Goal: Task Accomplishment & Management: Manage account settings

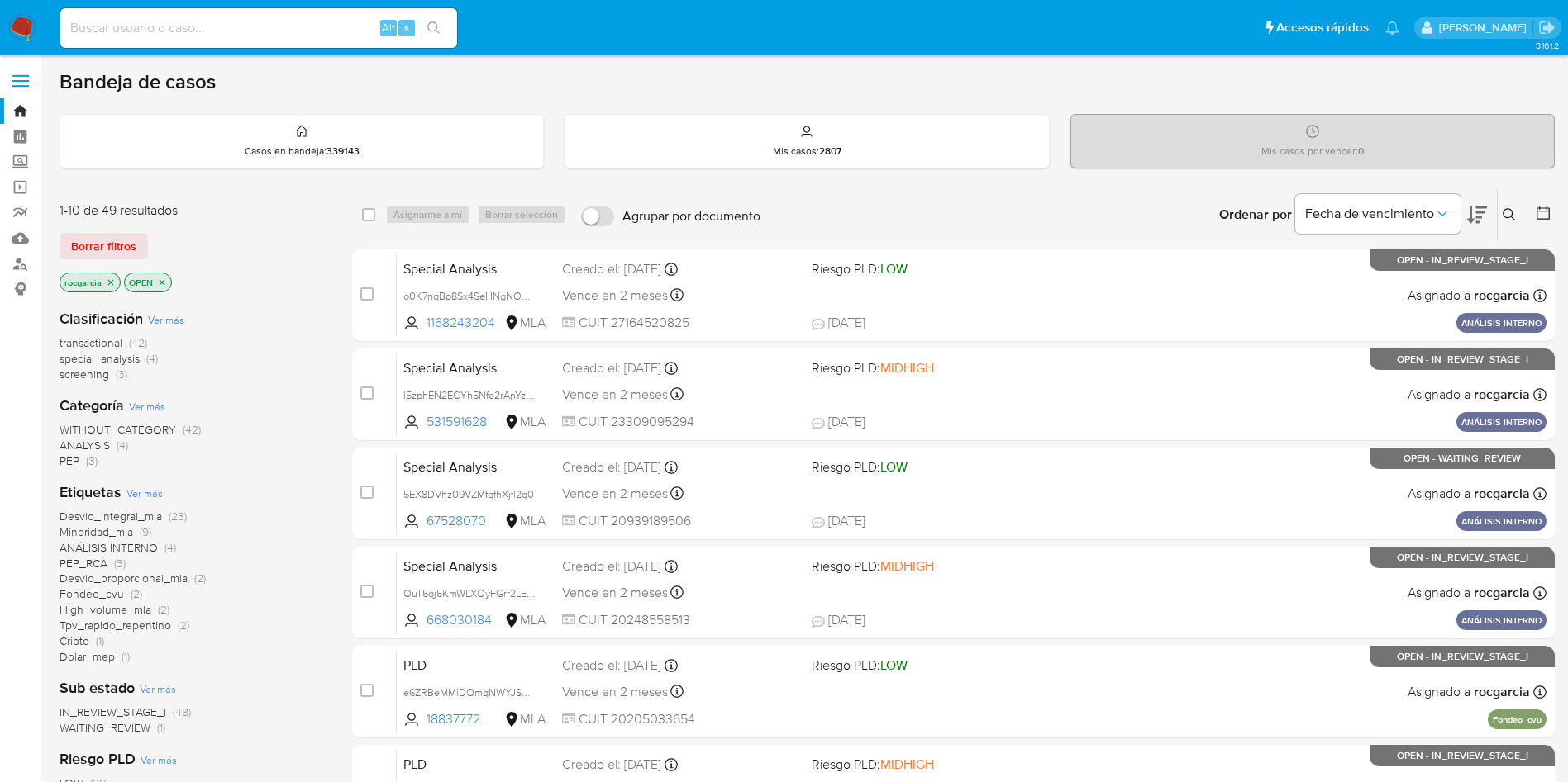
click at [1508, 212] on icon at bounding box center [1509, 215] width 14 height 14
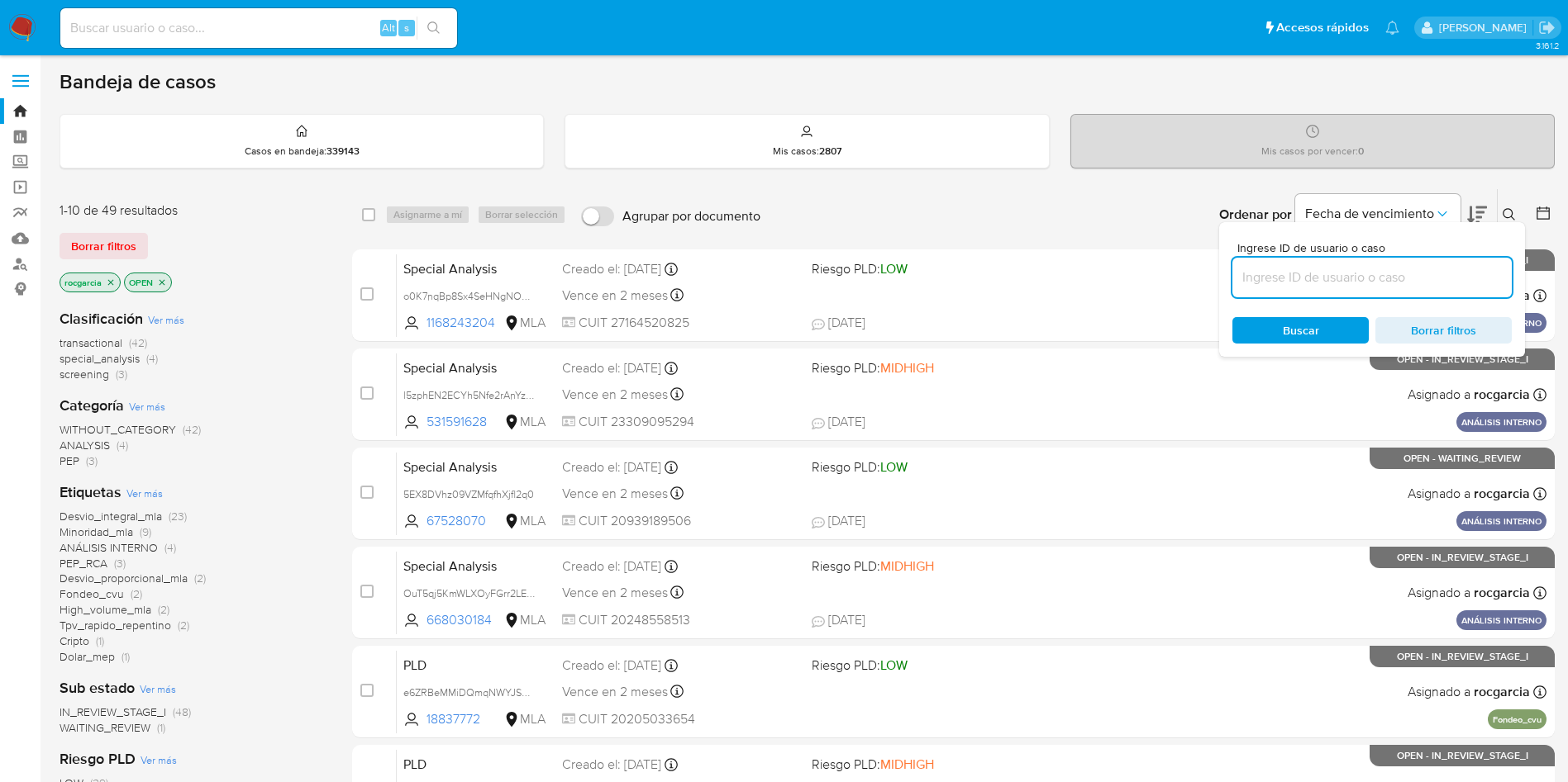
click at [1362, 282] on input at bounding box center [1372, 277] width 279 height 21
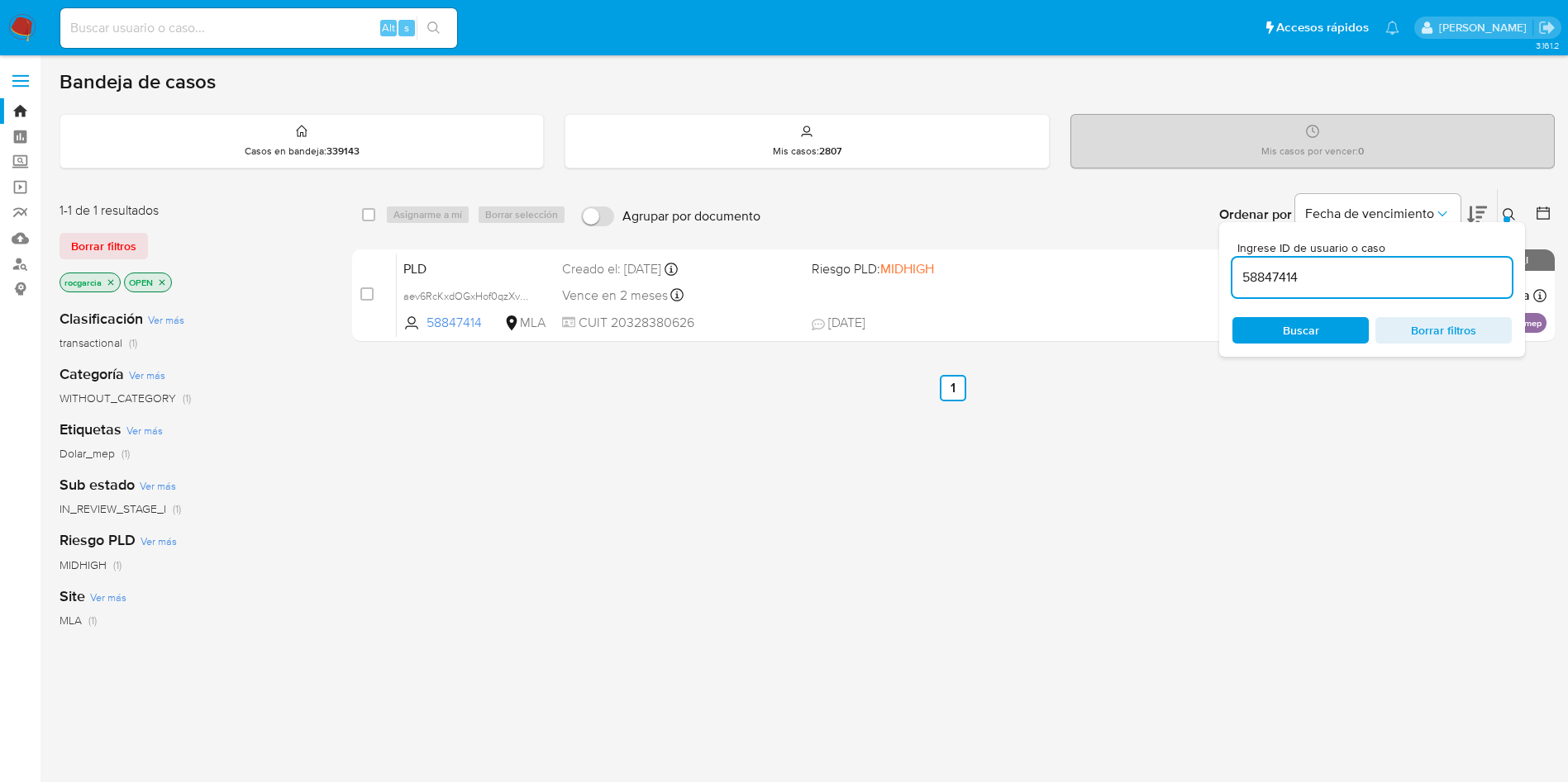
click at [1509, 212] on icon at bounding box center [1509, 215] width 14 height 14
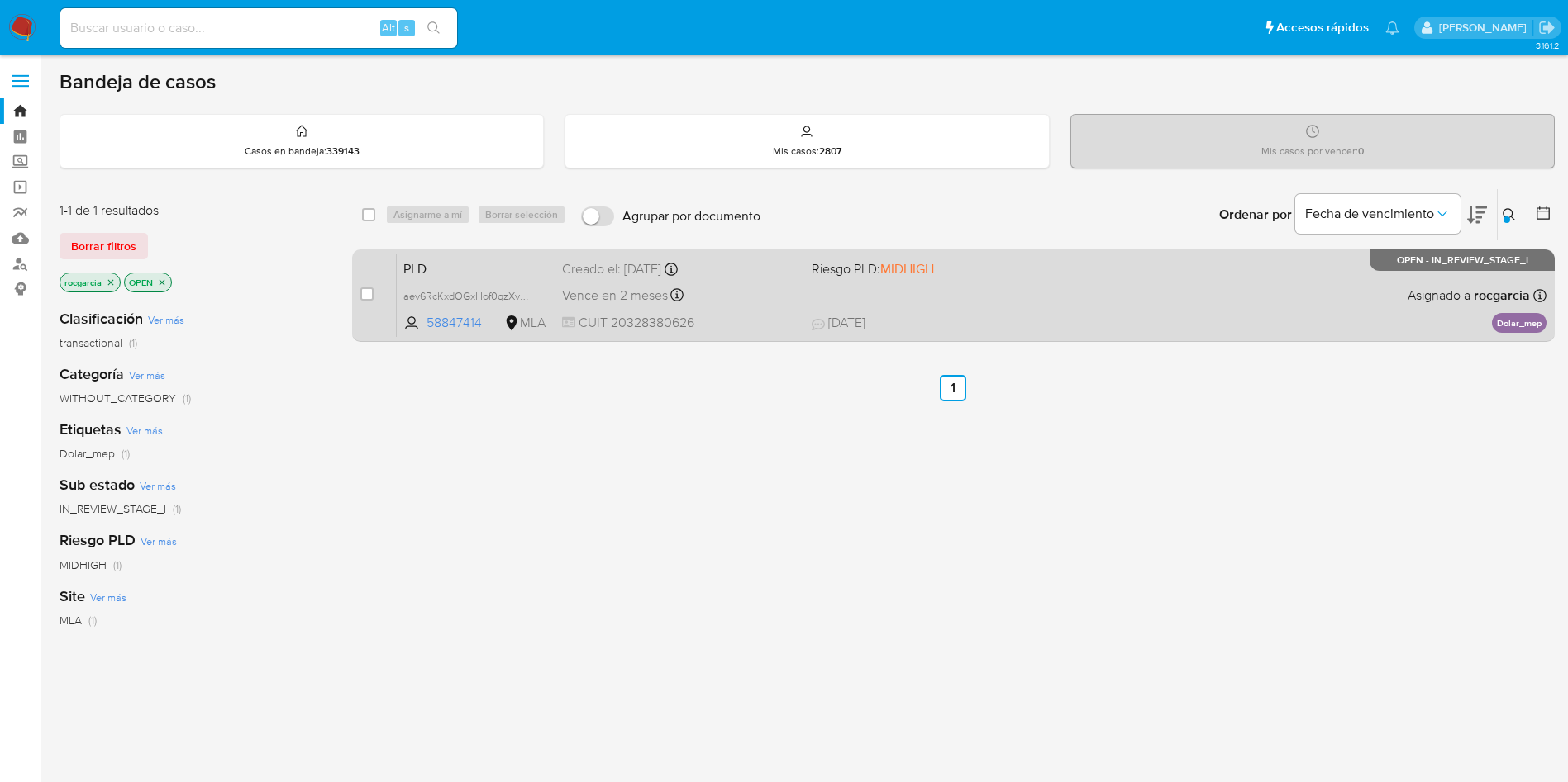
click at [1121, 294] on div "PLD aev6RcKxdOGxHof0qzXvU3Mz 58847414 MLA Riesgo PLD: MIDHIGH Creado el: 12/09/…" at bounding box center [971, 295] width 1149 height 83
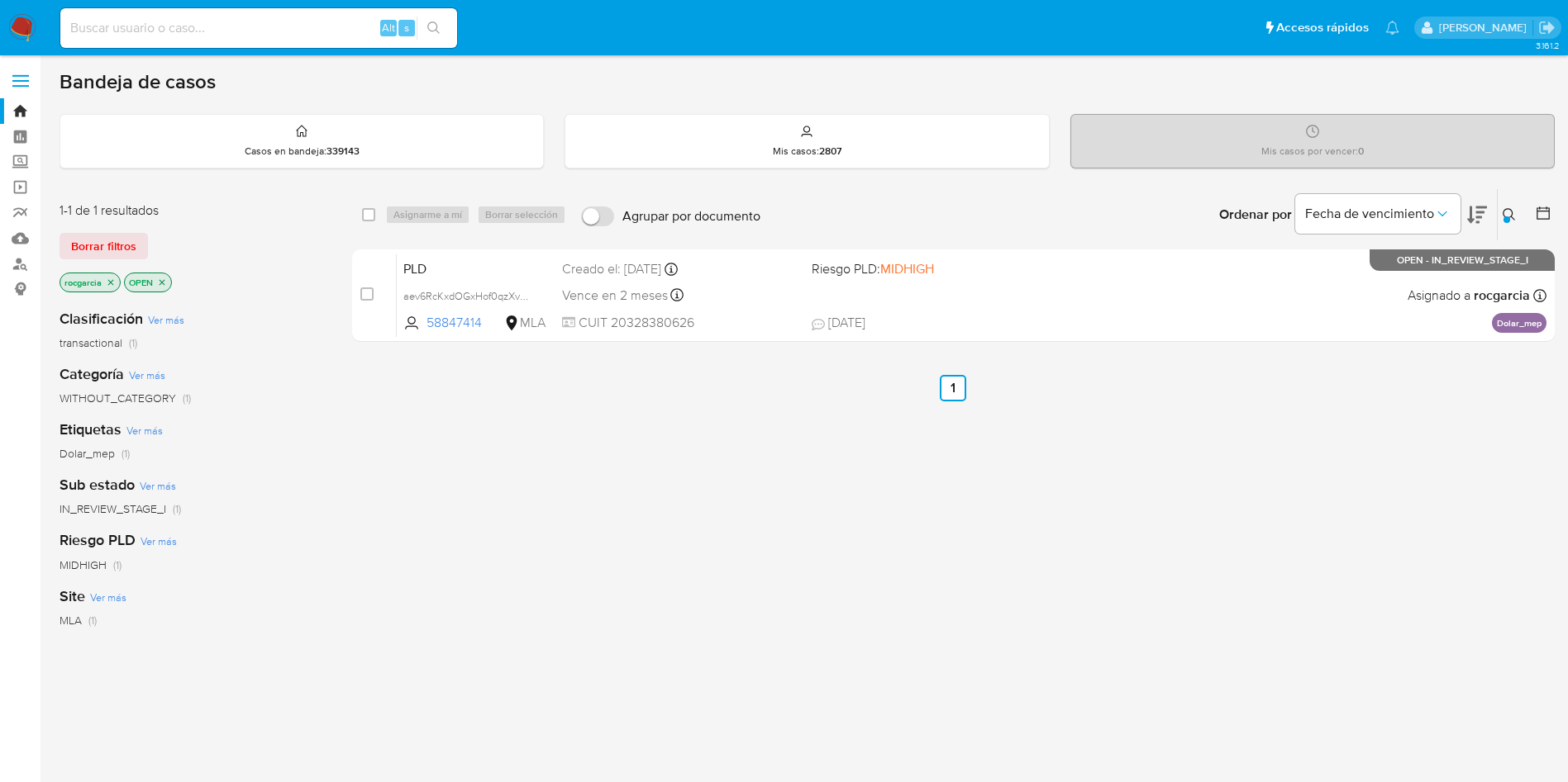
click at [1508, 216] on div at bounding box center [1507, 220] width 7 height 7
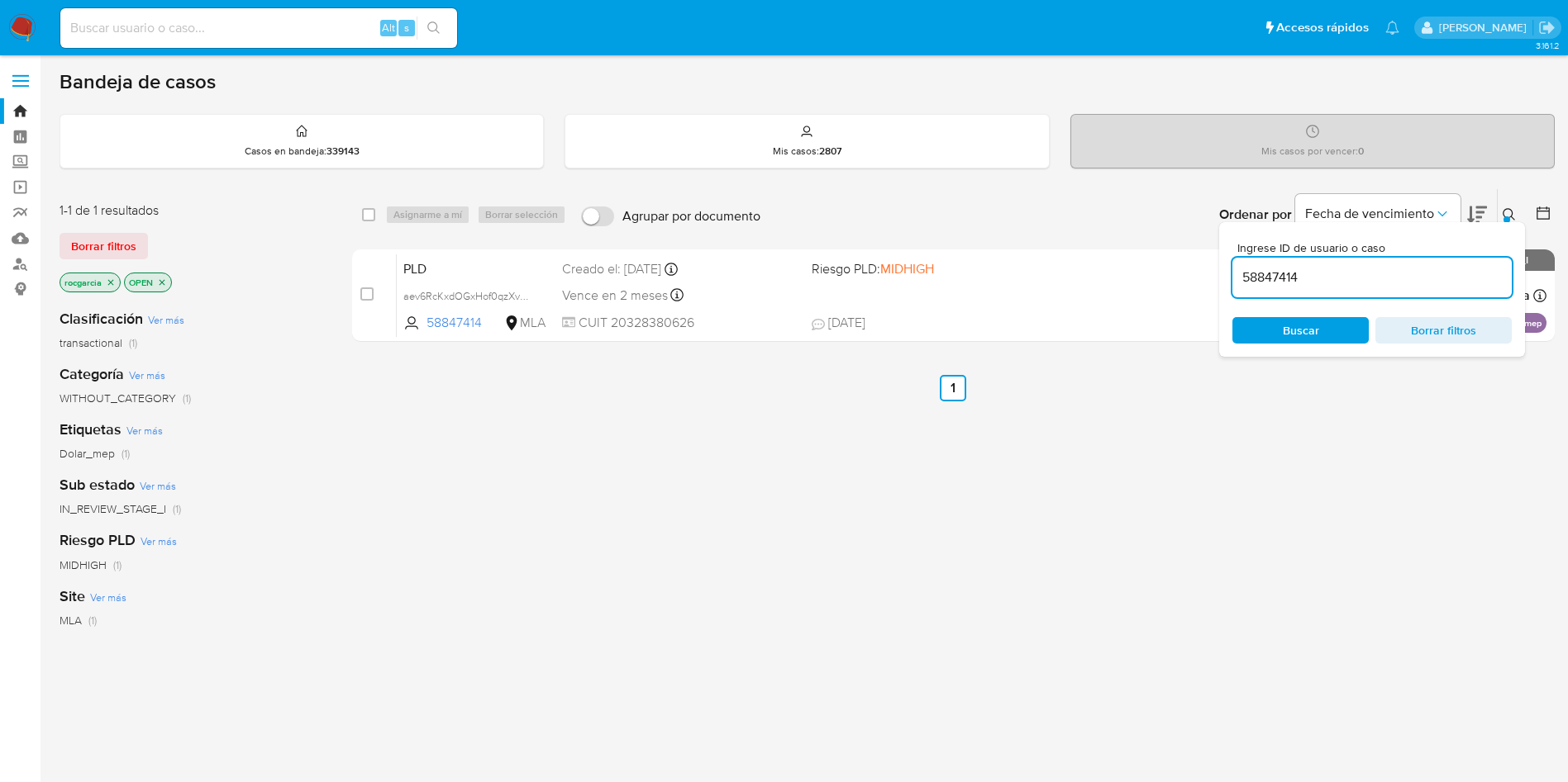
click at [1266, 283] on input "58847414" at bounding box center [1372, 277] width 279 height 21
click at [1504, 219] on div at bounding box center [1507, 220] width 7 height 7
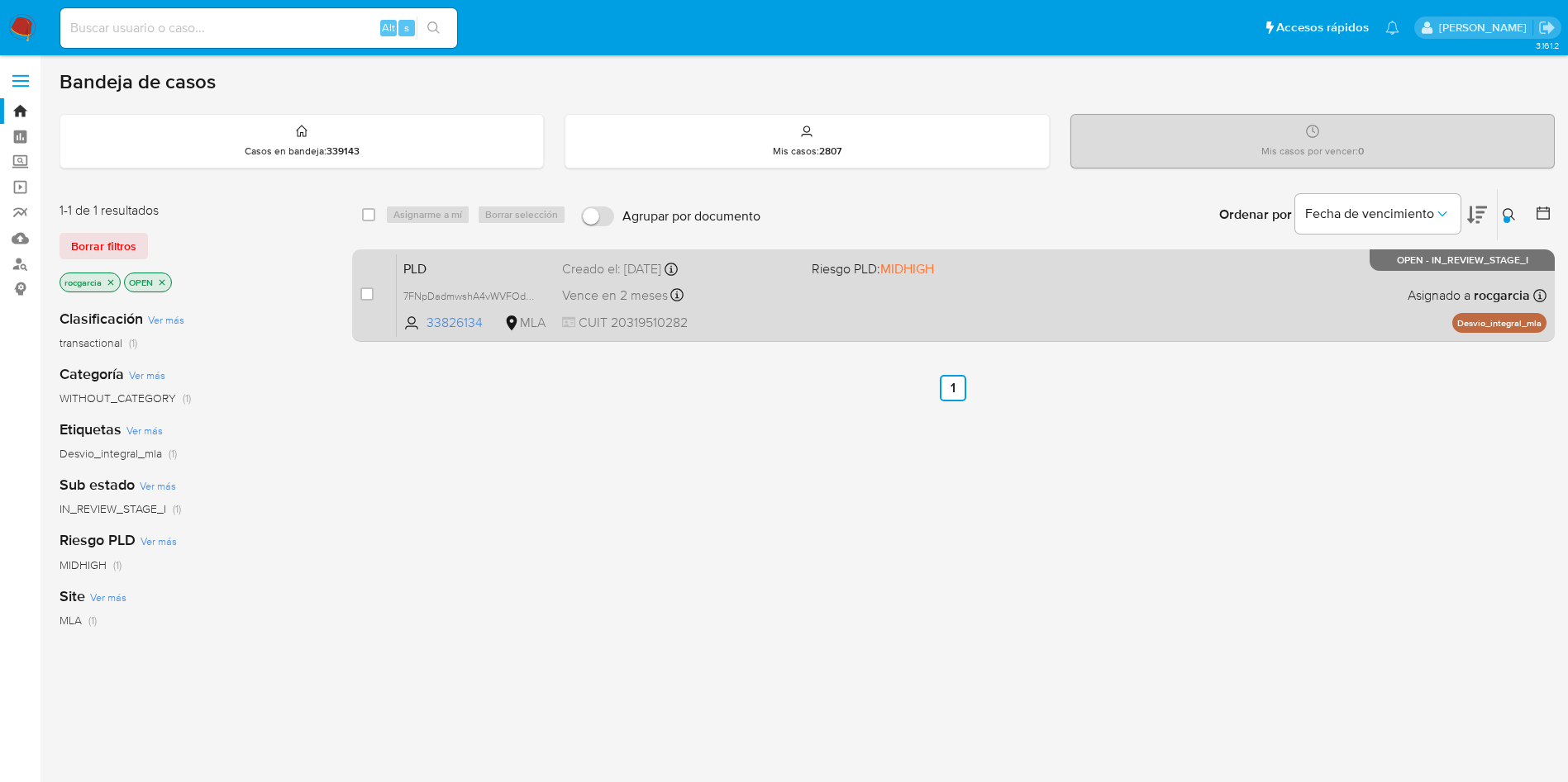
click at [975, 287] on div "PLD 7FNpDadmwshA4vWVFOd0uBWZ 33826134 MLA Riesgo PLD: MIDHIGH Creado el: 12/09/…" at bounding box center [971, 295] width 1149 height 83
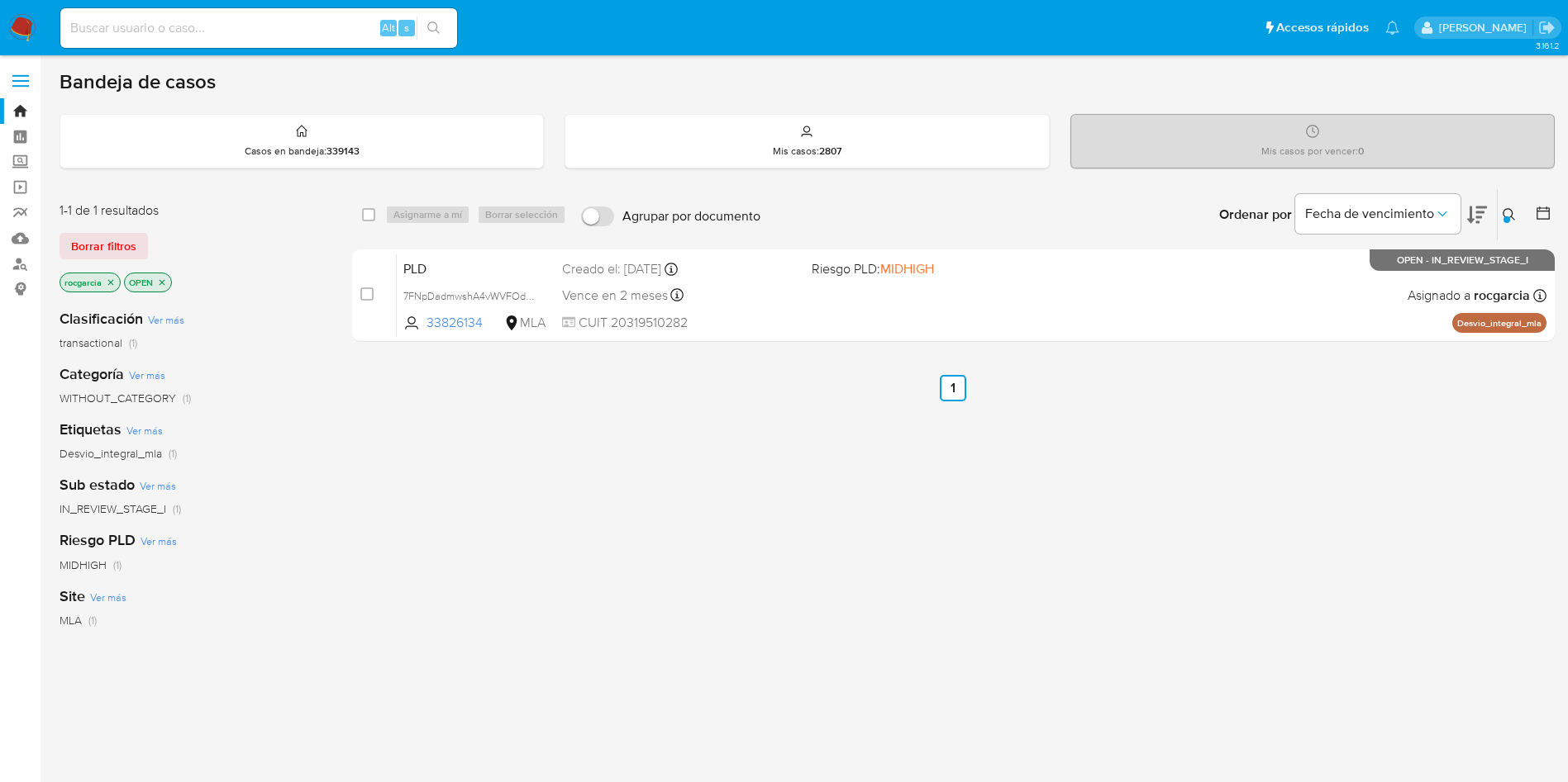
click at [1514, 216] on icon at bounding box center [1509, 215] width 14 height 14
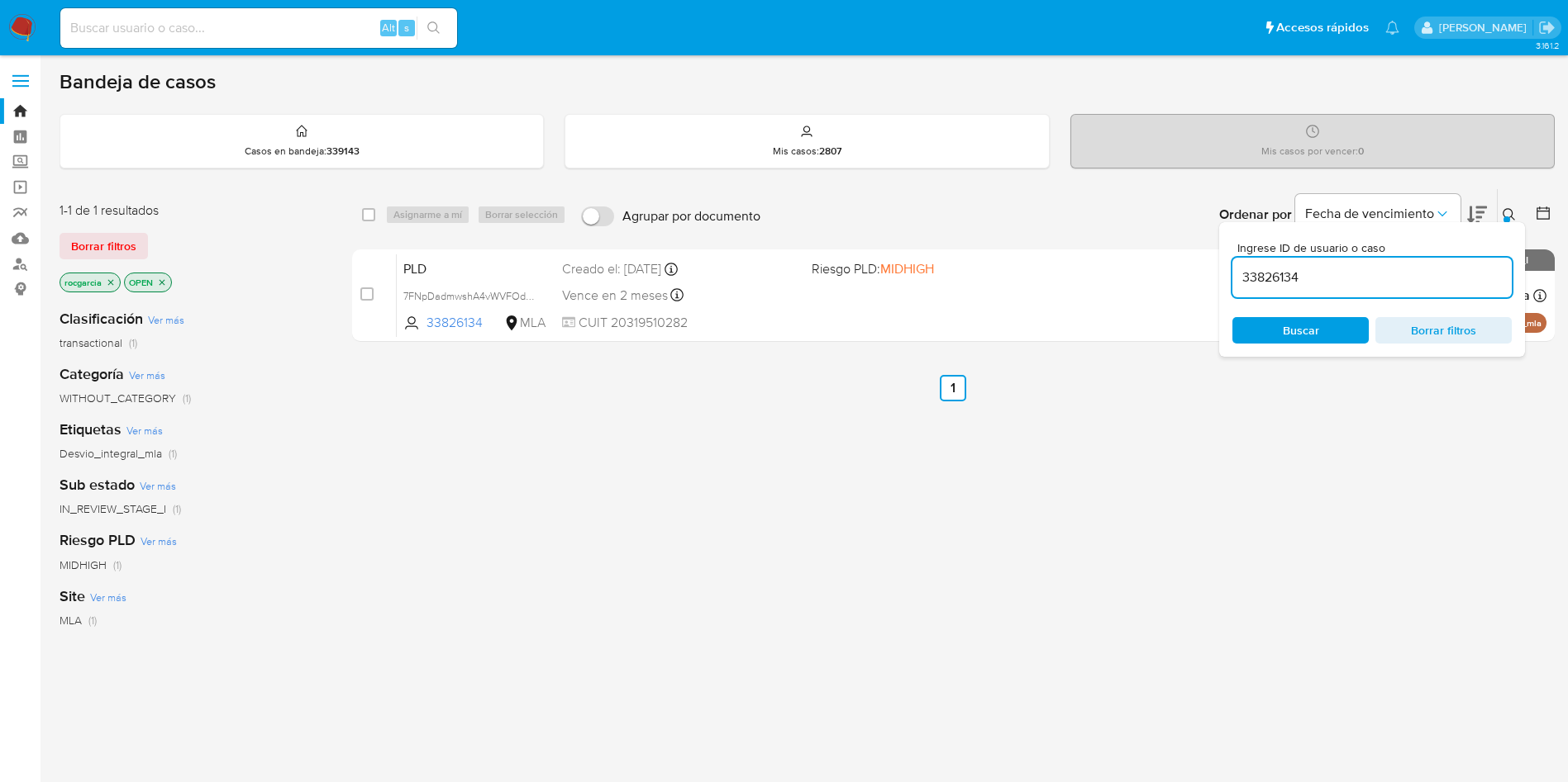
click at [1367, 283] on input "33826134" at bounding box center [1372, 277] width 279 height 21
type input "27297258"
click at [1509, 207] on button at bounding box center [1511, 214] width 27 height 20
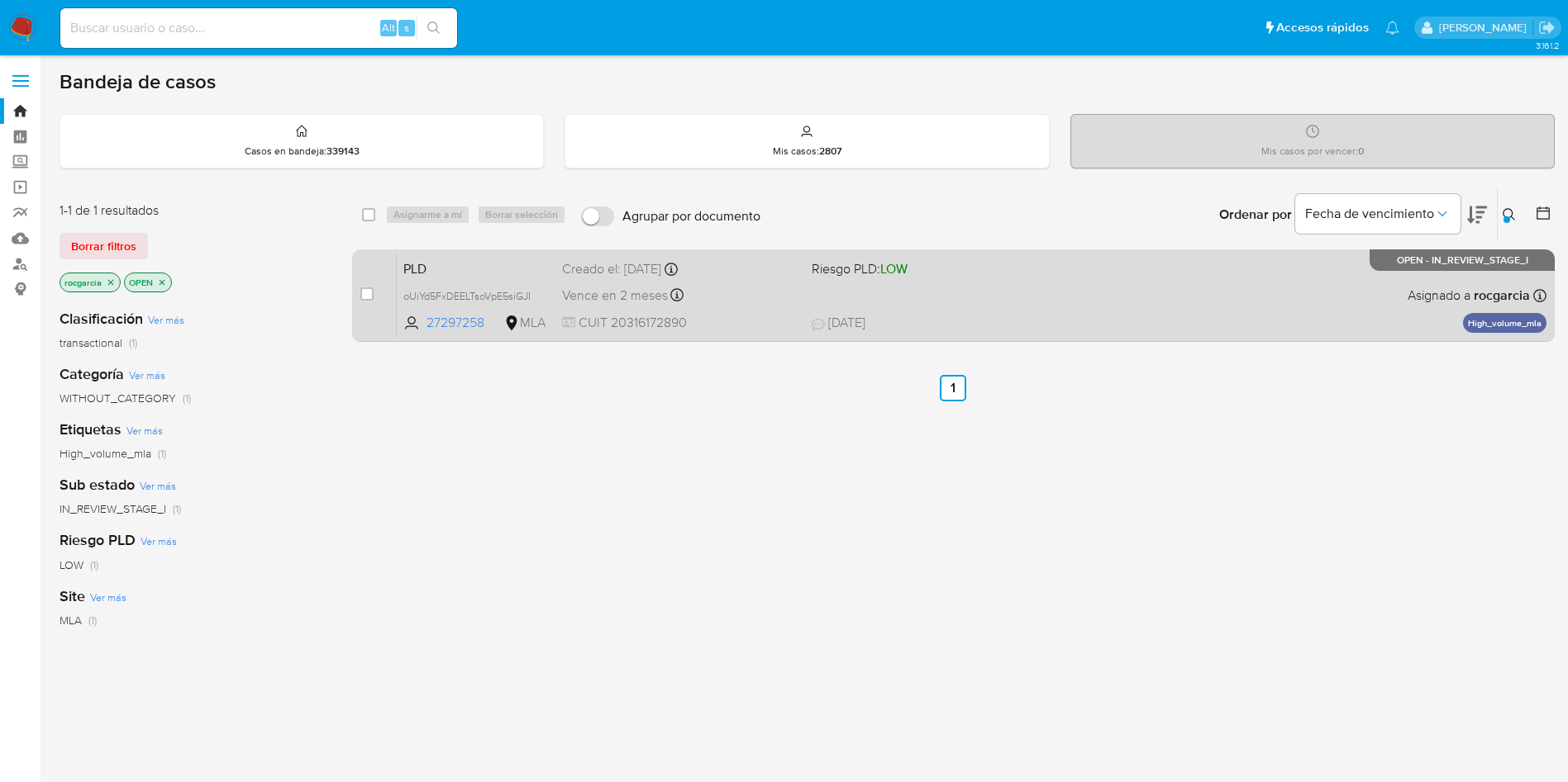
click at [1120, 326] on span "19/09/2025 19/09/2025 22:38" at bounding box center [1054, 323] width 486 height 18
click at [946, 306] on div "PLD oUiYd5FxDEELTsoVpE5siGJI 27297258 MLA Riesgo PLD: LOW Creado el: 12/09/2025…" at bounding box center [971, 295] width 1149 height 83
click at [369, 288] on input "checkbox" at bounding box center [367, 294] width 14 height 14
checkbox input "true"
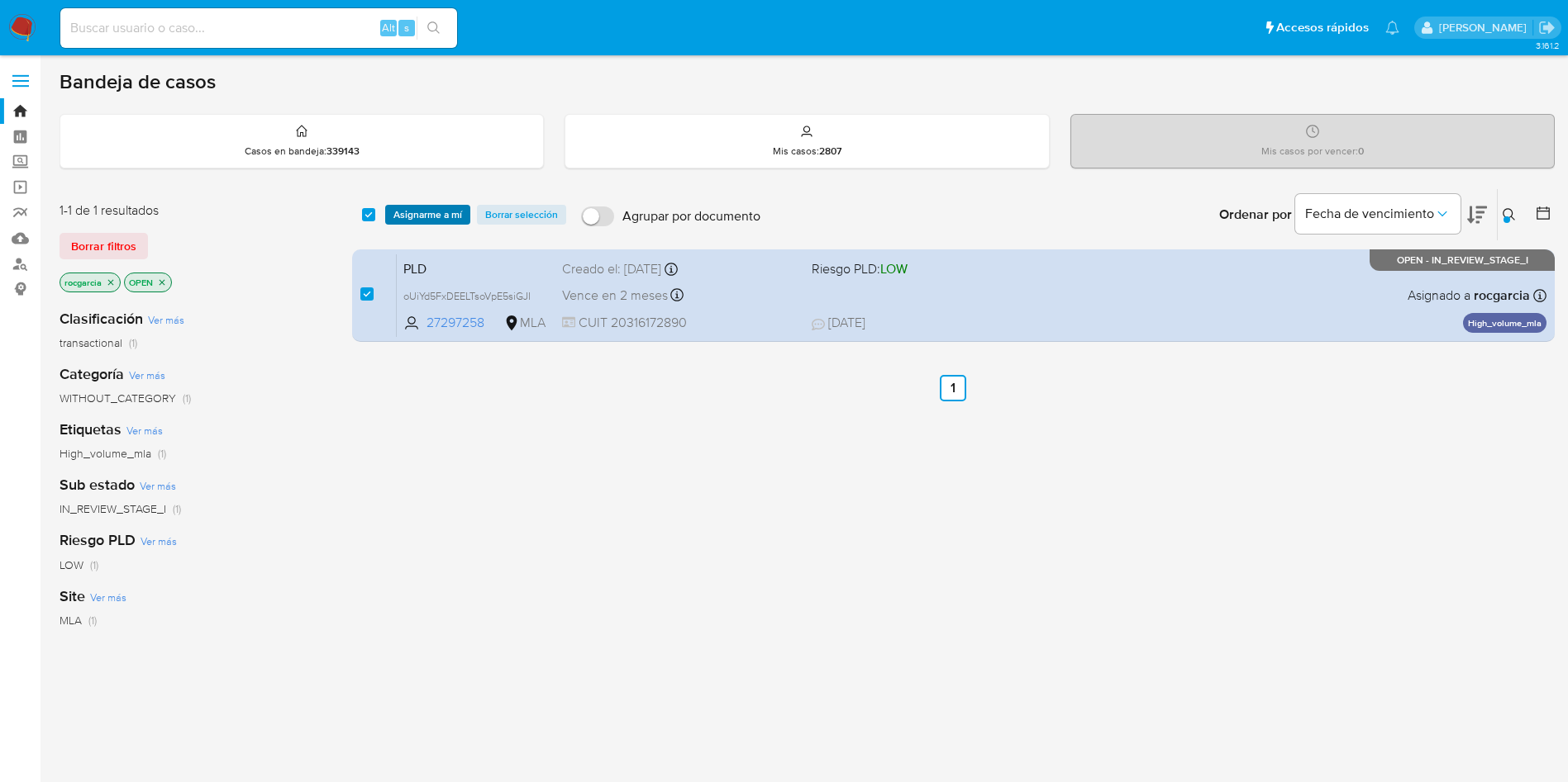
click at [417, 213] on span "Asignarme a mí" at bounding box center [427, 214] width 69 height 16
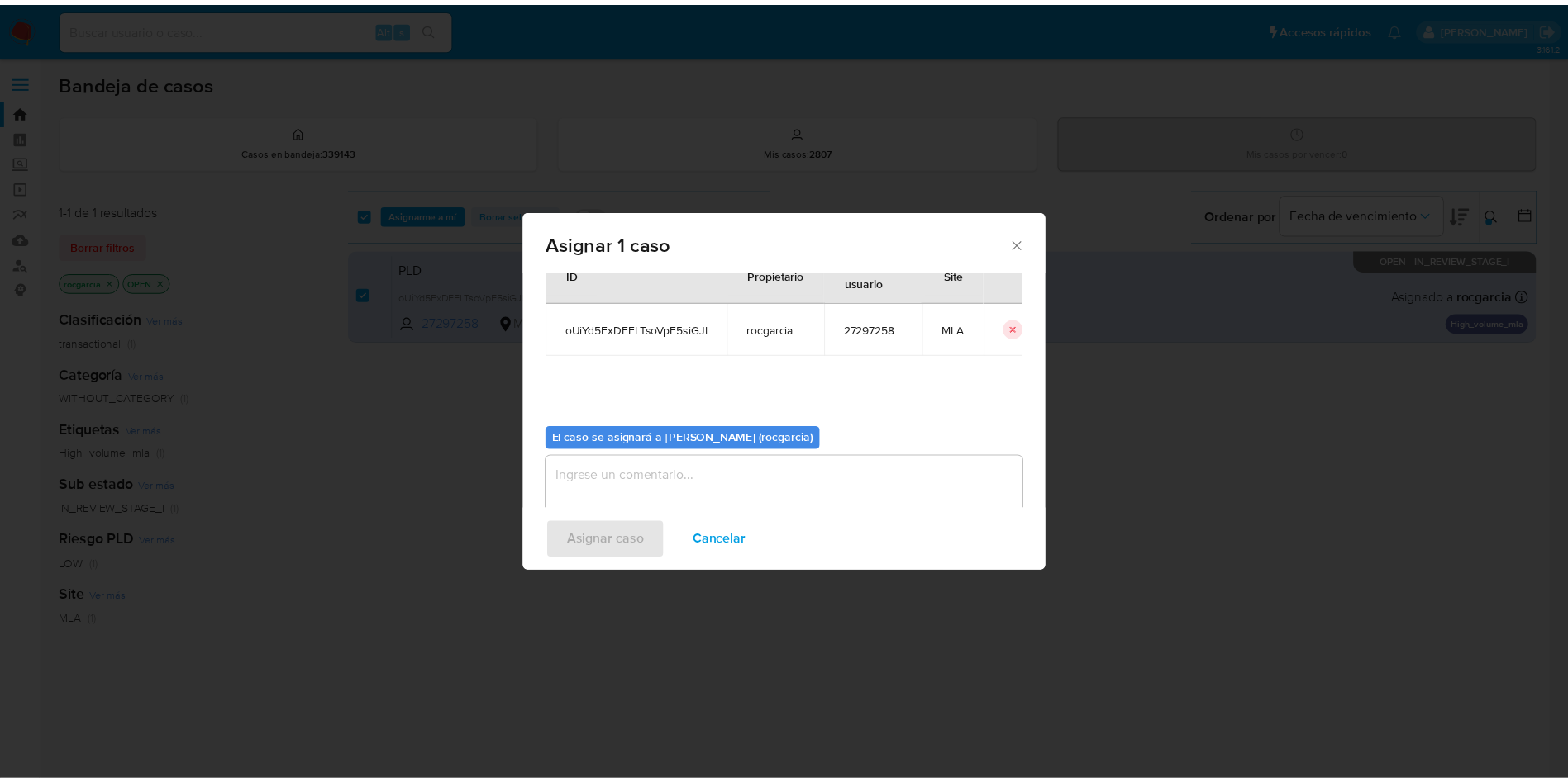
scroll to position [86, 0]
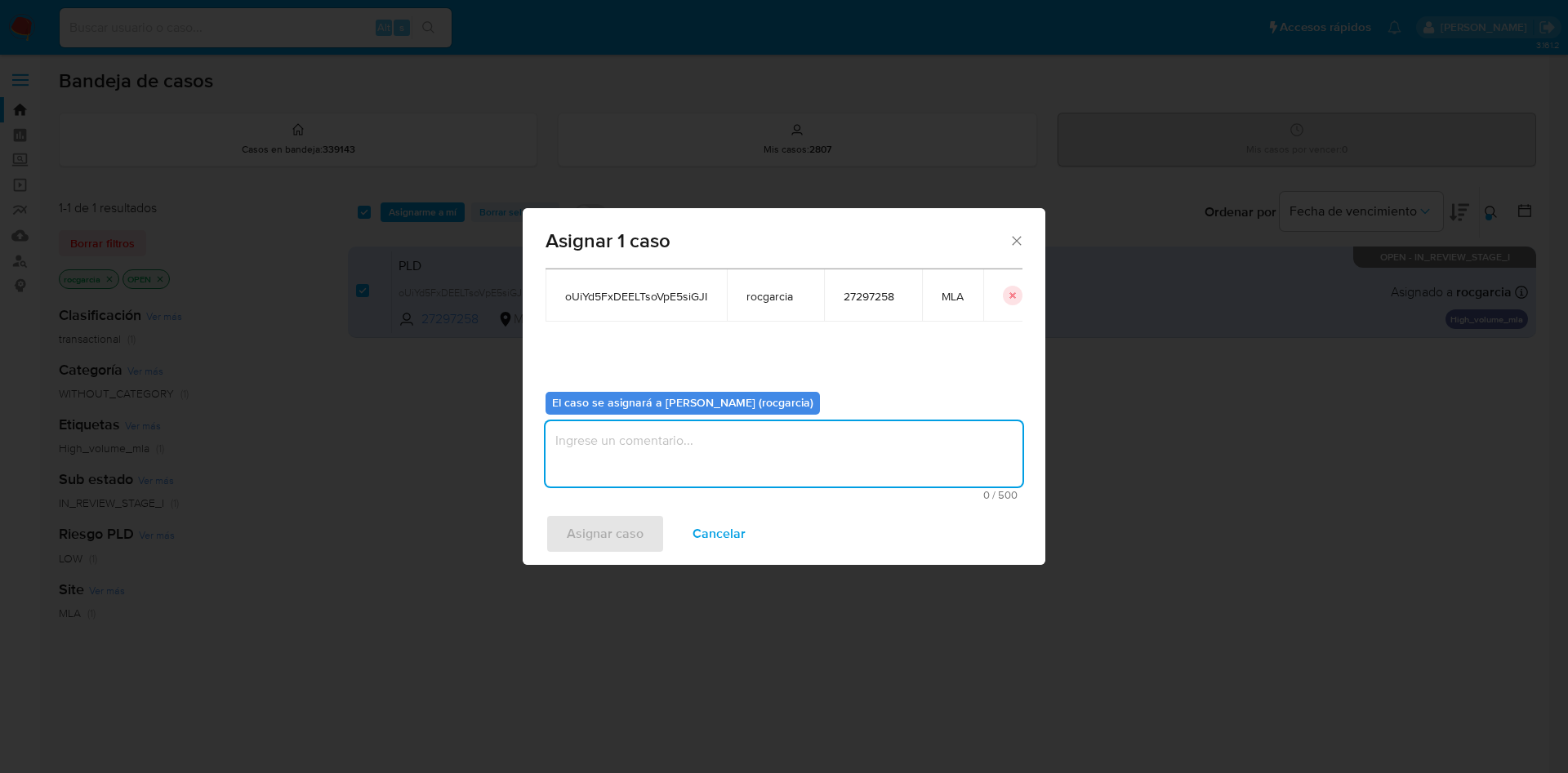
drag, startPoint x: 631, startPoint y: 456, endPoint x: 611, endPoint y: 522, distance: 69.0
click at [630, 456] on textarea "assign-modal" at bounding box center [784, 454] width 477 height 66
click at [611, 522] on span "Asignar caso" at bounding box center [605, 534] width 77 height 36
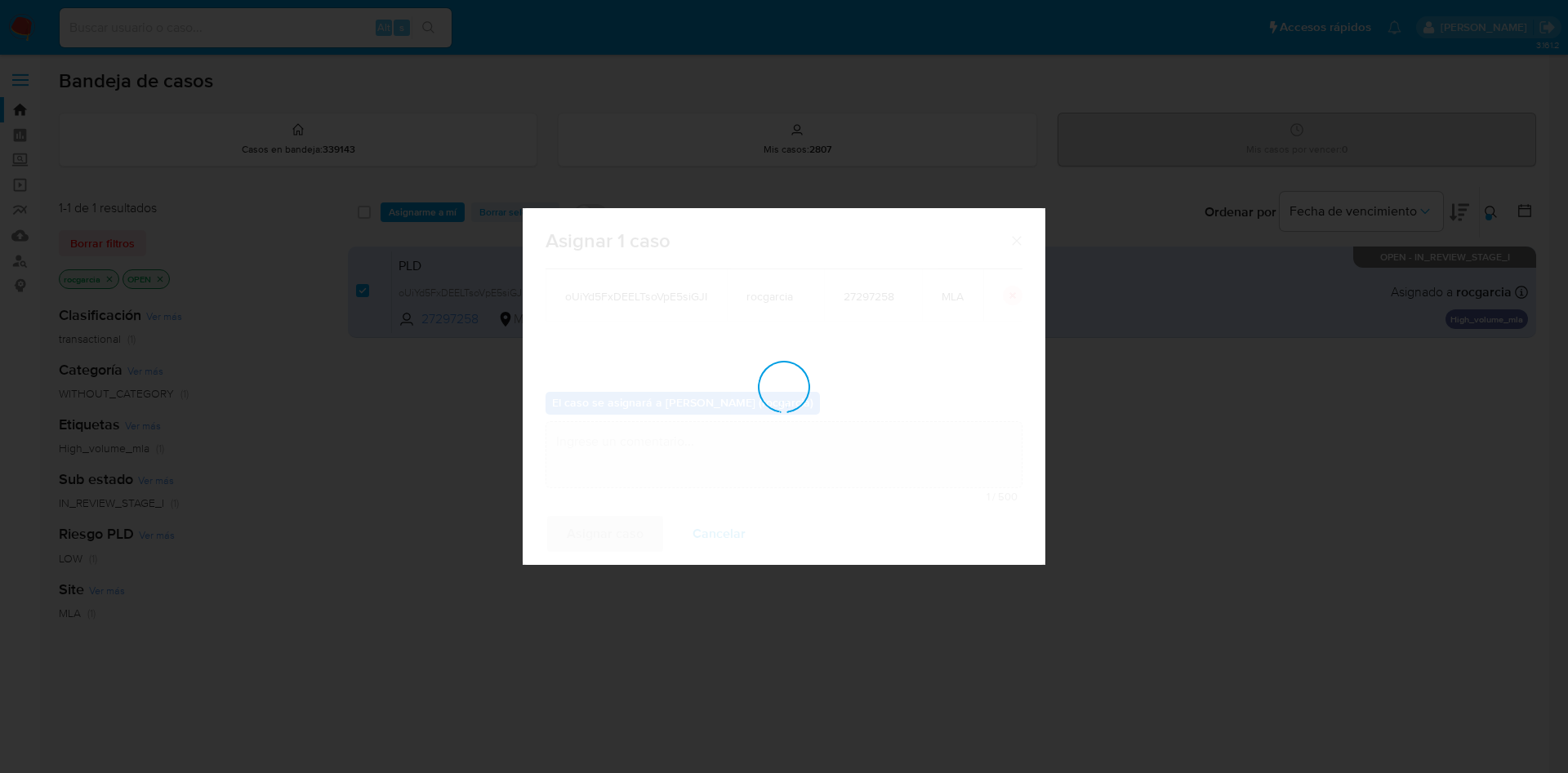
checkbox input "false"
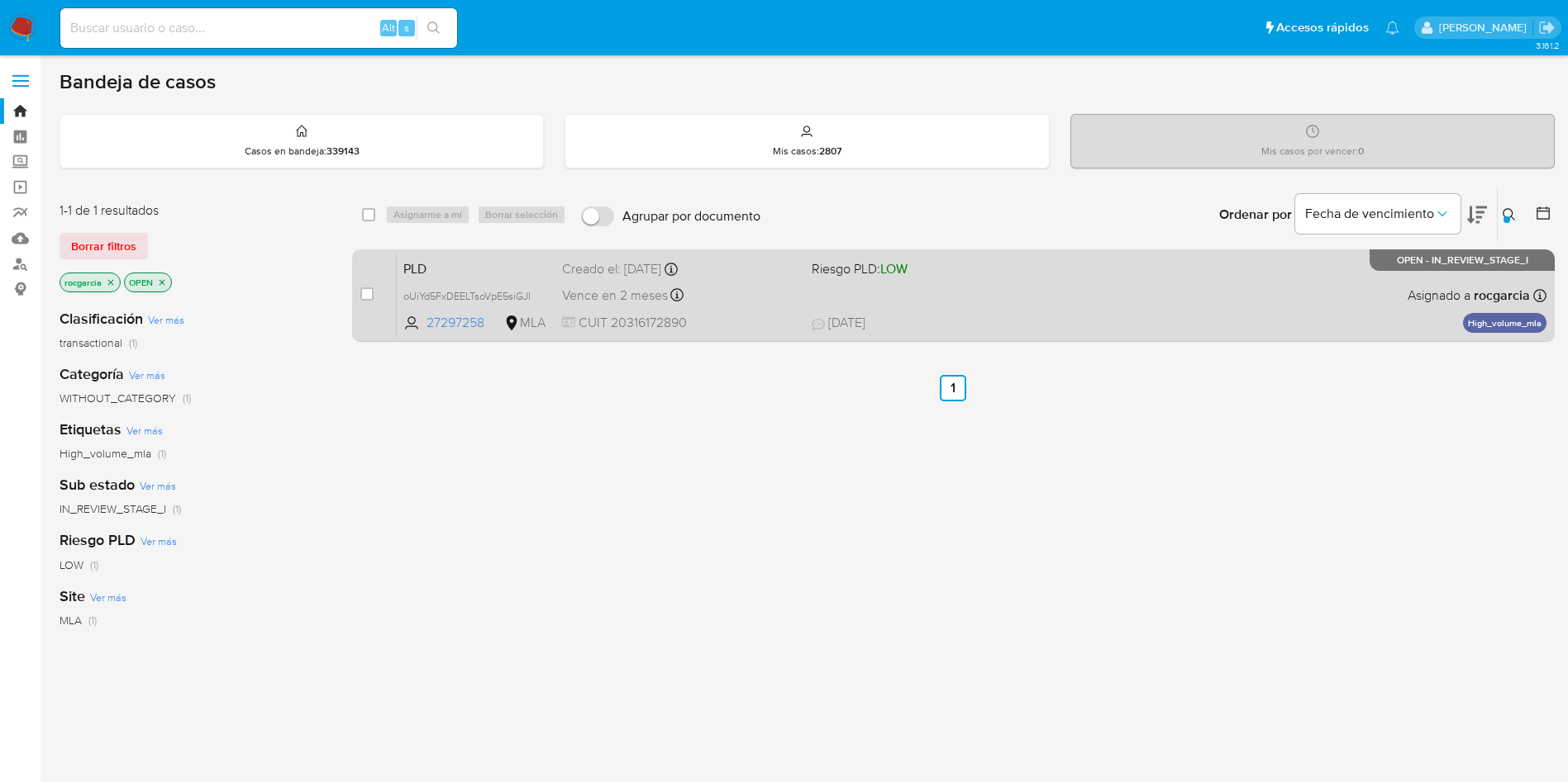
click at [1055, 294] on div "PLD oUiYd5FxDEELTsoVpE5siGJI 27297258 MLA Riesgo PLD: LOW Creado el: 12/09/2025…" at bounding box center [971, 295] width 1149 height 83
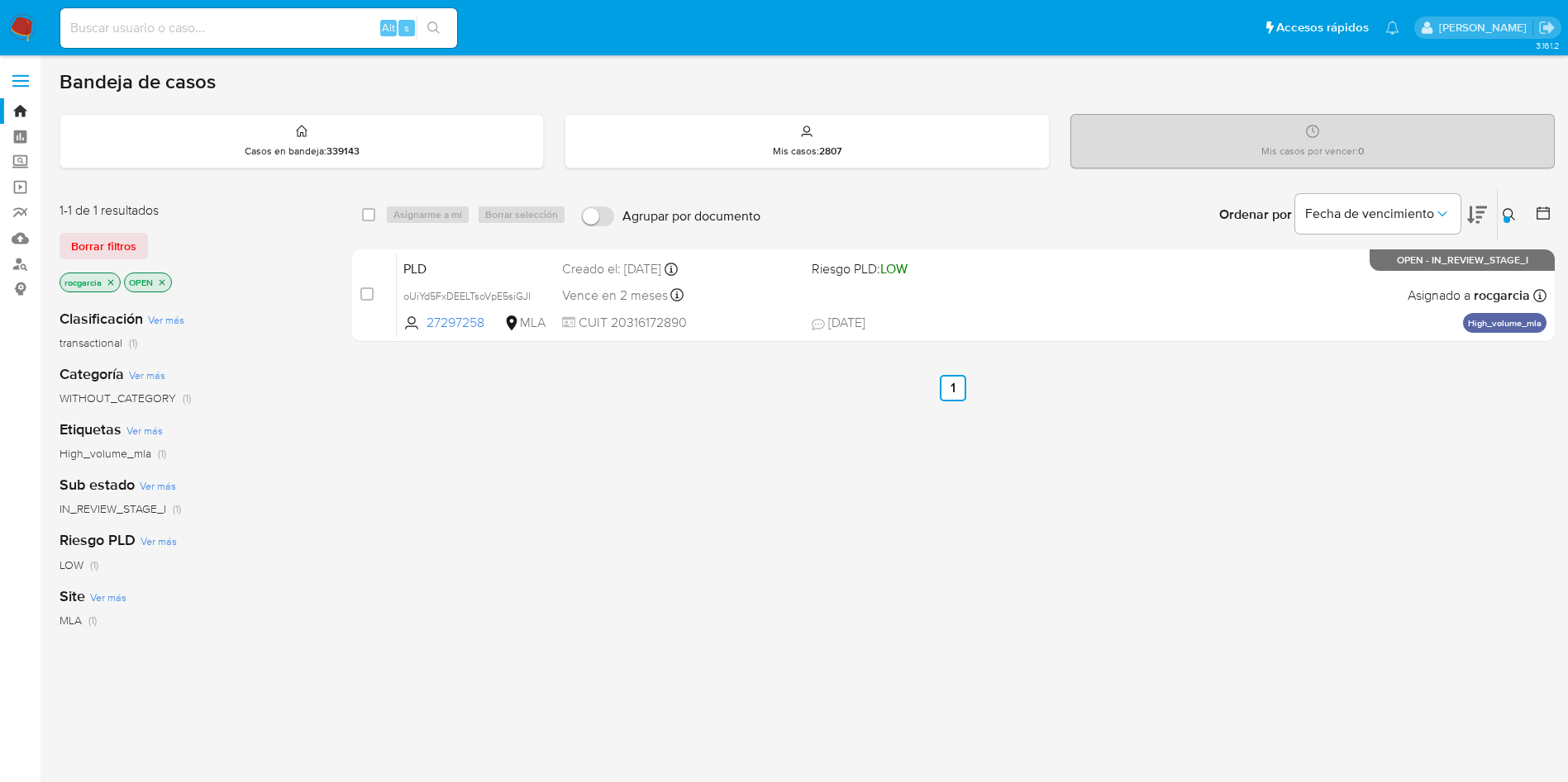
click at [1509, 213] on icon at bounding box center [1509, 215] width 14 height 14
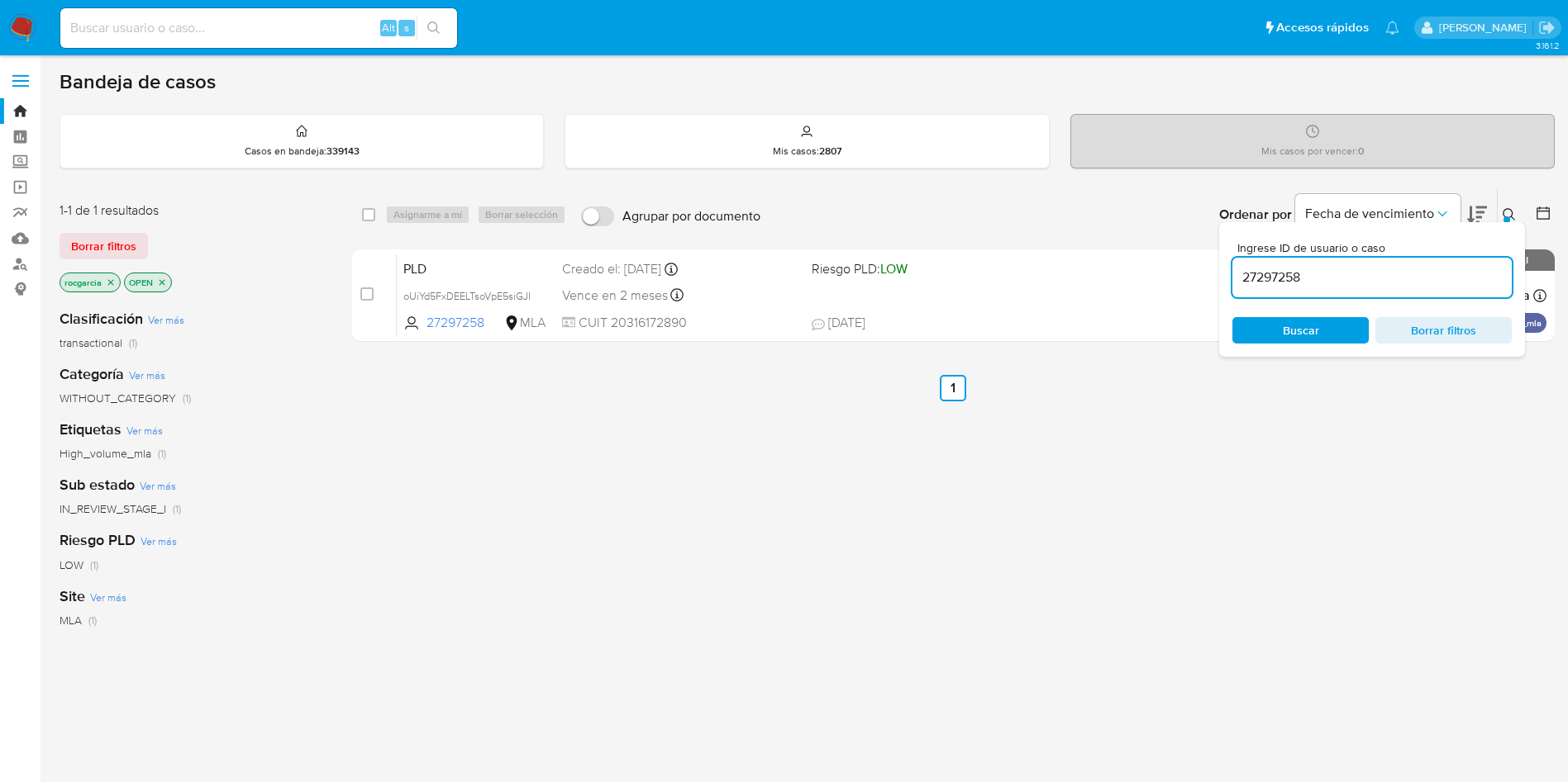
click at [1269, 282] on input "27297258" at bounding box center [1372, 277] width 279 height 21
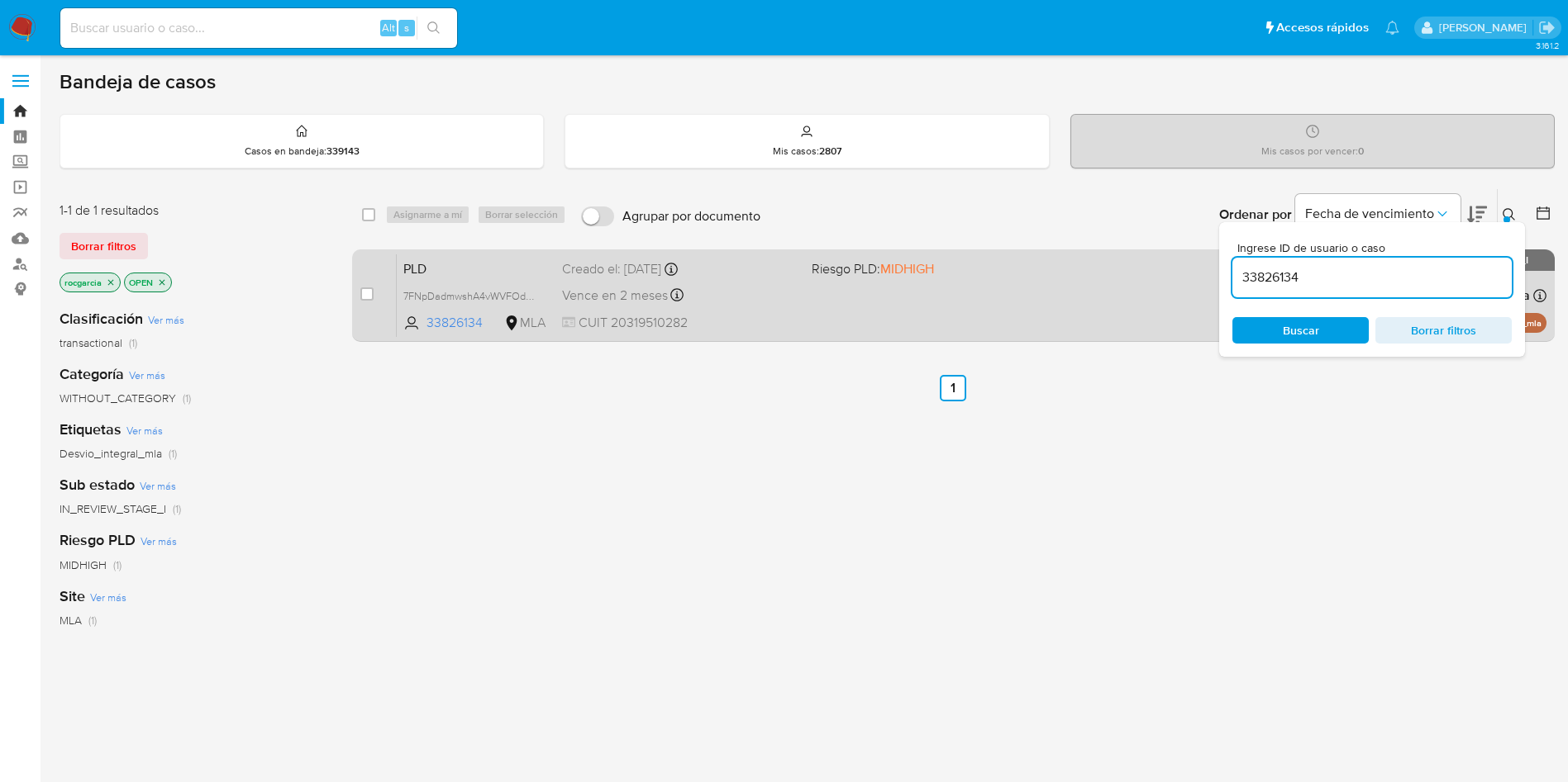
click at [832, 295] on span at bounding box center [930, 295] width 237 height 3
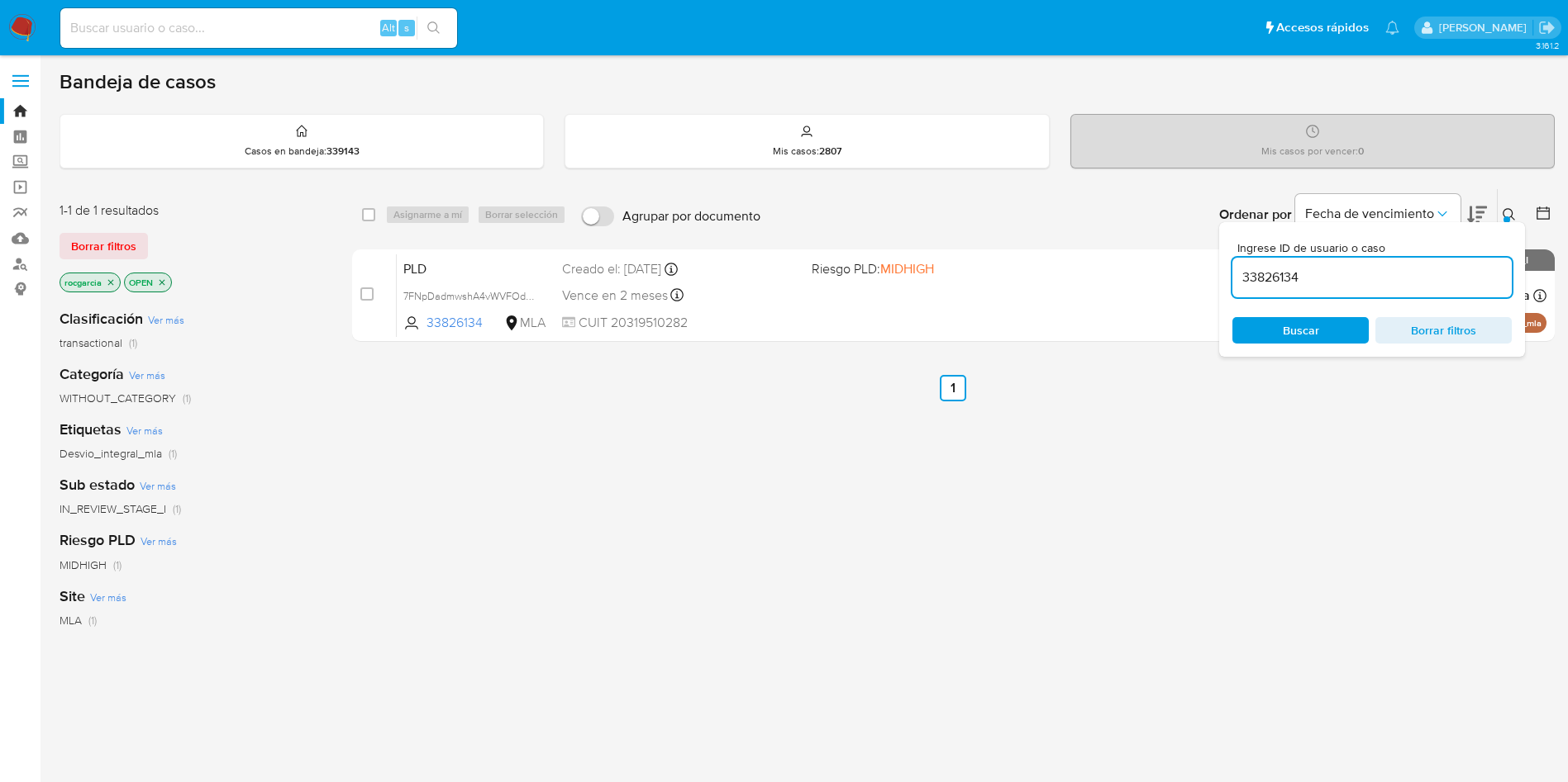
click at [1264, 277] on input "33826134" at bounding box center [1372, 277] width 279 height 21
paste input "193274667"
click at [1496, 215] on div "Ordenar por Fecha de vencimiento" at bounding box center [1351, 214] width 291 height 51
click at [1511, 206] on button at bounding box center [1511, 214] width 27 height 20
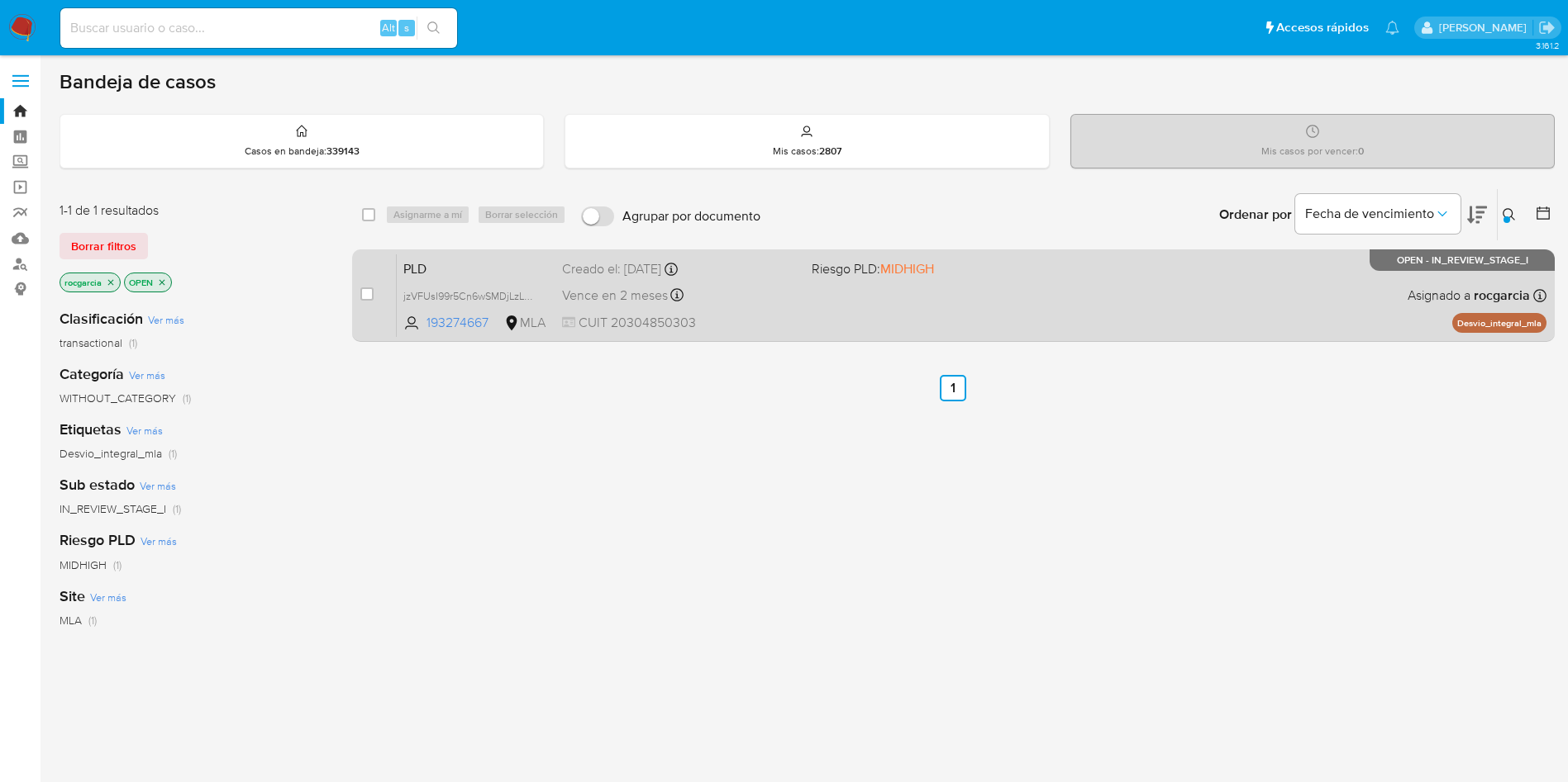
click at [1079, 272] on div "PLD jzVFUsI99r5Cn6wSMDjLzLnB 193274667 MLA Riesgo PLD: MIDHIGH Creado el: 12/09…" at bounding box center [971, 295] width 1149 height 83
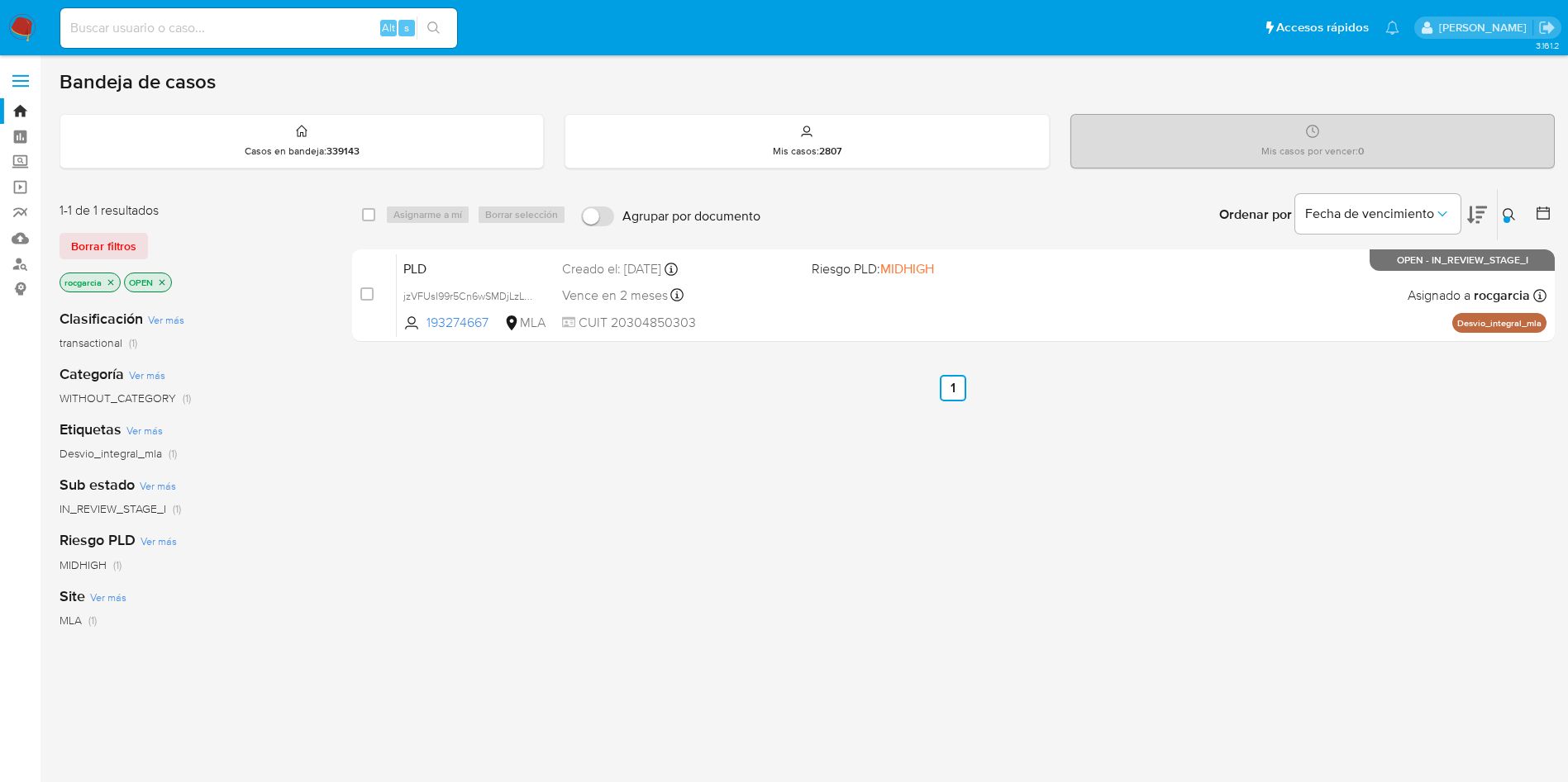
click at [1510, 213] on icon at bounding box center [1509, 215] width 14 height 14
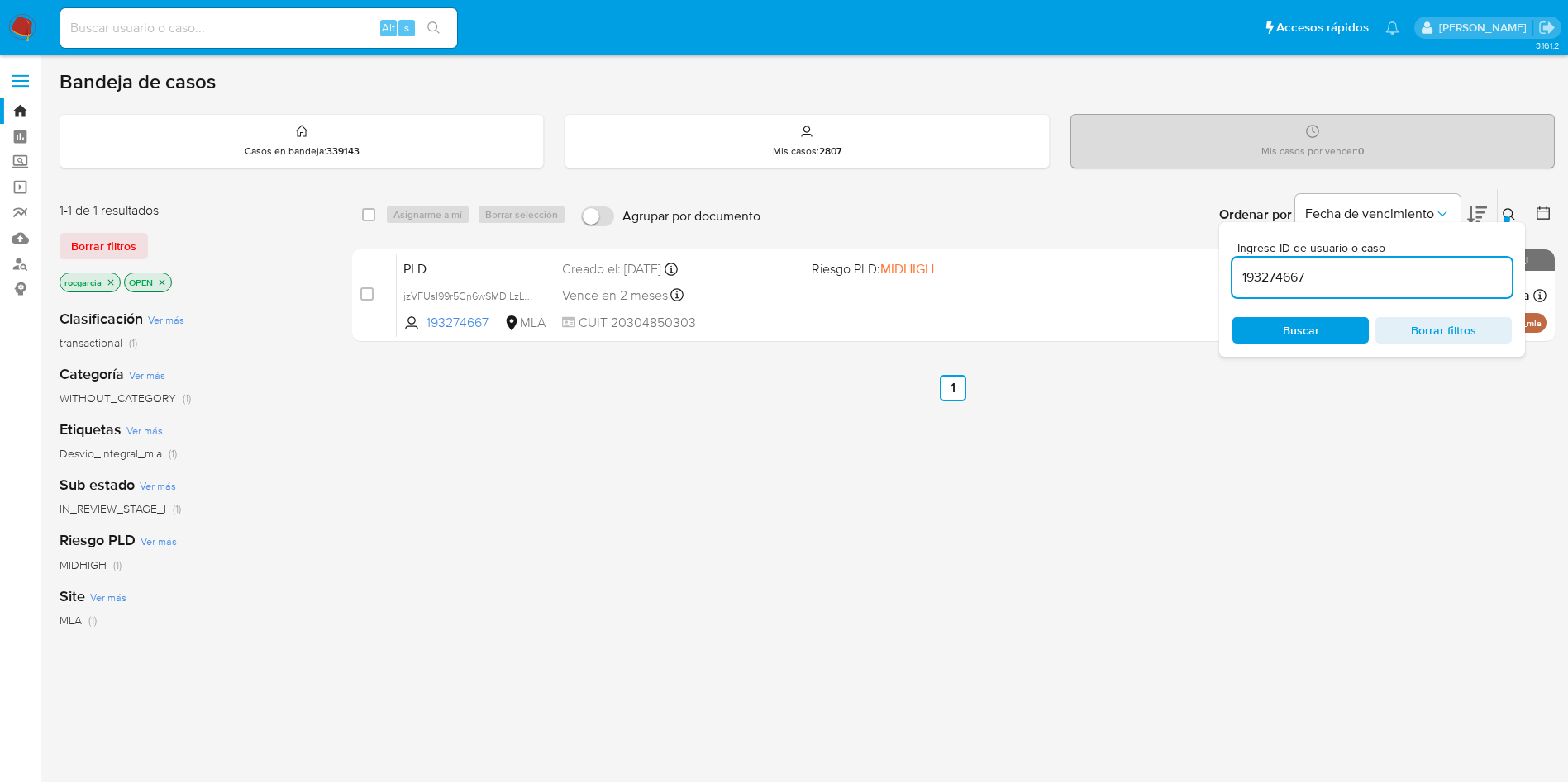
click at [1272, 281] on input "193274667" at bounding box center [1372, 277] width 279 height 21
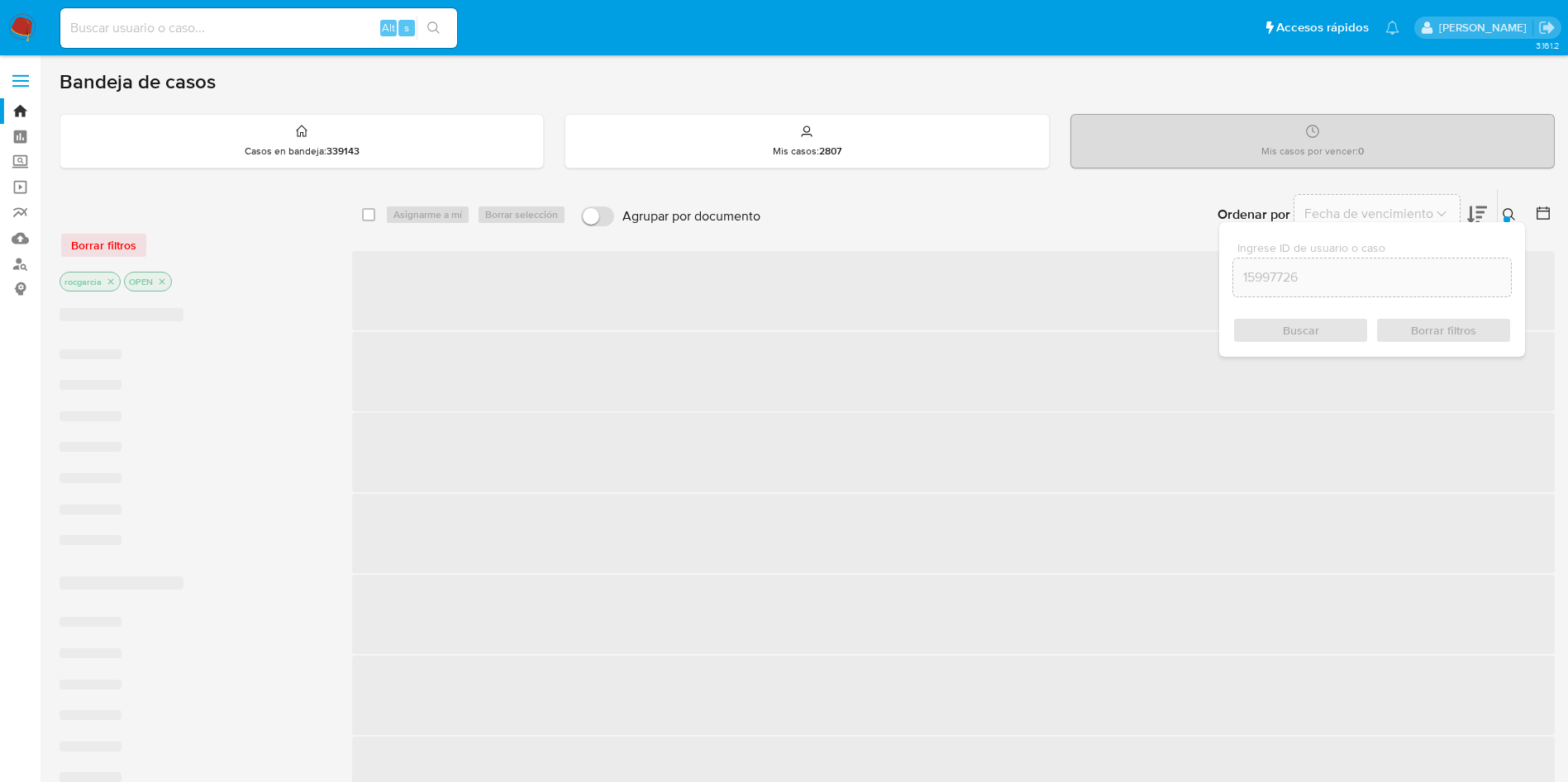
click at [1513, 211] on icon at bounding box center [1509, 215] width 14 height 14
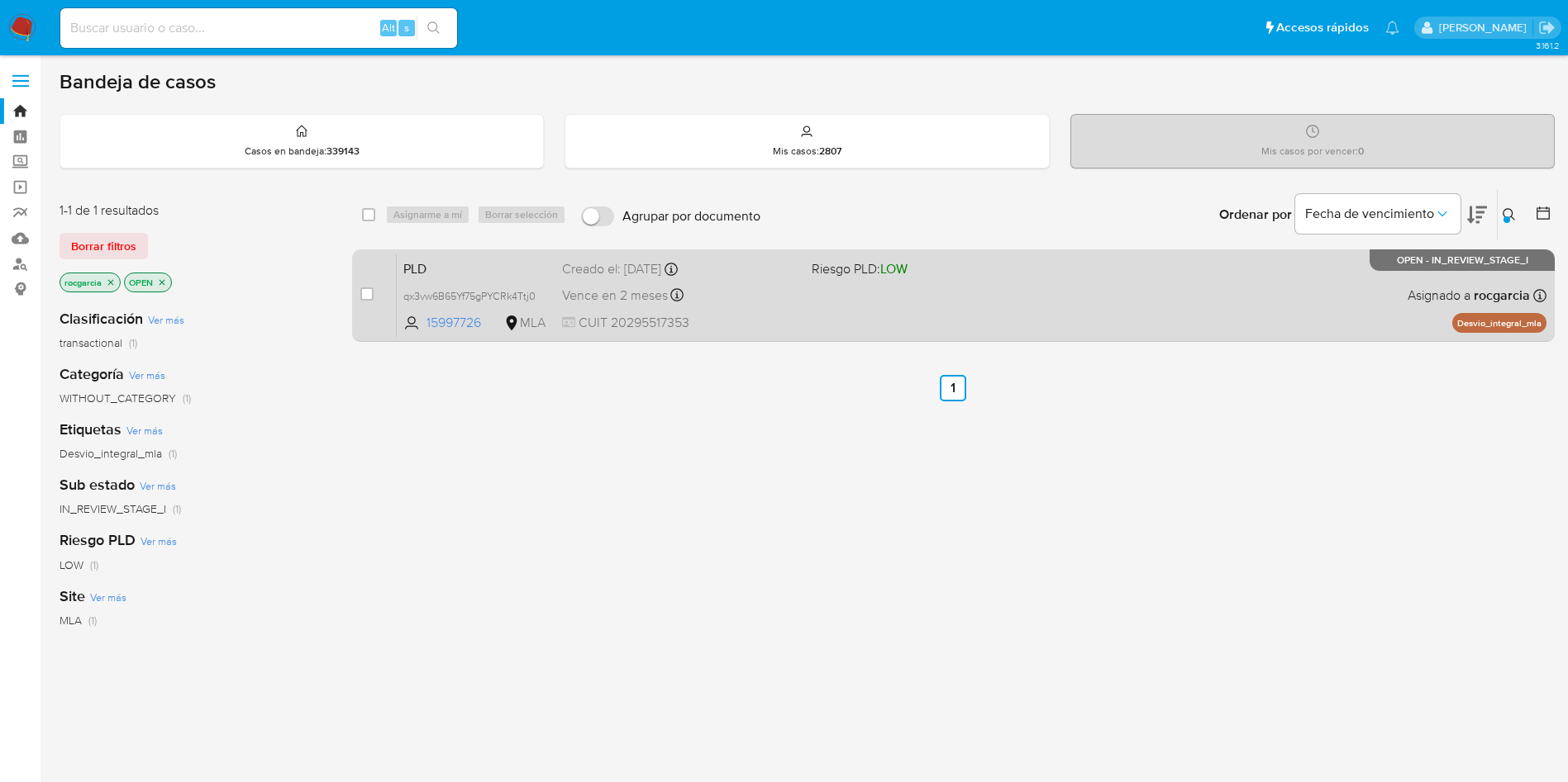
click at [1083, 288] on div "PLD qx3vw6B65Yf75gPYCRk4Ttj0 15997726 MLA Riesgo PLD: LOW Creado el: 12/09/2025…" at bounding box center [971, 295] width 1149 height 83
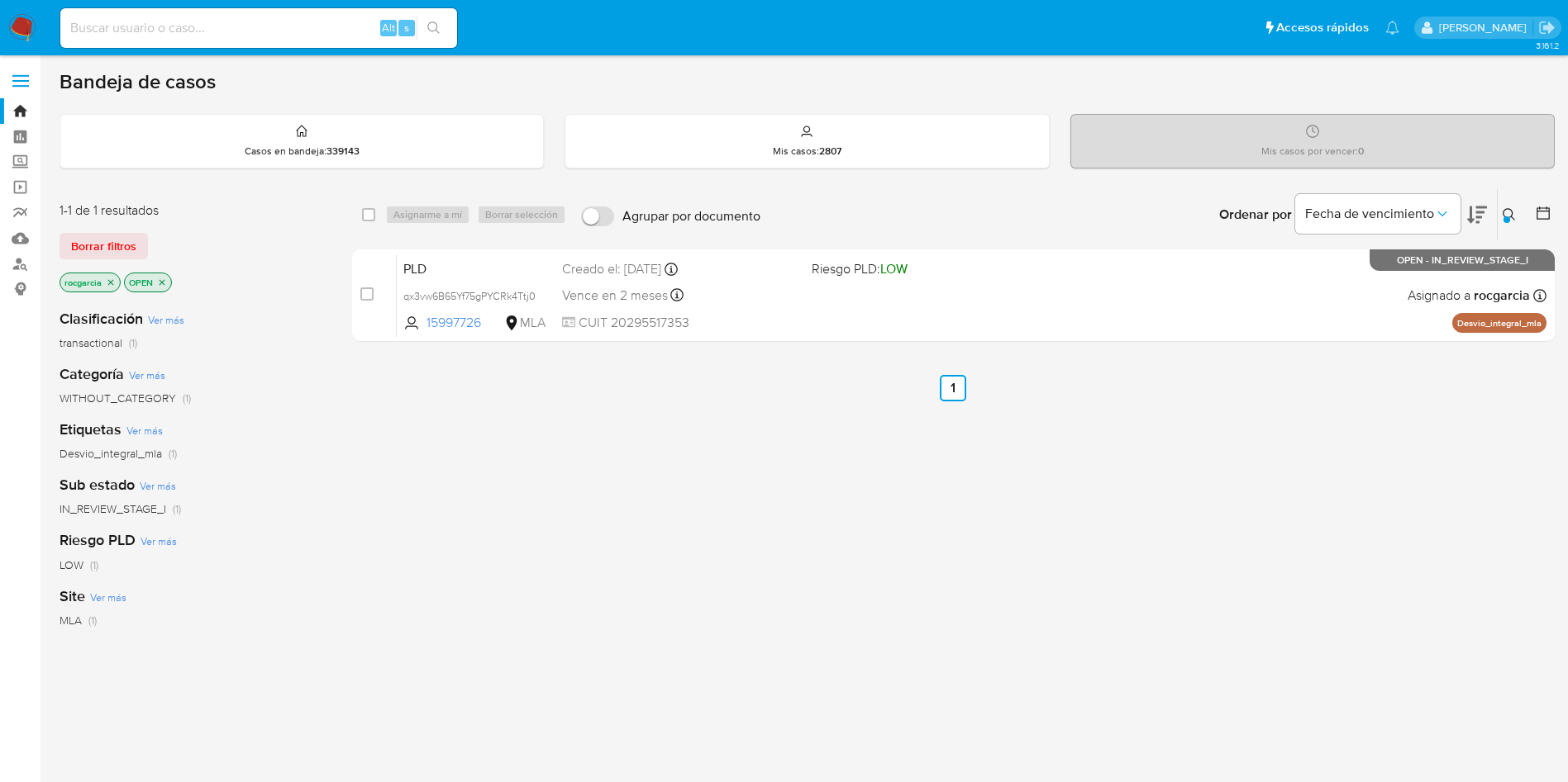
click at [1515, 223] on button at bounding box center [1511, 214] width 27 height 20
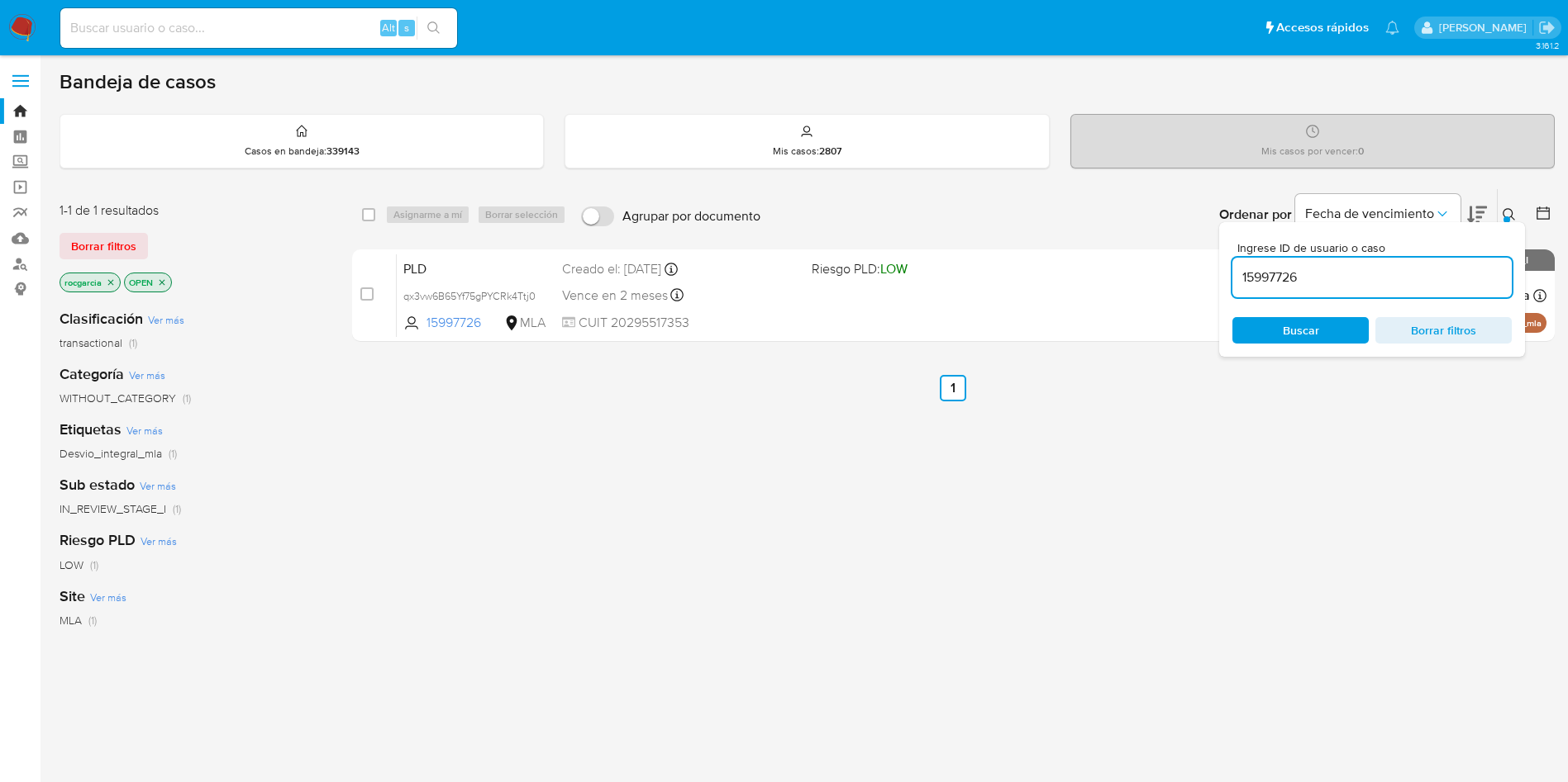
click at [1277, 272] on input "15997726" at bounding box center [1372, 277] width 279 height 21
type input "296083978"
click at [1496, 214] on div "Ordenar por Fecha de vencimiento" at bounding box center [1351, 214] width 291 height 51
click at [1501, 216] on button at bounding box center [1511, 214] width 27 height 20
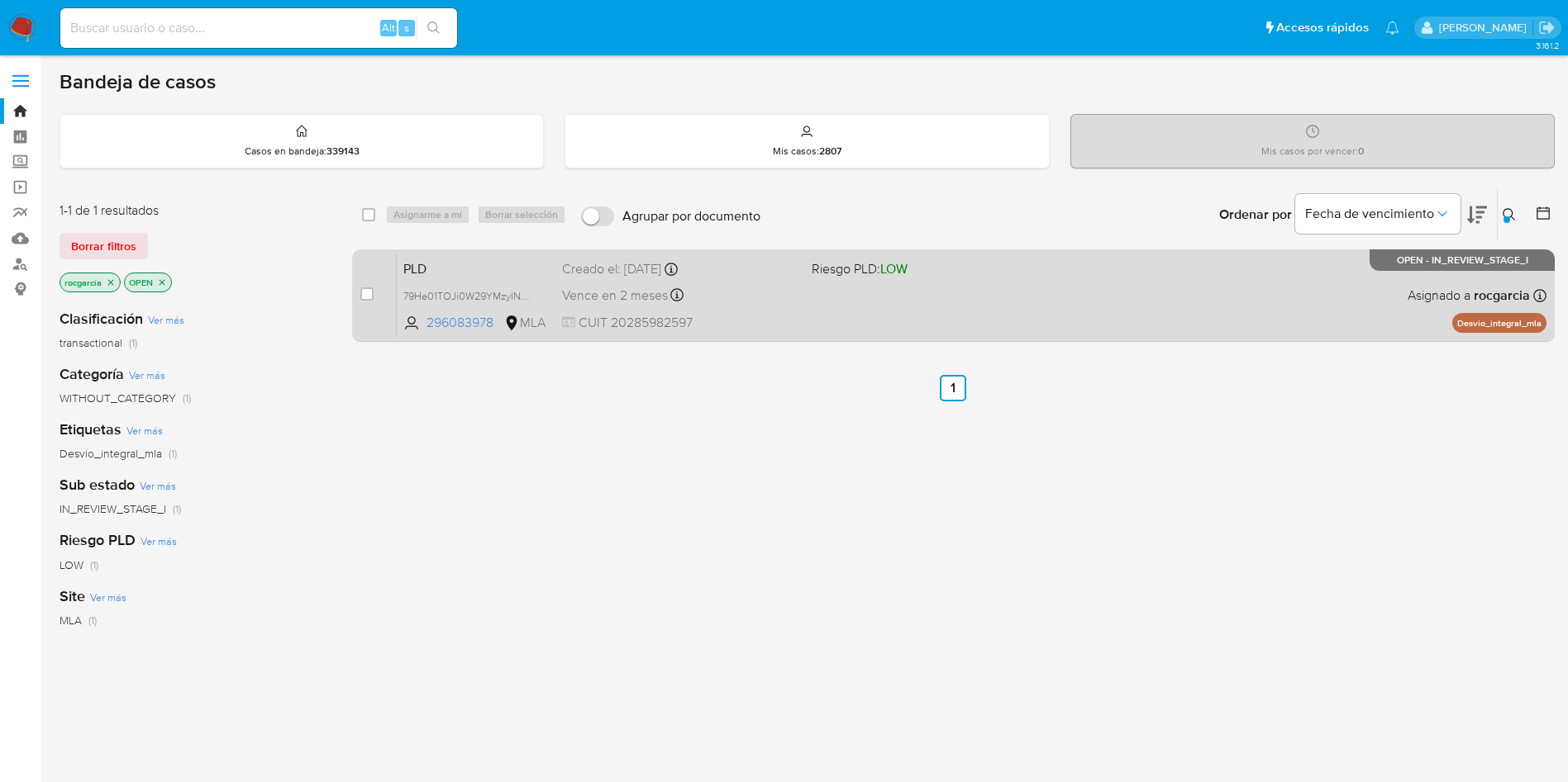
click at [1064, 277] on div "PLD 79He01TOJi0W29YMzyINKq9l 296083978 MLA Riesgo PLD: LOW Creado el: 12/09/202…" at bounding box center [971, 295] width 1149 height 83
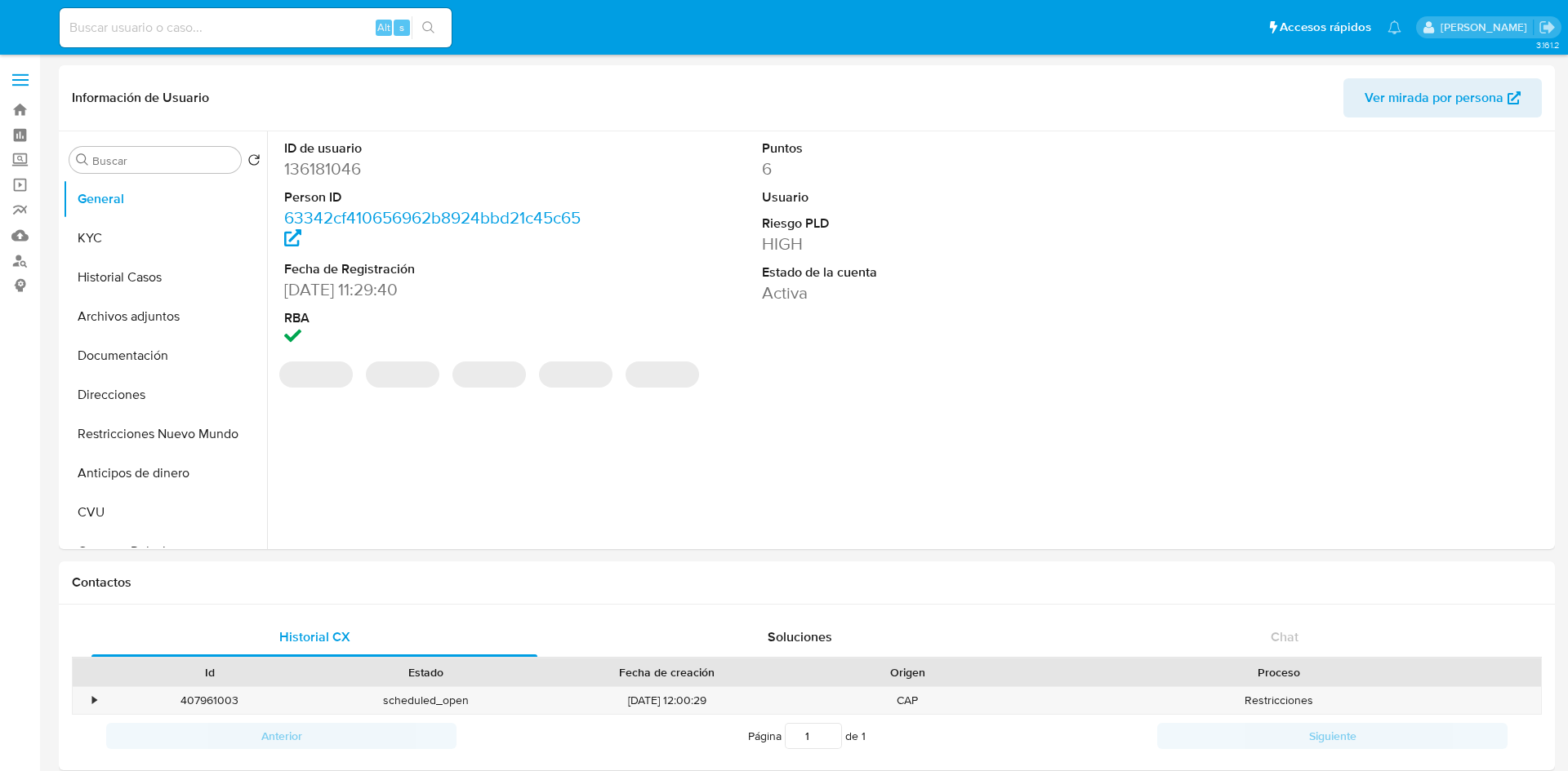
select select "10"
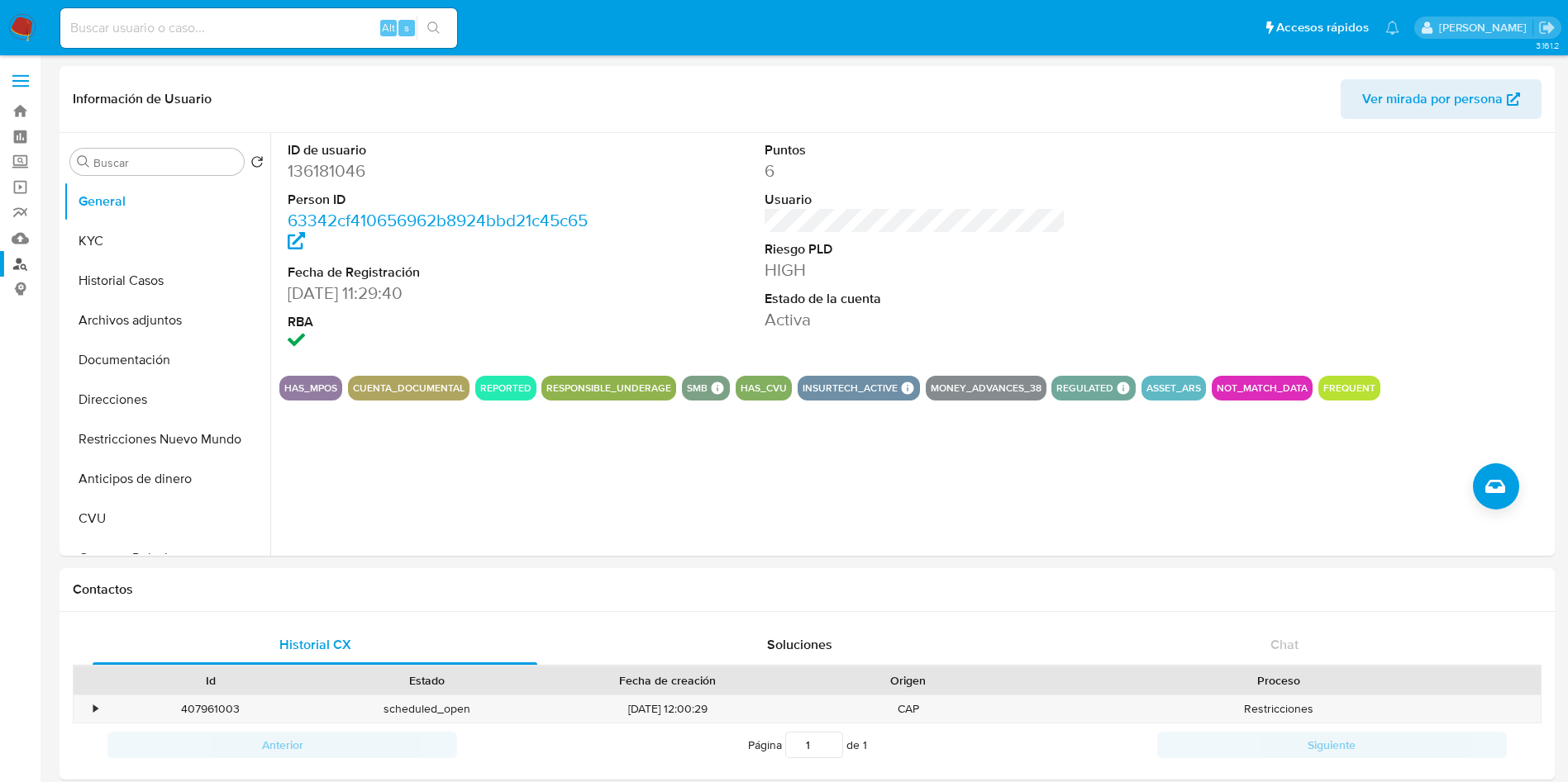
click at [26, 270] on link "Buscador de personas" at bounding box center [98, 264] width 197 height 26
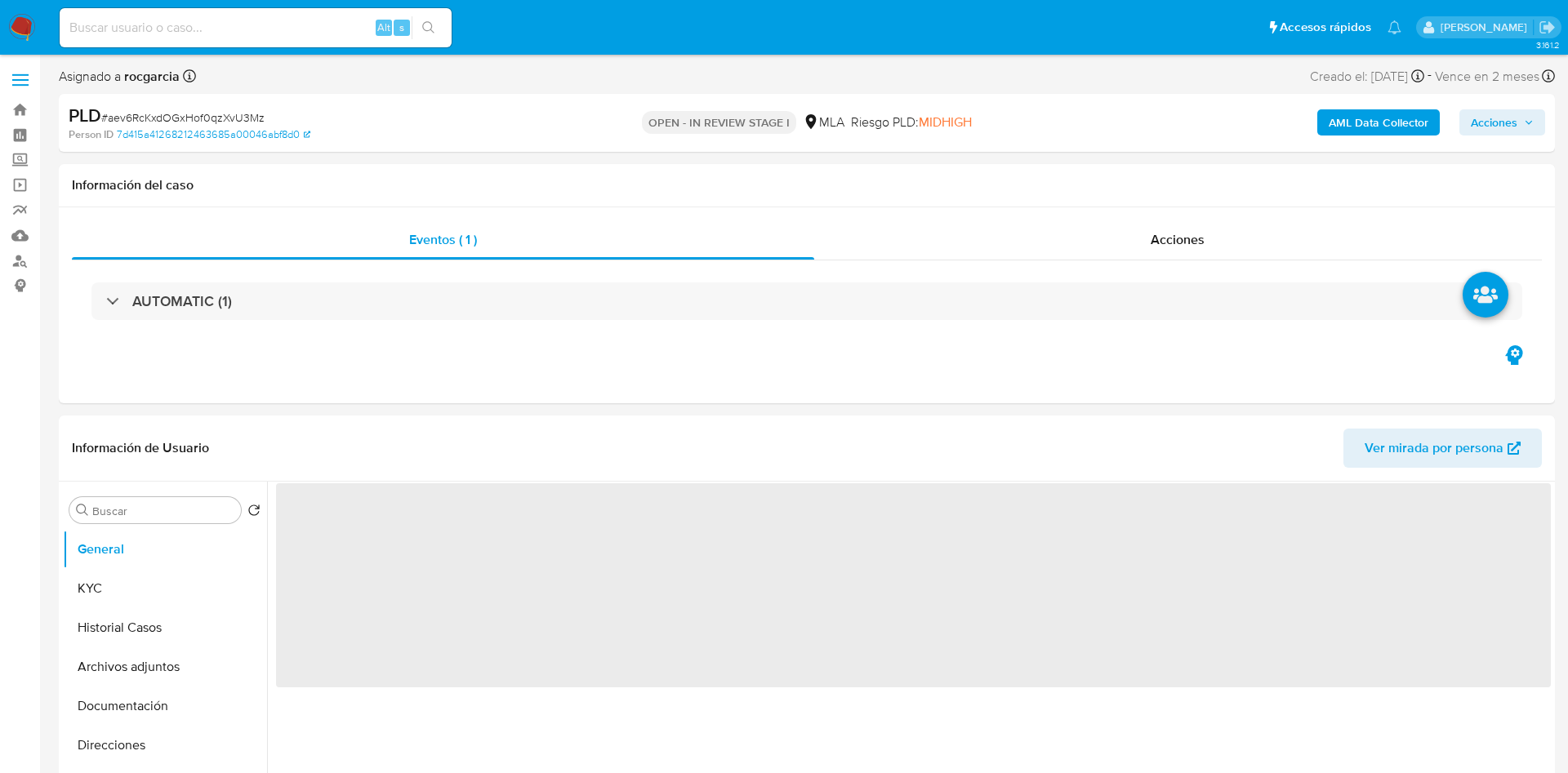
select select "10"
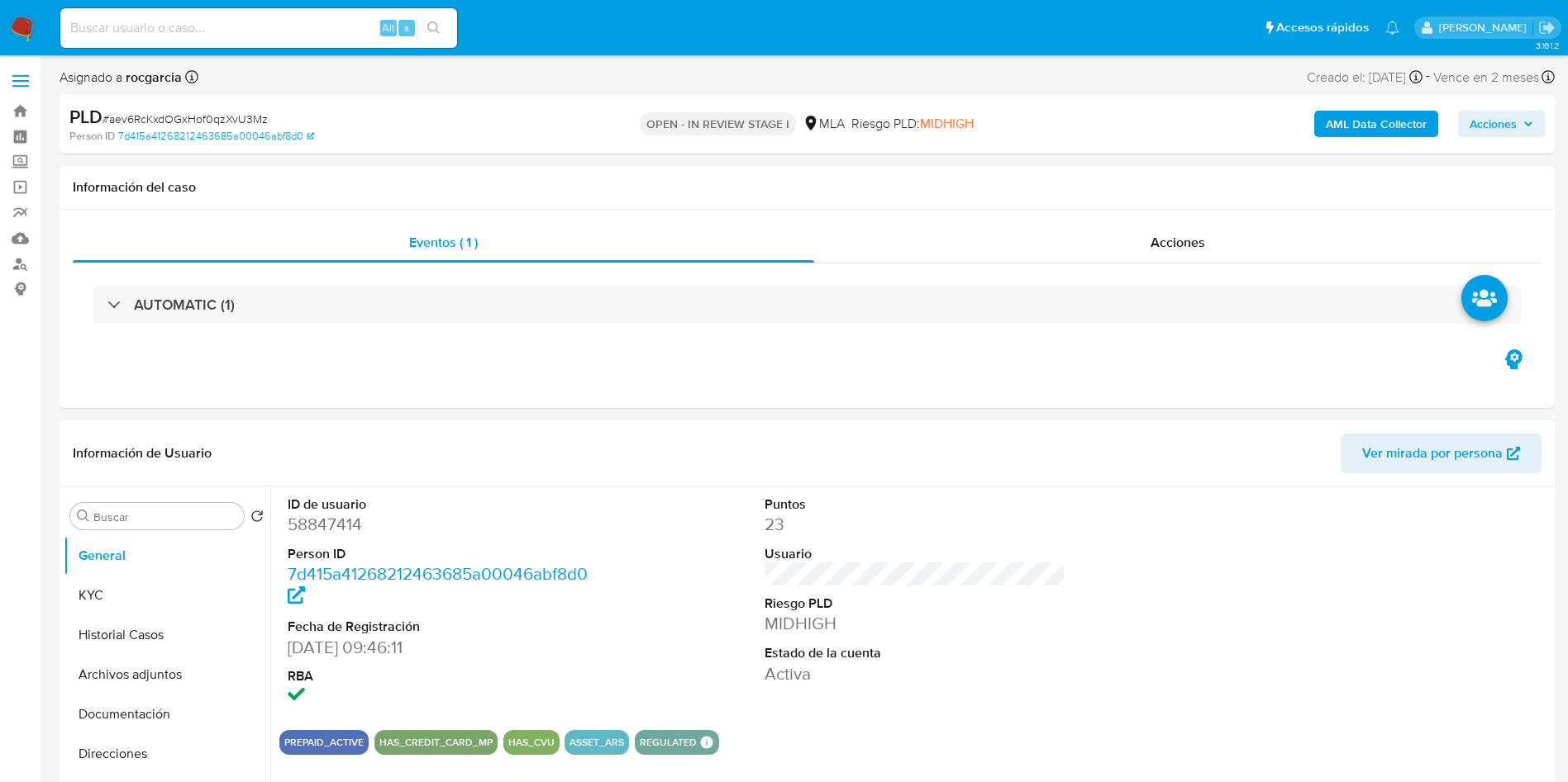
scroll to position [619, 0]
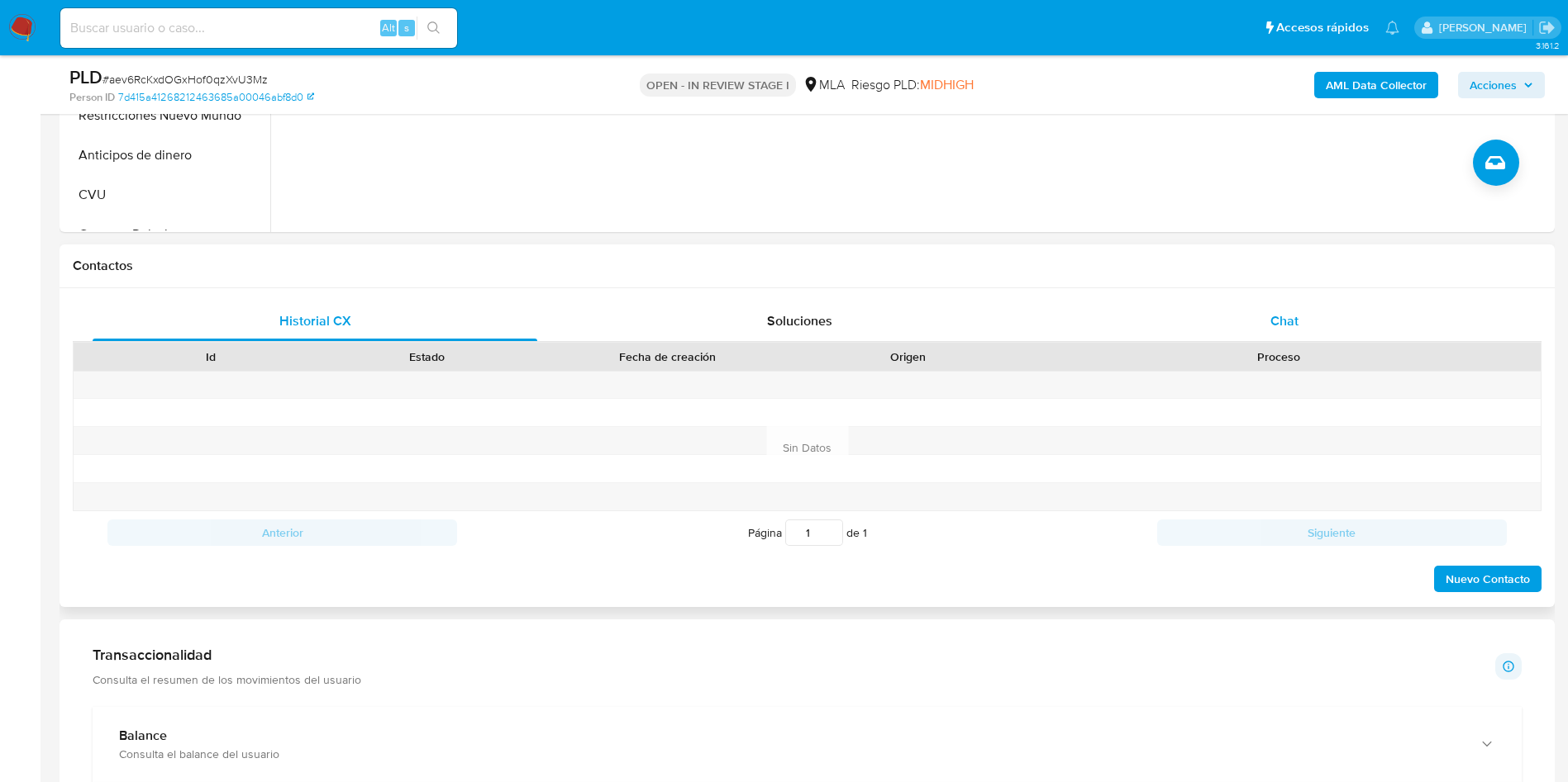
click at [1316, 334] on div "Chat" at bounding box center [1285, 321] width 444 height 40
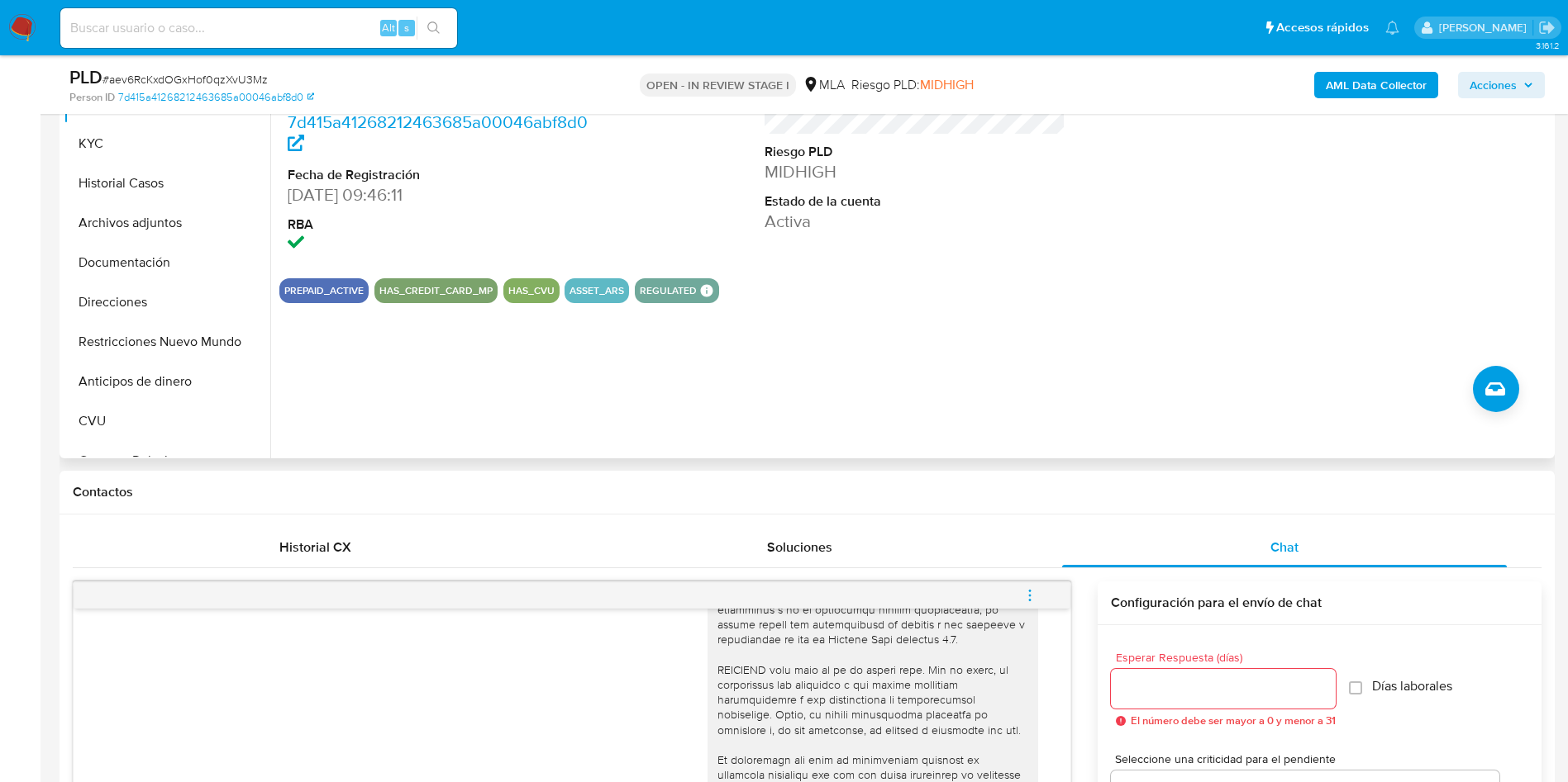
scroll to position [124, 0]
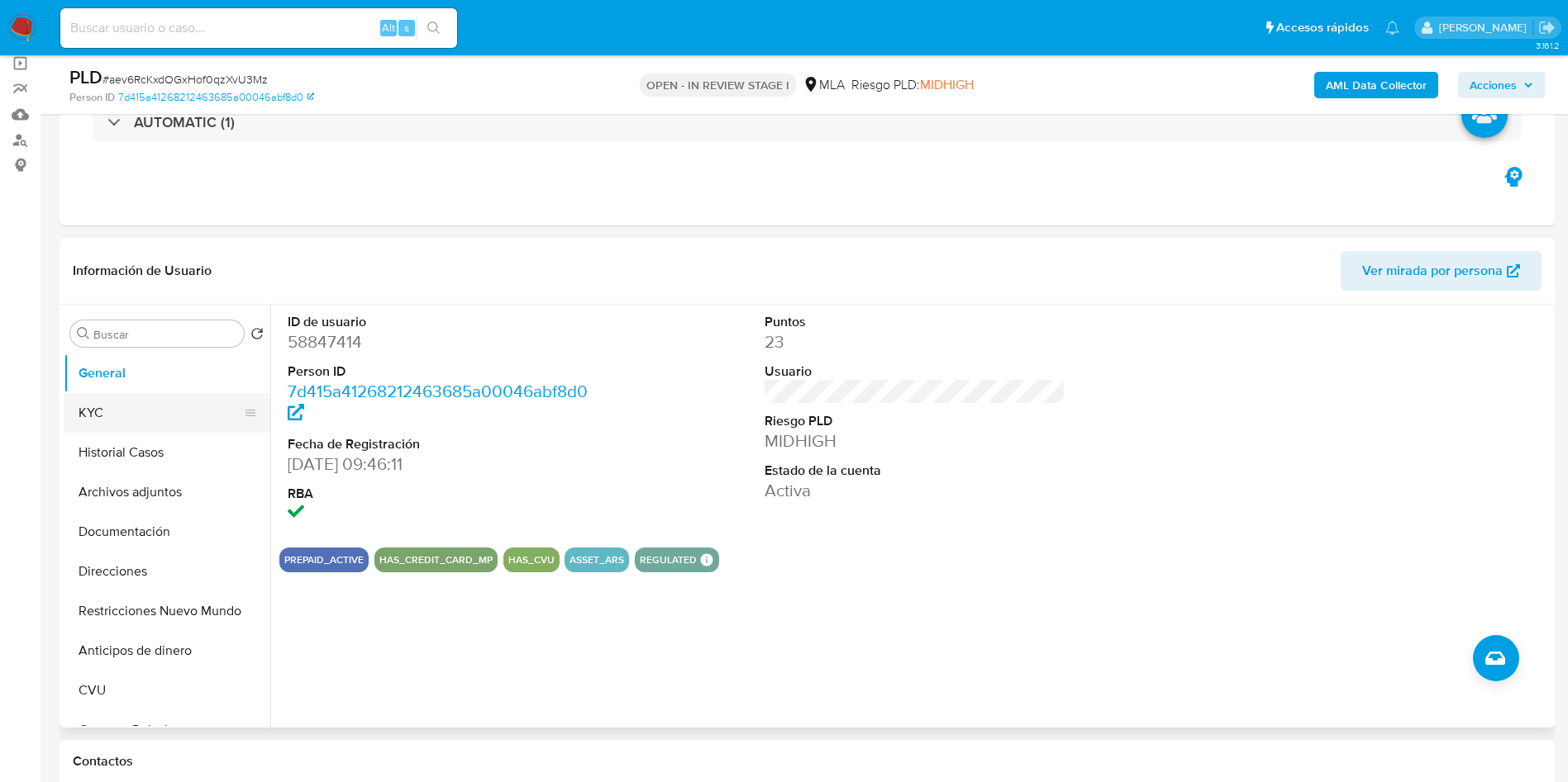
click at [140, 415] on button "KYC" at bounding box center [160, 413] width 193 height 40
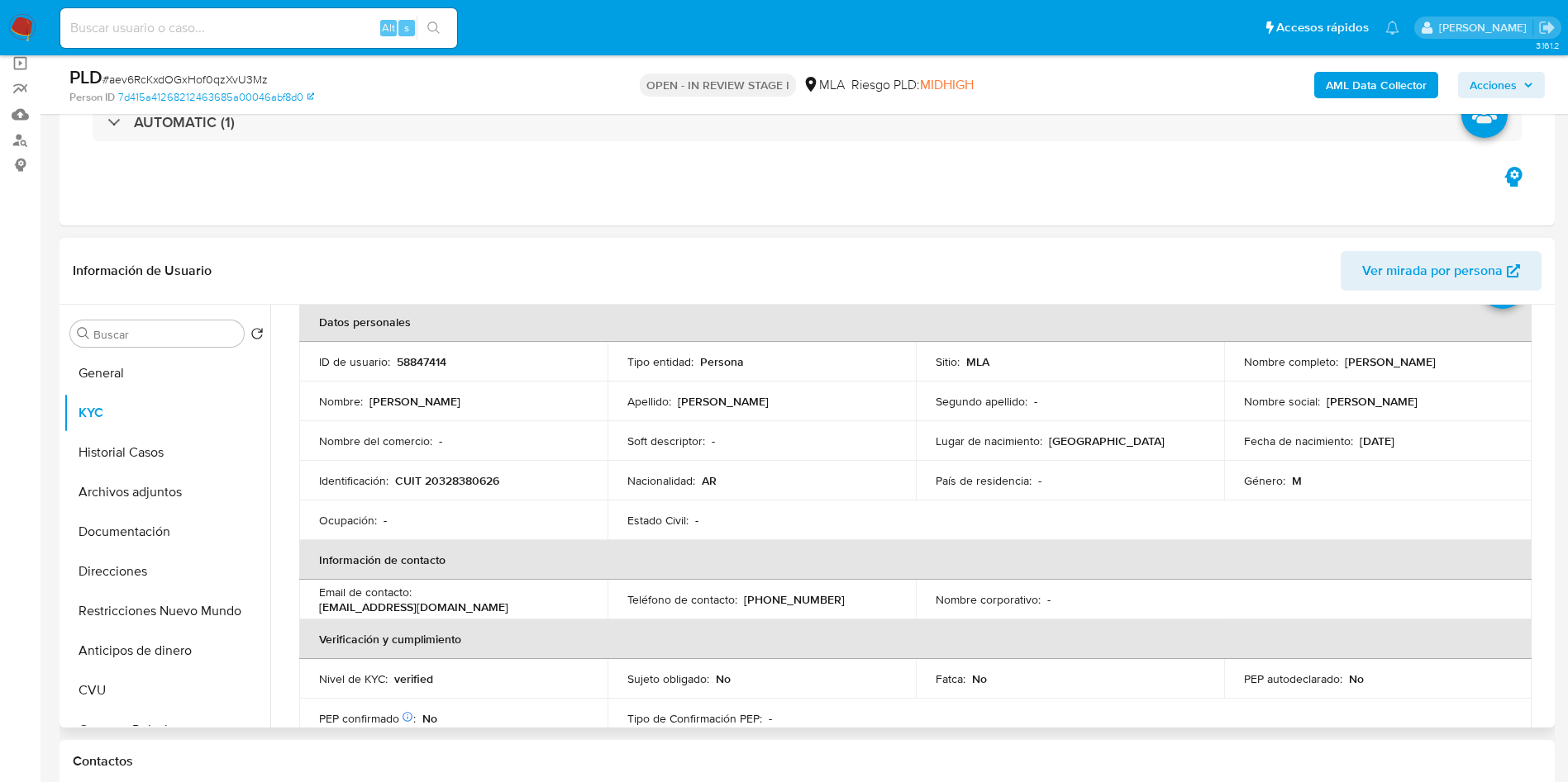
scroll to position [0, 0]
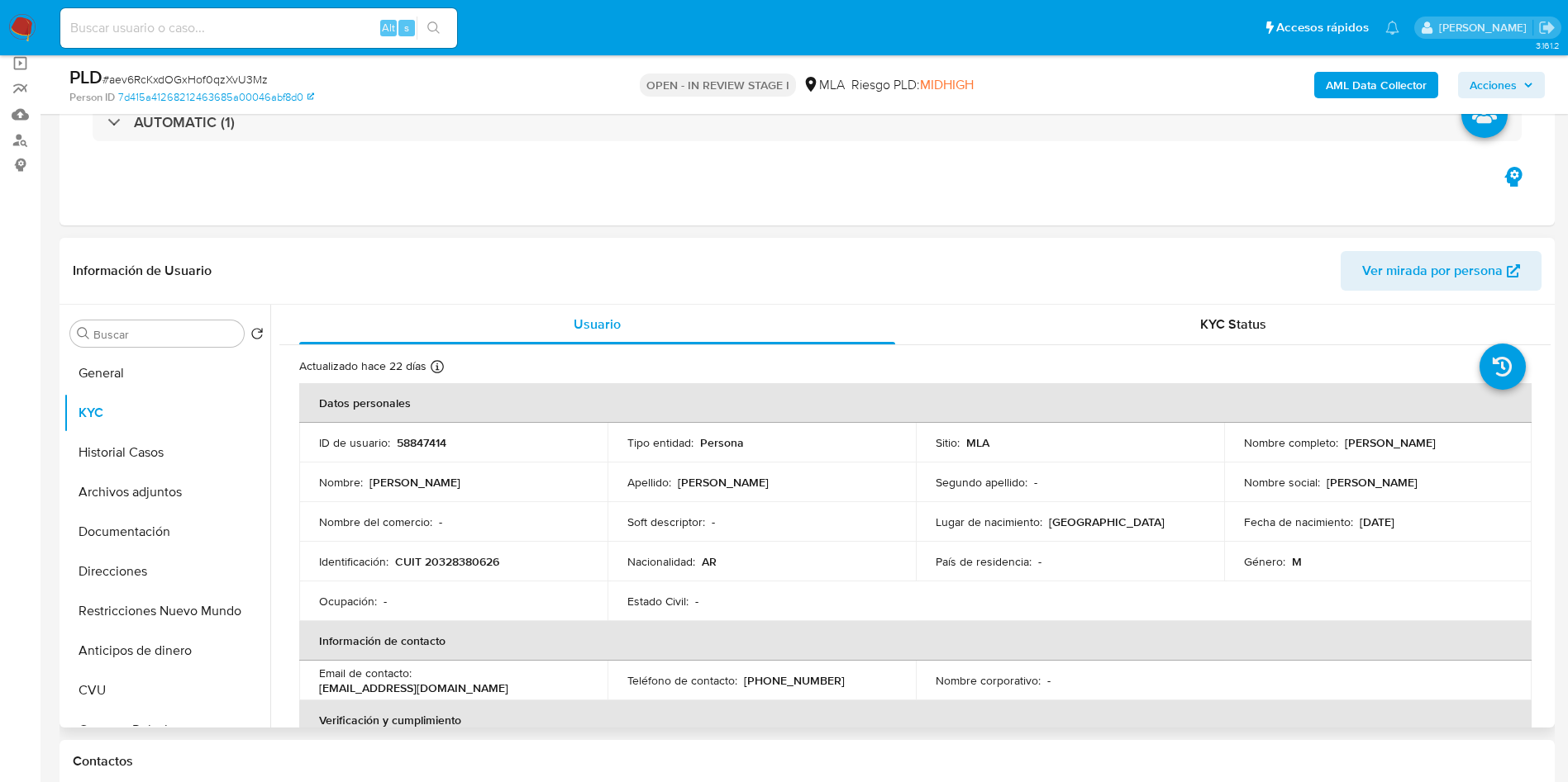
click at [414, 447] on p "58847414" at bounding box center [421, 442] width 49 height 14
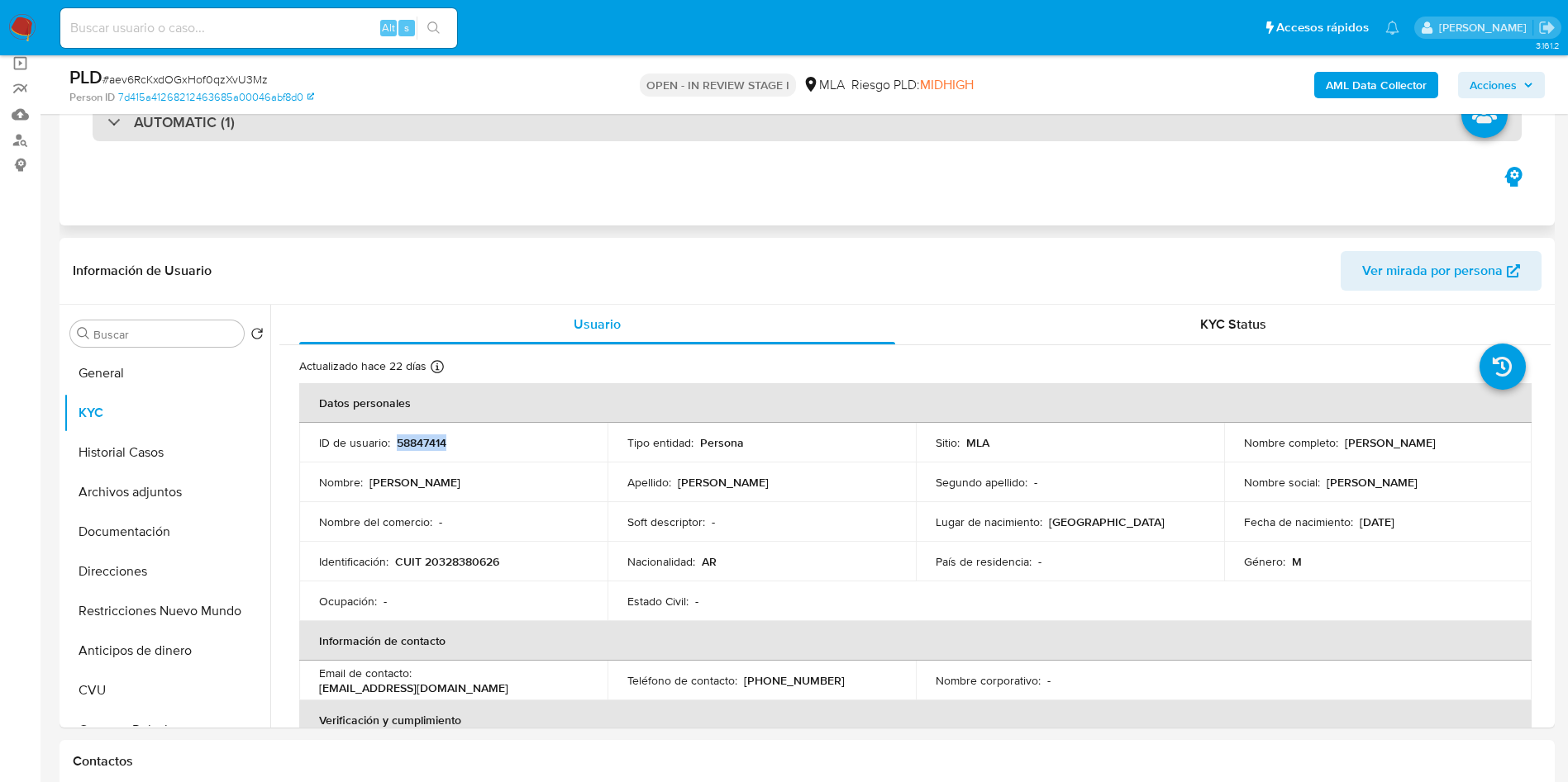
copy p "58847414"
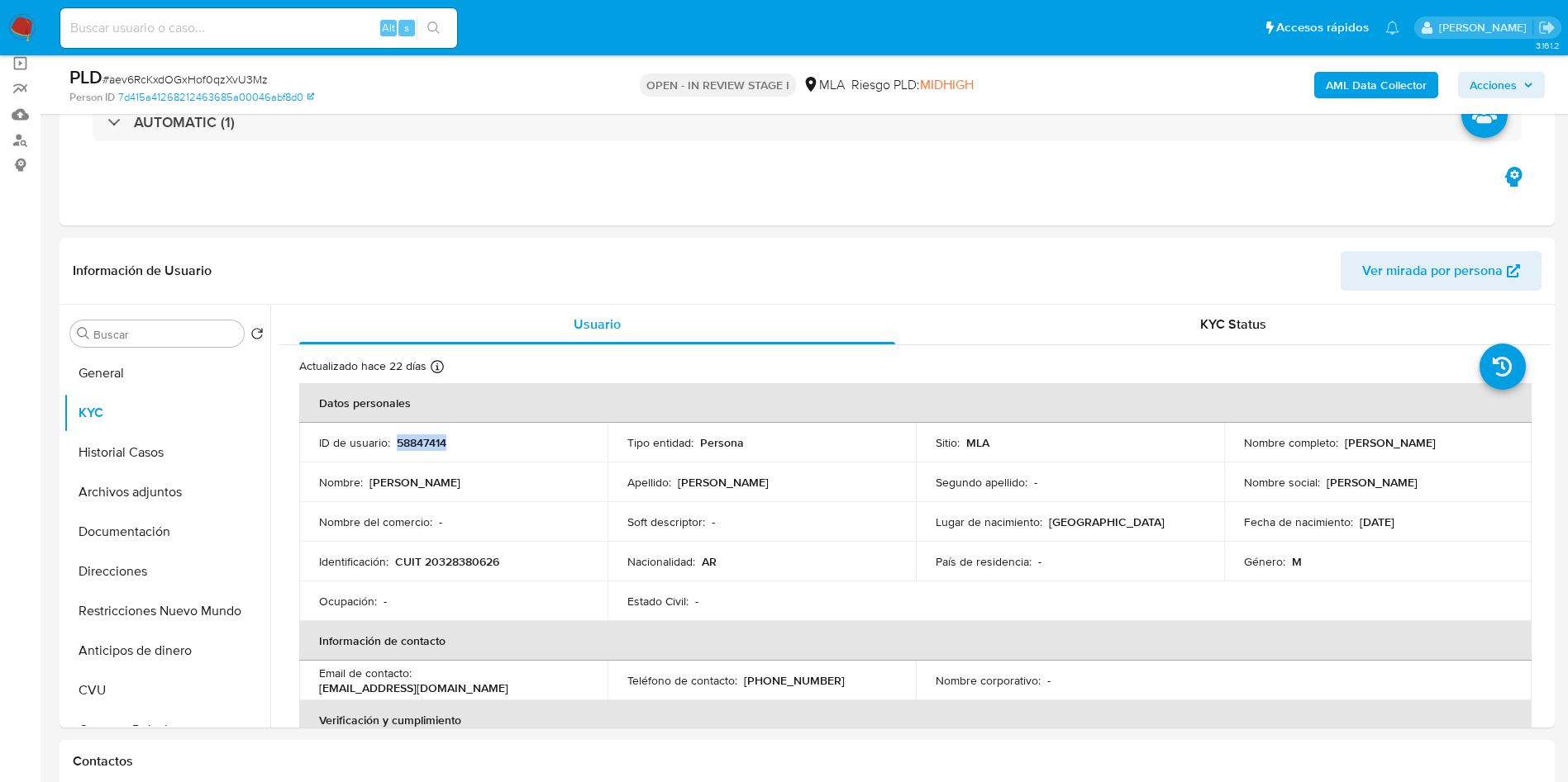
click at [1378, 95] on b "AML Data Collector" at bounding box center [1376, 84] width 100 height 26
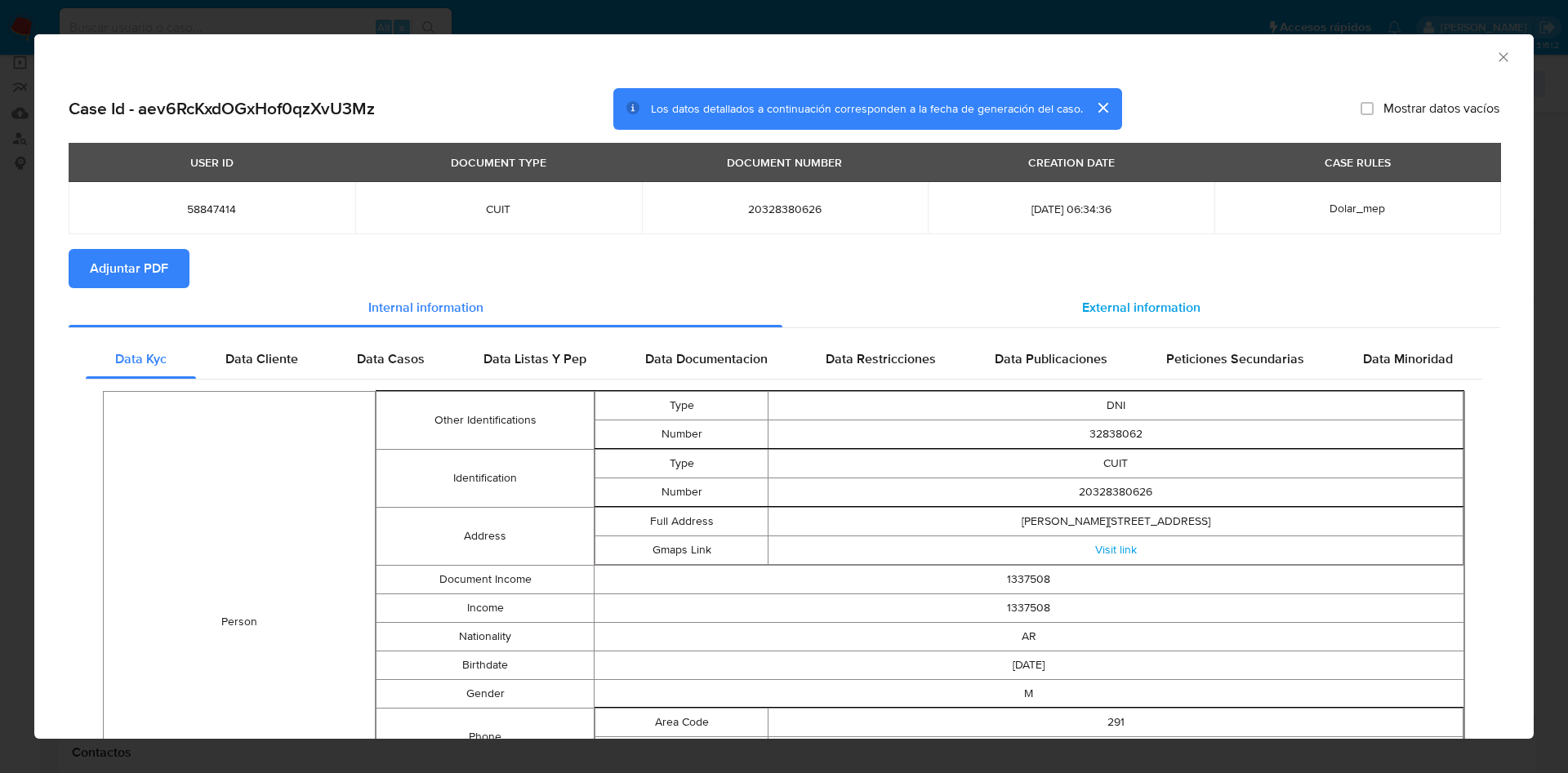
click at [1137, 315] on span "External information" at bounding box center [1141, 307] width 119 height 19
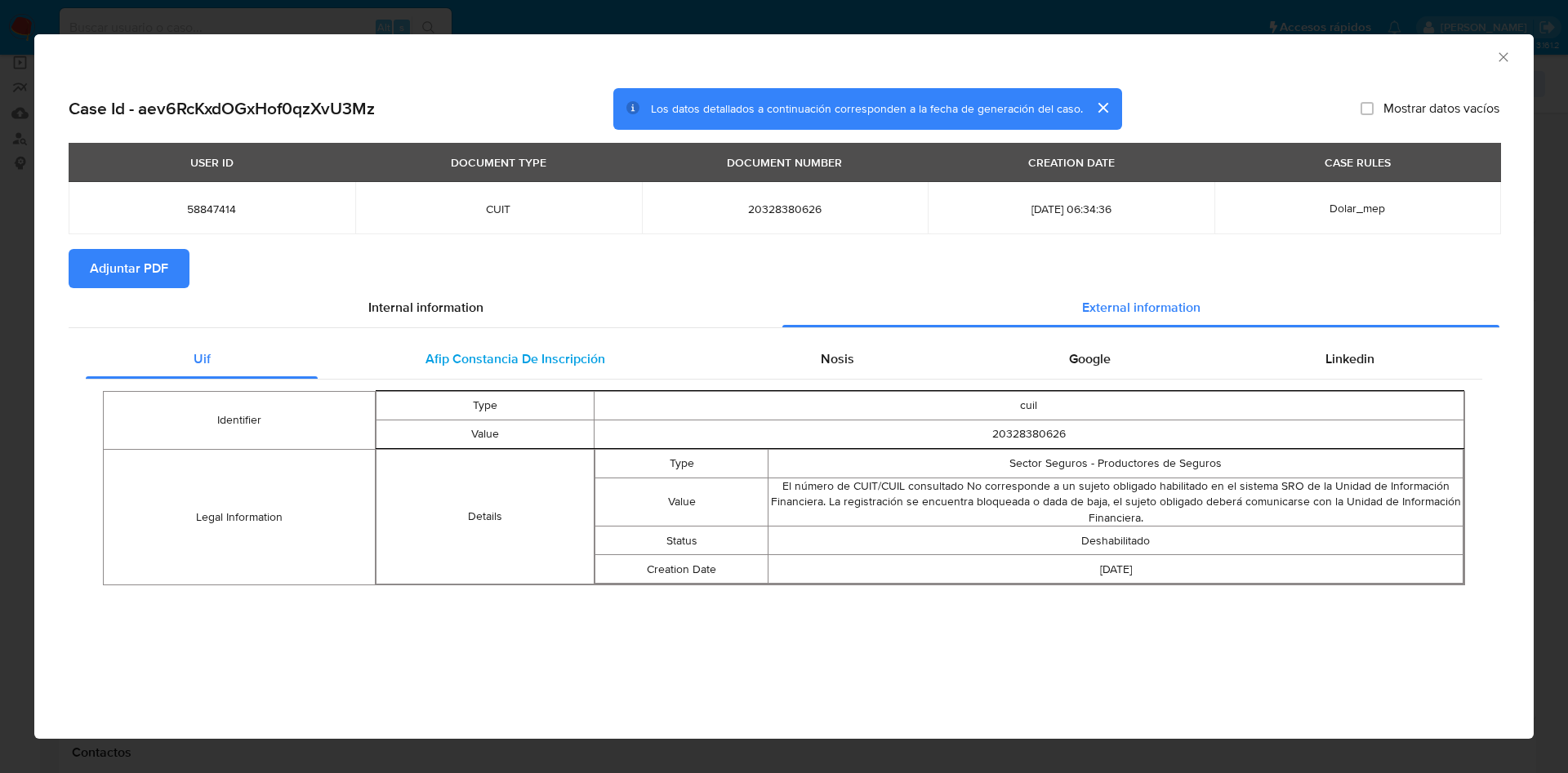
click at [611, 355] on div "Afip Constancia De Inscripción" at bounding box center [515, 359] width 395 height 40
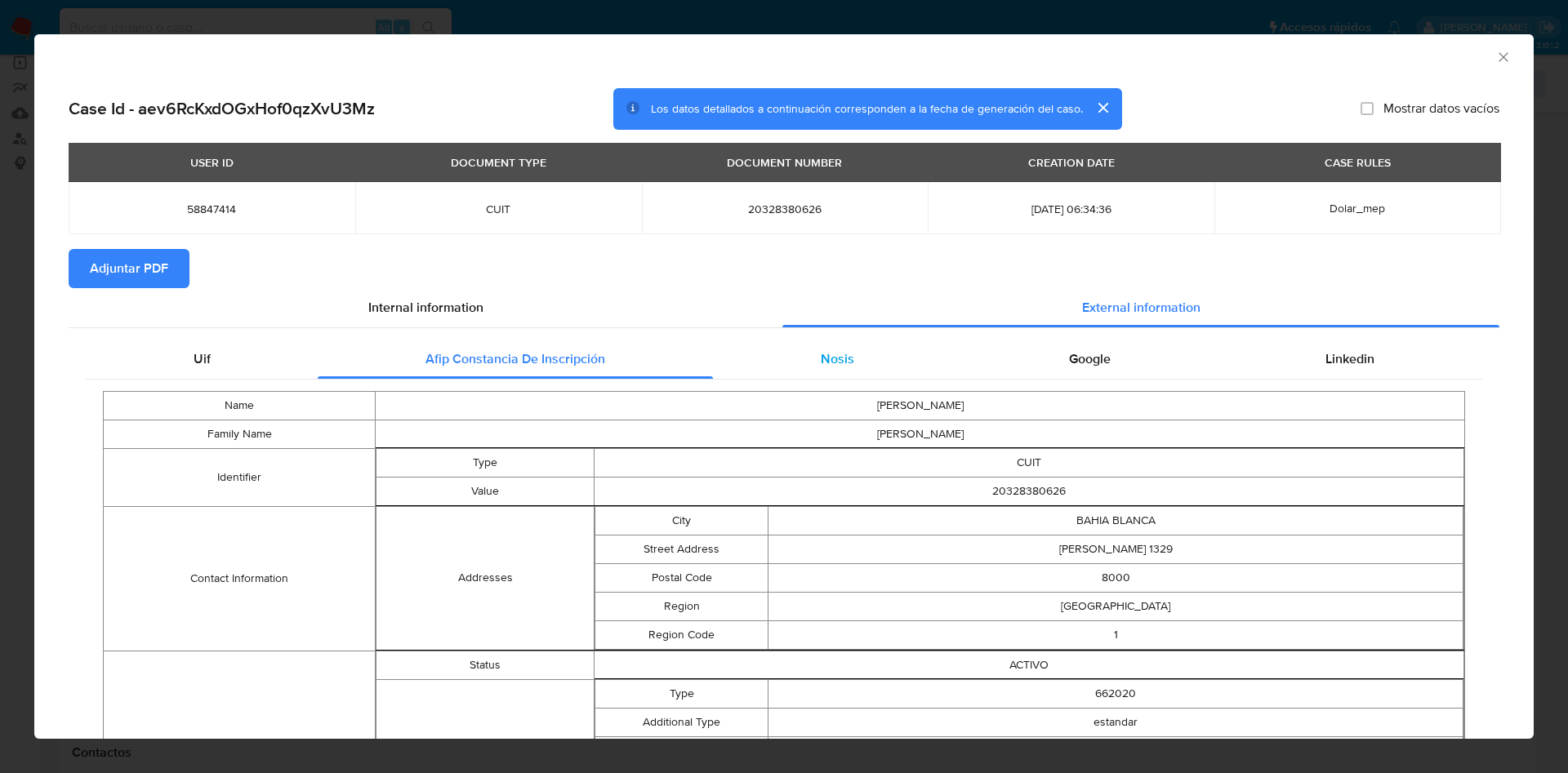
click at [813, 368] on div "Nosis" at bounding box center [837, 359] width 248 height 40
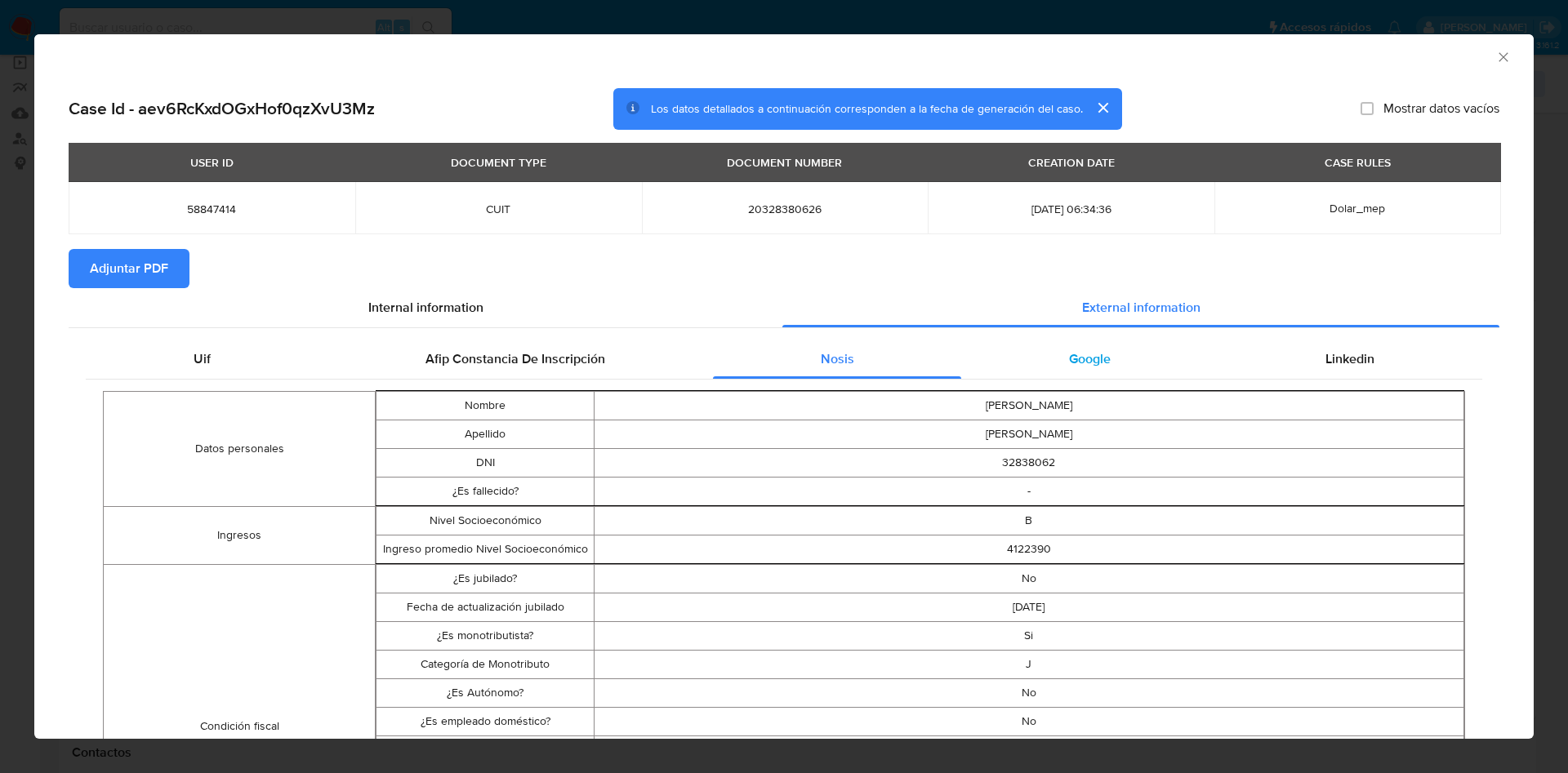
click at [1087, 373] on div "Google" at bounding box center [1089, 359] width 257 height 40
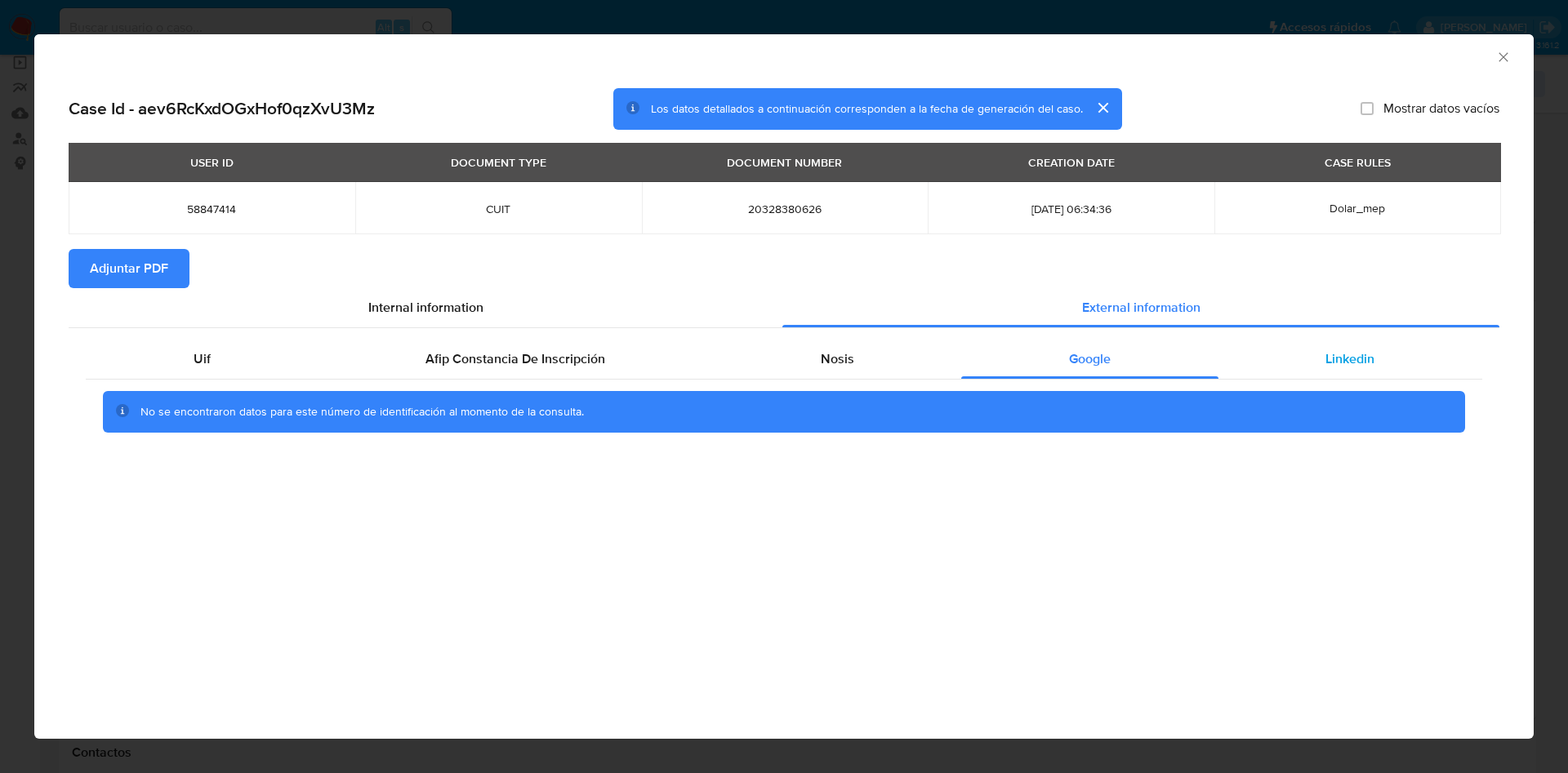
click at [1443, 363] on div "Linkedin" at bounding box center [1350, 359] width 264 height 40
click at [133, 280] on span "Adjuntar PDF" at bounding box center [129, 268] width 78 height 36
drag, startPoint x: 1499, startPoint y: 51, endPoint x: 1486, endPoint y: 60, distance: 15.8
click at [1498, 51] on icon "Cerrar ventana" at bounding box center [1503, 56] width 16 height 16
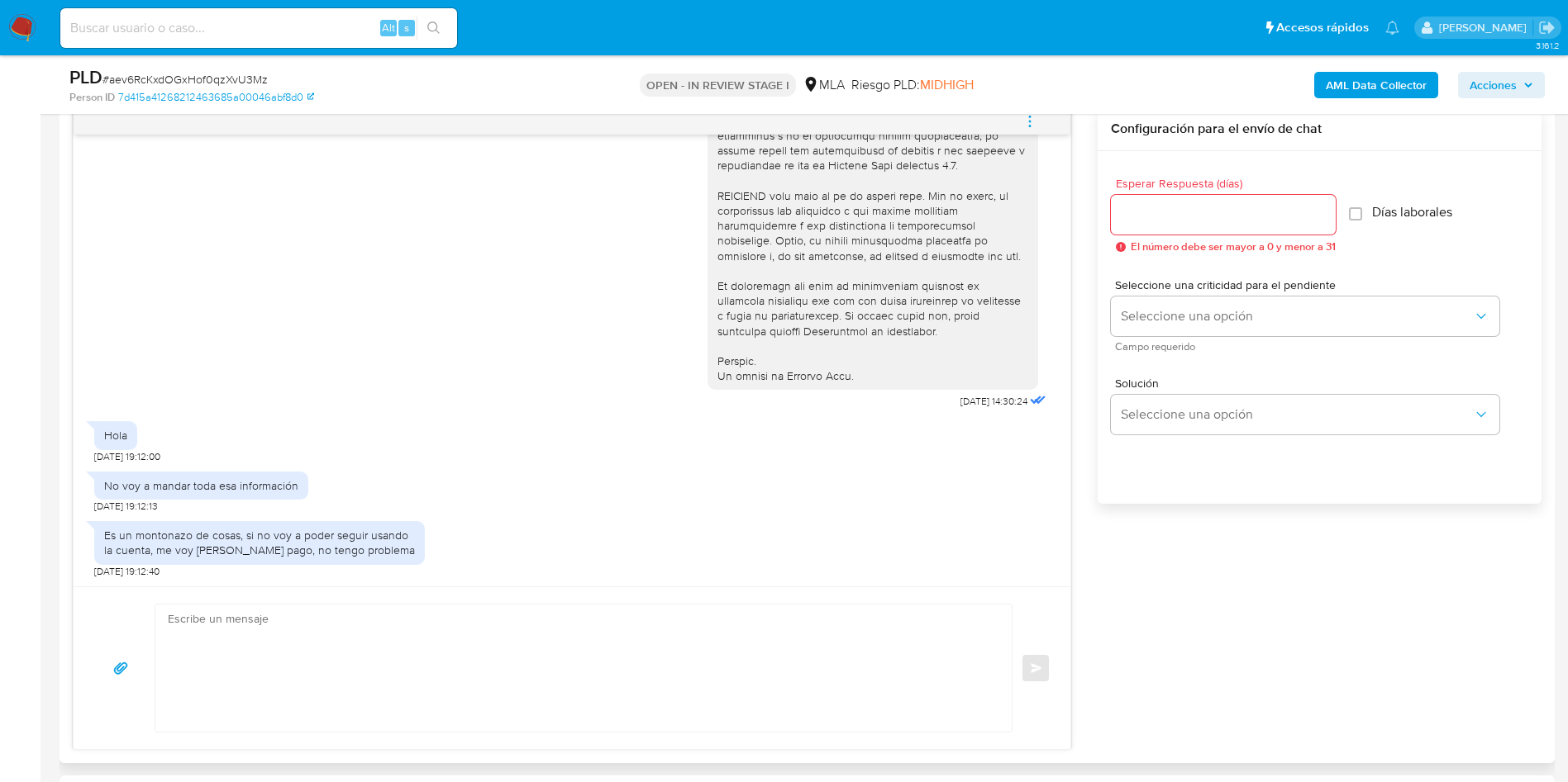
scroll to position [540, 0]
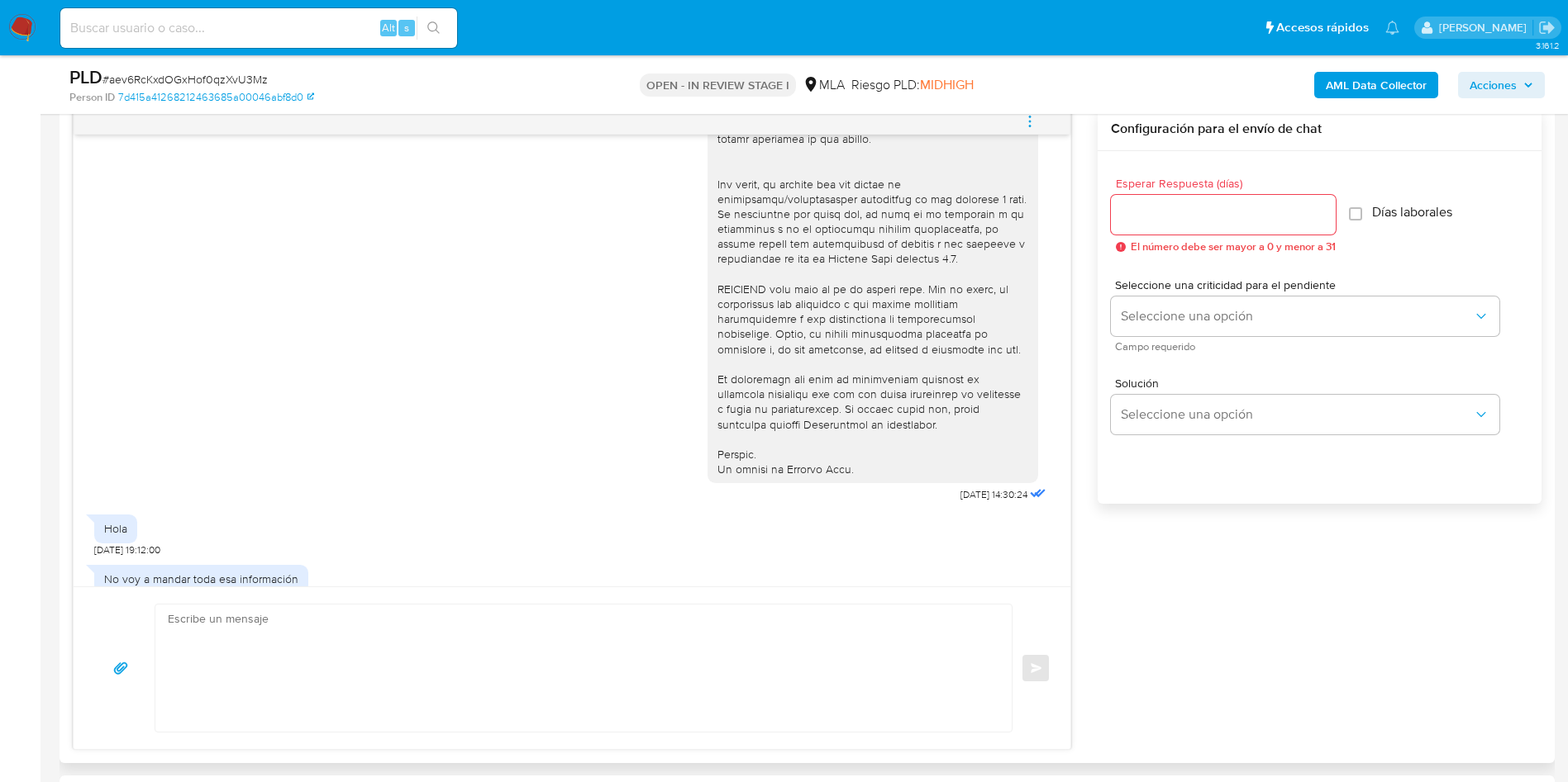
click at [1042, 118] on button "menu-action" at bounding box center [1030, 121] width 54 height 40
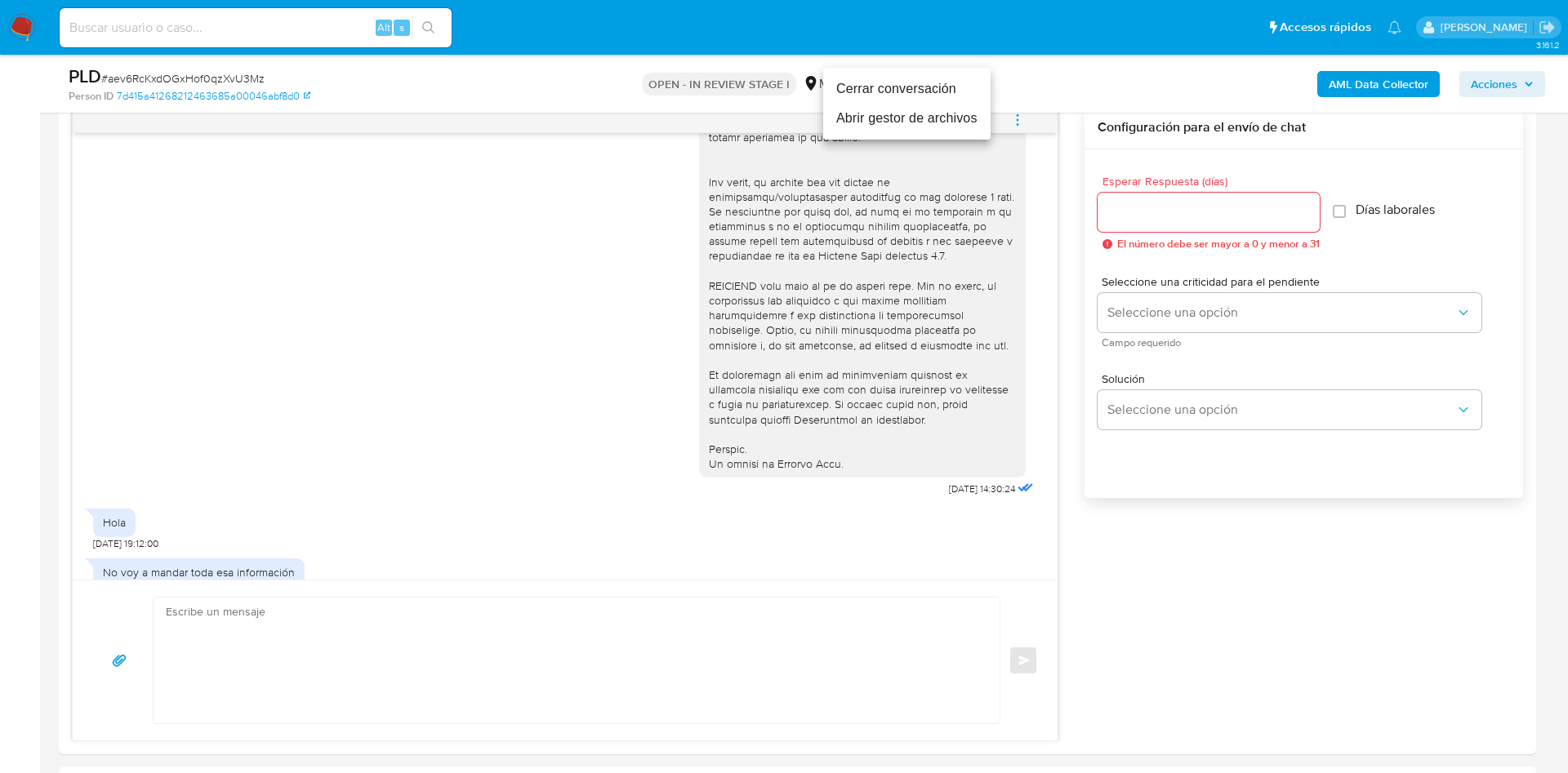
click at [962, 94] on li "Cerrar conversación" at bounding box center [907, 88] width 167 height 29
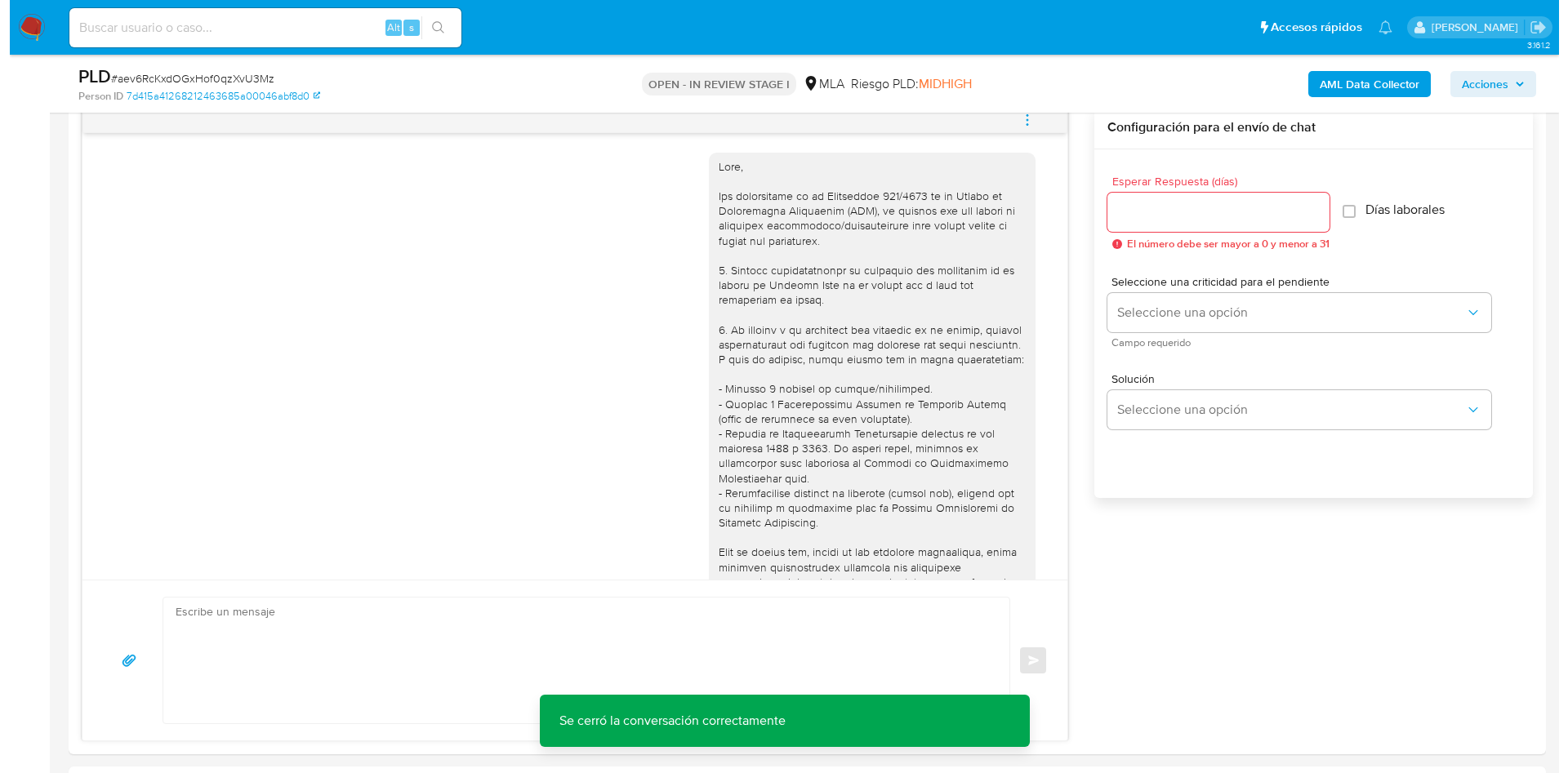
scroll to position [245, 0]
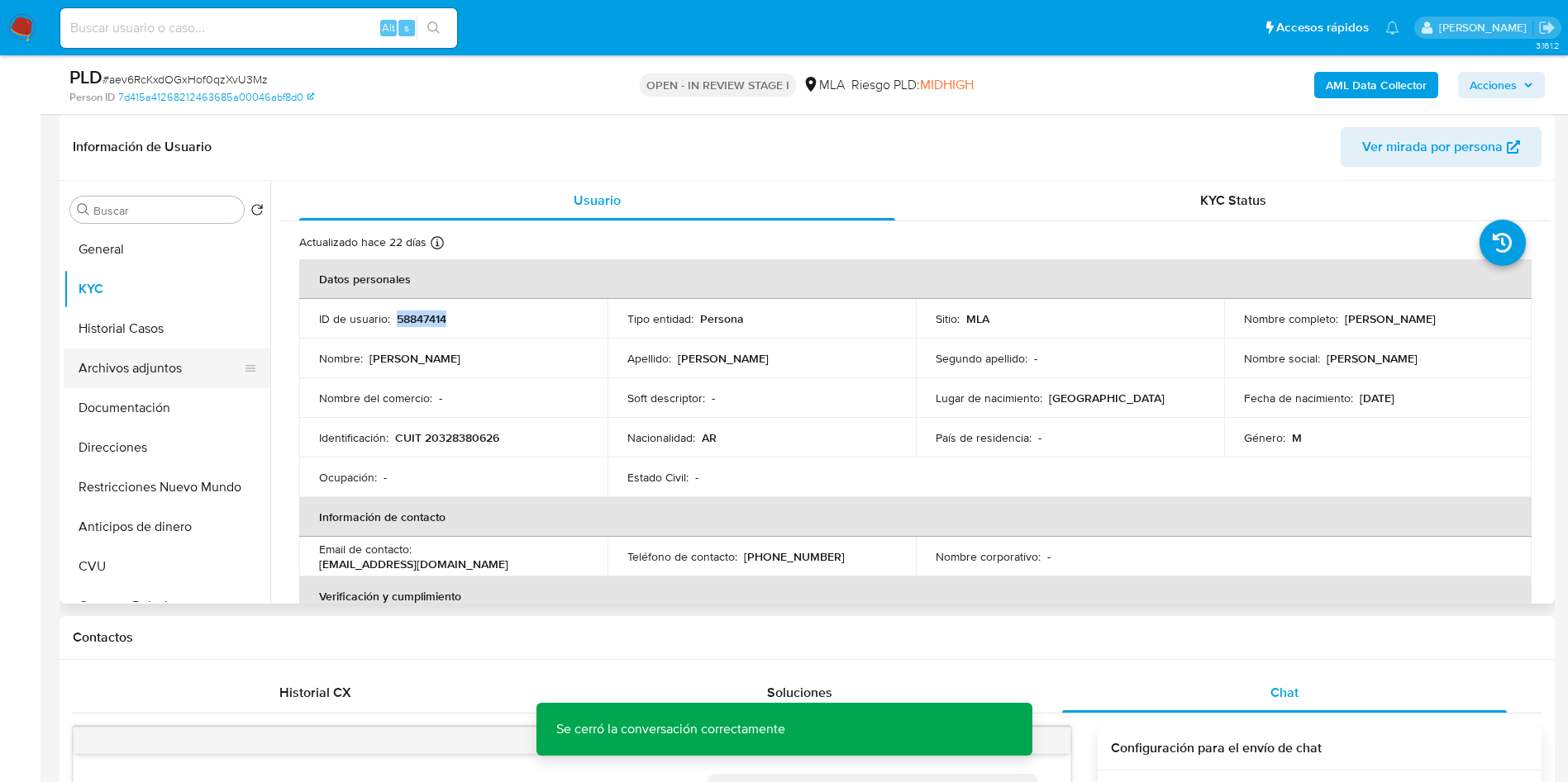
click at [114, 355] on button "Archivos adjuntos" at bounding box center [160, 368] width 193 height 40
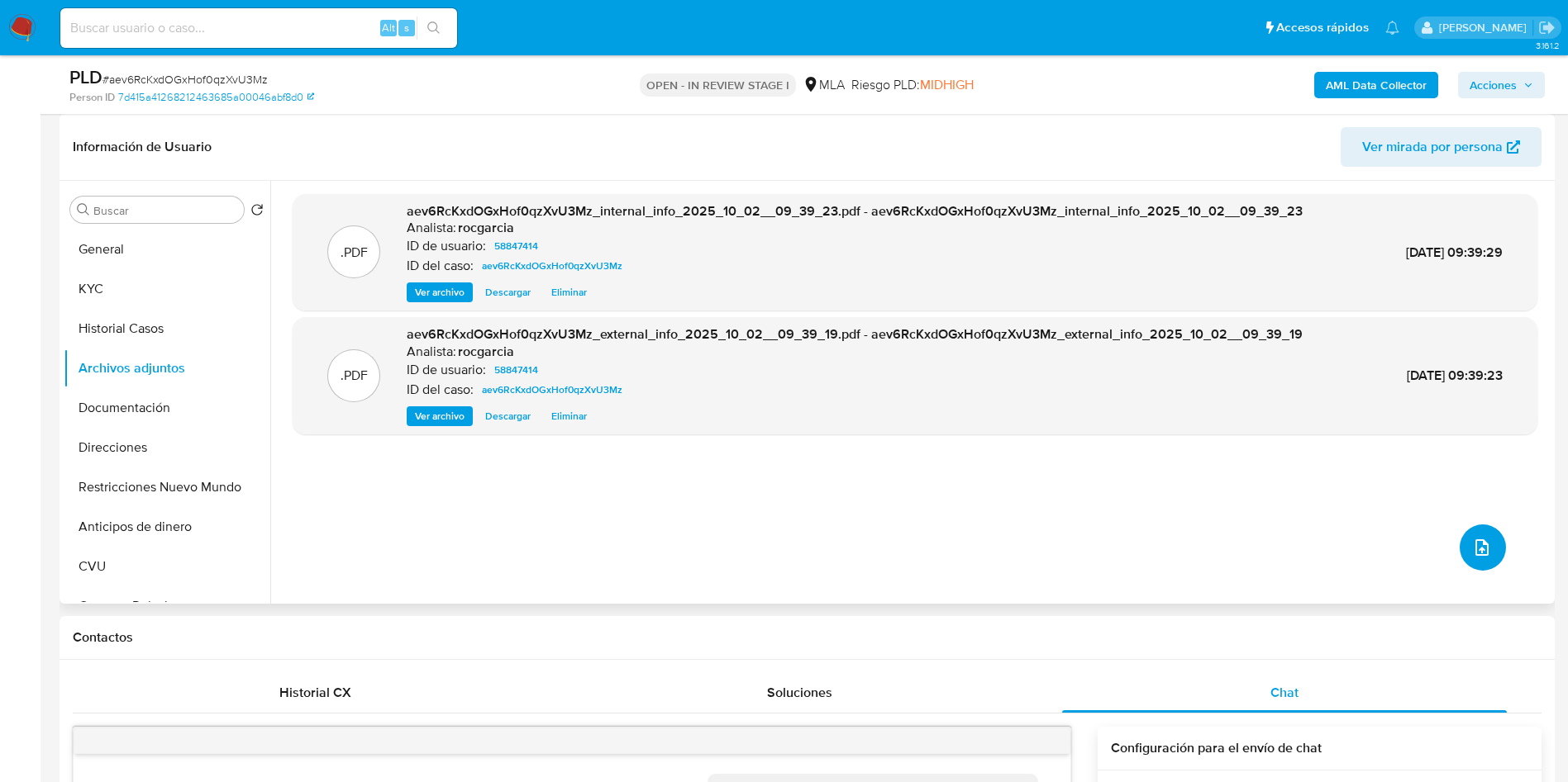
click at [1474, 534] on button "upload-file" at bounding box center [1482, 547] width 46 height 46
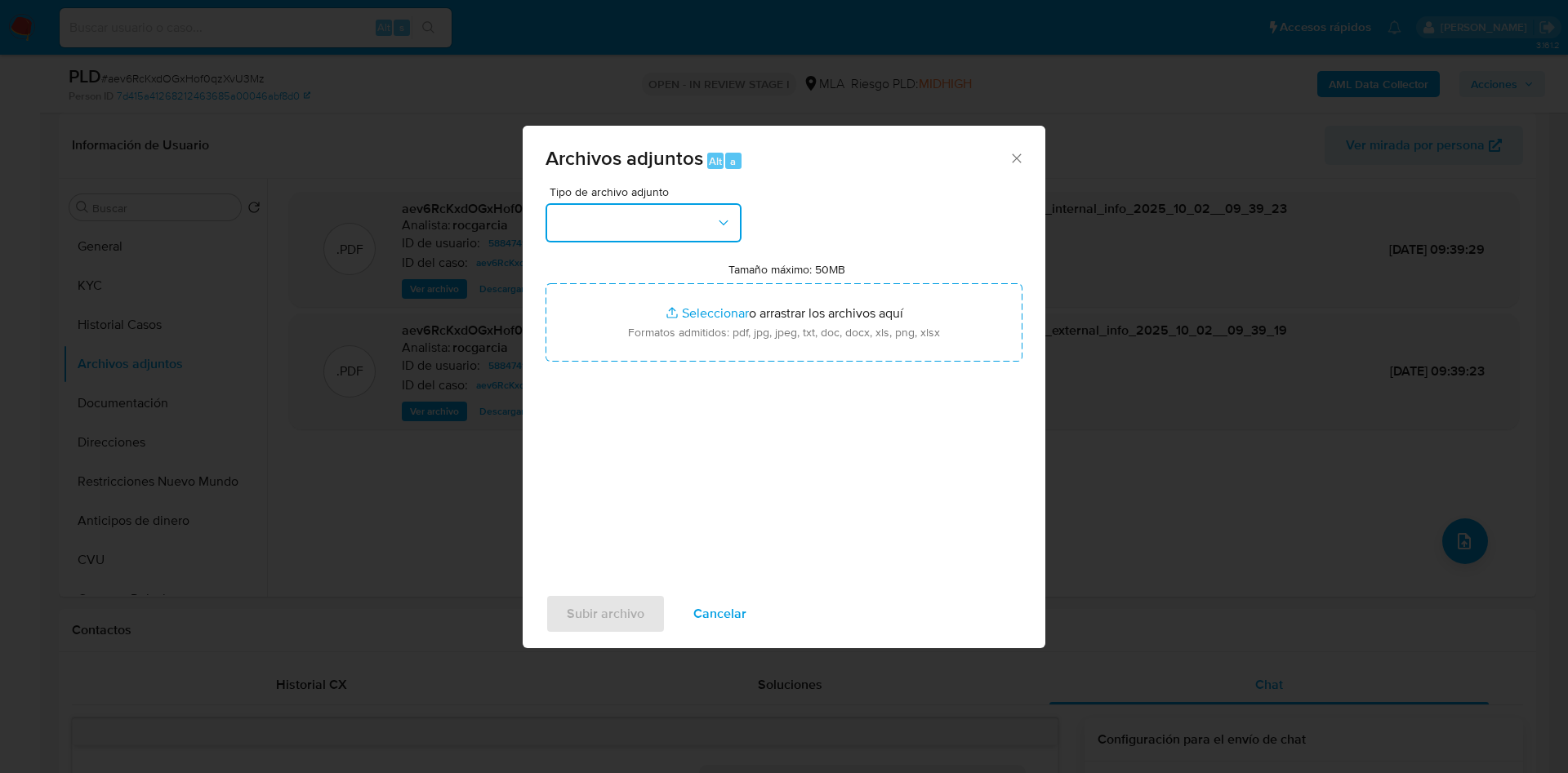
click at [562, 224] on button "button" at bounding box center [644, 223] width 196 height 40
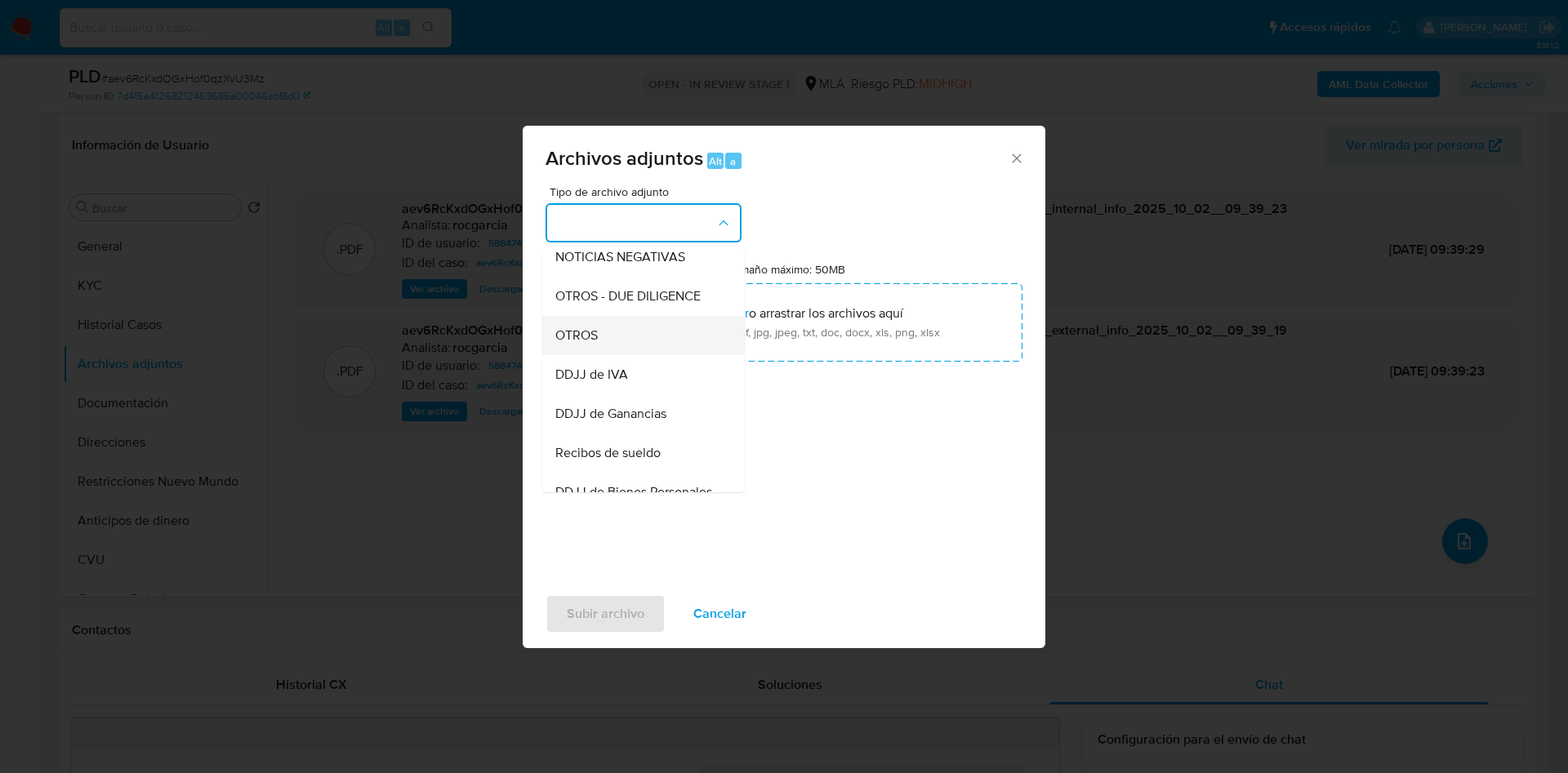
click at [630, 338] on div "OTROS" at bounding box center [638, 336] width 167 height 40
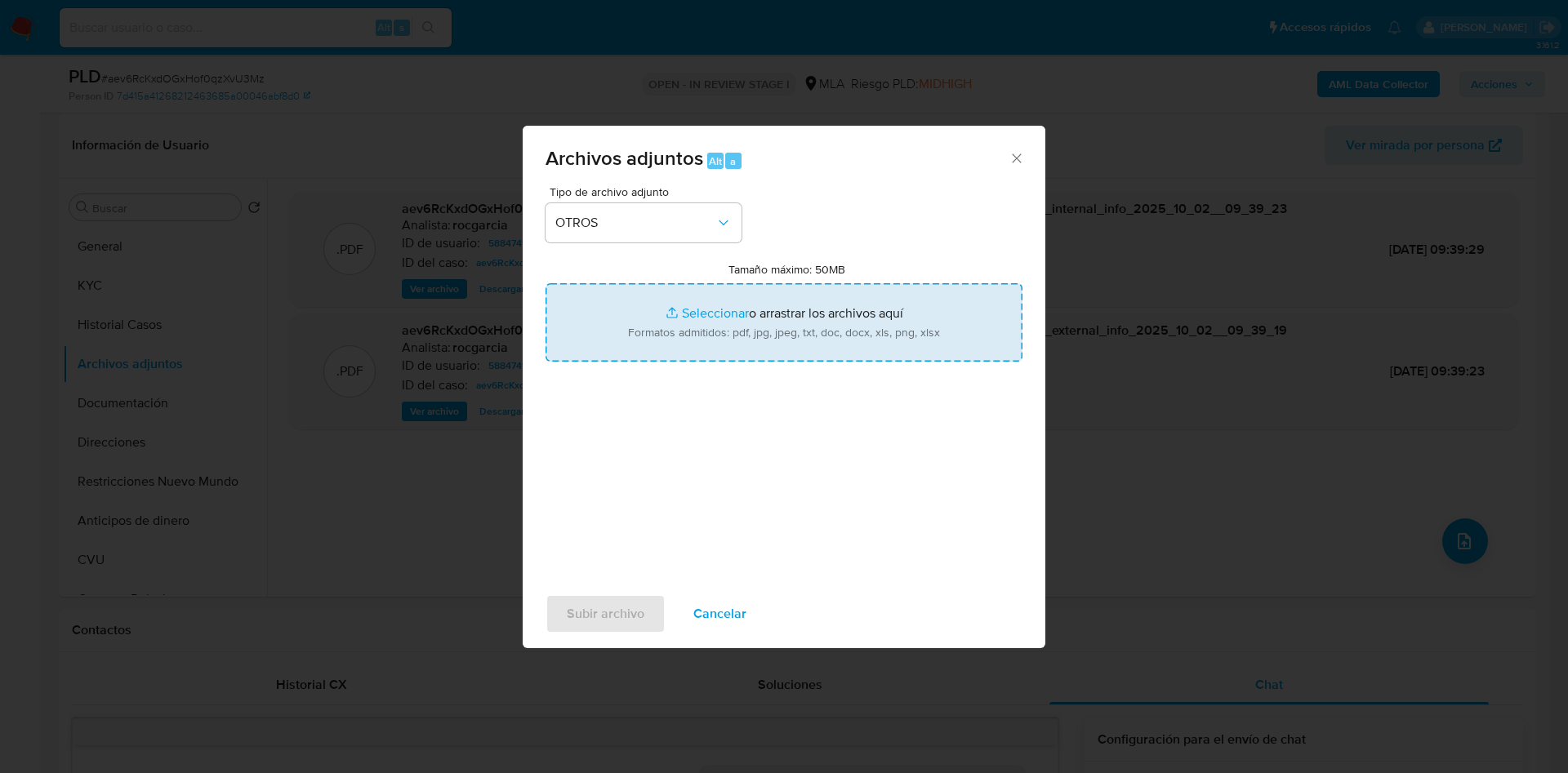
click at [705, 325] on input "Tamaño máximo: 50MB Seleccionar archivos" at bounding box center [784, 322] width 477 height 78
click at [692, 311] on input "Tamaño máximo: 50MB Seleccionar archivos" at bounding box center [784, 322] width 477 height 78
type input "C:\fakepath\Caselog aev6RcKxdOGxHof0qzXvU3Mz - 58847414.docx"
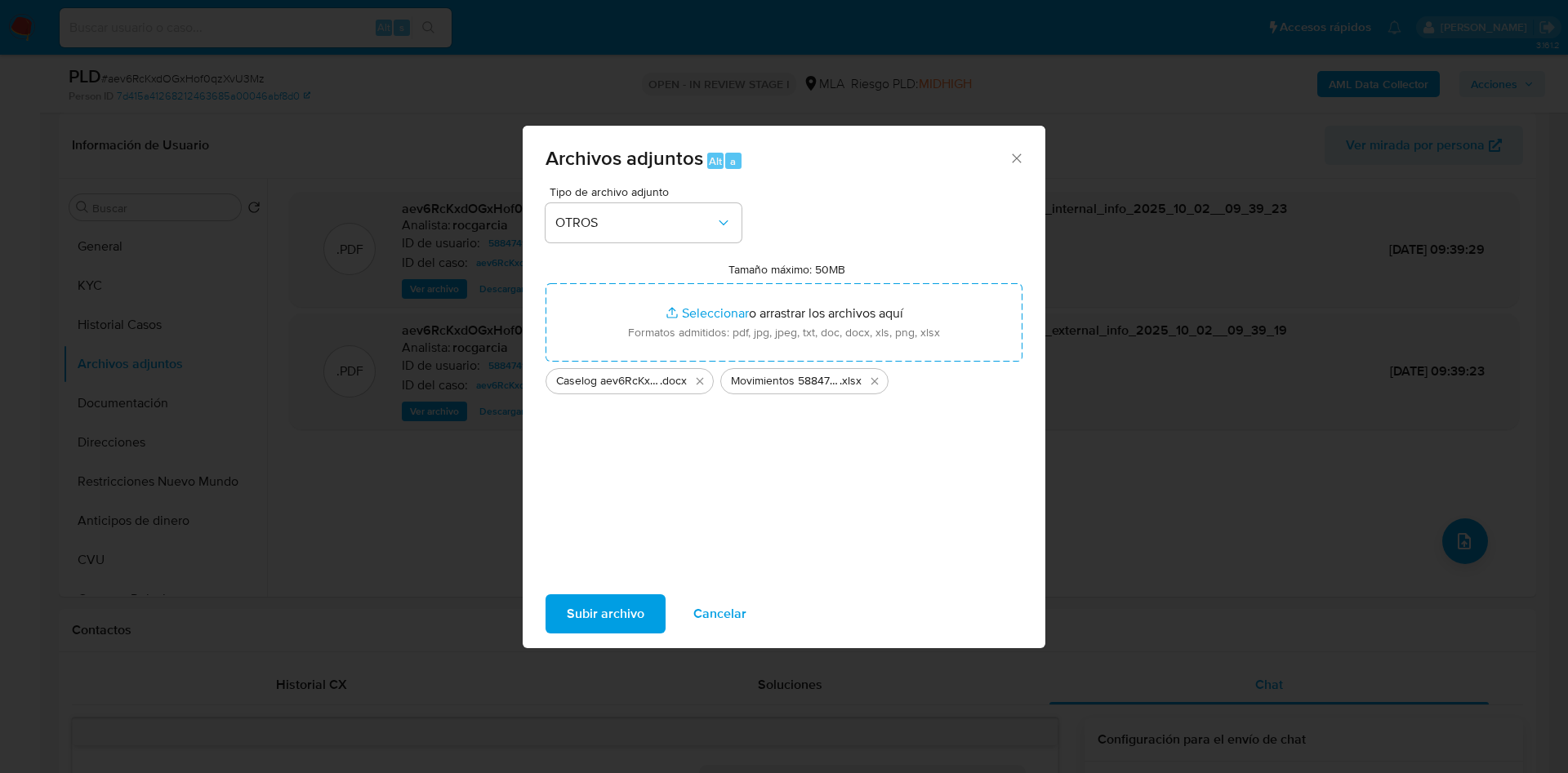
click at [624, 607] on span "Subir archivo" at bounding box center [606, 614] width 77 height 36
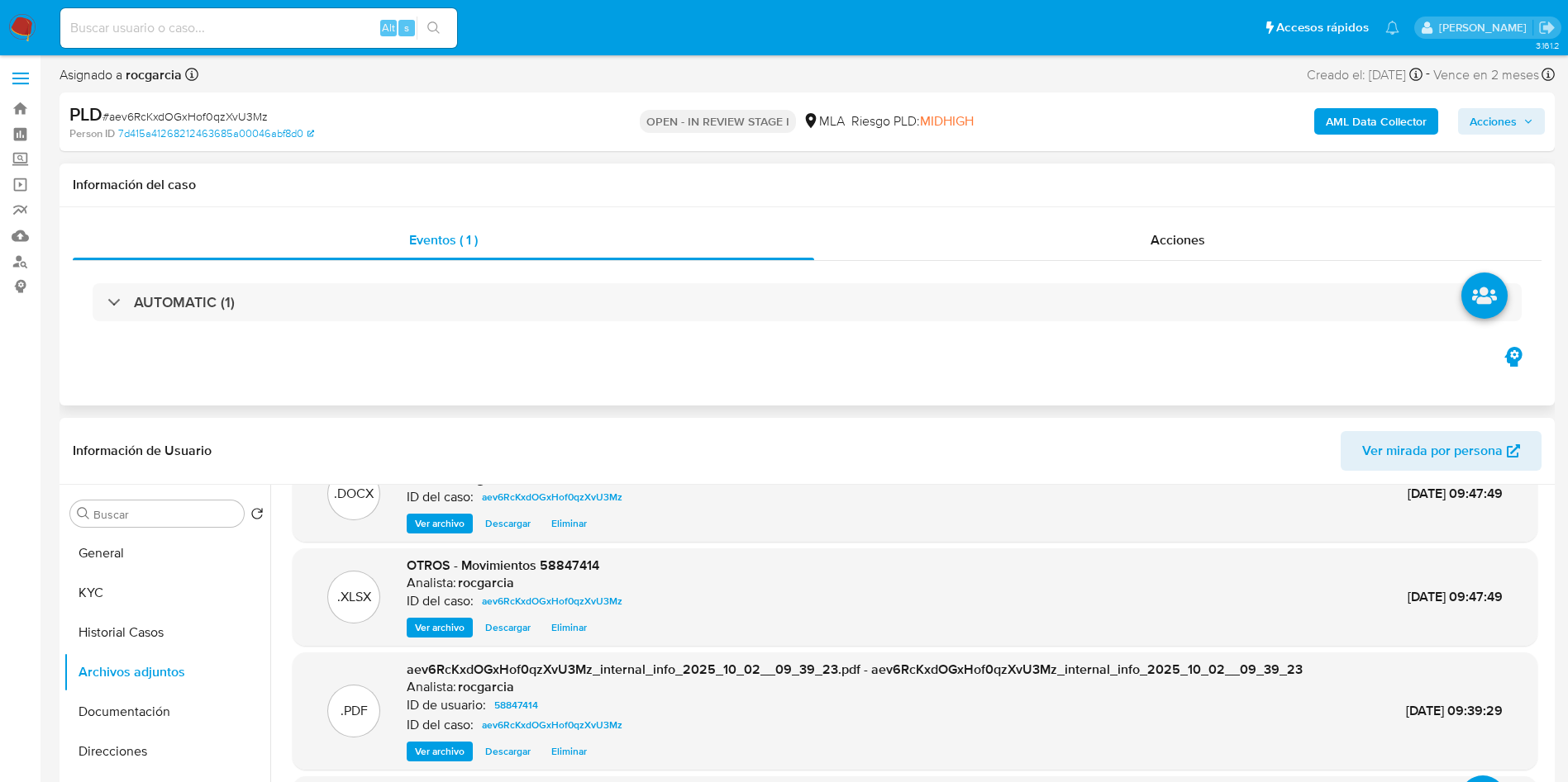
scroll to position [0, 0]
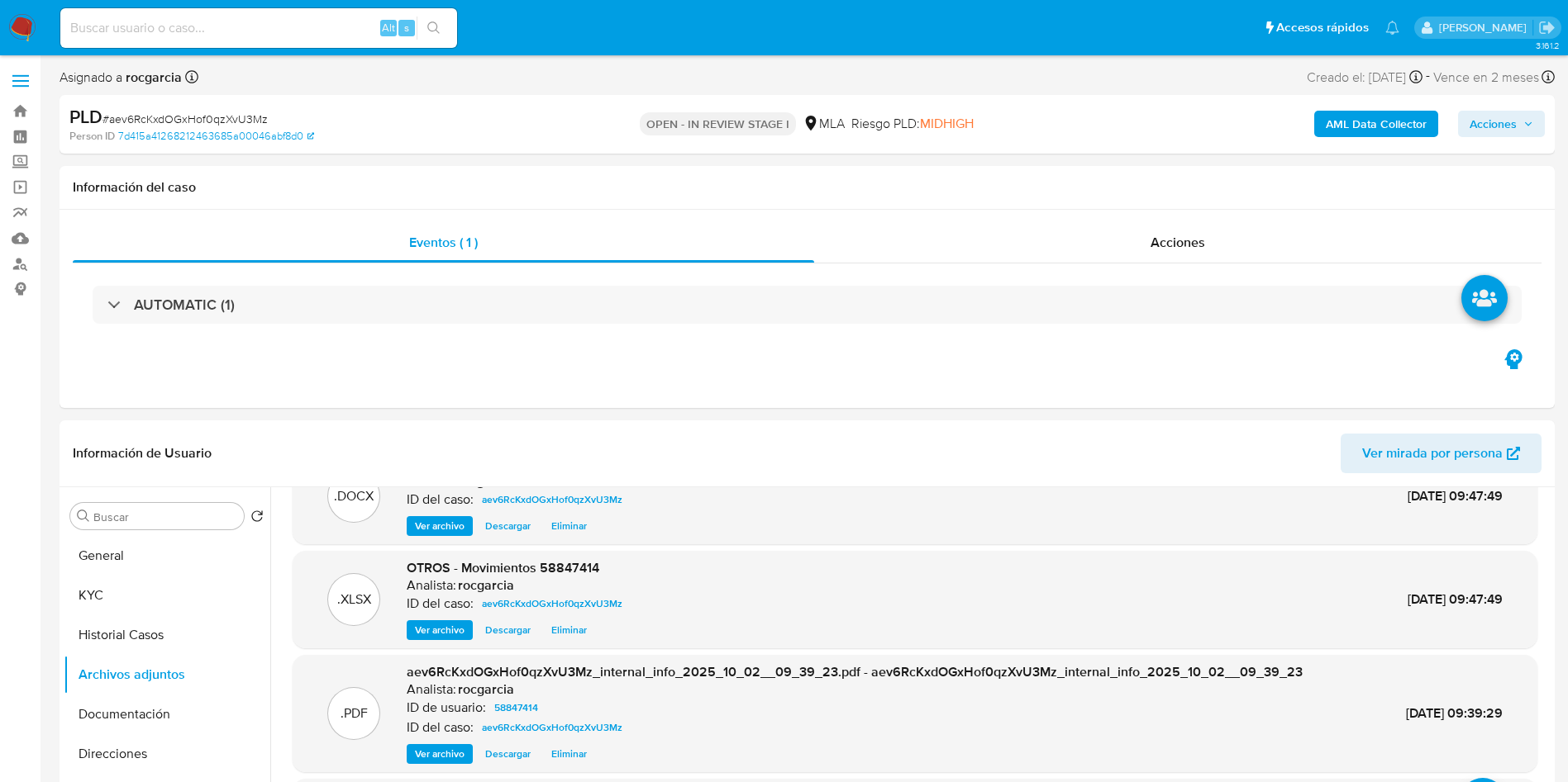
click at [1496, 120] on span "Acciones" at bounding box center [1492, 123] width 47 height 26
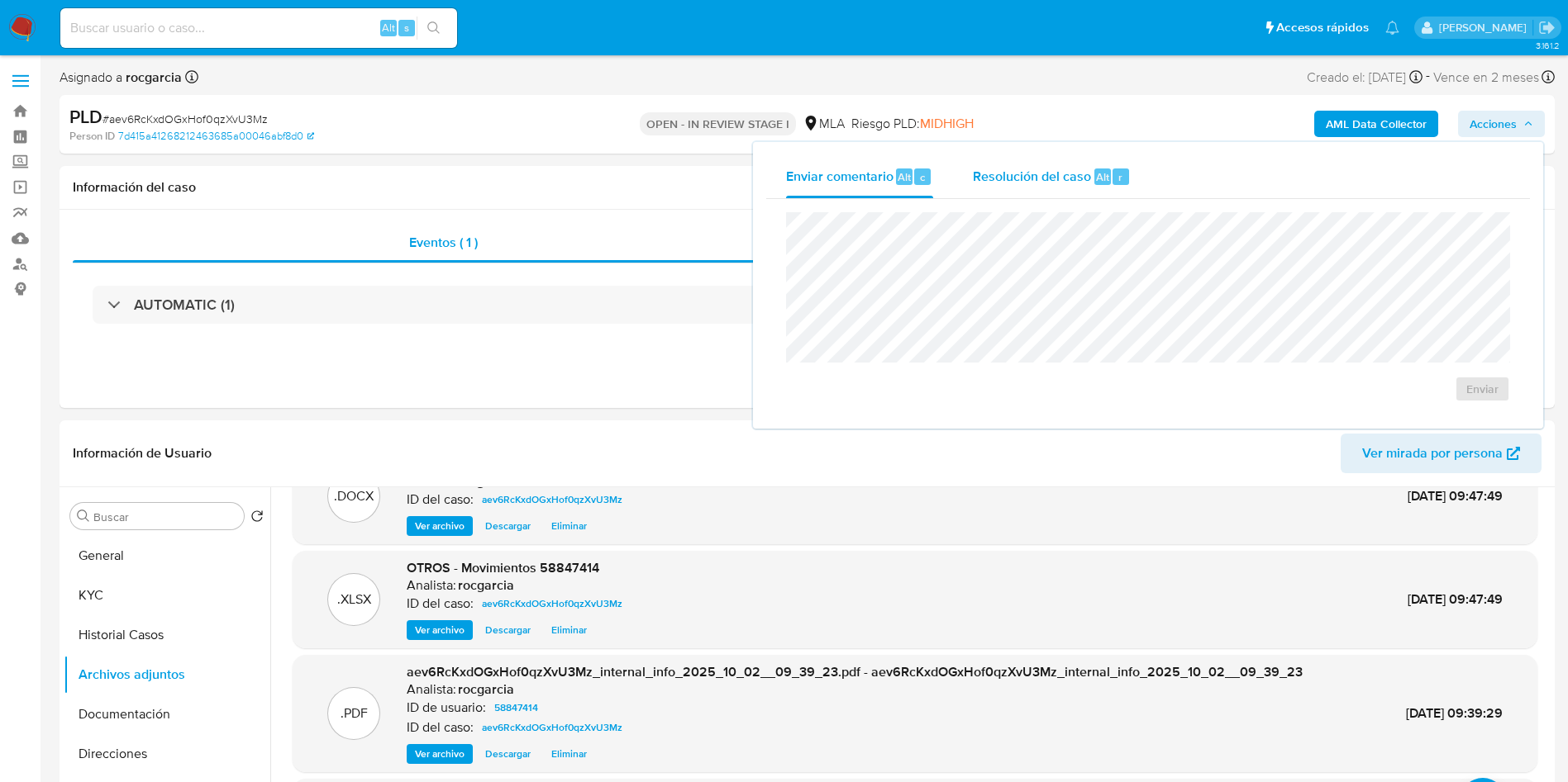
click at [1075, 161] on div "Resolución del caso Alt r" at bounding box center [1051, 177] width 157 height 43
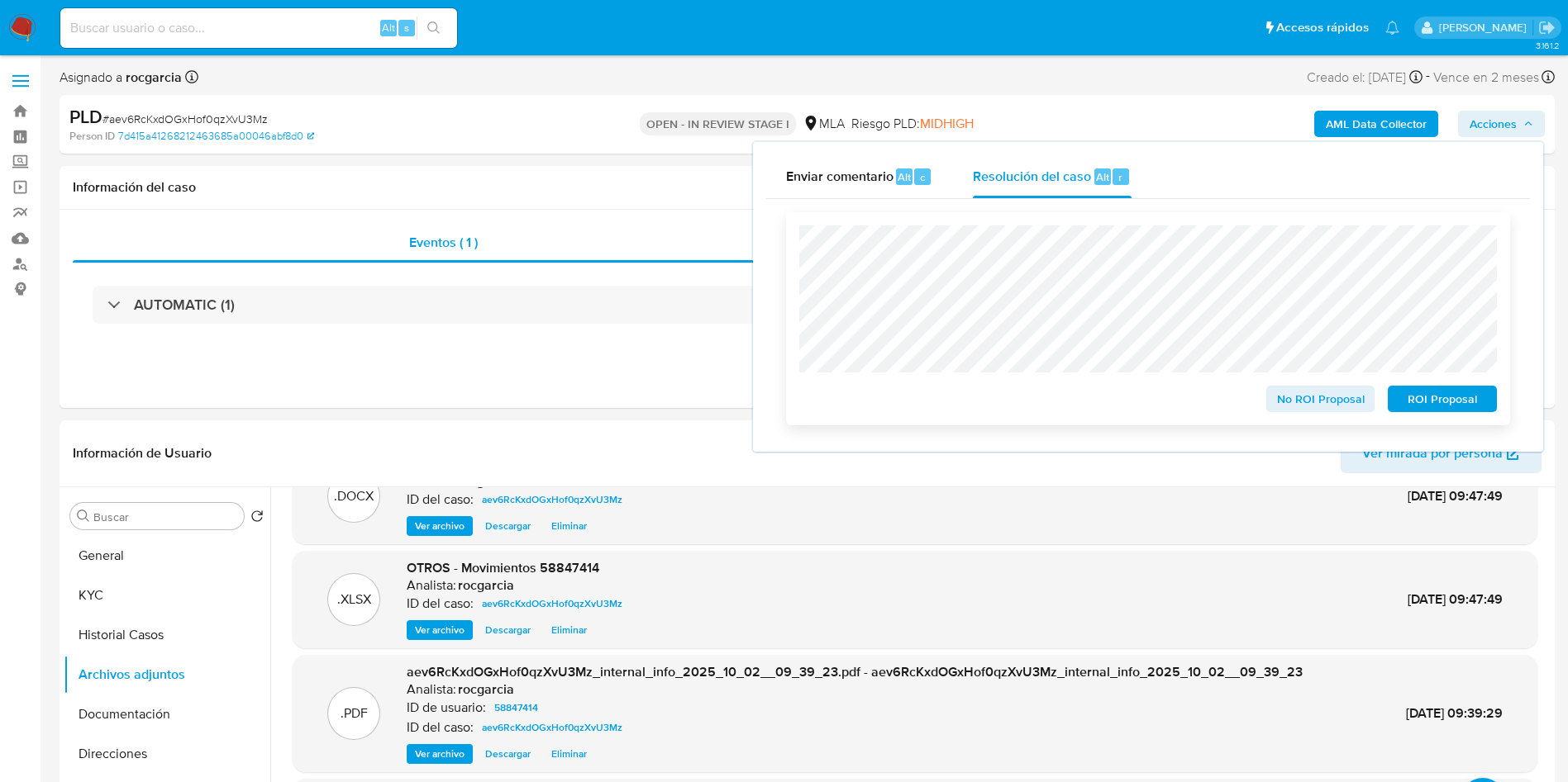
click at [1315, 408] on span "No ROI Proposal" at bounding box center [1320, 398] width 86 height 23
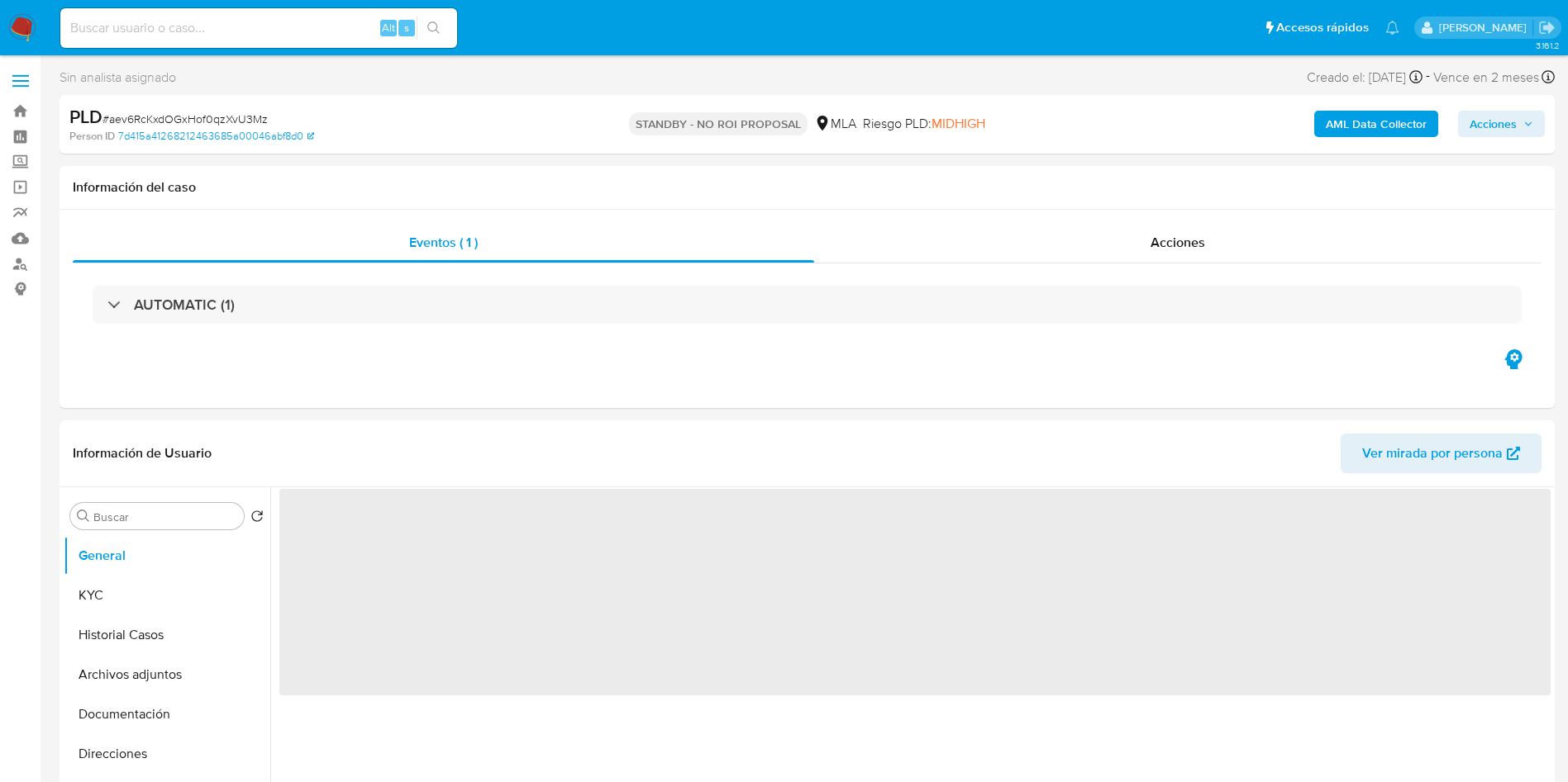
select select "10"
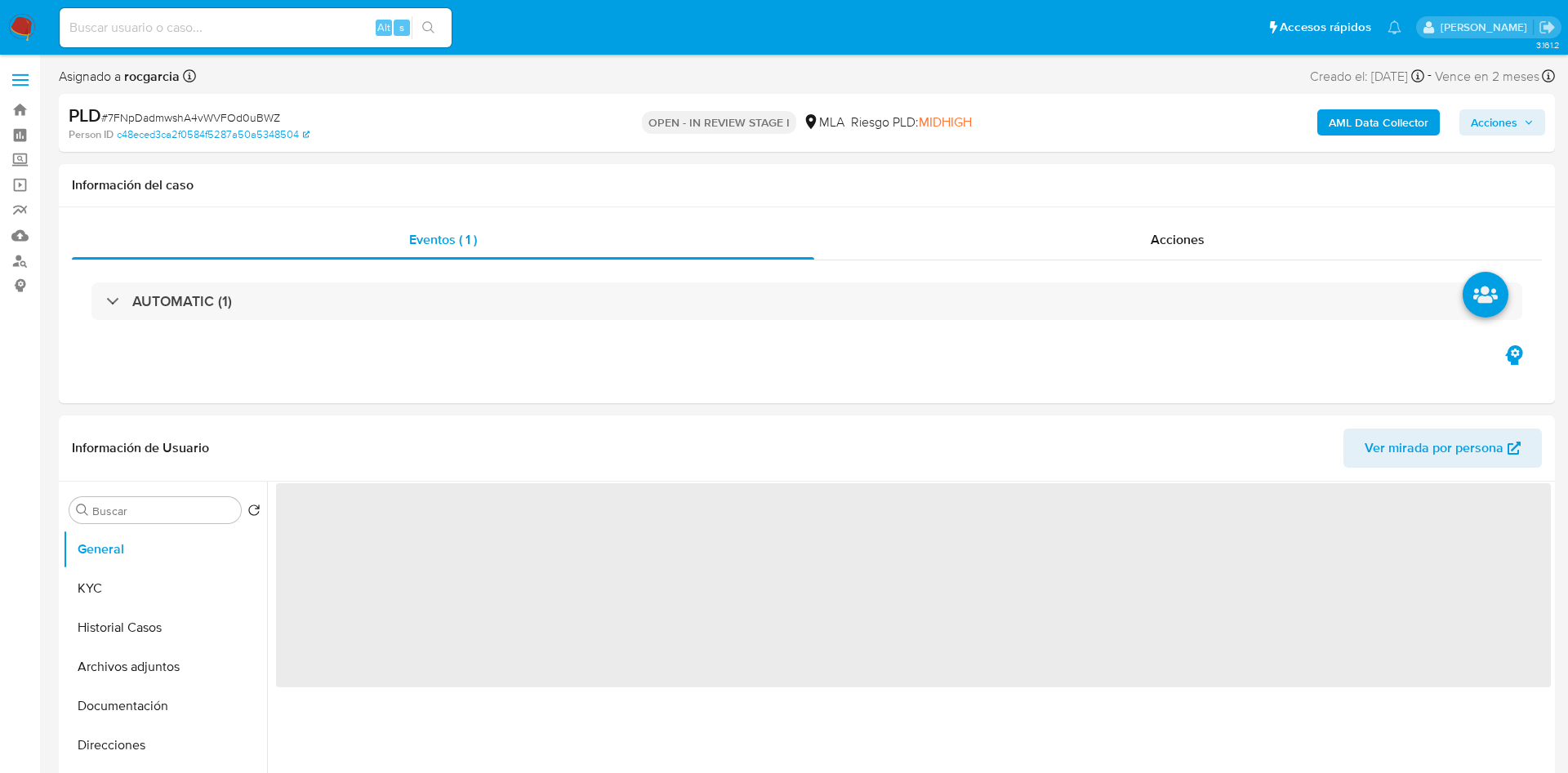
select select "10"
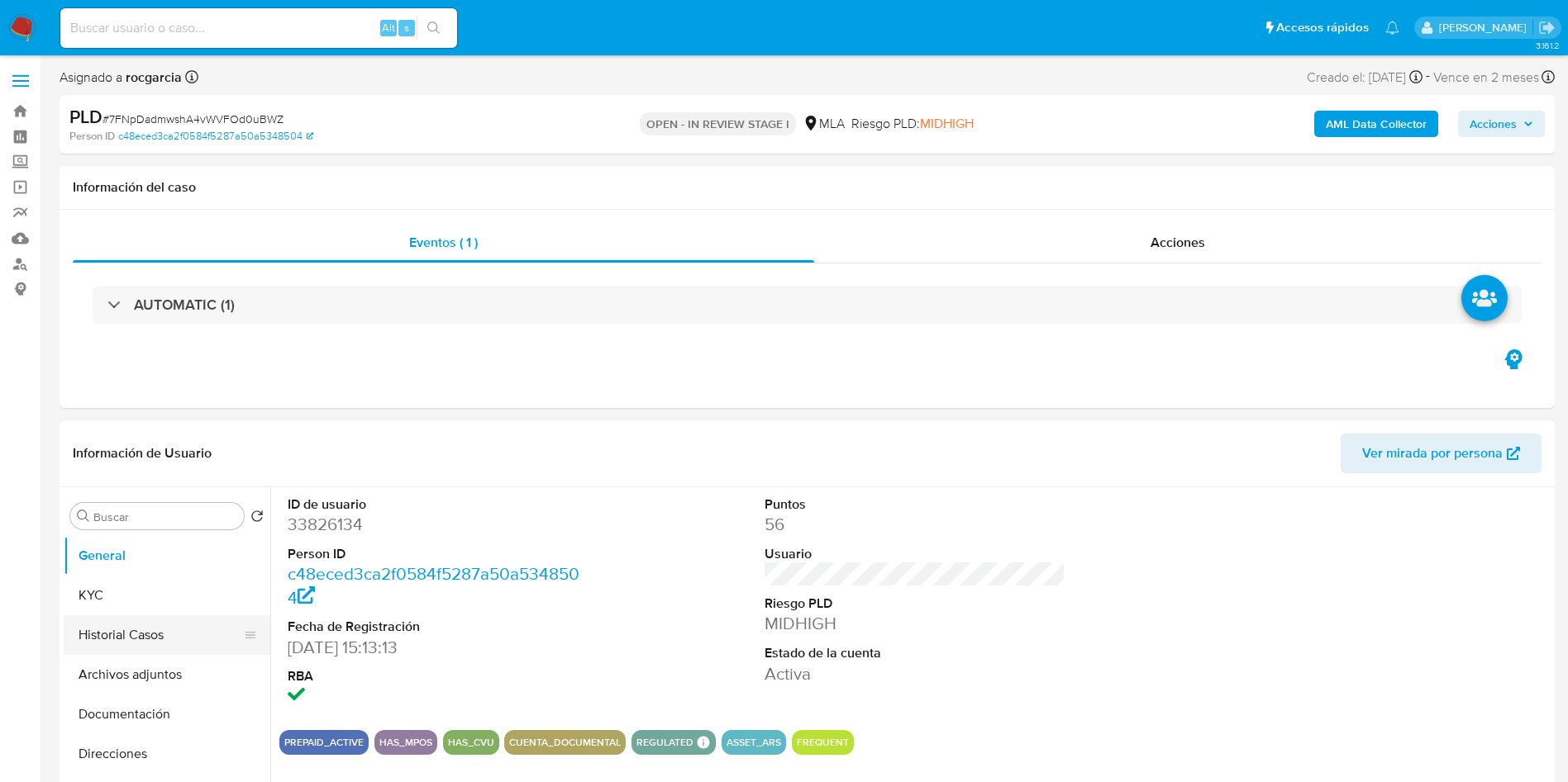
click at [137, 646] on button "Historial Casos" at bounding box center [160, 635] width 193 height 40
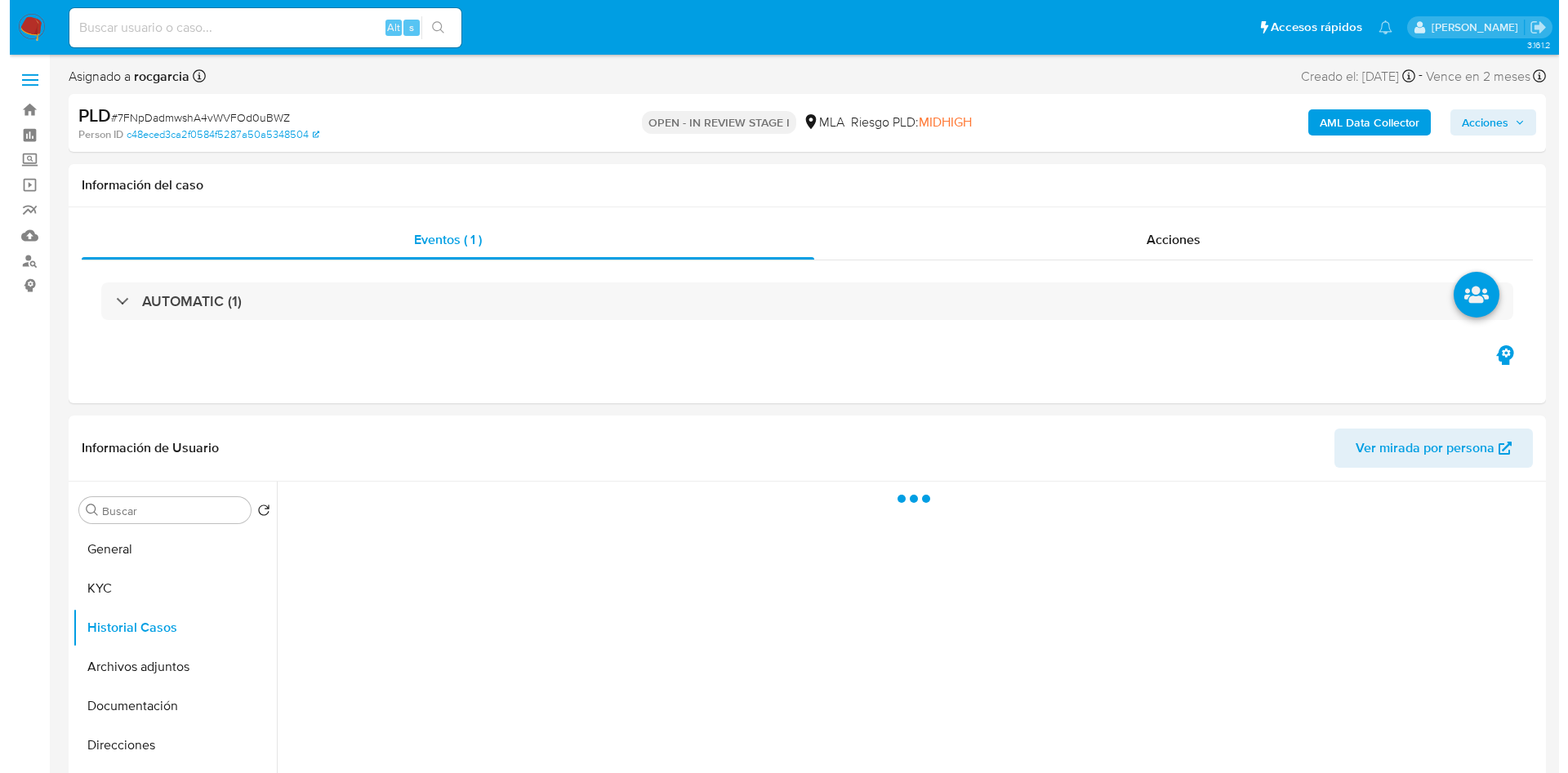
scroll to position [245, 0]
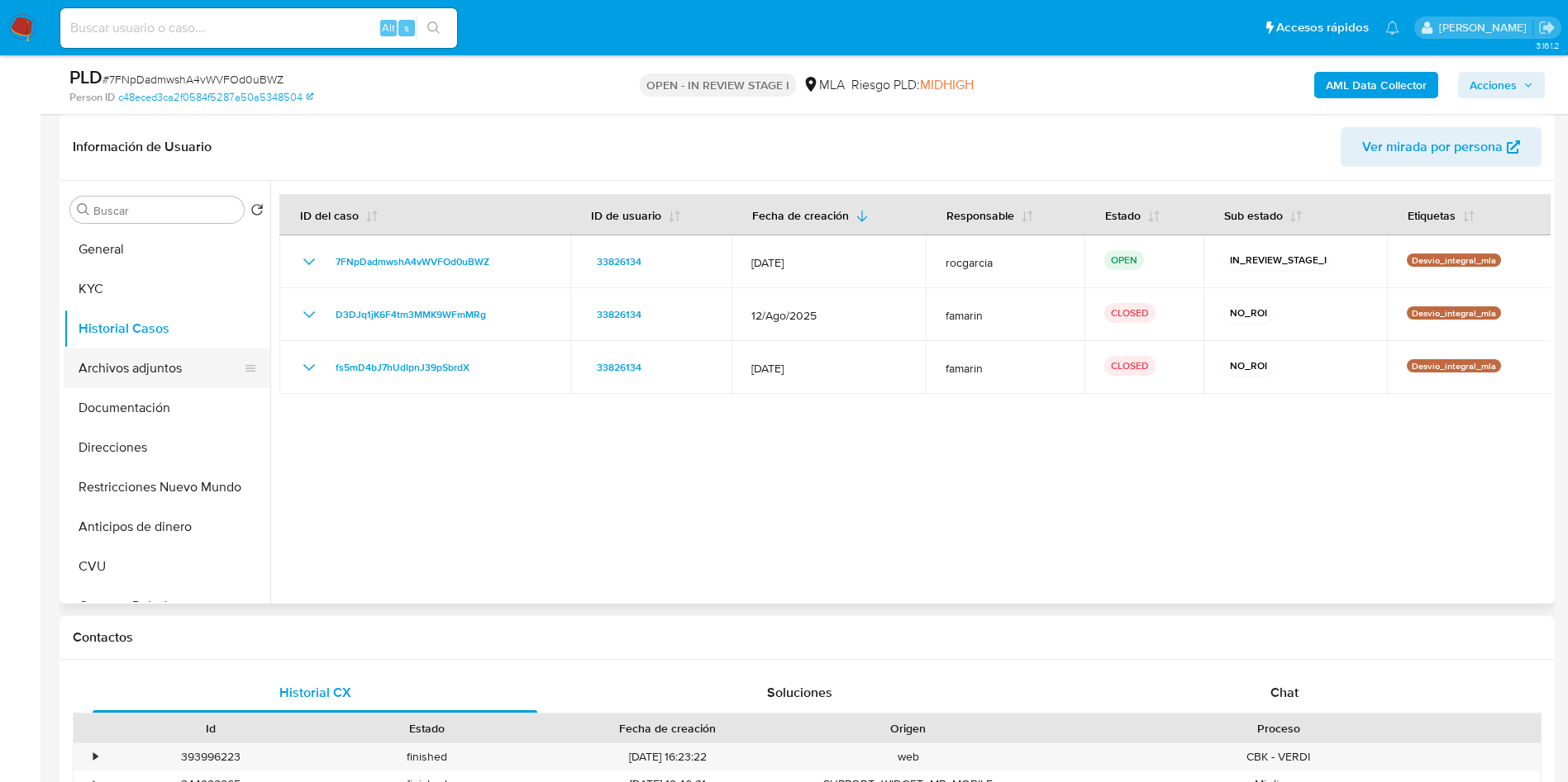
click at [92, 373] on button "Archivos adjuntos" at bounding box center [160, 368] width 193 height 40
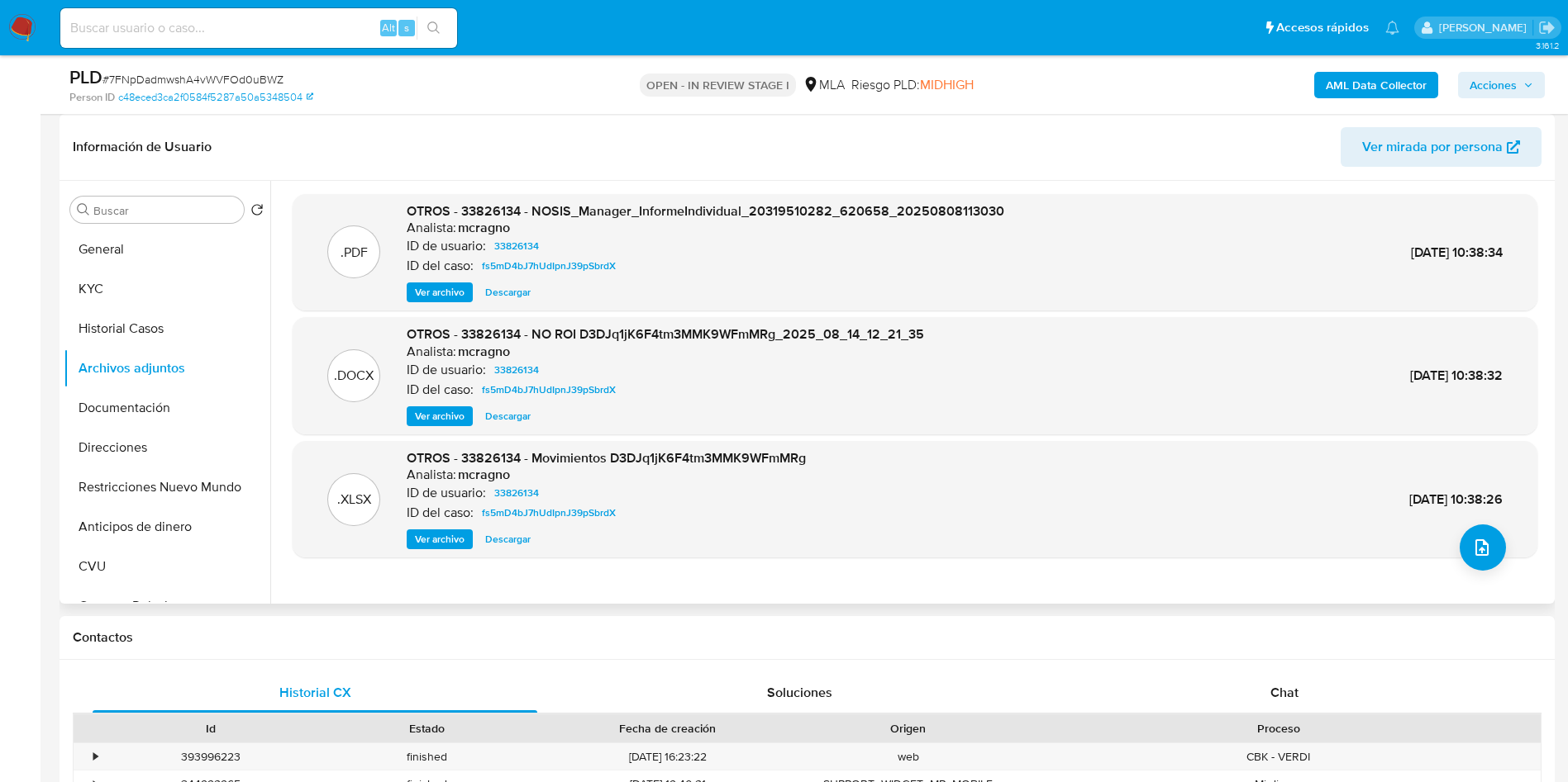
click at [439, 421] on span "Ver archivo" at bounding box center [439, 416] width 49 height 16
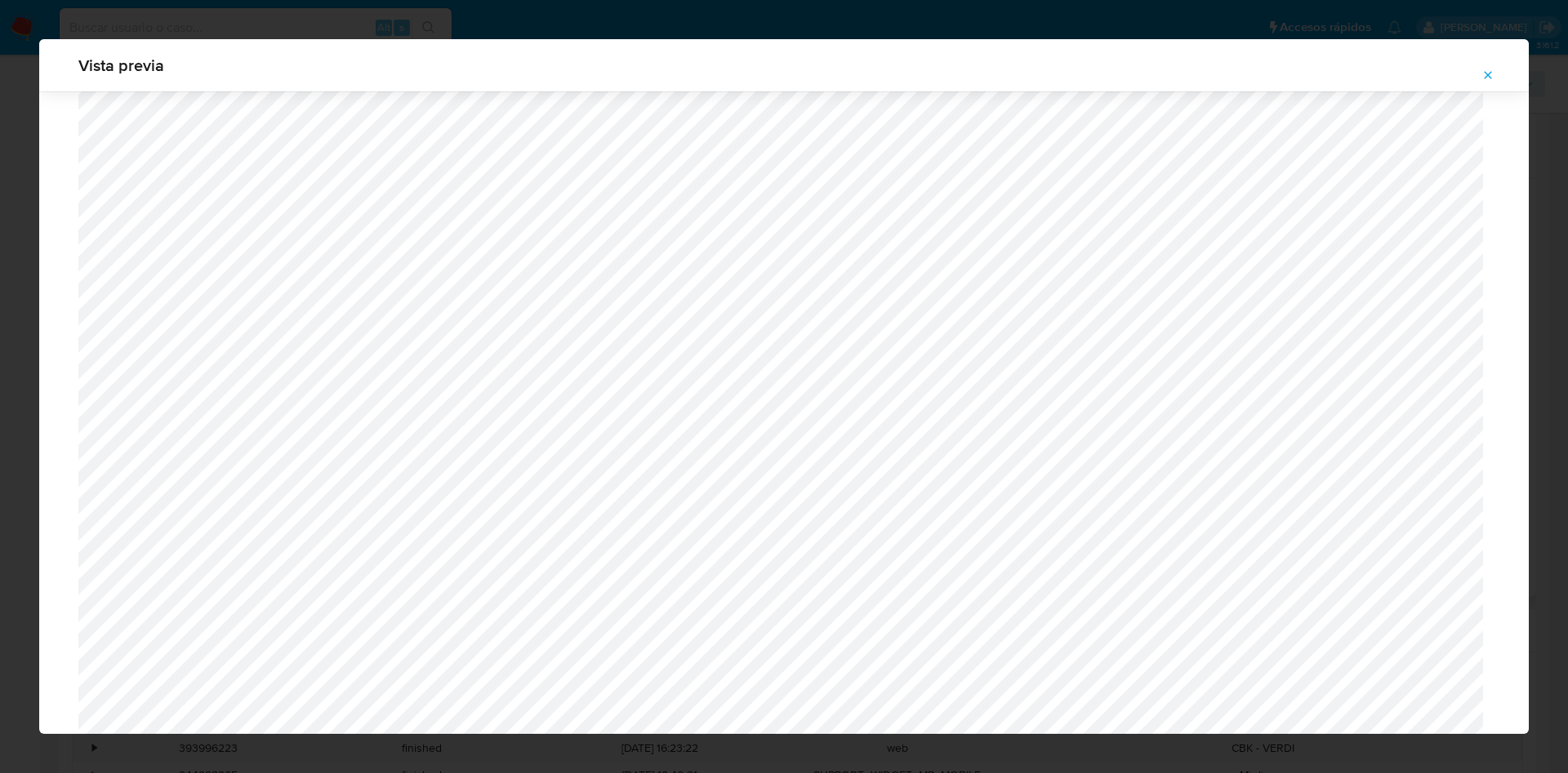
scroll to position [335, 0]
click at [1484, 64] on span "Attachment preview" at bounding box center [1488, 75] width 13 height 23
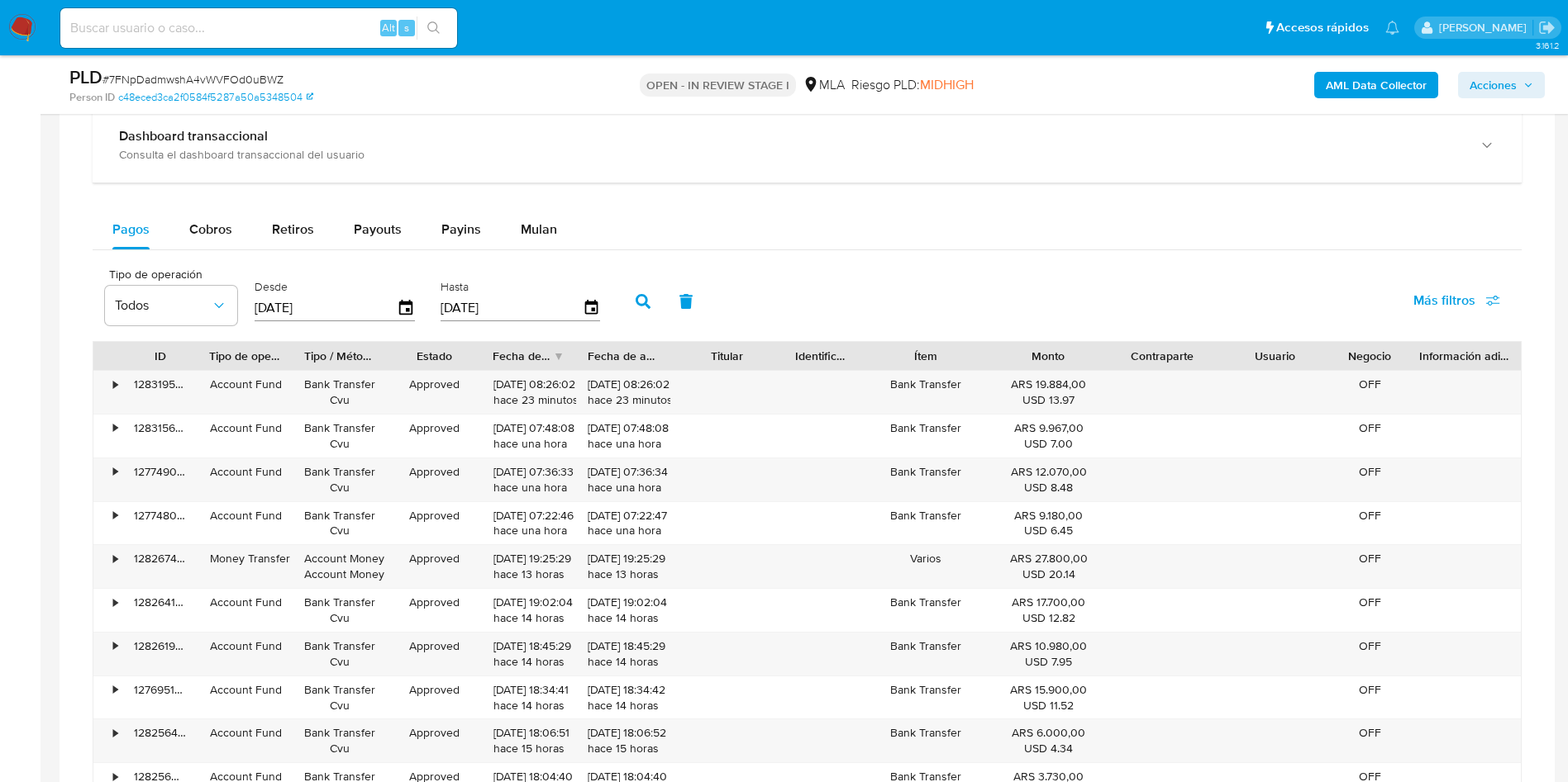
scroll to position [1116, 0]
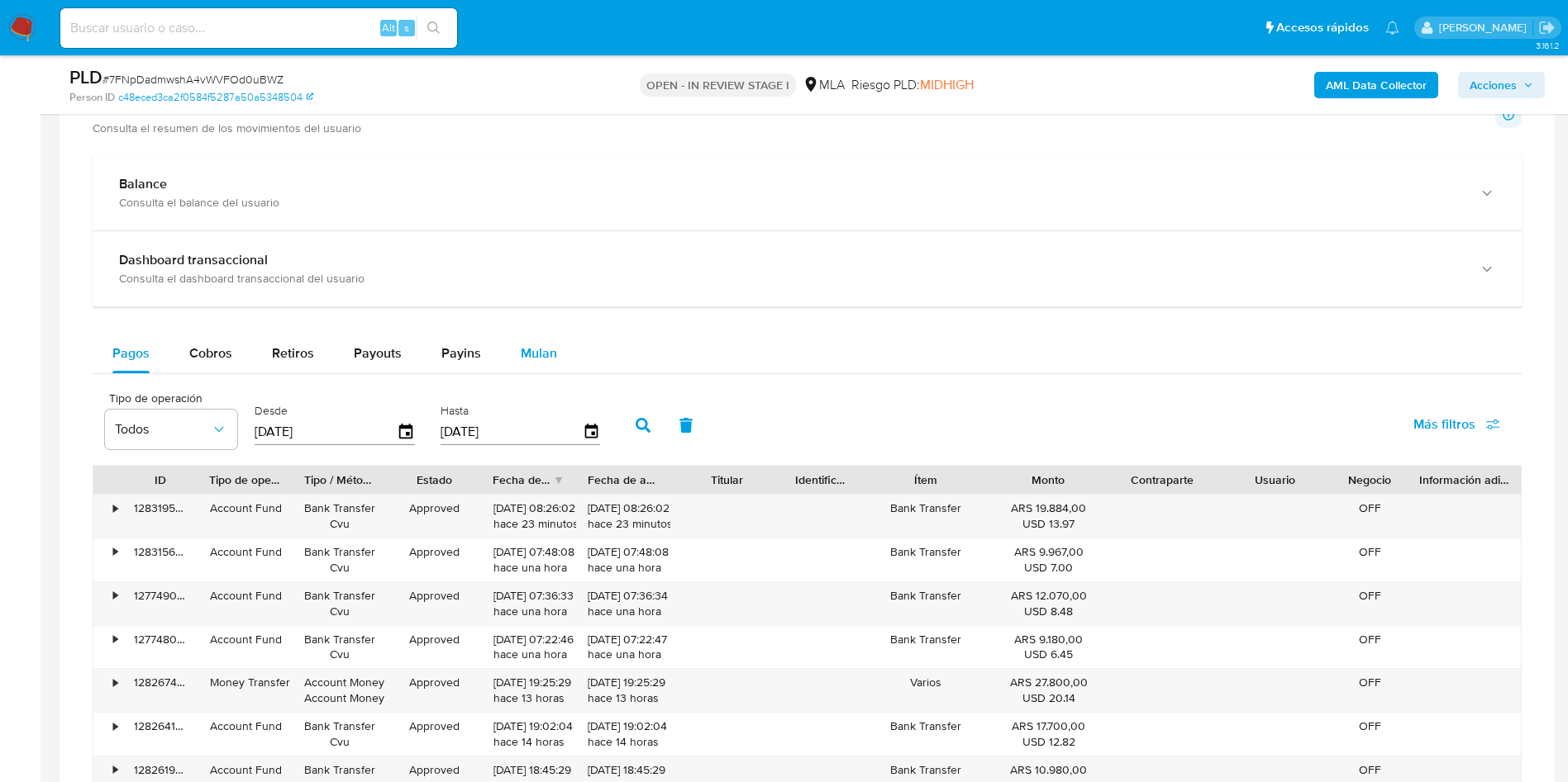
click at [552, 361] on button "Mulan" at bounding box center [538, 353] width 76 height 40
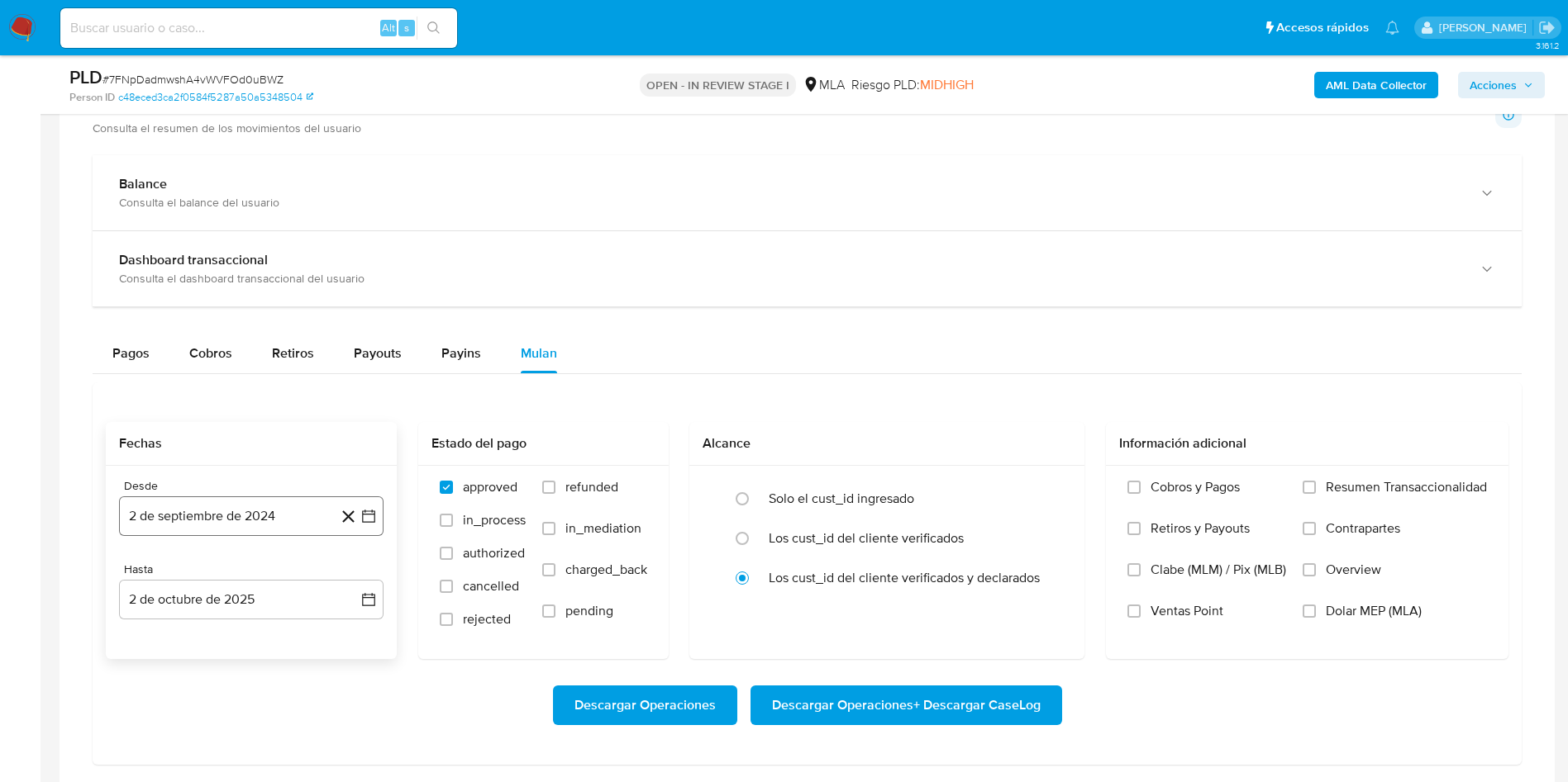
click at [367, 517] on icon "button" at bounding box center [368, 516] width 16 height 16
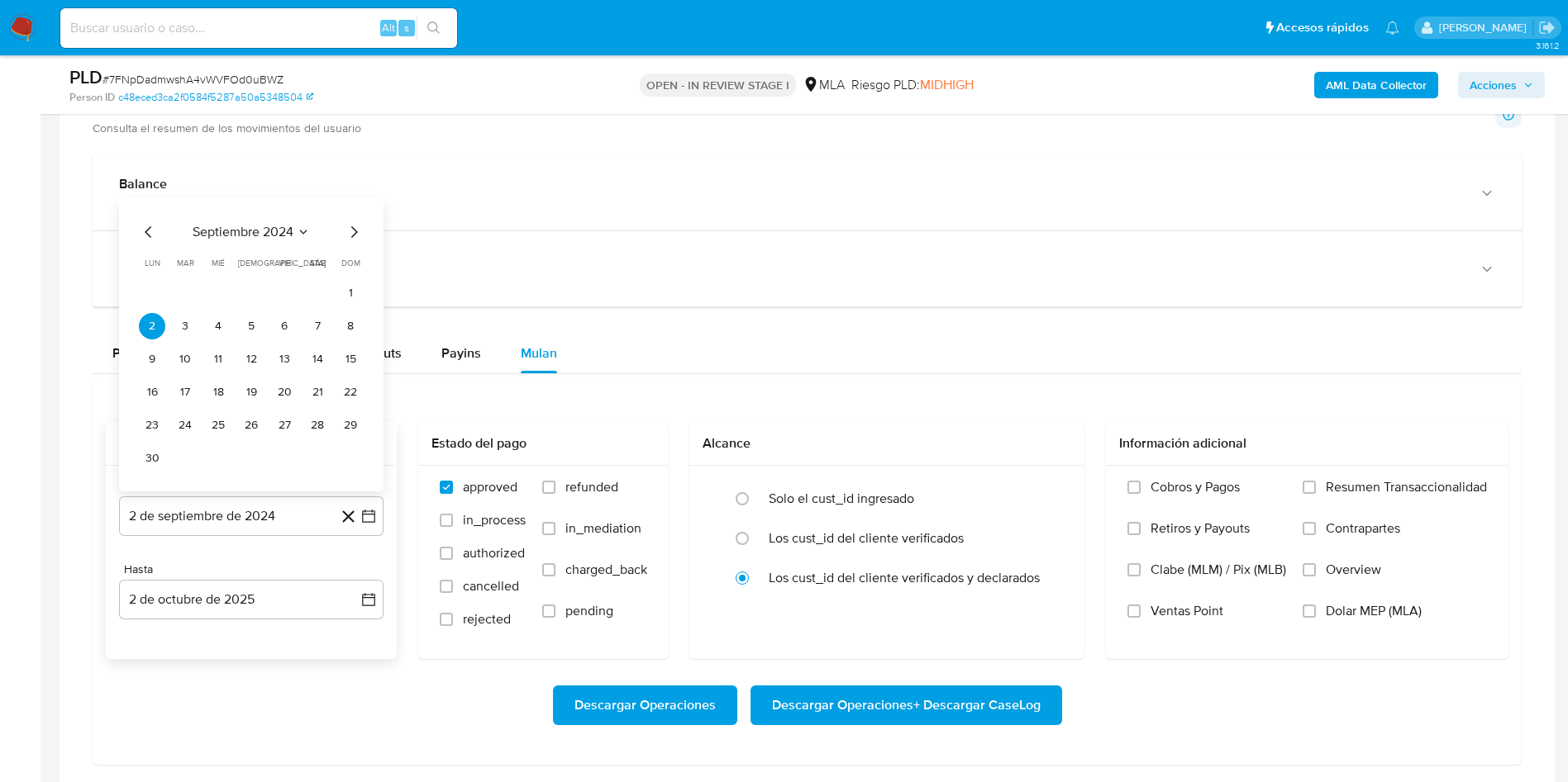
click at [300, 236] on icon "Seleccionar mes y año" at bounding box center [304, 232] width 14 height 14
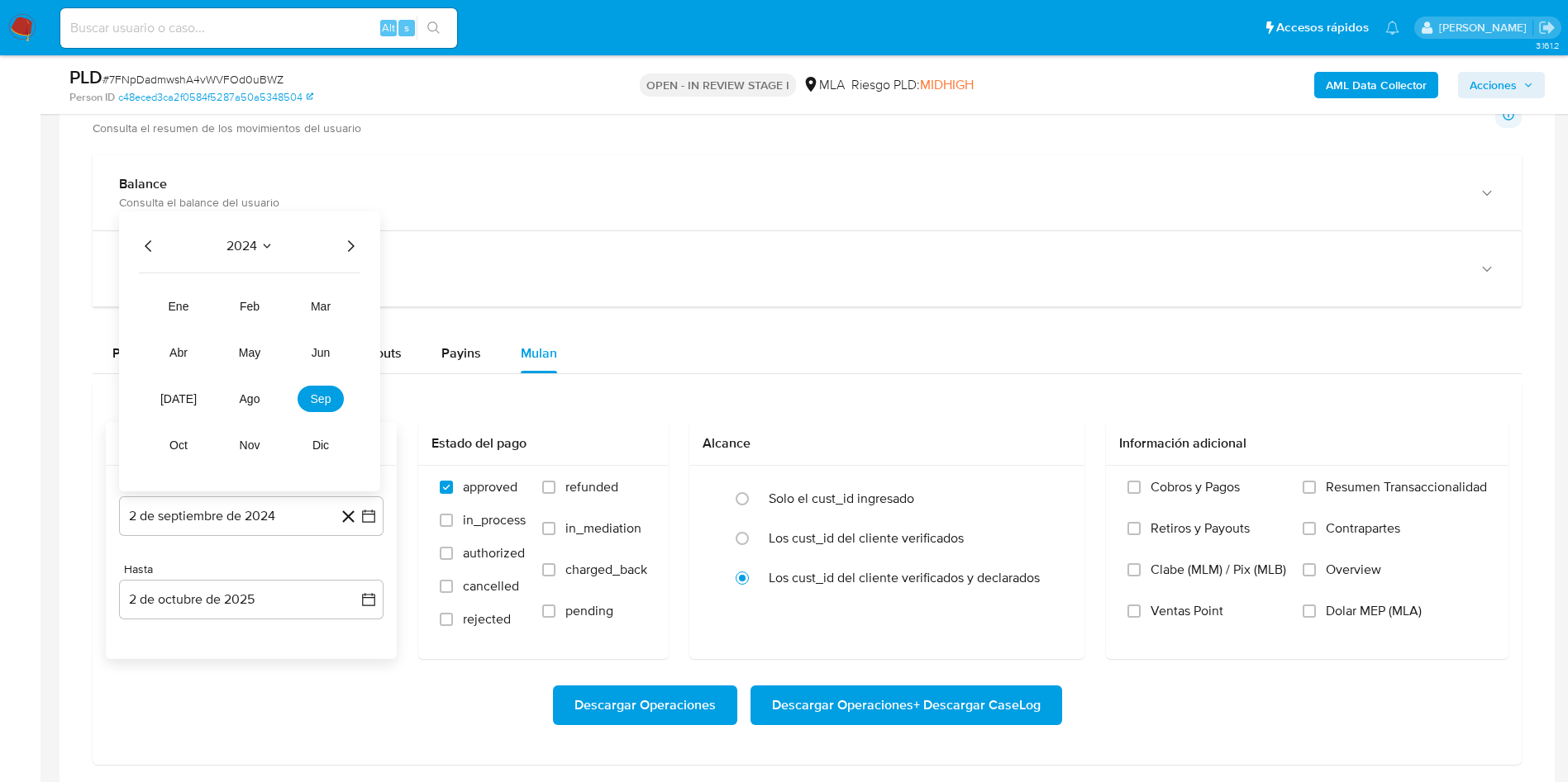
click at [355, 241] on icon "Año siguiente" at bounding box center [350, 246] width 20 height 20
click at [244, 381] on tr "ene feb mar abr may jun jul ago sep oct nov dic" at bounding box center [249, 376] width 188 height 165
click at [246, 397] on span "ago" at bounding box center [250, 399] width 20 height 14
click at [282, 313] on button "1" at bounding box center [283, 326] width 26 height 26
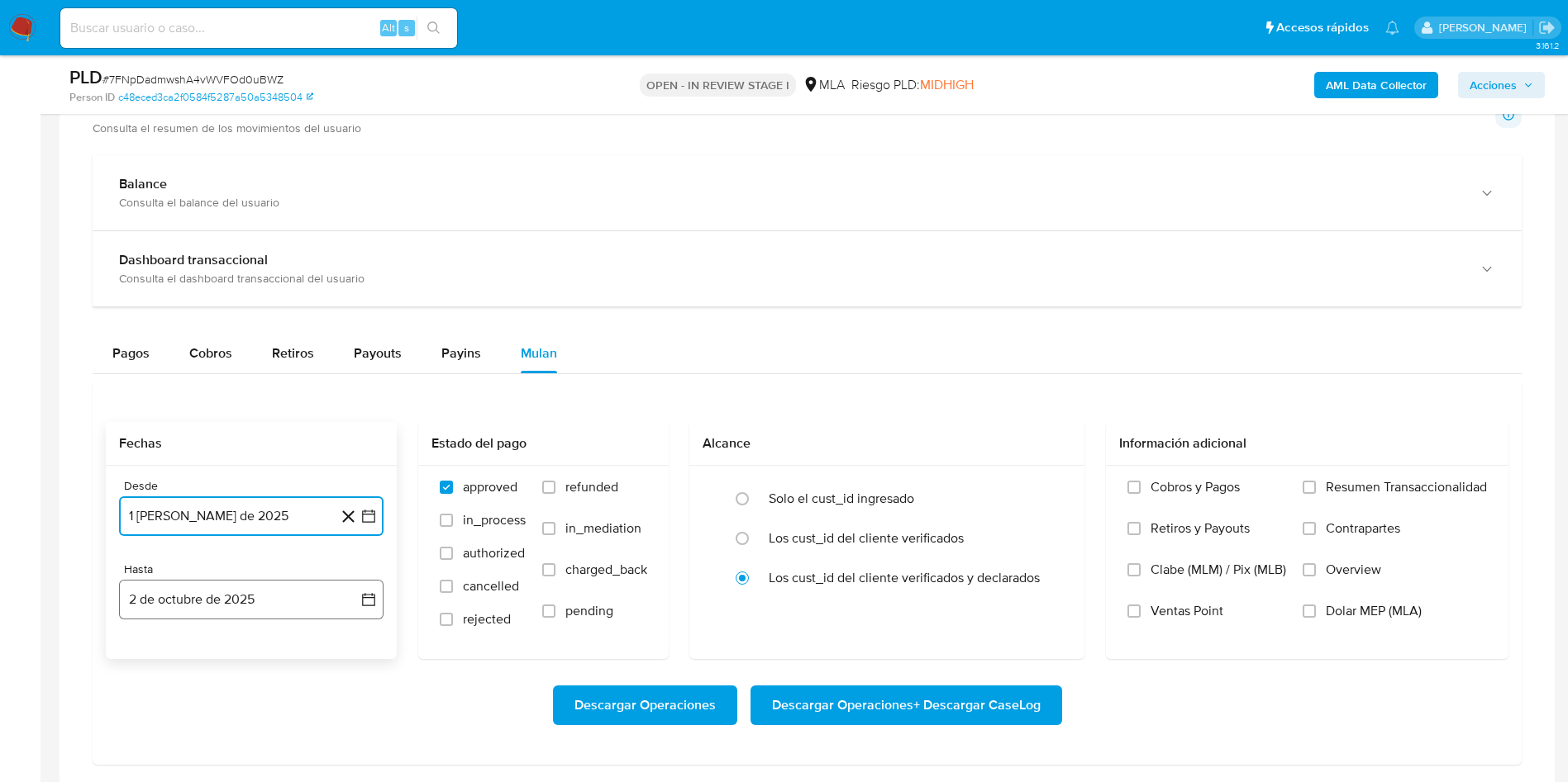
click at [372, 605] on icon "button" at bounding box center [368, 599] width 16 height 16
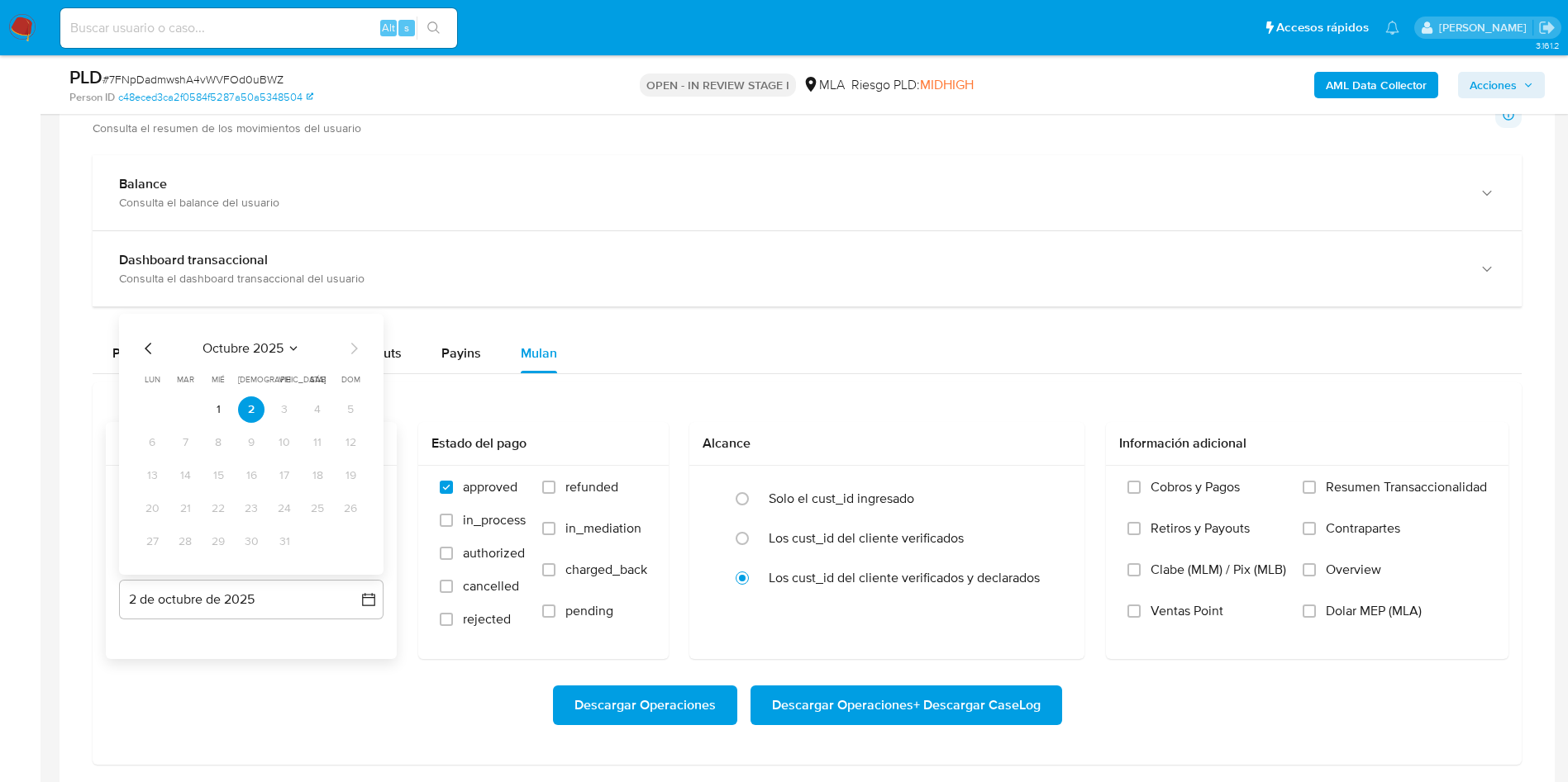
click at [151, 343] on icon "Mes anterior" at bounding box center [148, 349] width 7 height 12
click at [192, 539] on button "30" at bounding box center [185, 541] width 26 height 26
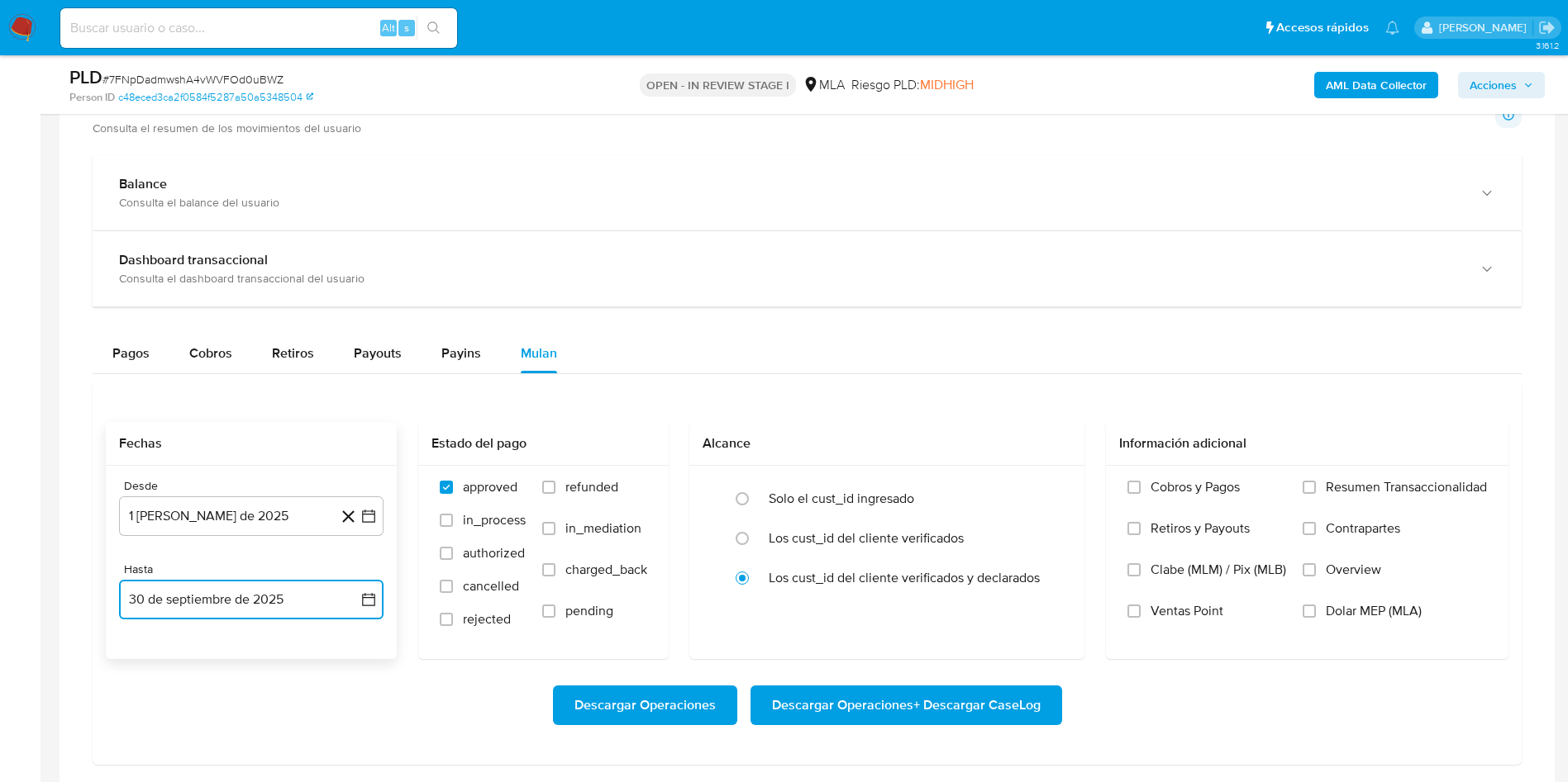
click at [371, 602] on icon "button" at bounding box center [368, 599] width 16 height 16
click at [147, 345] on icon "Mes anterior" at bounding box center [148, 348] width 20 height 20
click at [349, 545] on button "31" at bounding box center [350, 541] width 26 height 26
click at [1320, 610] on label "Dolar MEP (MLA)" at bounding box center [1394, 624] width 184 height 42
click at [1316, 610] on input "Dolar MEP (MLA)" at bounding box center [1309, 612] width 14 height 14
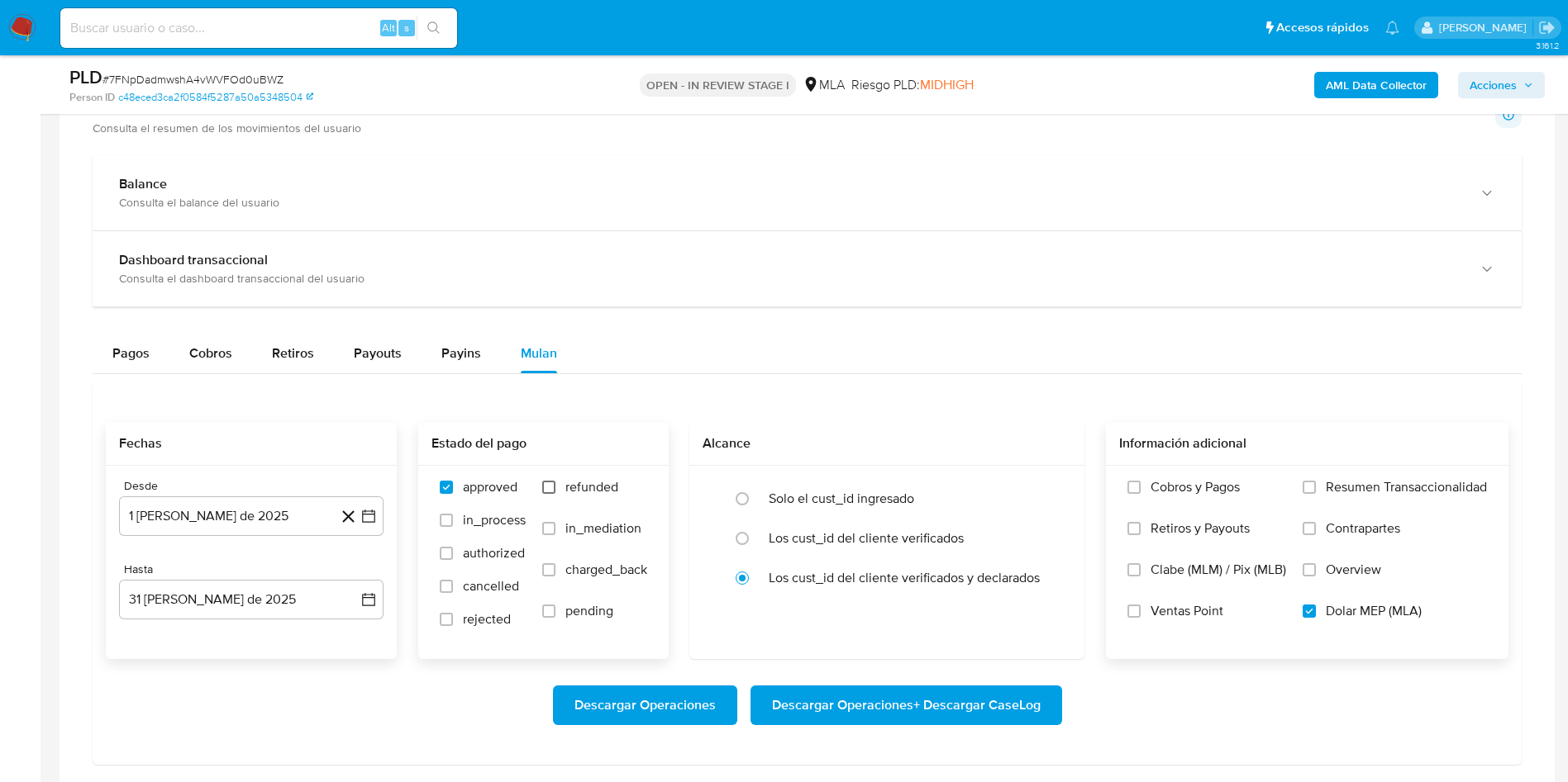
click at [543, 488] on input "refunded" at bounding box center [549, 488] width 14 height 14
checkbox input "true"
click at [831, 704] on span "Descargar Operaciones + Descargar CaseLog" at bounding box center [907, 705] width 269 height 37
click at [0, 528] on aside "Bandeja Tablero Screening Búsqueda en Listas Watchlist Herramientas Operaciones…" at bounding box center [20, 251] width 41 height 2734
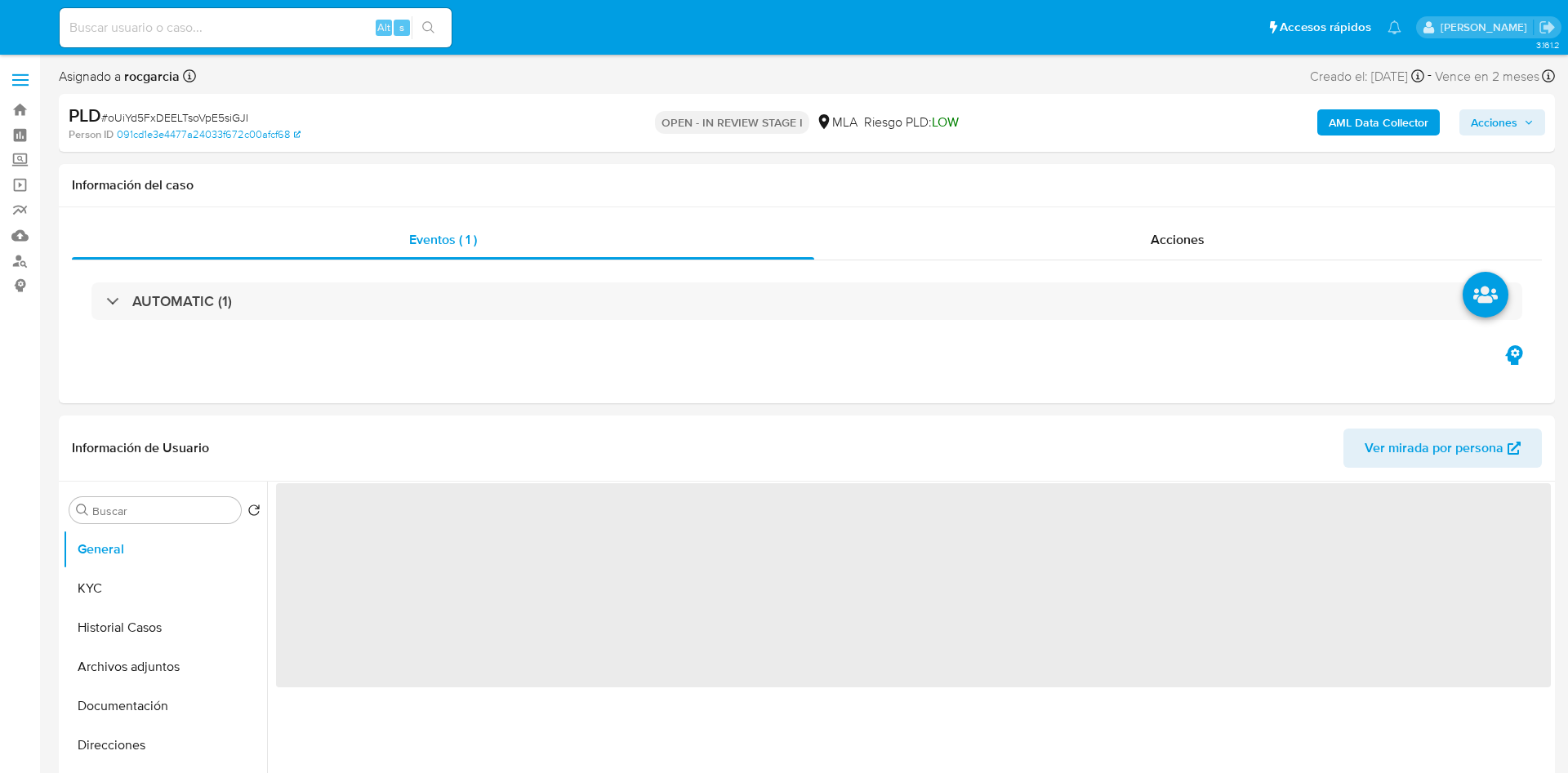
select select "10"
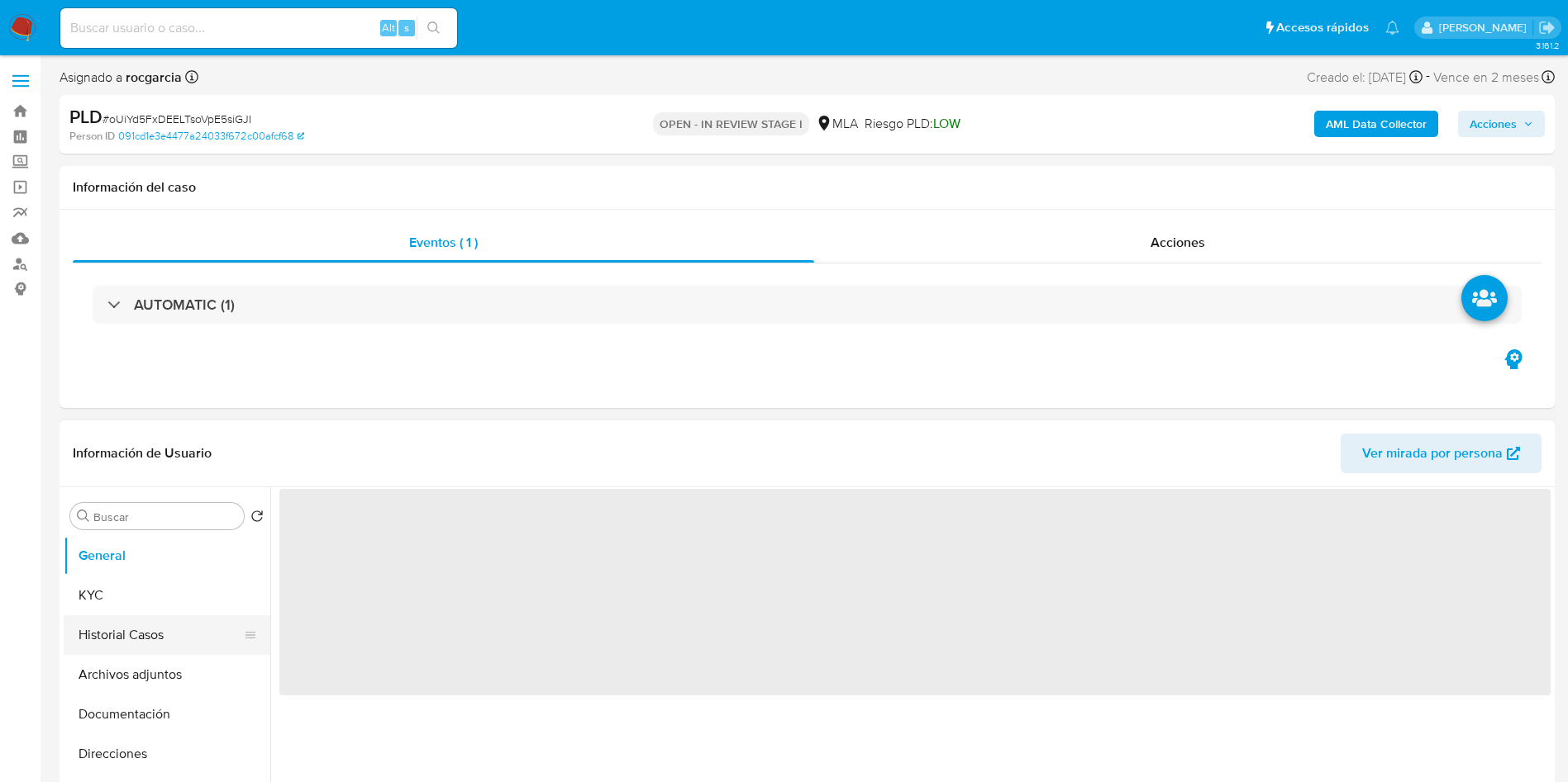
click at [165, 637] on button "Historial Casos" at bounding box center [160, 635] width 193 height 40
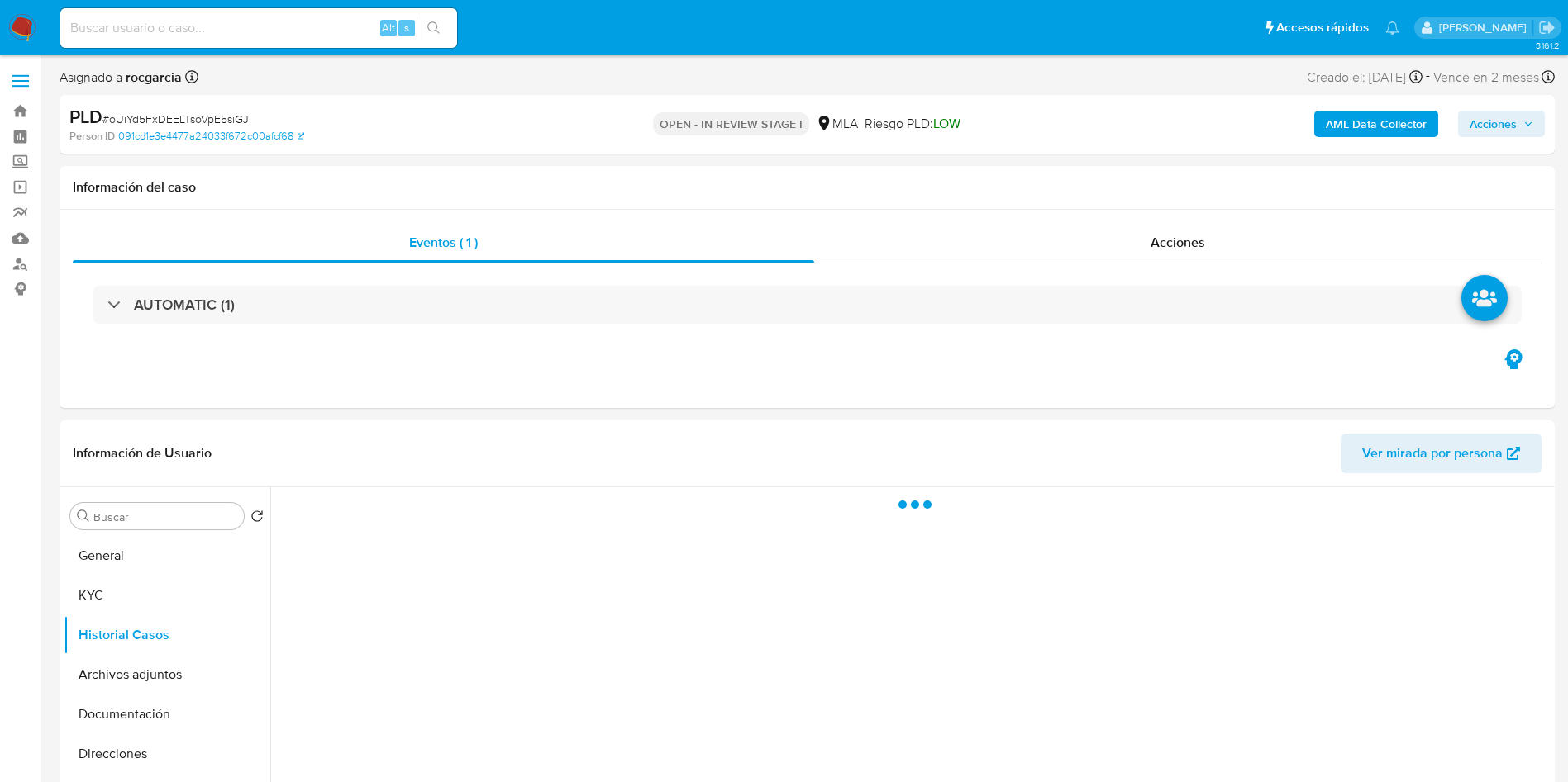
select select "10"
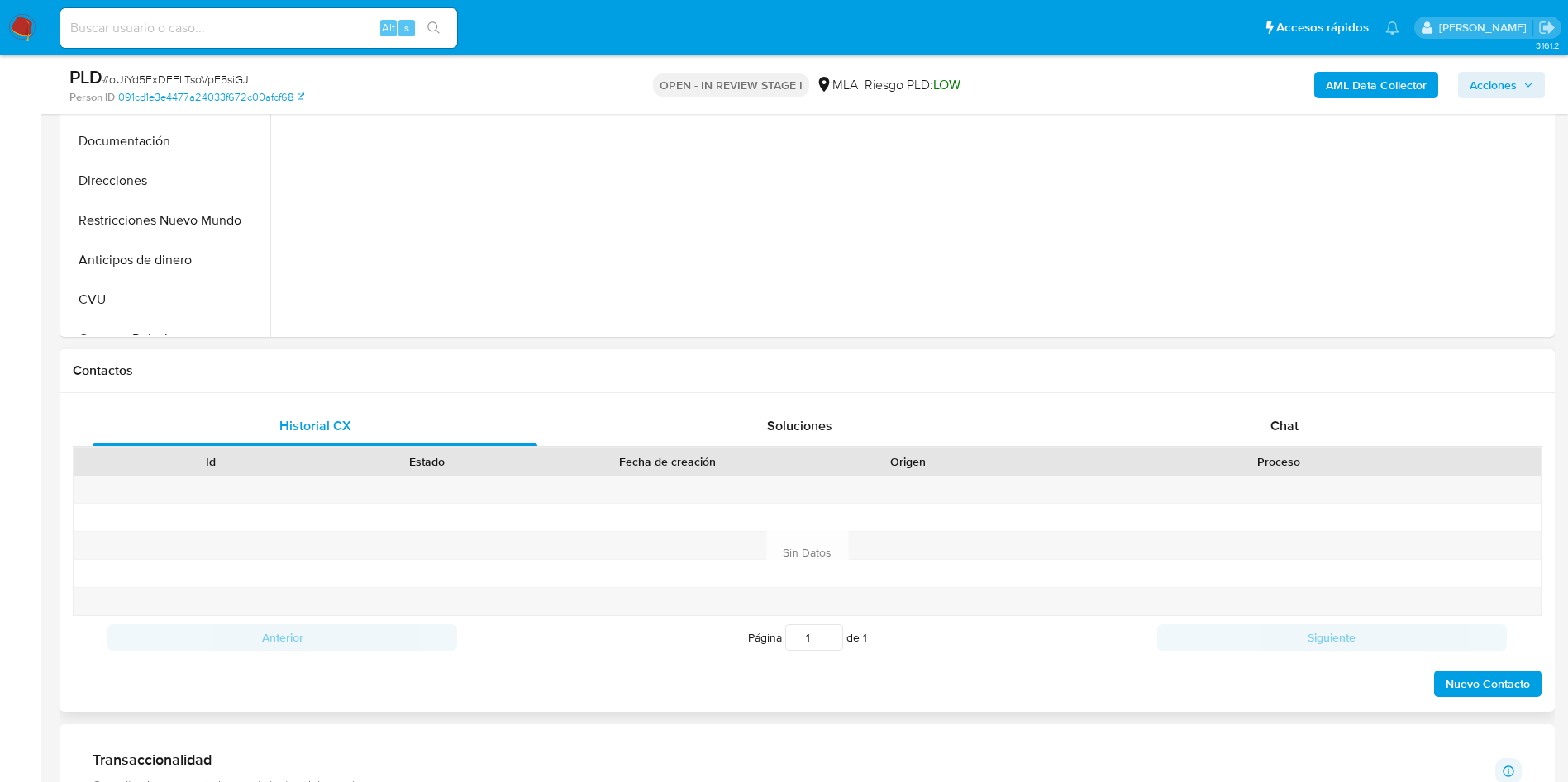
scroll to position [619, 0]
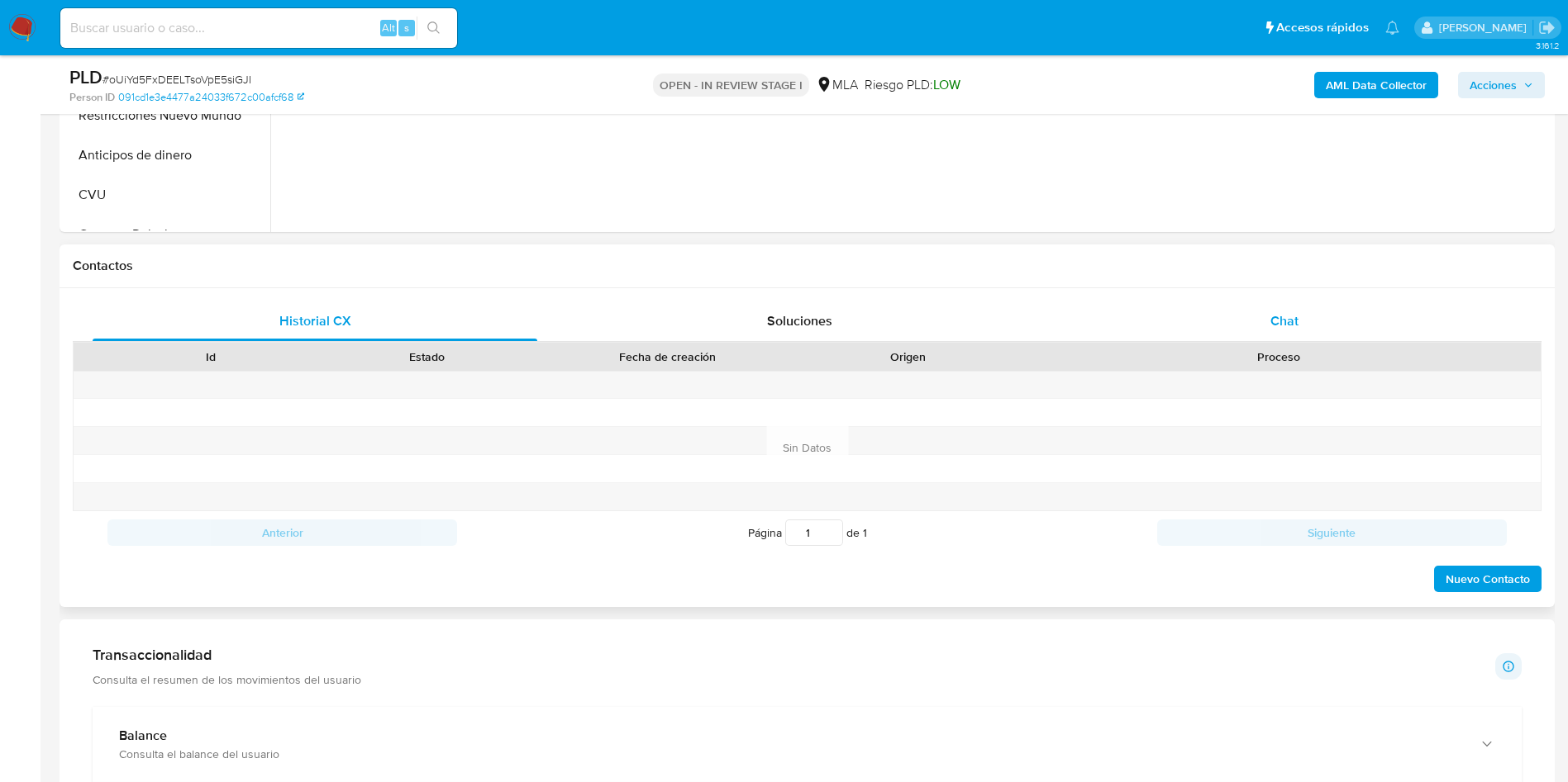
click at [1309, 314] on div "Chat" at bounding box center [1285, 321] width 444 height 40
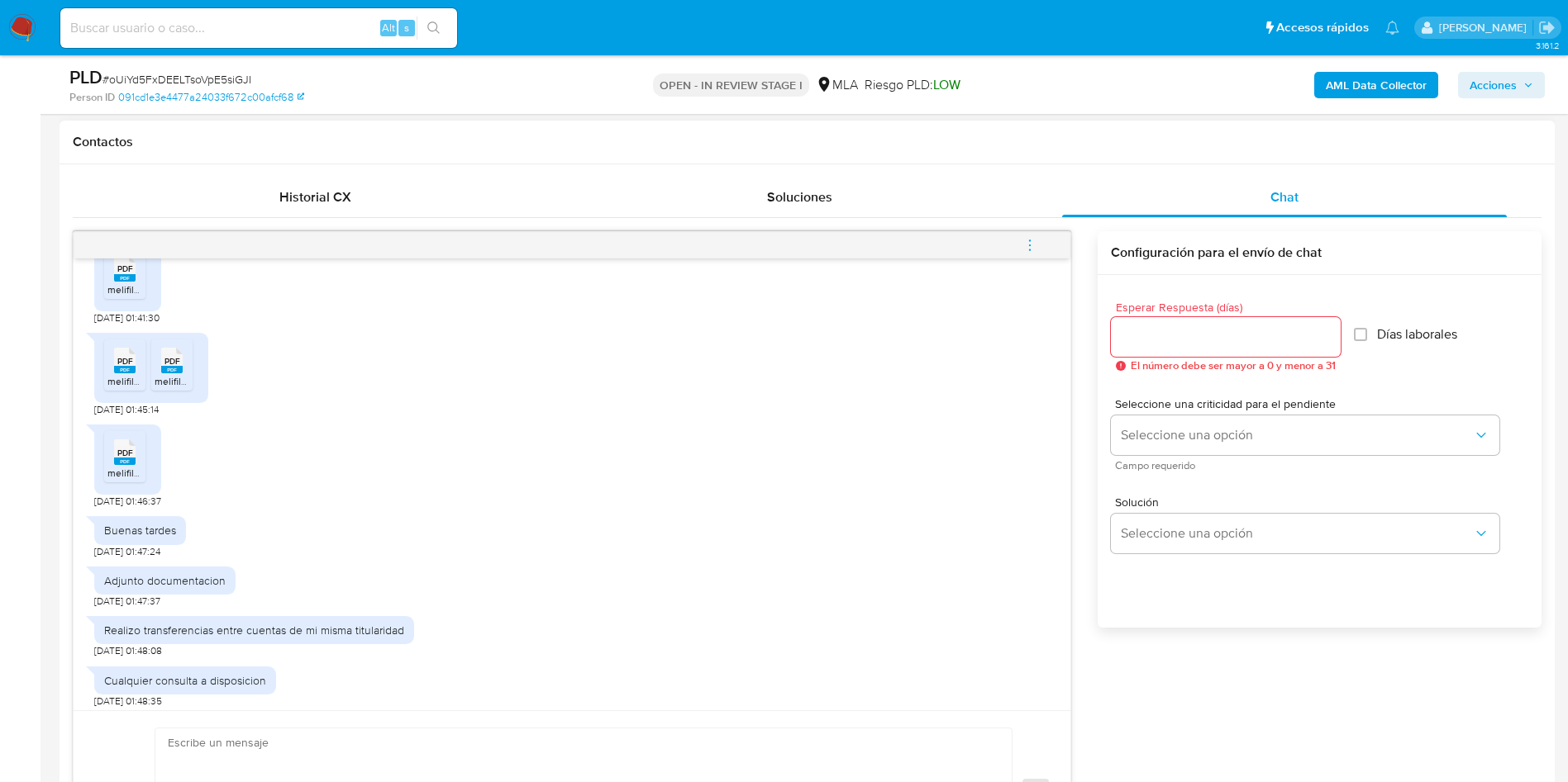
scroll to position [1157, 0]
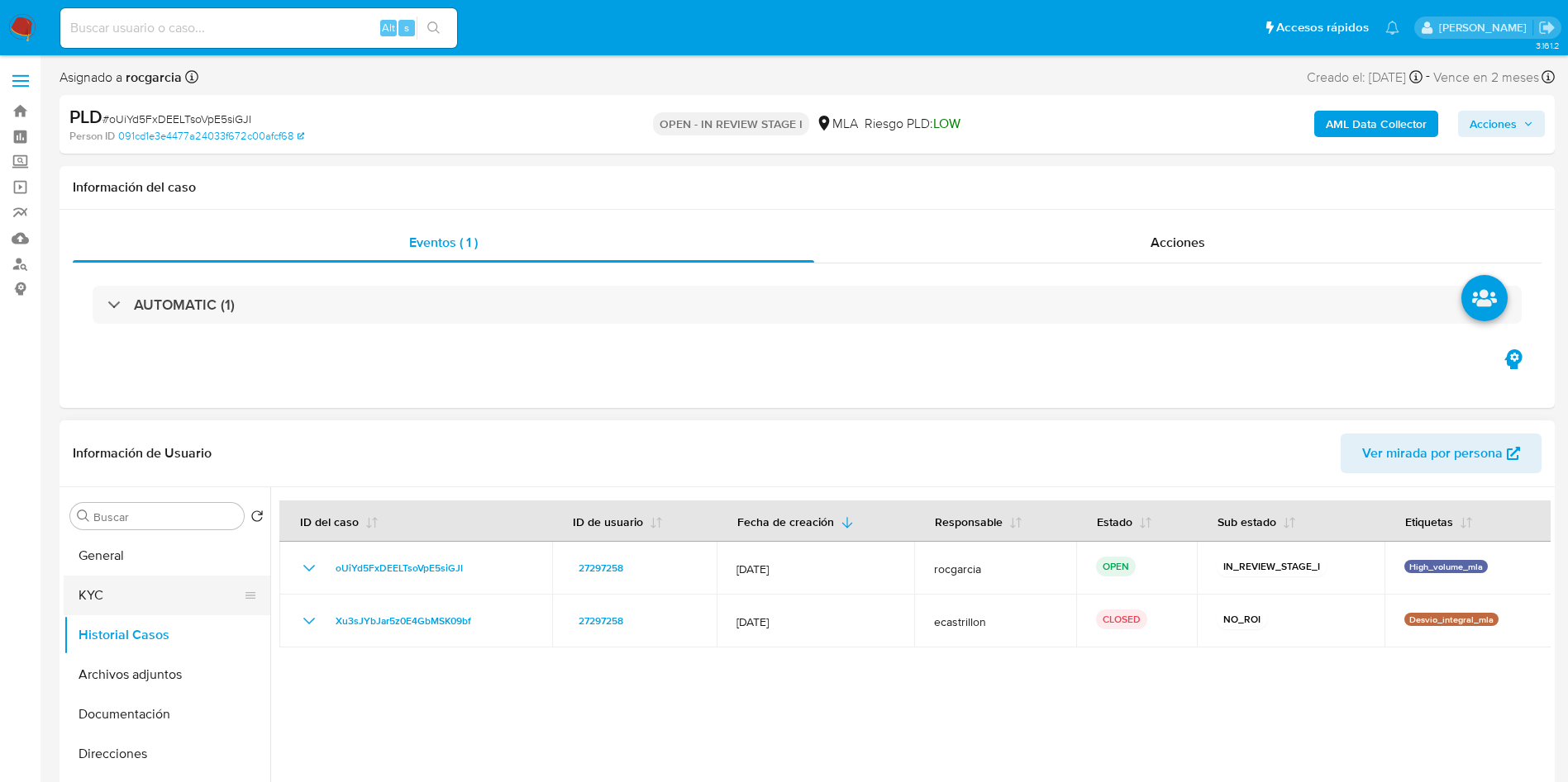
click at [95, 603] on button "KYC" at bounding box center [160, 596] width 193 height 40
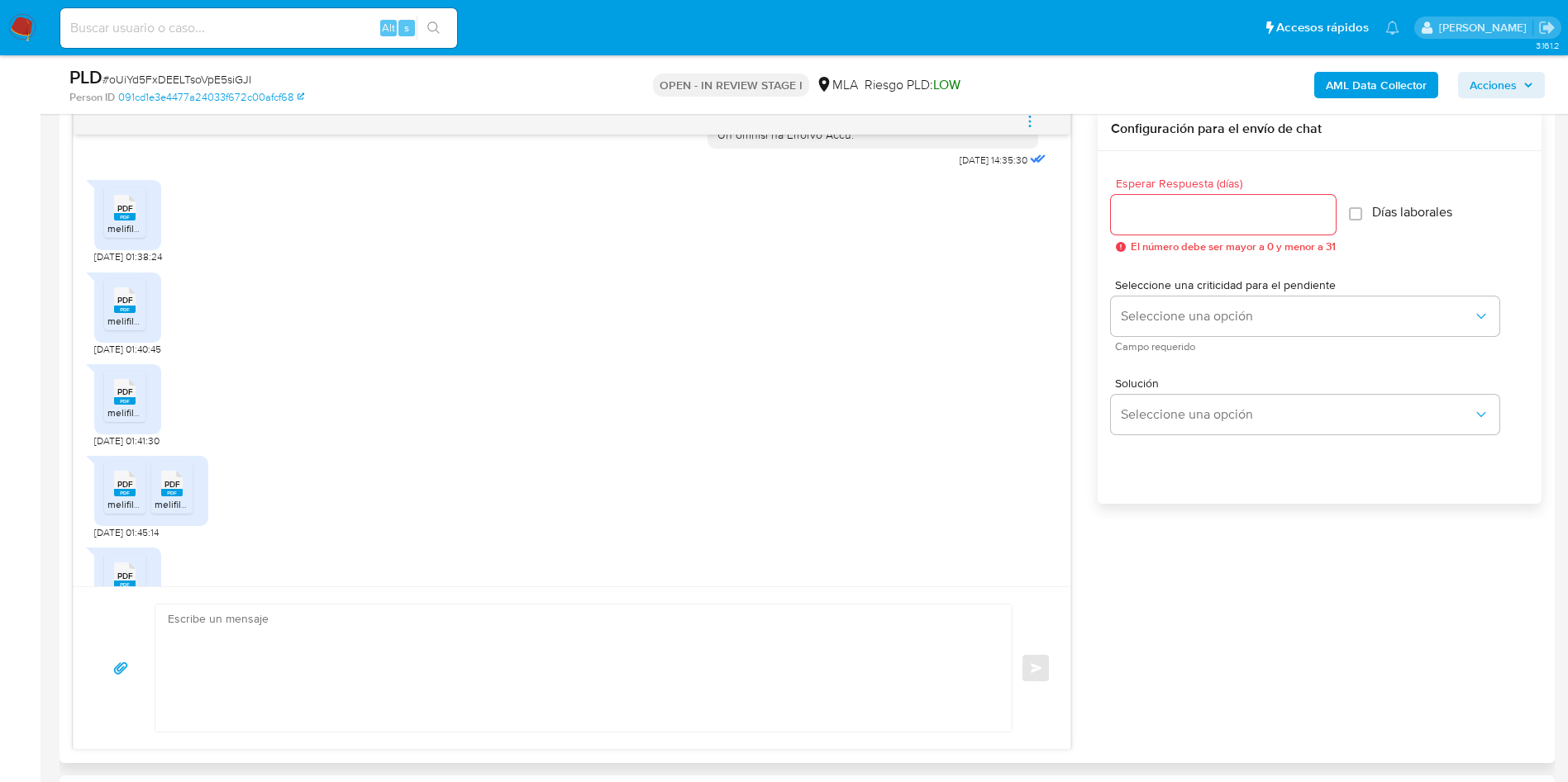
scroll to position [910, 0]
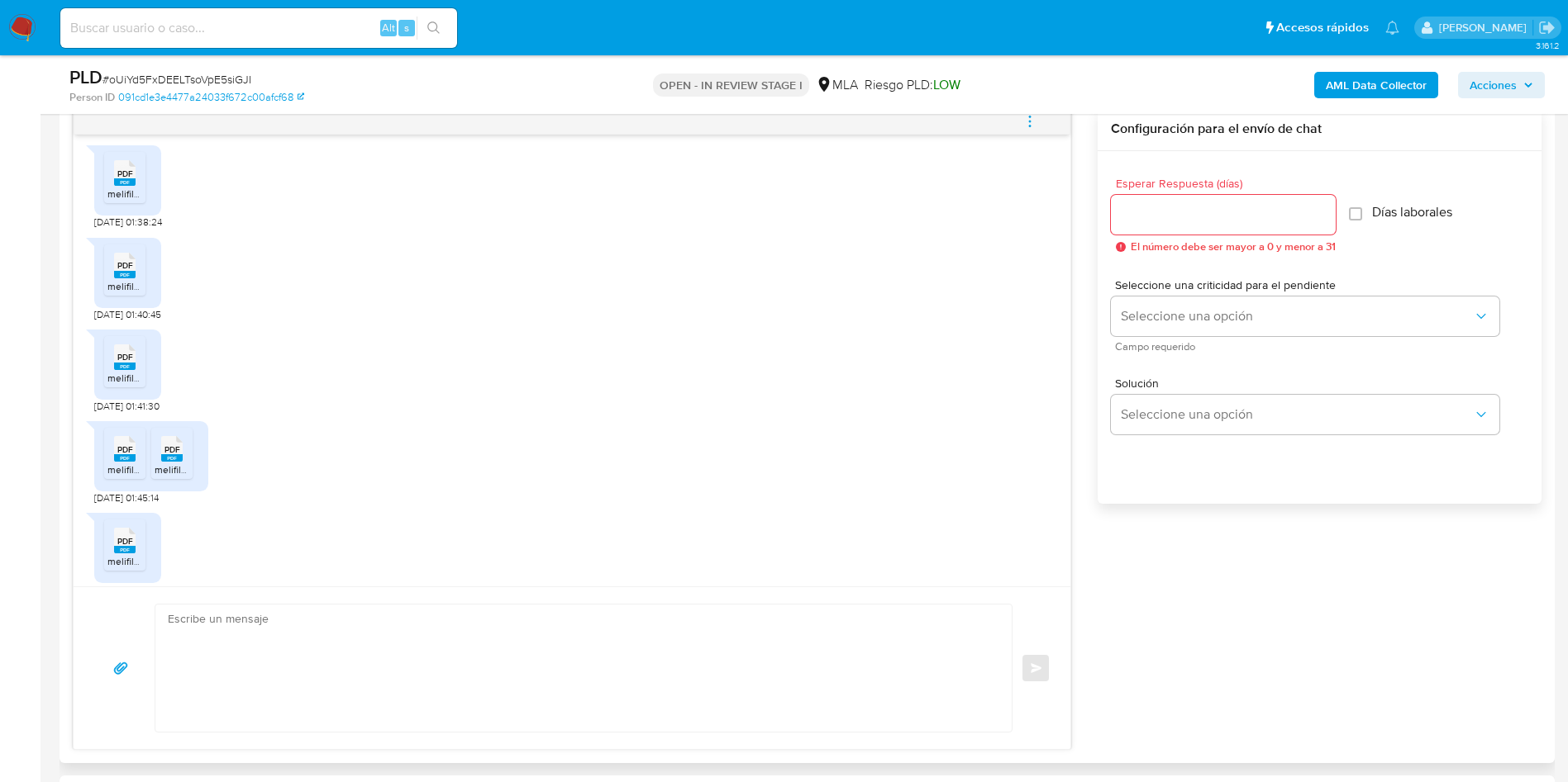
click at [128, 186] on rect at bounding box center [124, 182] width 21 height 8
click at [121, 278] on rect at bounding box center [124, 274] width 21 height 8
click at [113, 393] on ul "PDF PDF melifile8700607639483462730.pdf" at bounding box center [127, 364] width 47 height 57
drag, startPoint x: 135, startPoint y: 399, endPoint x: 123, endPoint y: 448, distance: 50.4
click at [135, 372] on div "PDF PDF" at bounding box center [124, 356] width 35 height 32
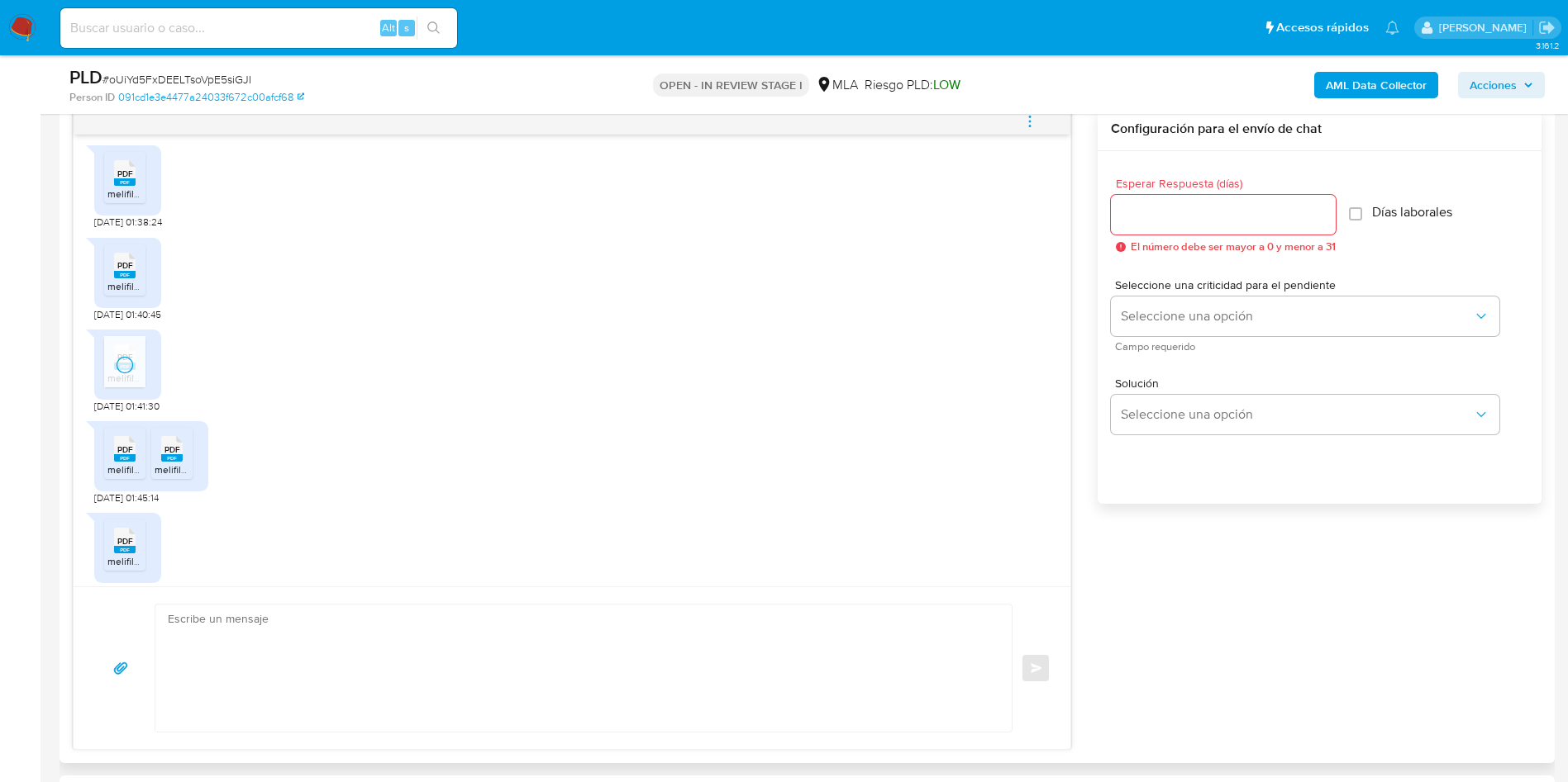
drag, startPoint x: 123, startPoint y: 470, endPoint x: 163, endPoint y: 474, distance: 40.2
click at [123, 462] on icon at bounding box center [124, 449] width 21 height 26
click at [183, 464] on div "PDF PDF" at bounding box center [172, 448] width 35 height 32
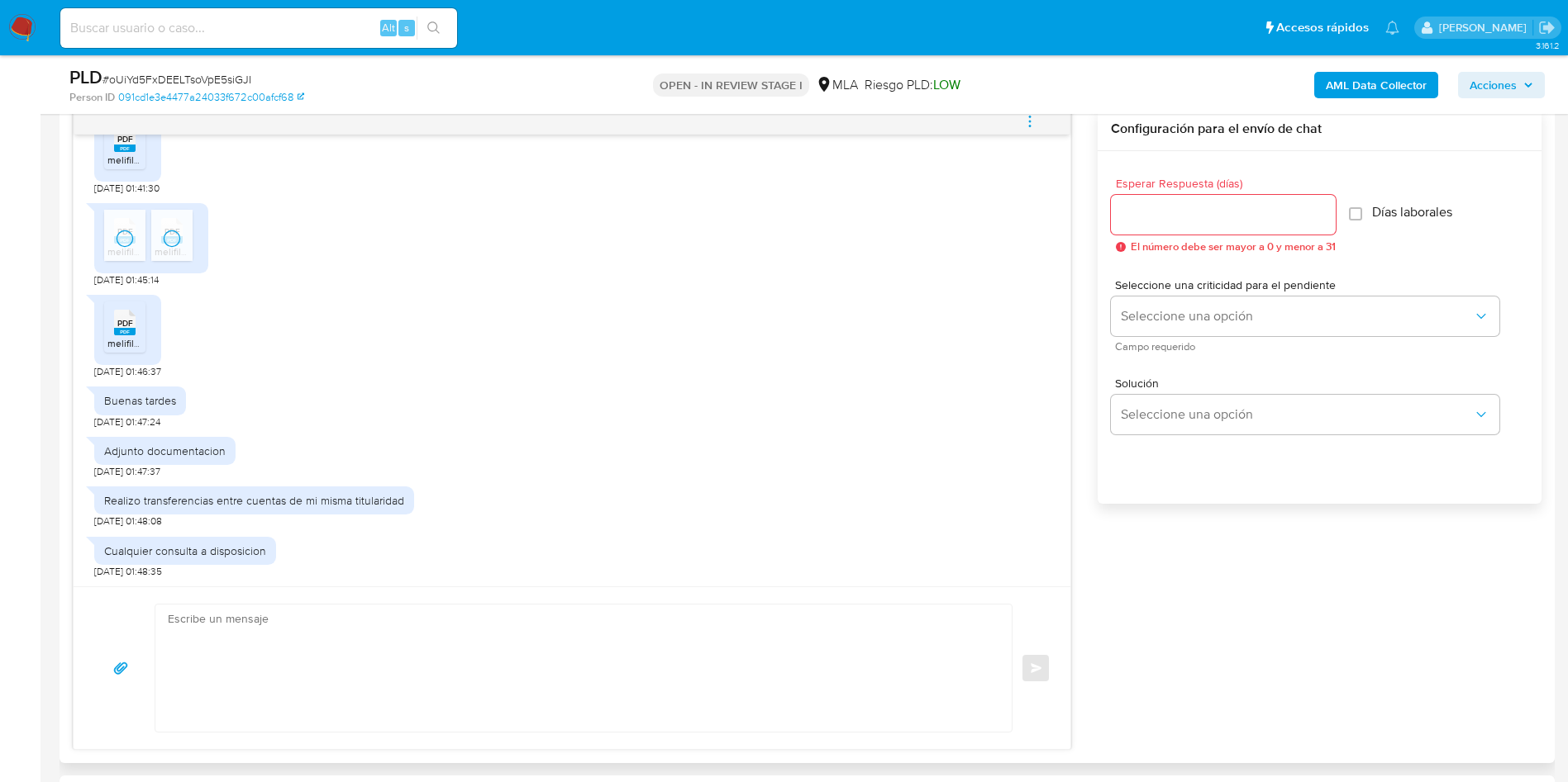
scroll to position [1157, 0]
click at [117, 317] on icon at bounding box center [124, 323] width 21 height 26
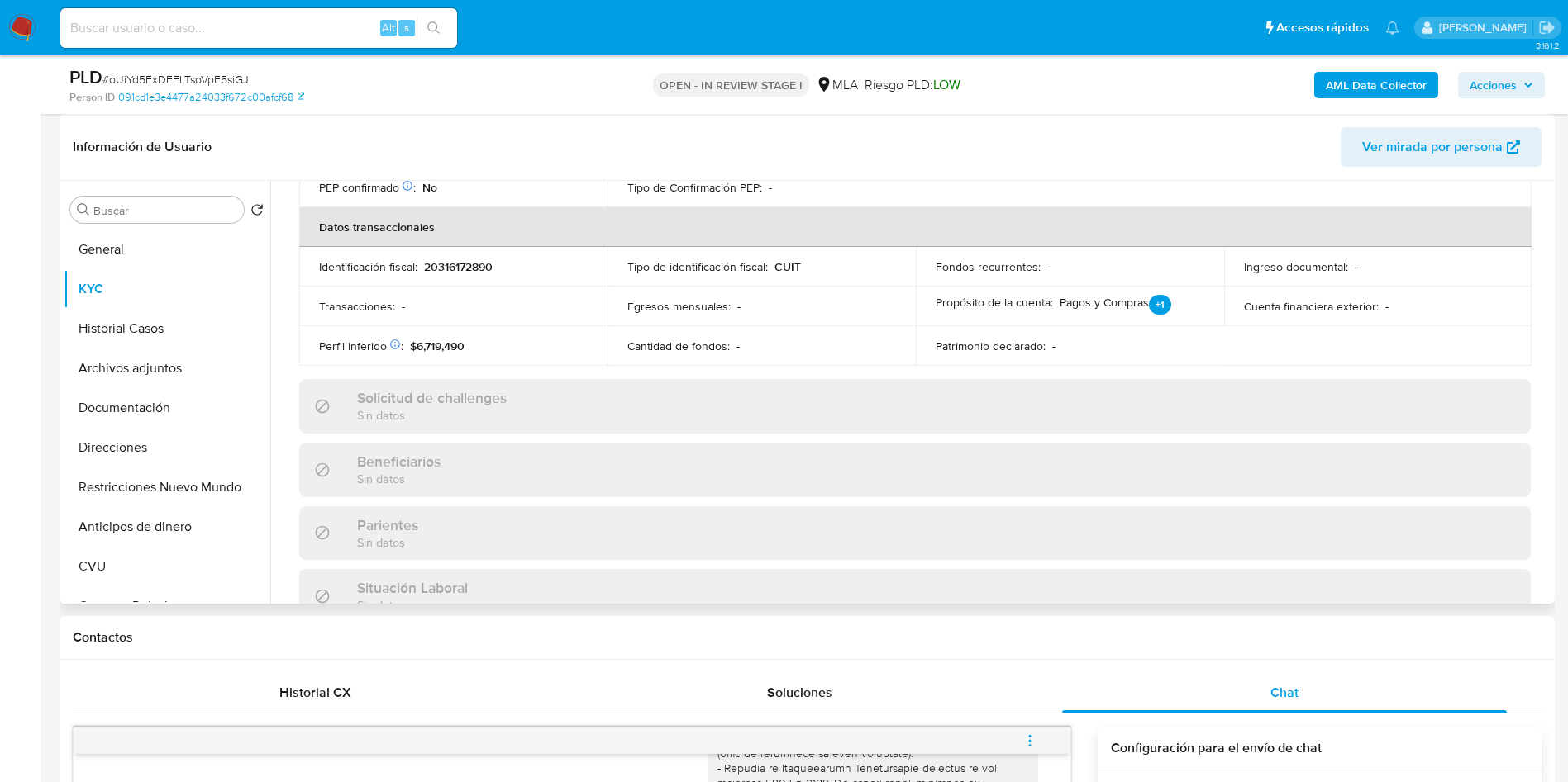
scroll to position [0, 0]
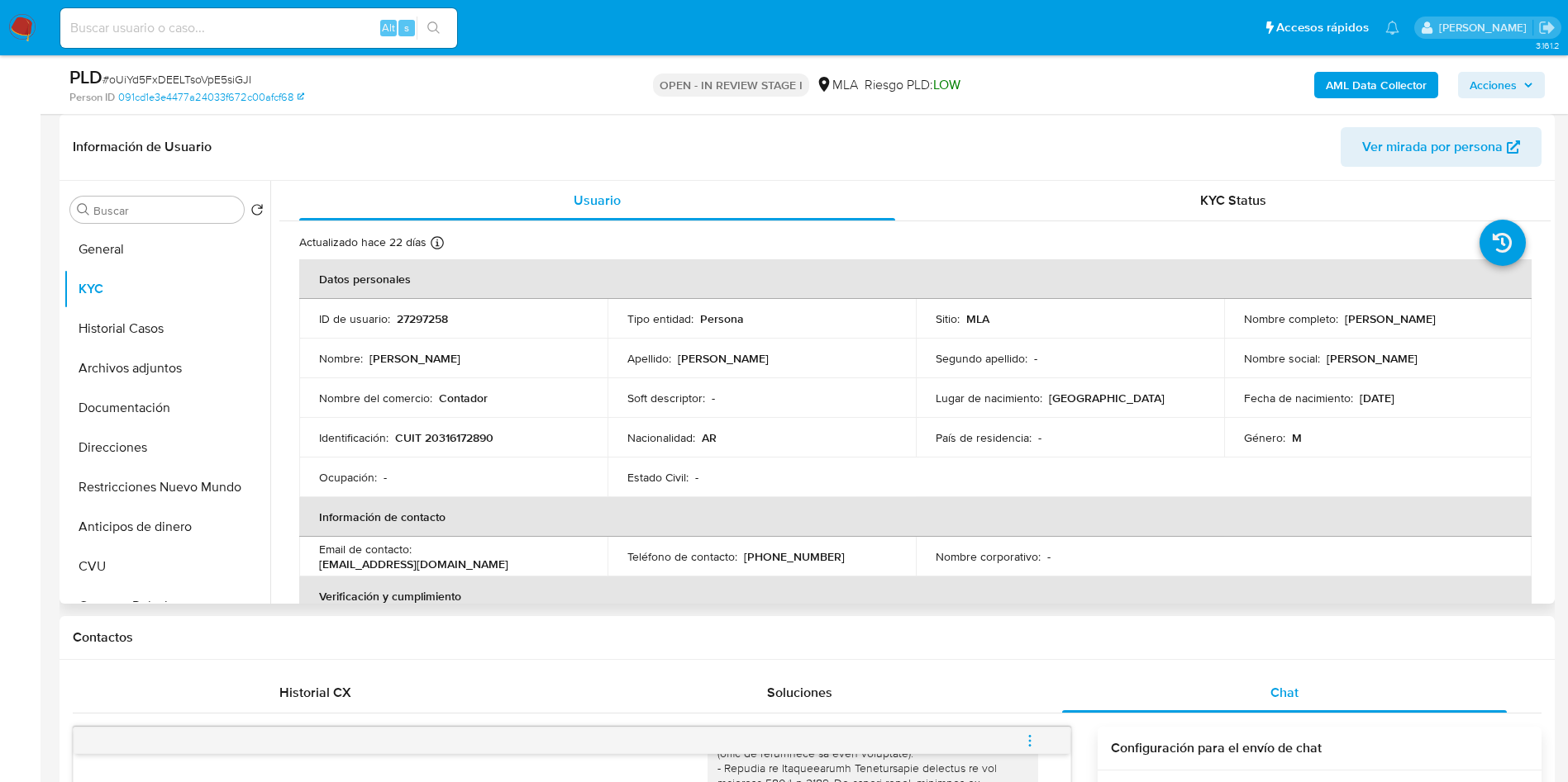
click at [430, 315] on p "27297258" at bounding box center [422, 318] width 51 height 14
copy p "27297258"
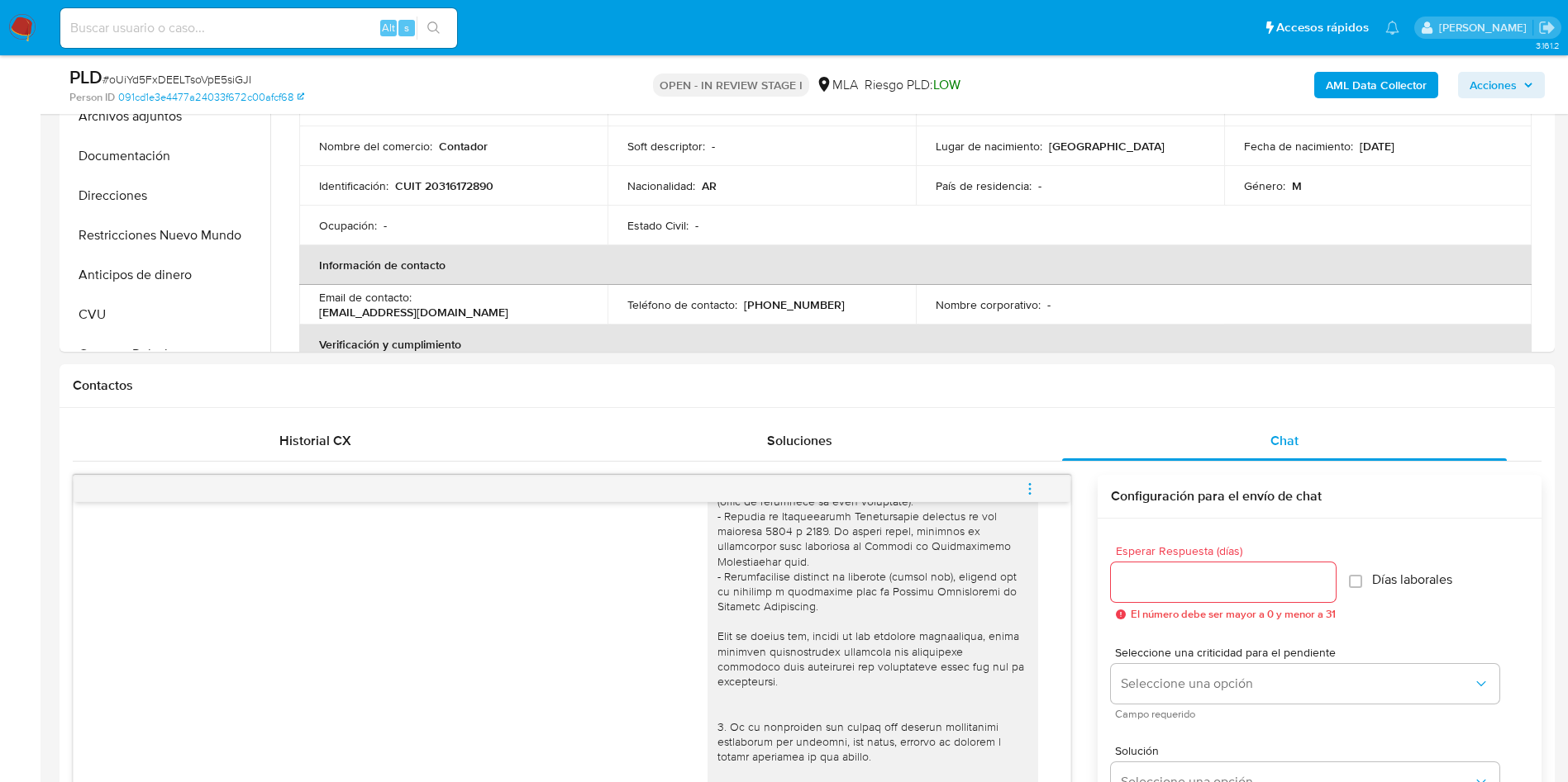
scroll to position [991, 0]
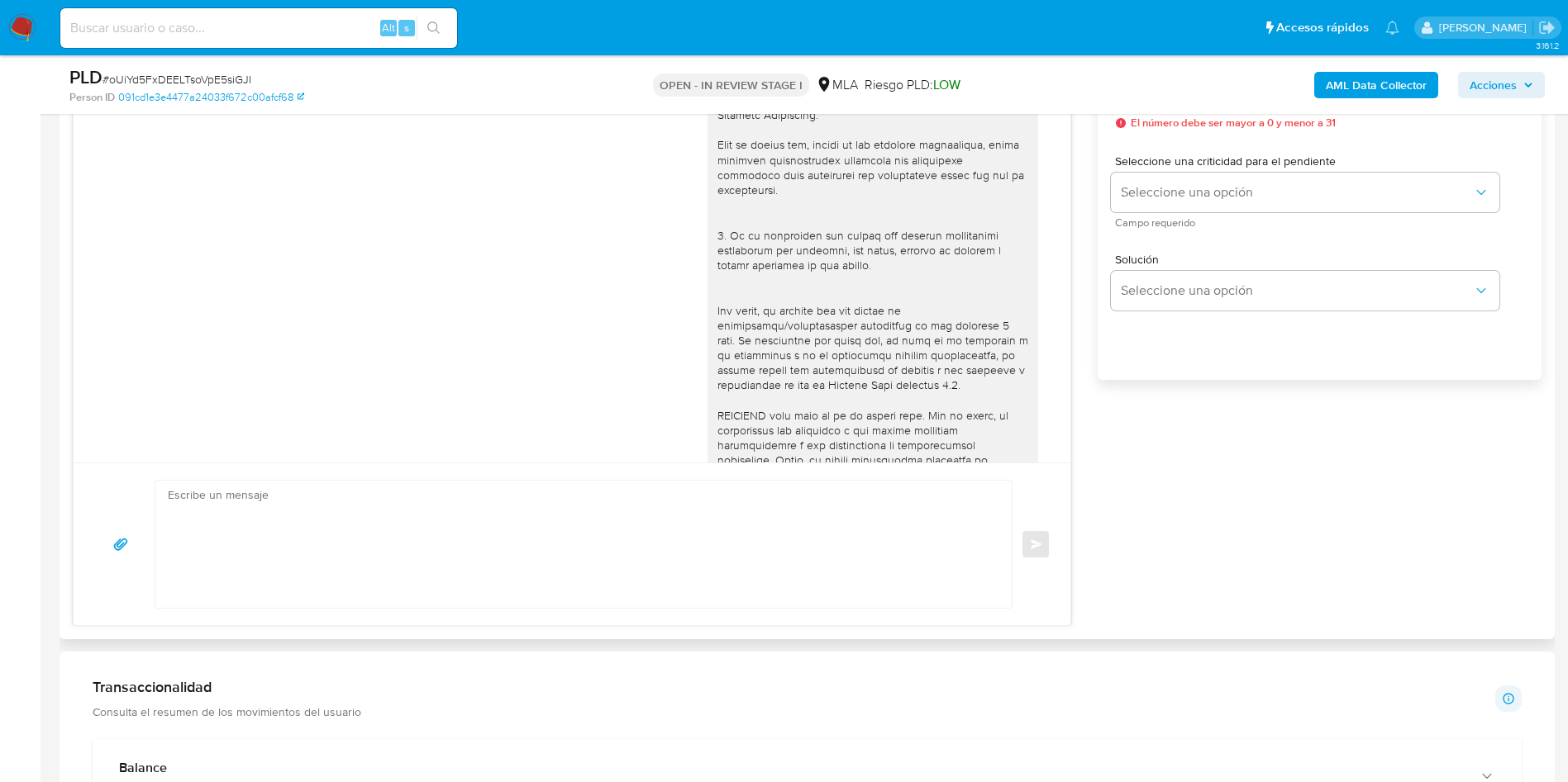
click at [282, 548] on textarea at bounding box center [579, 545] width 823 height 128
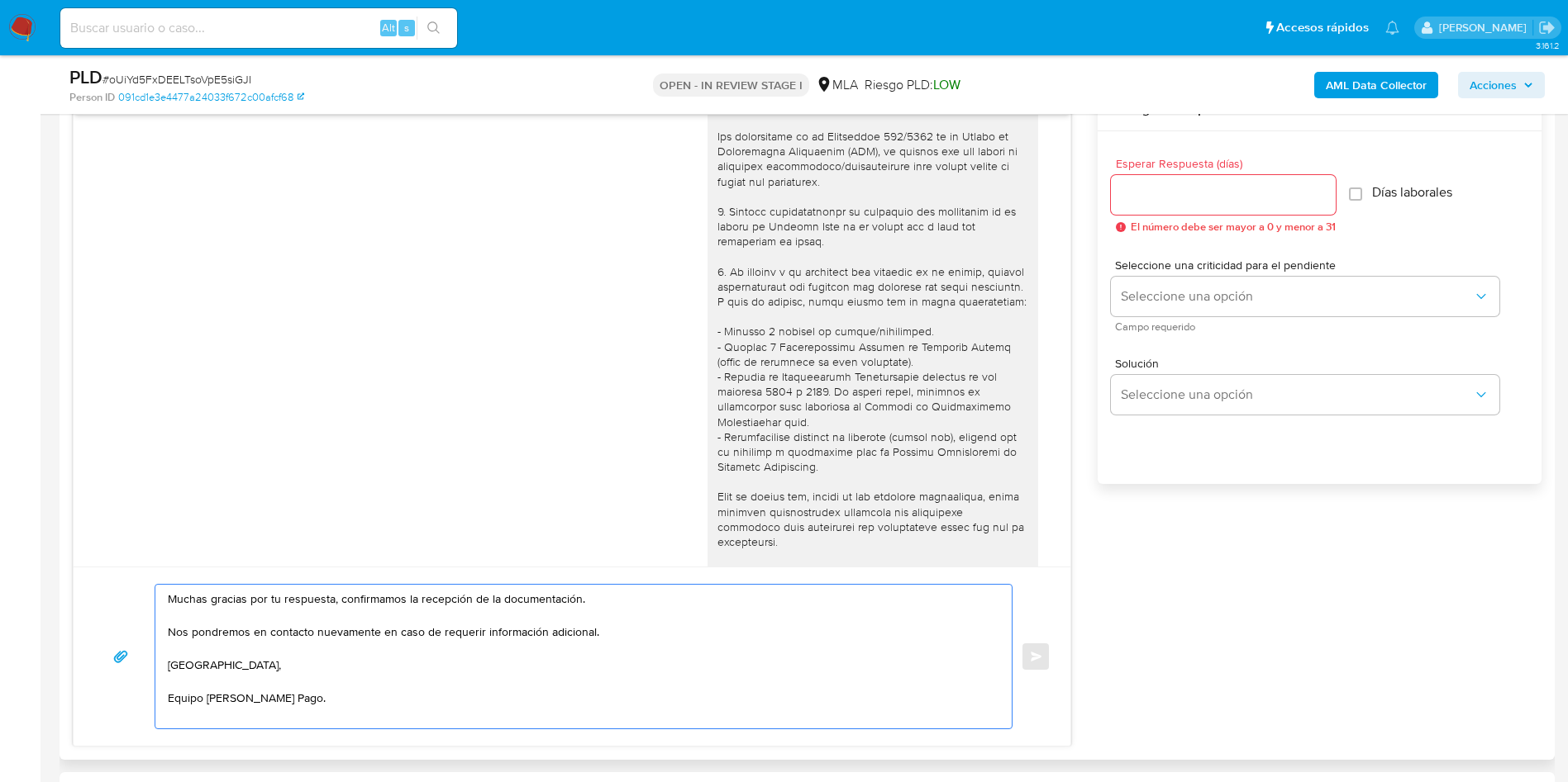
scroll to position [619, 0]
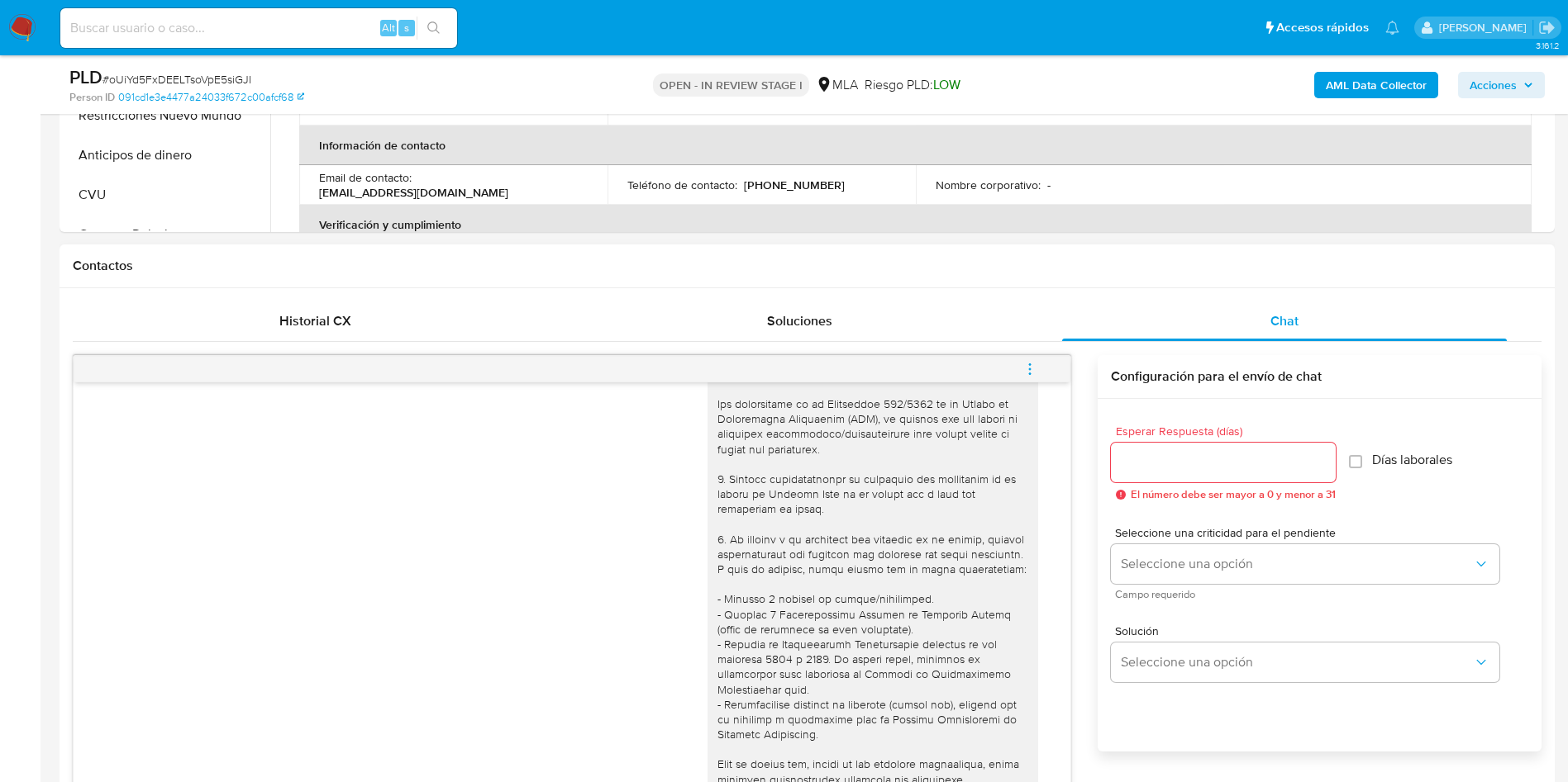
type textarea "Muchas gracias por tu respuesta, confirmamos la recepción de la documentación. …"
click at [1175, 459] on input "Esperar Respuesta (días)" at bounding box center [1223, 462] width 225 height 21
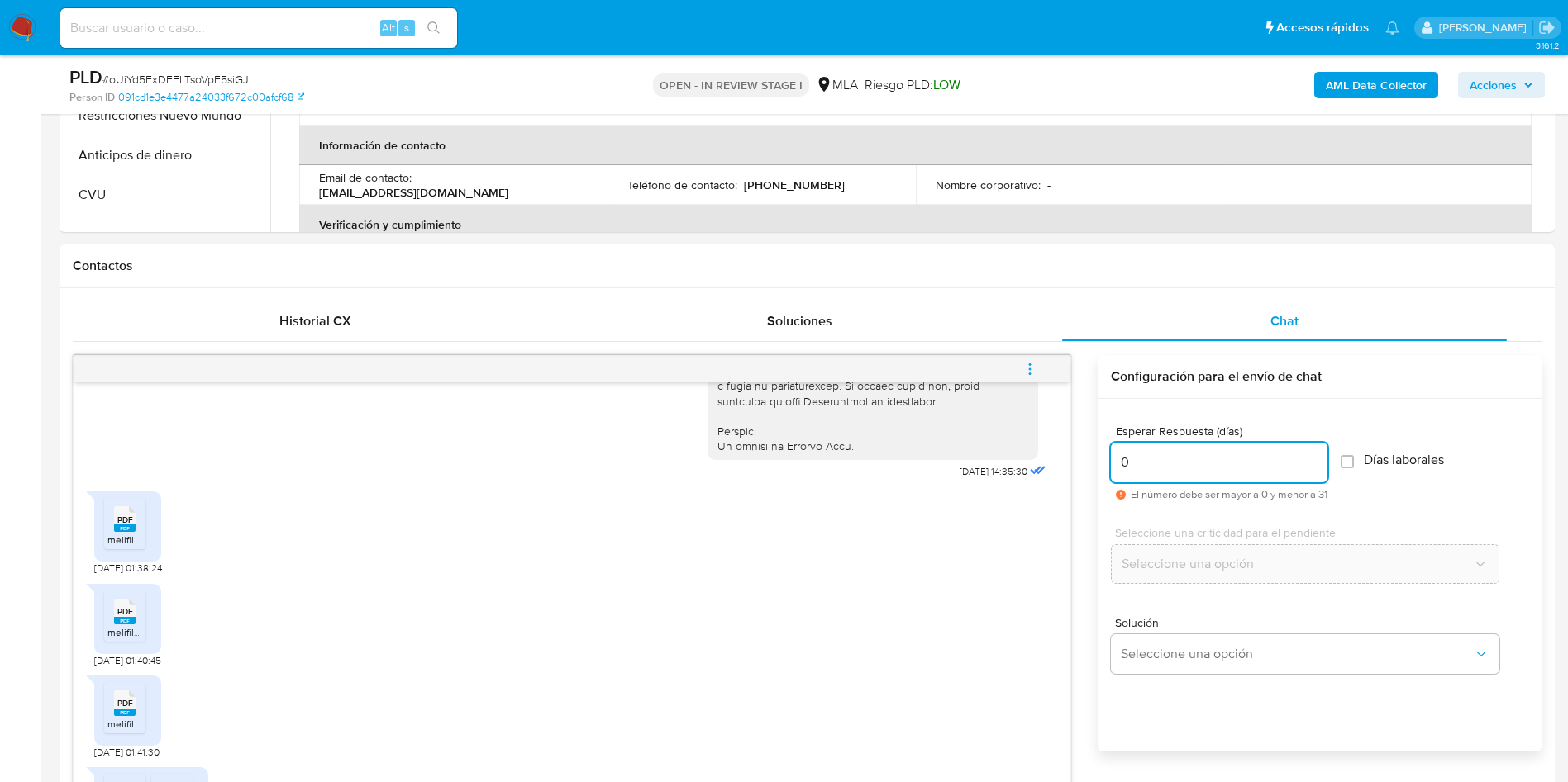
scroll to position [1034, 0]
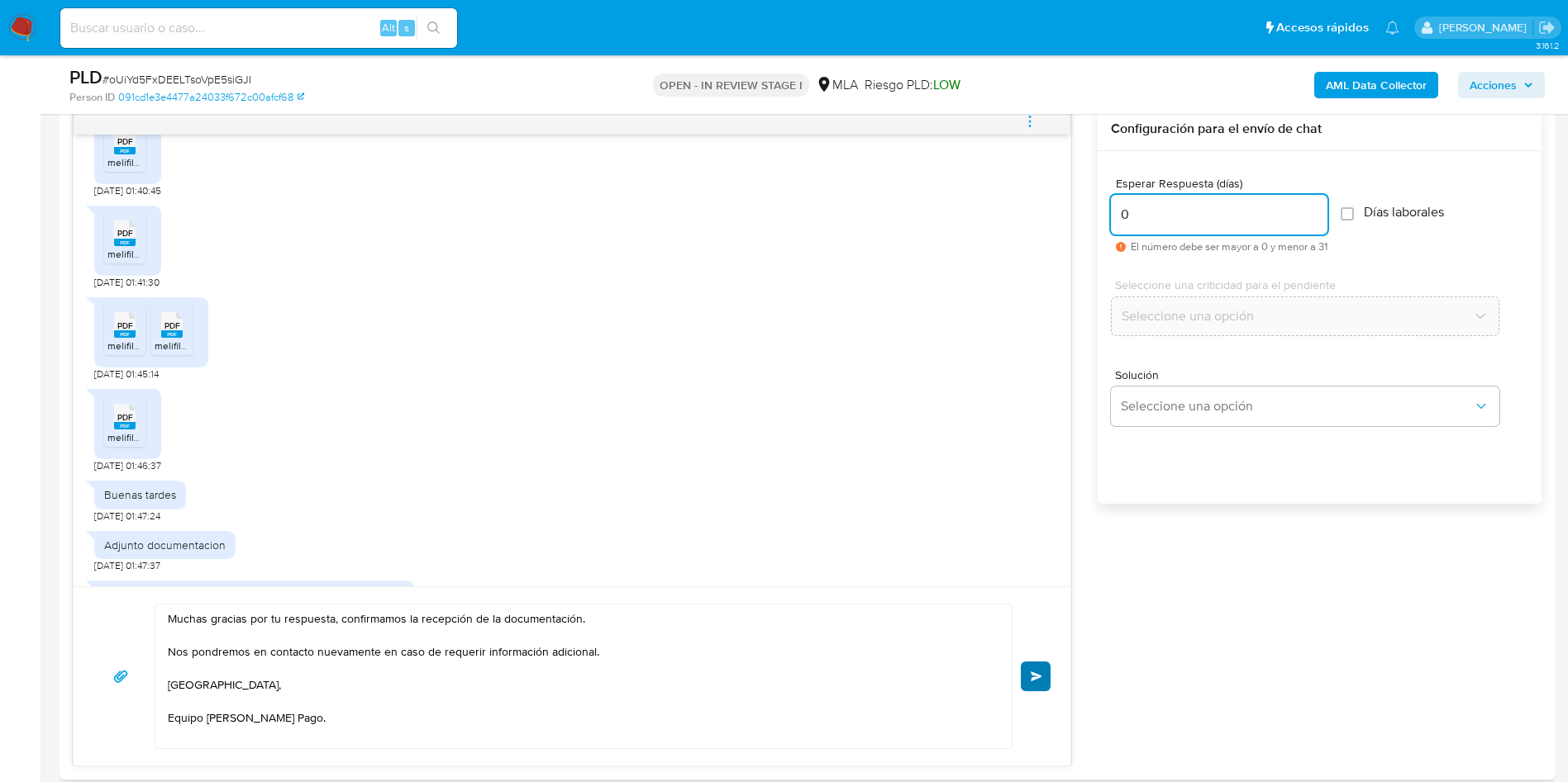
type input "0"
click at [1035, 673] on span "Enviar" at bounding box center [1037, 676] width 12 height 10
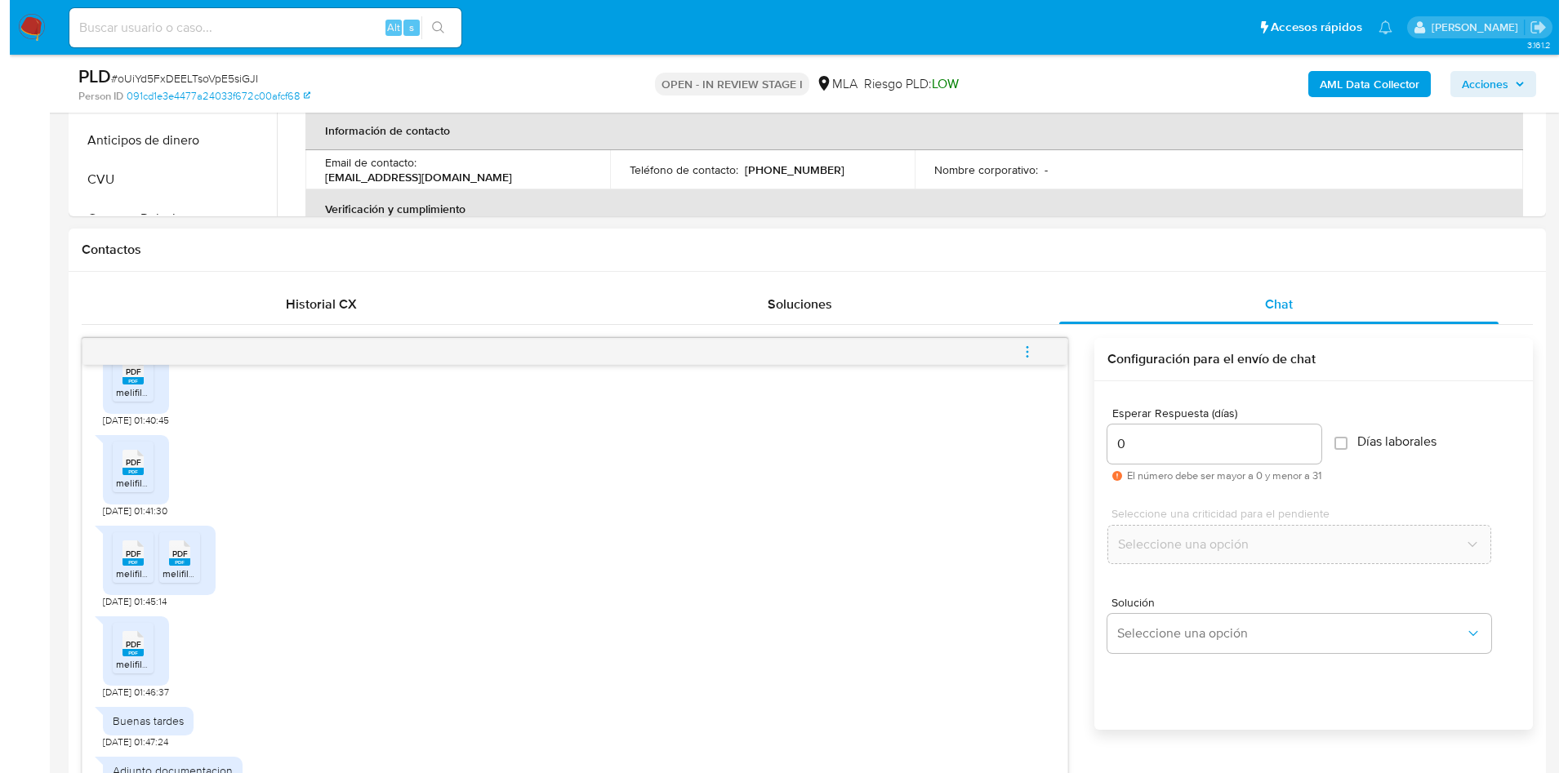
scroll to position [490, 0]
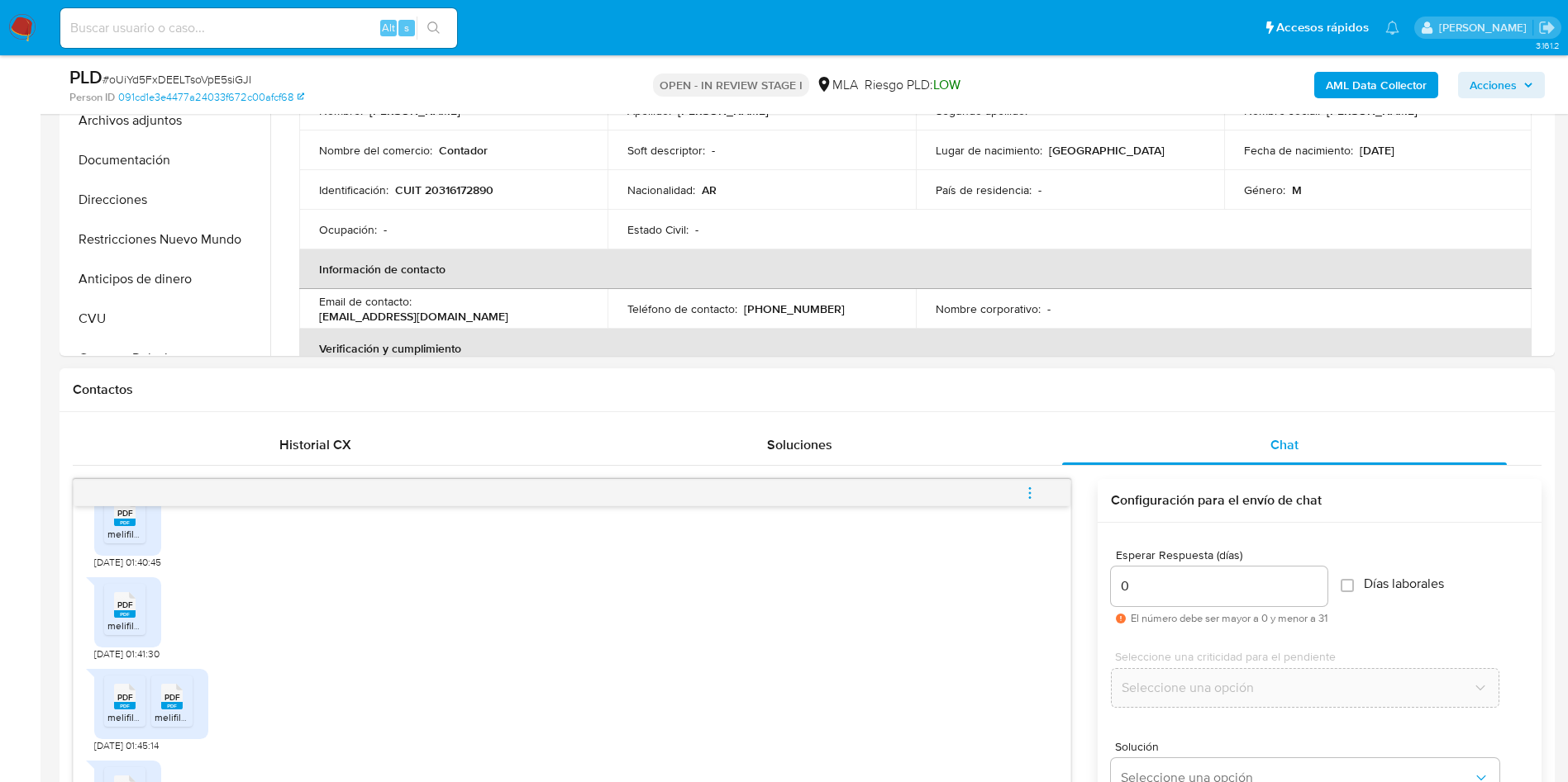
click at [1041, 504] on button "menu-action" at bounding box center [1030, 493] width 54 height 40
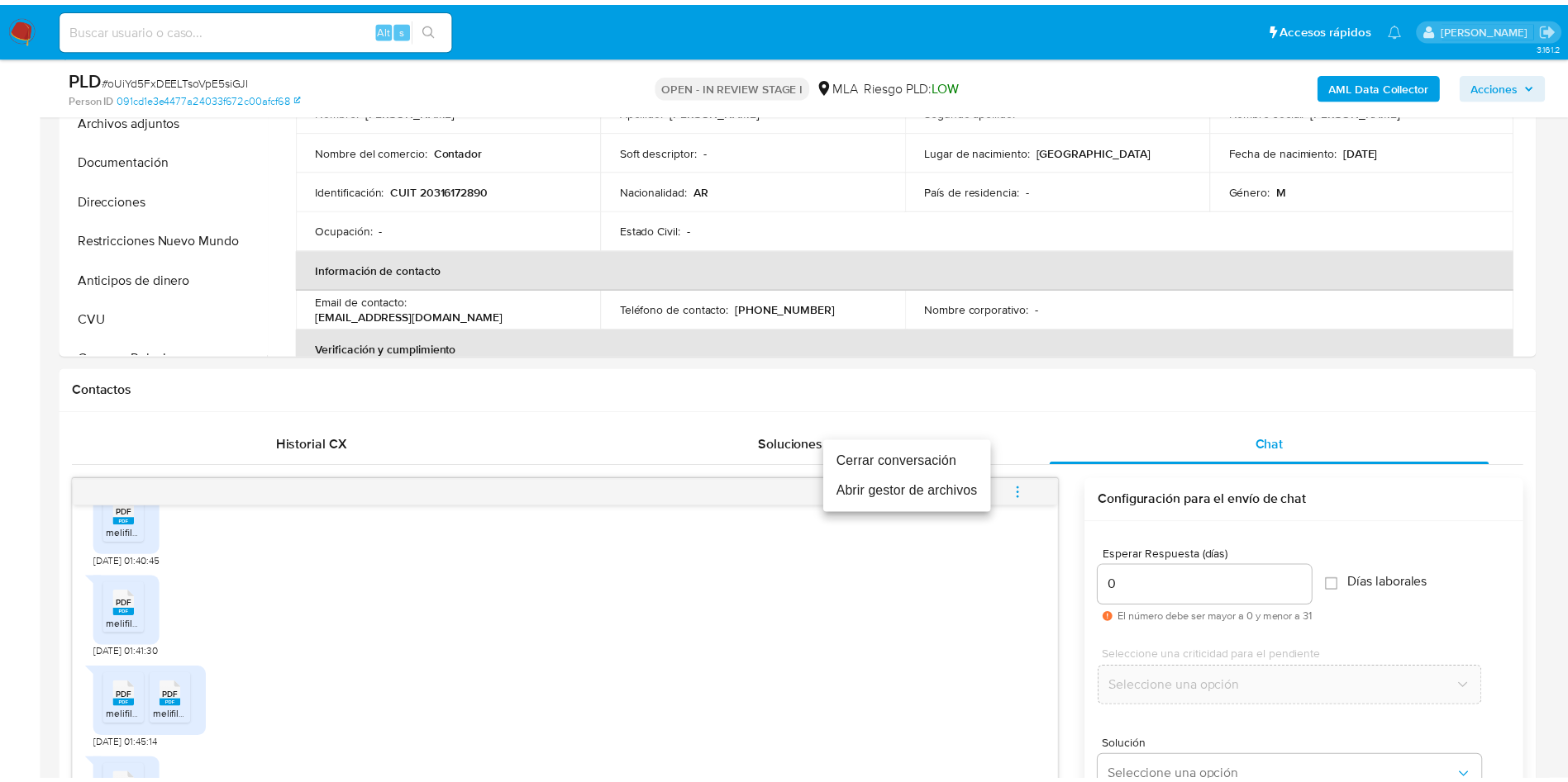
scroll to position [1342, 0]
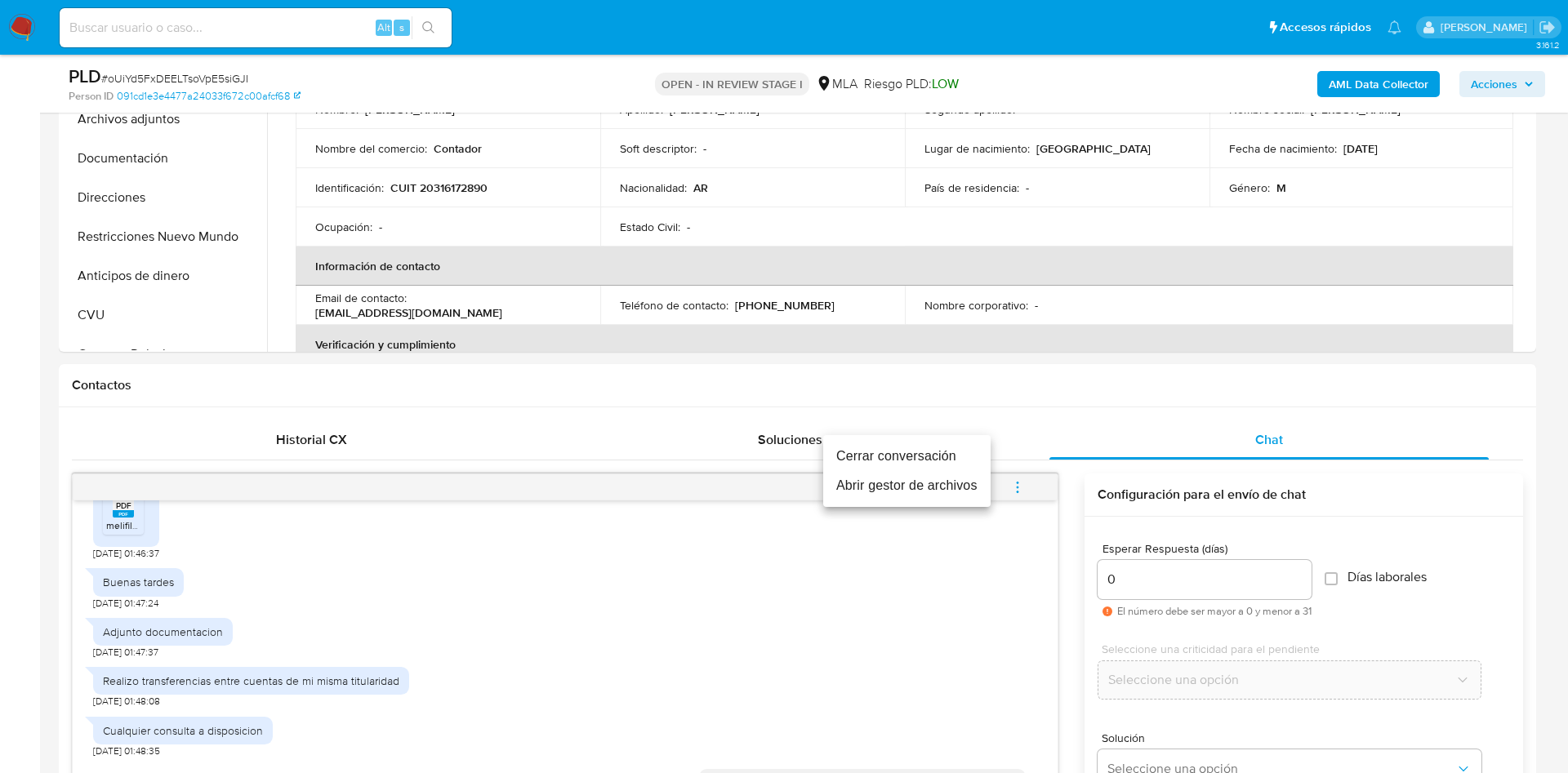
click at [893, 450] on li "Cerrar conversación" at bounding box center [907, 456] width 167 height 29
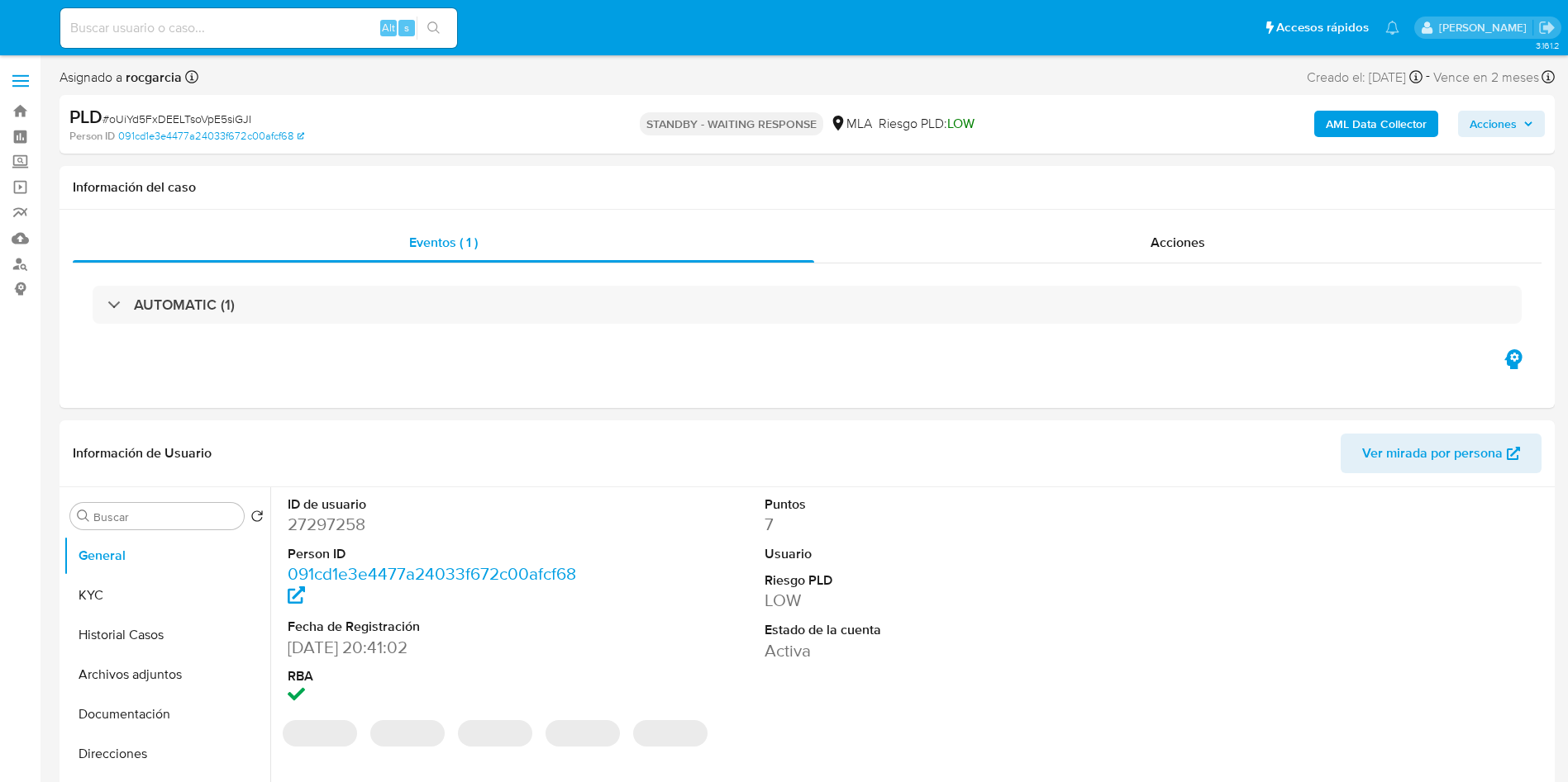
select select "10"
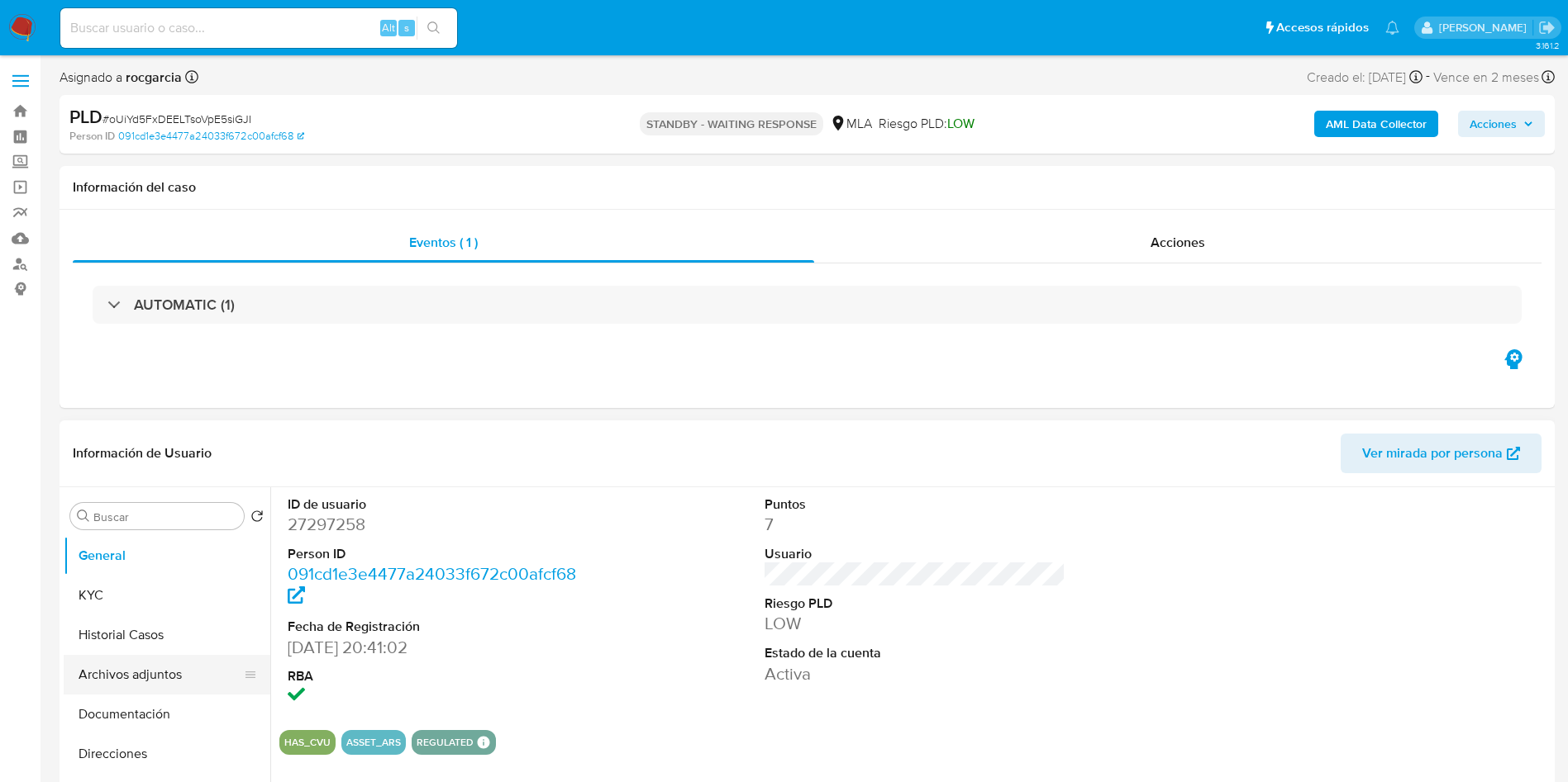
click at [113, 684] on button "Archivos adjuntos" at bounding box center [160, 675] width 193 height 40
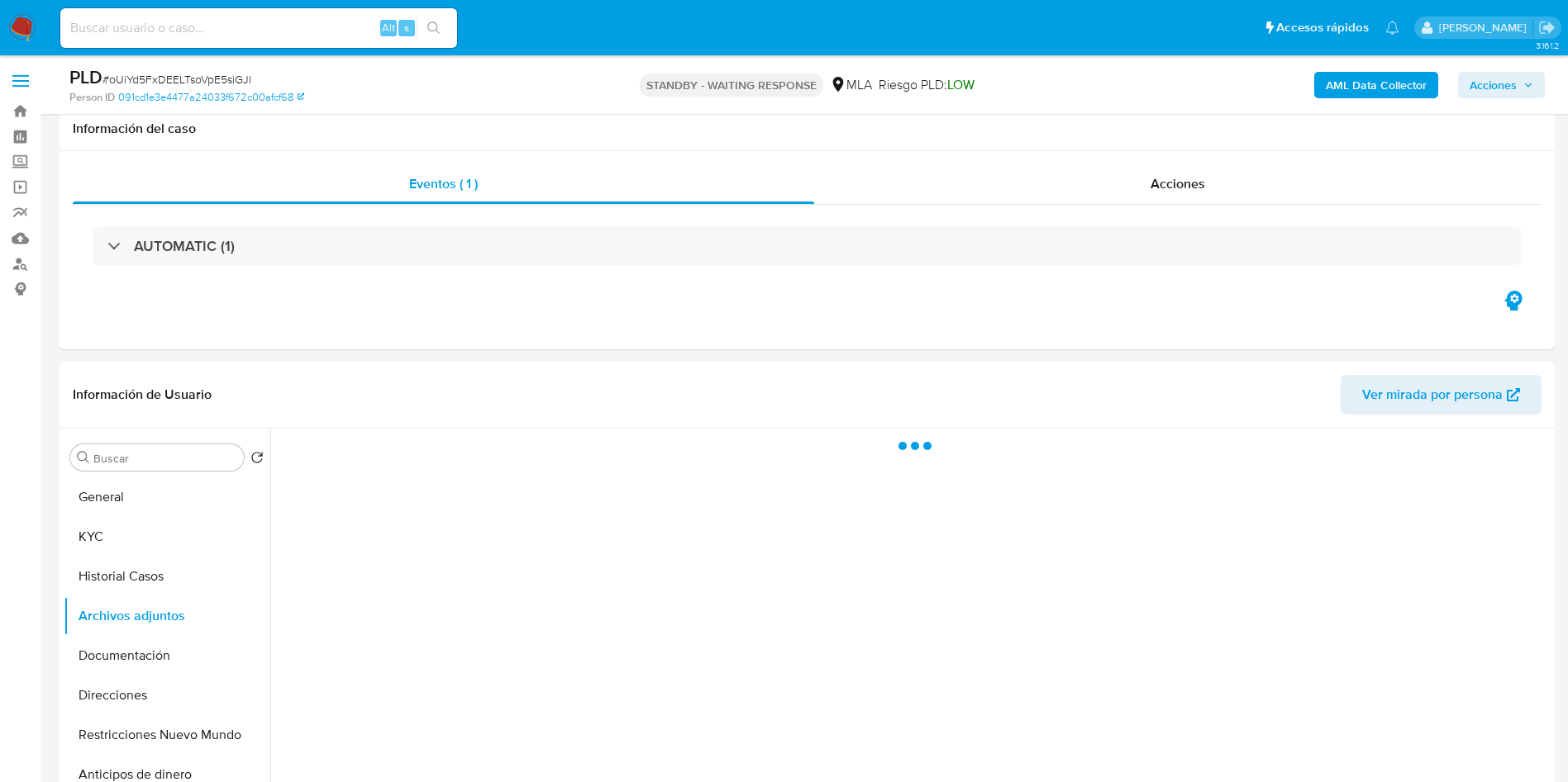
scroll to position [124, 0]
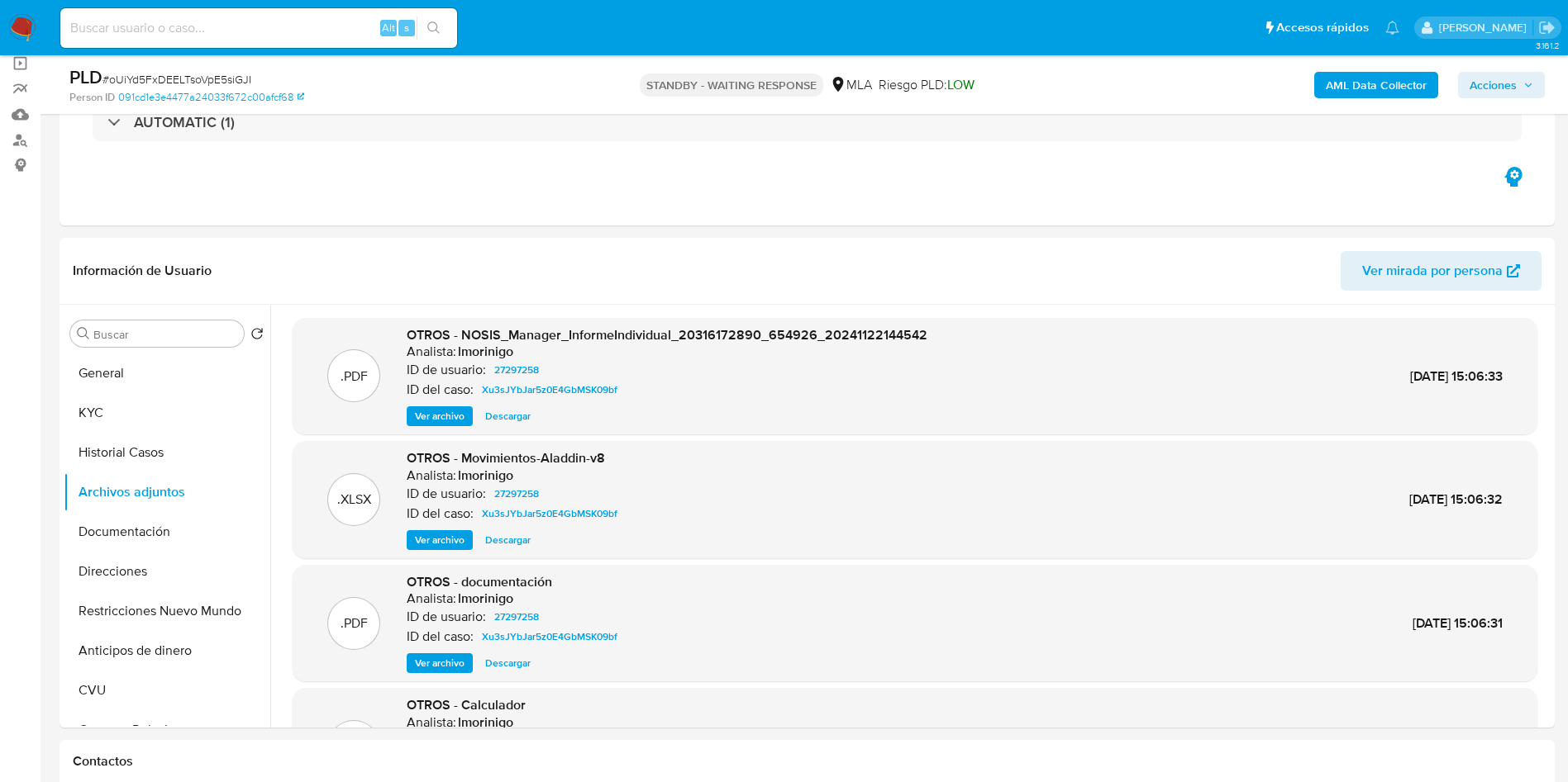
click at [1337, 84] on b "AML Data Collector" at bounding box center [1376, 84] width 100 height 26
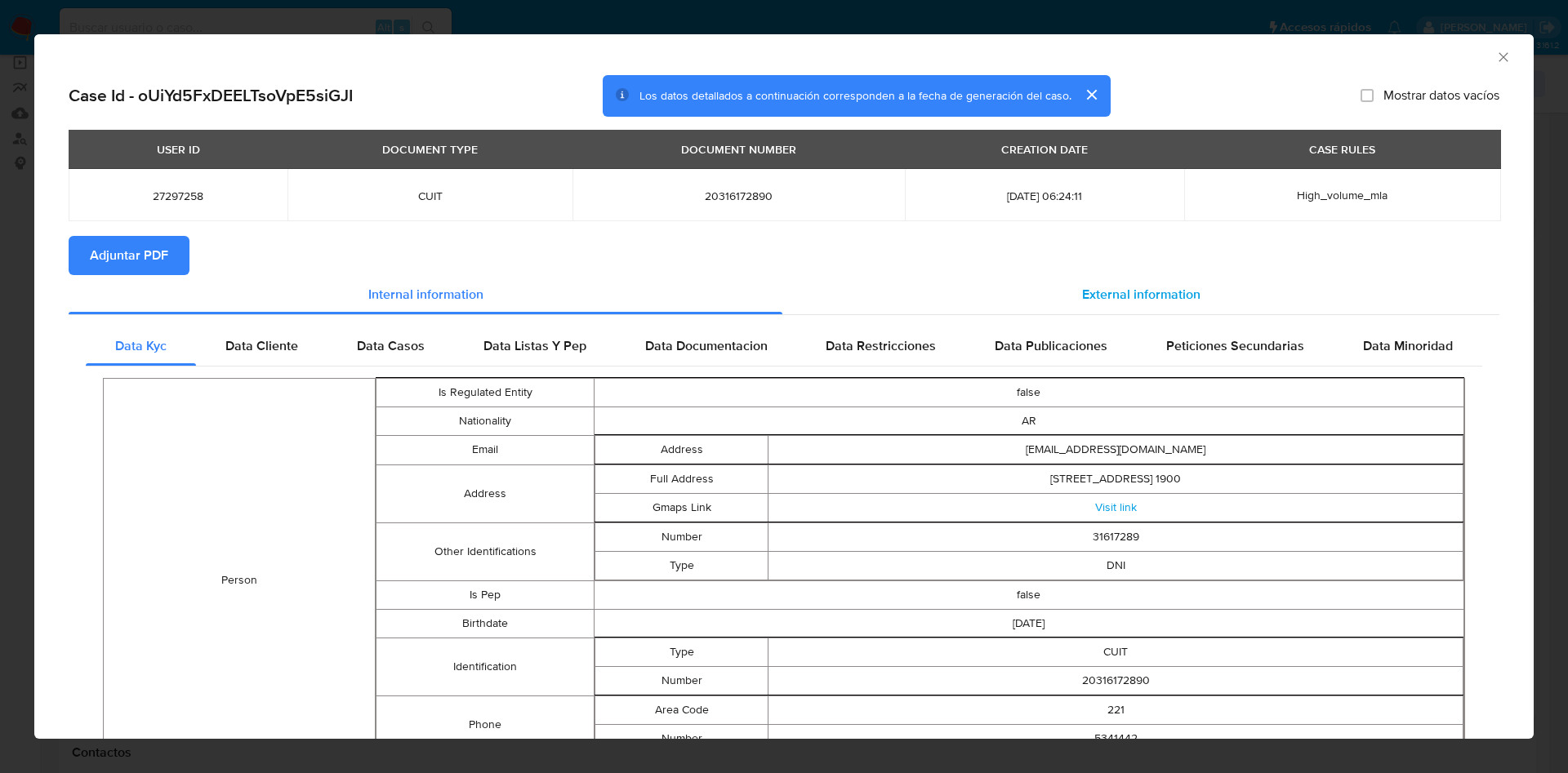
click at [1102, 289] on span "External information" at bounding box center [1141, 294] width 119 height 19
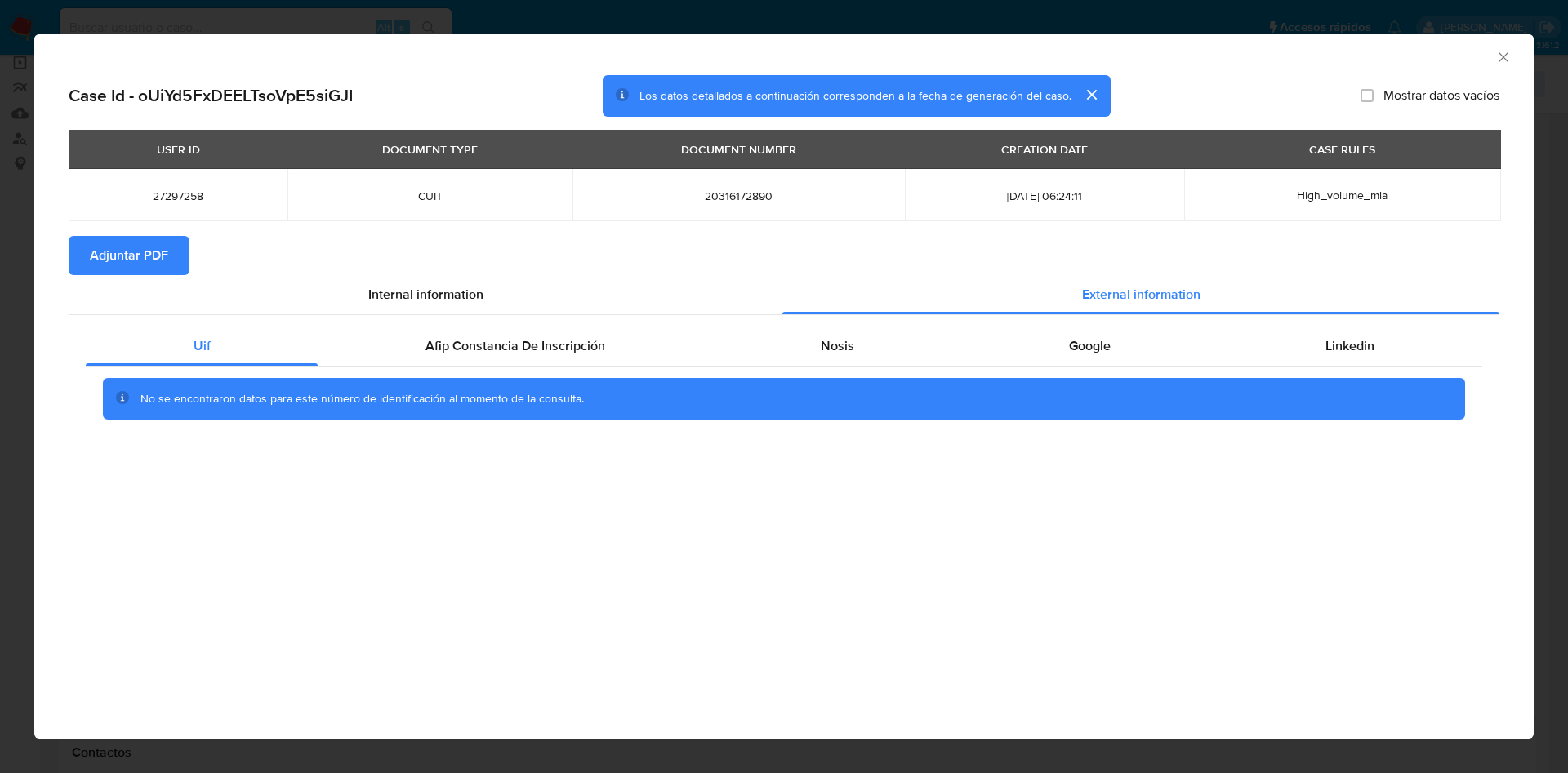
click at [161, 262] on span "Adjuntar PDF" at bounding box center [129, 256] width 78 height 36
click at [1510, 57] on icon "Cerrar ventana" at bounding box center [1503, 56] width 16 height 16
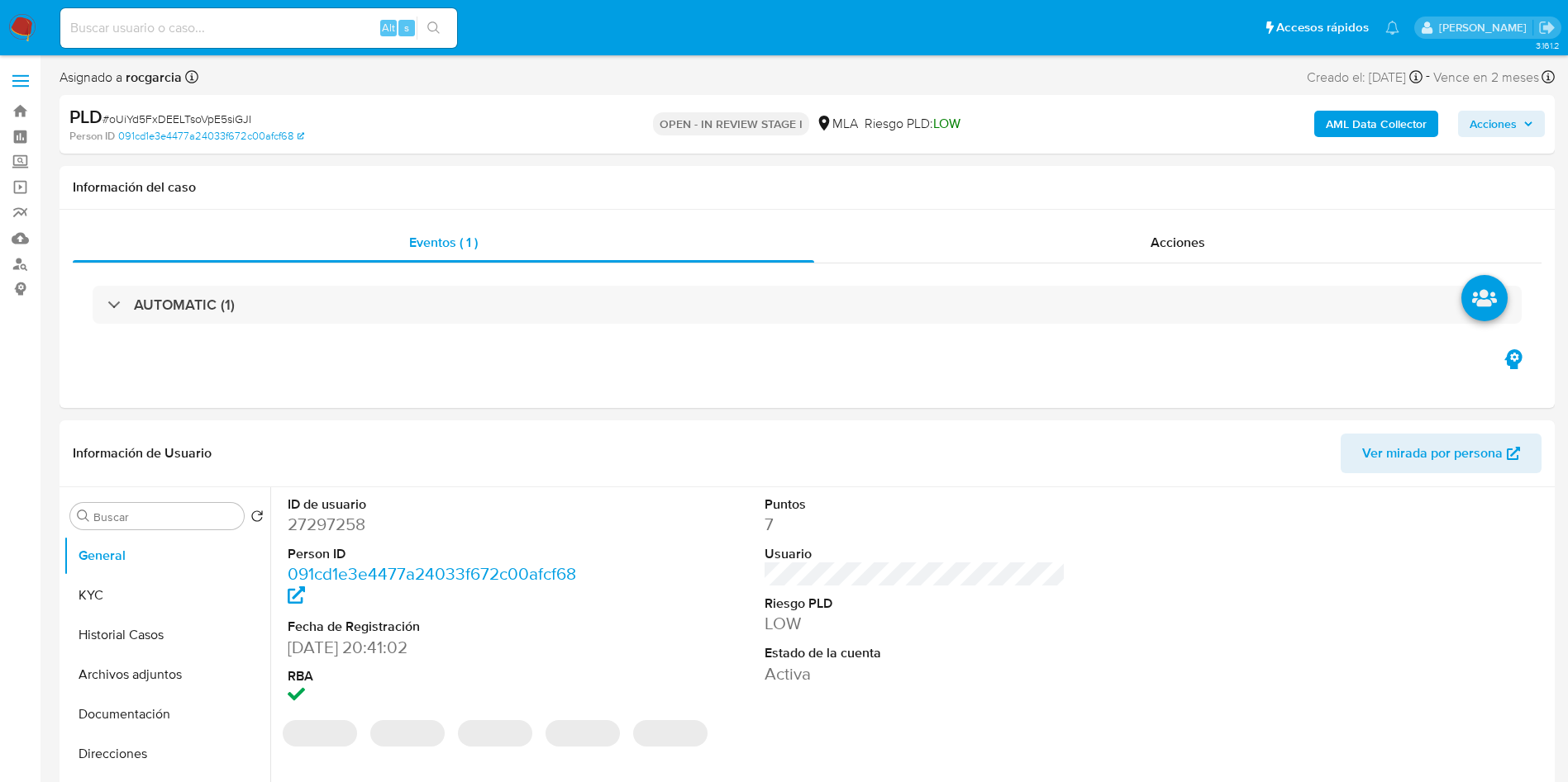
select select "10"
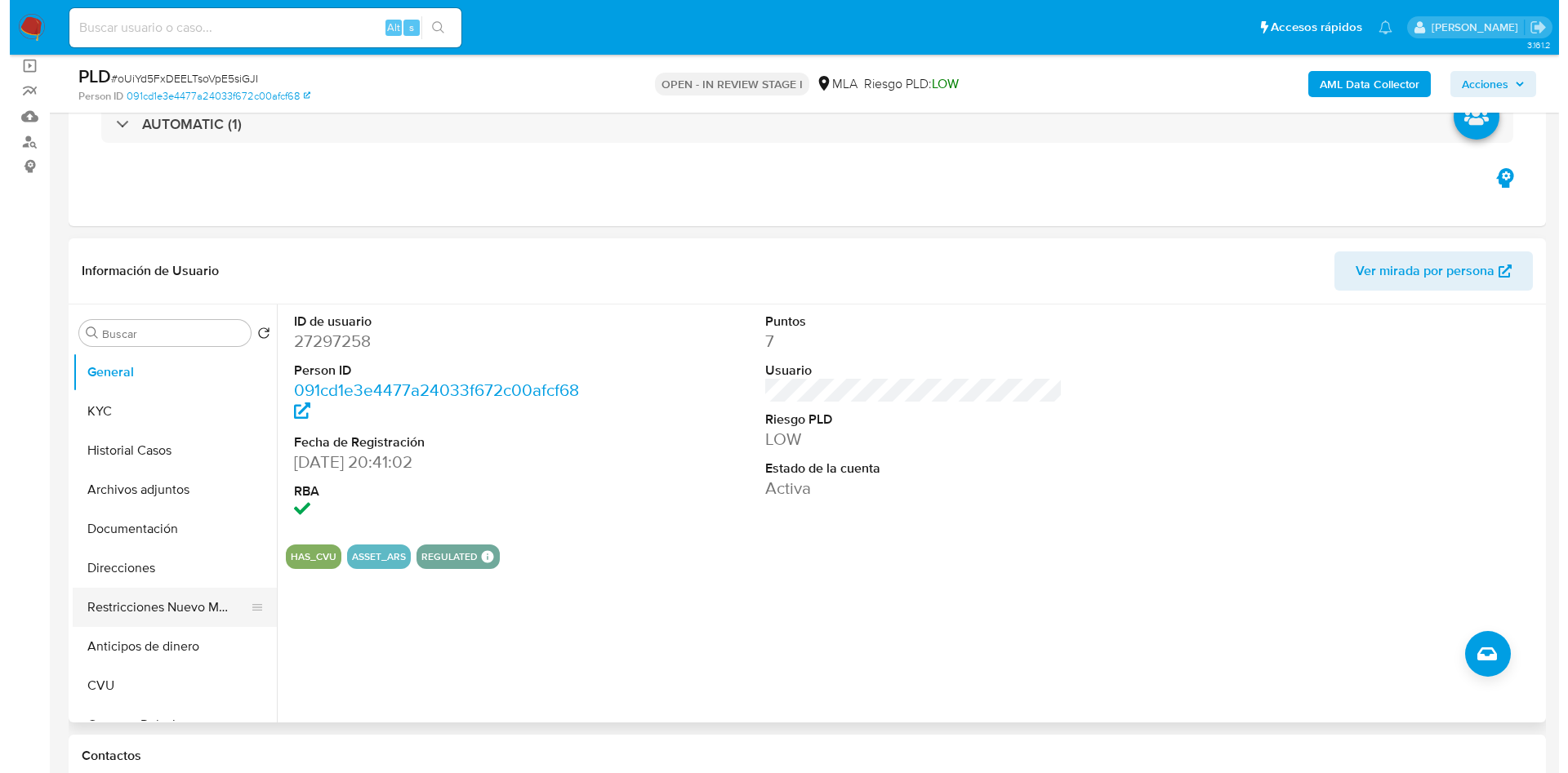
scroll to position [123, 0]
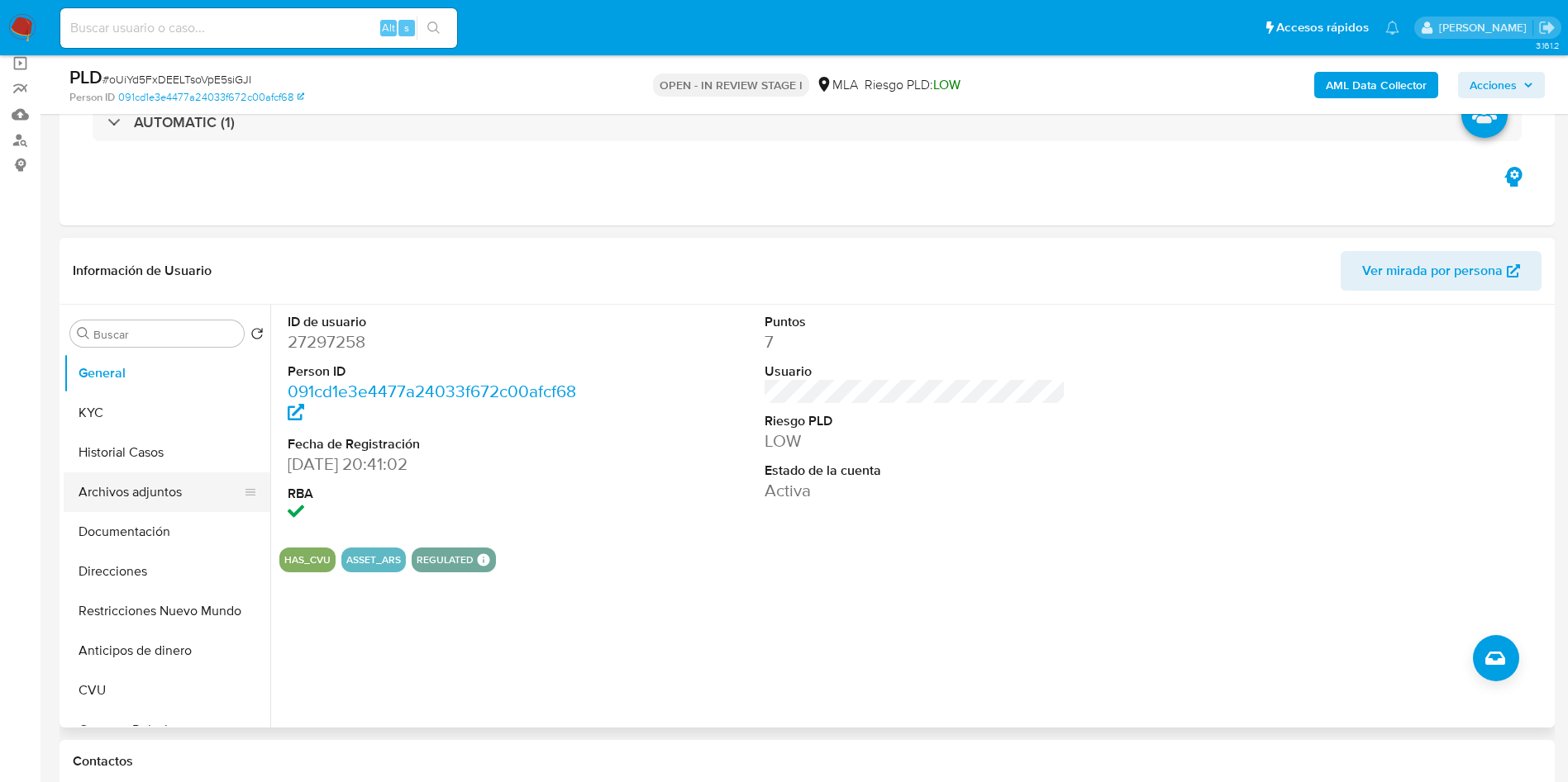
click at [83, 498] on button "Archivos adjuntos" at bounding box center [160, 492] width 193 height 40
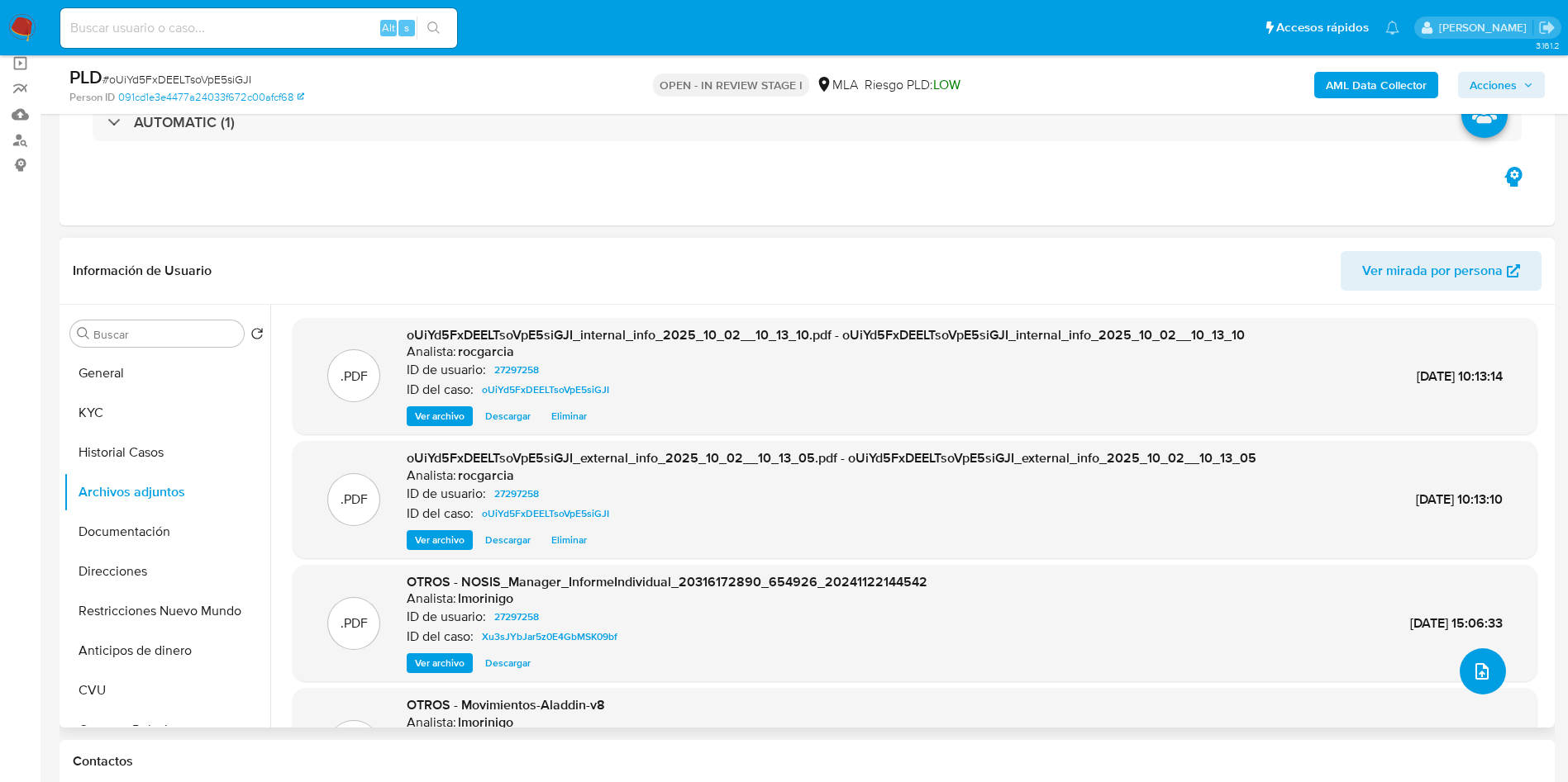
click at [1472, 665] on icon "upload-file" at bounding box center [1481, 671] width 20 height 20
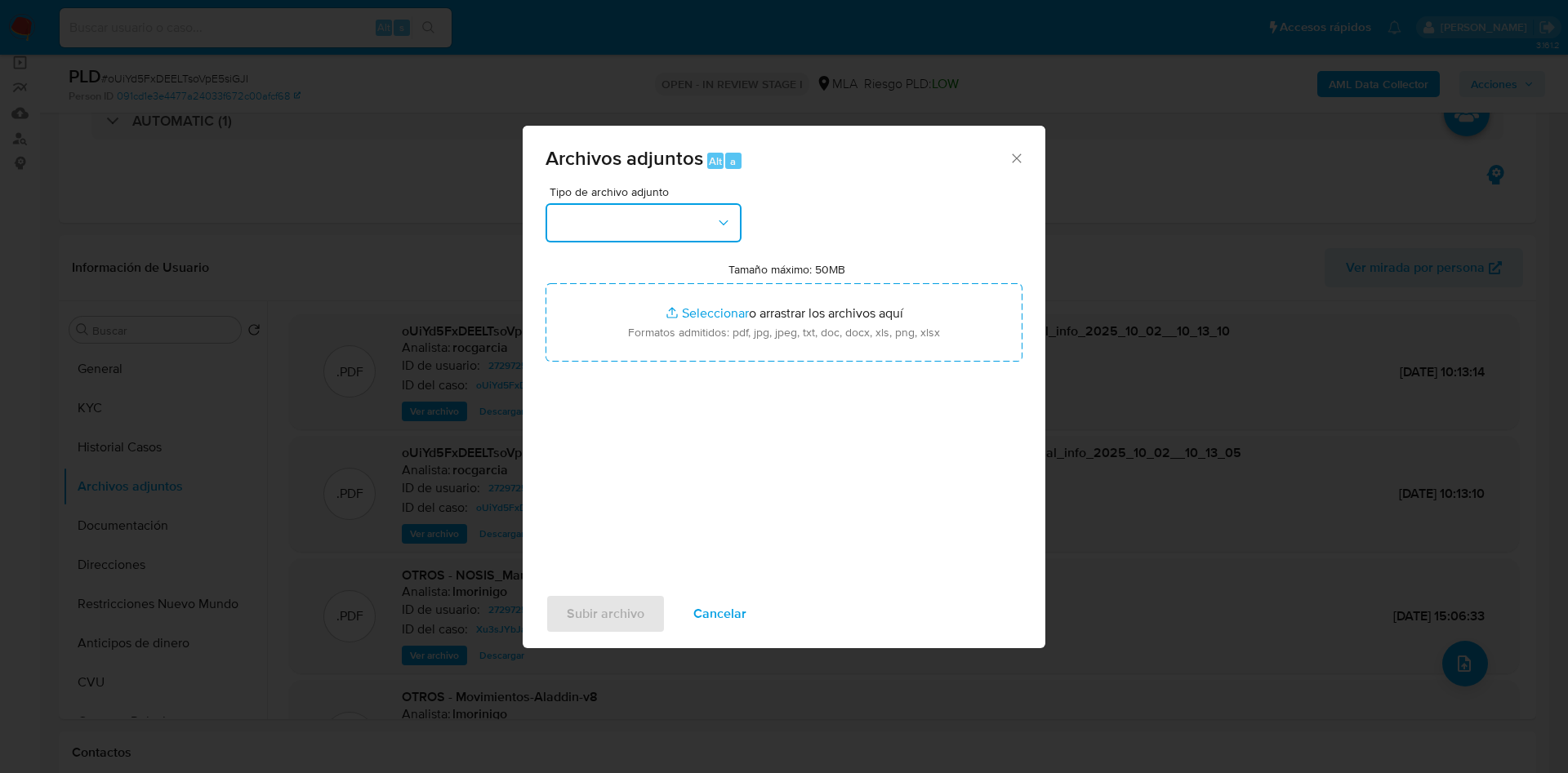
click at [568, 225] on button "button" at bounding box center [644, 223] width 196 height 40
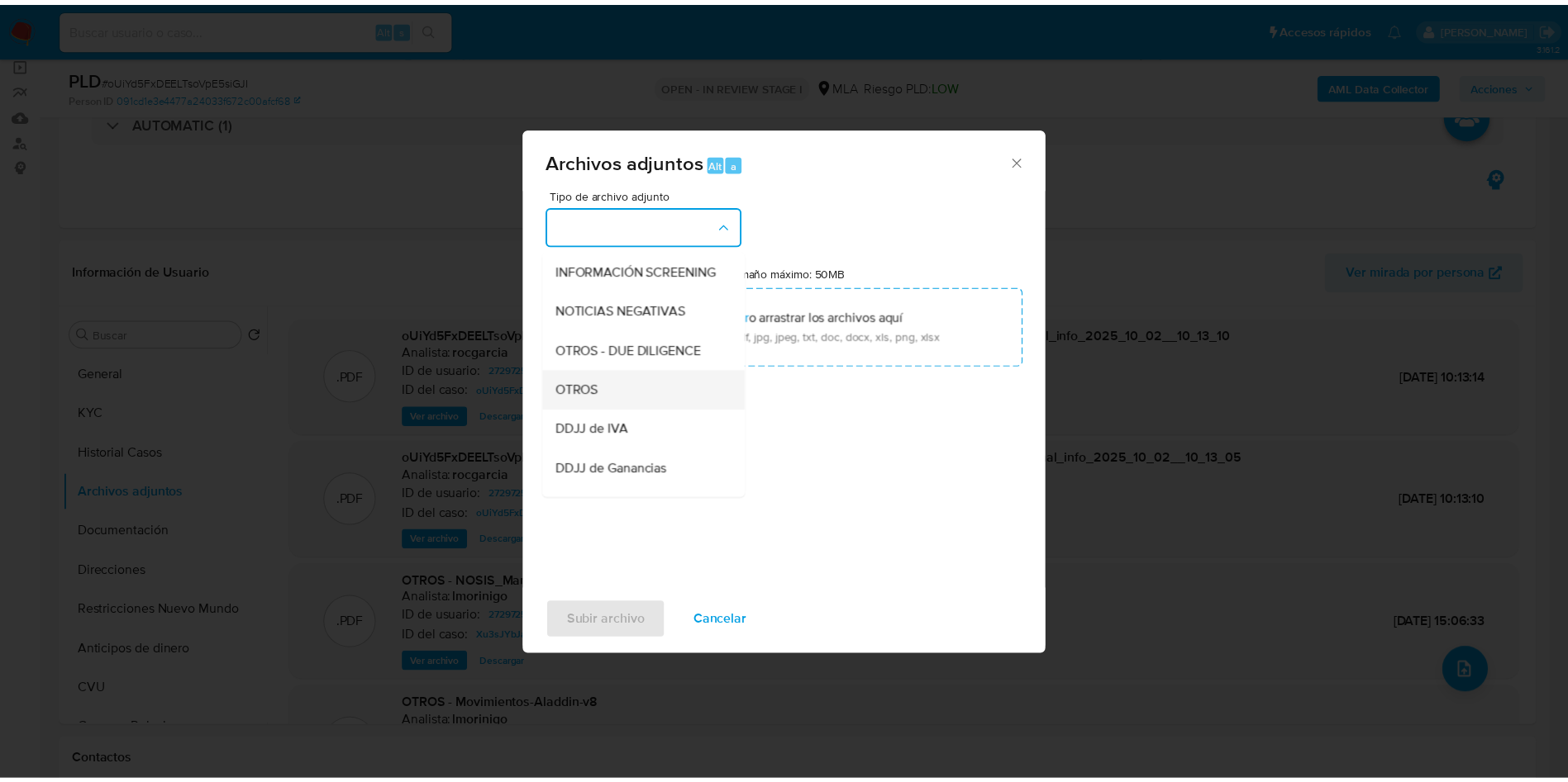
scroll to position [248, 0]
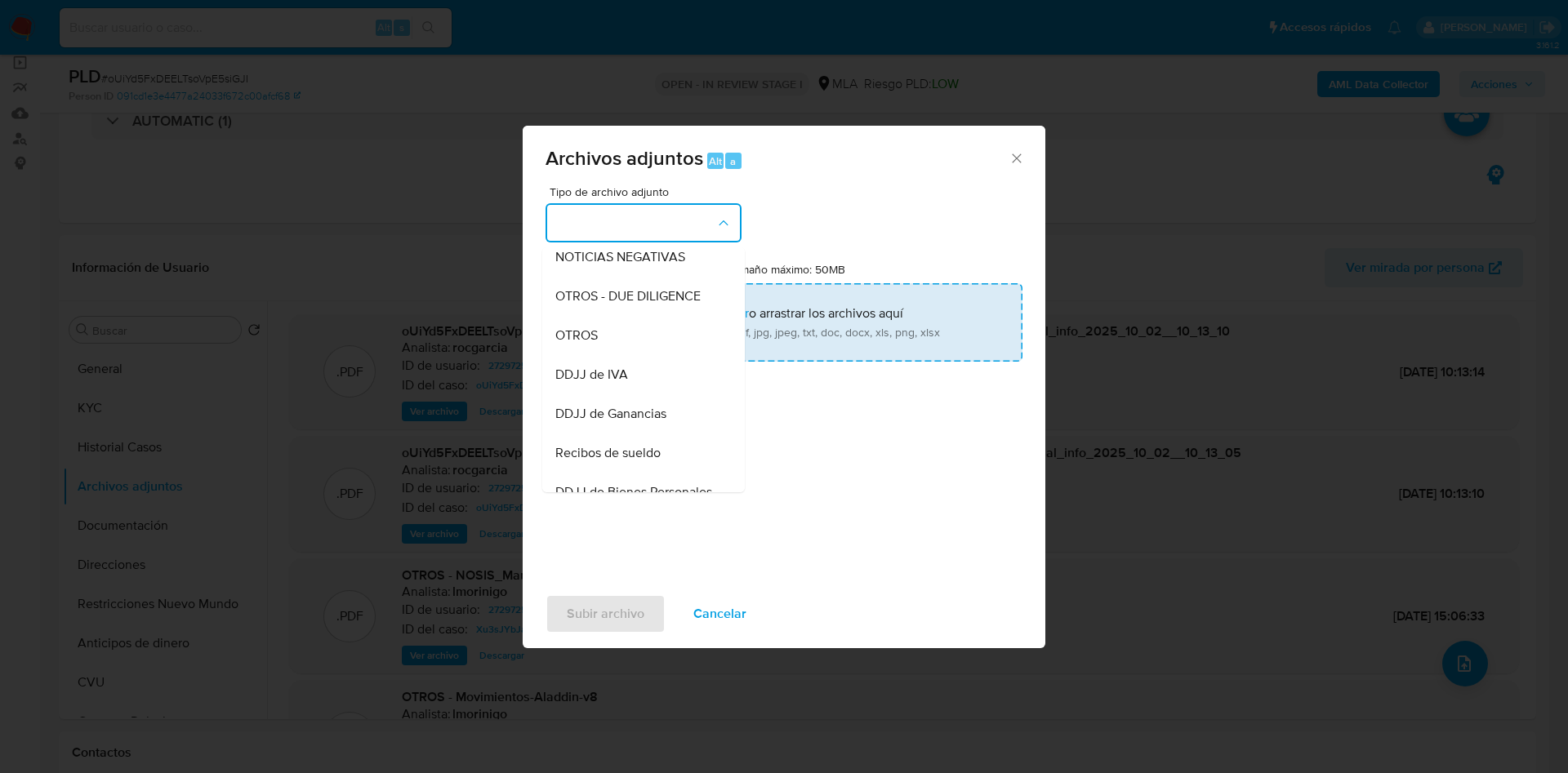
click at [596, 344] on span "OTROS" at bounding box center [576, 335] width 42 height 16
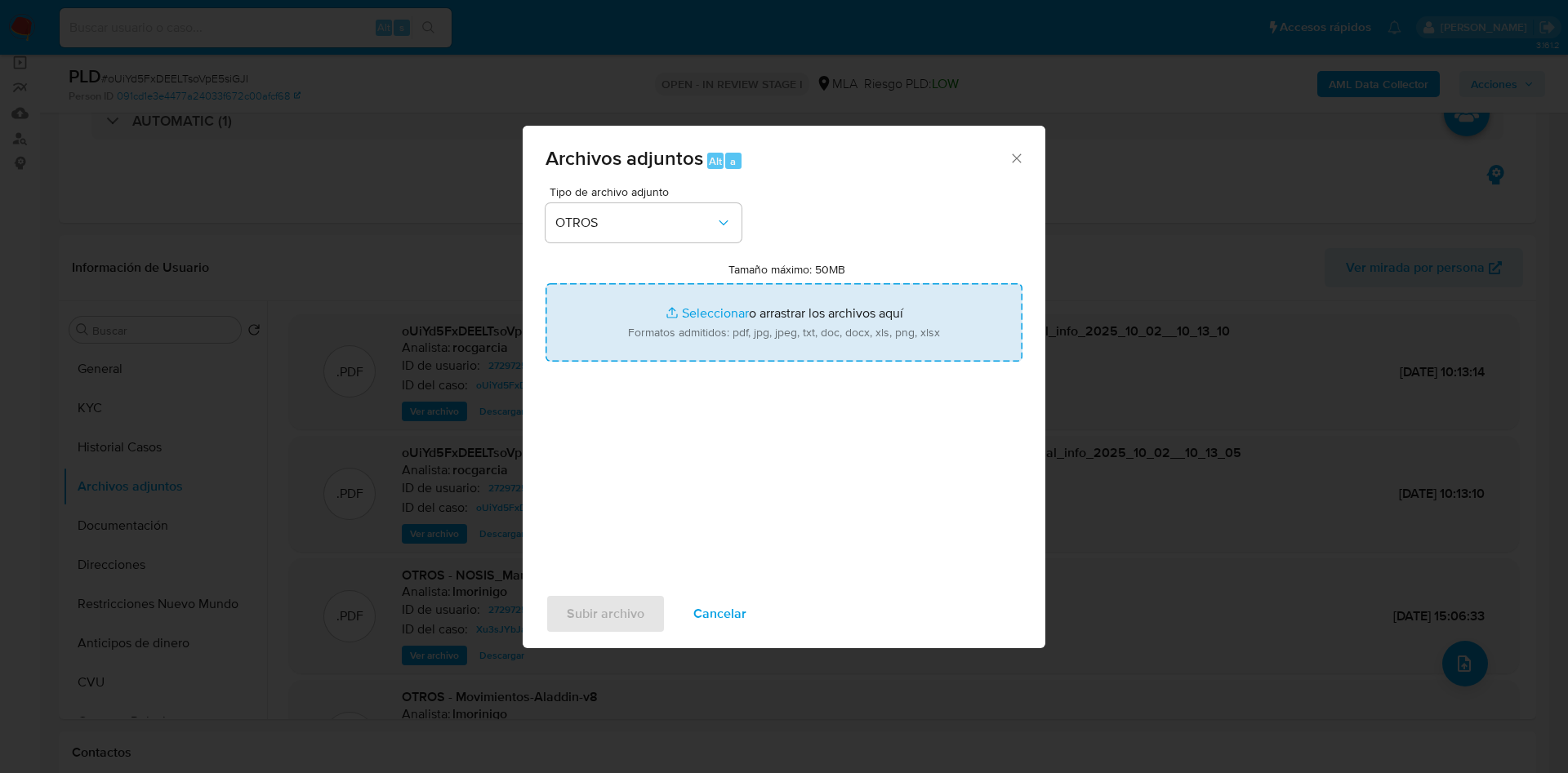
click at [688, 323] on input "Tamaño máximo: 50MB Seleccionar archivos" at bounding box center [784, 322] width 477 height 78
type input "C:\fakepath\documentacion.pdf"
click at [685, 305] on input "Tamaño máximo: 50MB Seleccionar archivos" at bounding box center [784, 322] width 477 height 78
type input "C:\fakepath\Movimientos 27297258.xlsx"
click at [744, 327] on input "Tamaño máximo: 50MB Seleccionar archivos" at bounding box center [784, 322] width 477 height 78
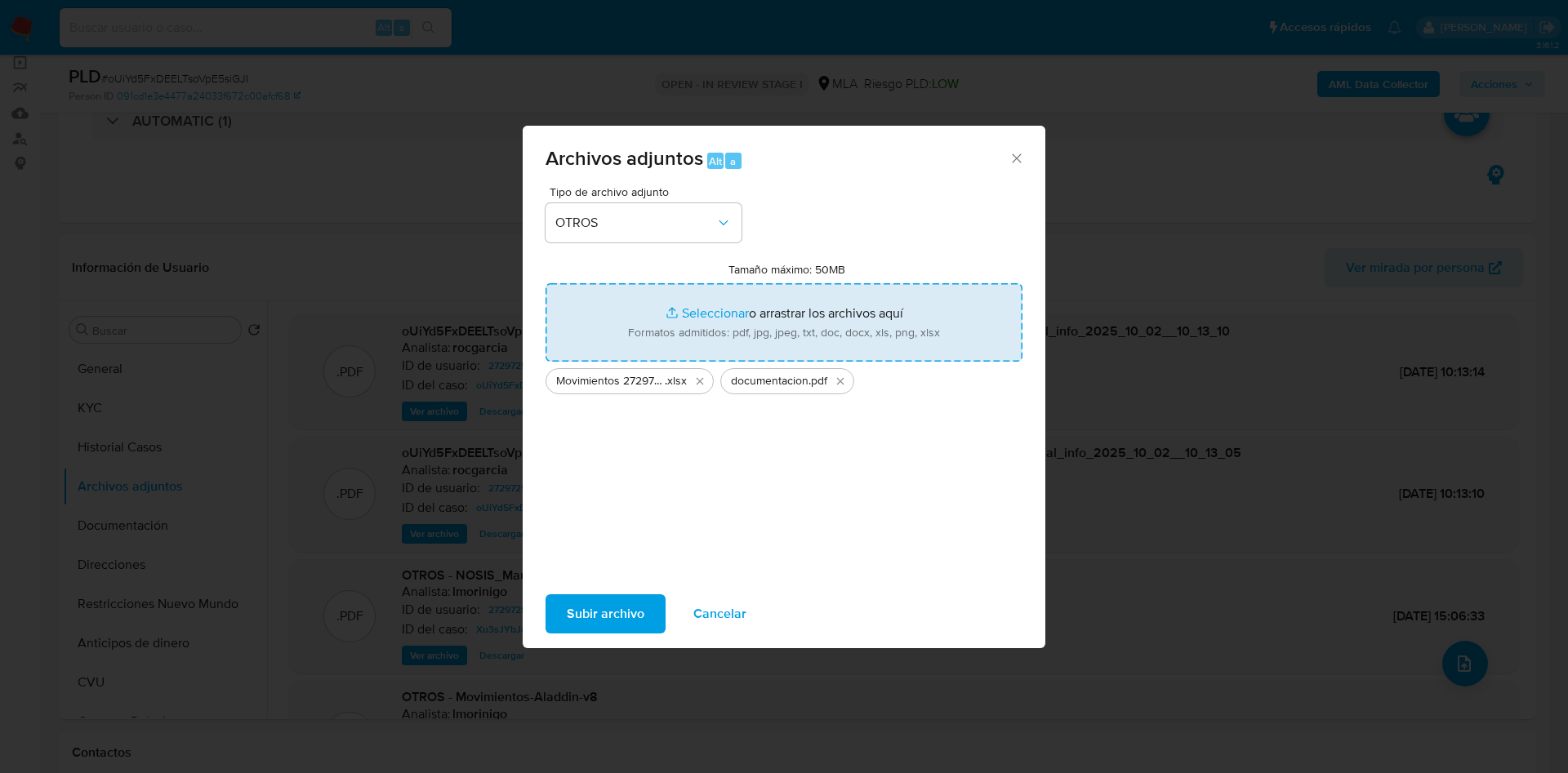
type input "C:\fakepath\Caselog oUiYd5FxDEELTsoVpE5siGJI - 27297258.docx"
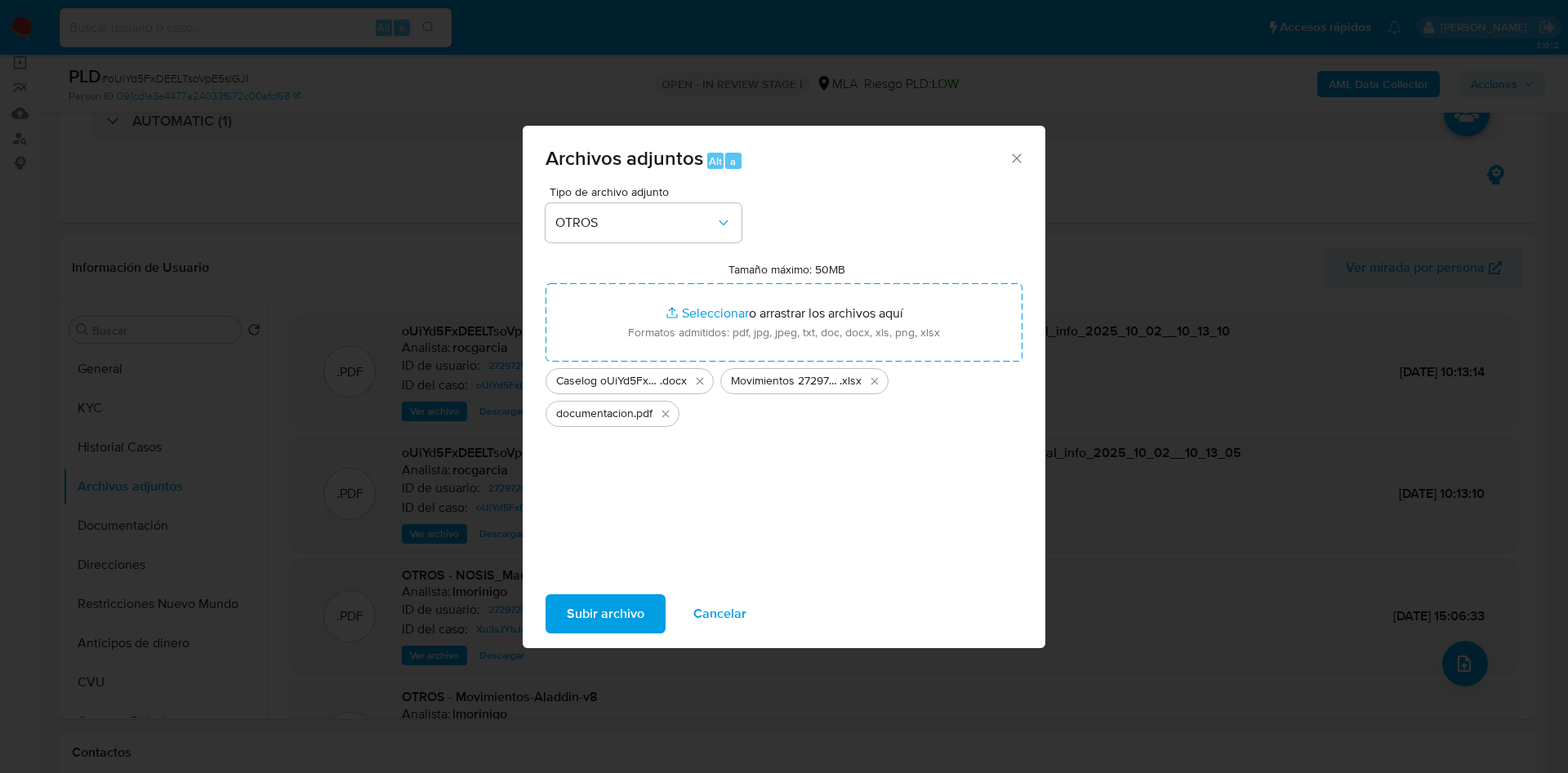
click at [594, 611] on span "Subir archivo" at bounding box center [606, 614] width 77 height 36
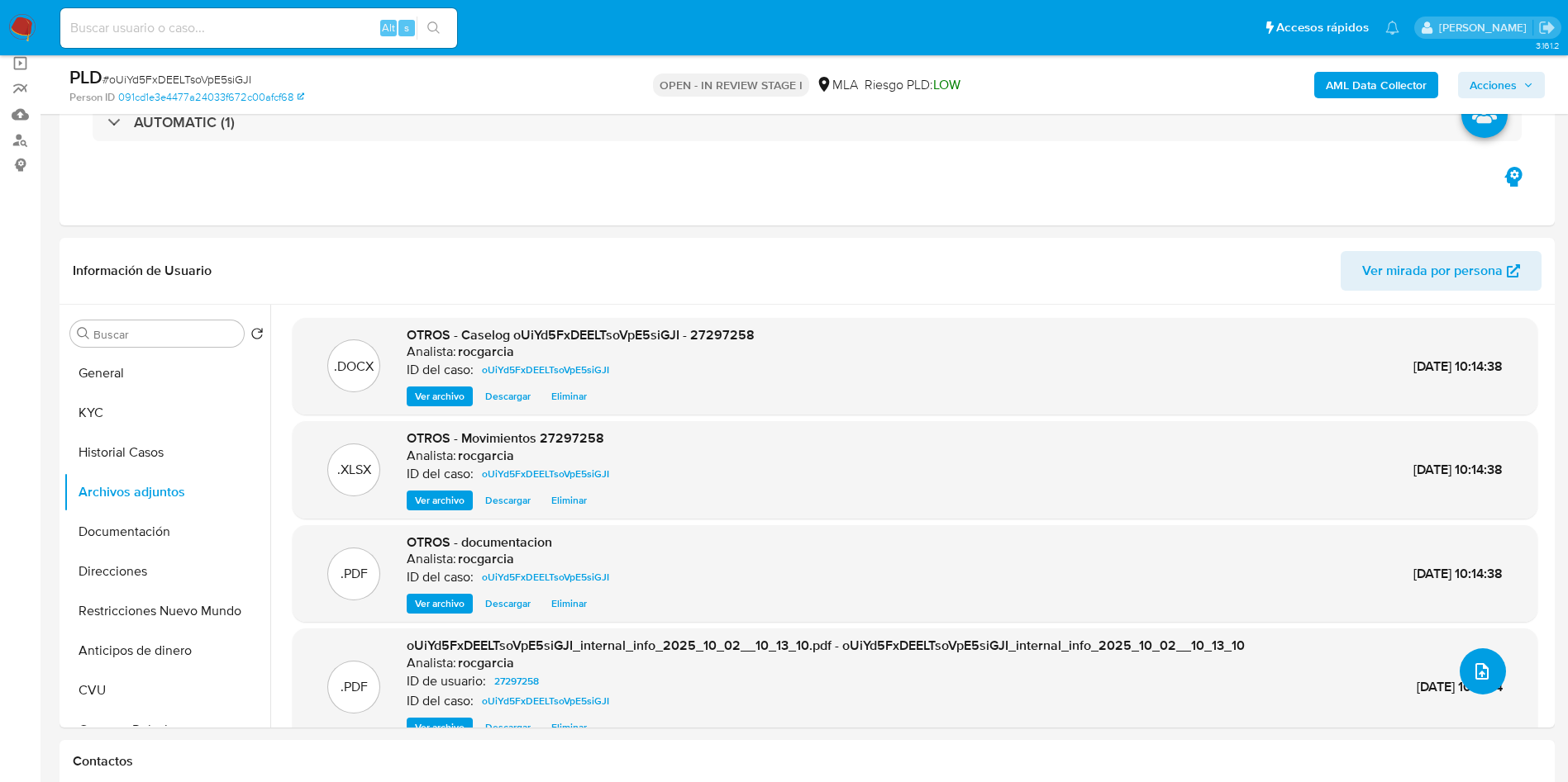
scroll to position [619, 0]
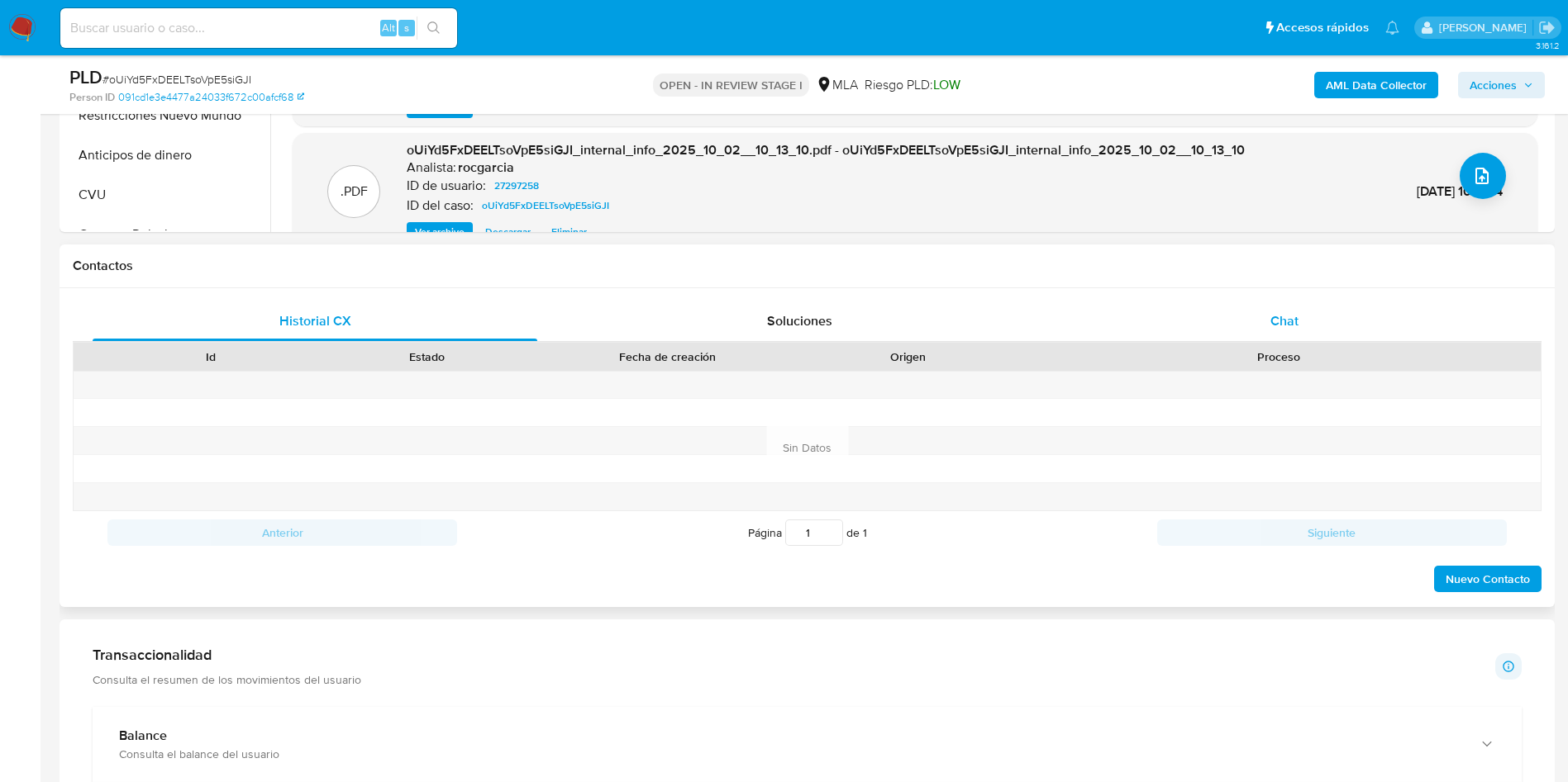
click at [1263, 324] on div "Chat" at bounding box center [1285, 321] width 444 height 40
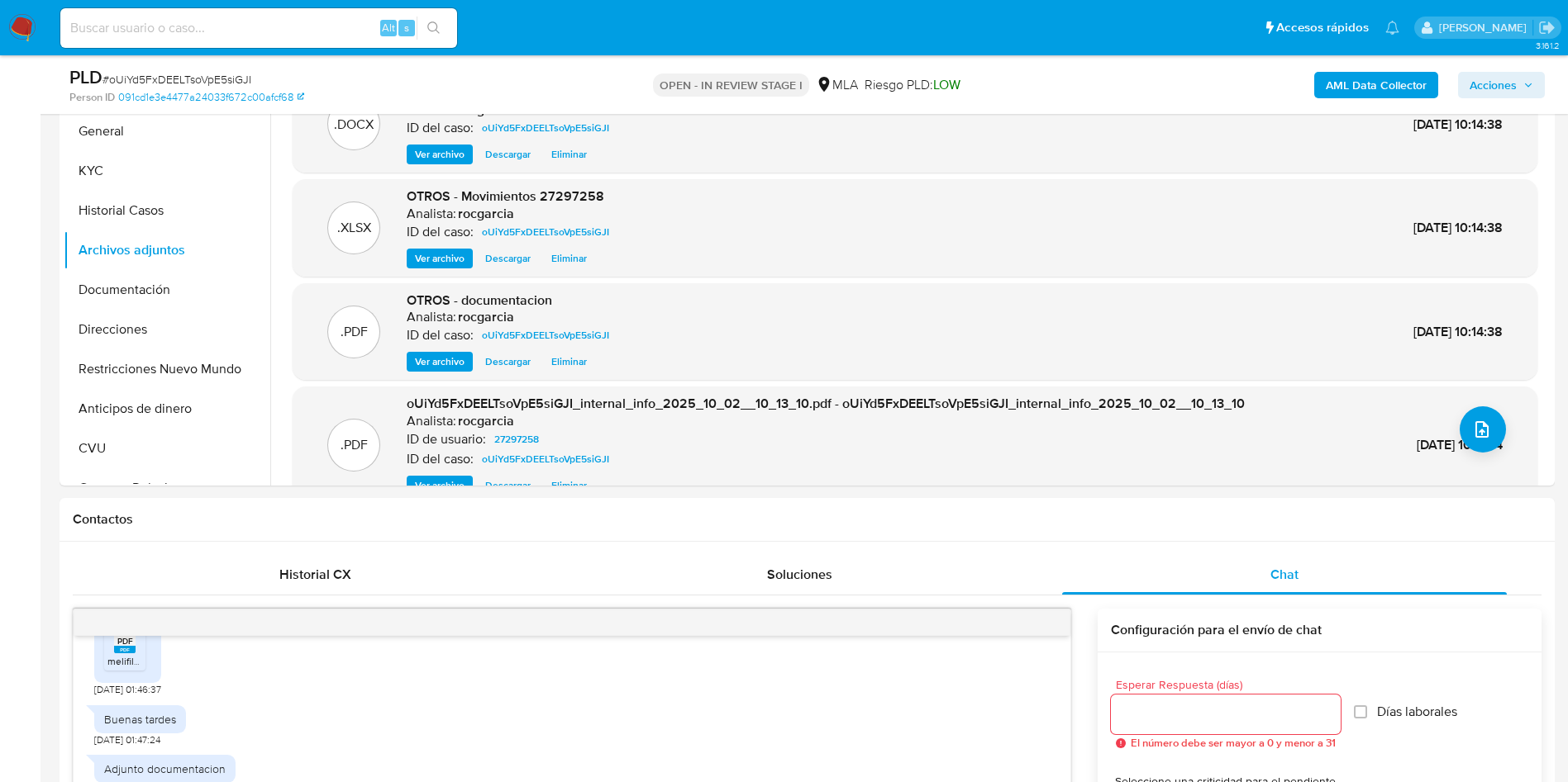
scroll to position [248, 0]
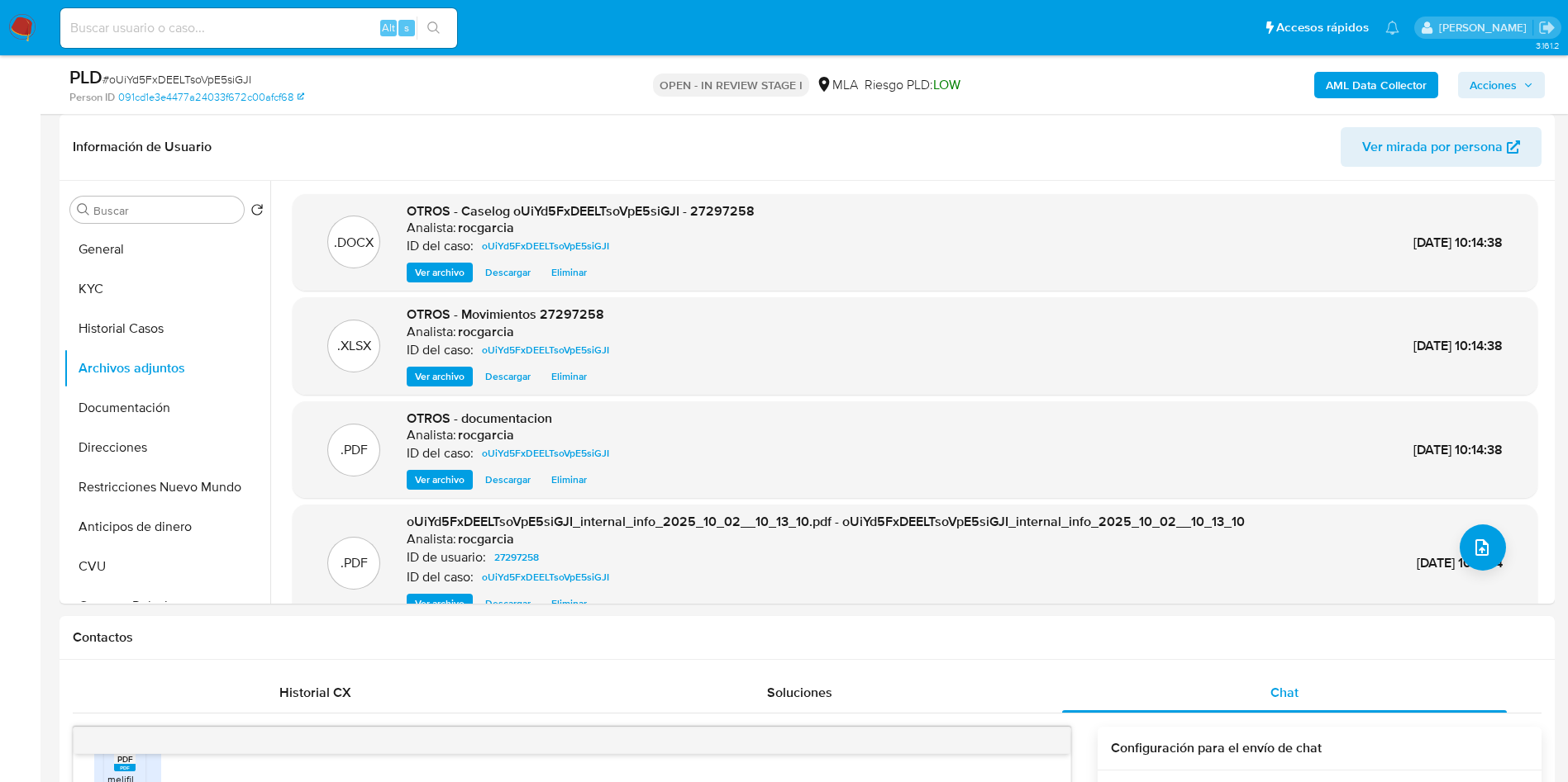
click at [1496, 94] on span "Acciones" at bounding box center [1492, 84] width 47 height 26
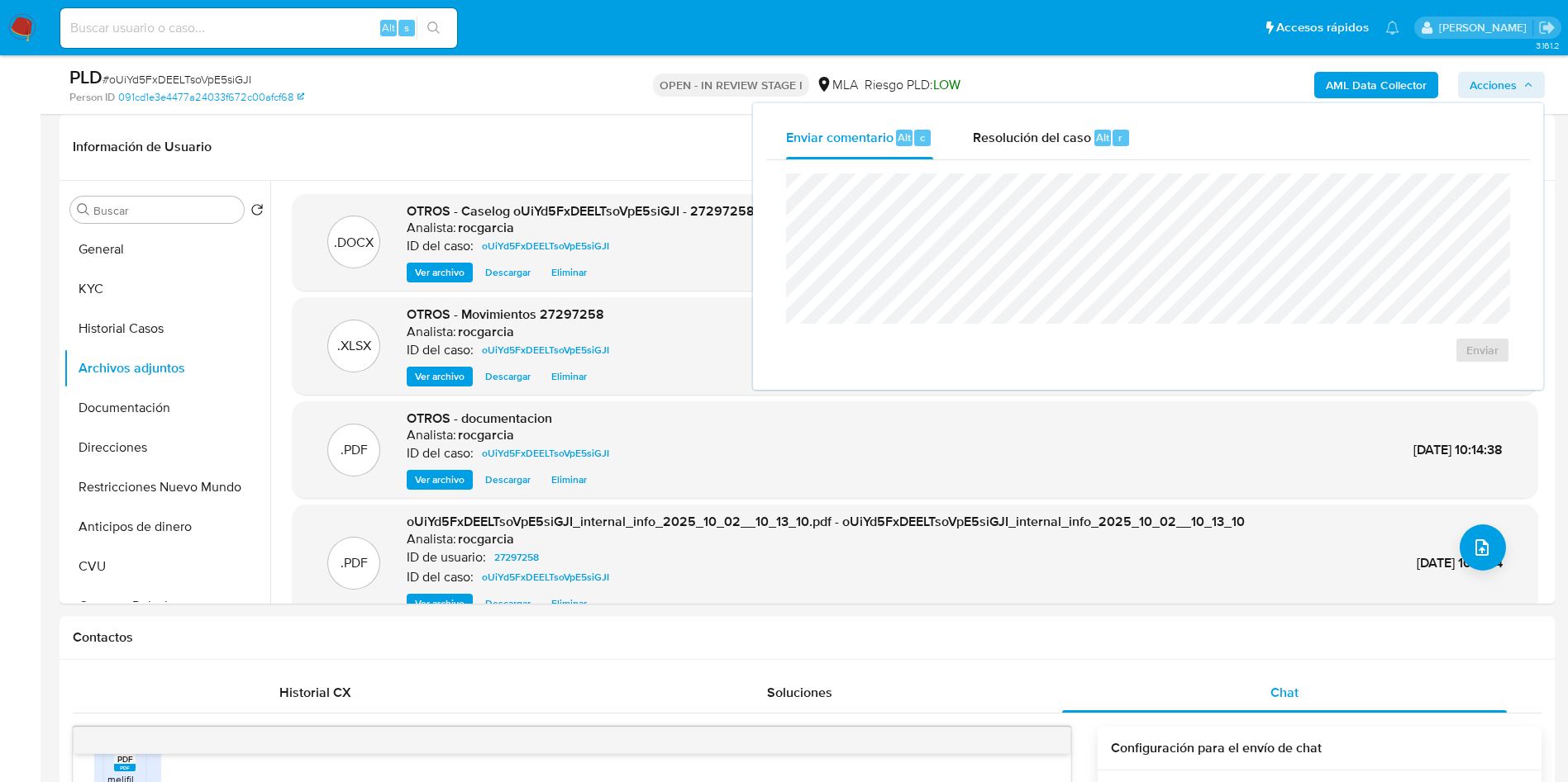
click at [1130, 162] on div "Enviar" at bounding box center [1147, 268] width 764 height 216
drag, startPoint x: 1081, startPoint y: 133, endPoint x: 1088, endPoint y: 163, distance: 30.8
click at [1081, 134] on span "Resolución del caso" at bounding box center [1032, 137] width 118 height 19
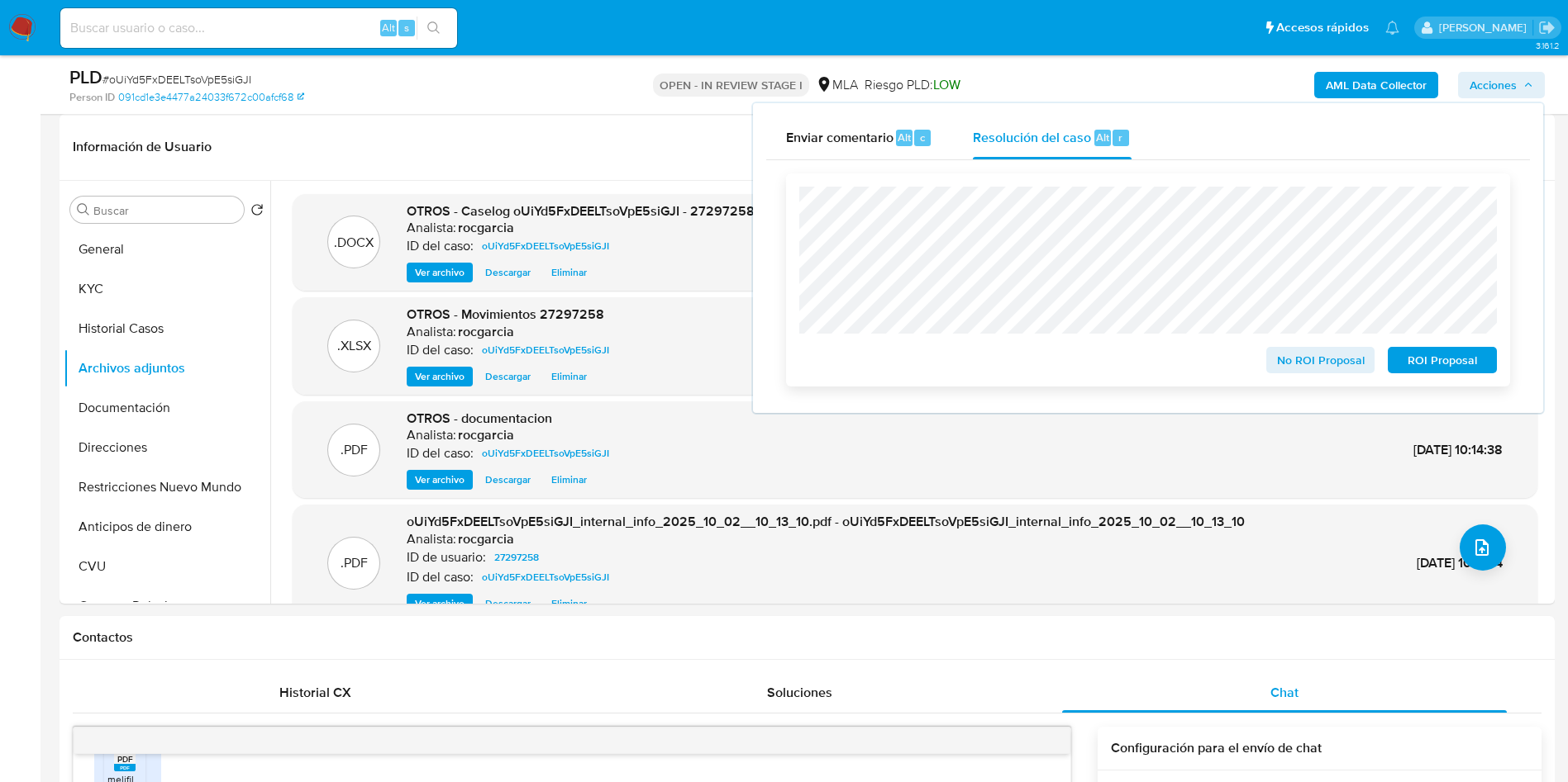
click at [1325, 356] on span "No ROI Proposal" at bounding box center [1320, 360] width 86 height 23
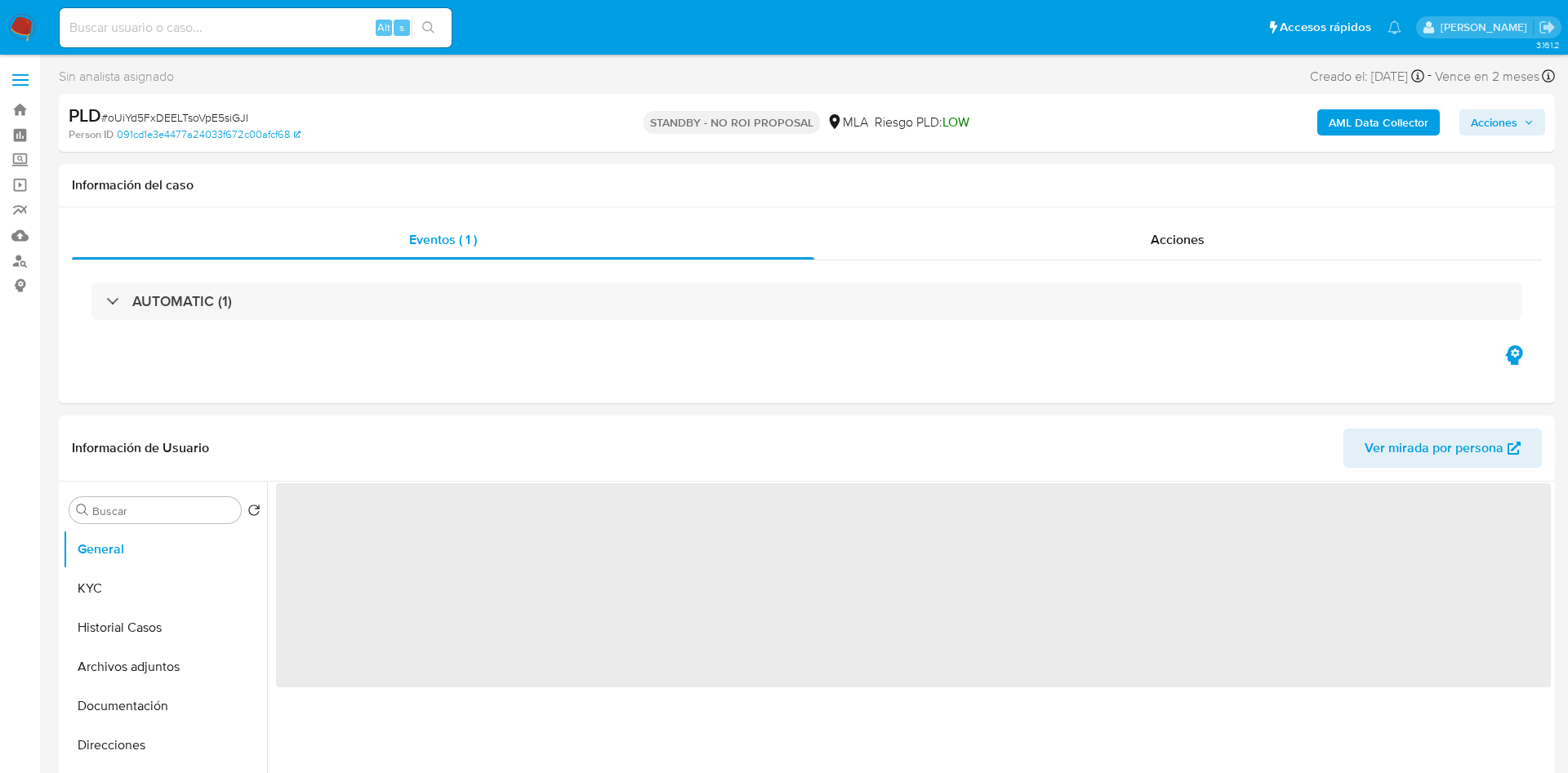
select select "10"
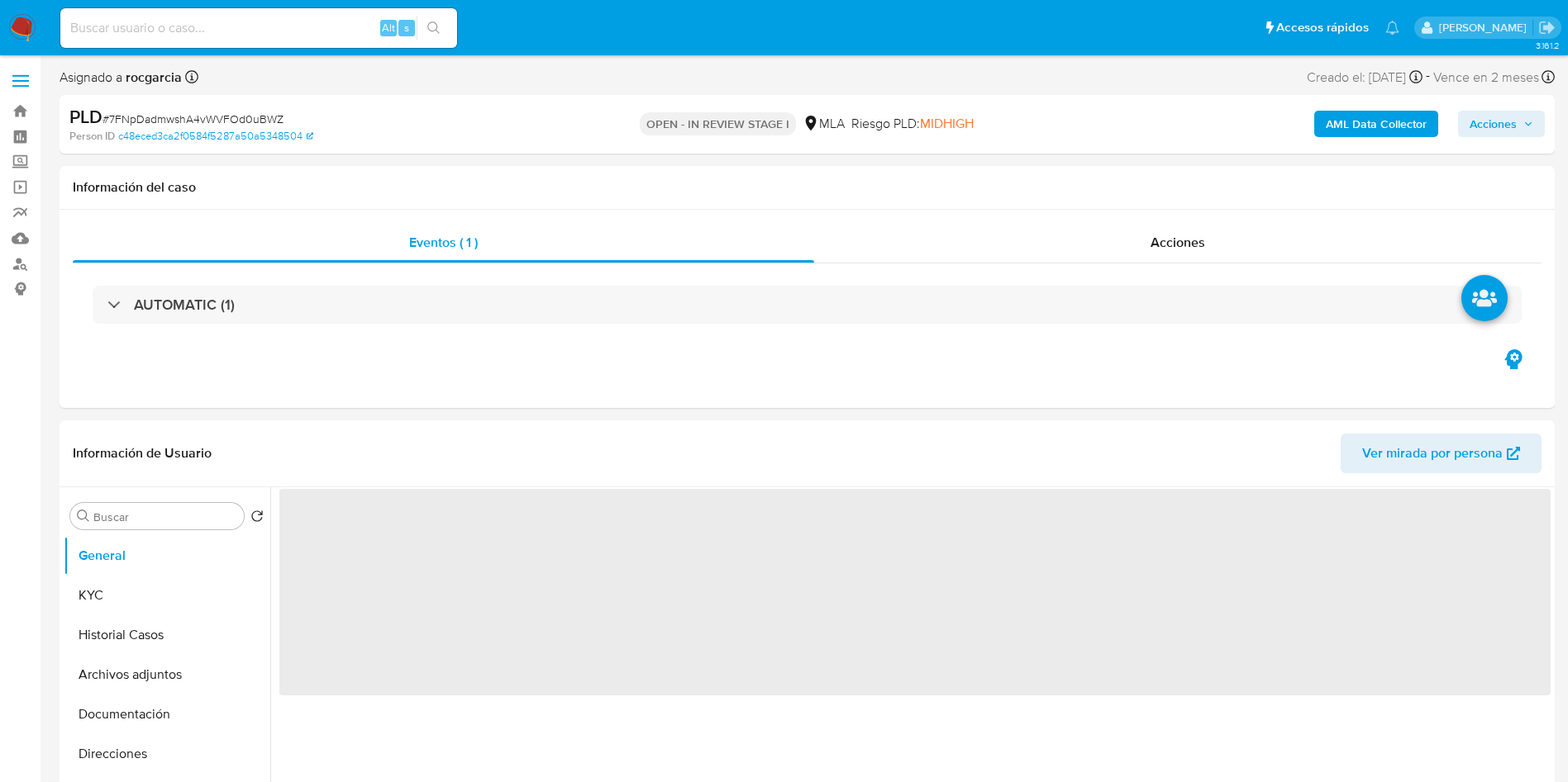
select select "10"
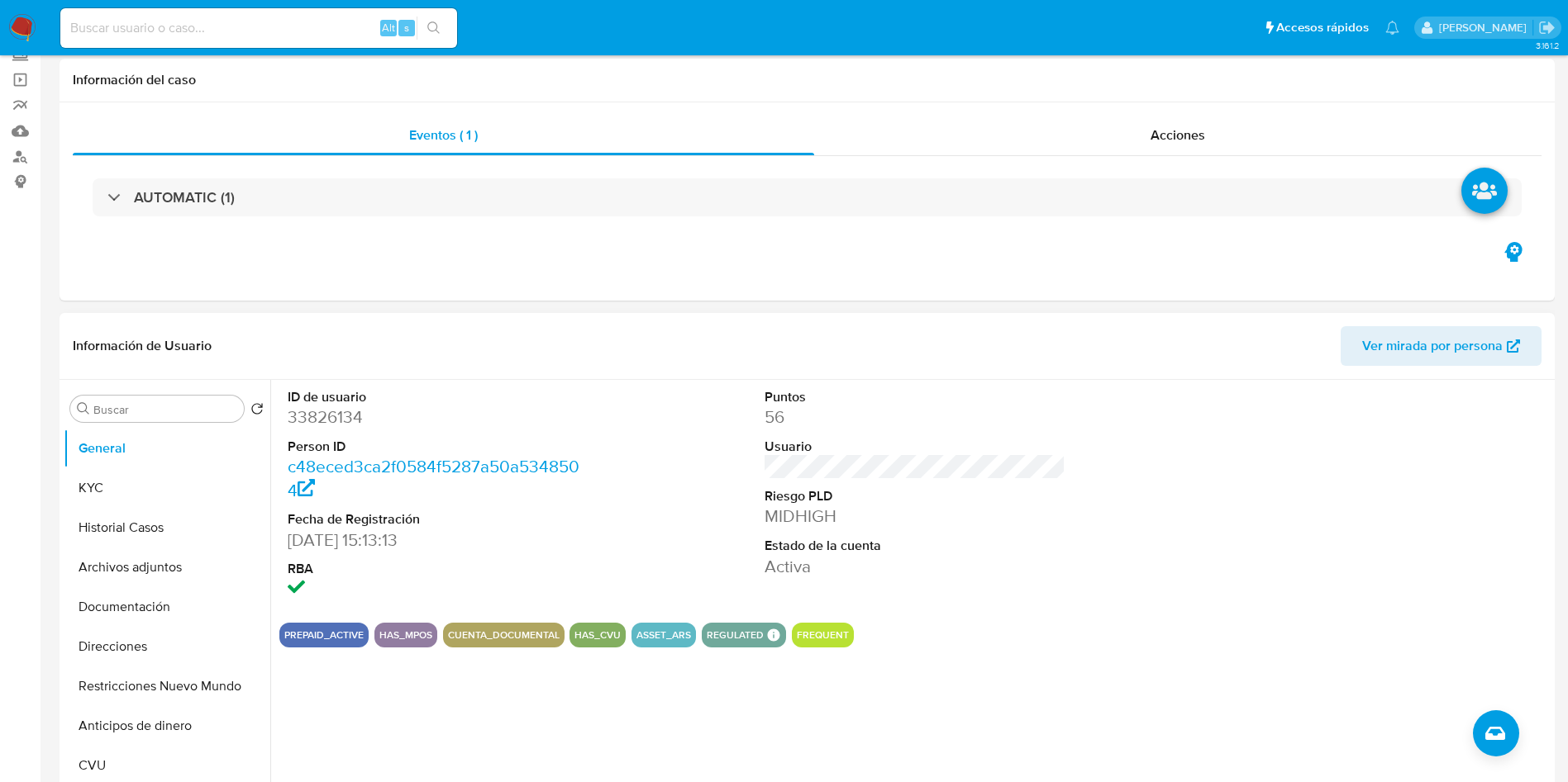
scroll to position [372, 0]
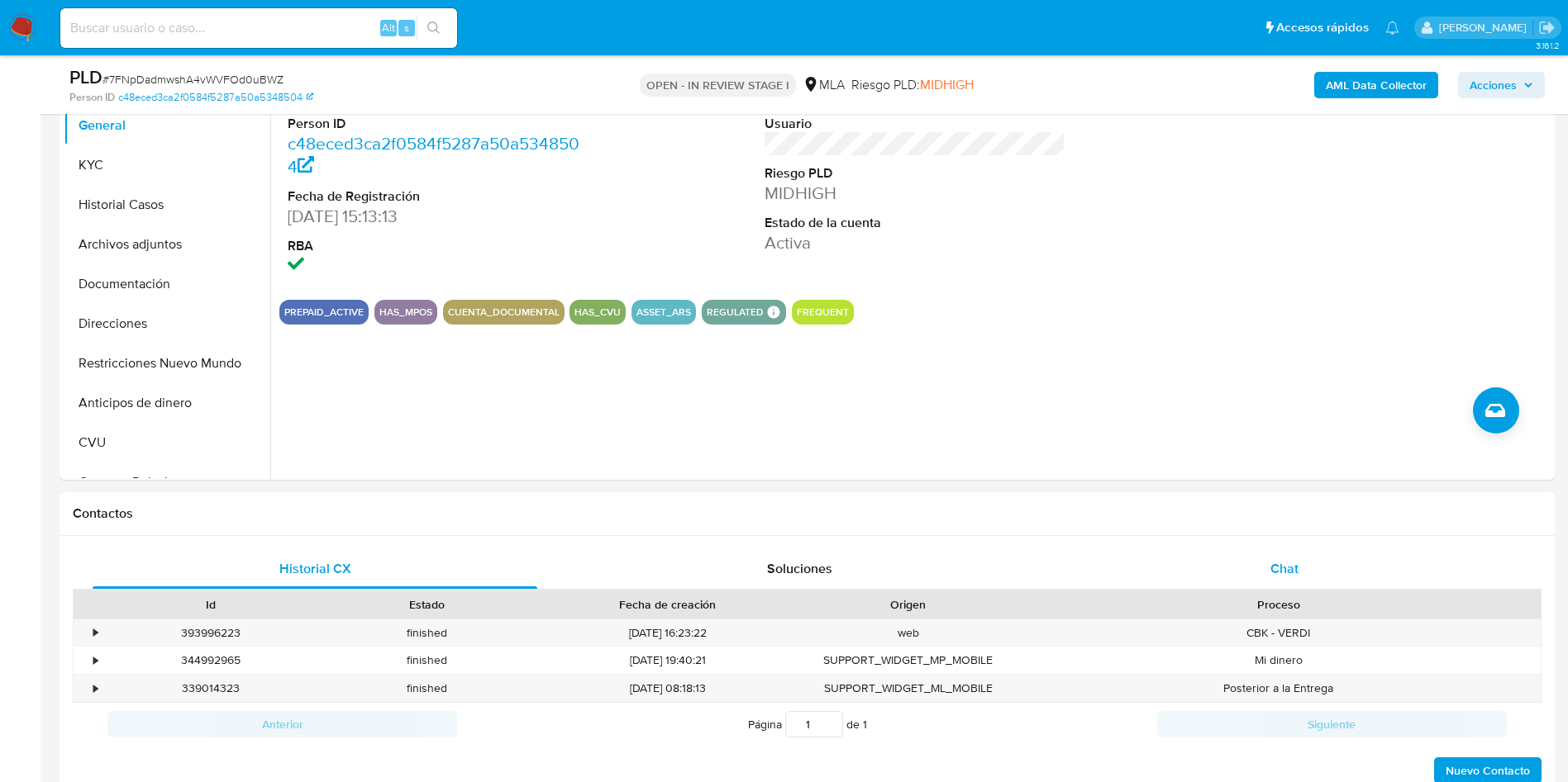
drag, startPoint x: 1278, startPoint y: 563, endPoint x: 1241, endPoint y: 563, distance: 37.0
click at [1278, 562] on span "Chat" at bounding box center [1284, 568] width 28 height 19
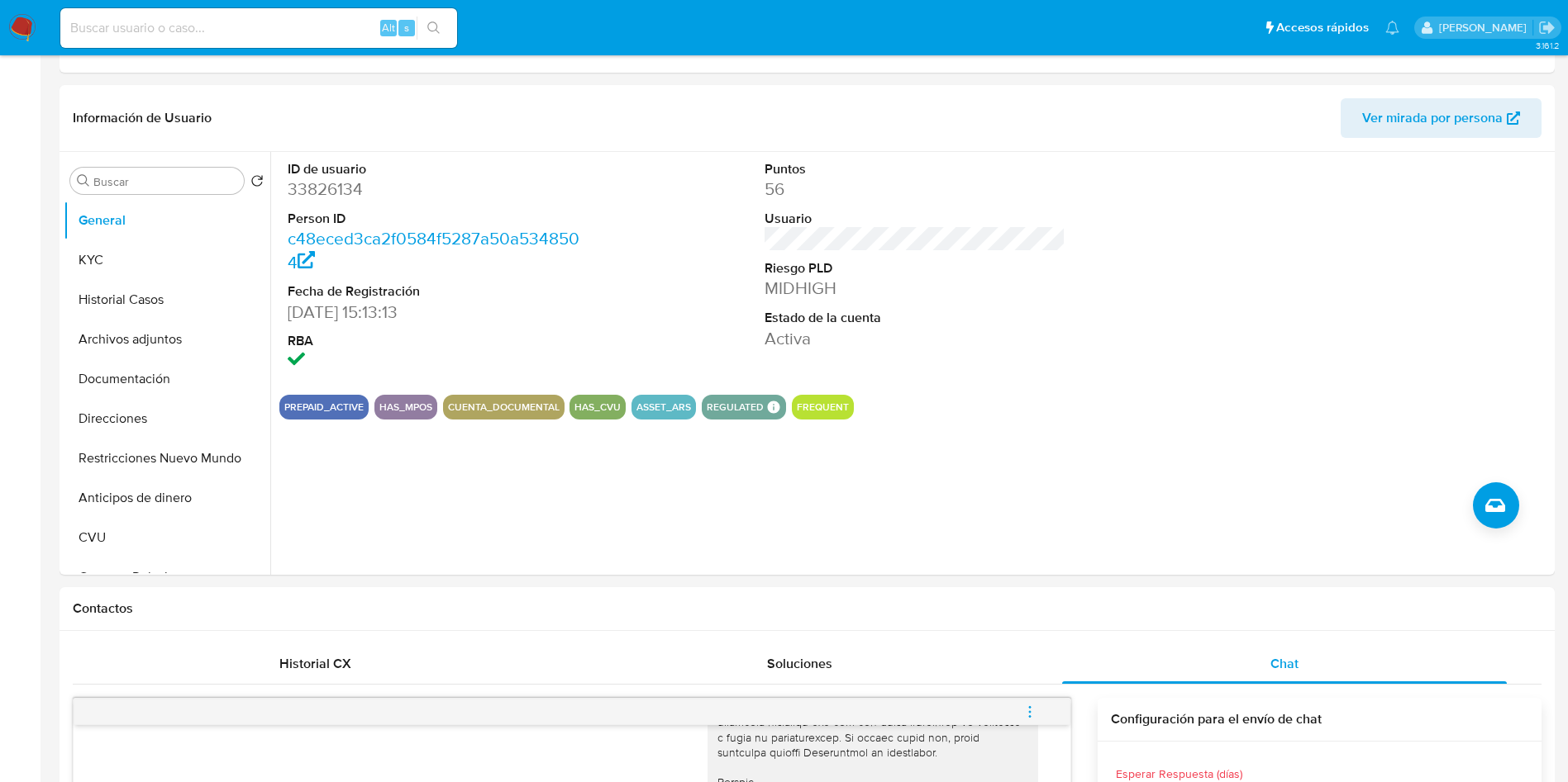
scroll to position [0, 0]
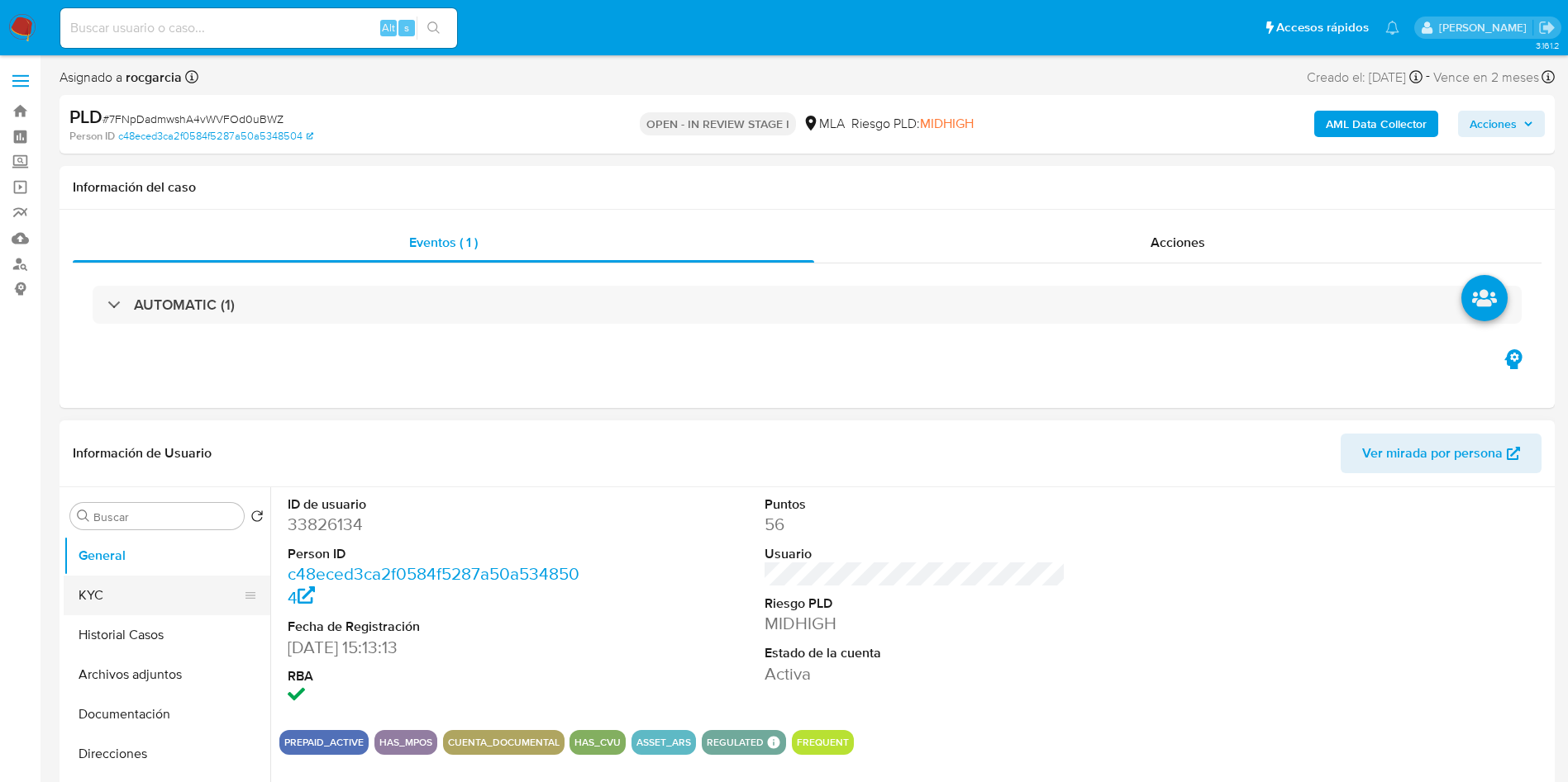
click at [95, 608] on button "KYC" at bounding box center [160, 596] width 193 height 40
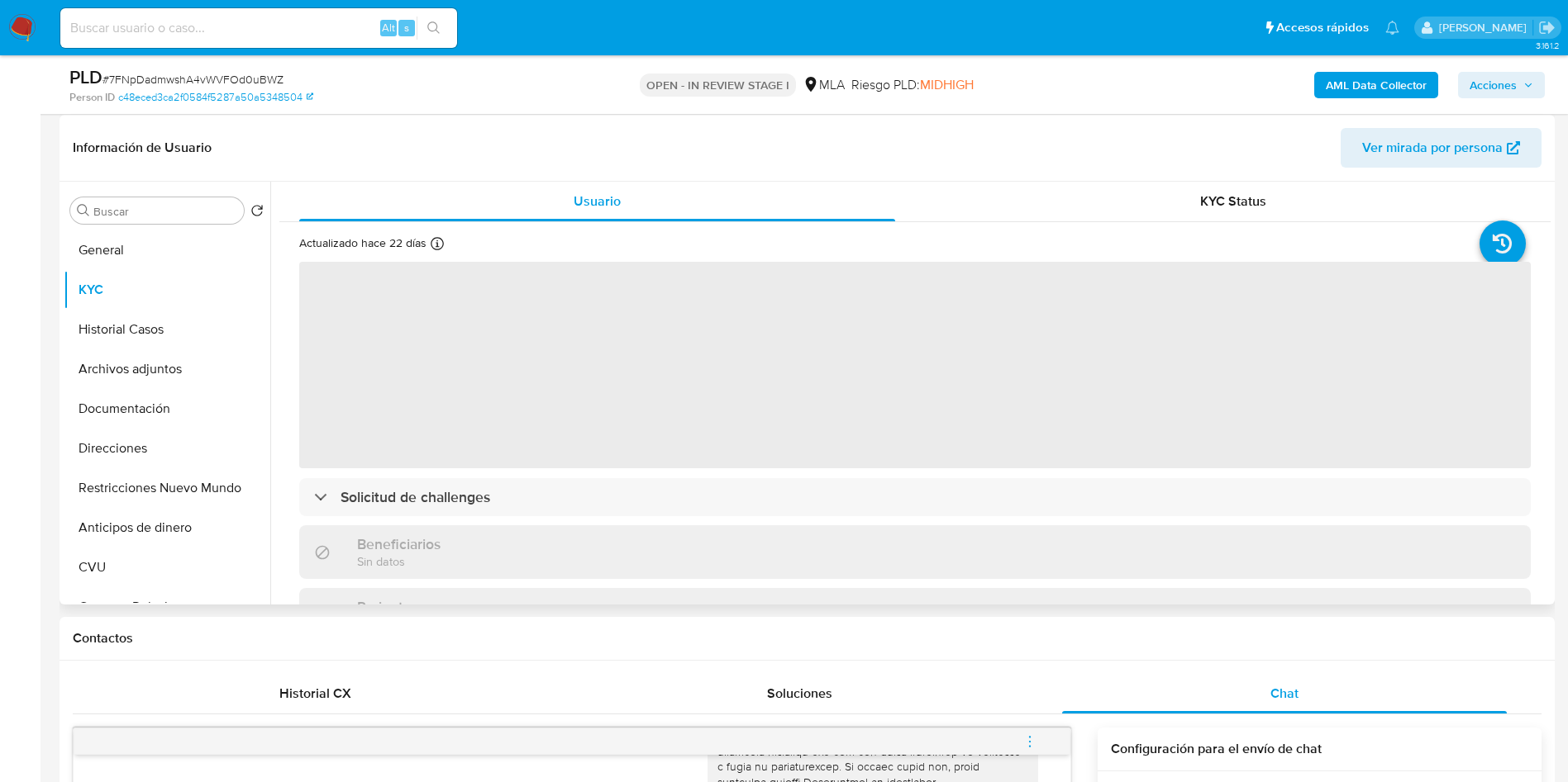
scroll to position [248, 0]
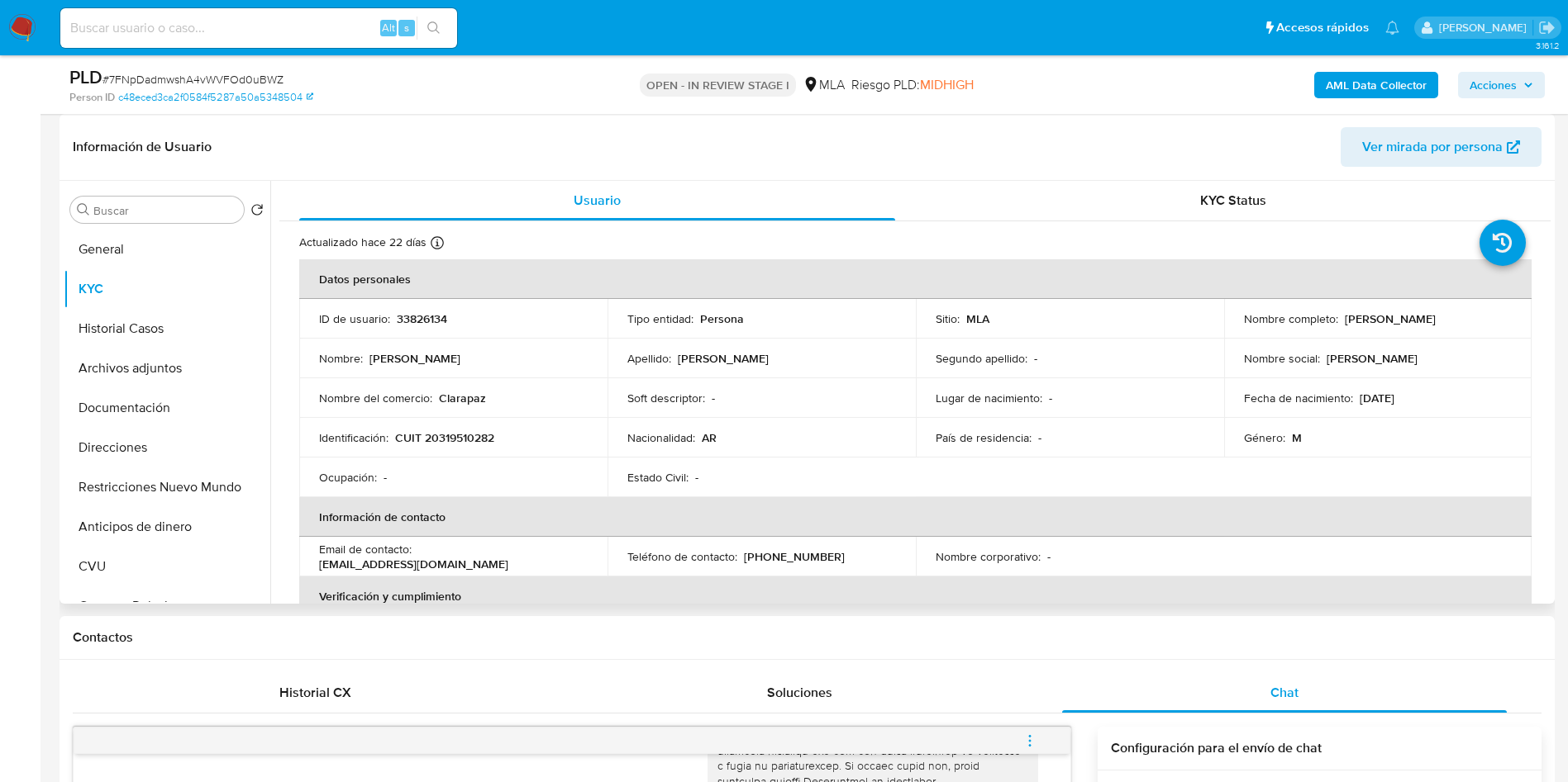
click at [1353, 326] on p "[PERSON_NAME]" at bounding box center [1390, 318] width 91 height 14
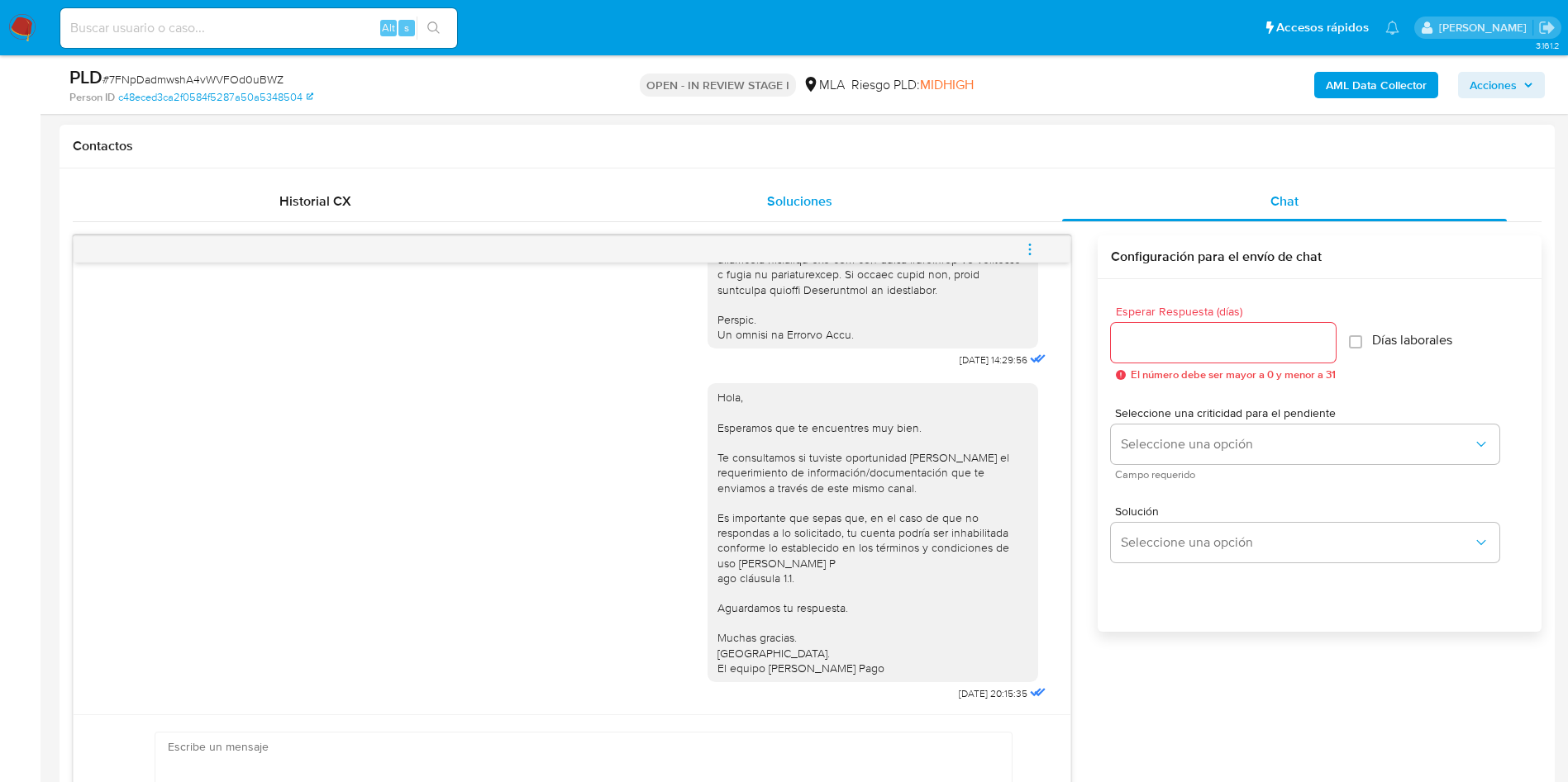
scroll to position [619, 0]
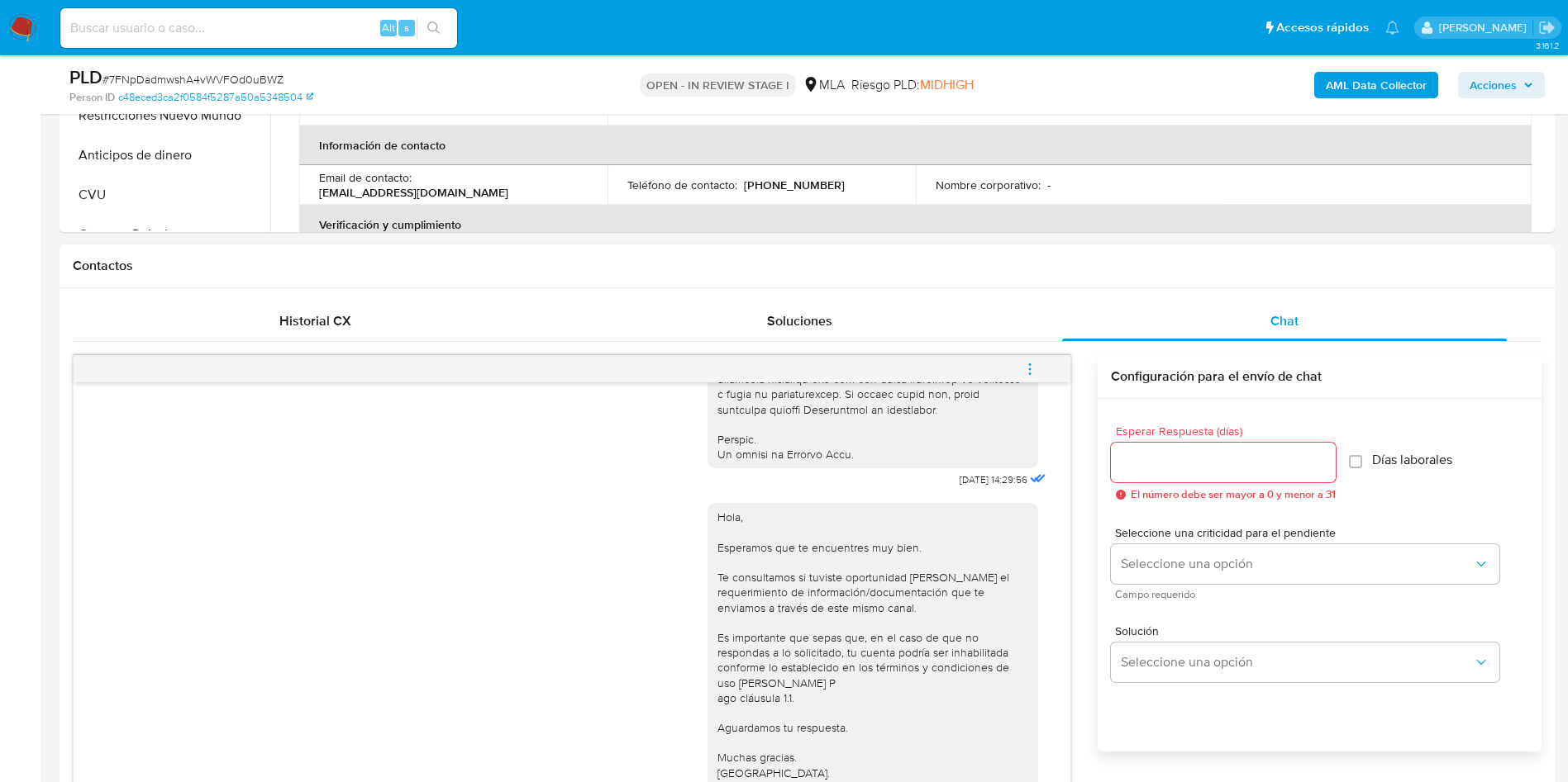
click at [1023, 368] on icon "menu-action" at bounding box center [1029, 368] width 14 height 14
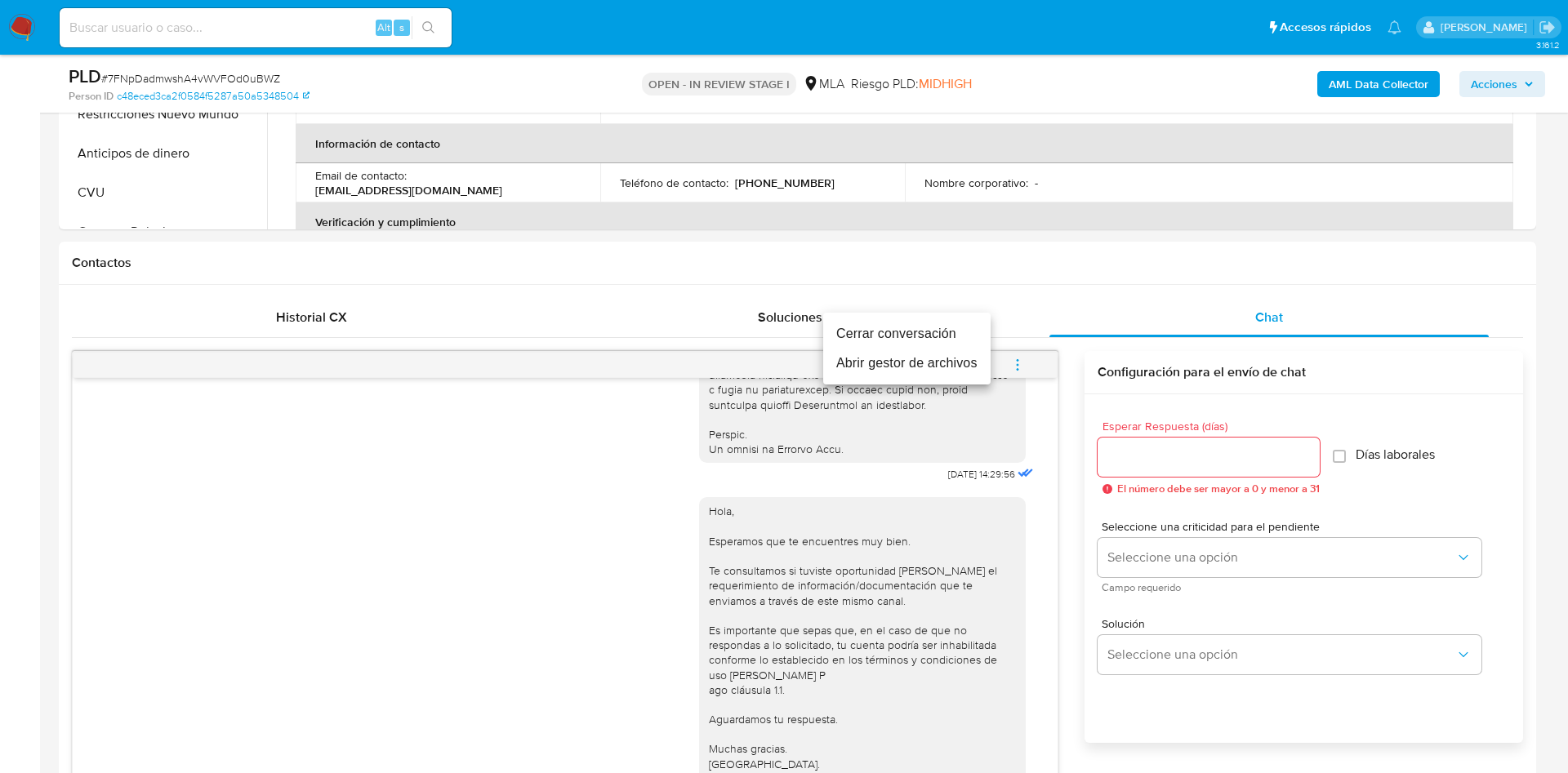
click at [890, 334] on li "Cerrar conversación" at bounding box center [907, 334] width 167 height 29
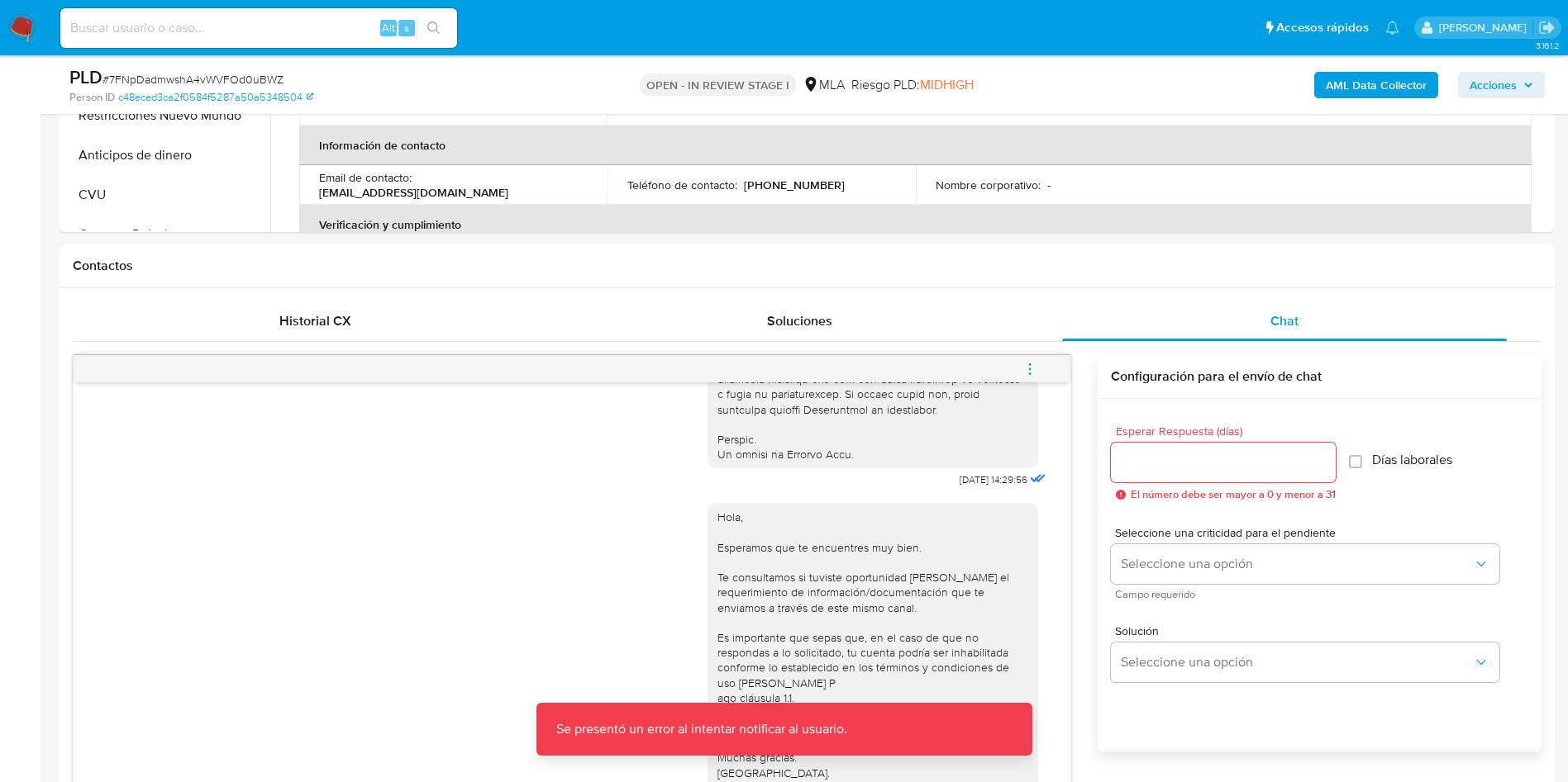
scroll to position [372, 0]
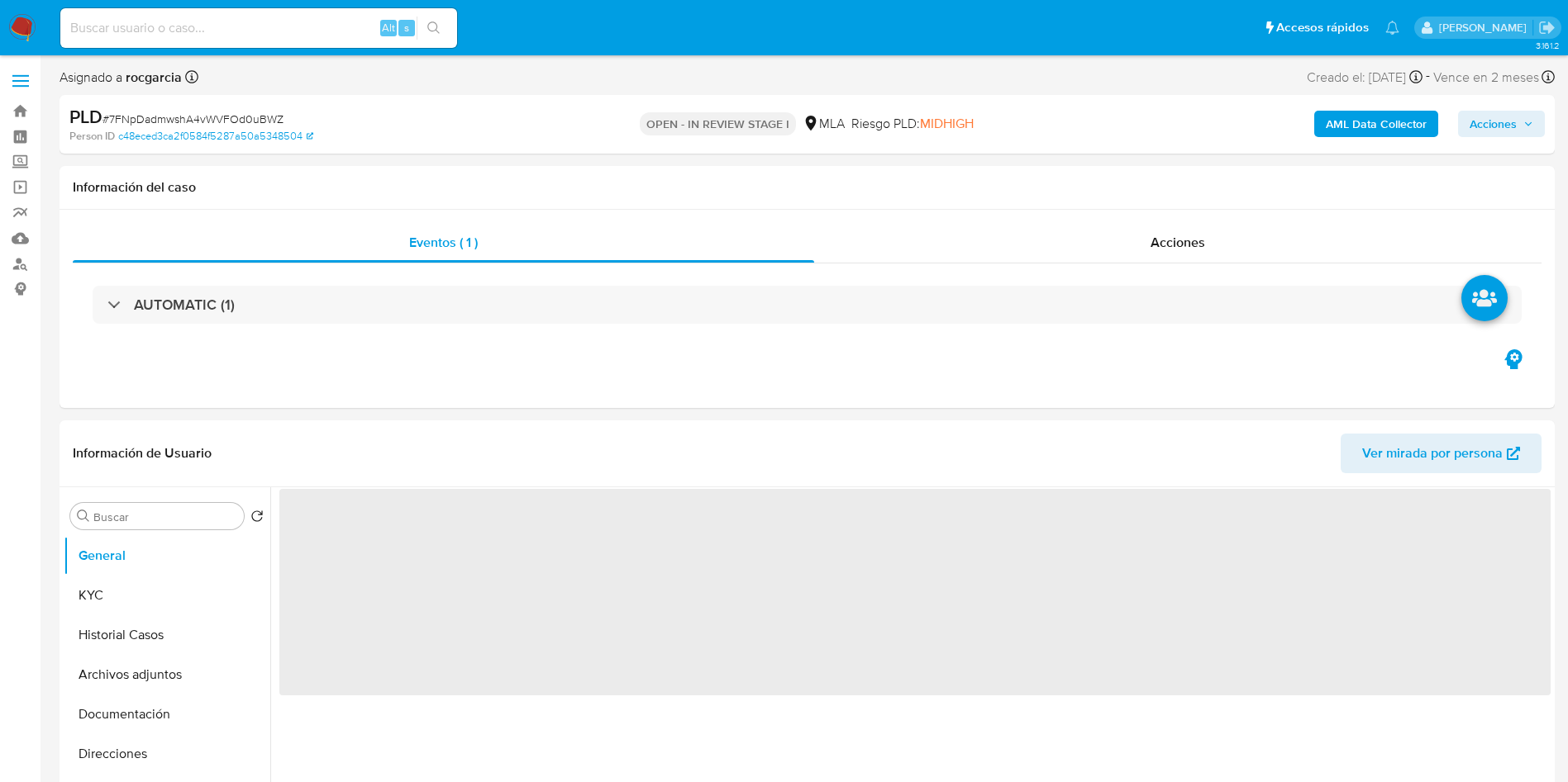
select select "10"
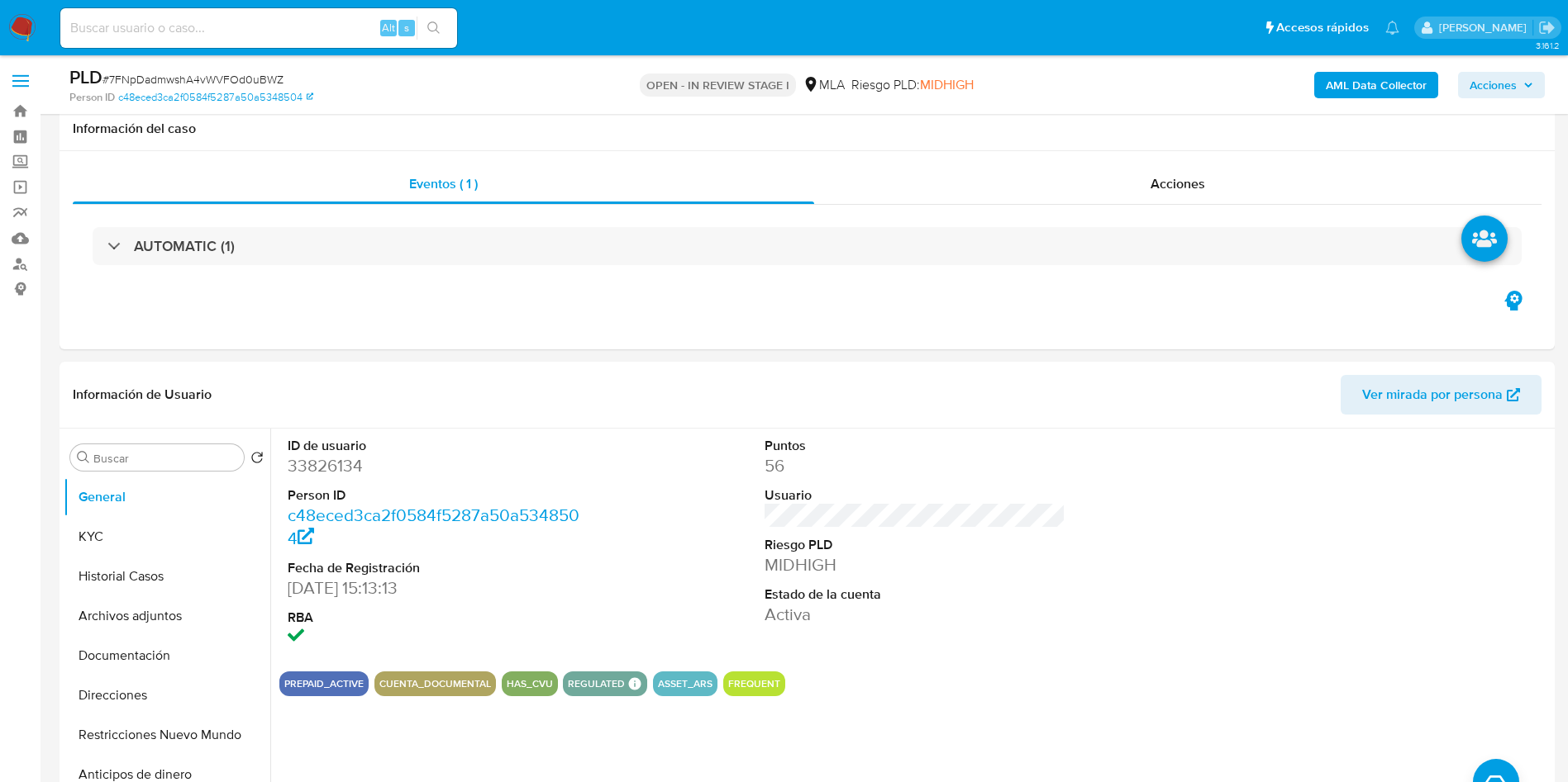
scroll to position [496, 0]
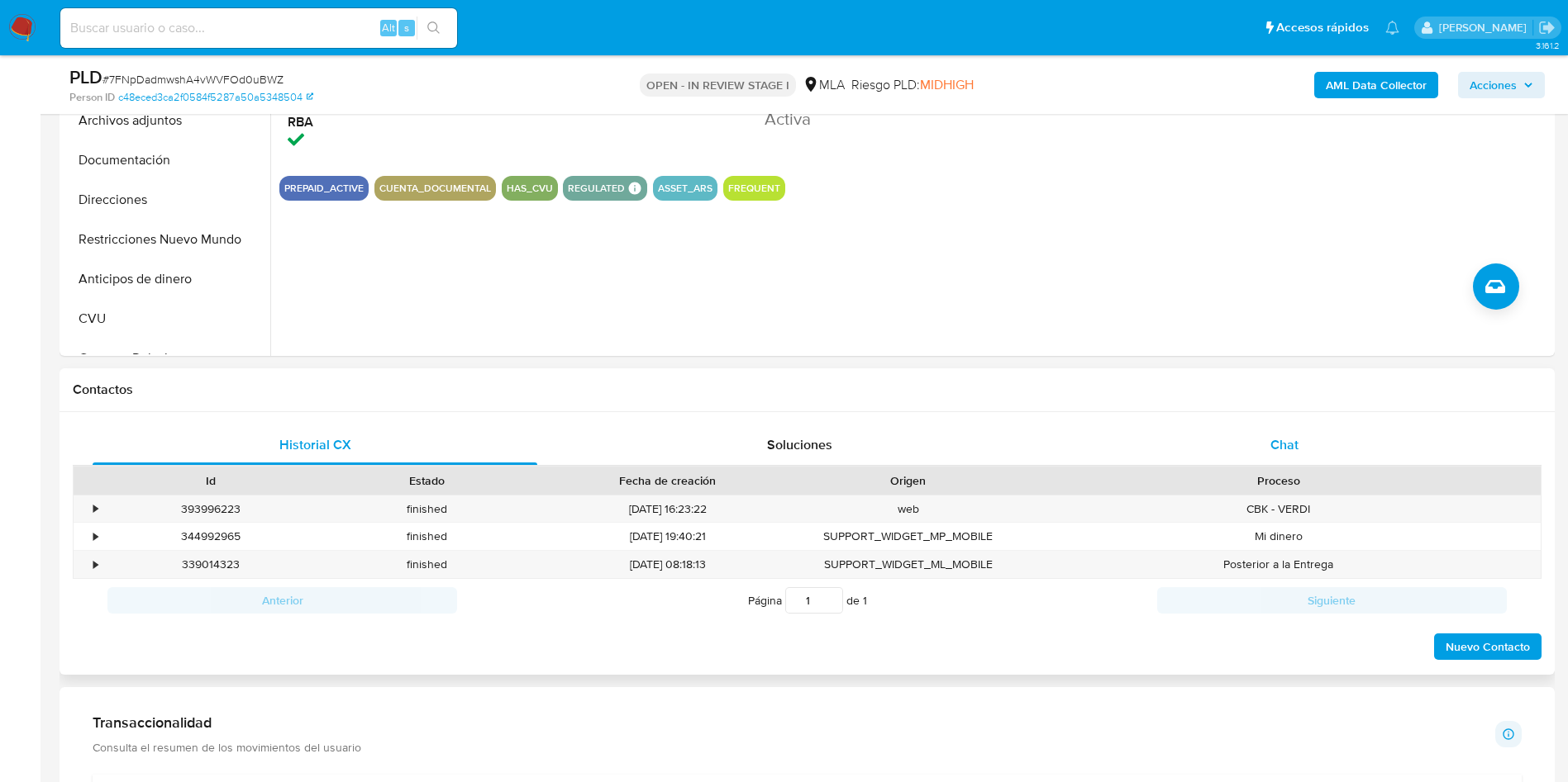
click at [1302, 443] on div "Chat" at bounding box center [1285, 445] width 444 height 40
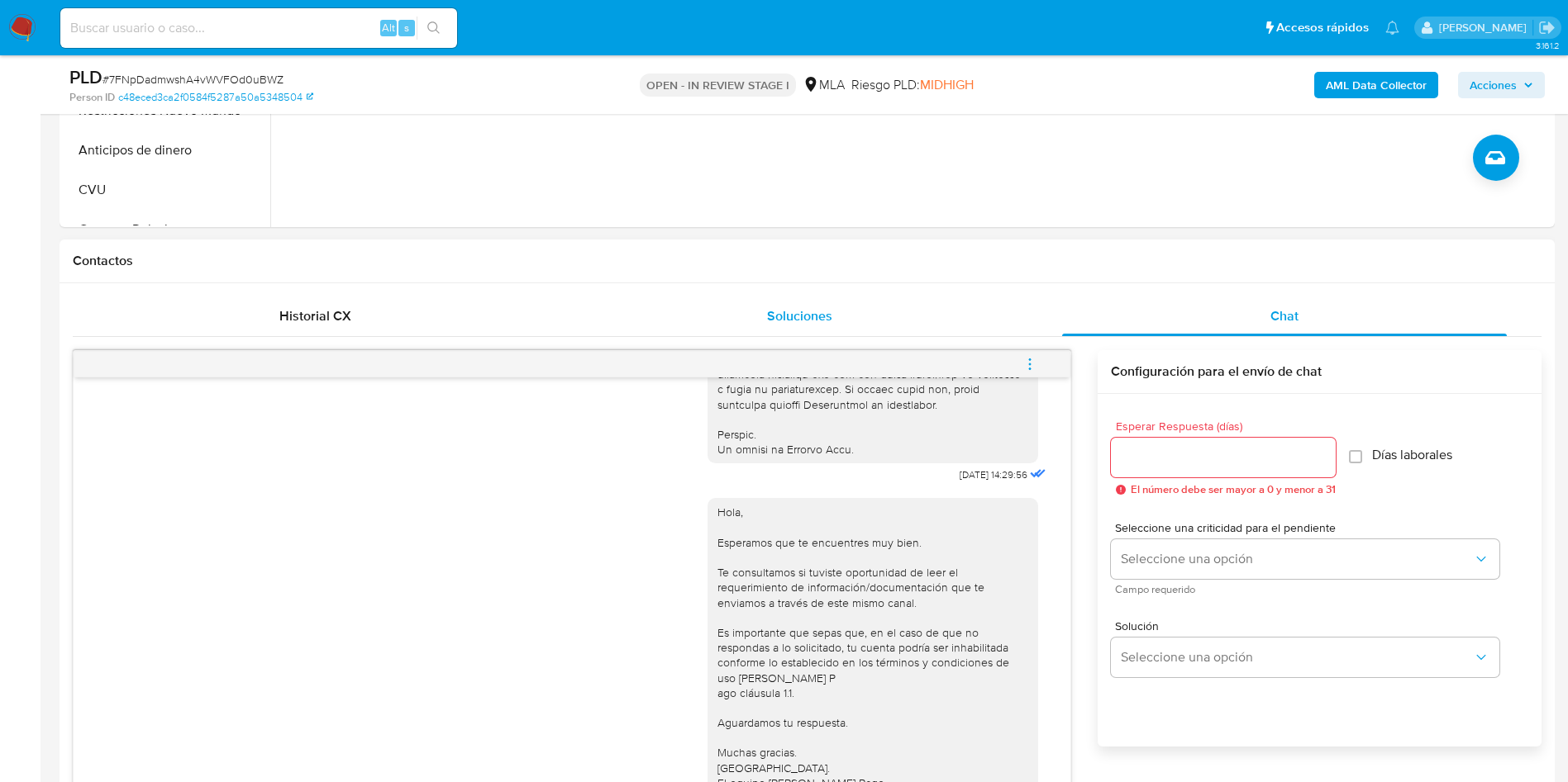
scroll to position [619, 0]
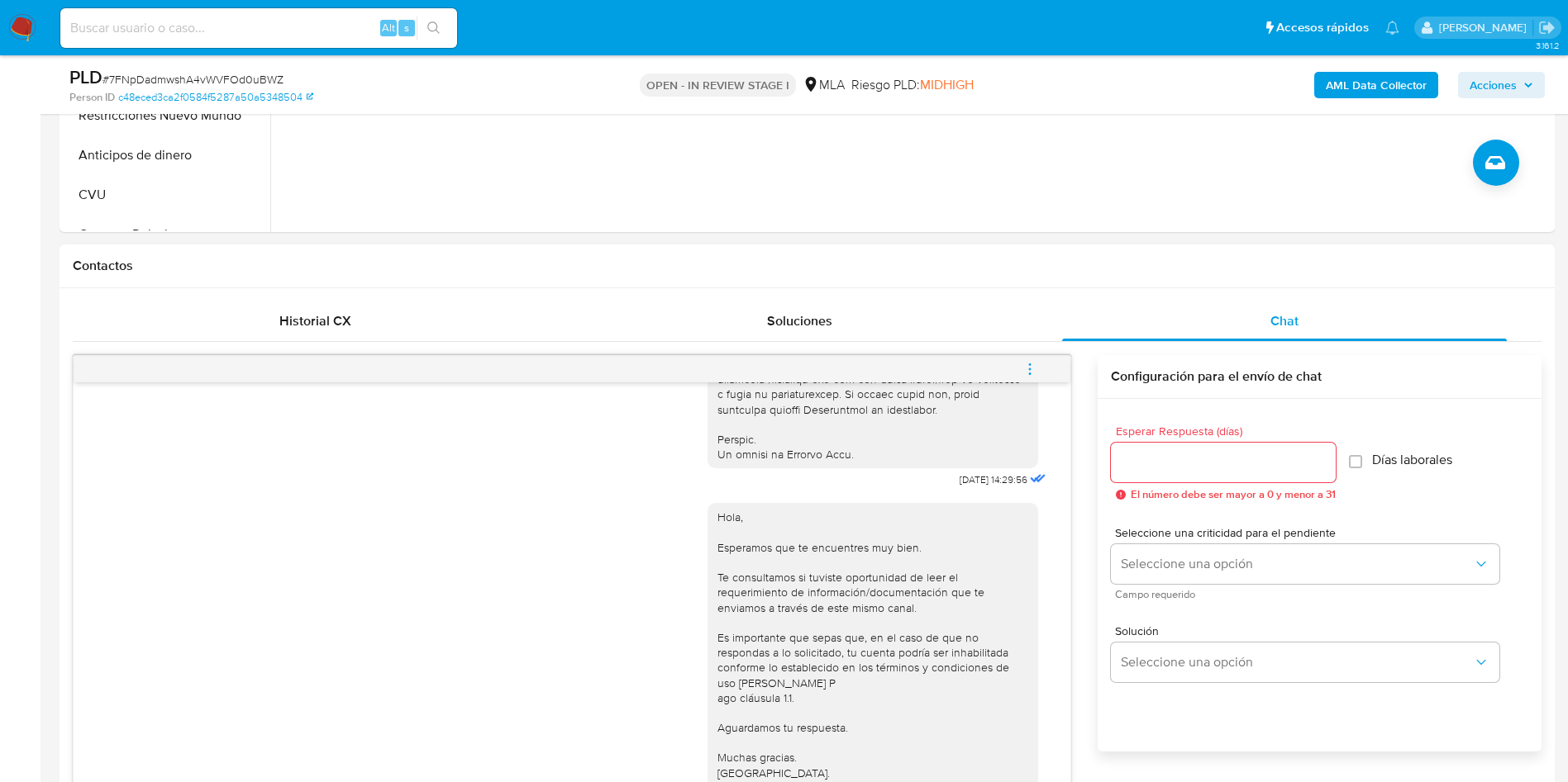
click at [1029, 366] on icon "menu-action" at bounding box center [1029, 368] width 14 height 14
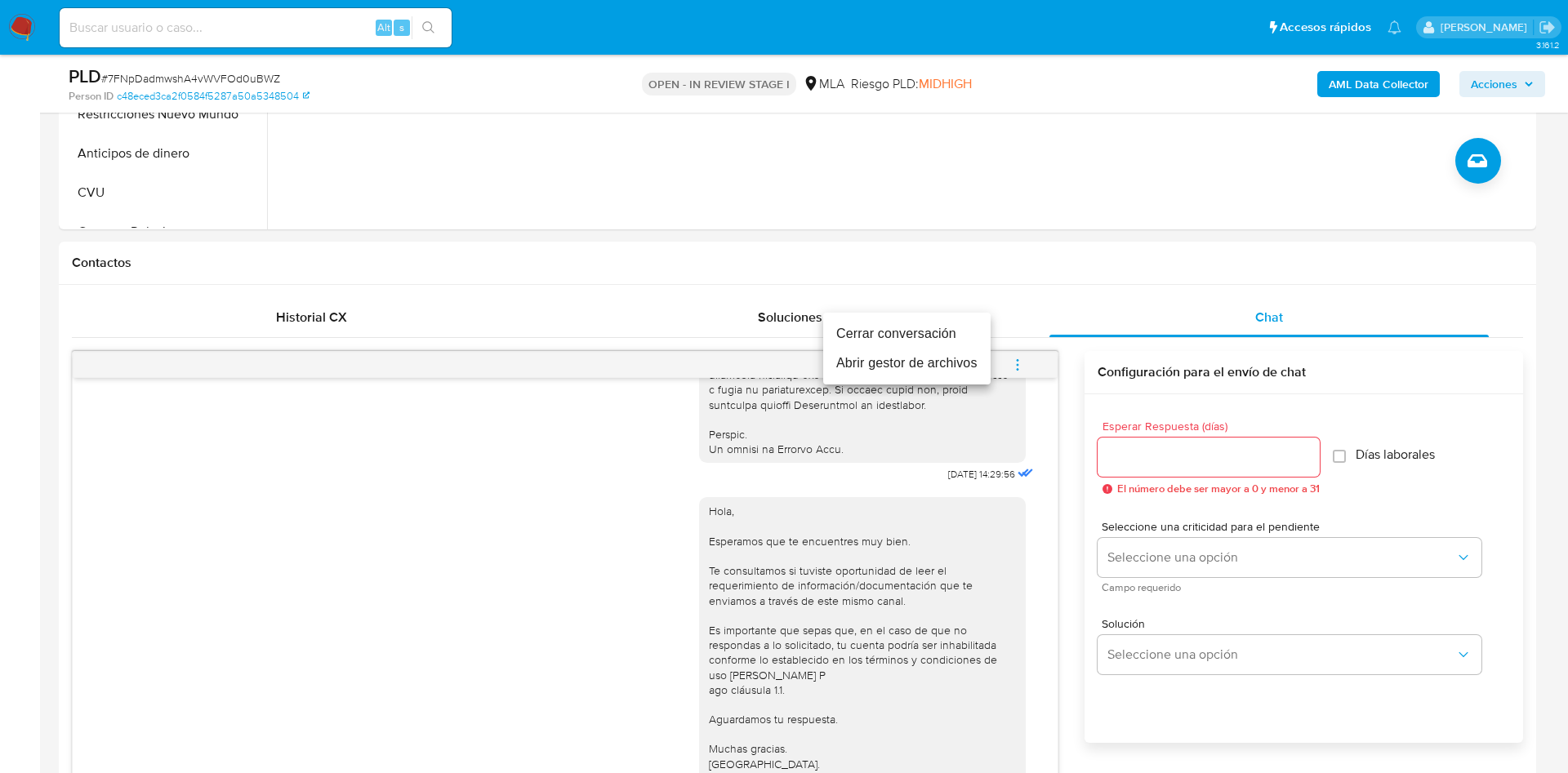
click at [876, 334] on li "Cerrar conversación" at bounding box center [907, 334] width 167 height 29
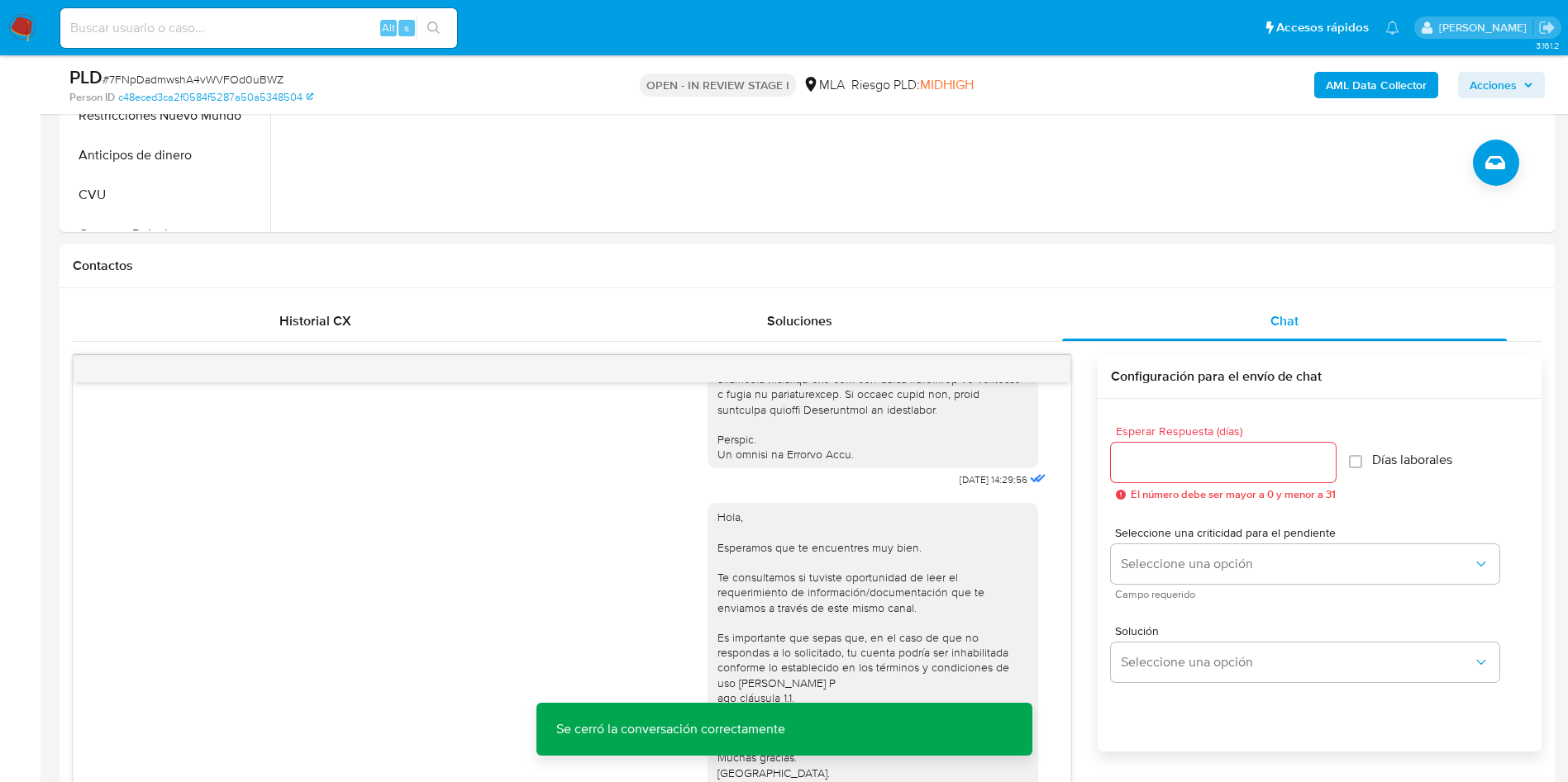
scroll to position [124, 0]
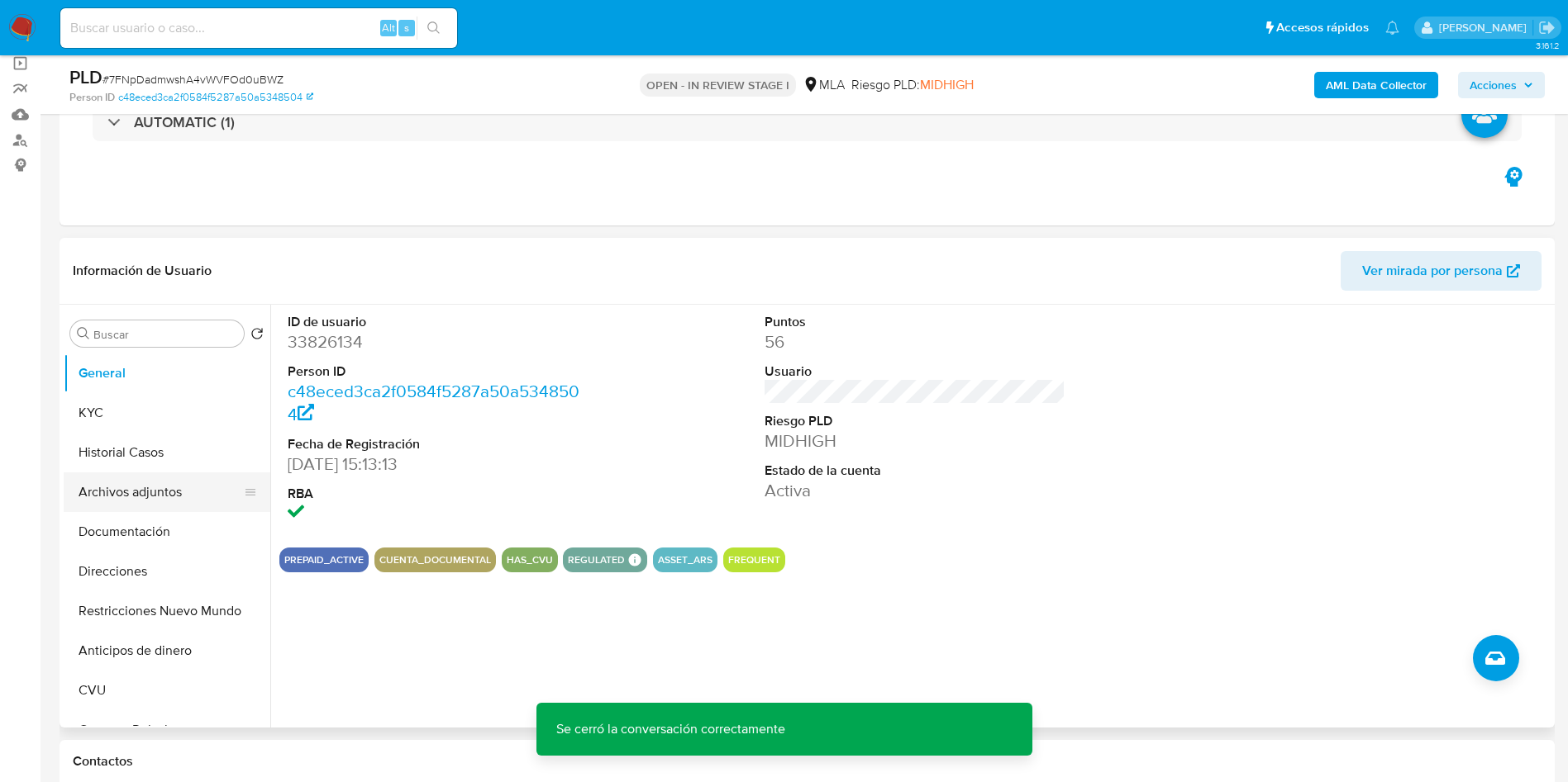
click at [132, 491] on button "Archivos adjuntos" at bounding box center [160, 492] width 193 height 40
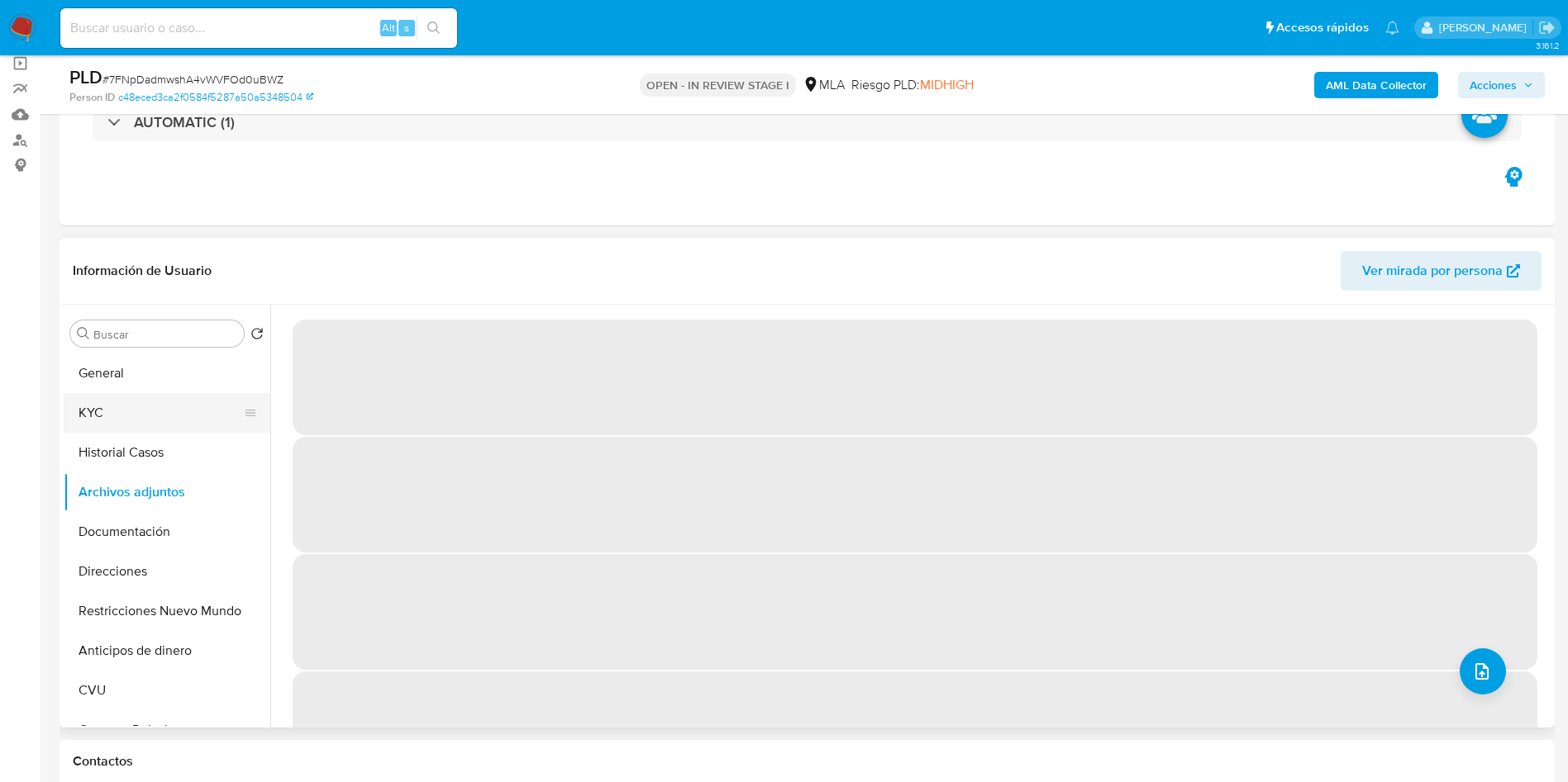
click at [142, 417] on button "KYC" at bounding box center [160, 413] width 193 height 40
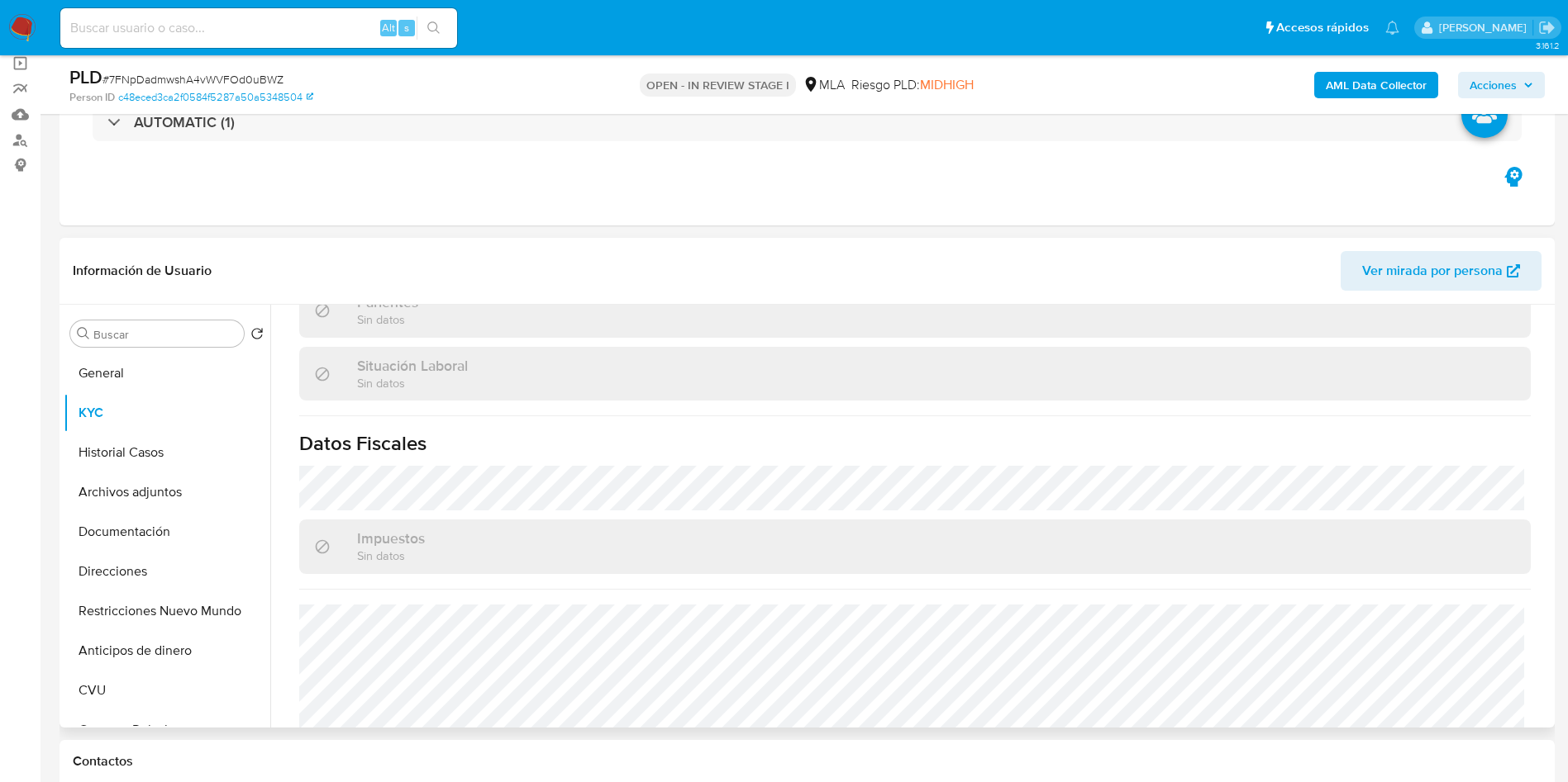
scroll to position [867, 0]
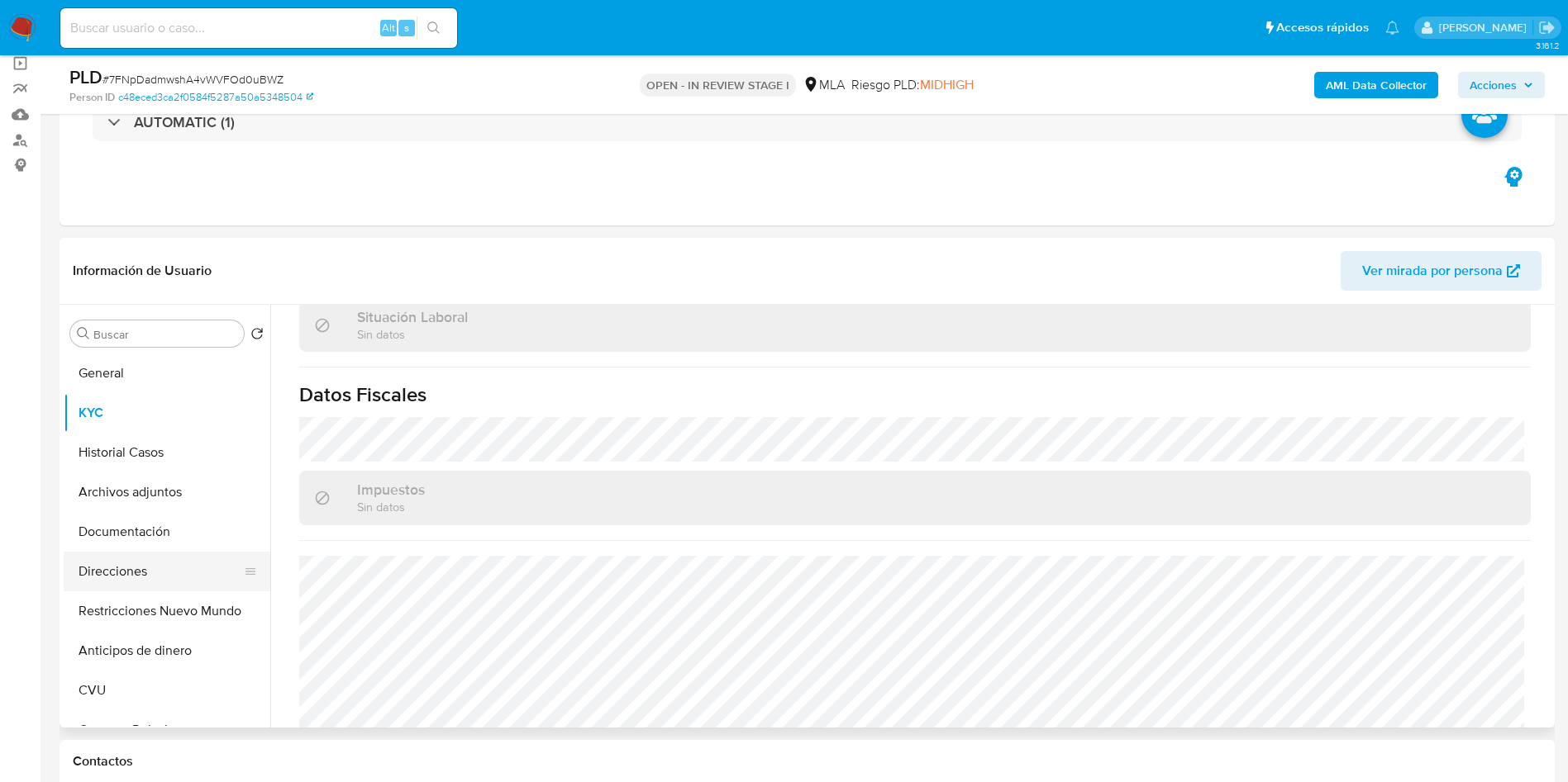
click at [111, 577] on button "Direcciones" at bounding box center [160, 572] width 193 height 40
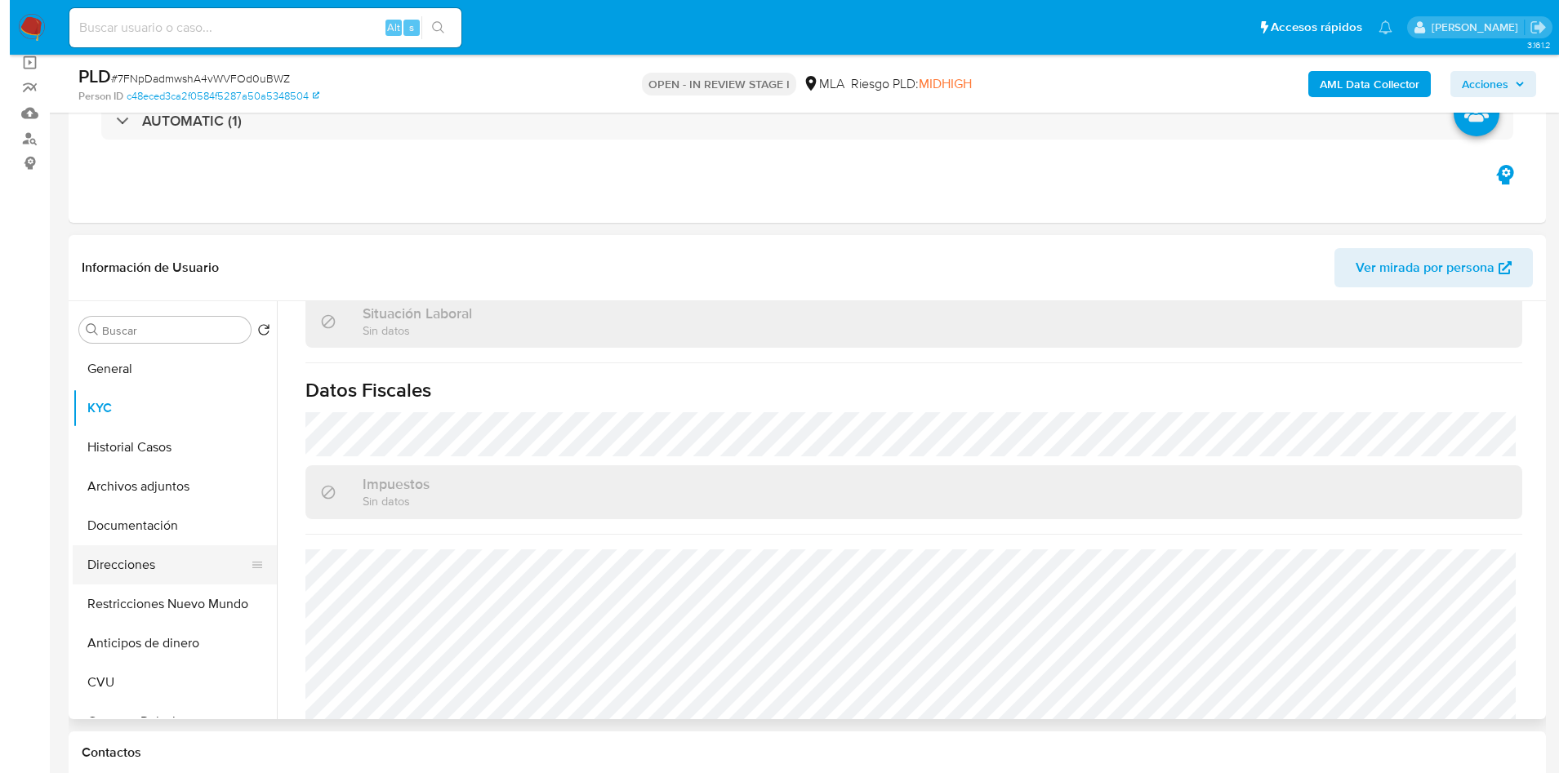
scroll to position [0, 0]
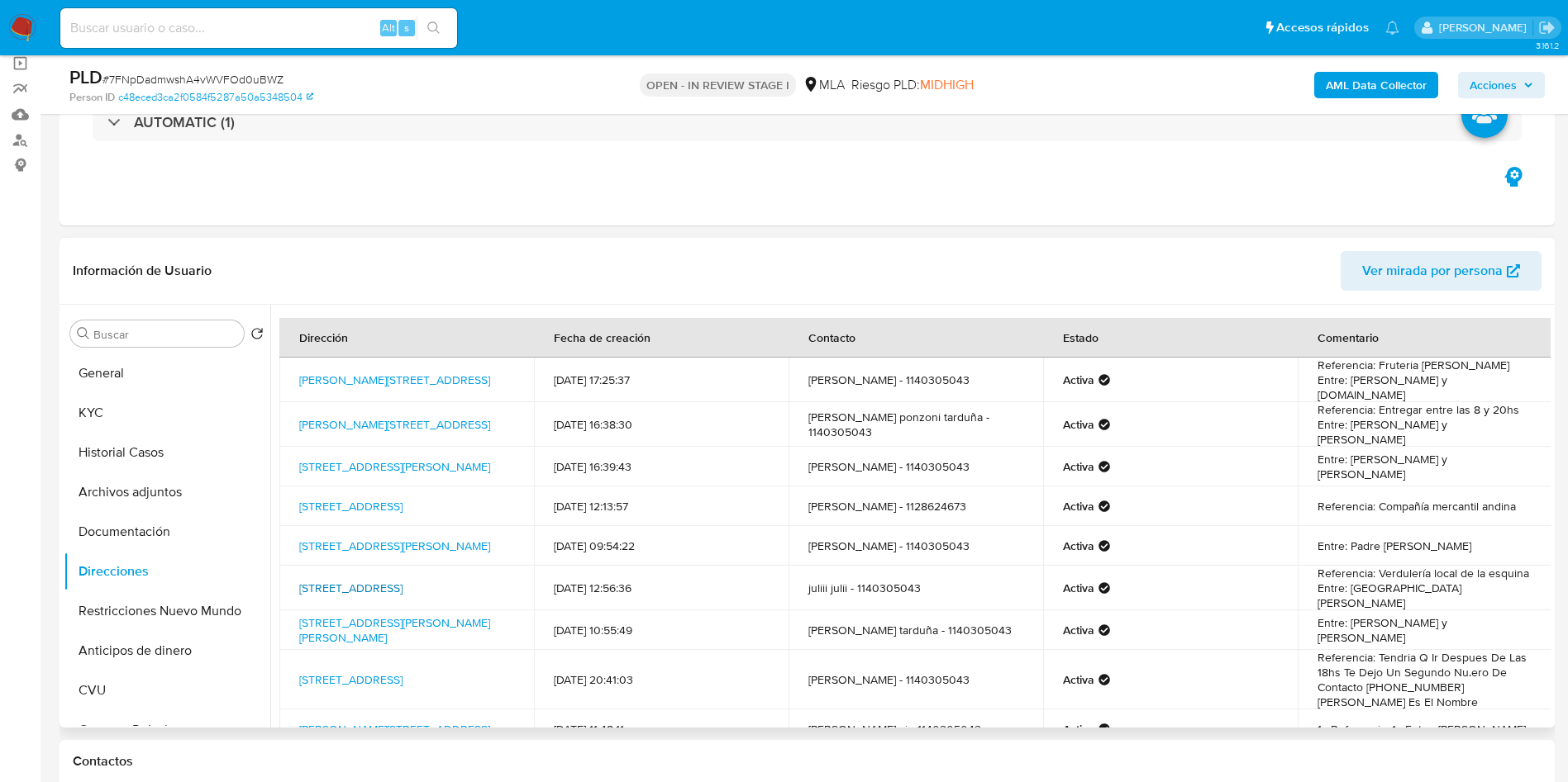
click at [403, 580] on link "Presidente Mont 2601, Villa Libertad, Buenos Aires, 1650, Argentina 2601" at bounding box center [350, 588] width 103 height 16
click at [150, 372] on button "General" at bounding box center [160, 374] width 193 height 40
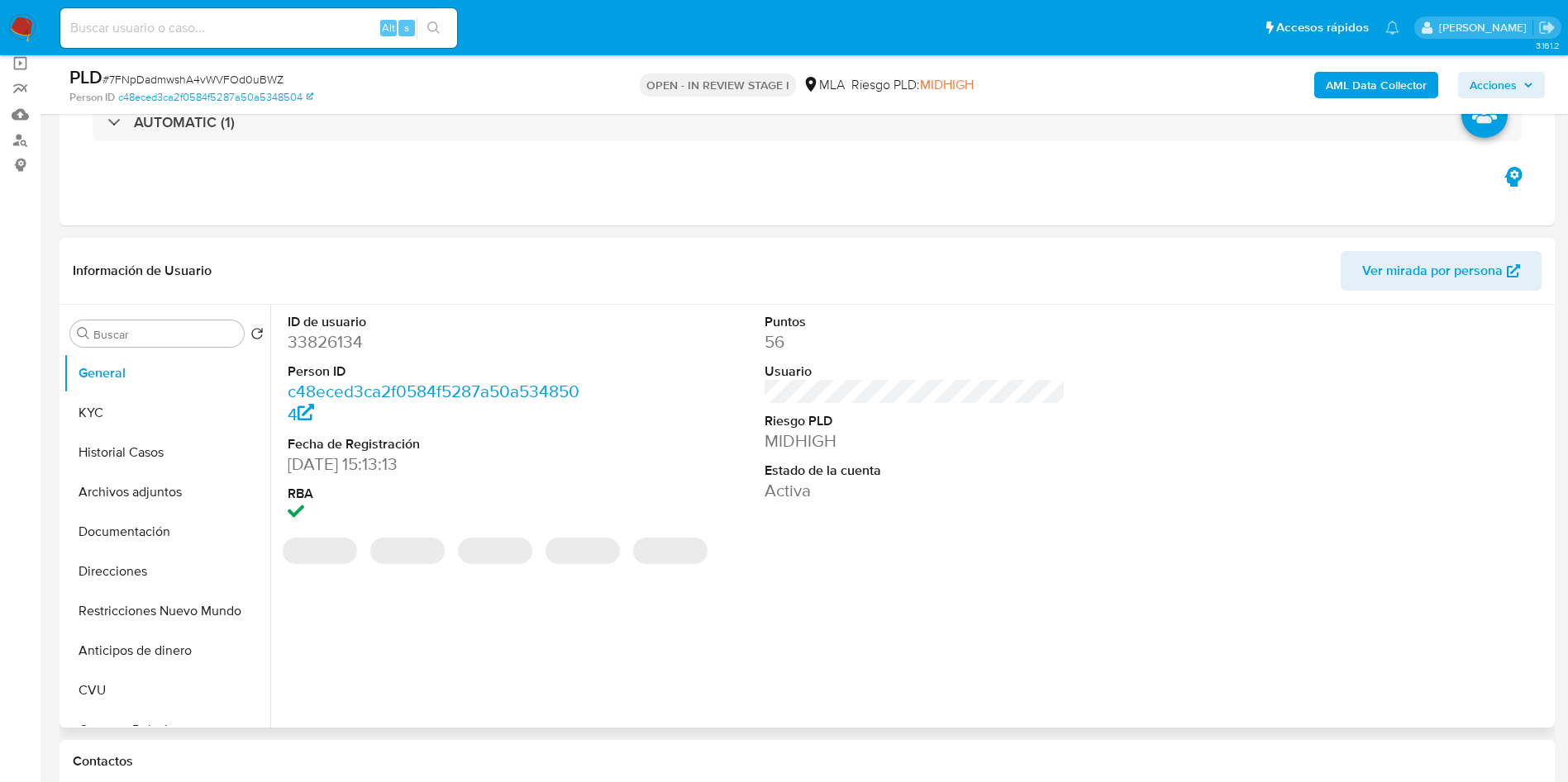
click at [345, 338] on dd "33826134" at bounding box center [438, 341] width 301 height 23
copy dd "33826134"
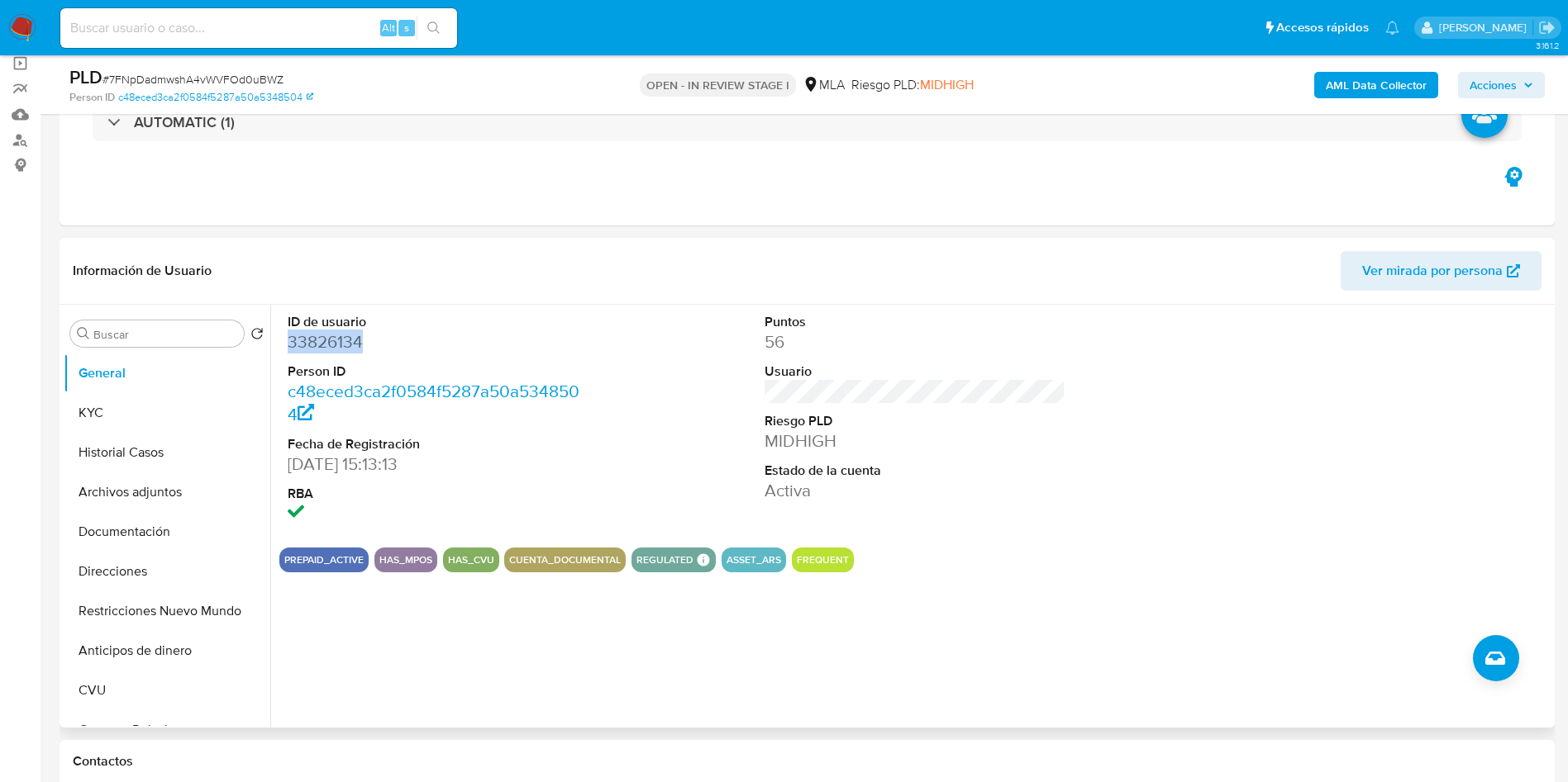
click at [336, 339] on dd "33826134" at bounding box center [438, 341] width 301 height 23
click at [142, 494] on button "Archivos adjuntos" at bounding box center [160, 492] width 193 height 40
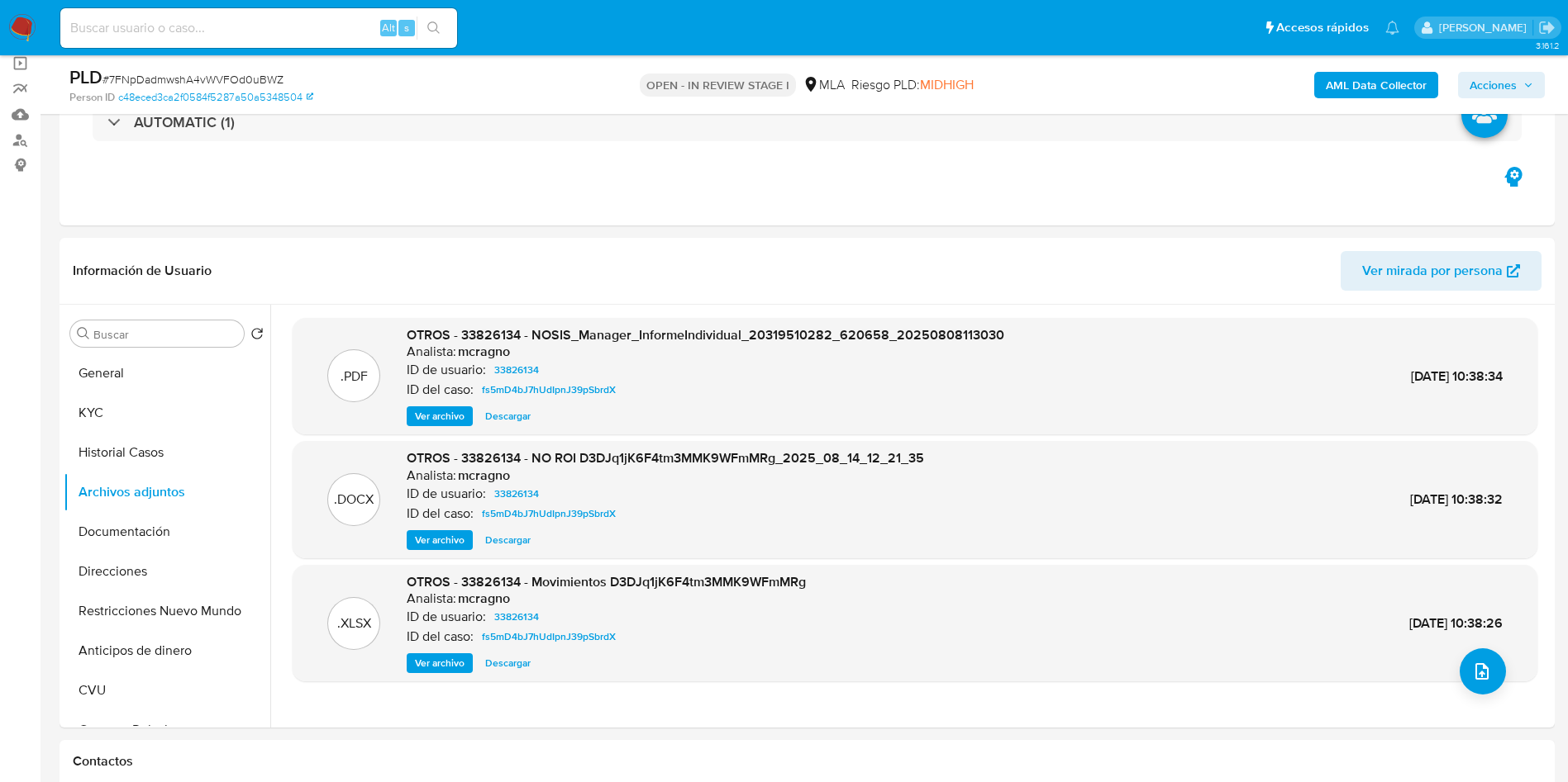
click at [1423, 87] on b "AML Data Collector" at bounding box center [1376, 84] width 100 height 26
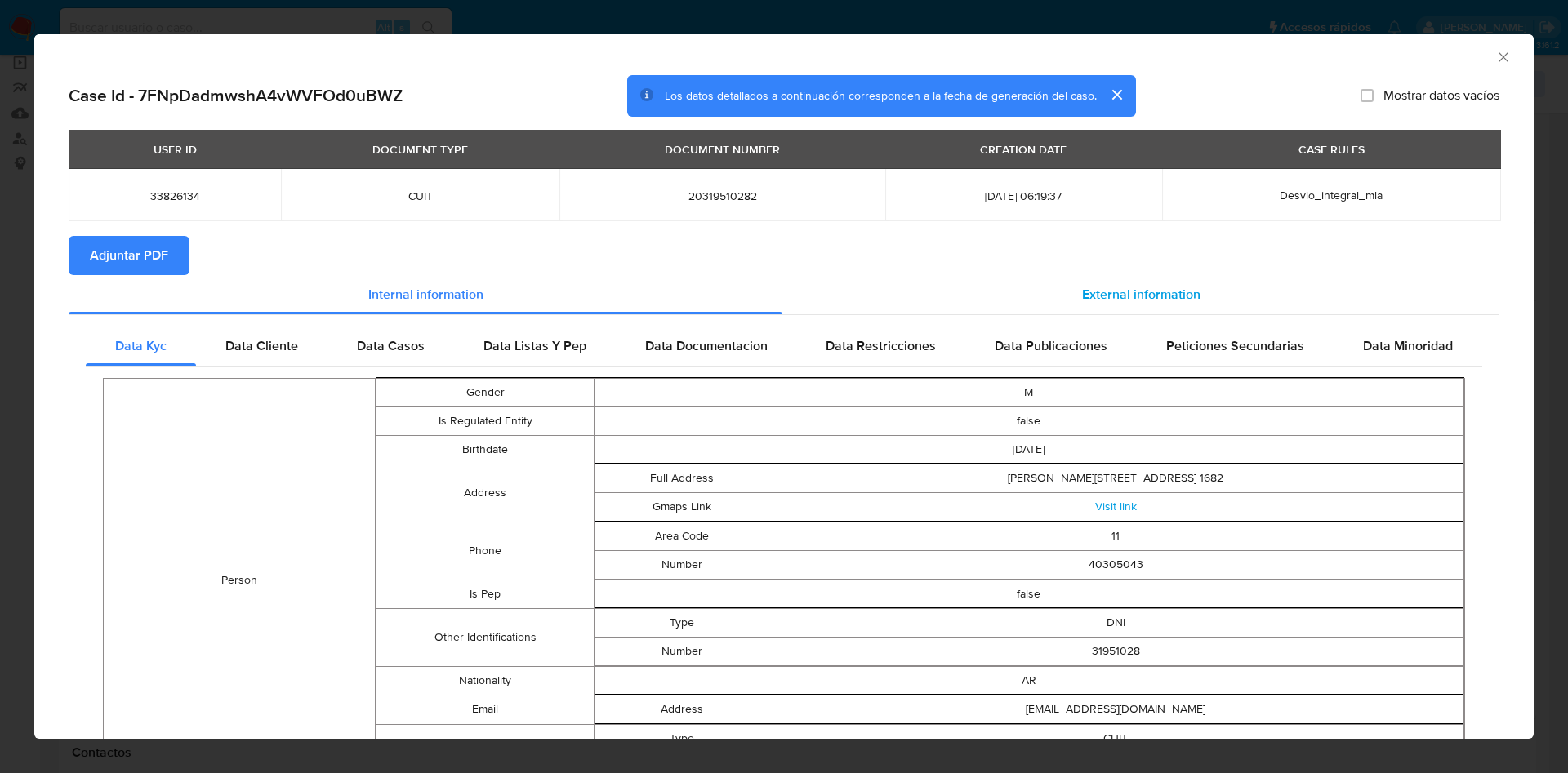
click at [1161, 285] on span "External information" at bounding box center [1141, 294] width 119 height 19
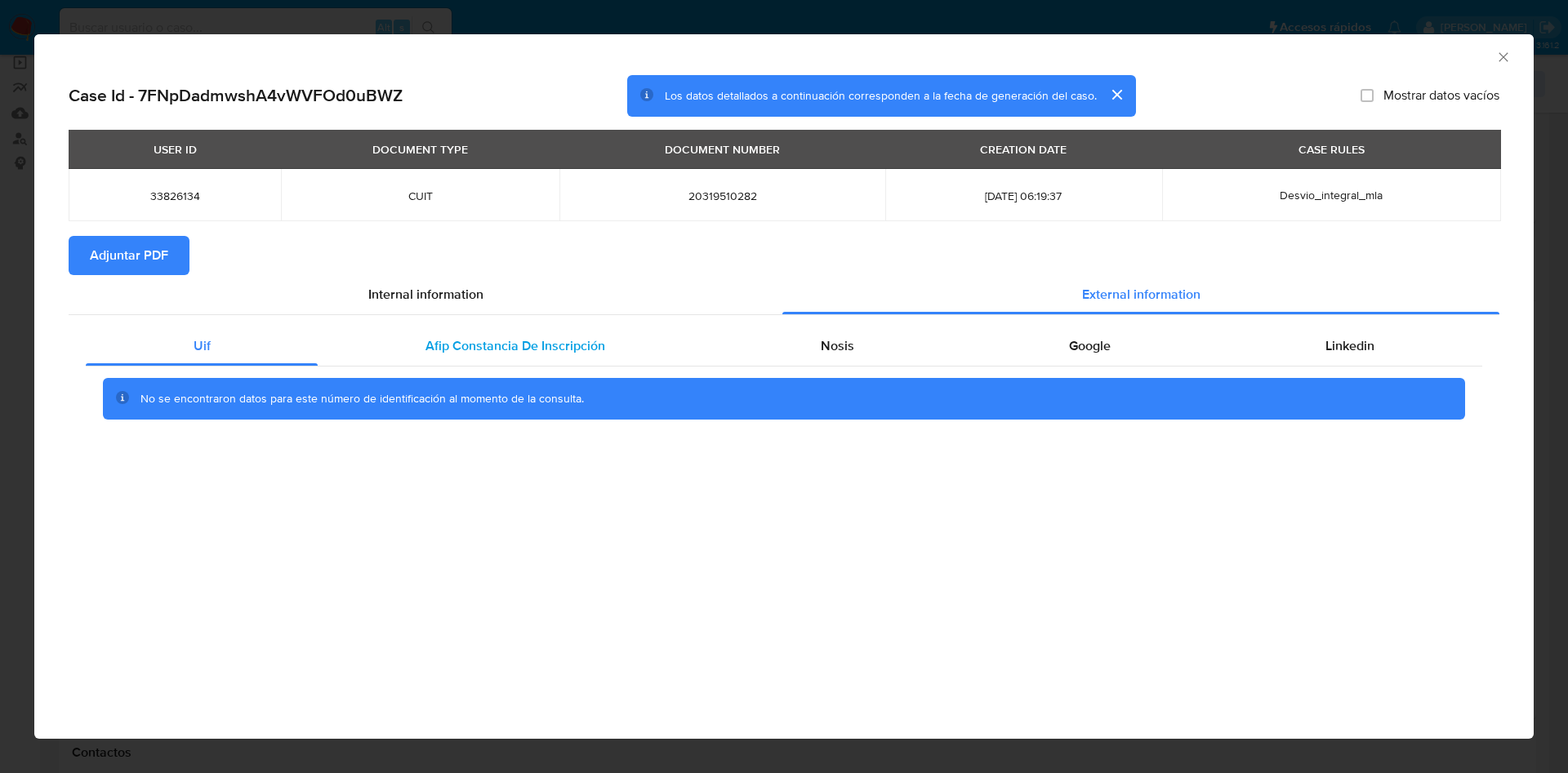
click at [434, 340] on span "Afip Constancia De Inscripción" at bounding box center [516, 346] width 180 height 19
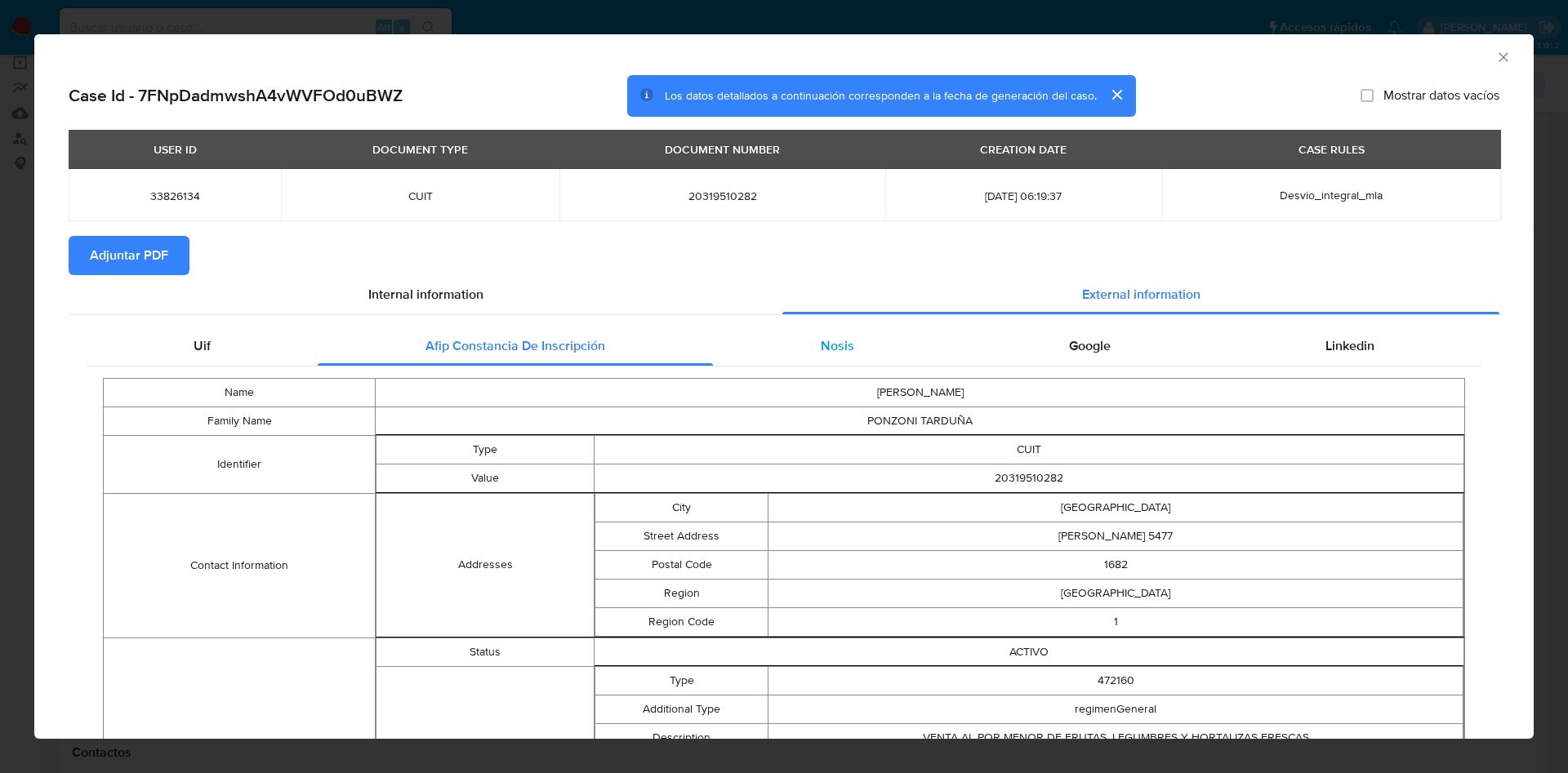
click at [856, 353] on div "Nosis" at bounding box center [837, 346] width 248 height 40
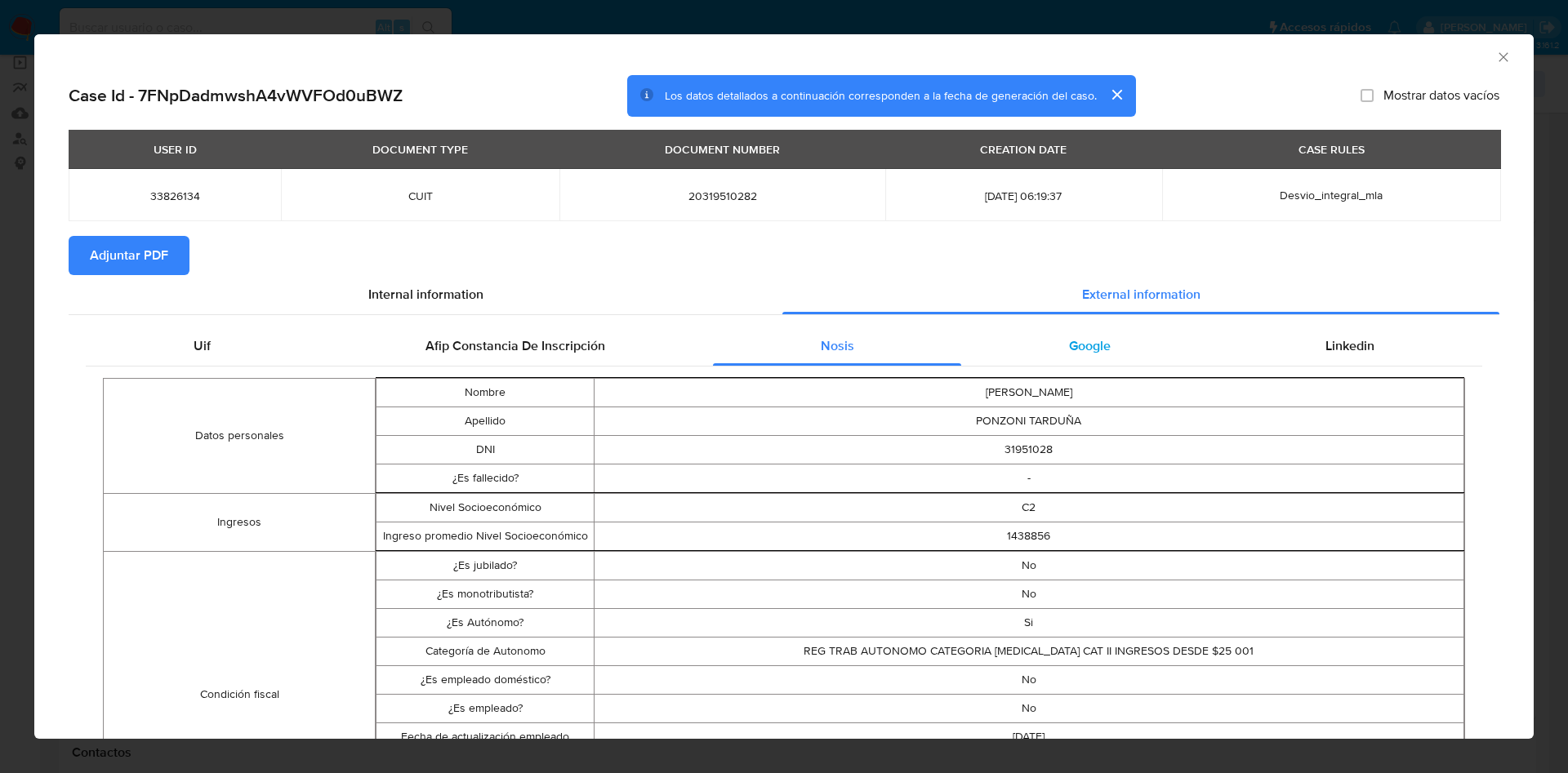
click at [993, 331] on div "Google" at bounding box center [1089, 346] width 257 height 40
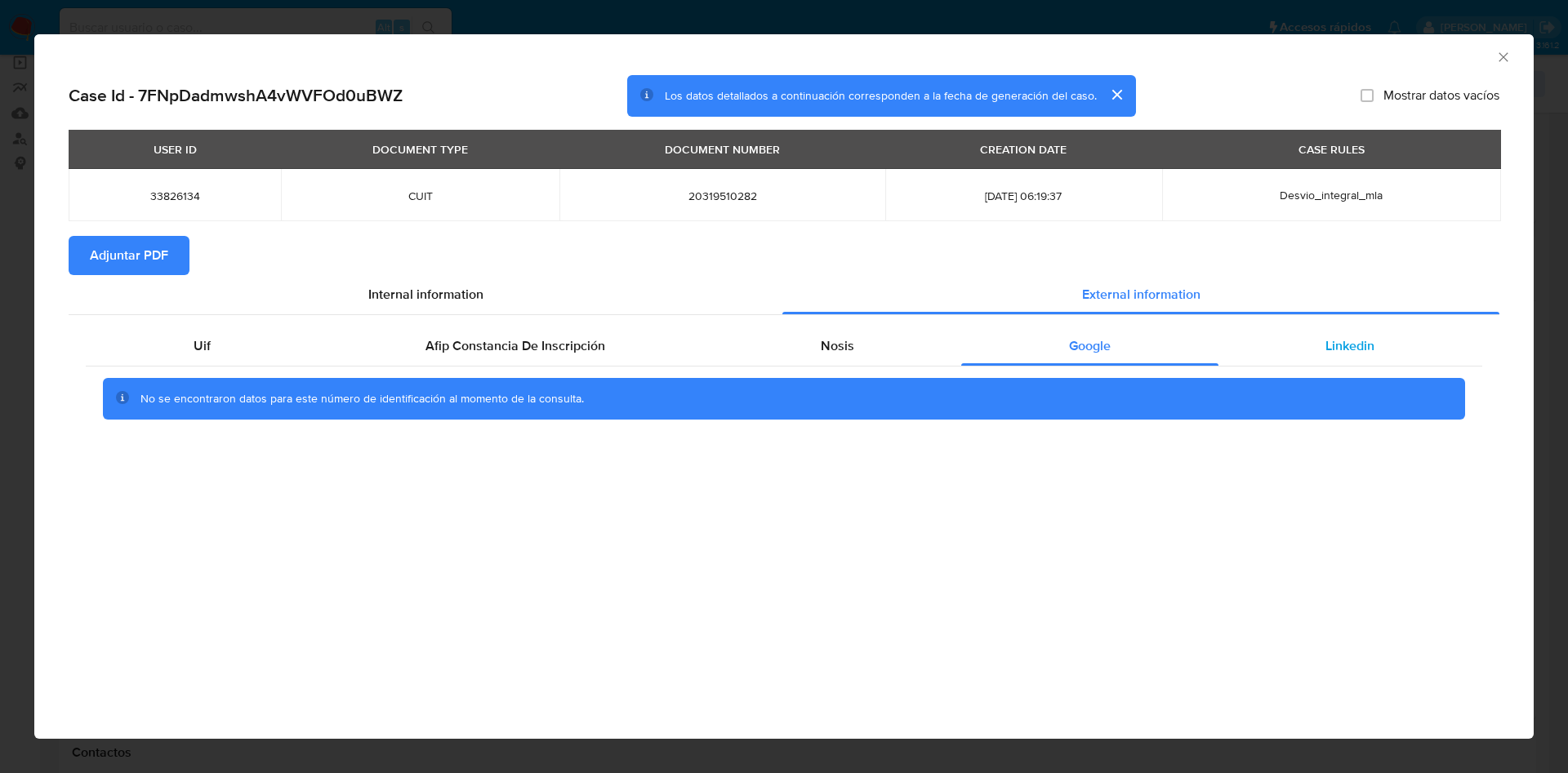
click at [1336, 350] on span "Linkedin" at bounding box center [1350, 346] width 49 height 19
click at [155, 246] on span "Adjuntar PDF" at bounding box center [129, 256] width 78 height 36
click at [1505, 63] on icon "Cerrar ventana" at bounding box center [1503, 56] width 16 height 16
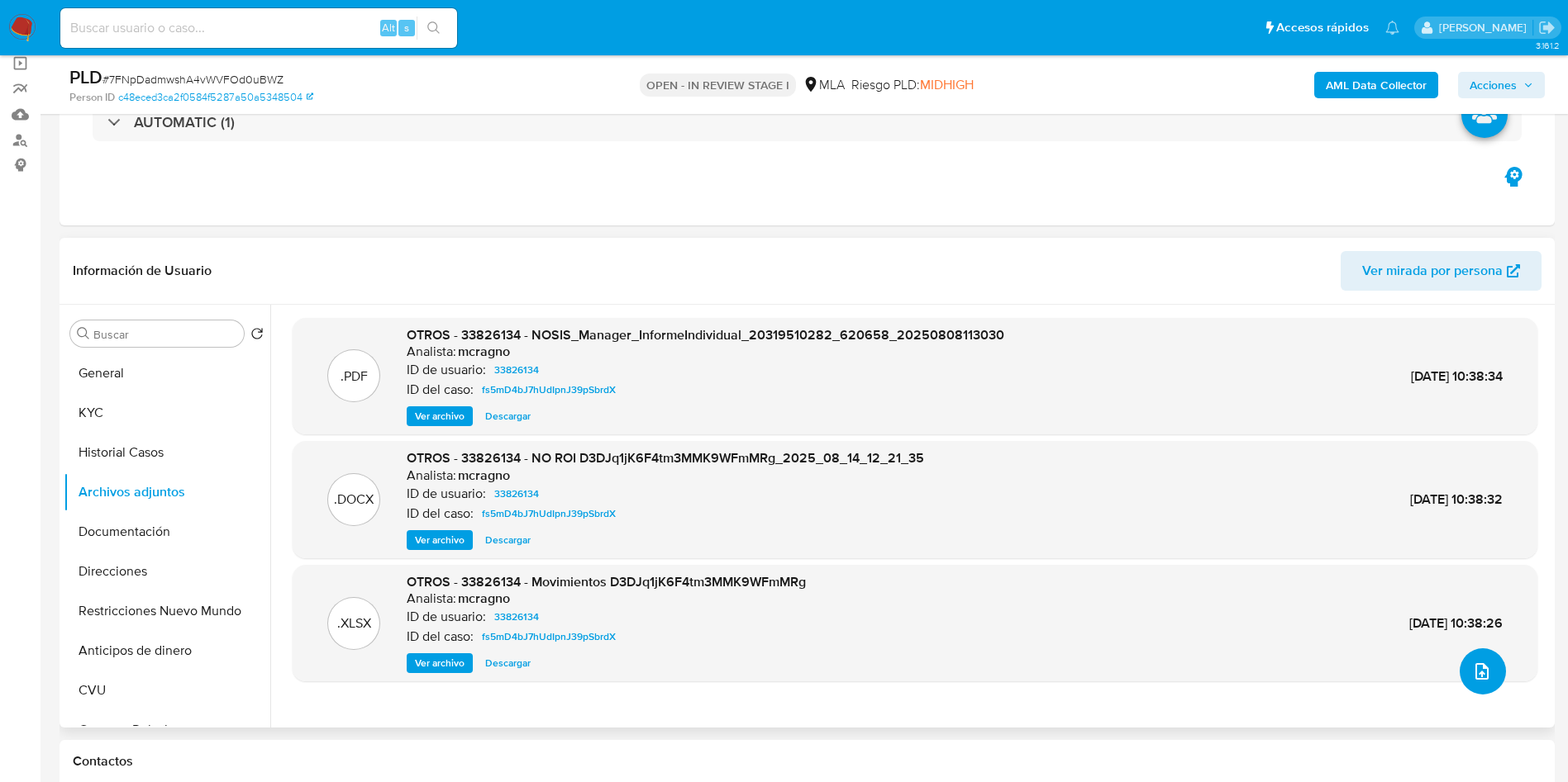
click at [1481, 653] on button "upload-file" at bounding box center [1482, 671] width 46 height 46
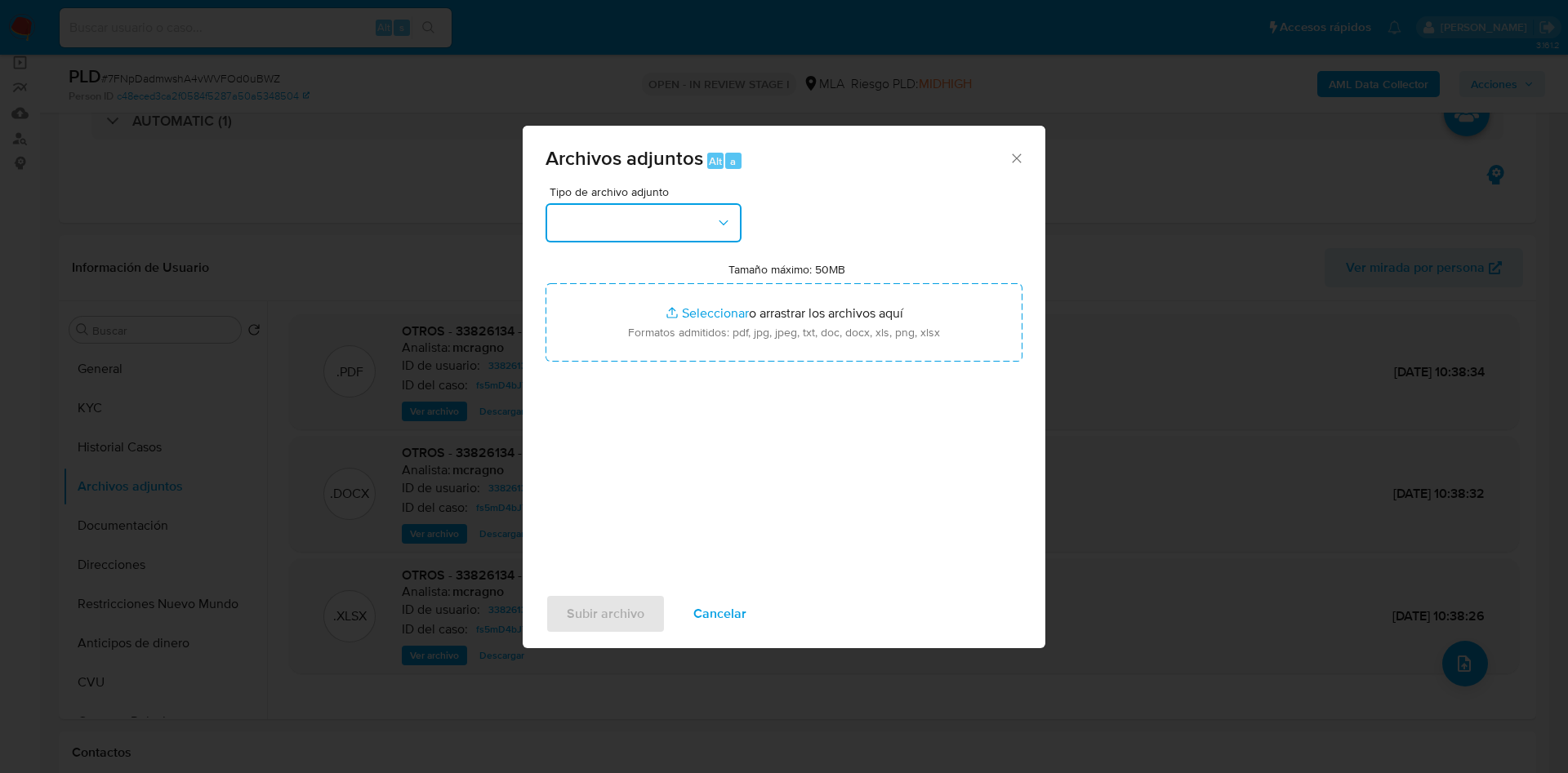
click at [570, 240] on button "button" at bounding box center [644, 223] width 196 height 40
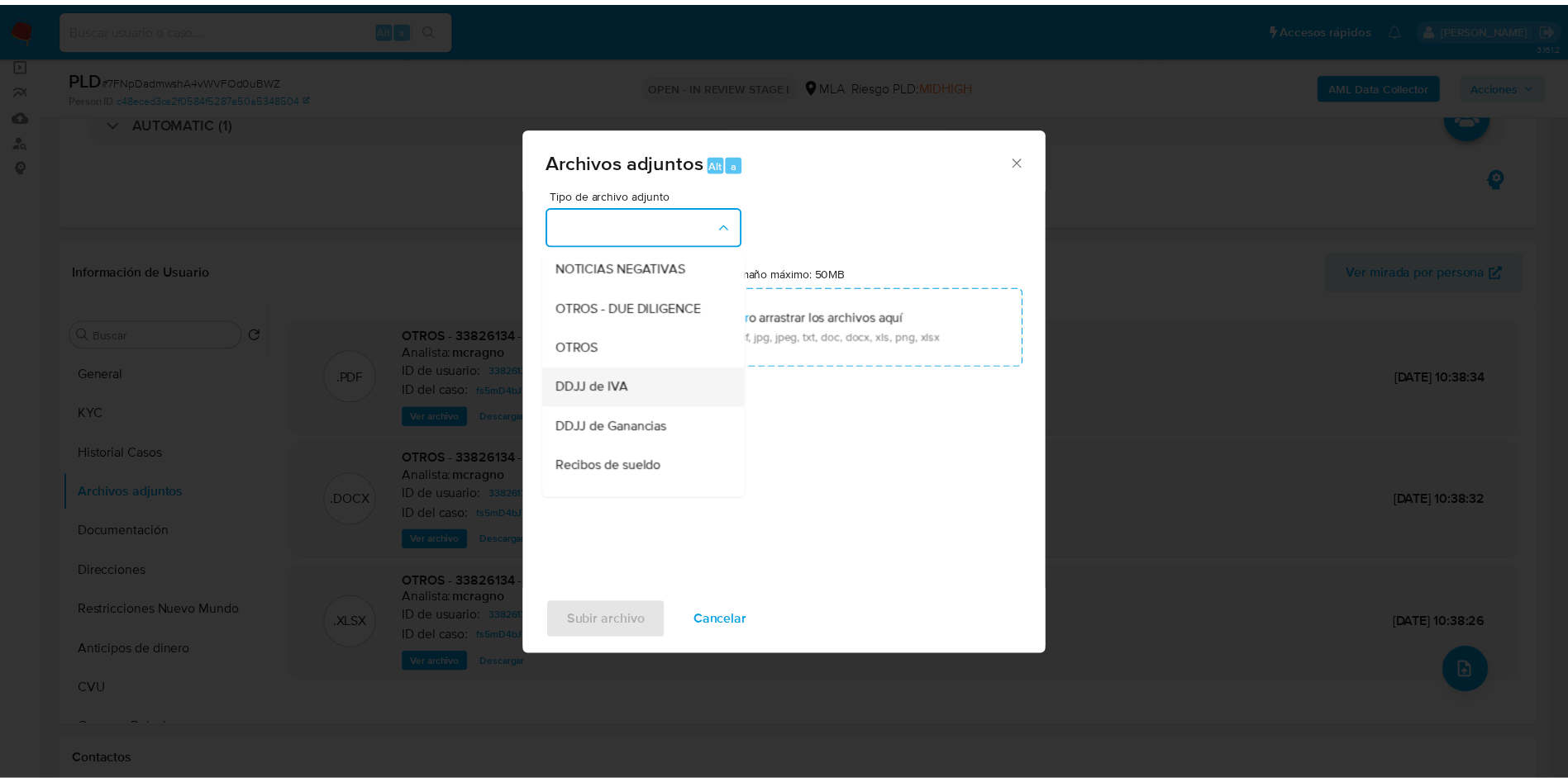
scroll to position [248, 0]
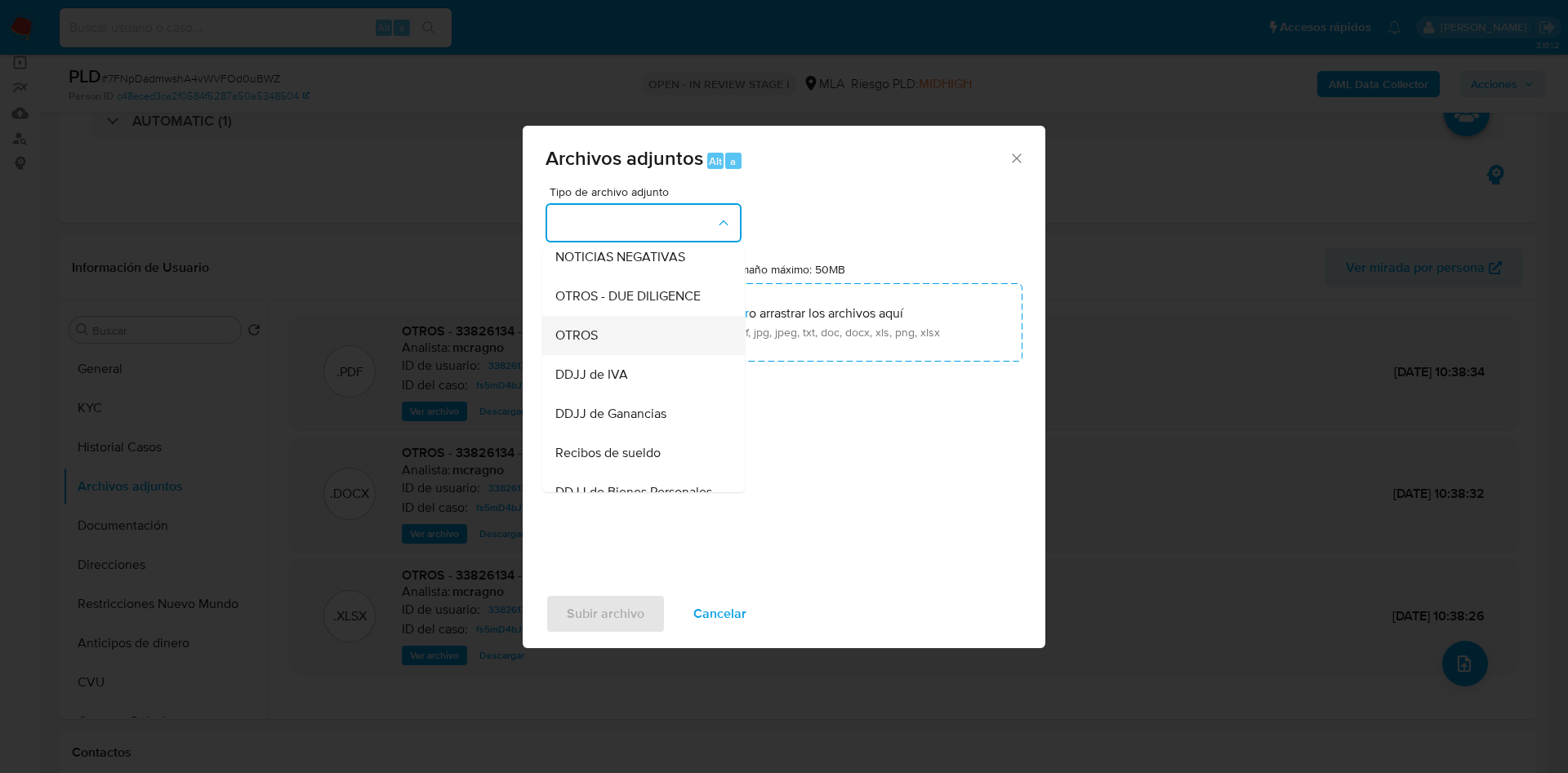
click at [623, 349] on div "OTROS" at bounding box center [638, 336] width 167 height 40
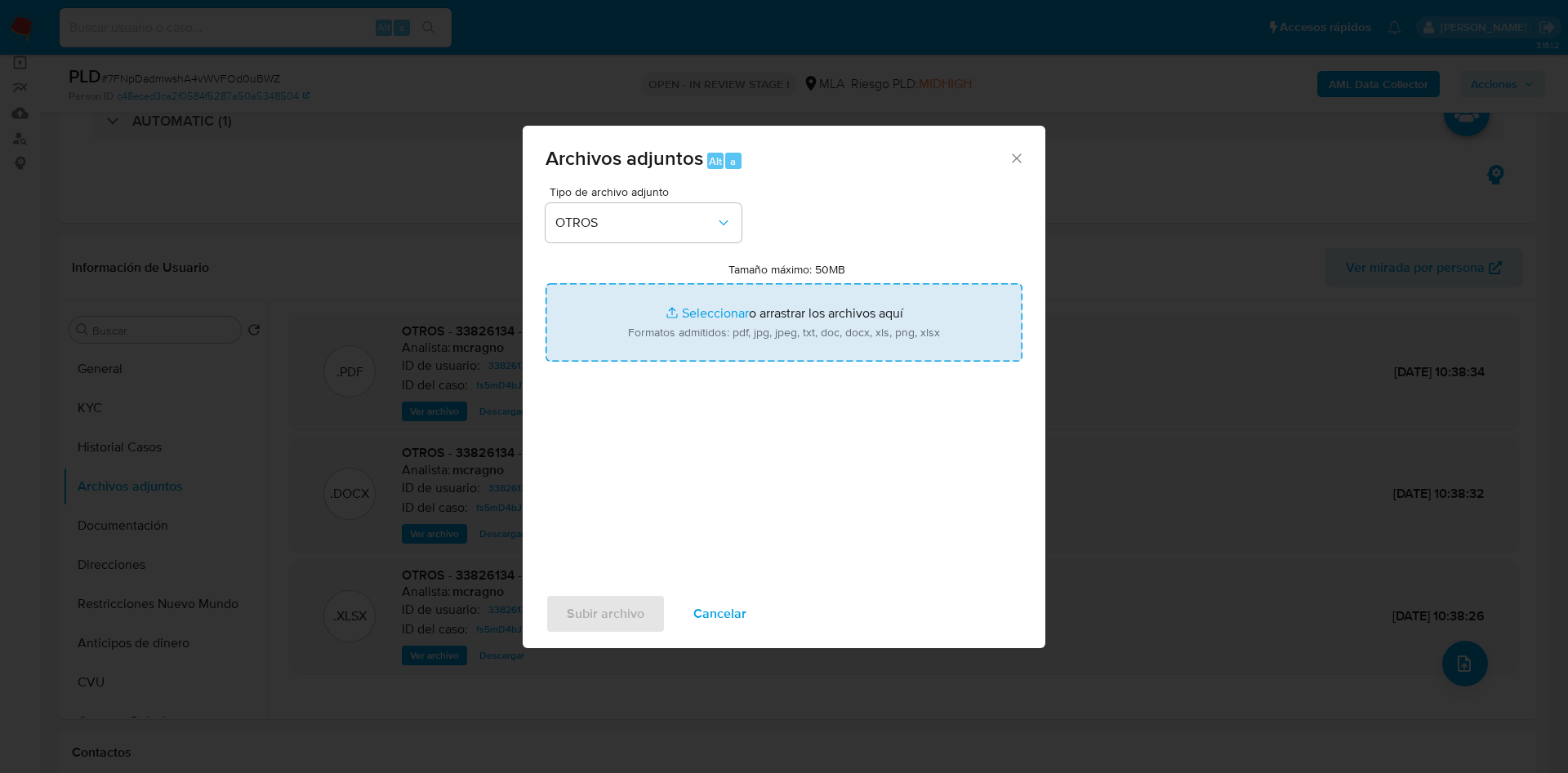
click at [743, 322] on input "Tamaño máximo: 50MB Seleccionar archivos" at bounding box center [784, 322] width 477 height 78
type input "C:\fakepath\Caselog 7FNpDadmwshA4vWVFOd0uBWZ - 33826134 - agosto.docx"
click at [759, 316] on input "Tamaño máximo: 50MB Seleccionar archivos" at bounding box center [784, 322] width 477 height 78
type input "C:\fakepath\Movimientos 33826134.xlsx"
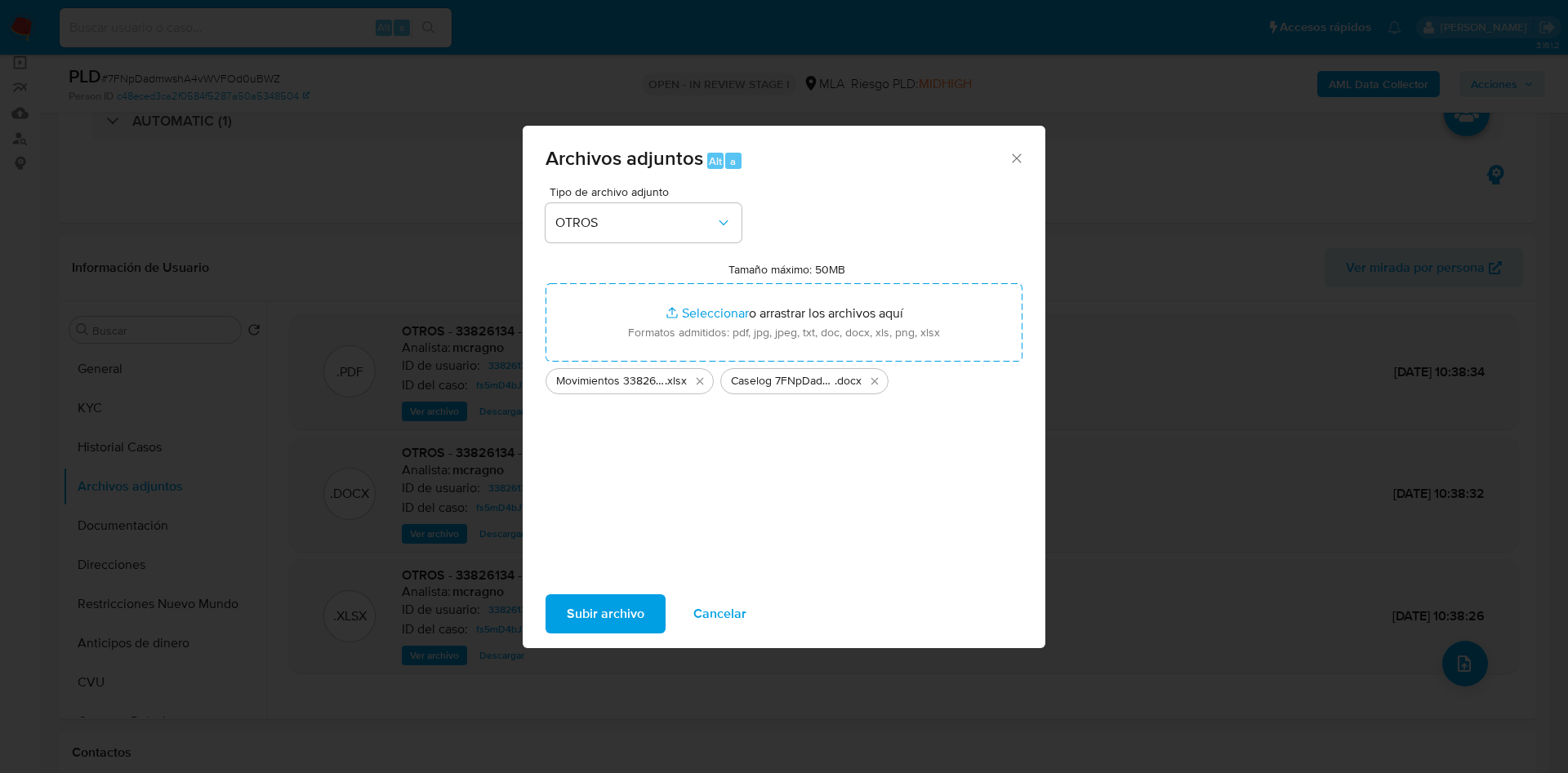
click at [628, 597] on span "Subir archivo" at bounding box center [606, 614] width 77 height 36
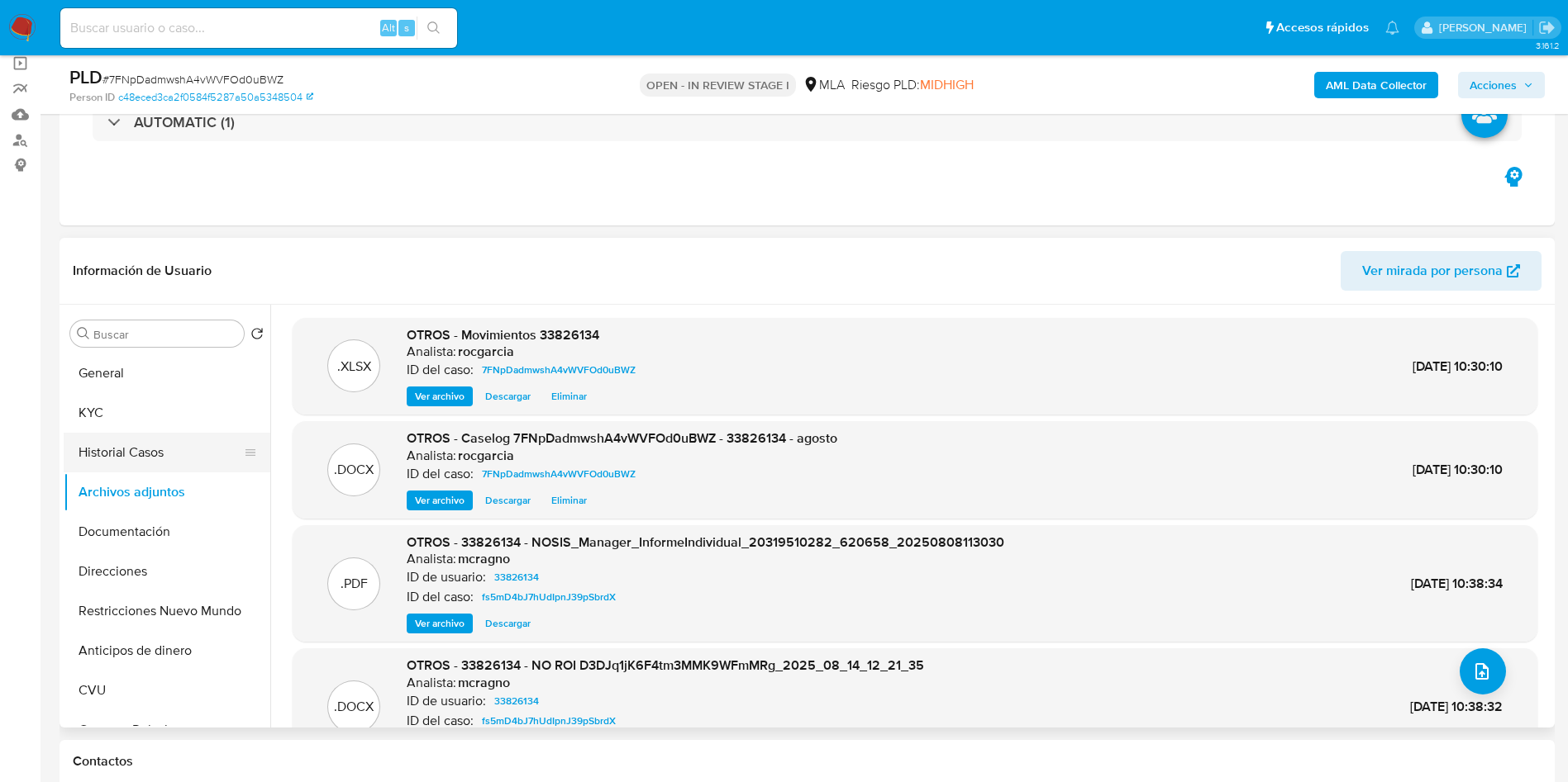
click at [156, 442] on button "Historial Casos" at bounding box center [160, 453] width 193 height 40
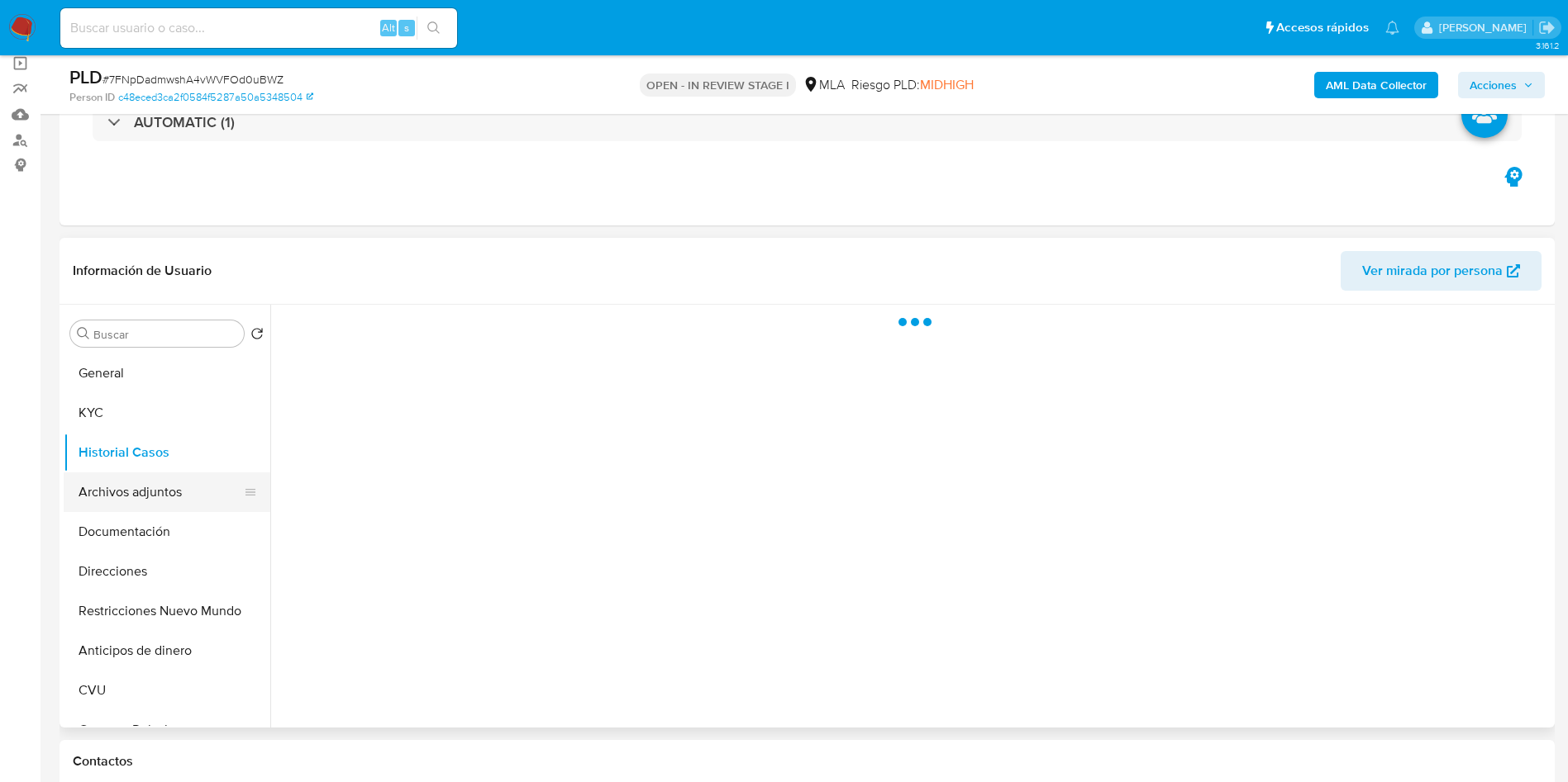
click at [143, 489] on button "Archivos adjuntos" at bounding box center [160, 492] width 193 height 40
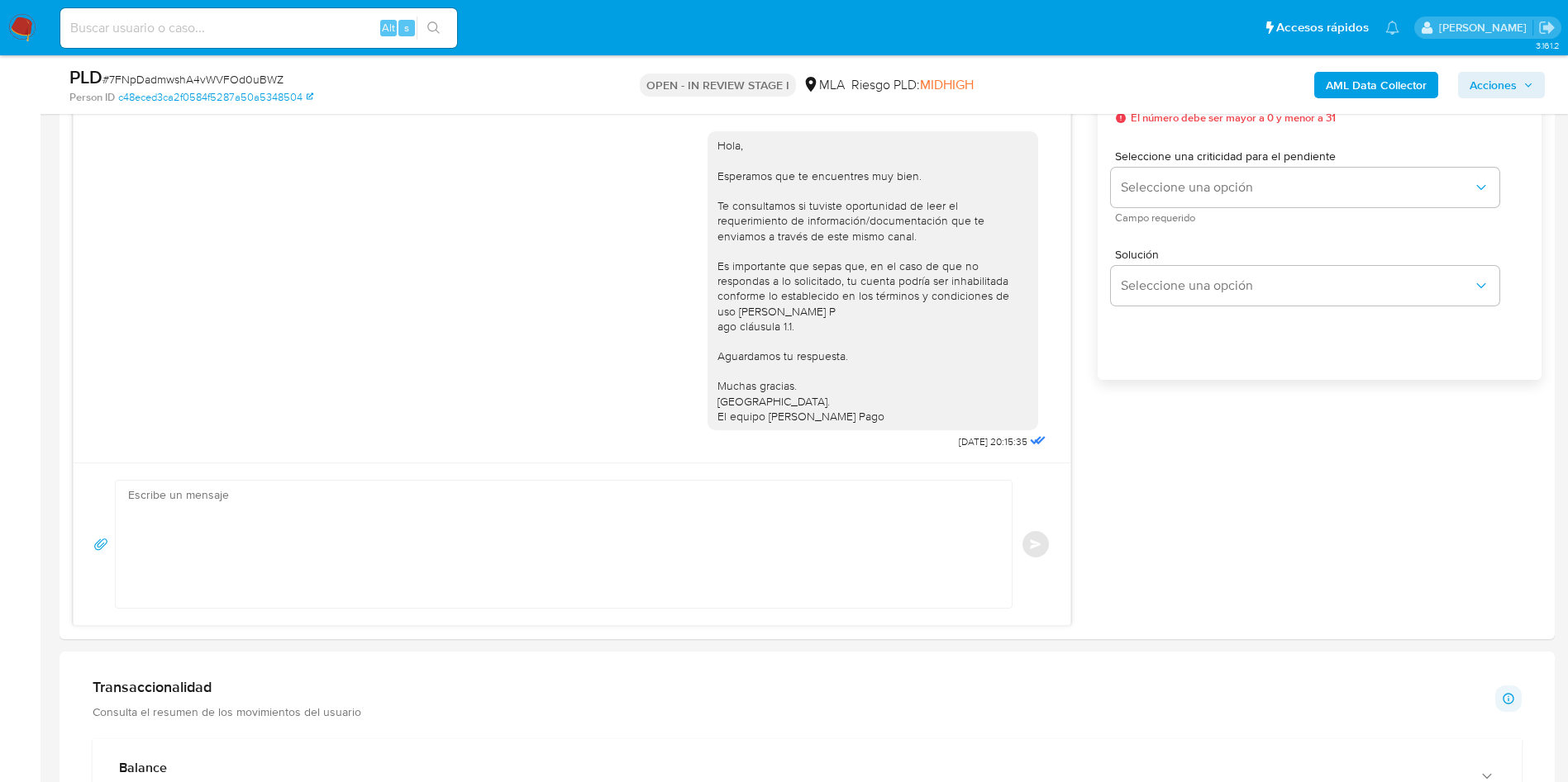
scroll to position [0, 0]
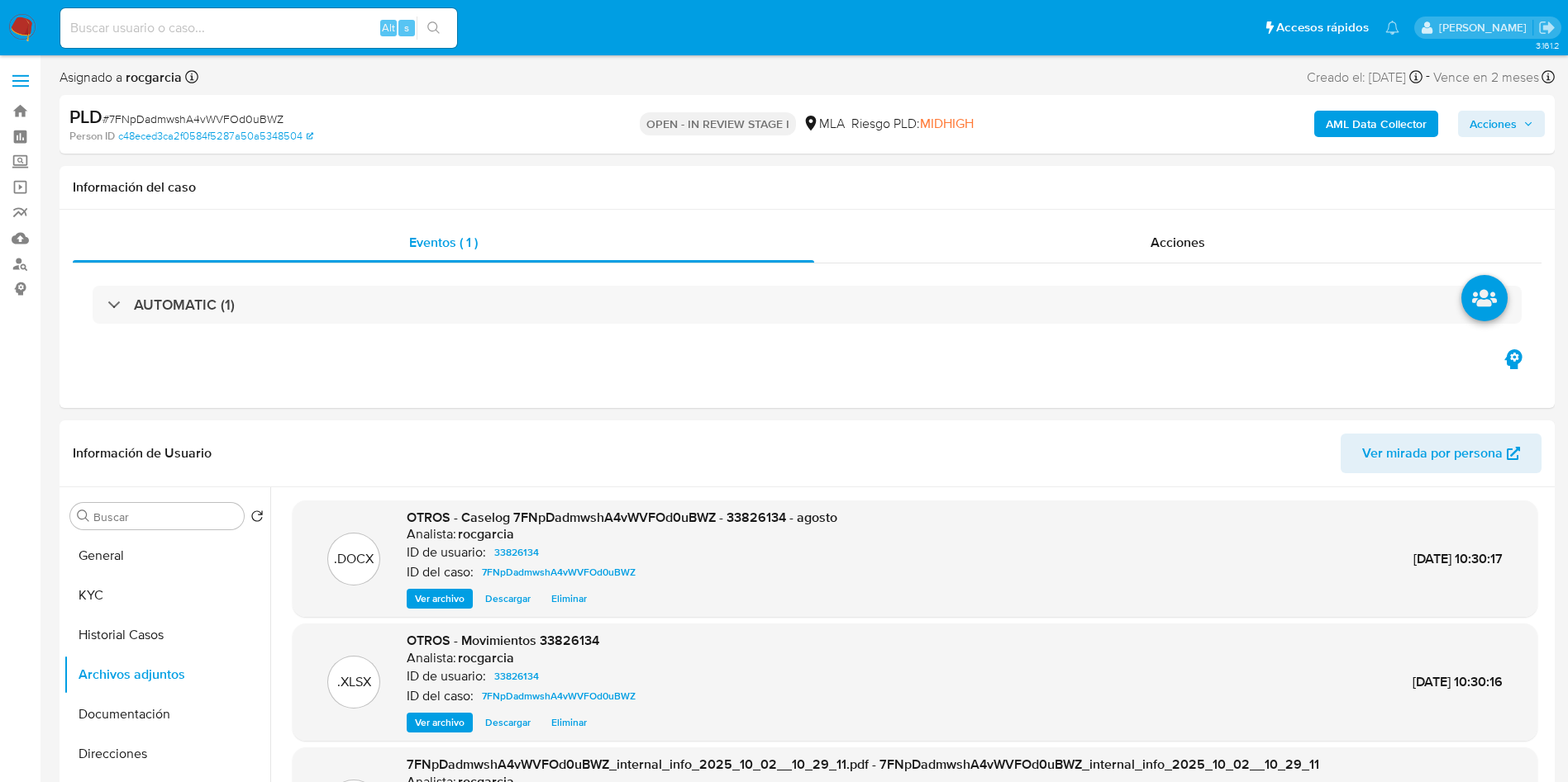
drag, startPoint x: 1519, startPoint y: 118, endPoint x: 1507, endPoint y: 118, distance: 12.0
click at [1519, 118] on span "Acciones" at bounding box center [1501, 123] width 64 height 23
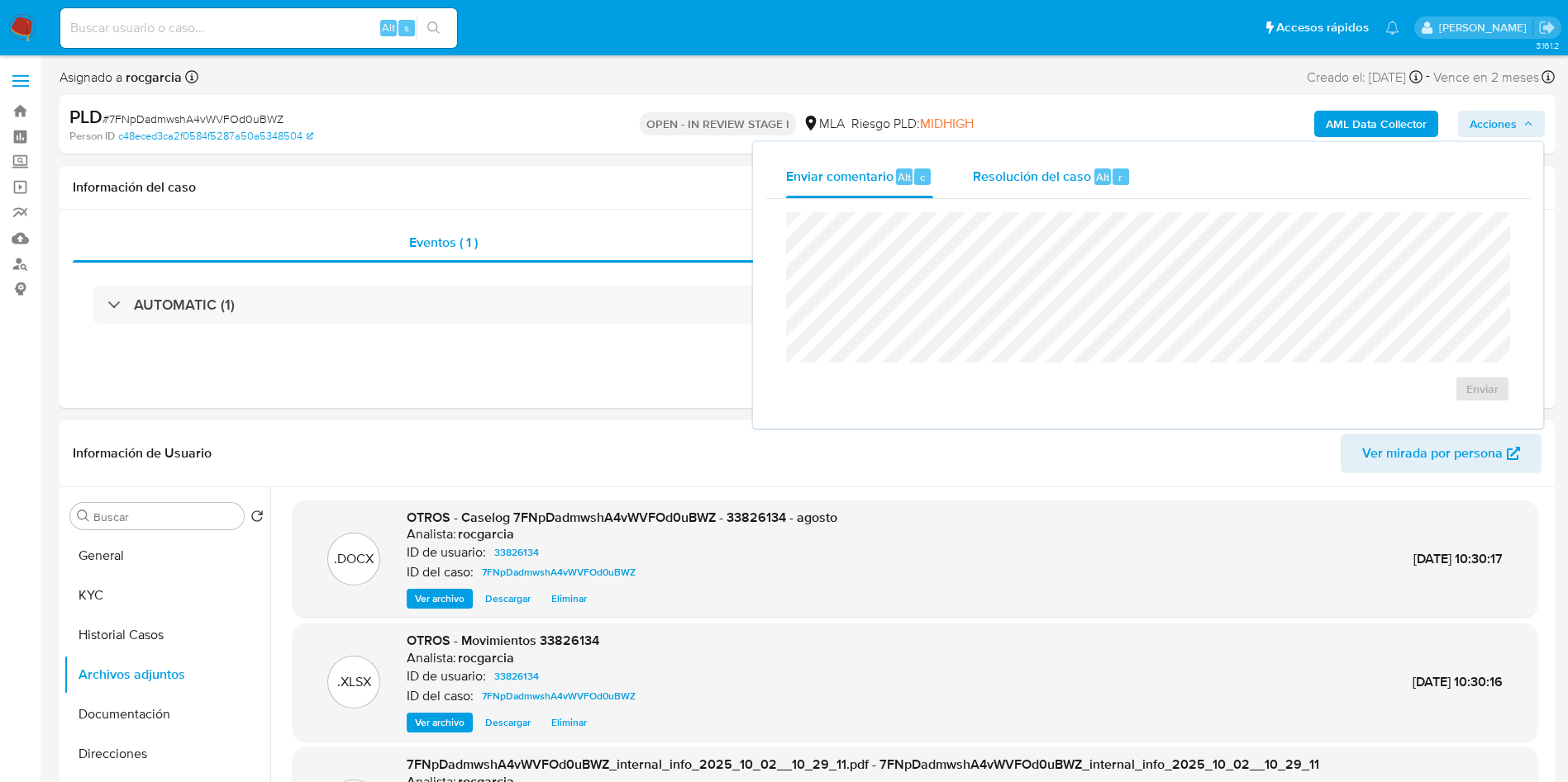
click at [1008, 178] on span "Resolución del caso" at bounding box center [1032, 176] width 118 height 19
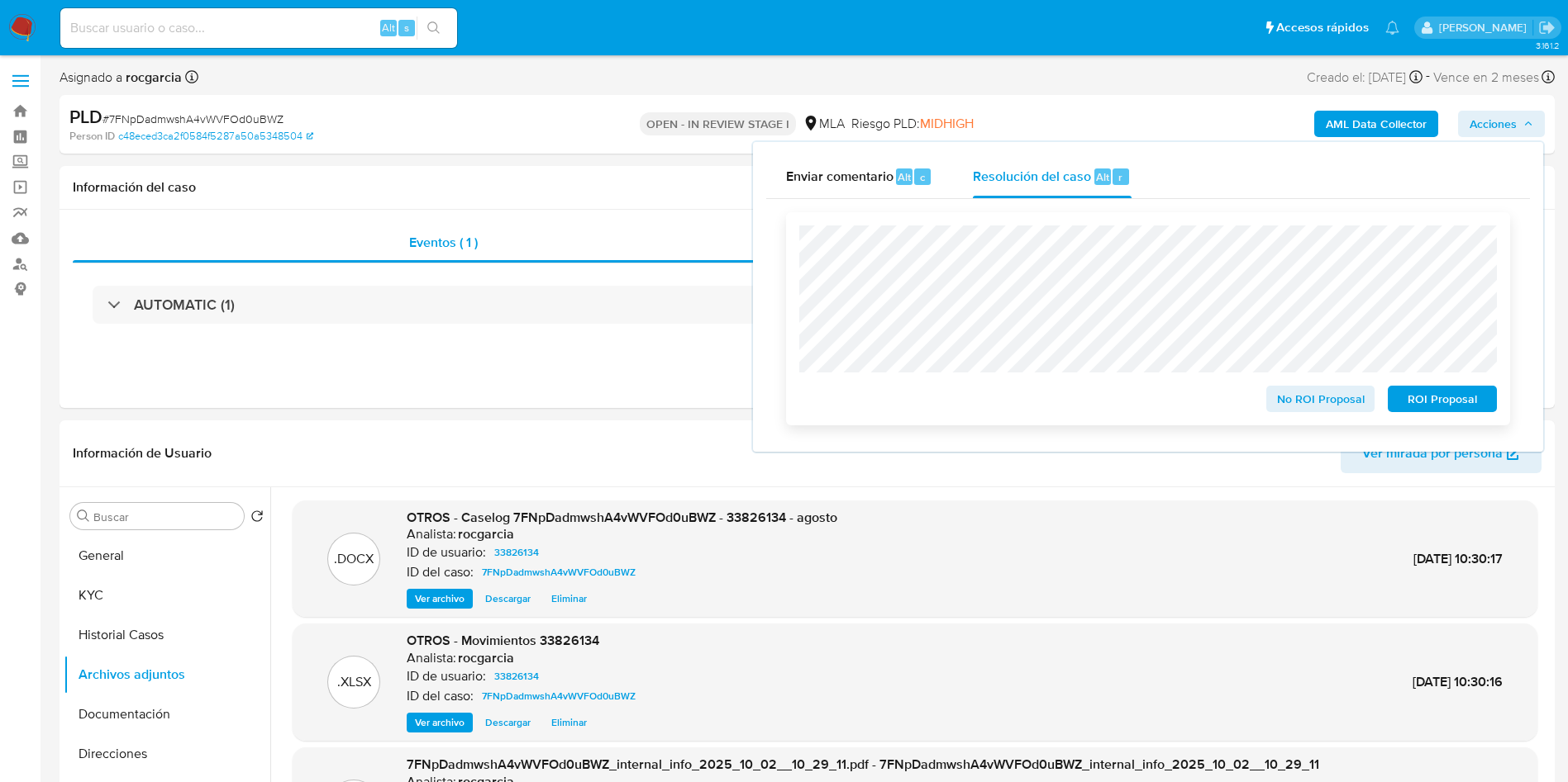
click at [1278, 407] on span "No ROI Proposal" at bounding box center [1320, 398] width 86 height 23
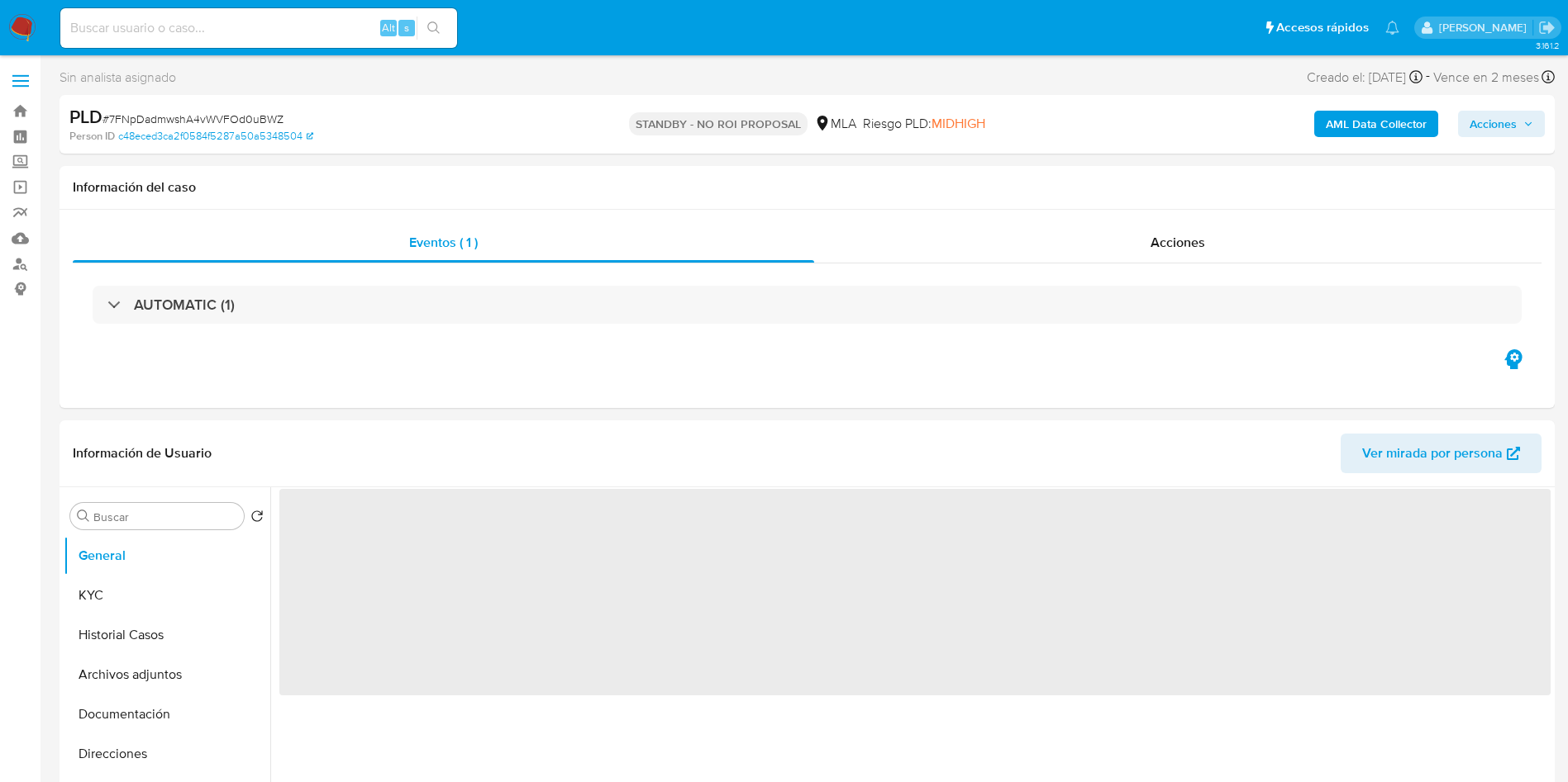
select select "10"
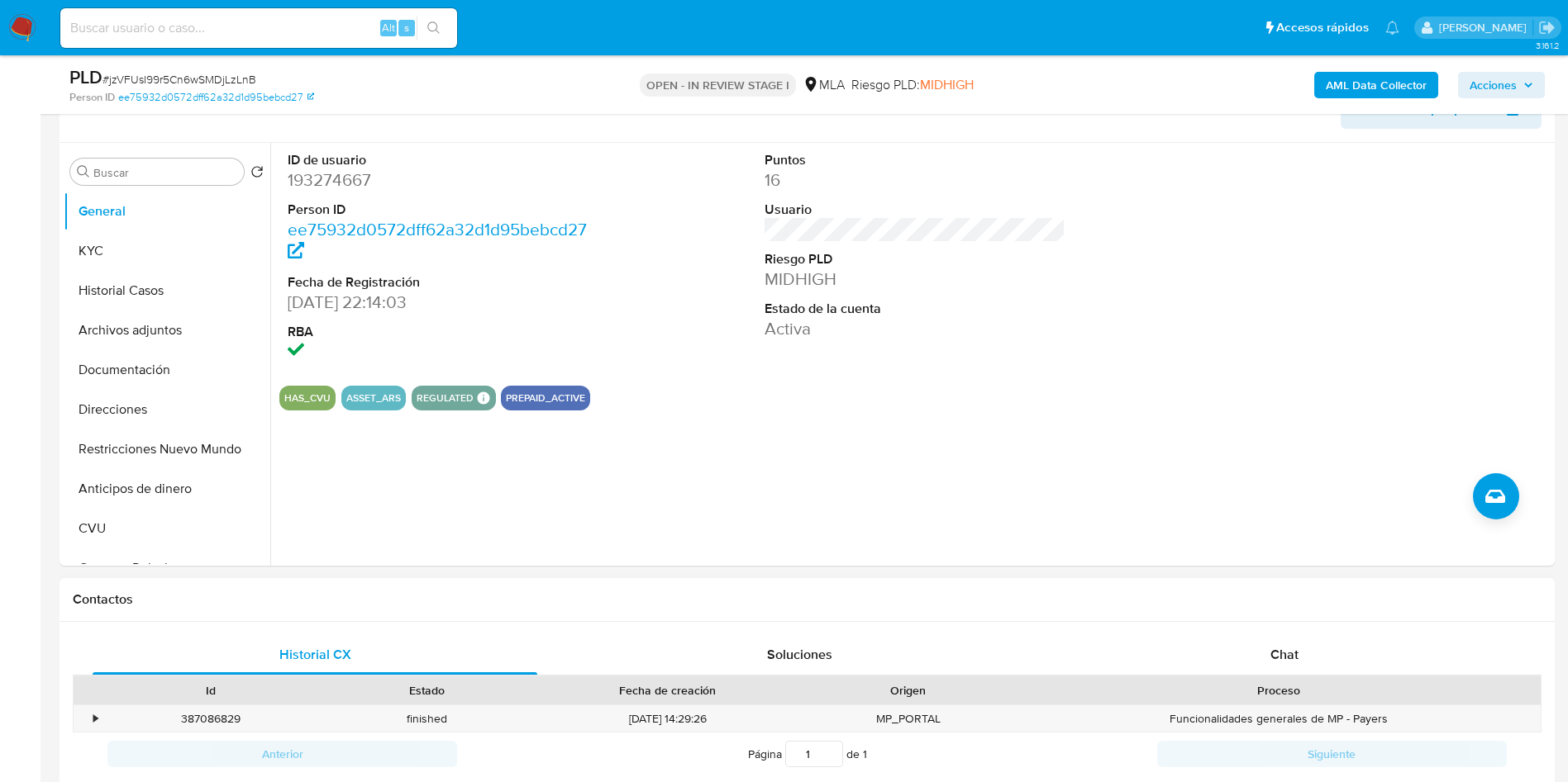
scroll to position [496, 0]
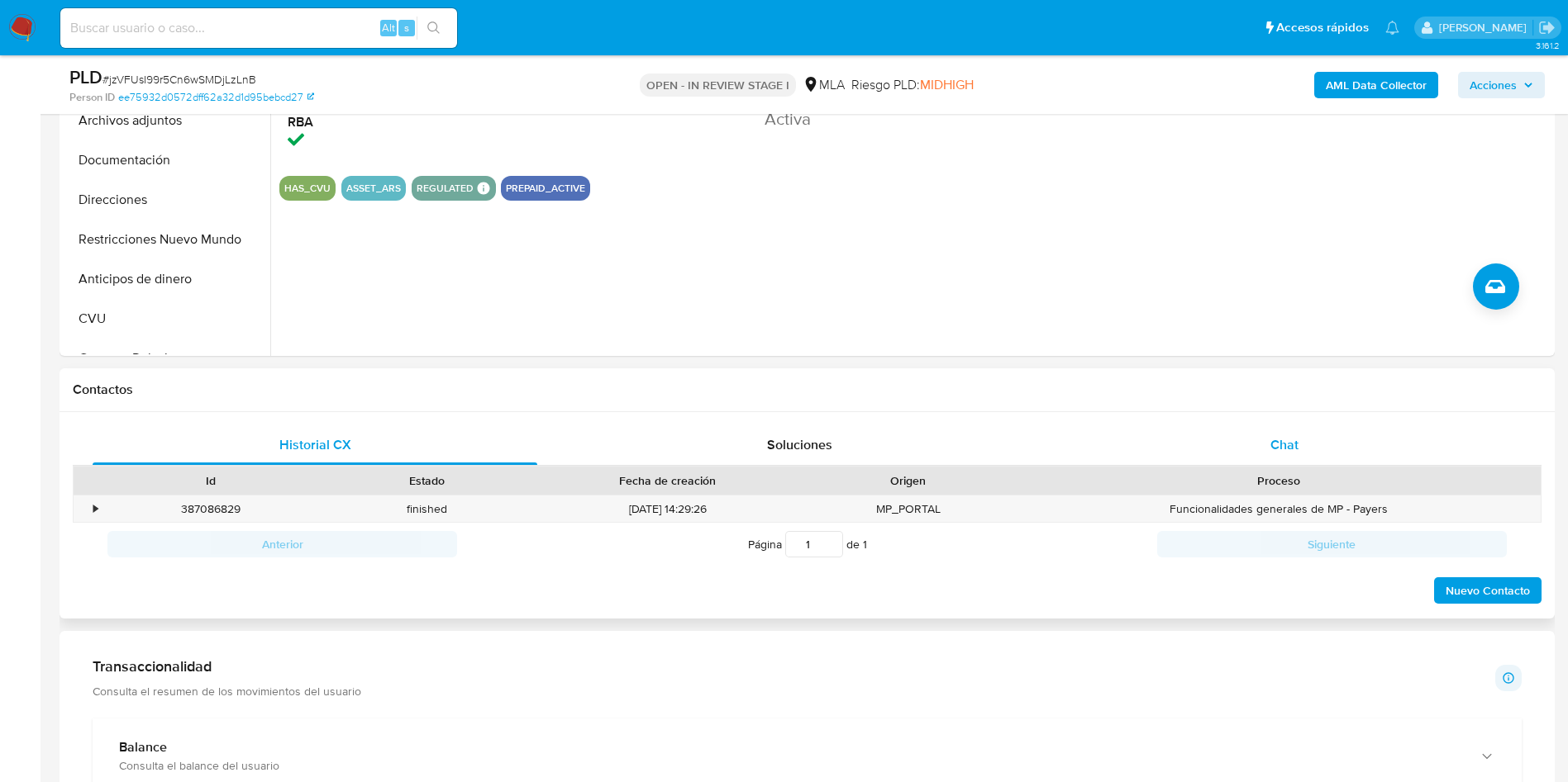
click at [1318, 439] on div "Chat" at bounding box center [1285, 445] width 444 height 40
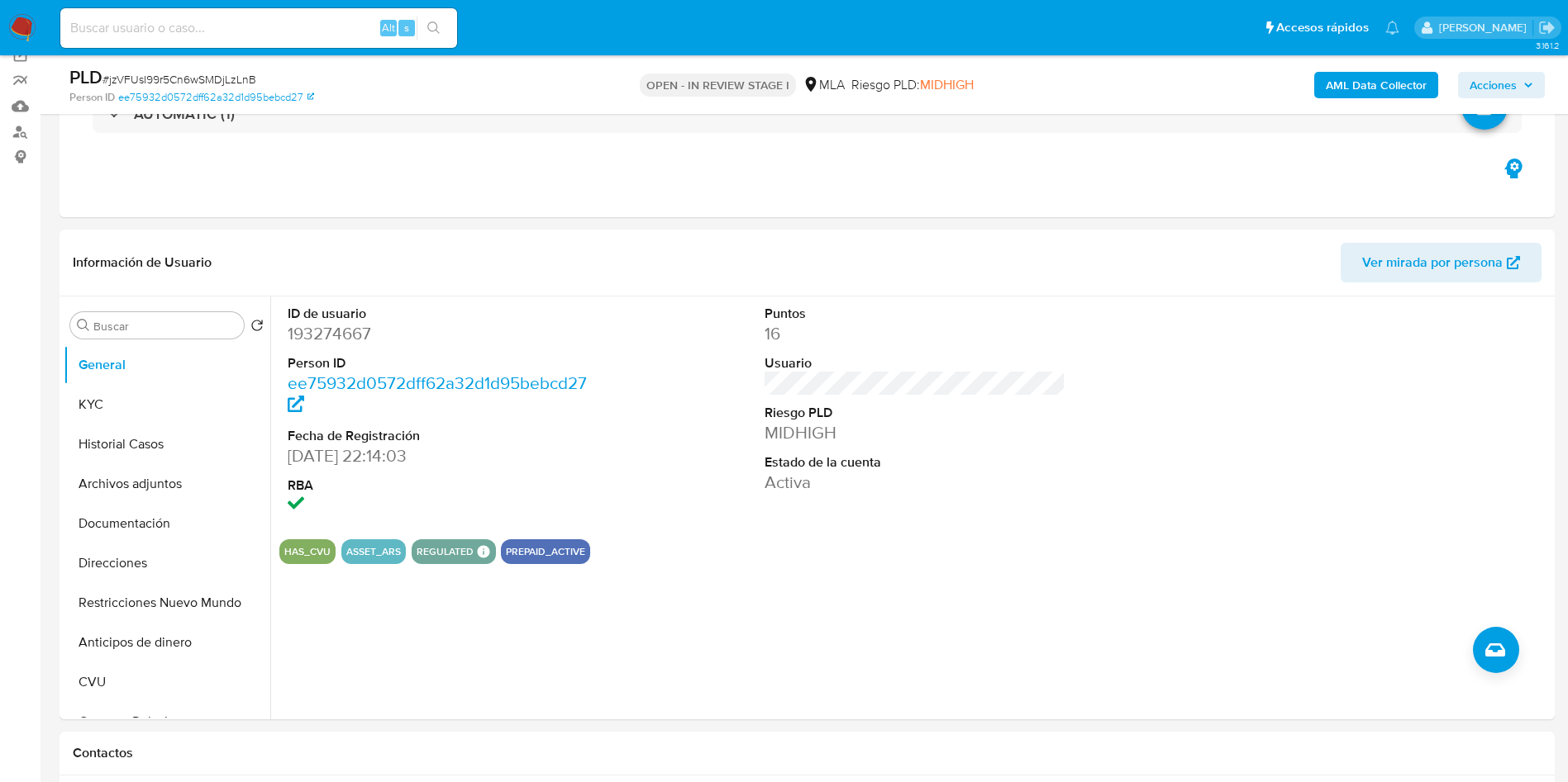
scroll to position [124, 0]
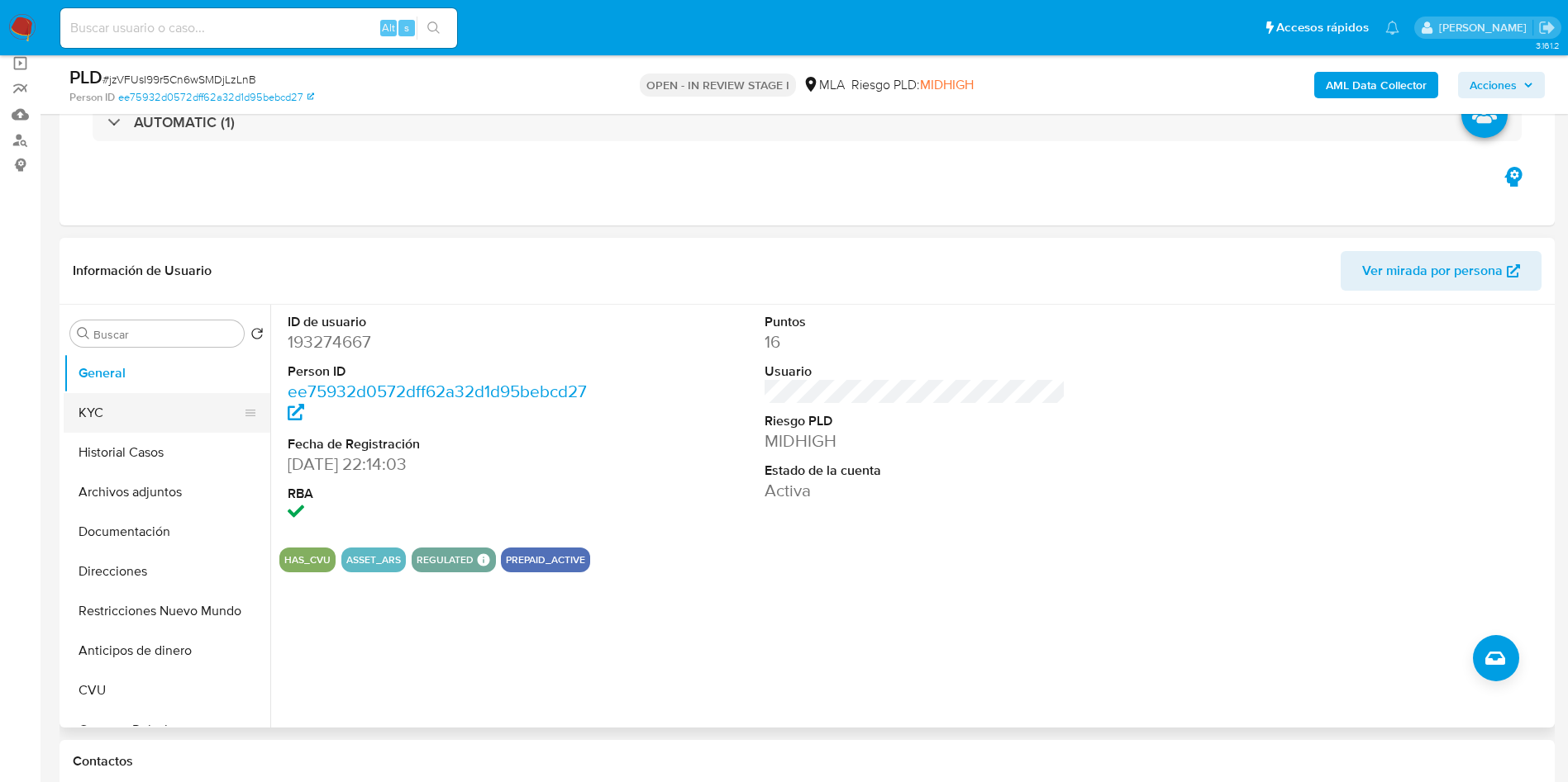
click at [121, 418] on button "KYC" at bounding box center [160, 413] width 193 height 40
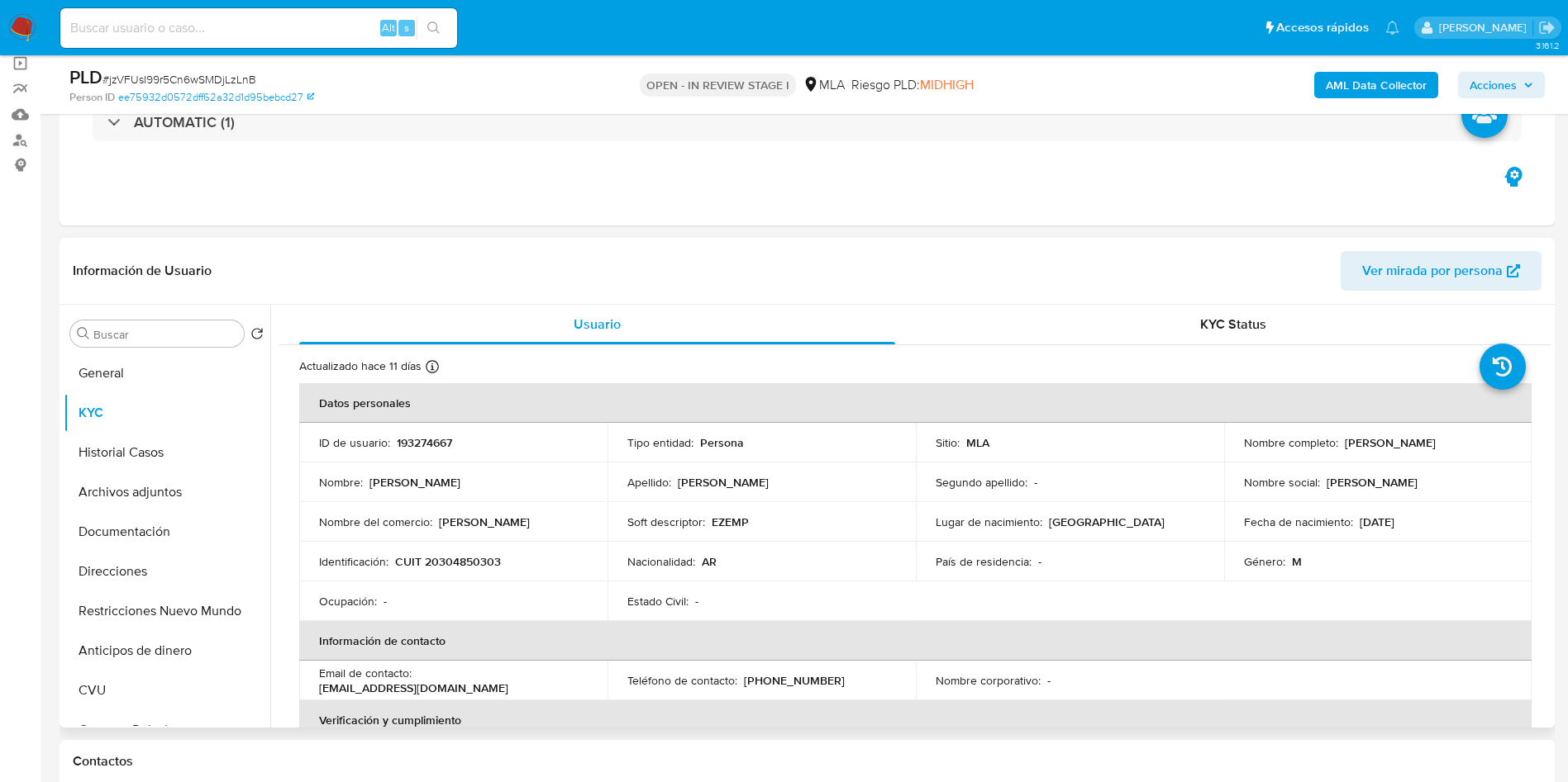
click at [448, 568] on p "CUIT 20304850303" at bounding box center [448, 561] width 106 height 14
click at [447, 568] on p "CUIT 20304850303" at bounding box center [448, 561] width 106 height 14
copy p "20304850303"
click at [480, 554] on p "CUIT 20304850303" at bounding box center [448, 561] width 106 height 14
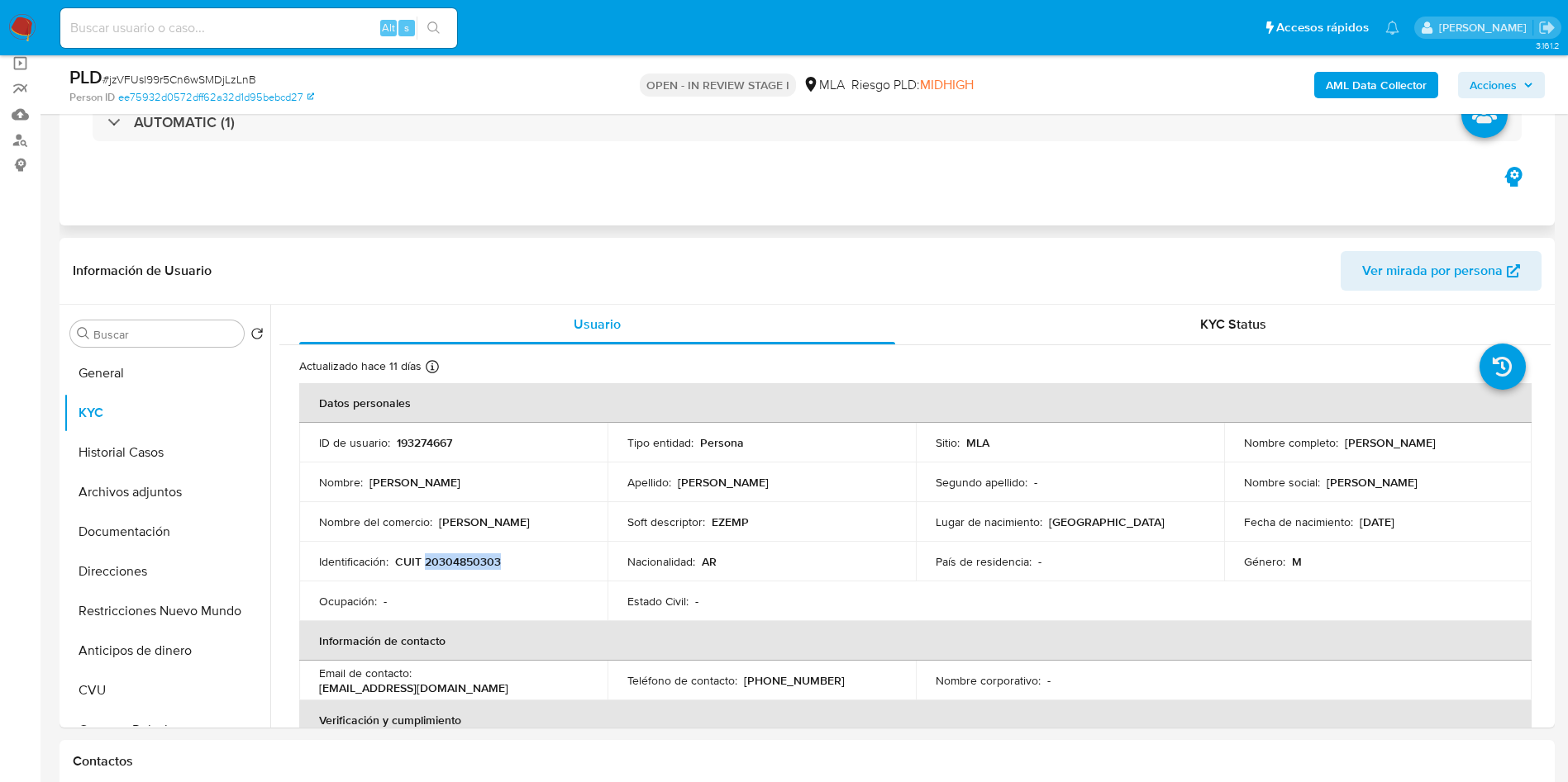
copy p "20304850303"
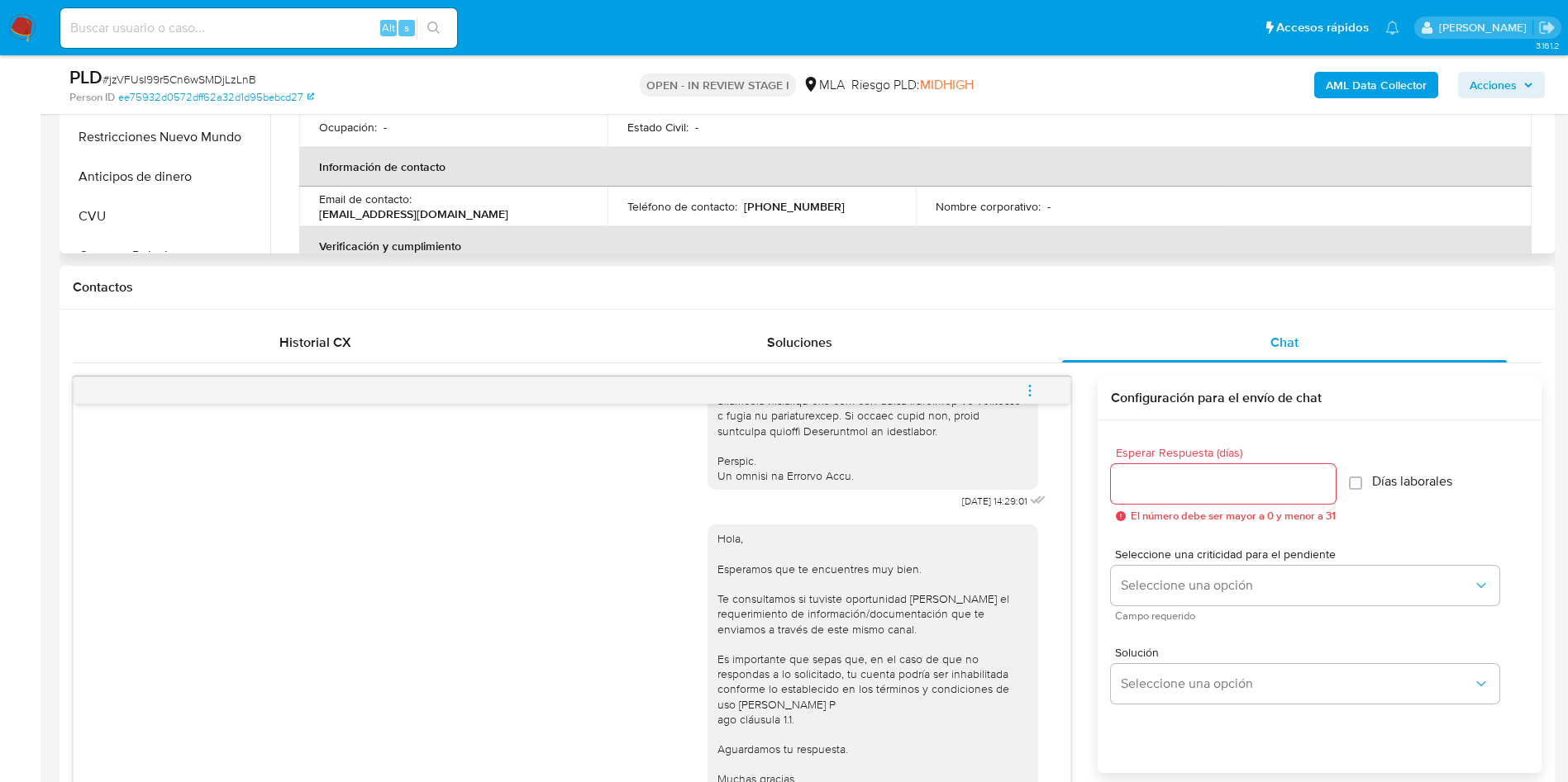
scroll to position [248, 0]
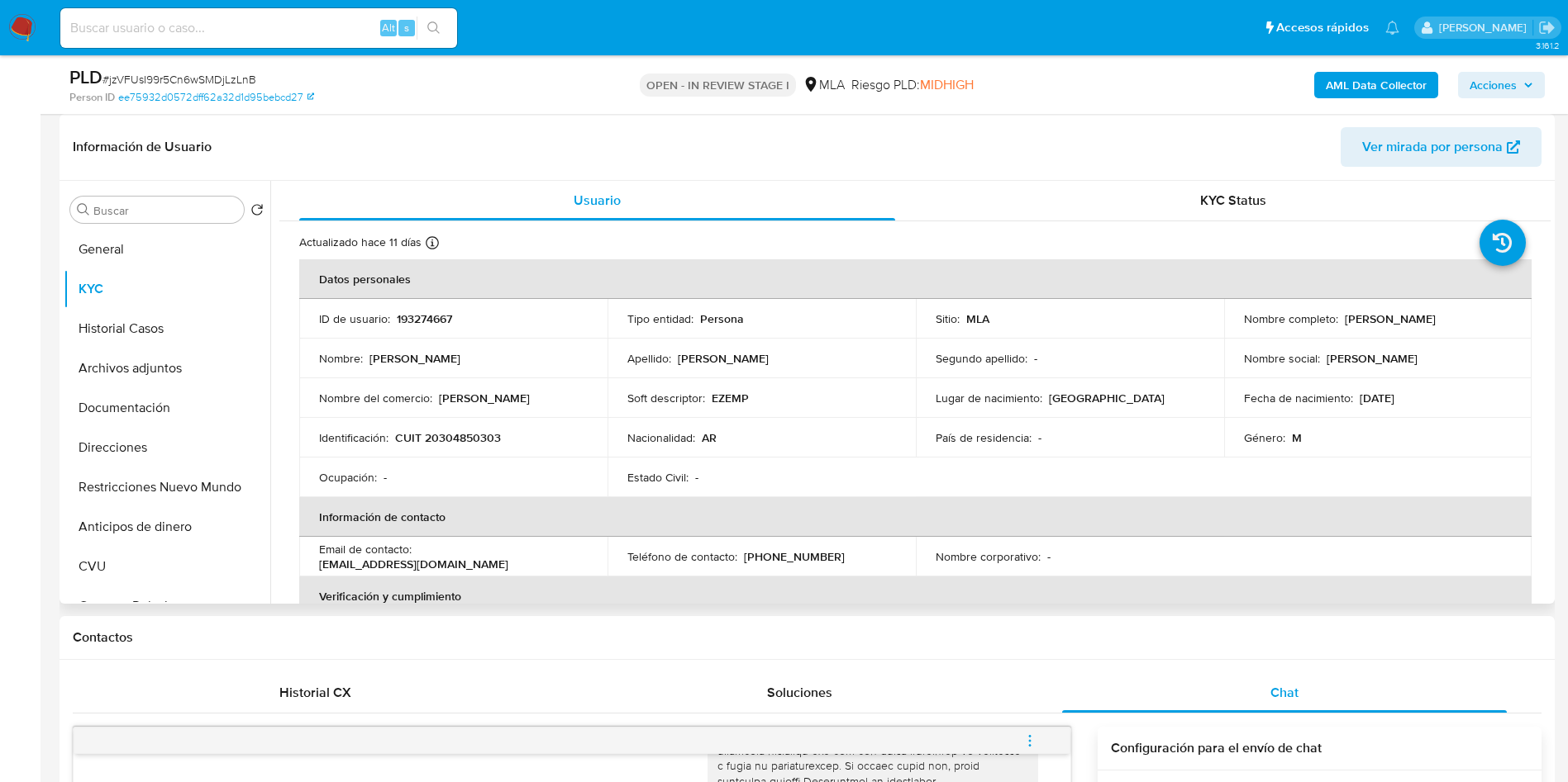
click at [484, 426] on td "Identificación : CUIT 20304850303" at bounding box center [453, 437] width 308 height 40
click at [481, 440] on p "CUIT 20304850303" at bounding box center [448, 437] width 106 height 14
copy p "20304850303"
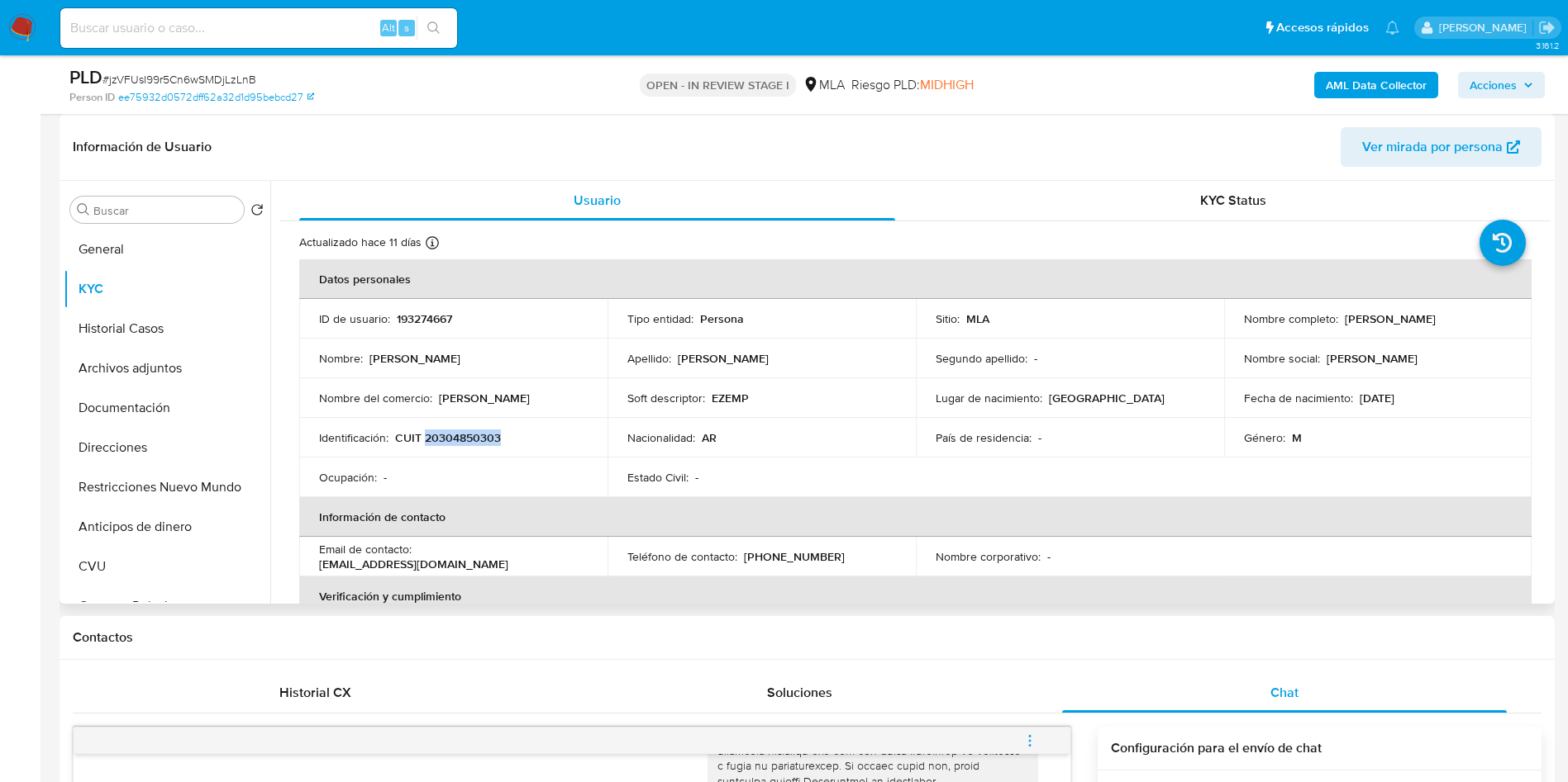
scroll to position [838, 0]
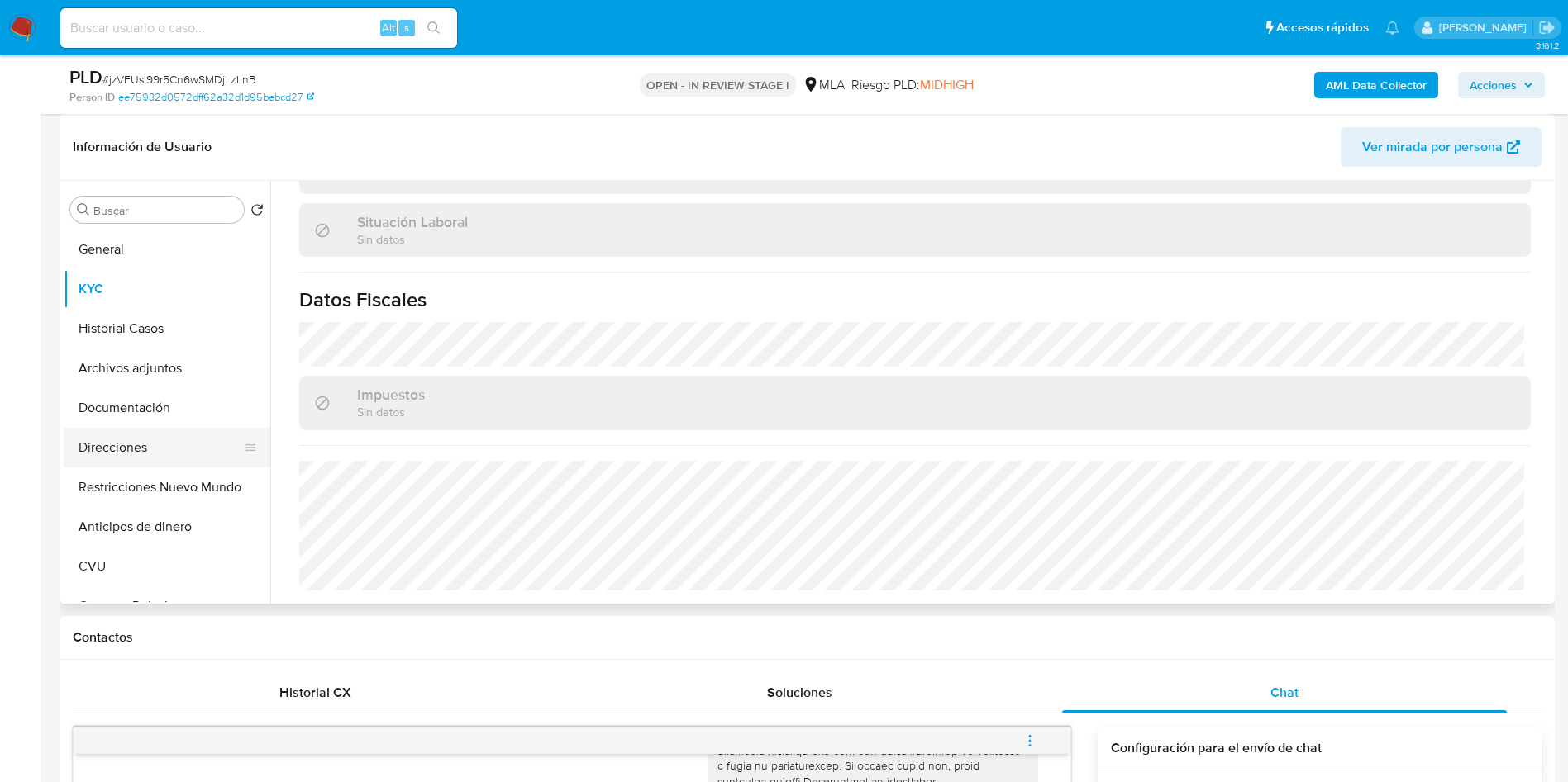
click at [126, 452] on button "Direcciones" at bounding box center [160, 448] width 193 height 40
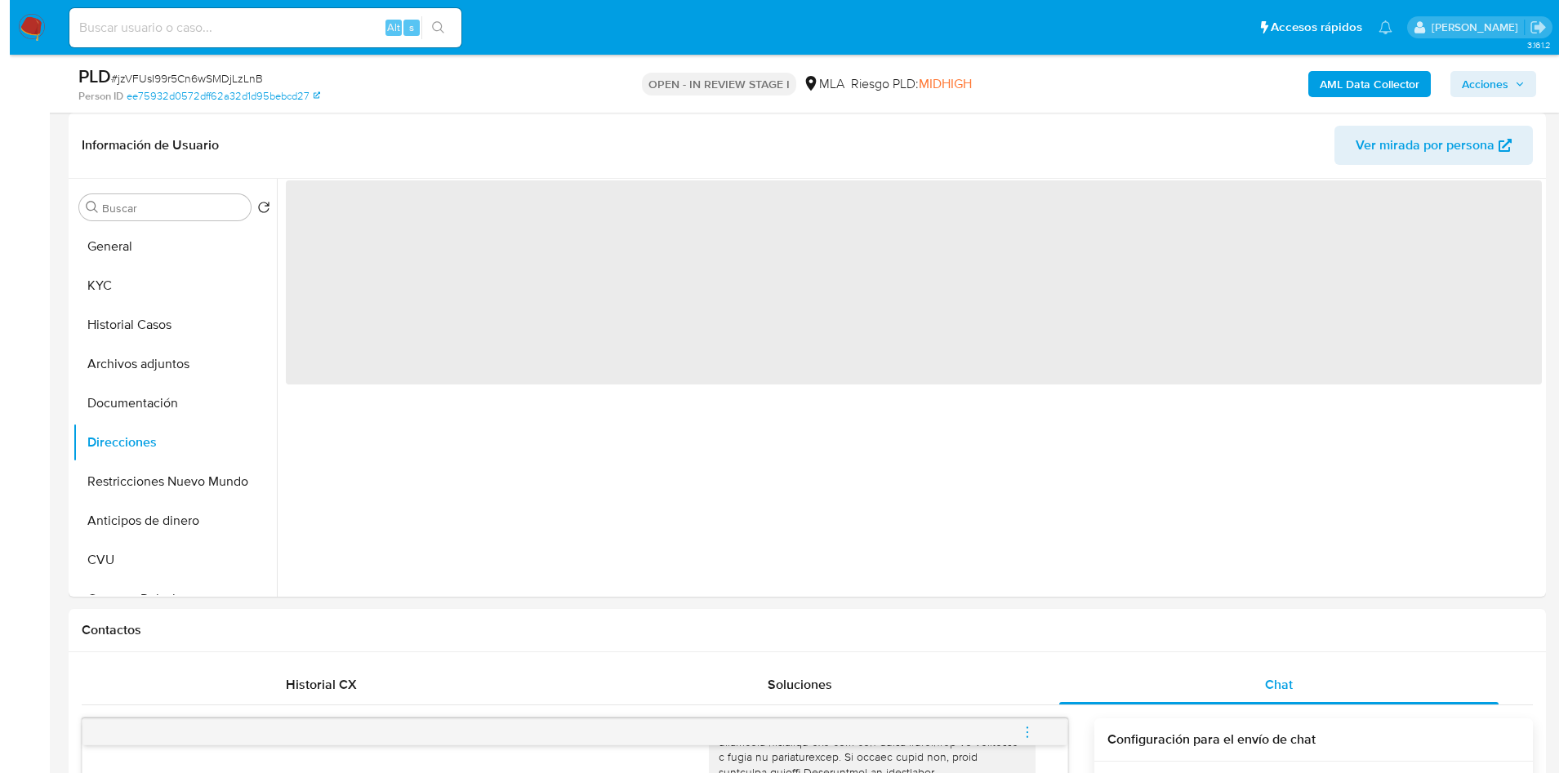
scroll to position [0, 0]
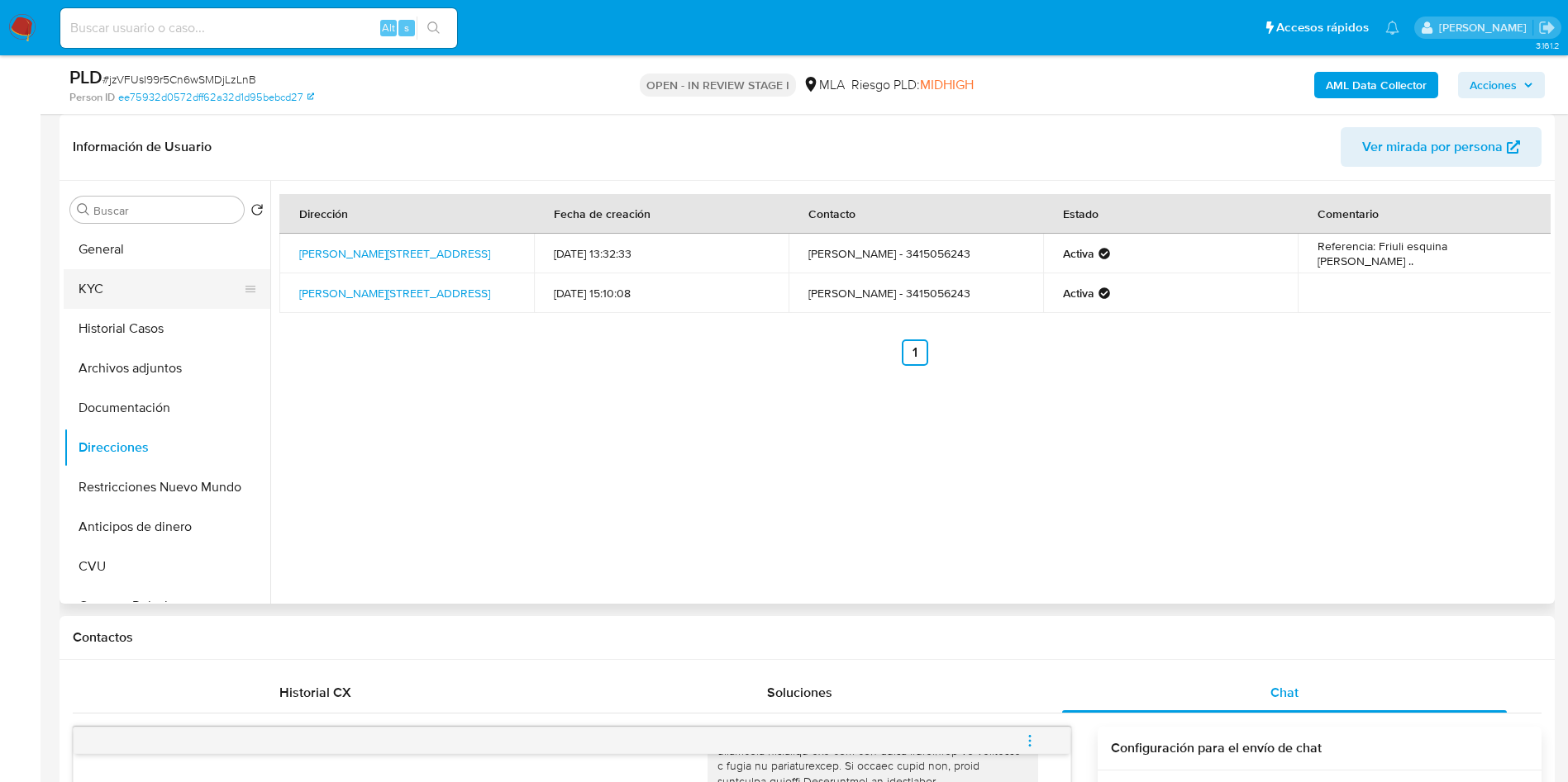
drag, startPoint x: 115, startPoint y: 357, endPoint x: 190, endPoint y: 301, distance: 93.6
click at [115, 354] on button "Archivos adjuntos" at bounding box center [167, 368] width 207 height 40
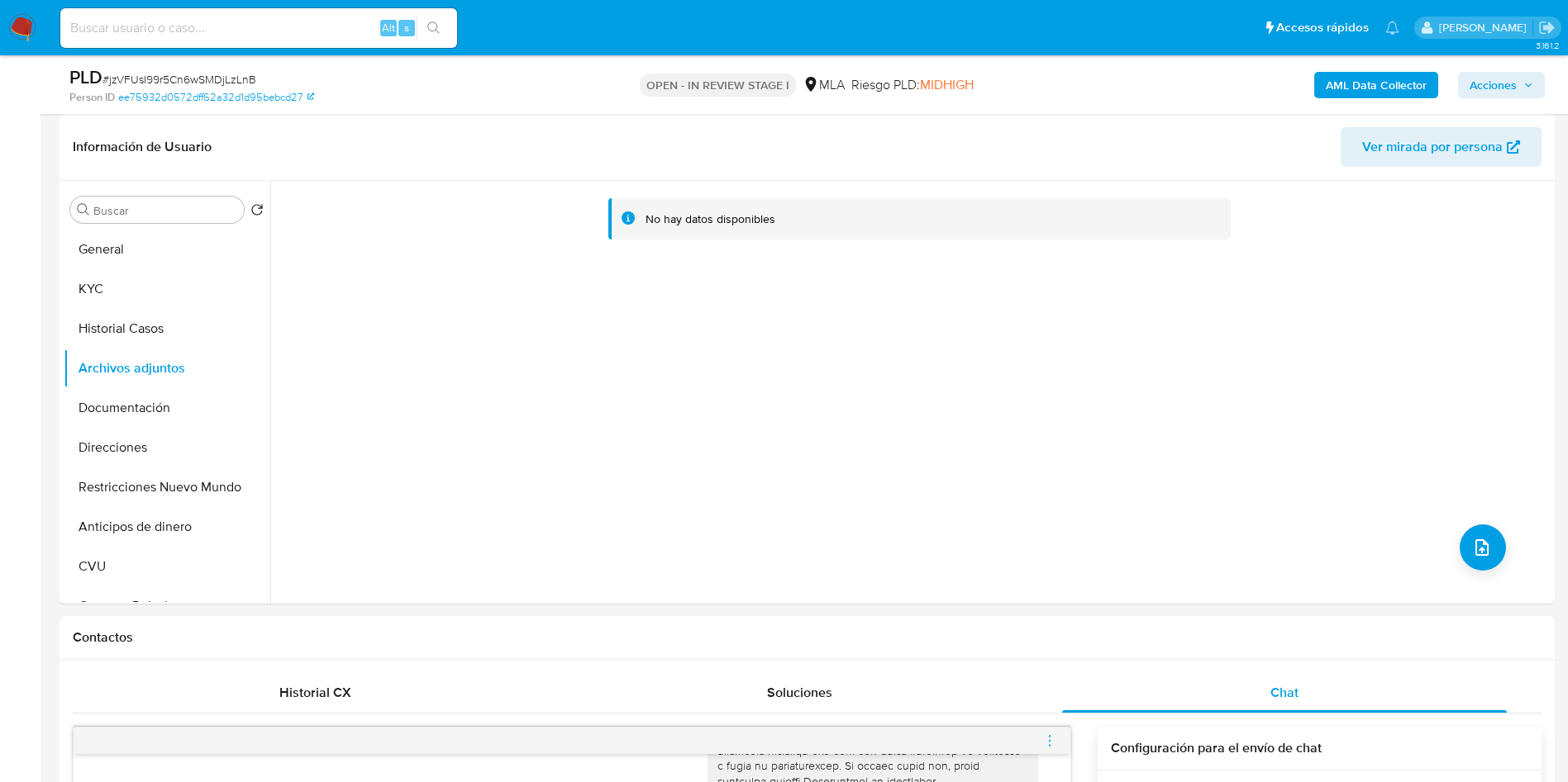
click at [1367, 84] on b "AML Data Collector" at bounding box center [1376, 84] width 100 height 26
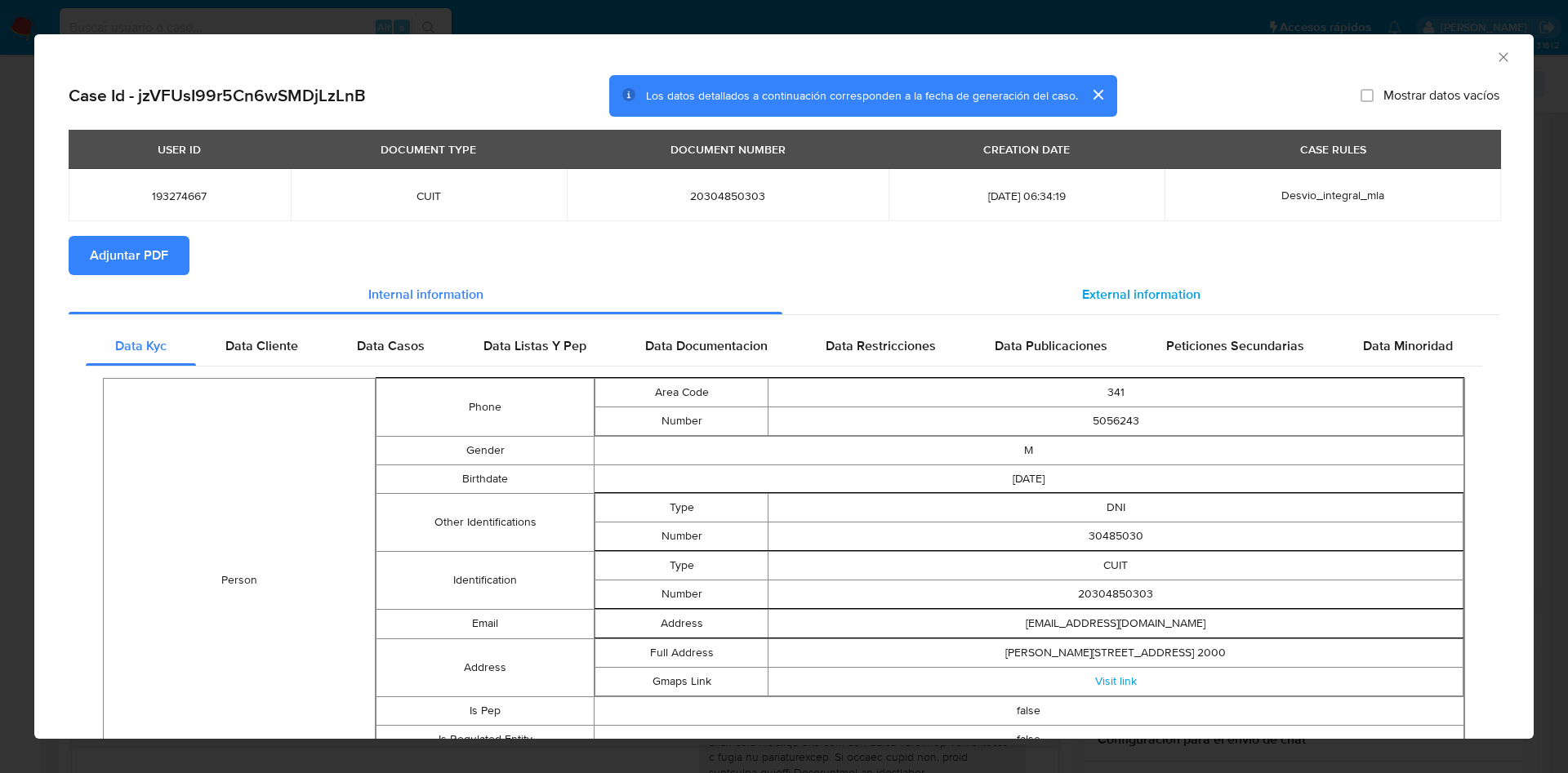
click at [1146, 288] on span "External information" at bounding box center [1141, 294] width 119 height 19
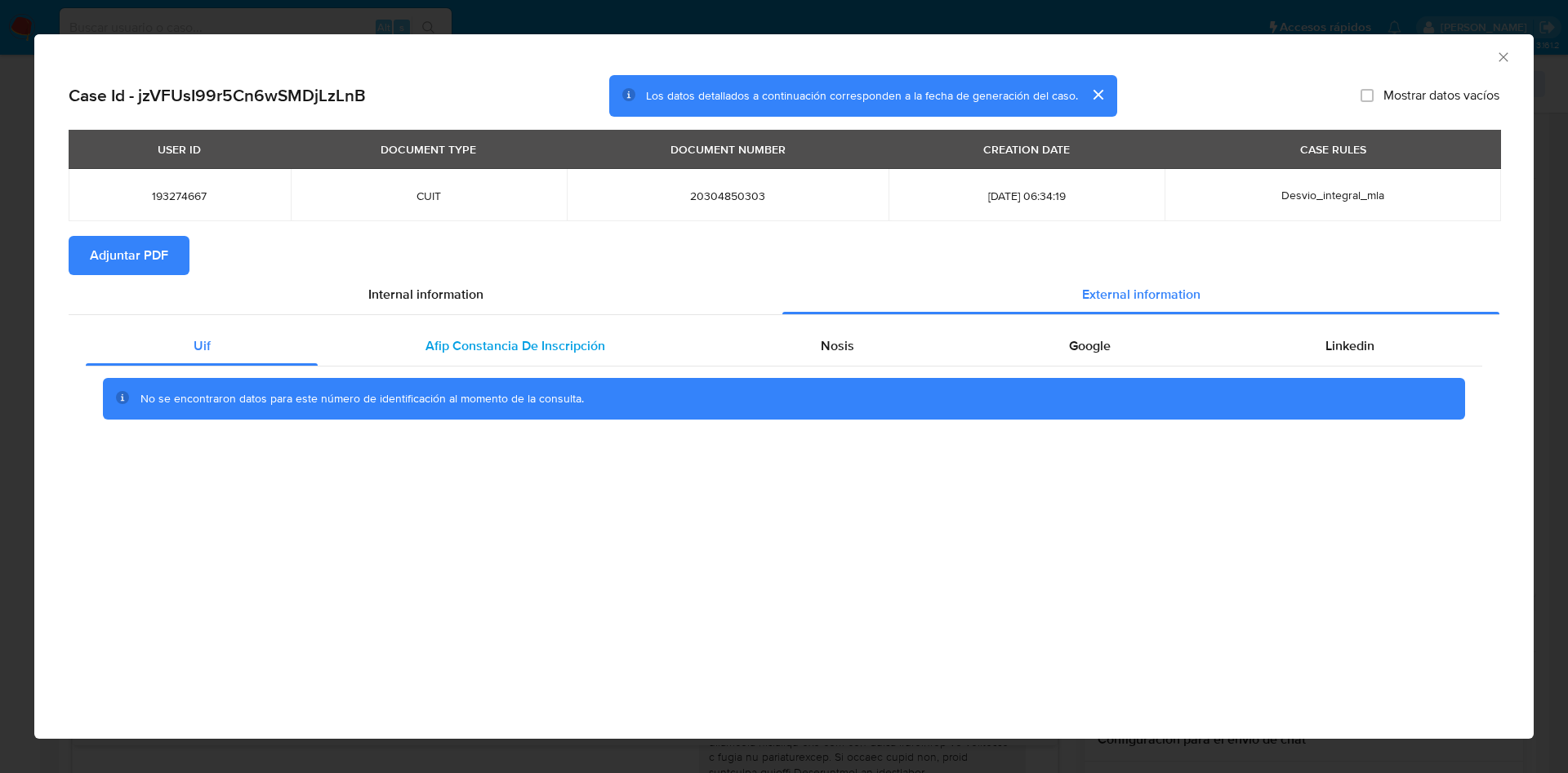
click at [577, 352] on span "Afip Constancia De Inscripción" at bounding box center [516, 346] width 180 height 19
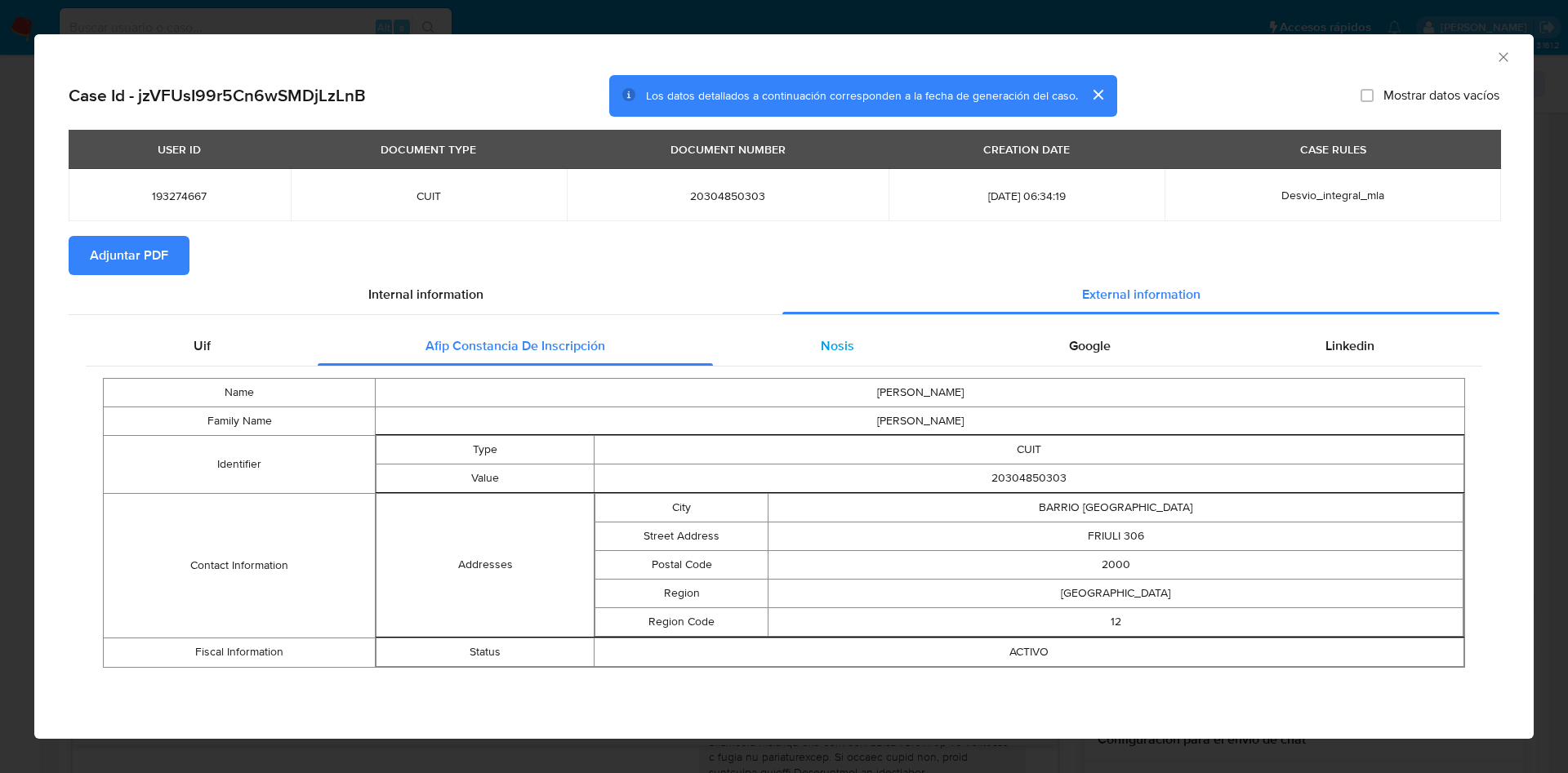
click at [828, 358] on div "Nosis" at bounding box center [837, 346] width 248 height 40
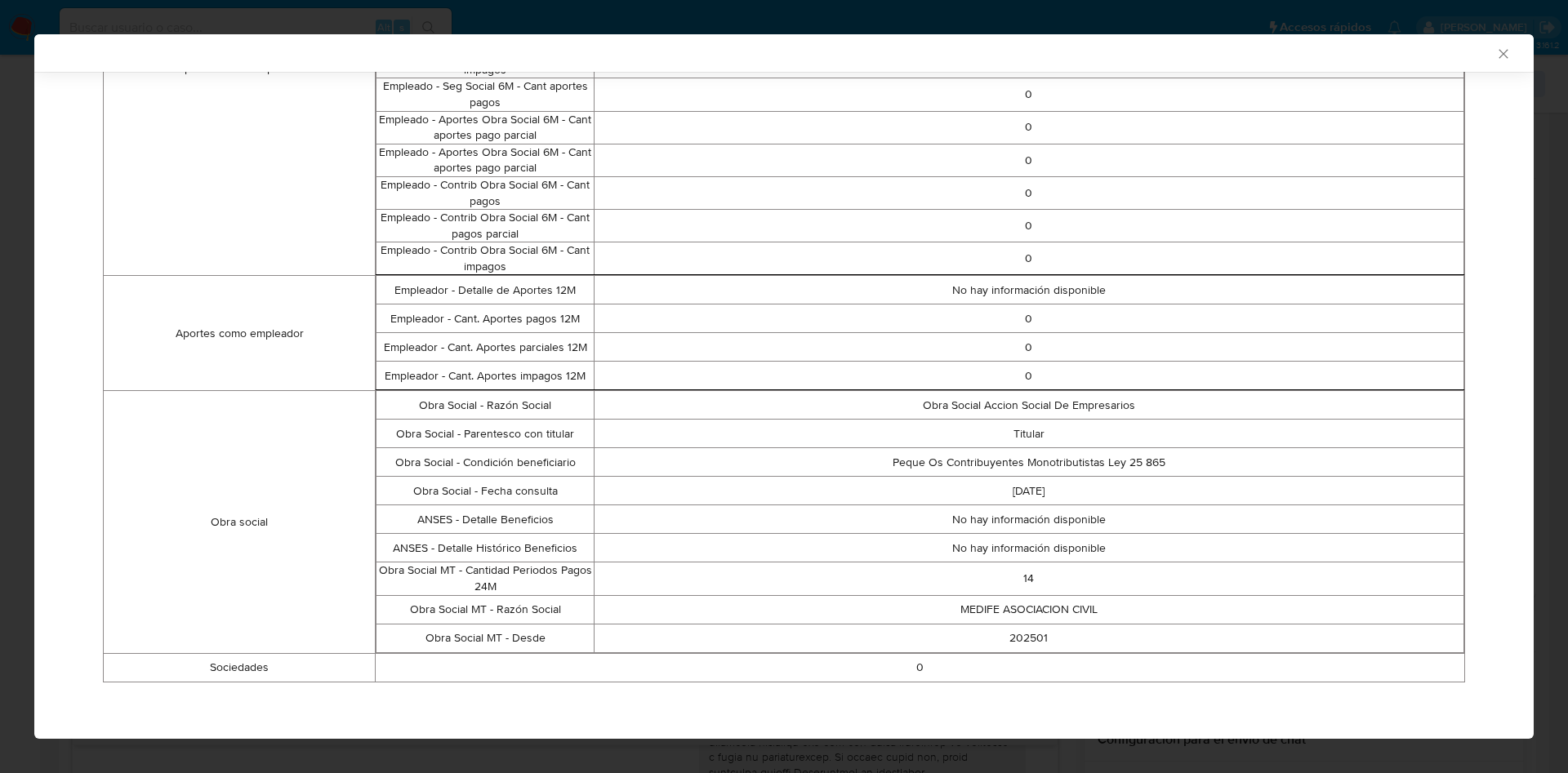
scroll to position [87, 0]
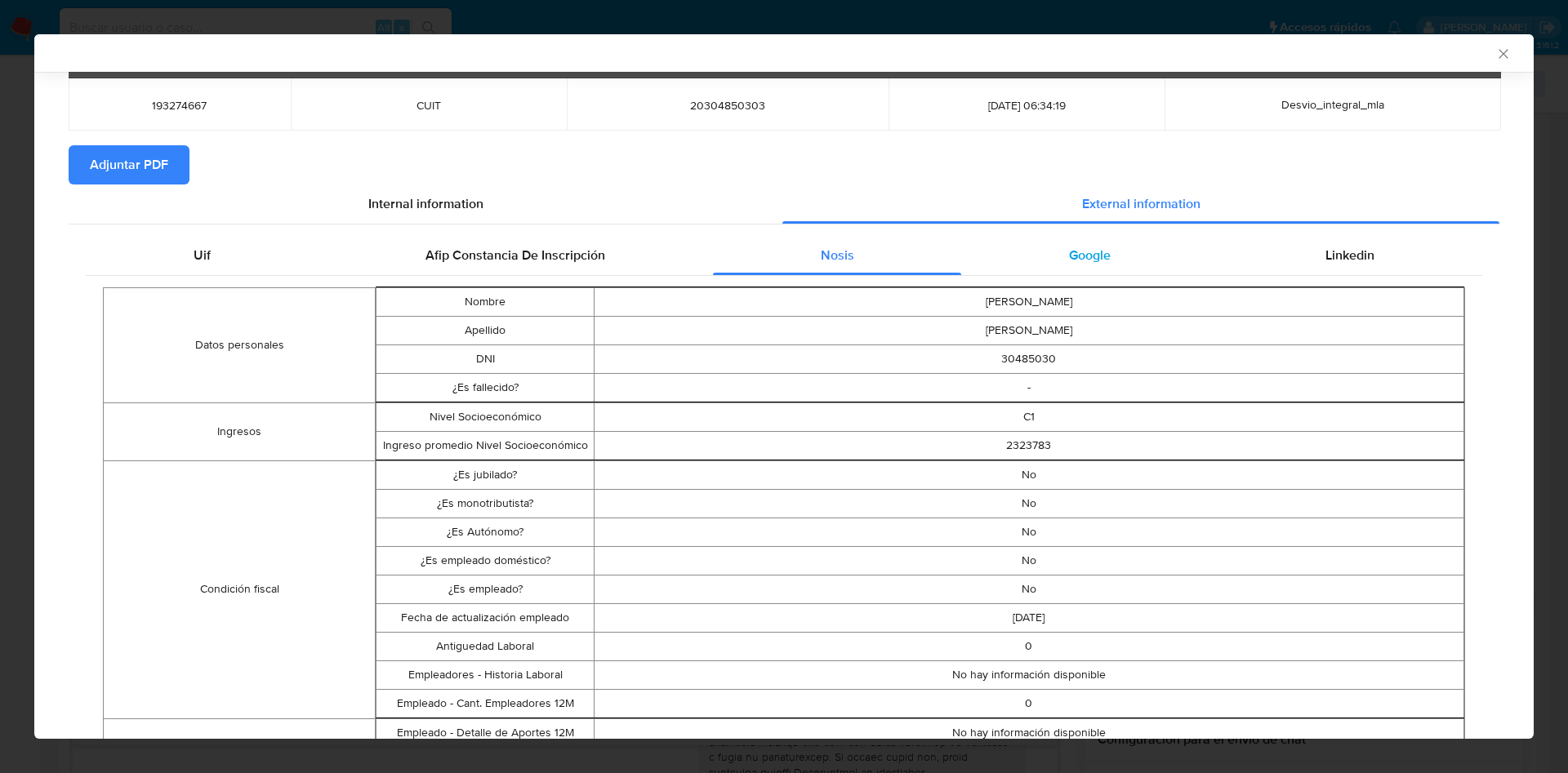
click at [1069, 257] on span "Google" at bounding box center [1090, 255] width 42 height 19
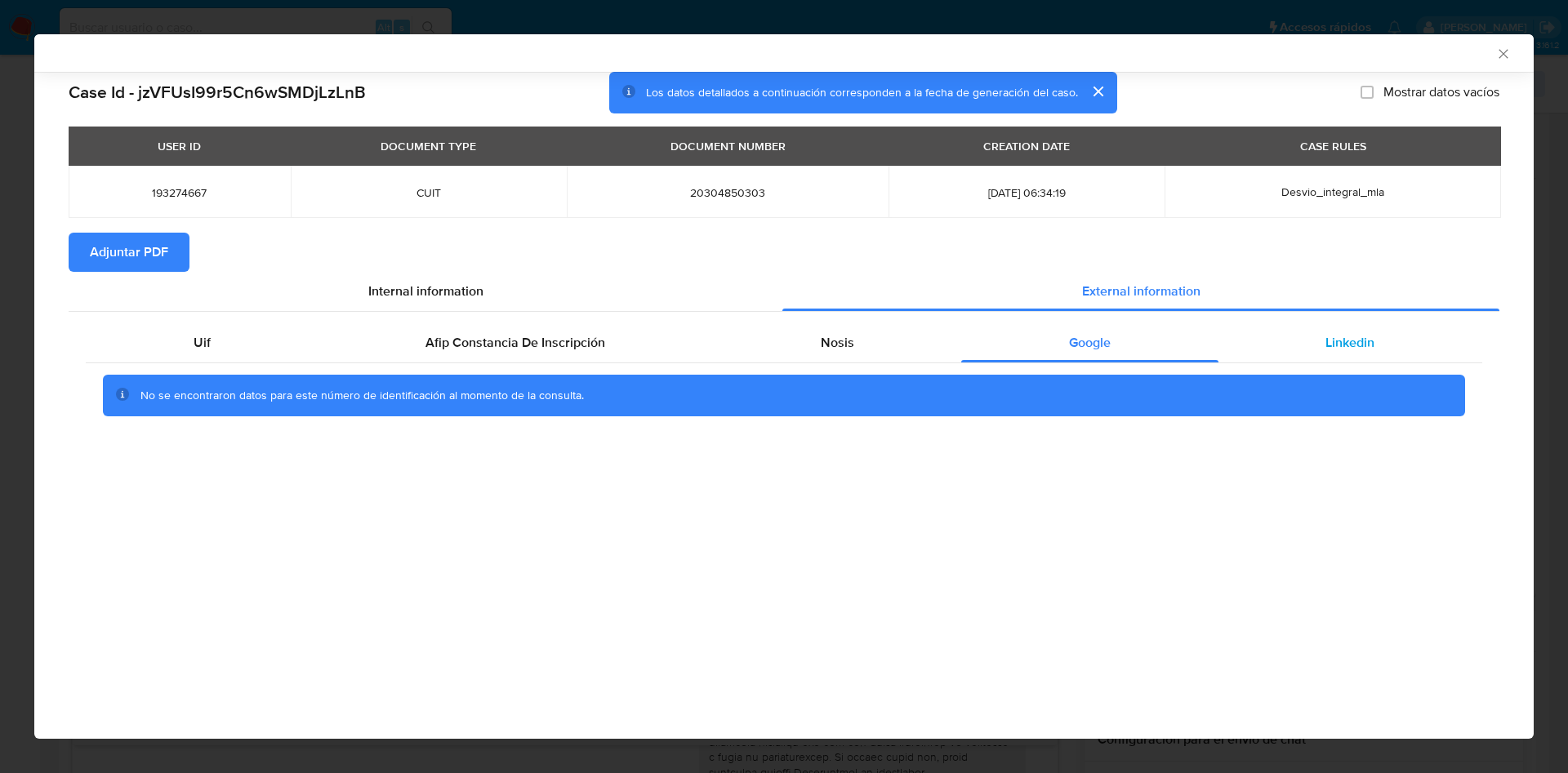
drag, startPoint x: 1366, startPoint y: 341, endPoint x: 1342, endPoint y: 338, distance: 24.2
click at [1365, 343] on span "Linkedin" at bounding box center [1350, 342] width 49 height 19
click at [138, 259] on span "Adjuntar PDF" at bounding box center [129, 252] width 78 height 36
click at [1501, 50] on icon "Cerrar ventana" at bounding box center [1503, 53] width 16 height 16
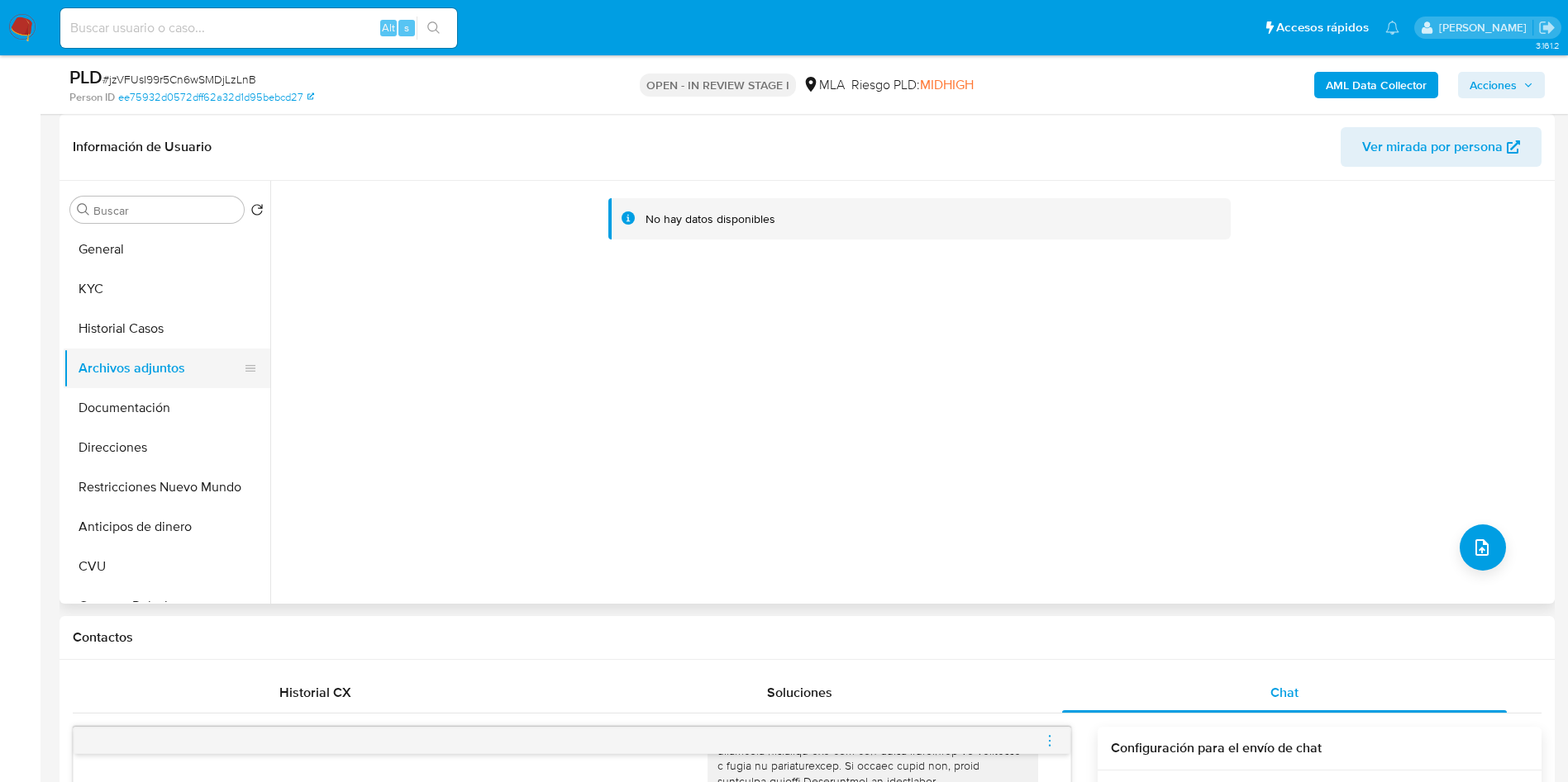
click at [148, 352] on button "Archivos adjuntos" at bounding box center [160, 368] width 193 height 40
click at [143, 326] on button "Historial Casos" at bounding box center [160, 328] width 193 height 40
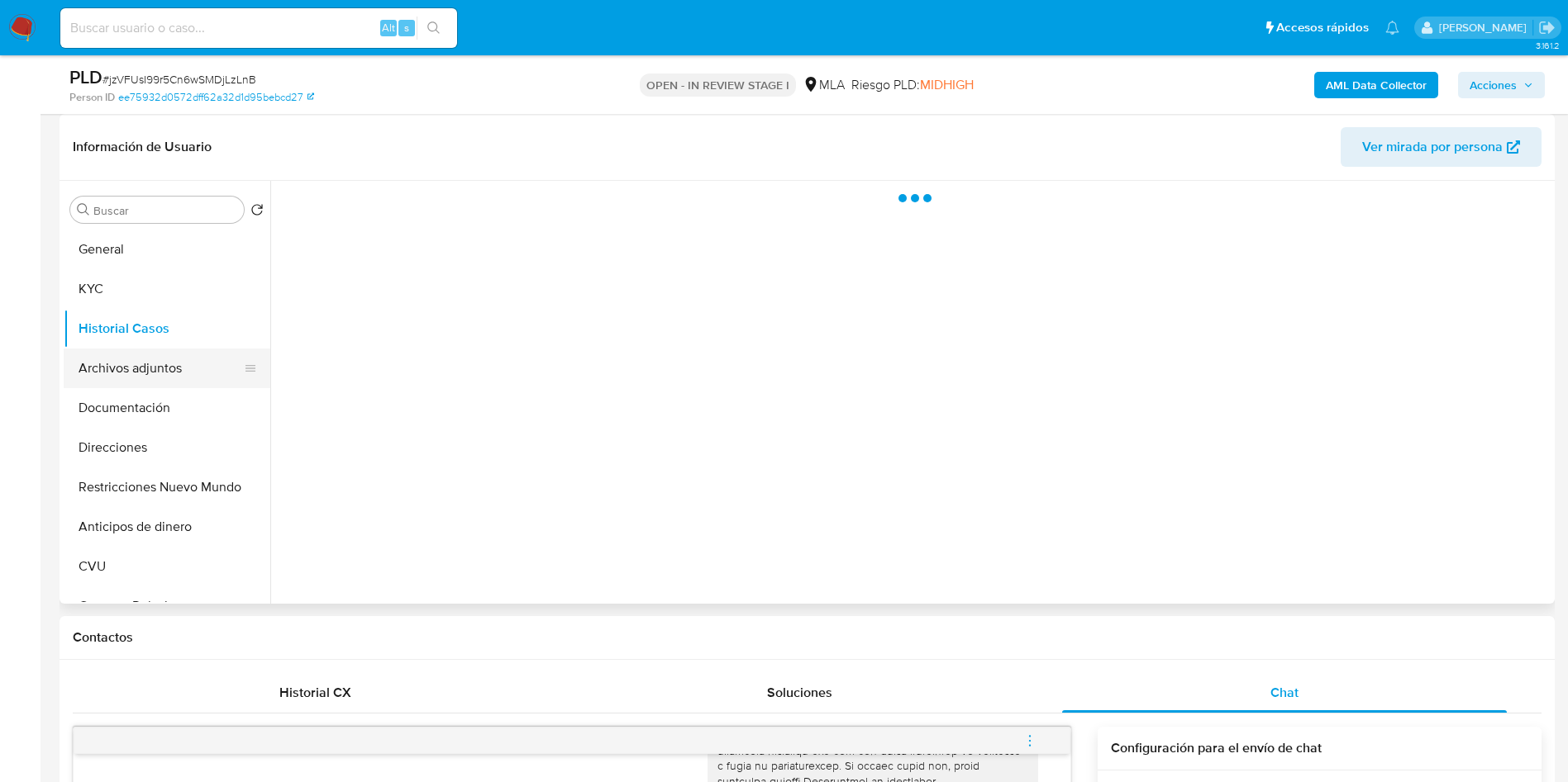
click at [152, 368] on button "Archivos adjuntos" at bounding box center [160, 368] width 193 height 40
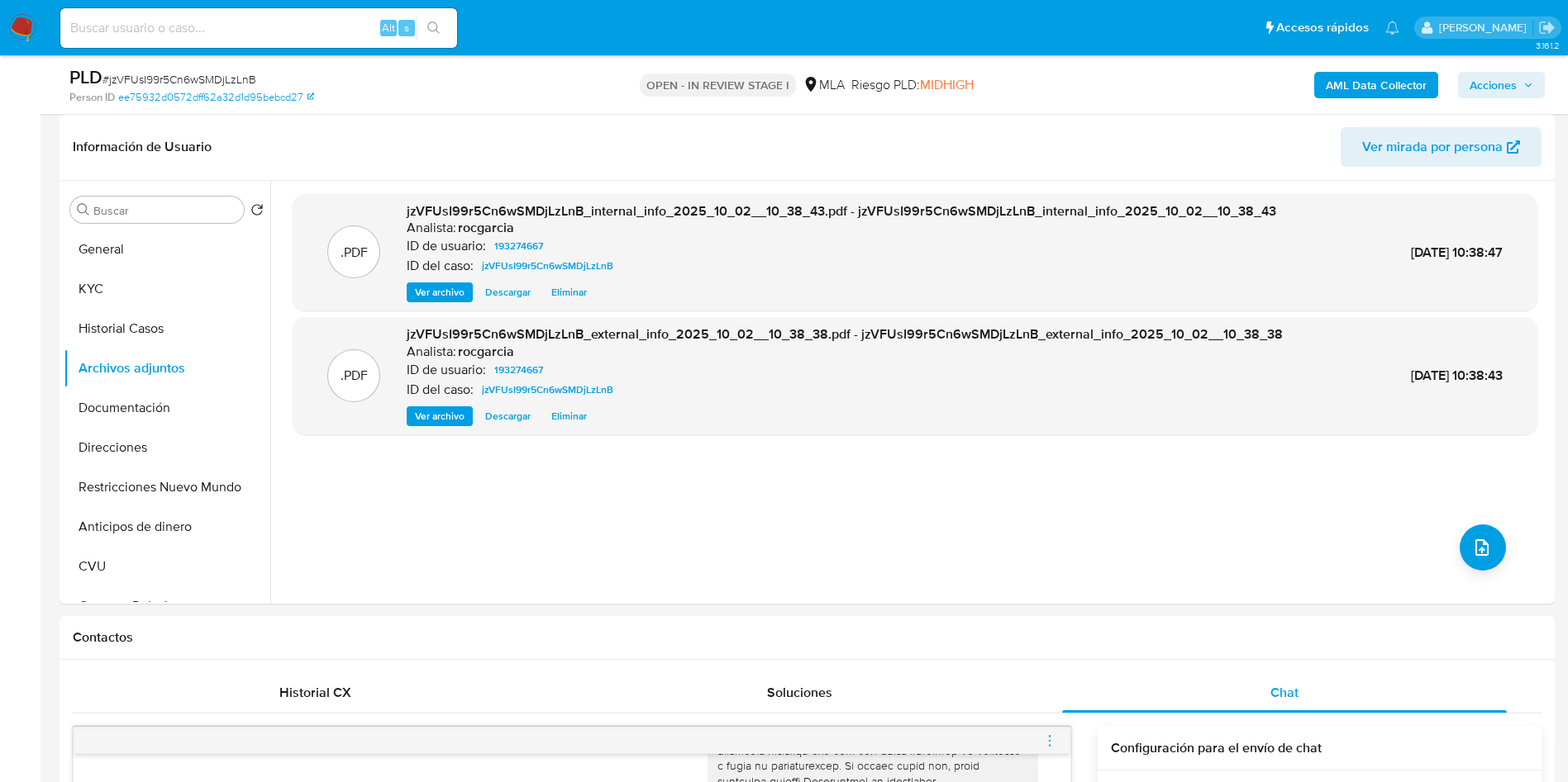
click at [1349, 77] on b "AML Data Collector" at bounding box center [1376, 84] width 100 height 26
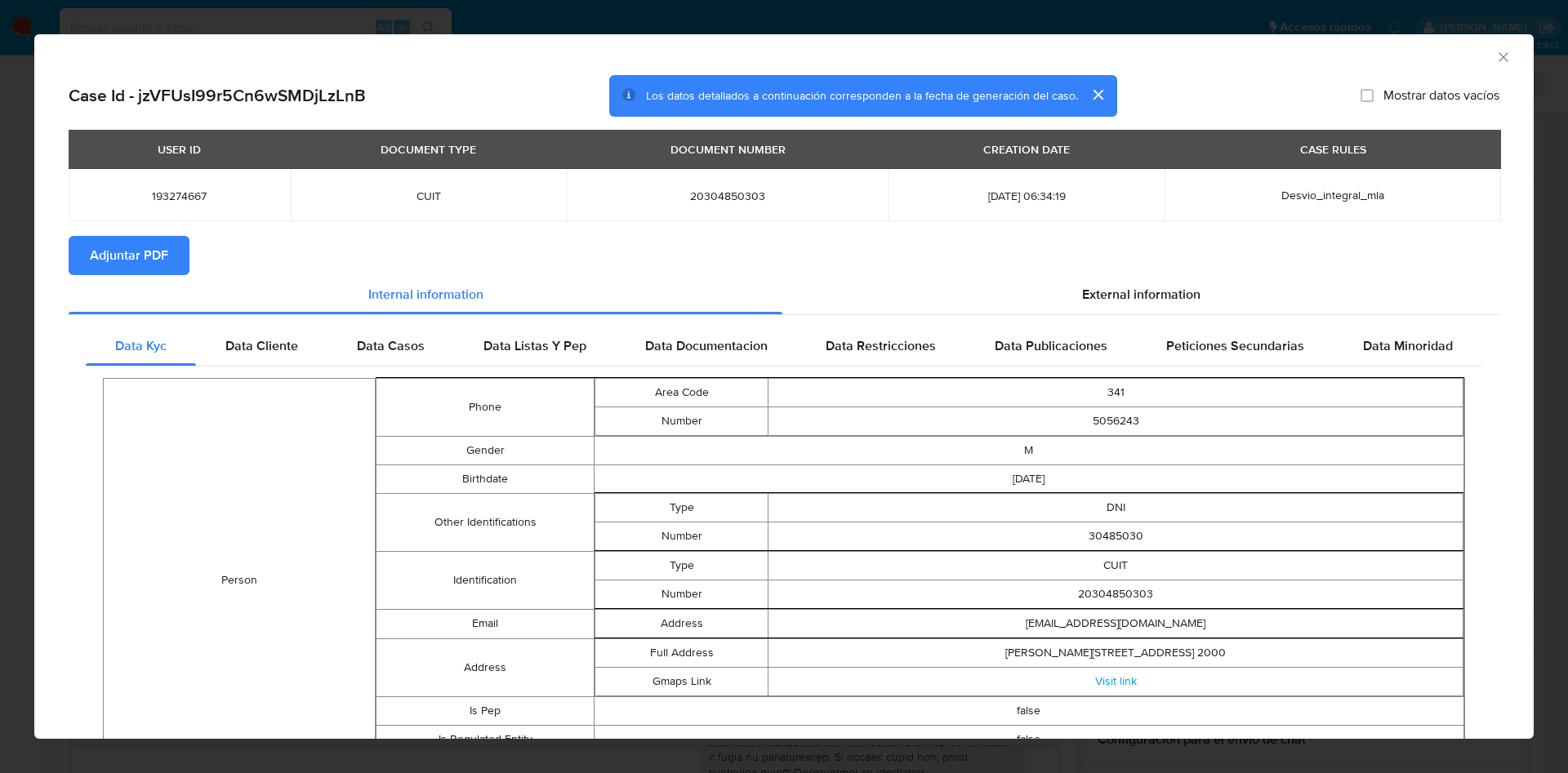
click at [1075, 275] on div "External information" at bounding box center [1141, 294] width 717 height 40
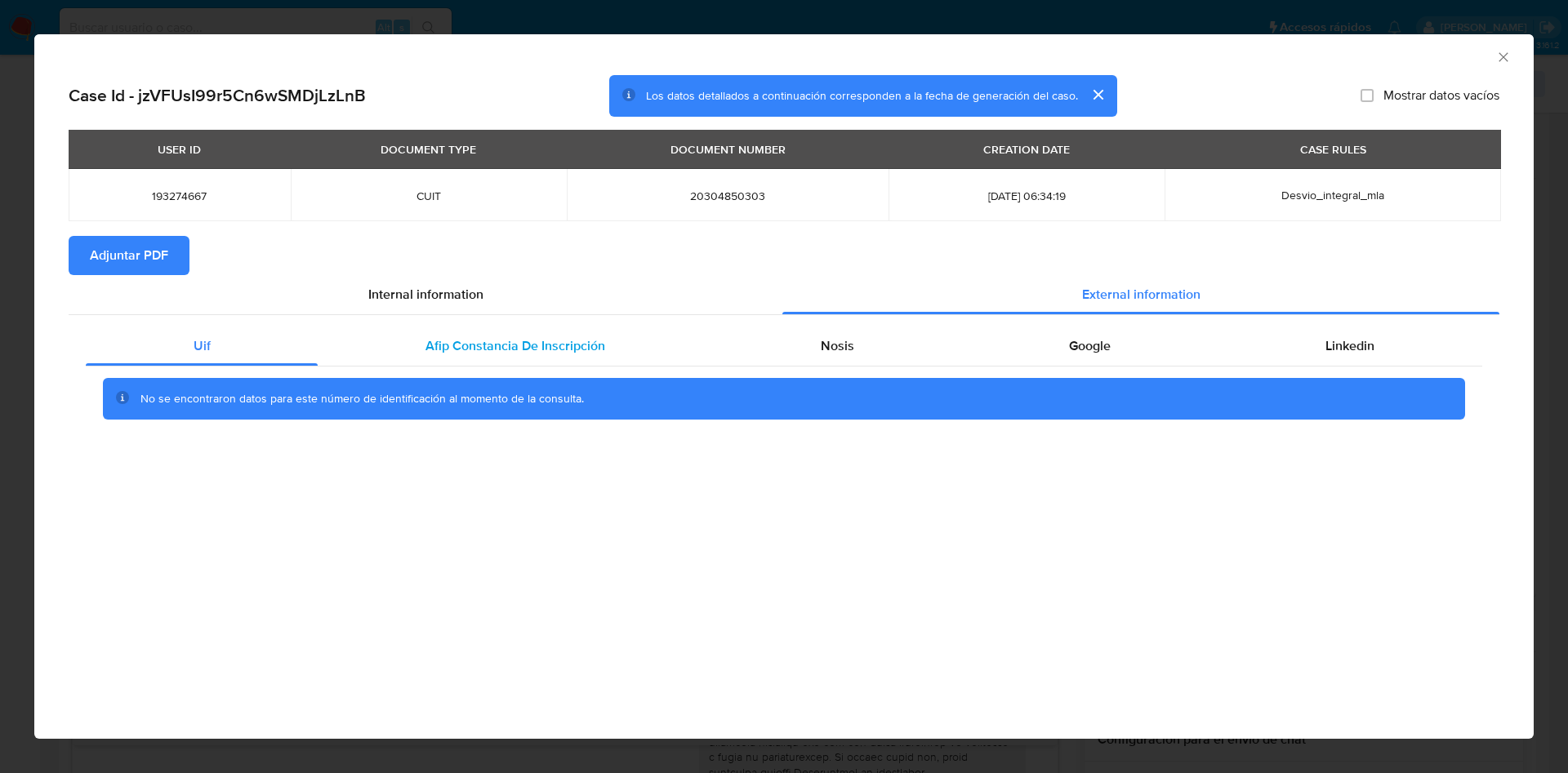
click at [442, 360] on div "Afip Constancia De Inscripción" at bounding box center [515, 346] width 395 height 40
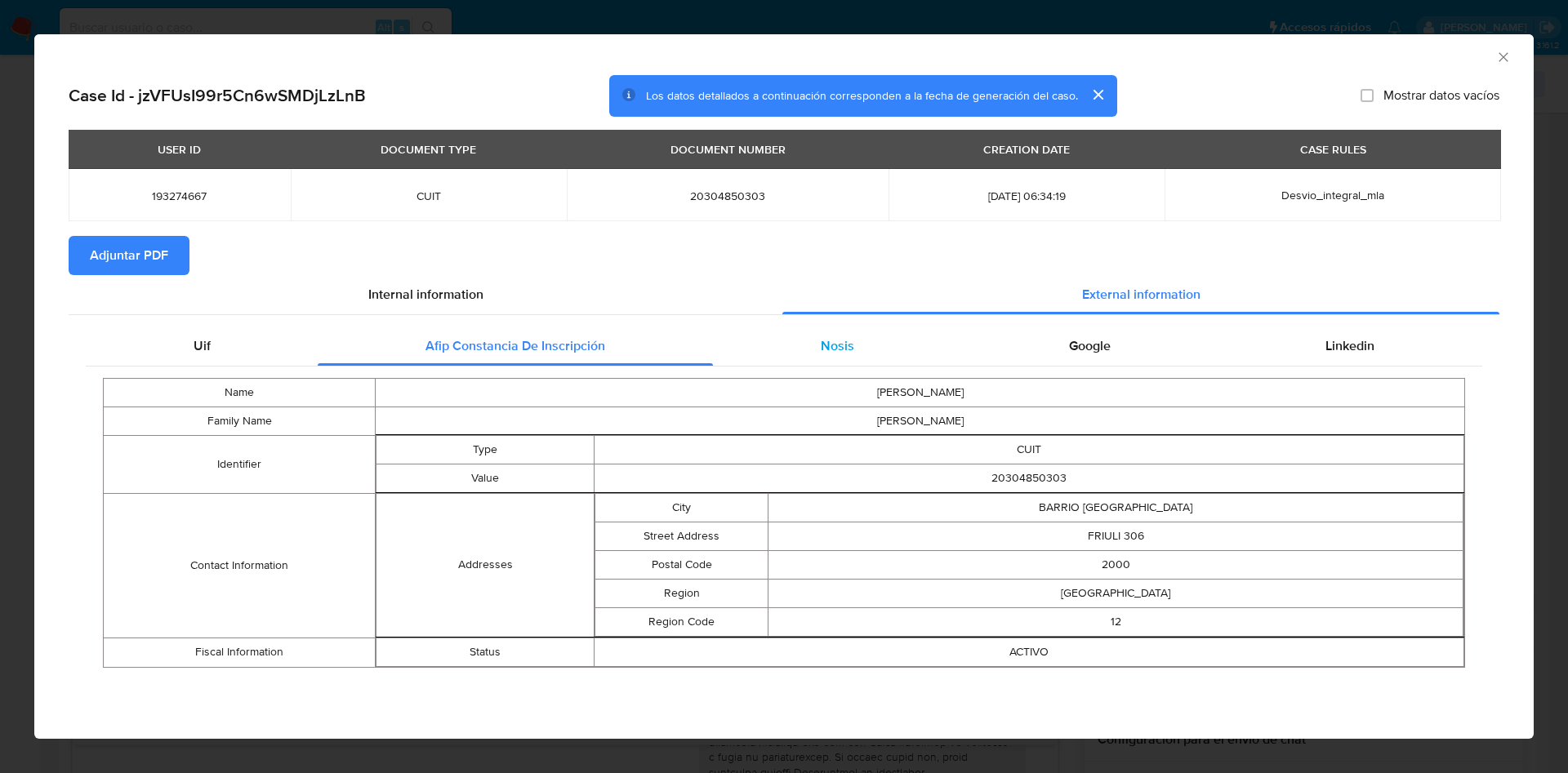
click at [851, 331] on div "Nosis" at bounding box center [837, 346] width 248 height 40
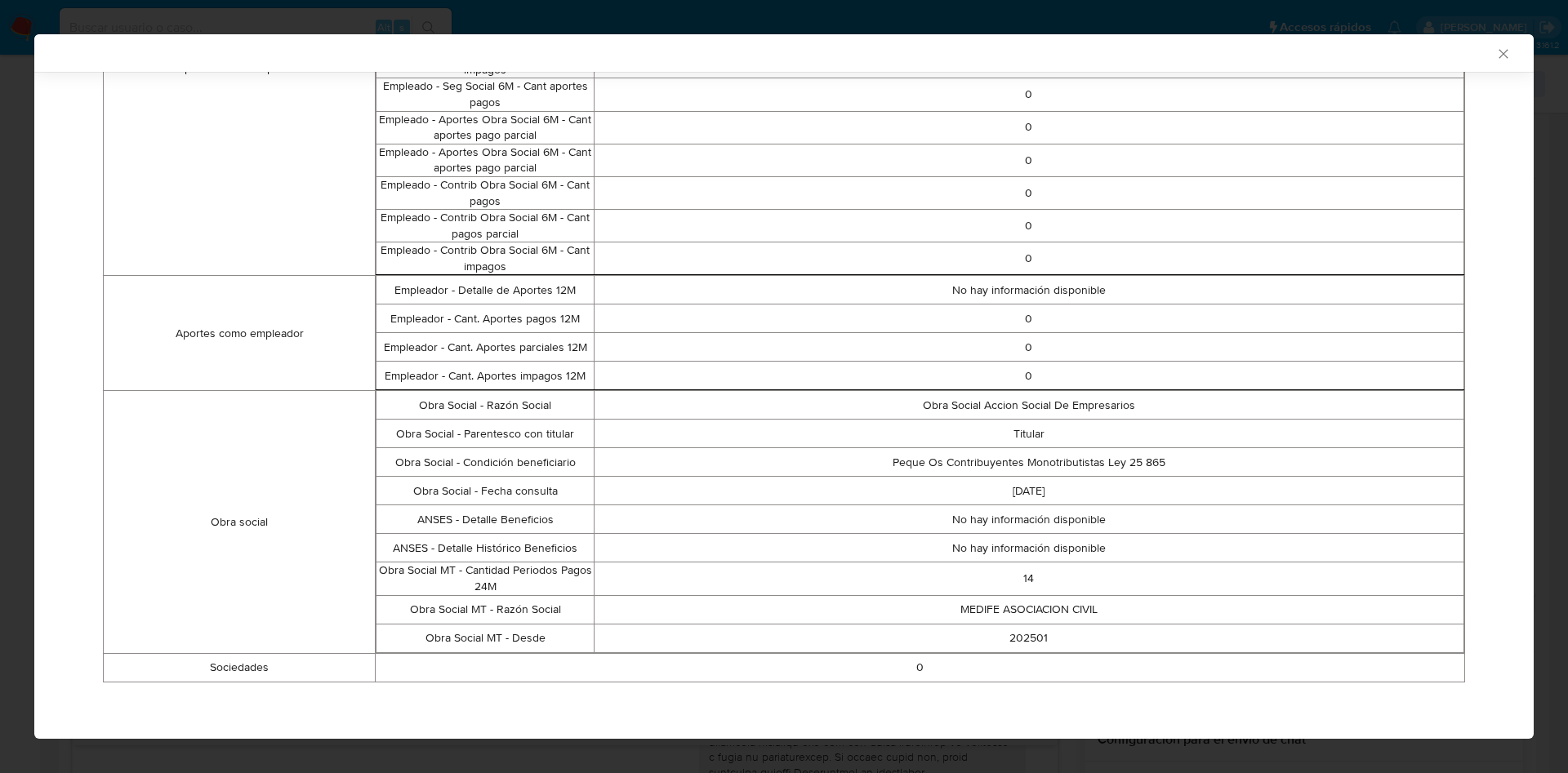
scroll to position [87, 0]
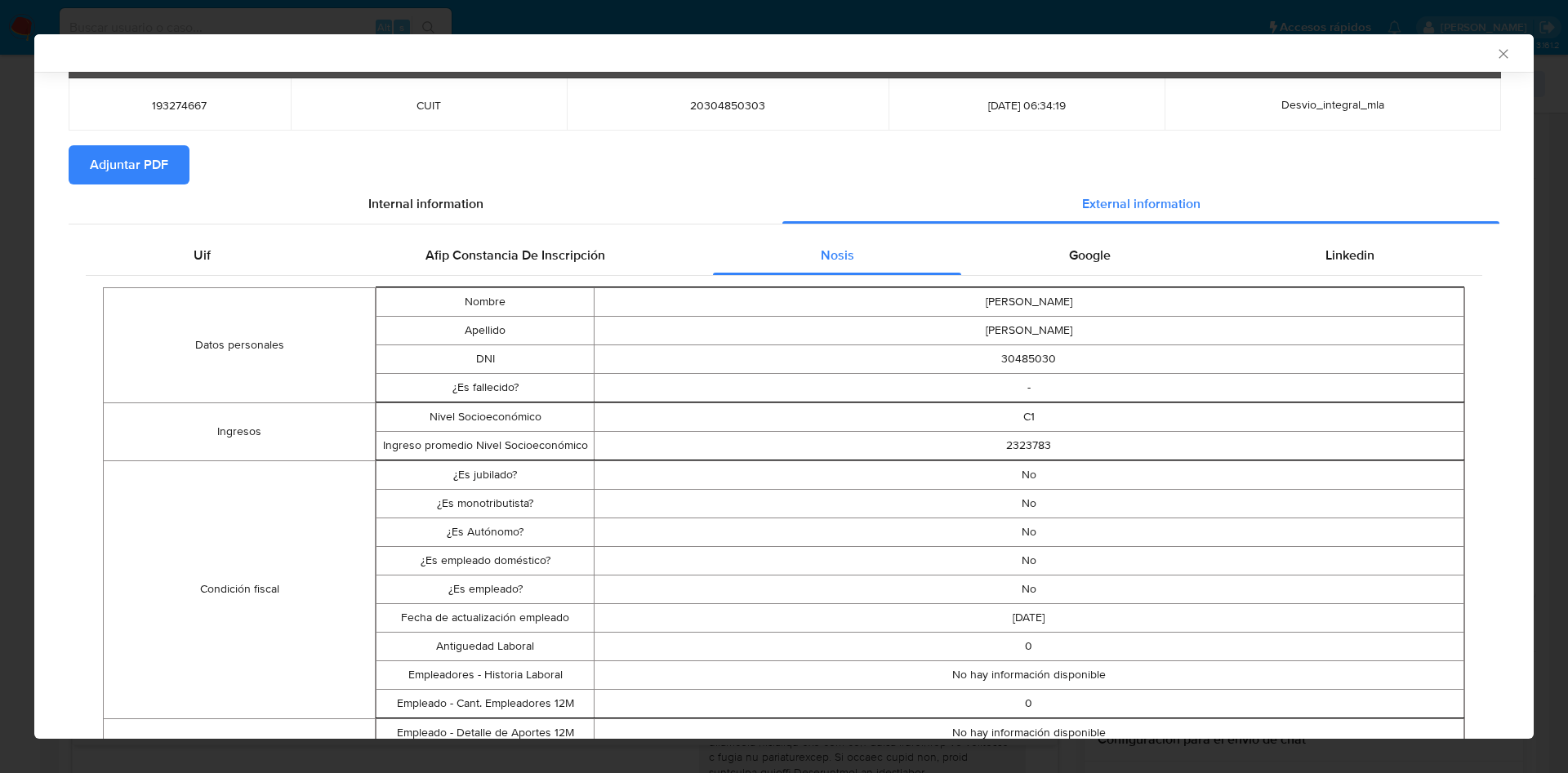
click at [1496, 52] on icon "Cerrar ventana" at bounding box center [1503, 53] width 16 height 16
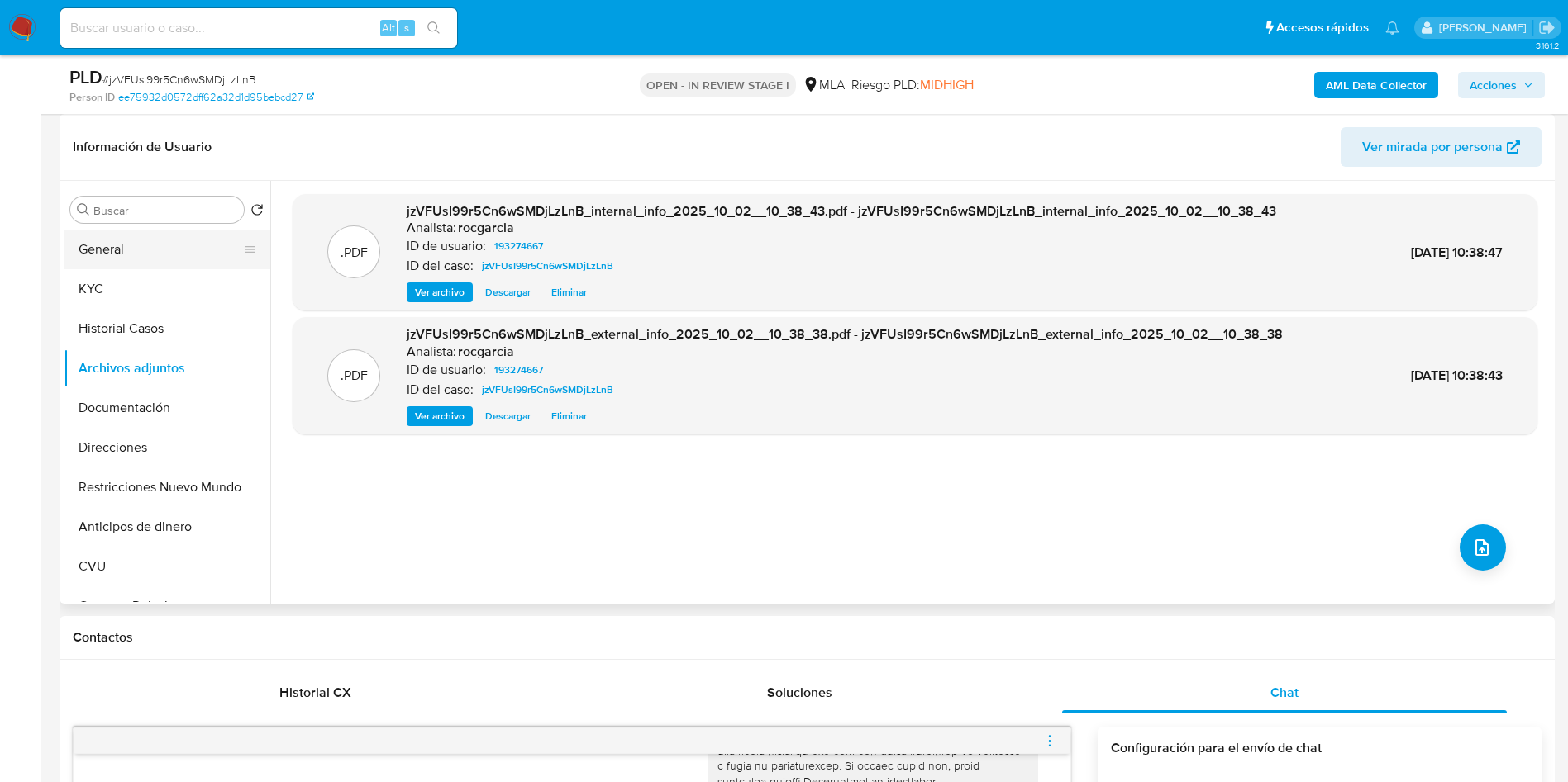
click at [173, 255] on button "General" at bounding box center [160, 249] width 193 height 40
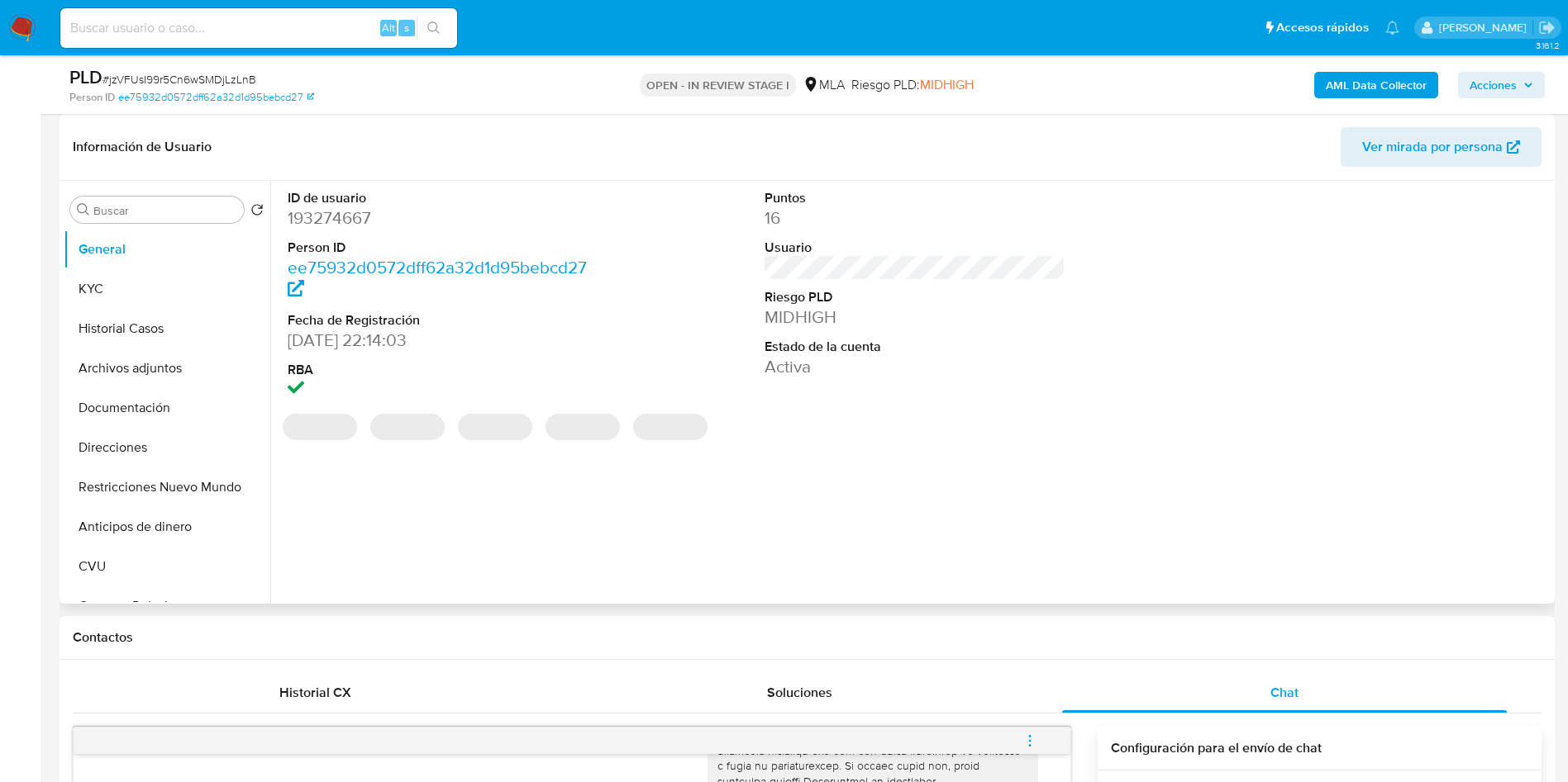
click at [349, 225] on dd "193274667" at bounding box center [438, 218] width 301 height 23
copy dd "193274667"
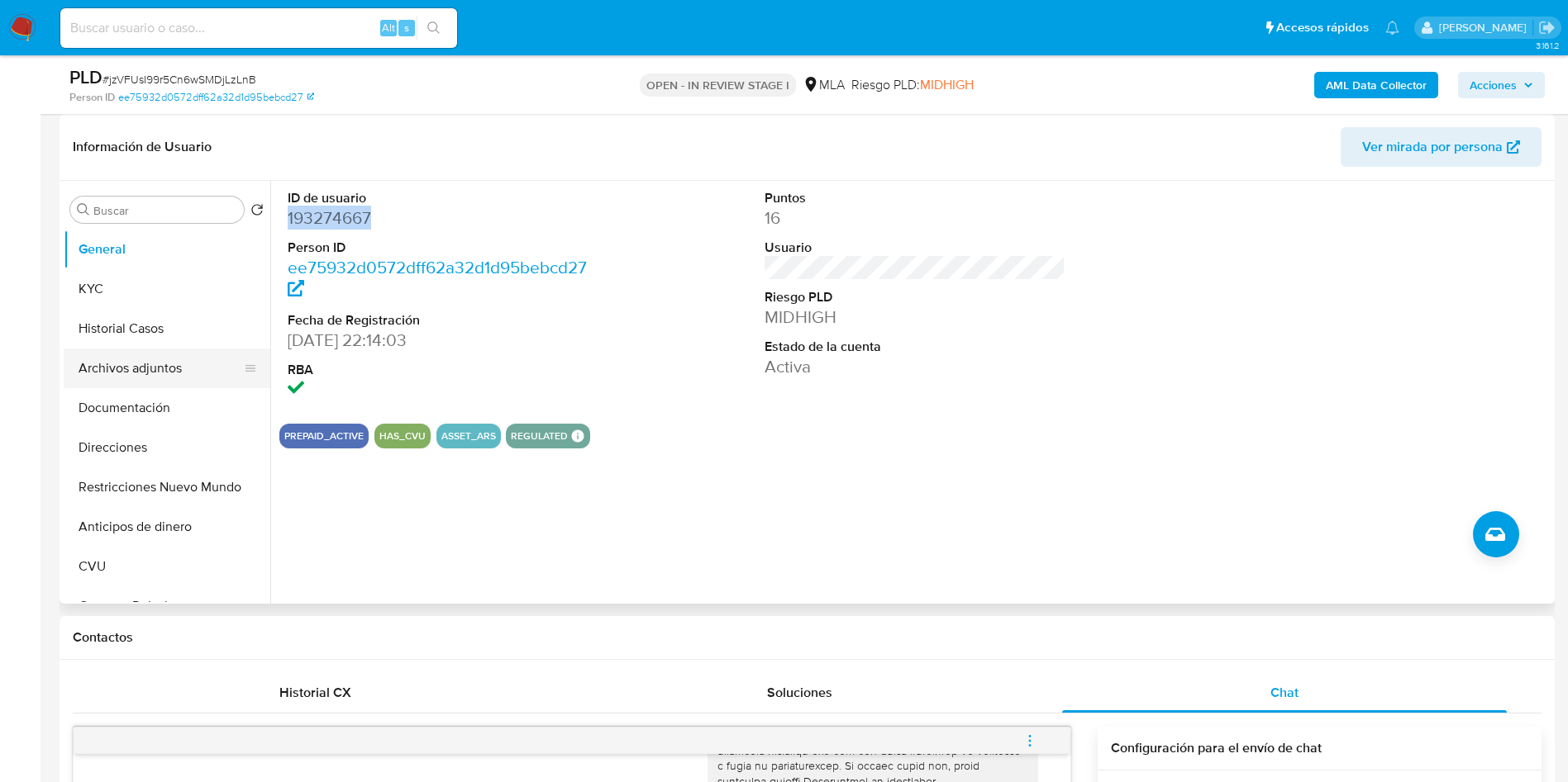
click at [106, 361] on button "Archivos adjuntos" at bounding box center [160, 368] width 193 height 40
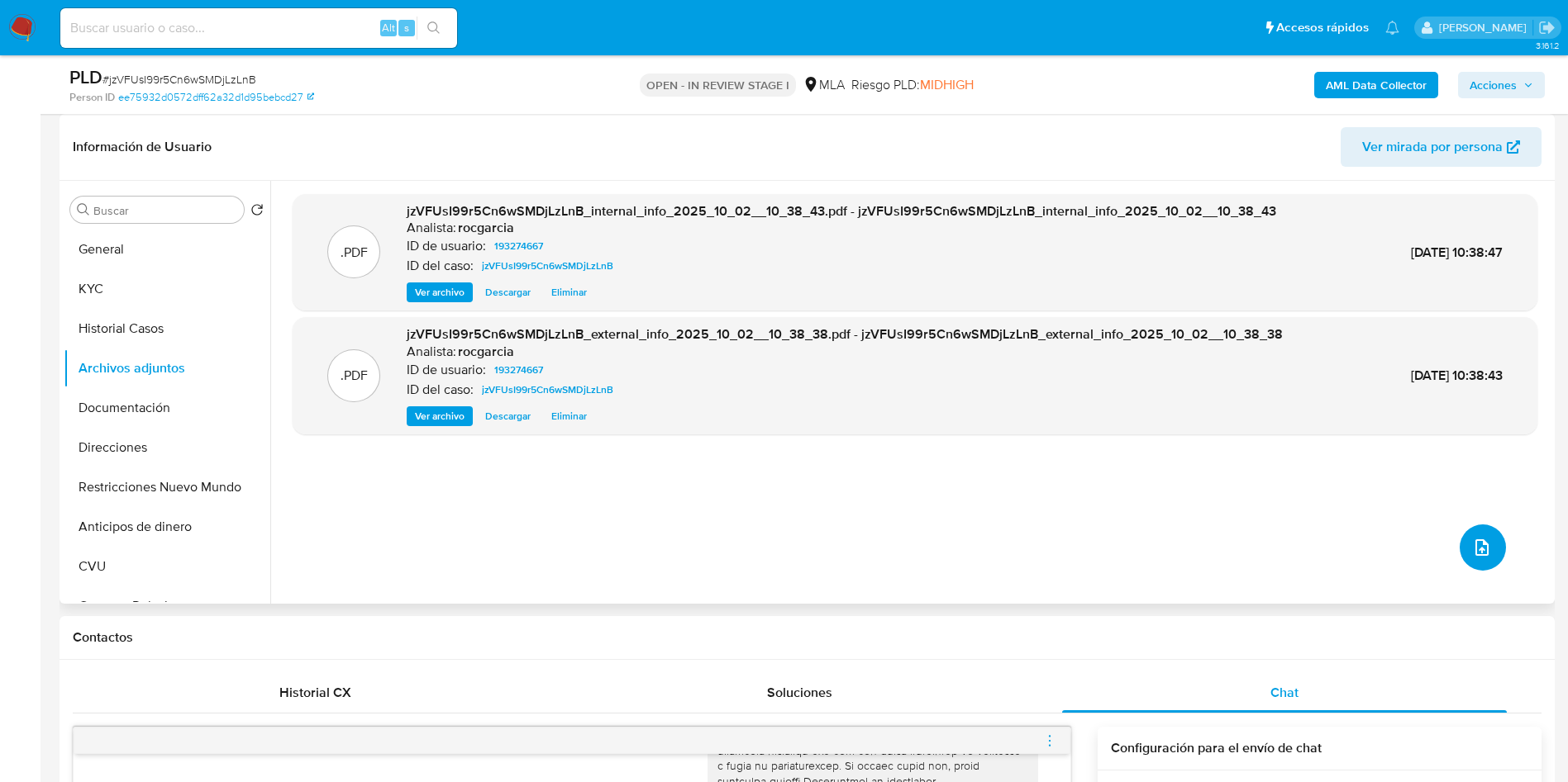
click at [1474, 535] on button "upload-file" at bounding box center [1482, 547] width 46 height 46
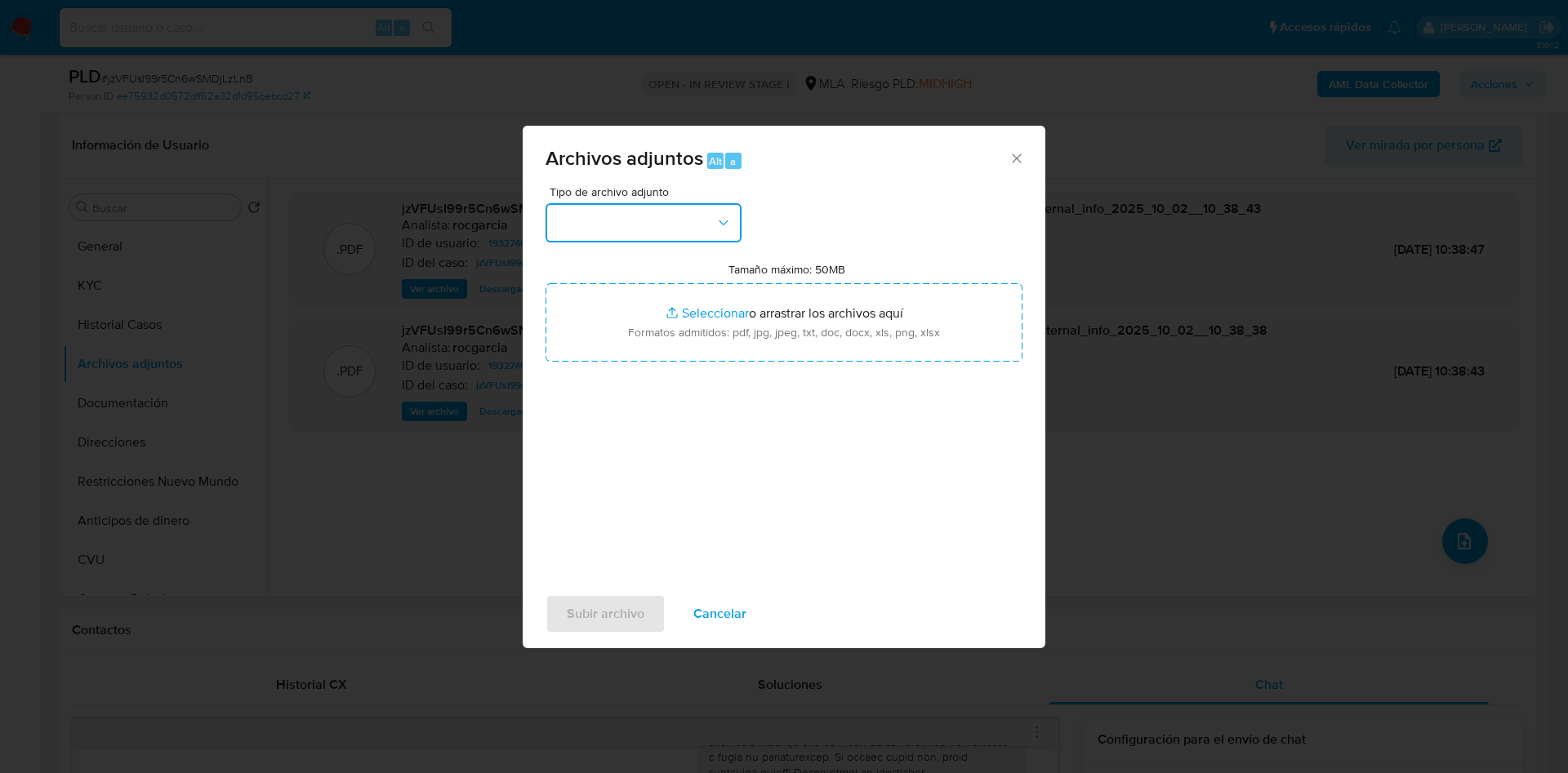
click at [669, 213] on button "button" at bounding box center [644, 223] width 196 height 40
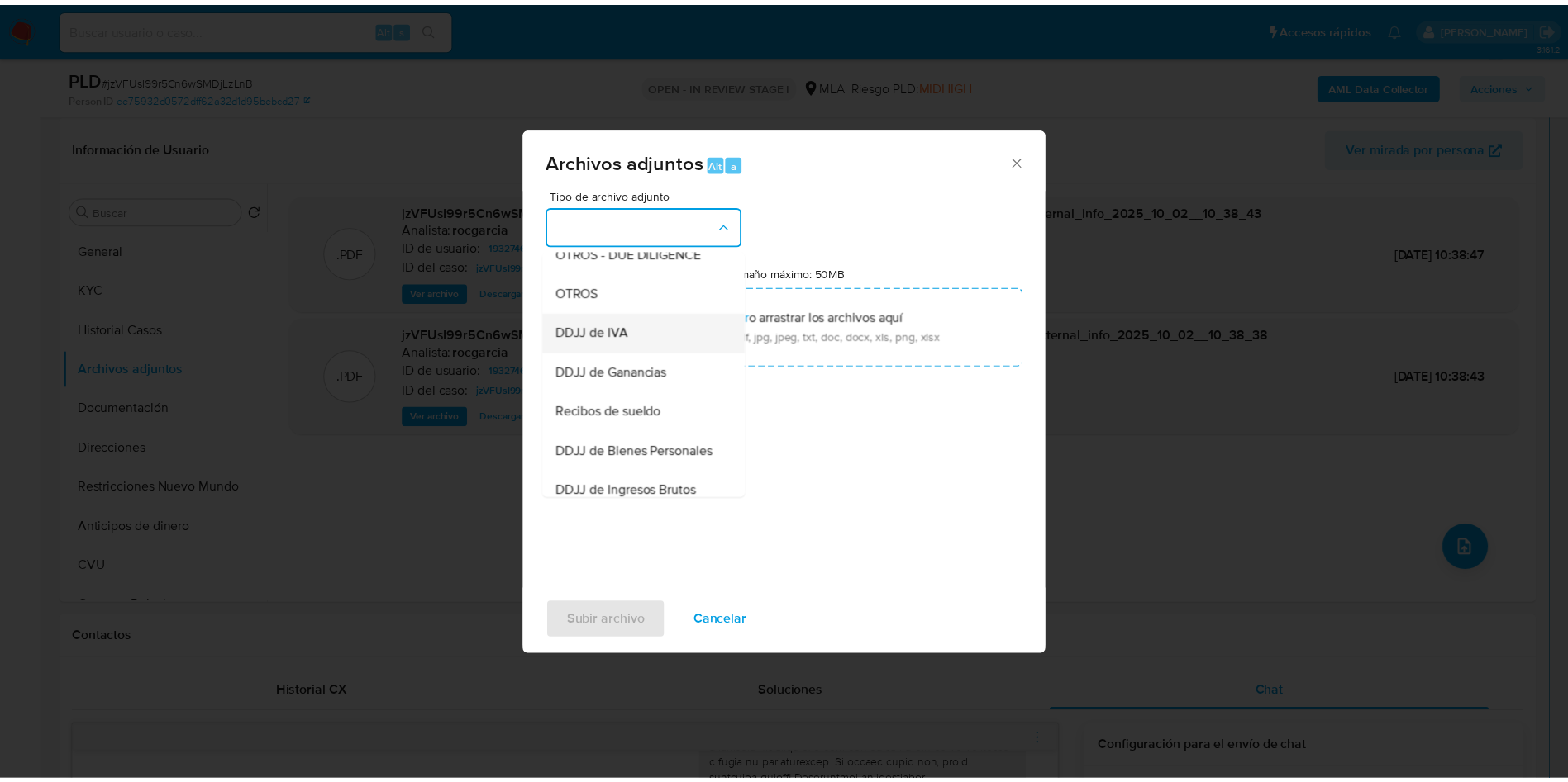
scroll to position [248, 0]
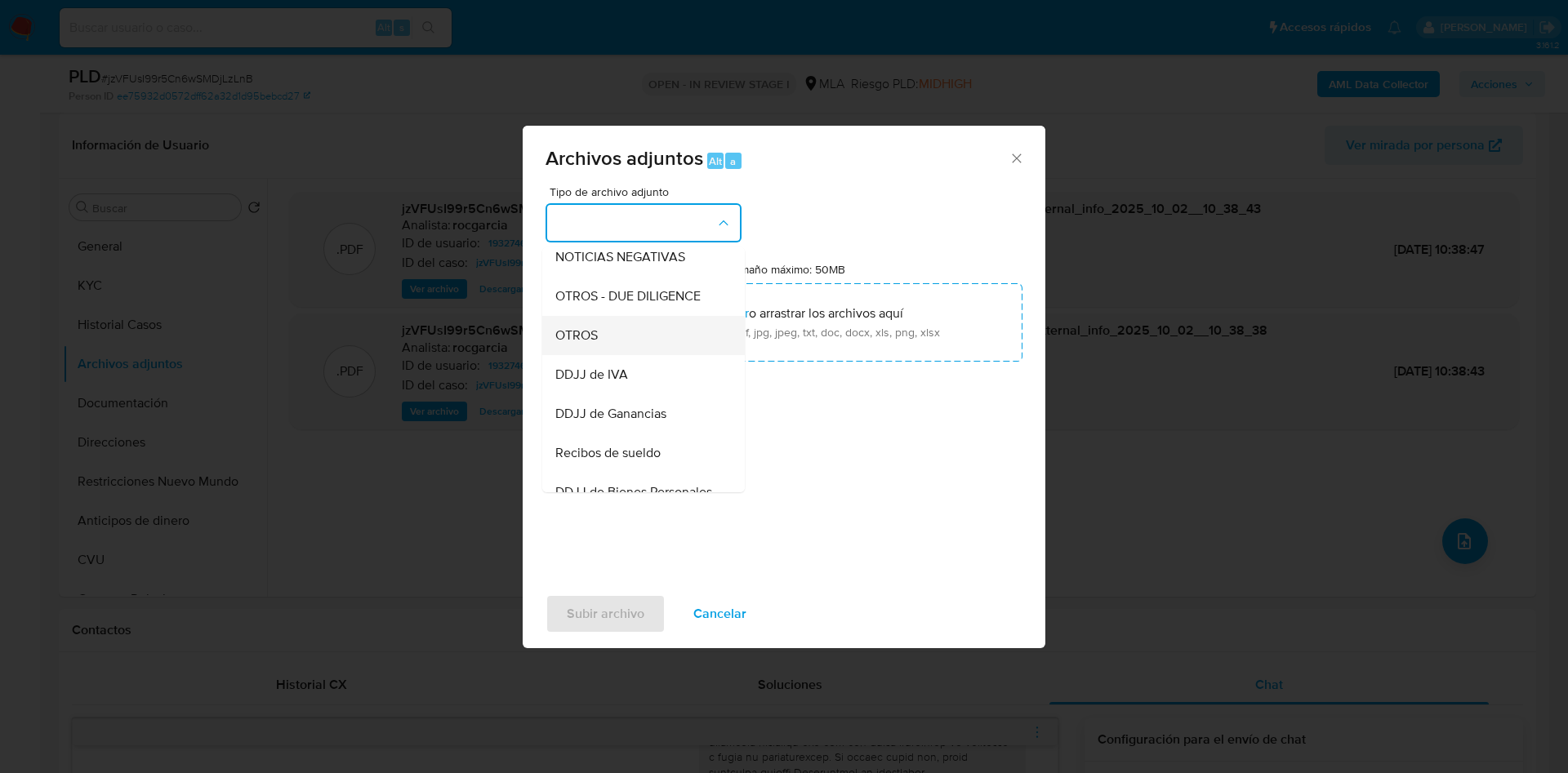
click at [622, 352] on div "OTROS" at bounding box center [638, 336] width 167 height 40
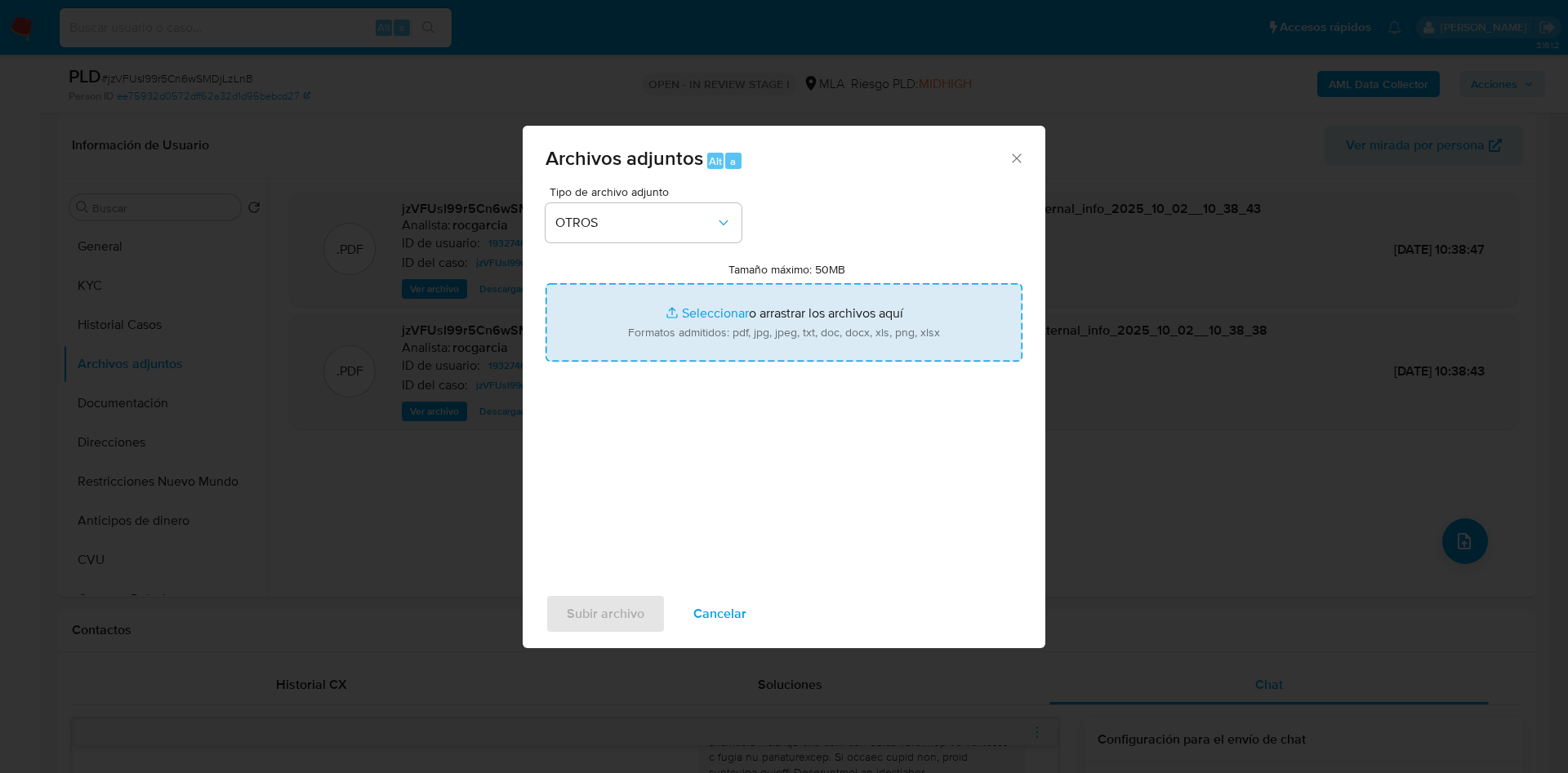
click at [681, 336] on input "Tamaño máximo: 50MB Seleccionar archivos" at bounding box center [784, 322] width 477 height 78
type input "C:\fakepath\Movimientos 193274667.xlsx"
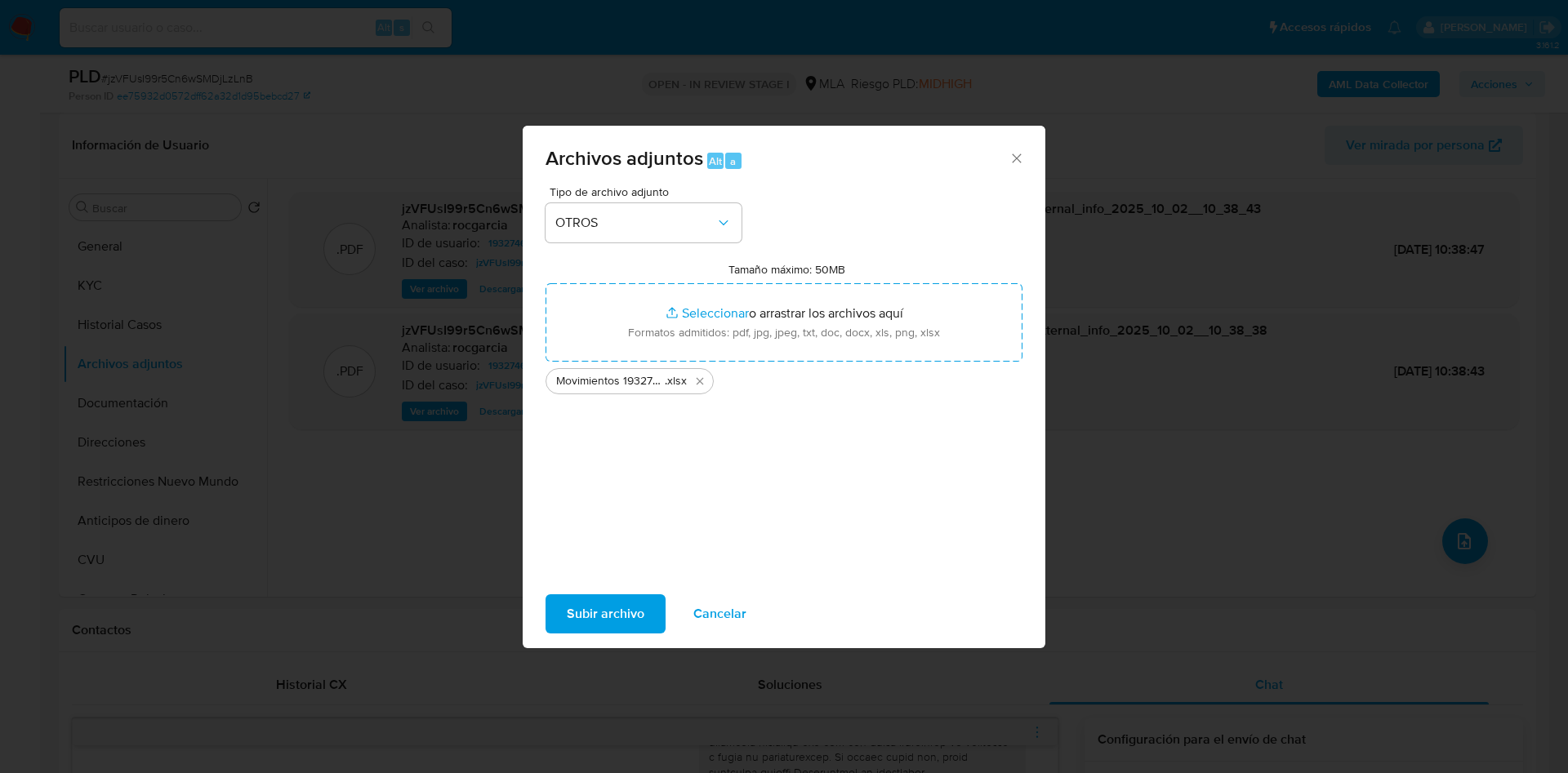
click at [575, 608] on span "Subir archivo" at bounding box center [606, 614] width 77 height 36
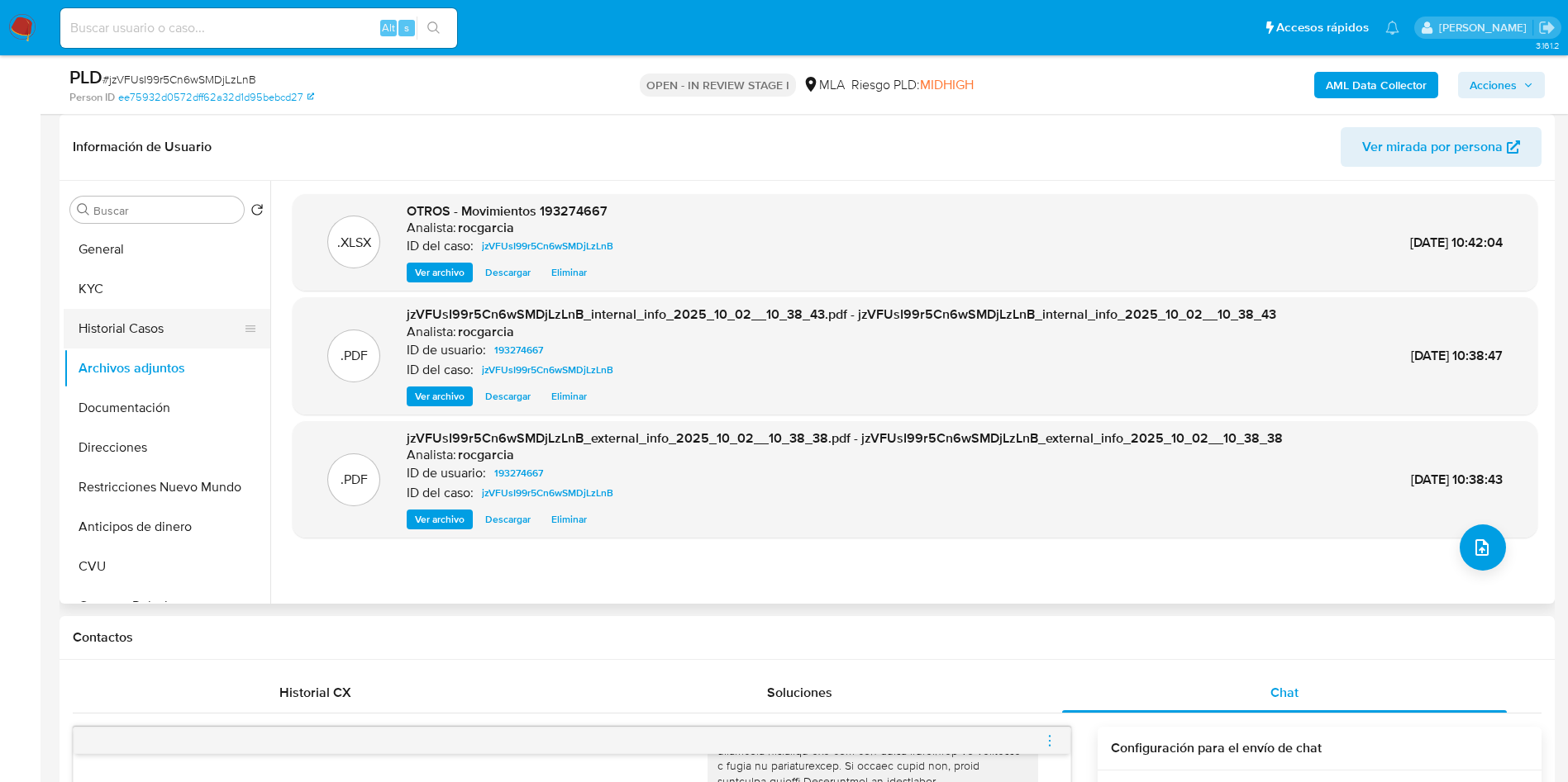
click at [133, 332] on button "Historial Casos" at bounding box center [160, 328] width 193 height 40
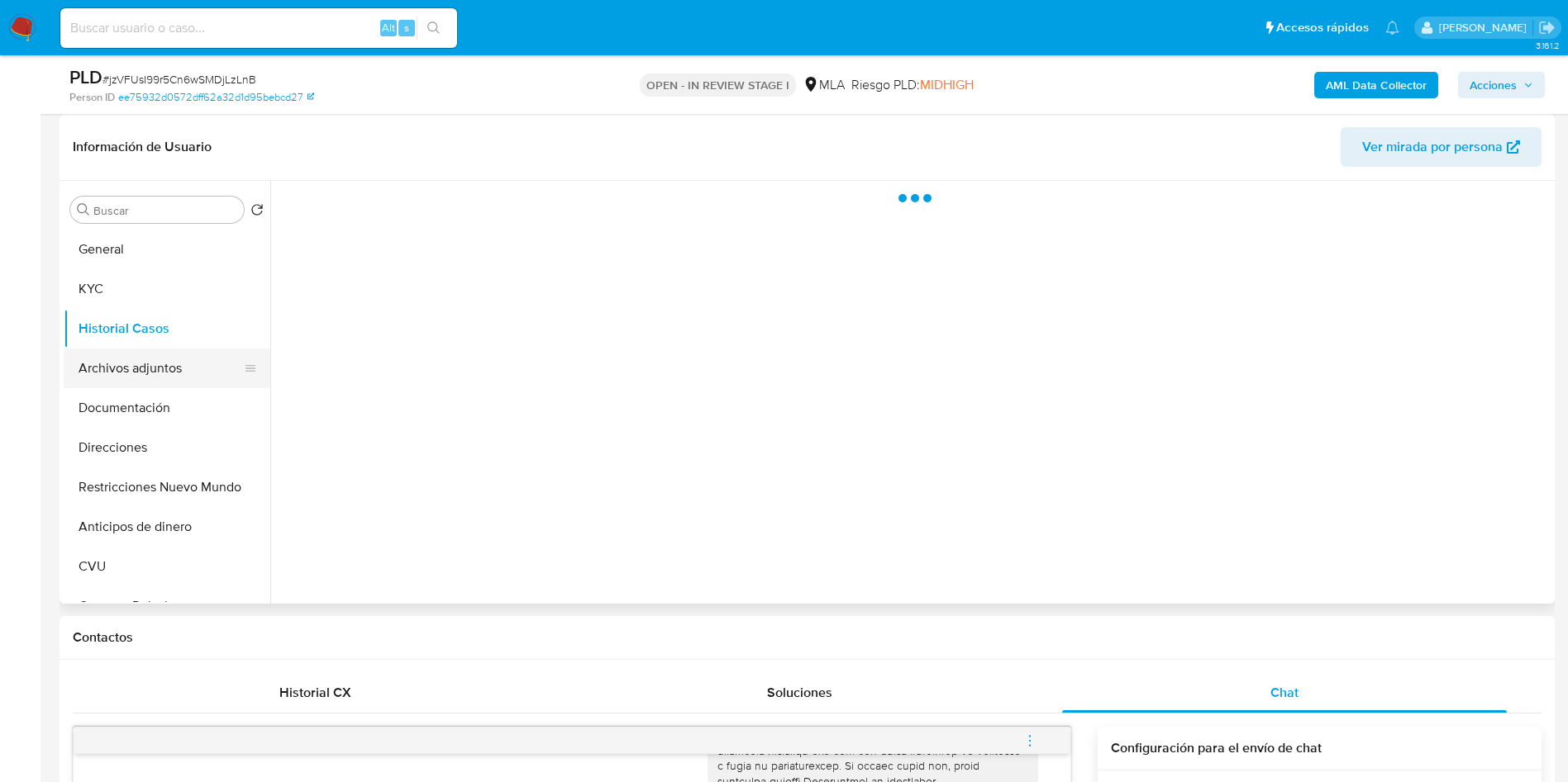
click at [131, 363] on button "Archivos adjuntos" at bounding box center [160, 368] width 193 height 40
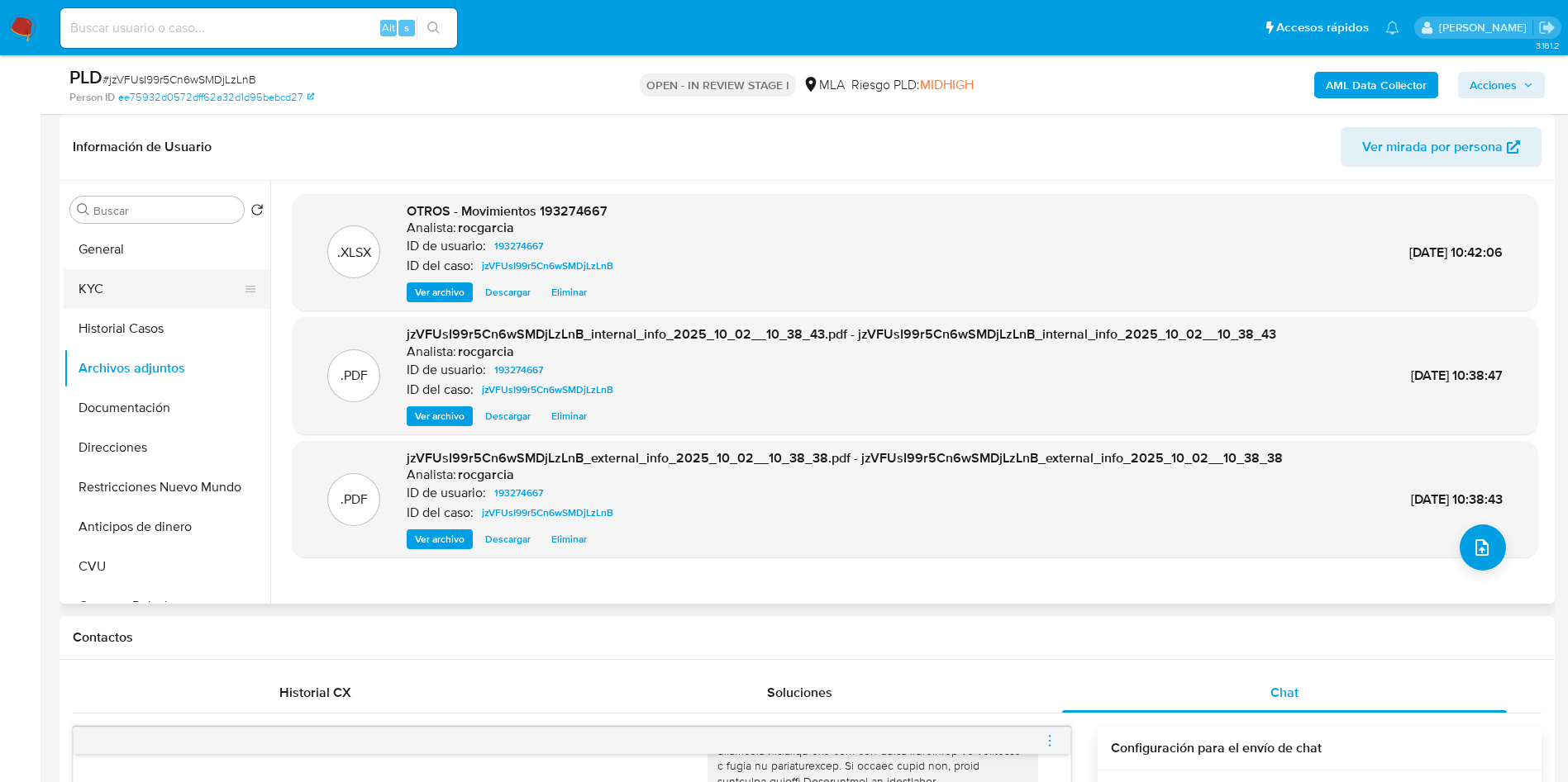
click at [159, 281] on button "KYC" at bounding box center [160, 288] width 193 height 40
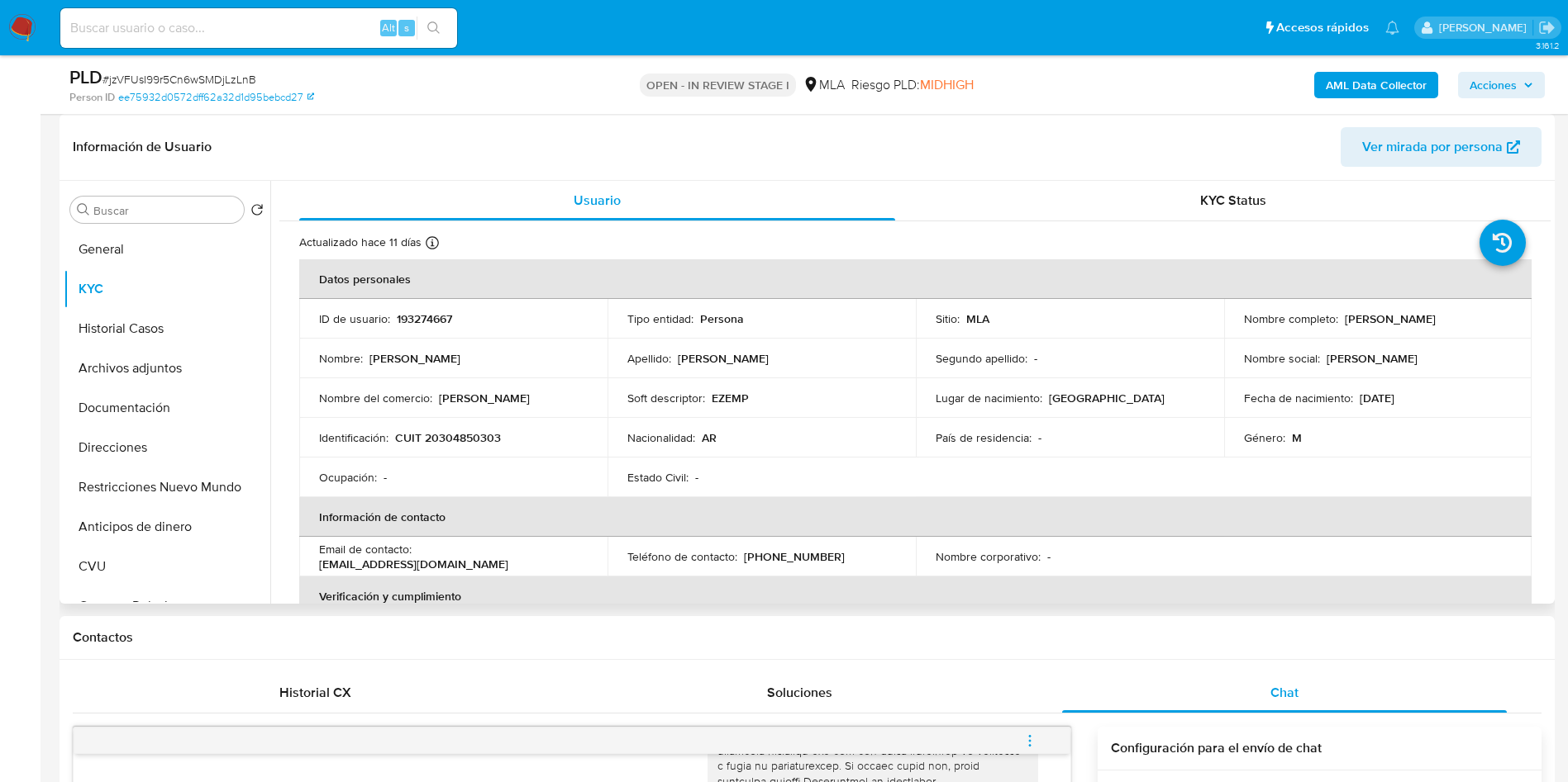
drag, startPoint x: 1341, startPoint y: 317, endPoint x: 1512, endPoint y: 317, distance: 171.0
click at [1512, 317] on td "Nombre completo : Ezequiel Cristian Biolatto" at bounding box center [1378, 318] width 308 height 40
copy p "Ezequiel Cristian Biolatto"
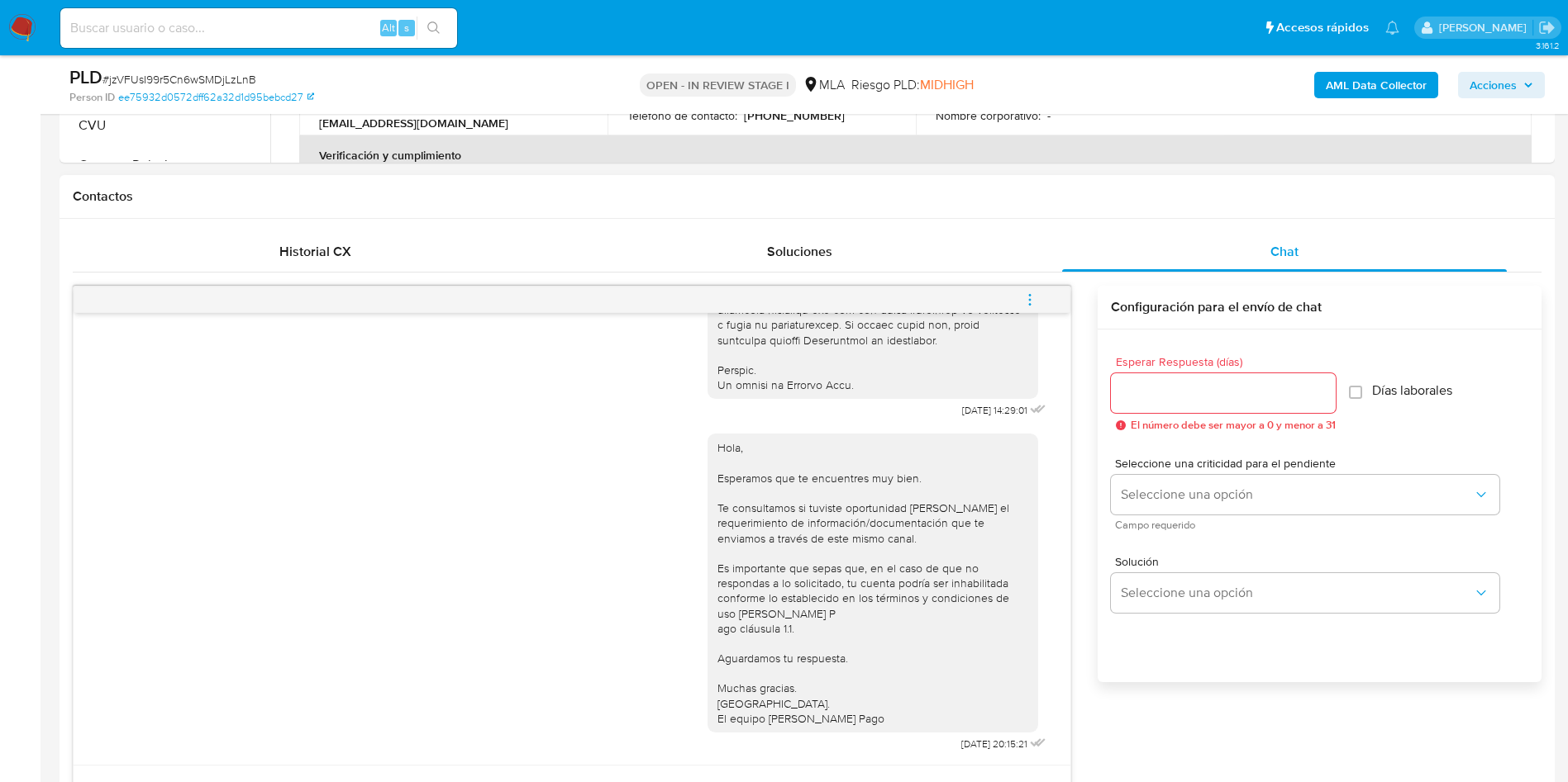
scroll to position [867, 0]
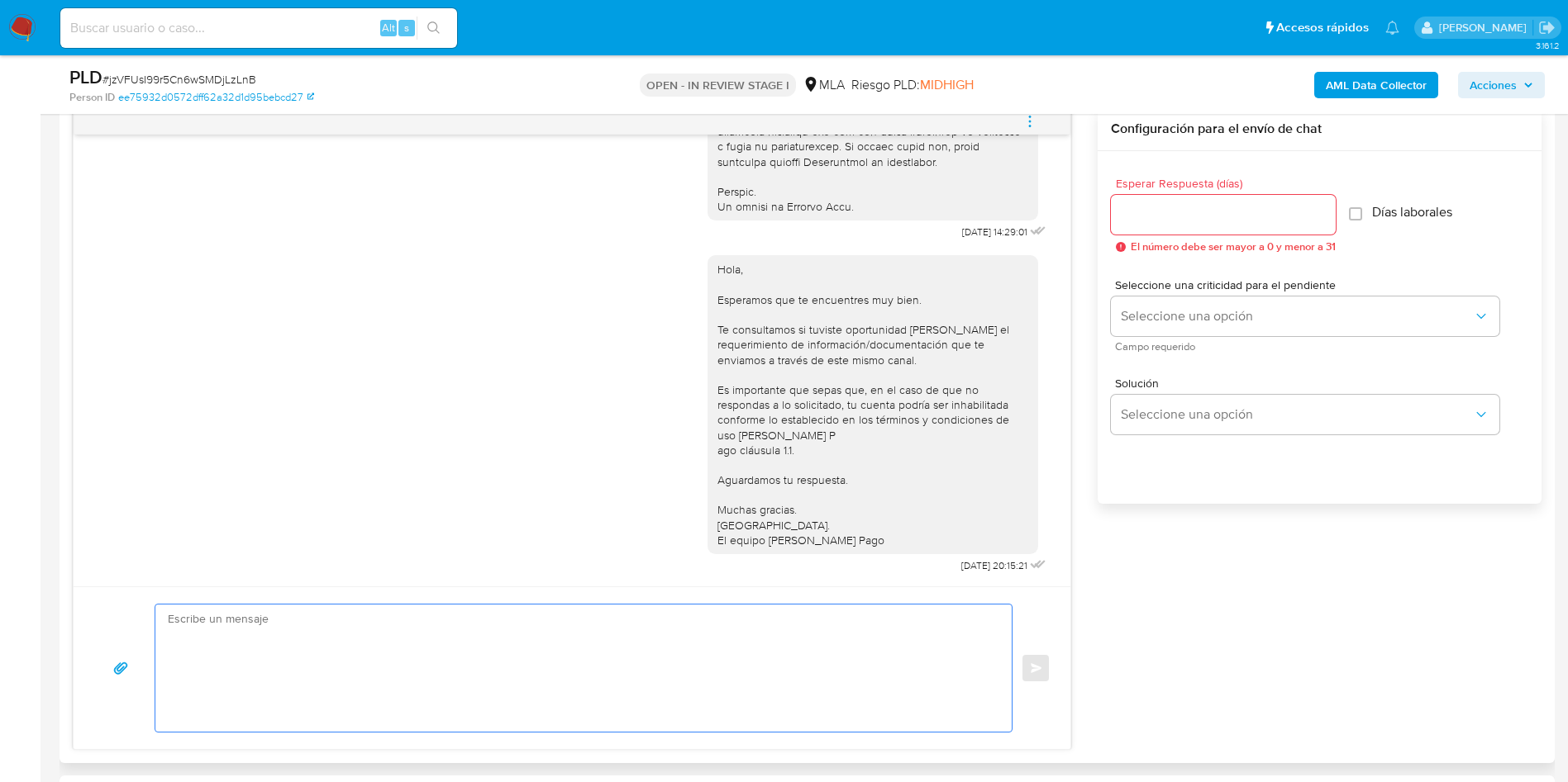
click at [326, 645] on textarea at bounding box center [579, 669] width 823 height 128
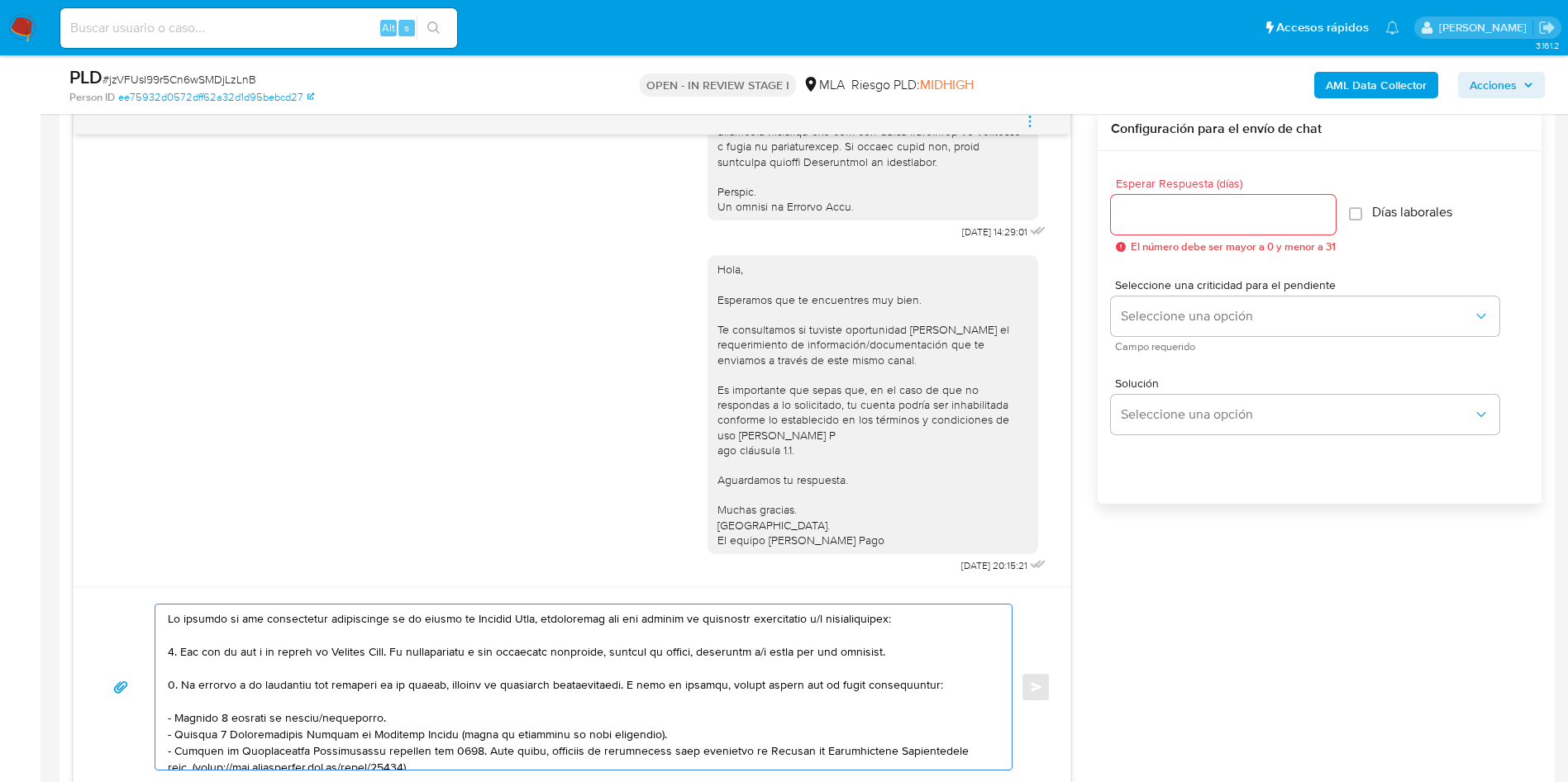
click at [170, 617] on textarea at bounding box center [579, 688] width 823 height 165
paste textarea "zequiel Cristian BiolattoE"
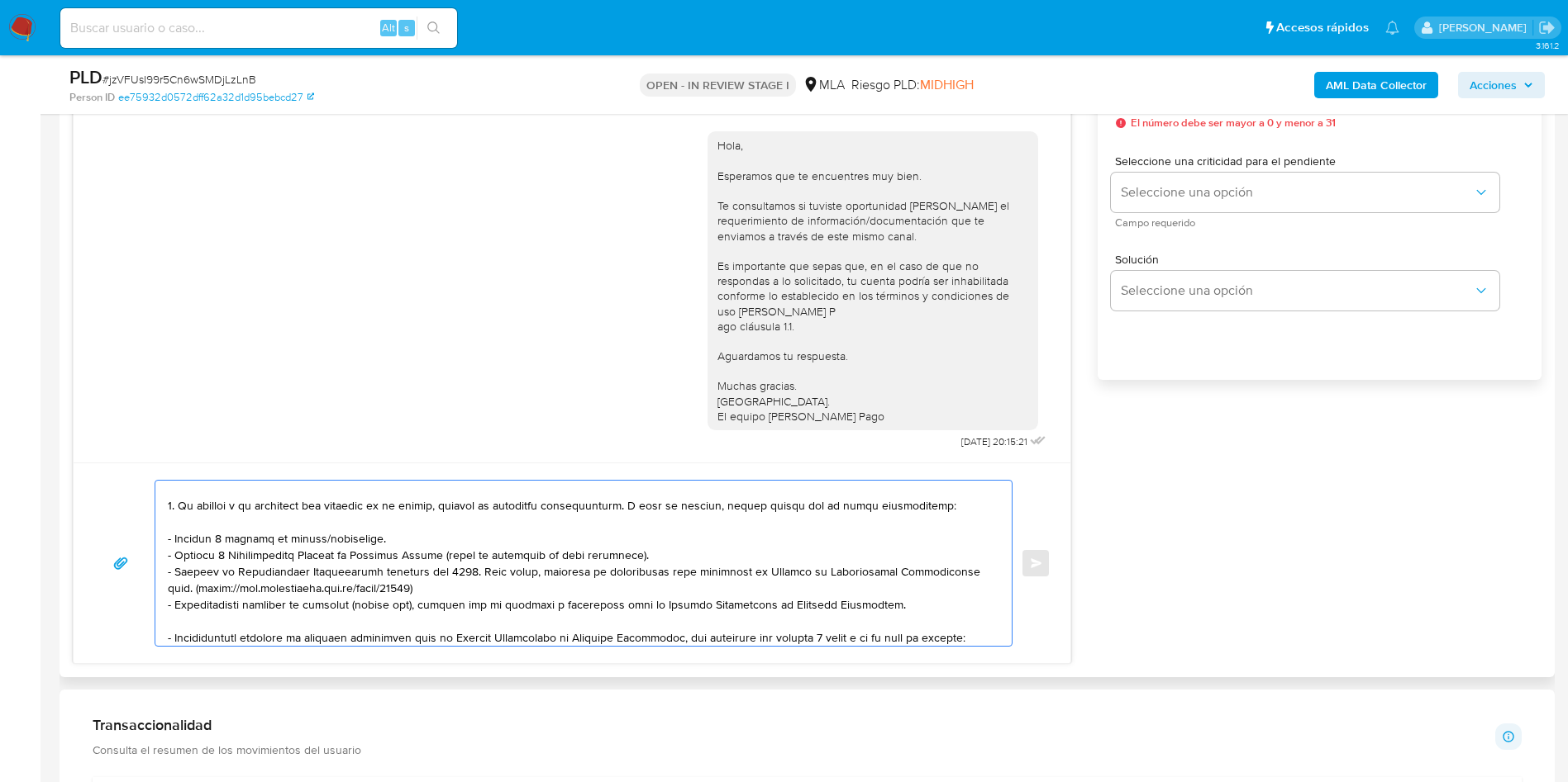
scroll to position [124, 0]
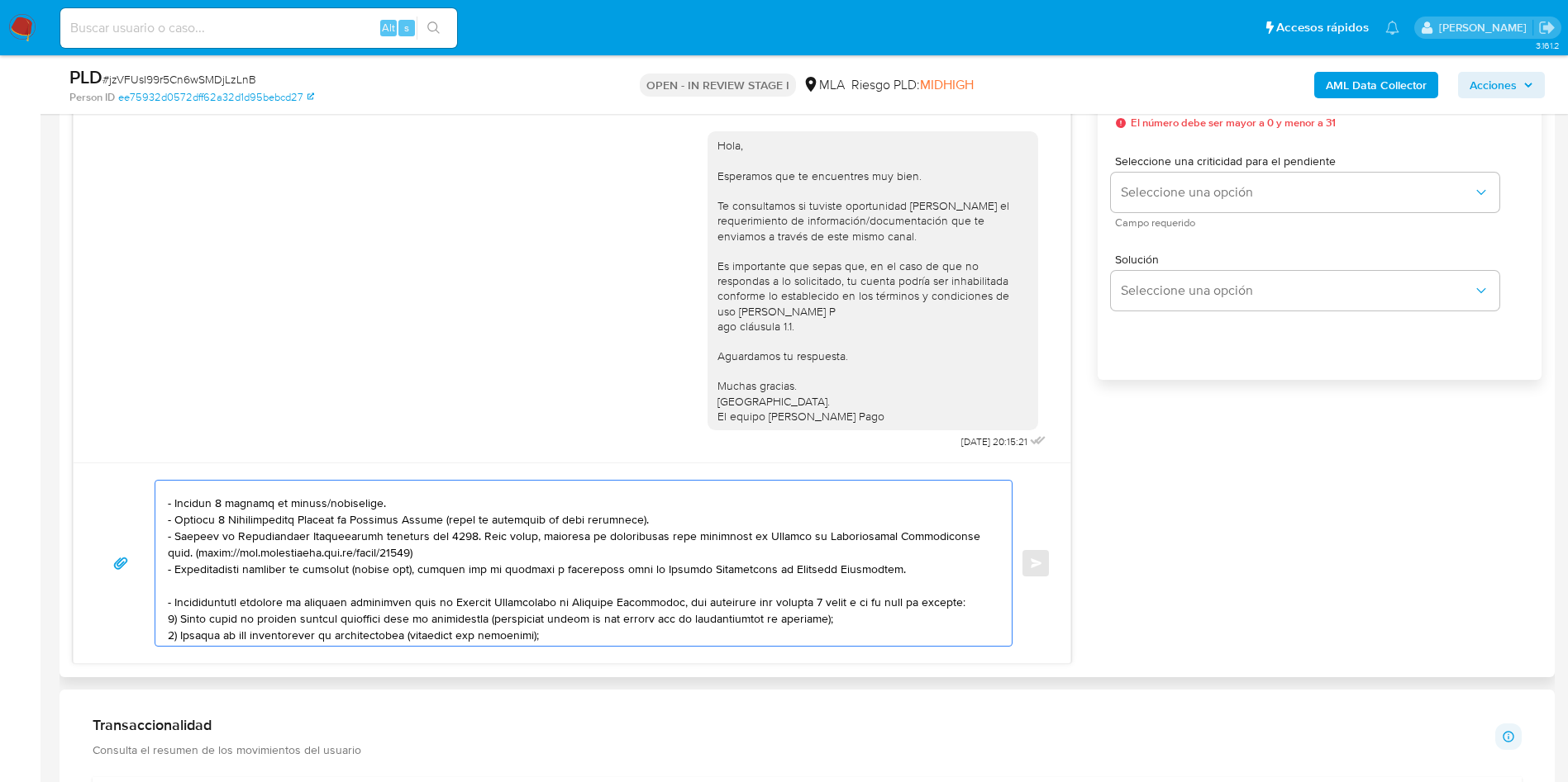
click at [332, 502] on textarea at bounding box center [579, 563] width 823 height 165
click at [220, 512] on textarea at bounding box center [579, 563] width 823 height 165
drag, startPoint x: 164, startPoint y: 498, endPoint x: 655, endPoint y: 522, distance: 491.6
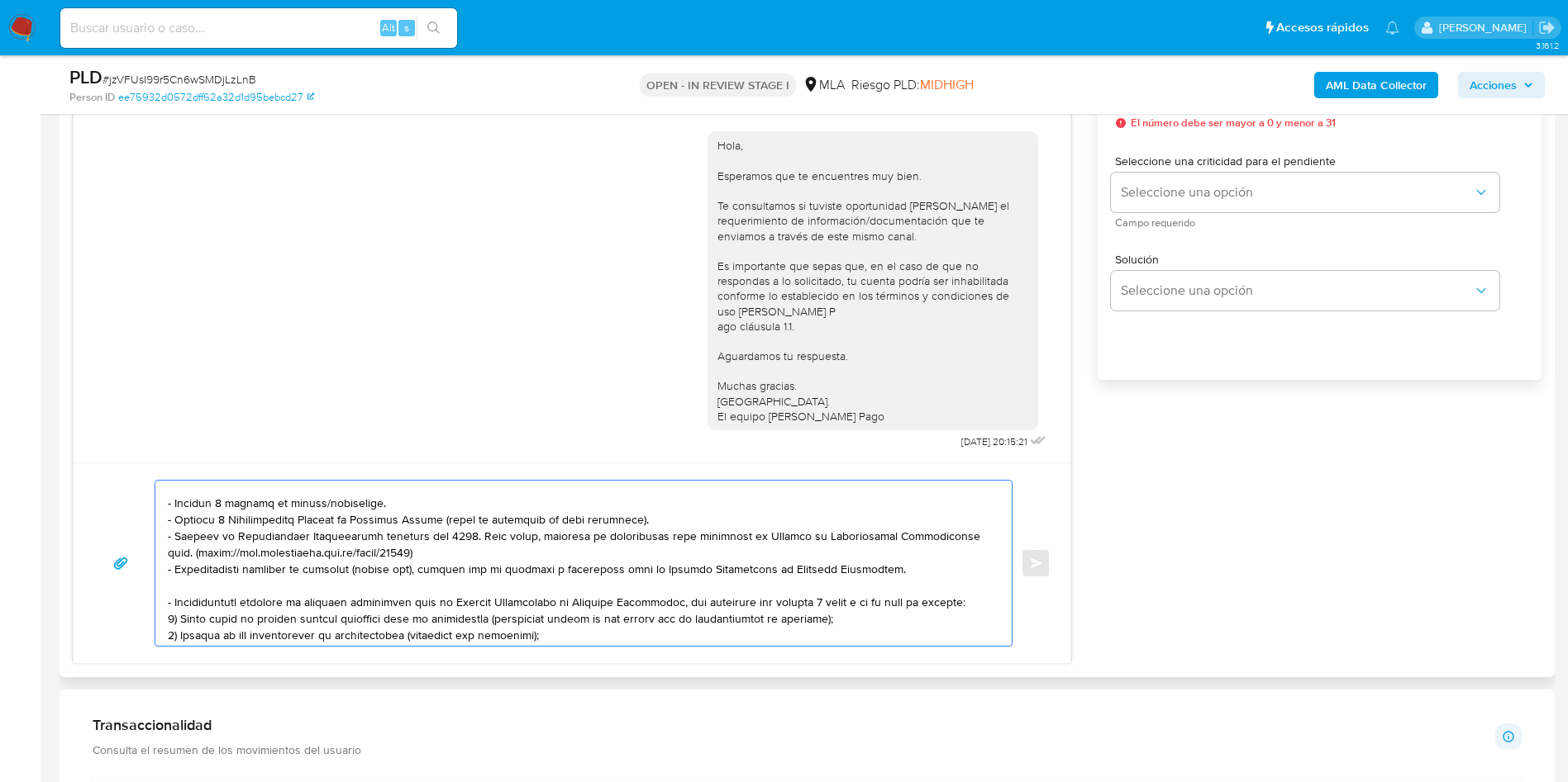
click at [655, 522] on div at bounding box center [580, 563] width 848 height 165
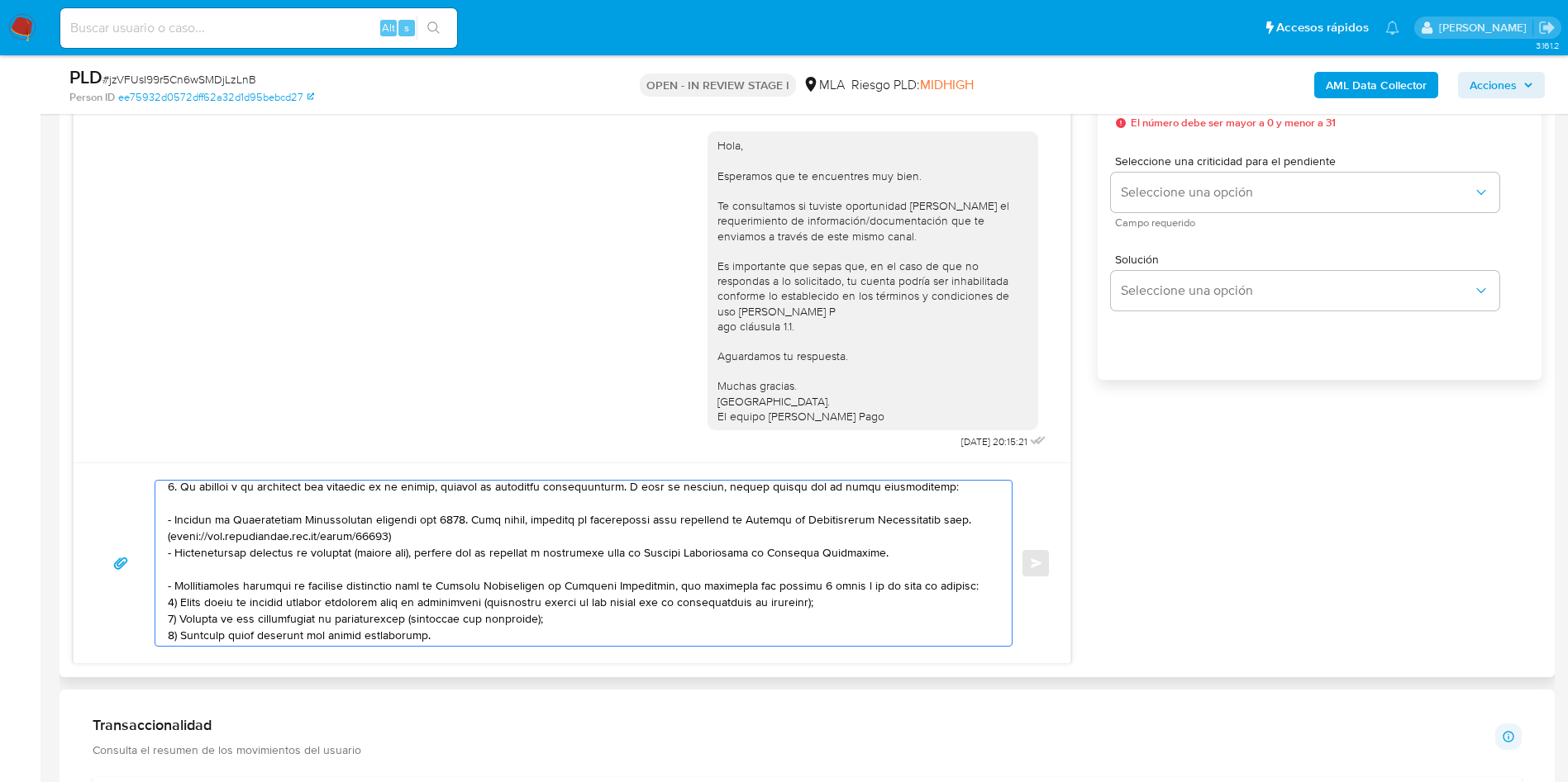
scroll to position [231, 0]
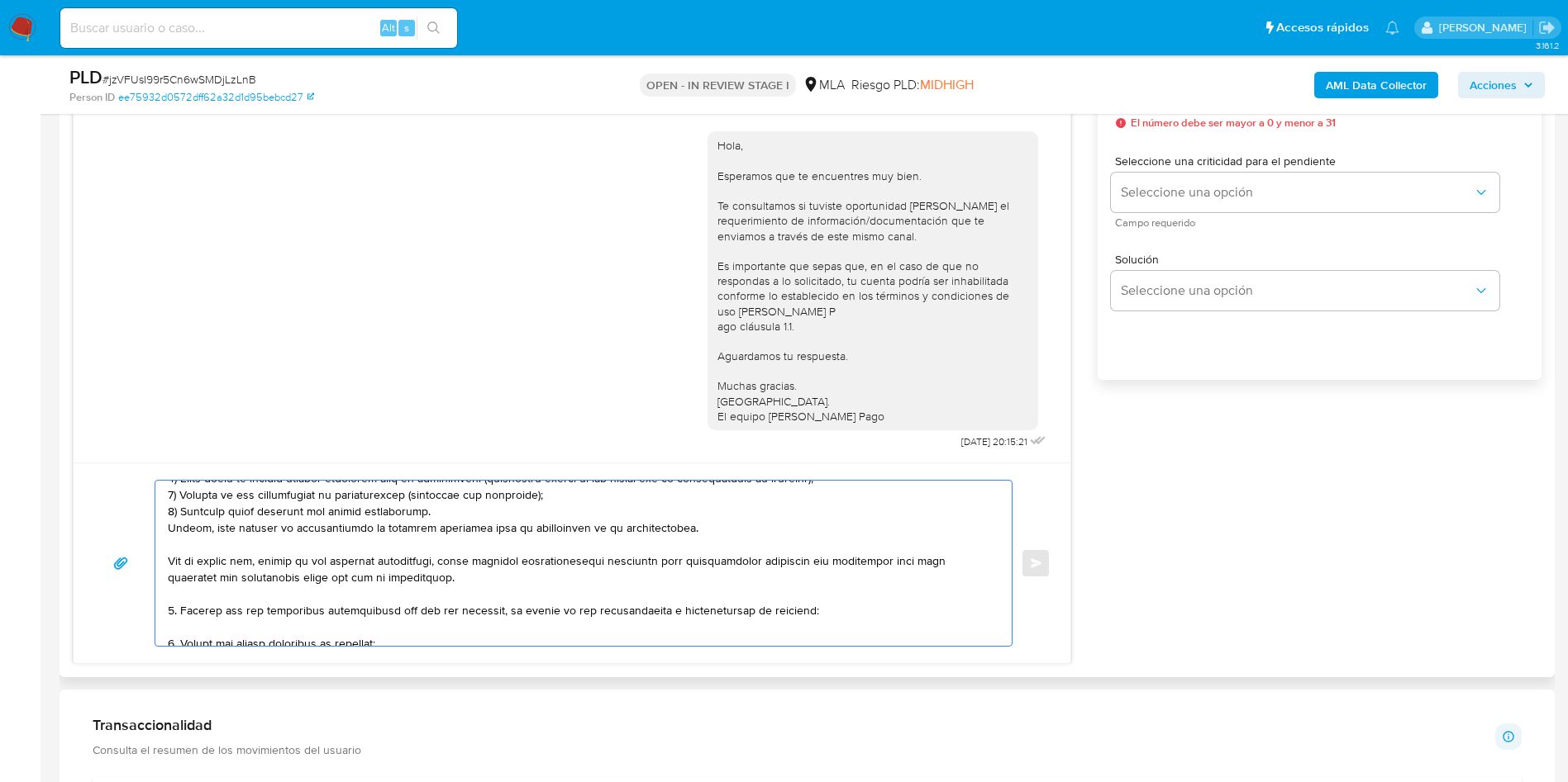
drag, startPoint x: 169, startPoint y: 552, endPoint x: 705, endPoint y: 532, distance: 536.4
click at [705, 528] on textarea at bounding box center [579, 563] width 823 height 165
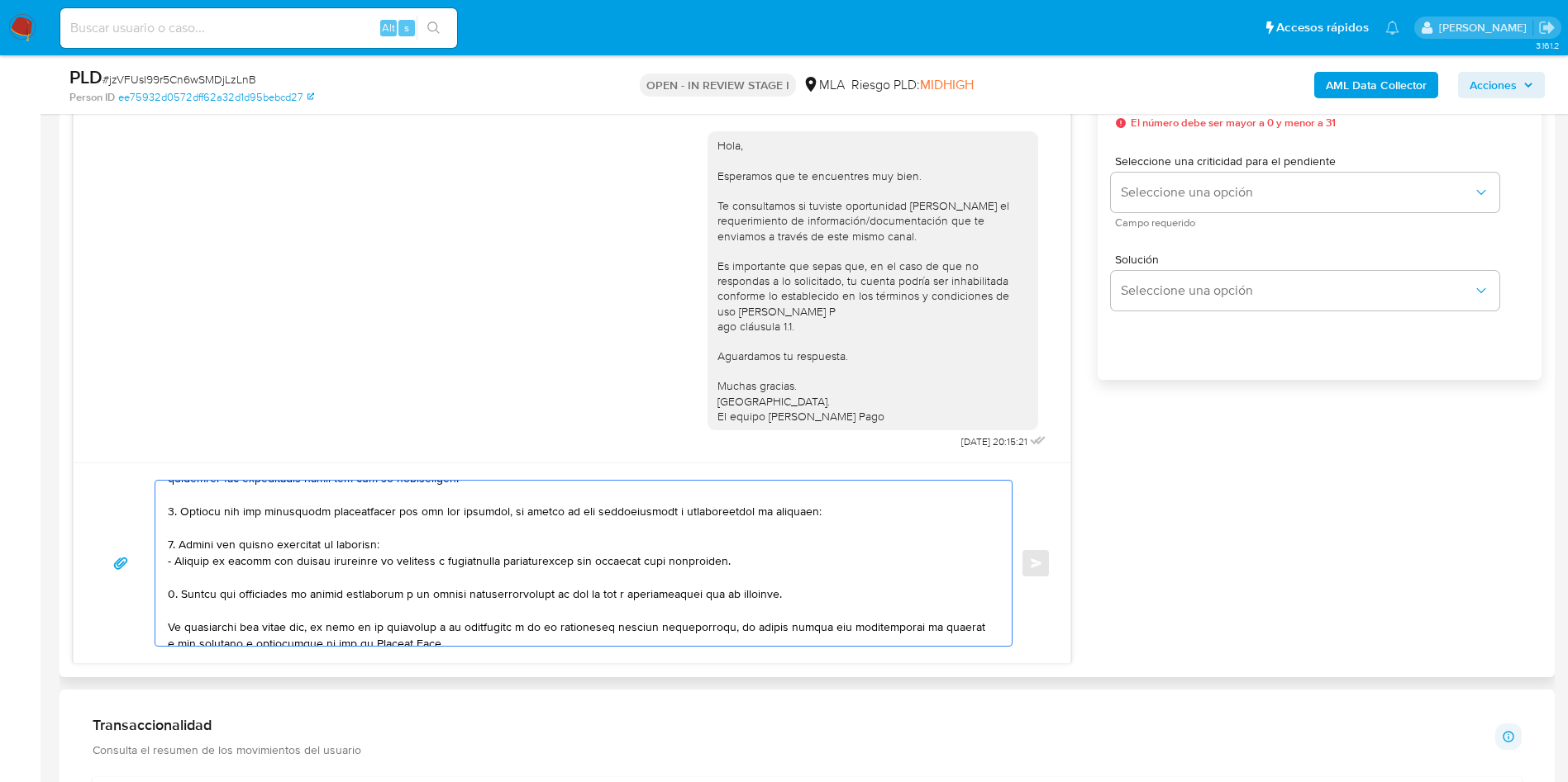
scroll to position [132, 0]
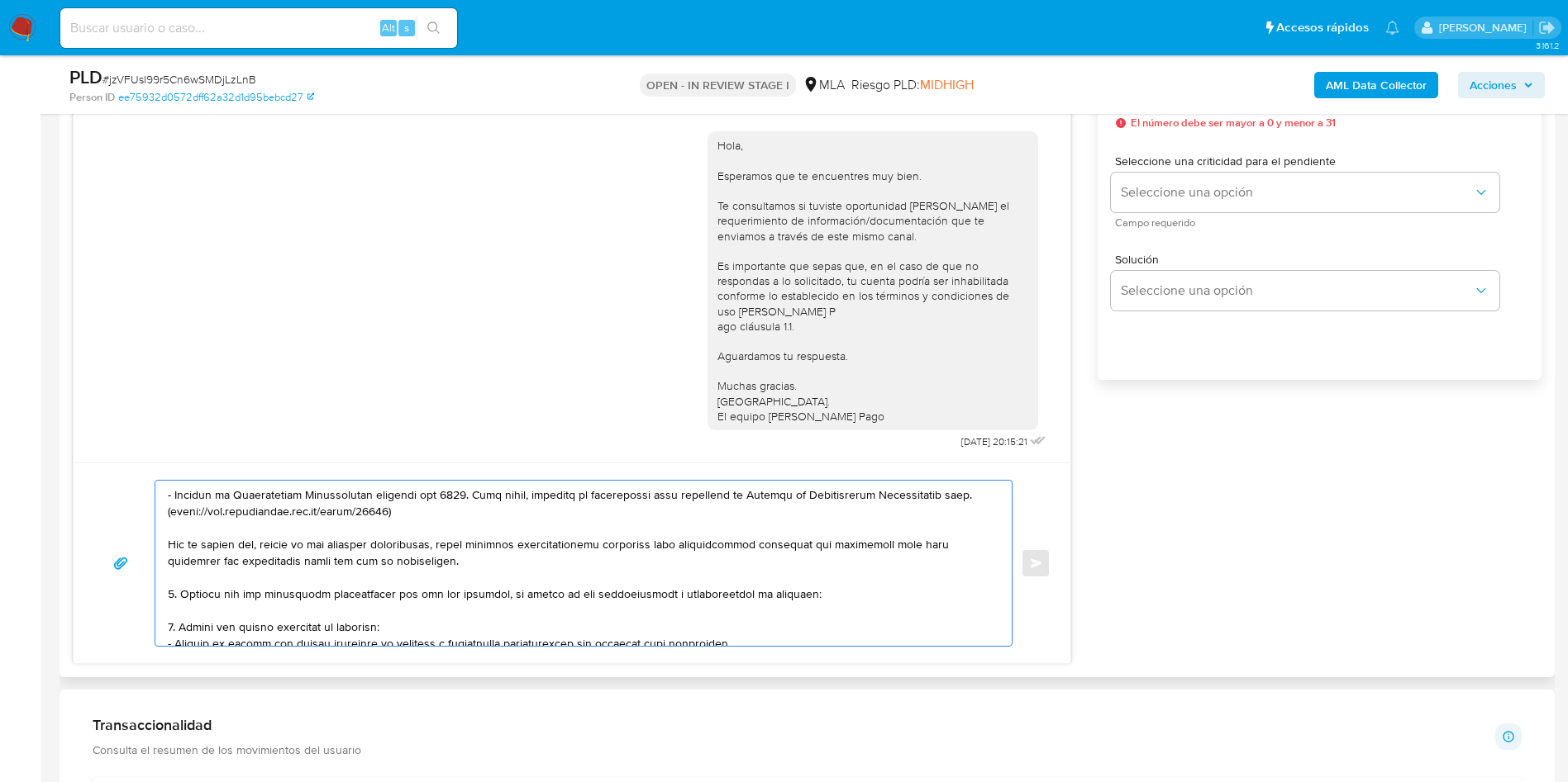
drag, startPoint x: 261, startPoint y: 543, endPoint x: 464, endPoint y: 545, distance: 203.0
click at [464, 545] on textarea at bounding box center [579, 563] width 823 height 165
click at [181, 598] on textarea at bounding box center [579, 563] width 823 height 165
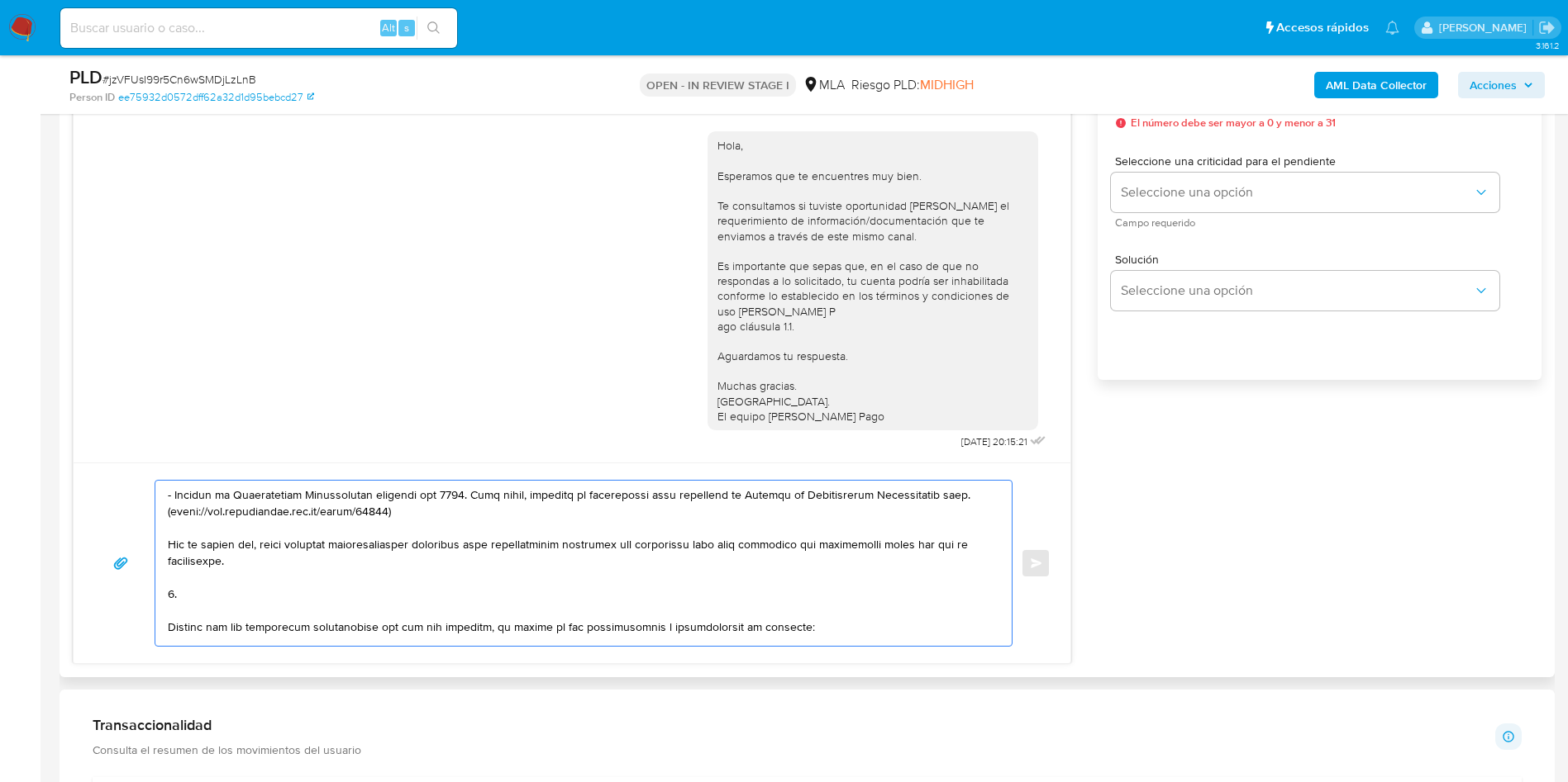
click at [216, 594] on textarea at bounding box center [579, 563] width 823 height 165
paste textarea "Transporte 3d Srl - 33714845689"
click at [210, 594] on textarea at bounding box center [579, 563] width 823 height 165
click at [0, 0] on lt-span "Docum en tación" at bounding box center [0, 0] width 0 height 0
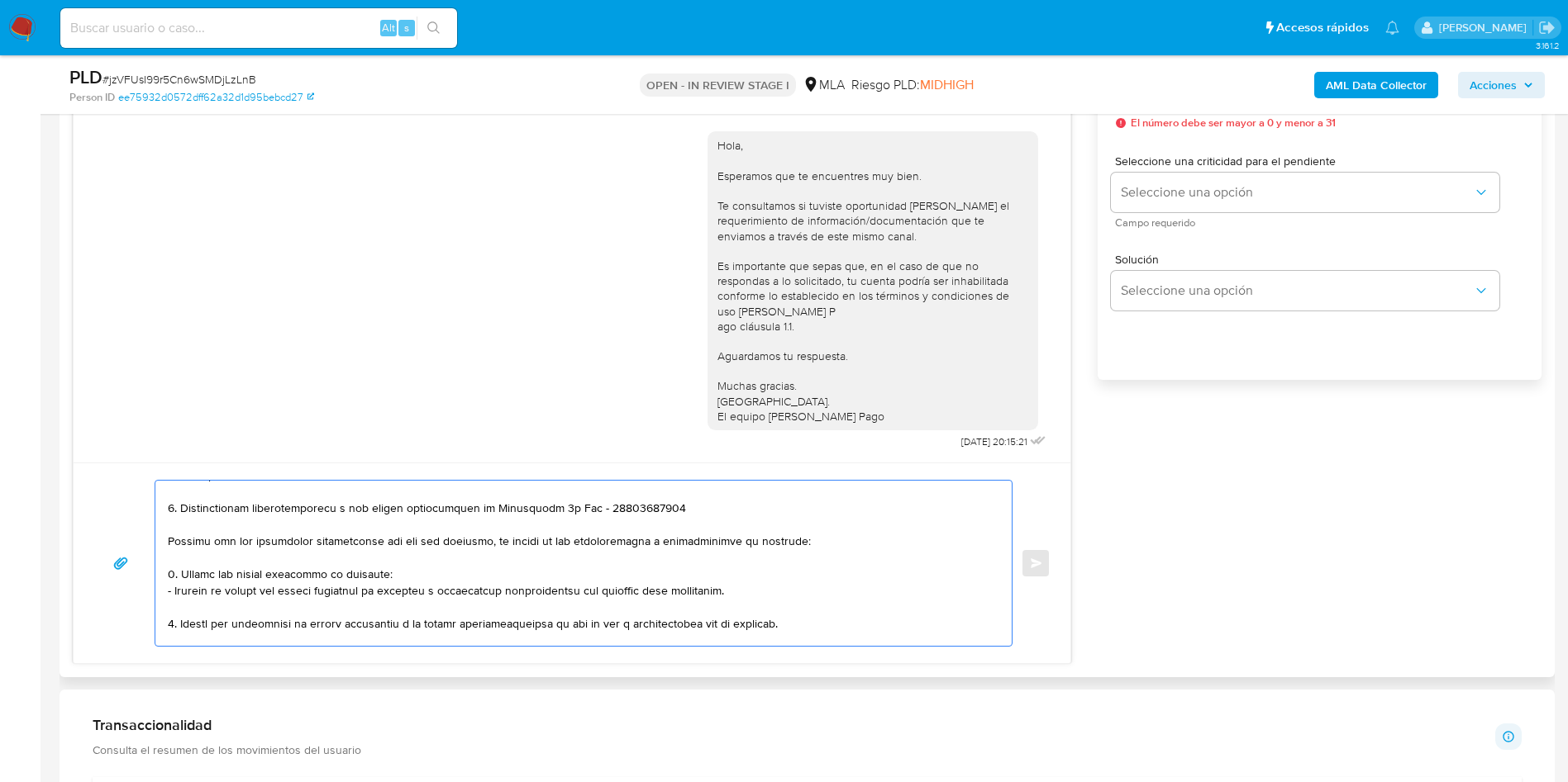
scroll to position [256, 0]
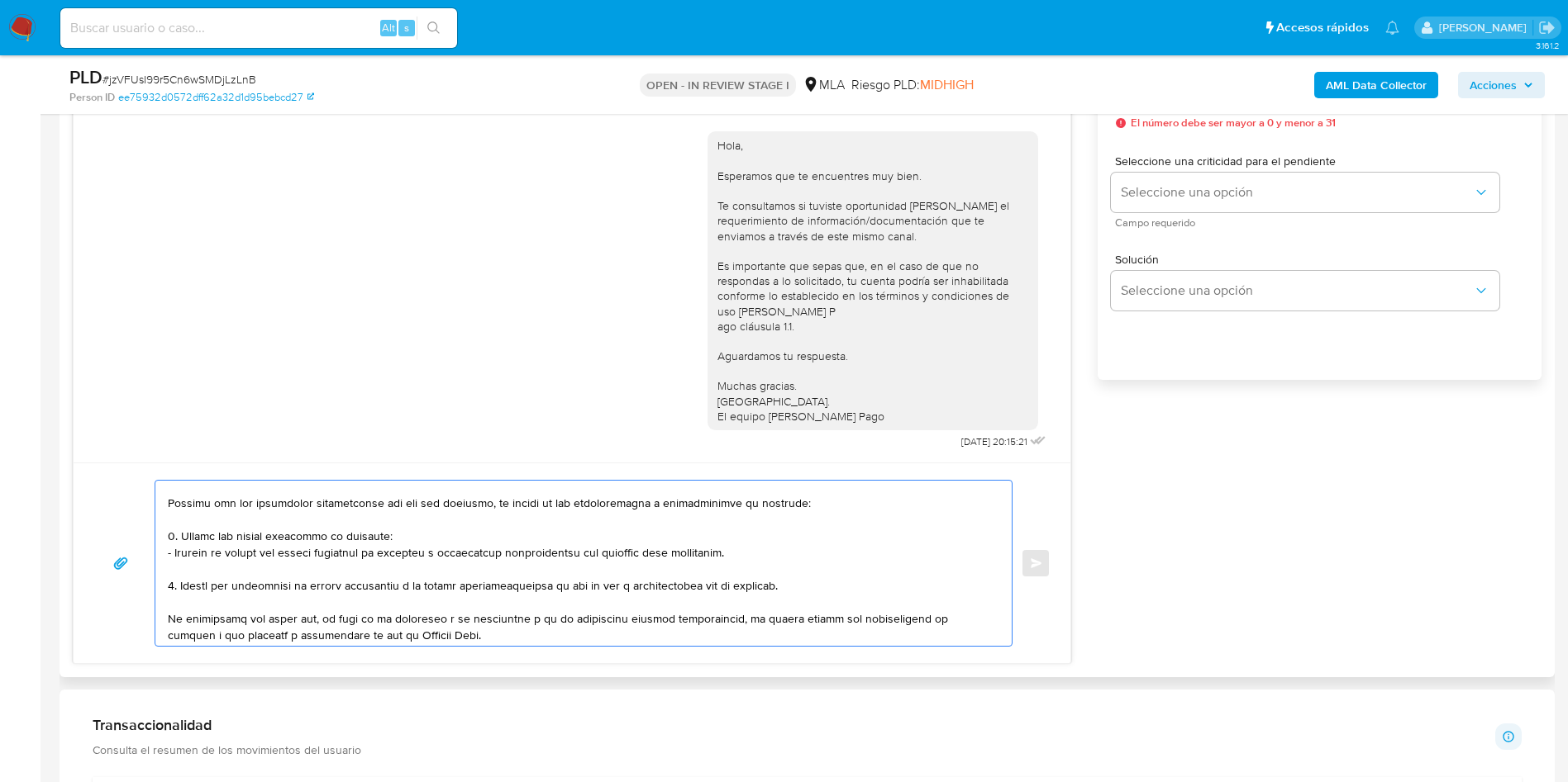
click at [170, 505] on textarea at bounding box center [579, 563] width 823 height 165
click at [272, 519] on textarea at bounding box center [579, 563] width 823 height 165
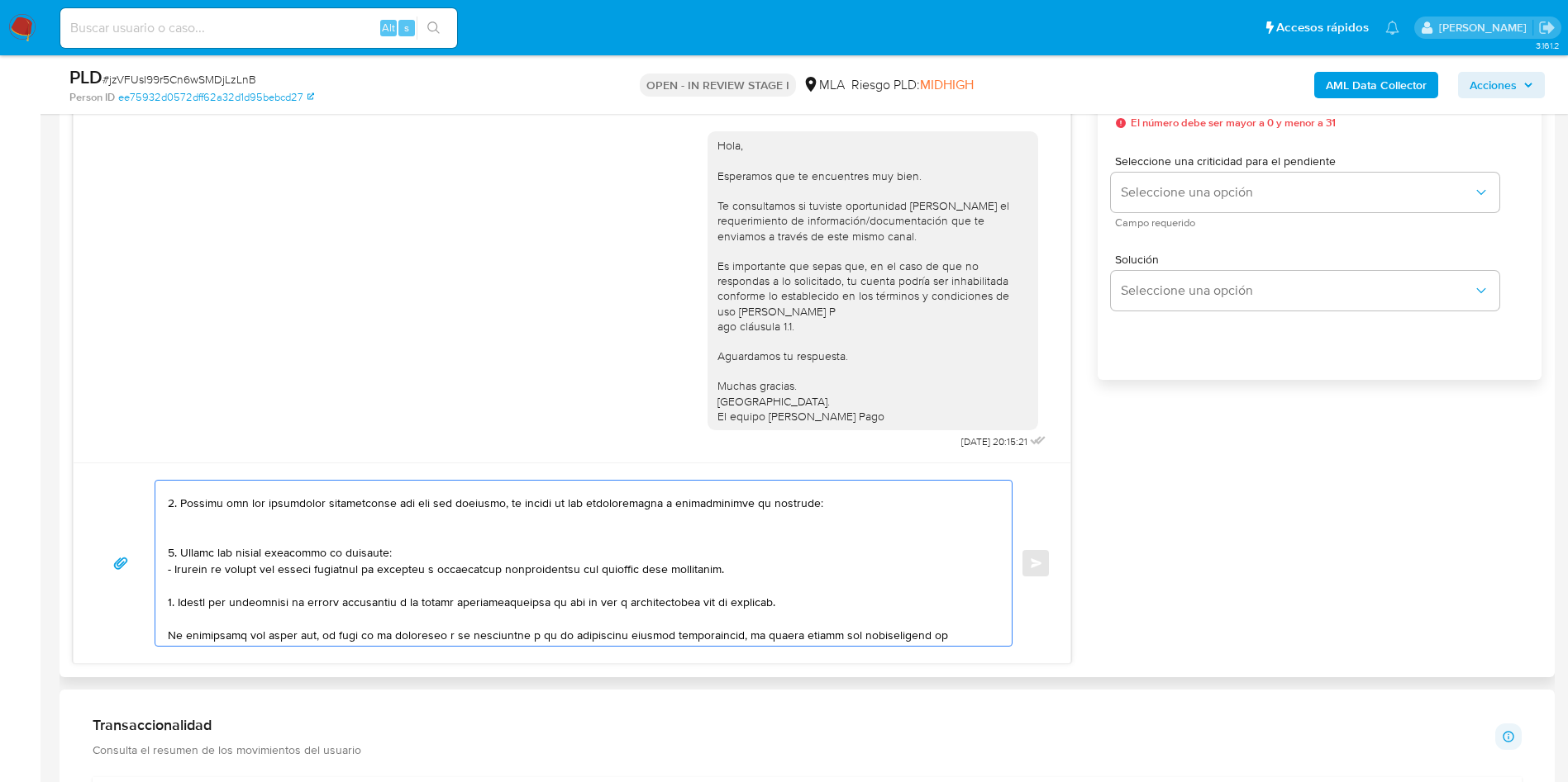
paste textarea "- Elisabet Alastra - CUIL 27306864748 (SIN ACTIVIDAD) , a quien le envía 7 tran…"
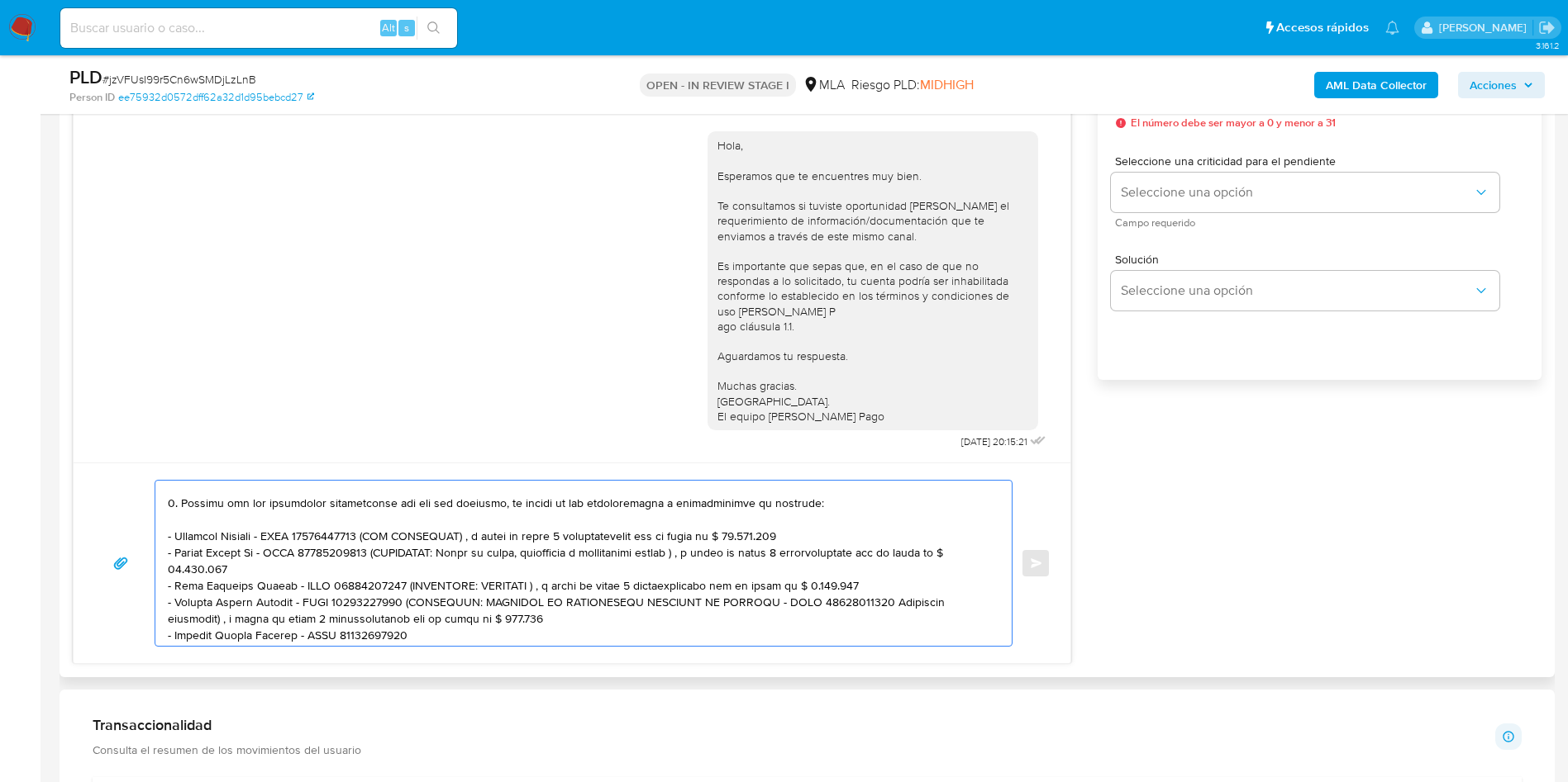
scroll to position [270, 0]
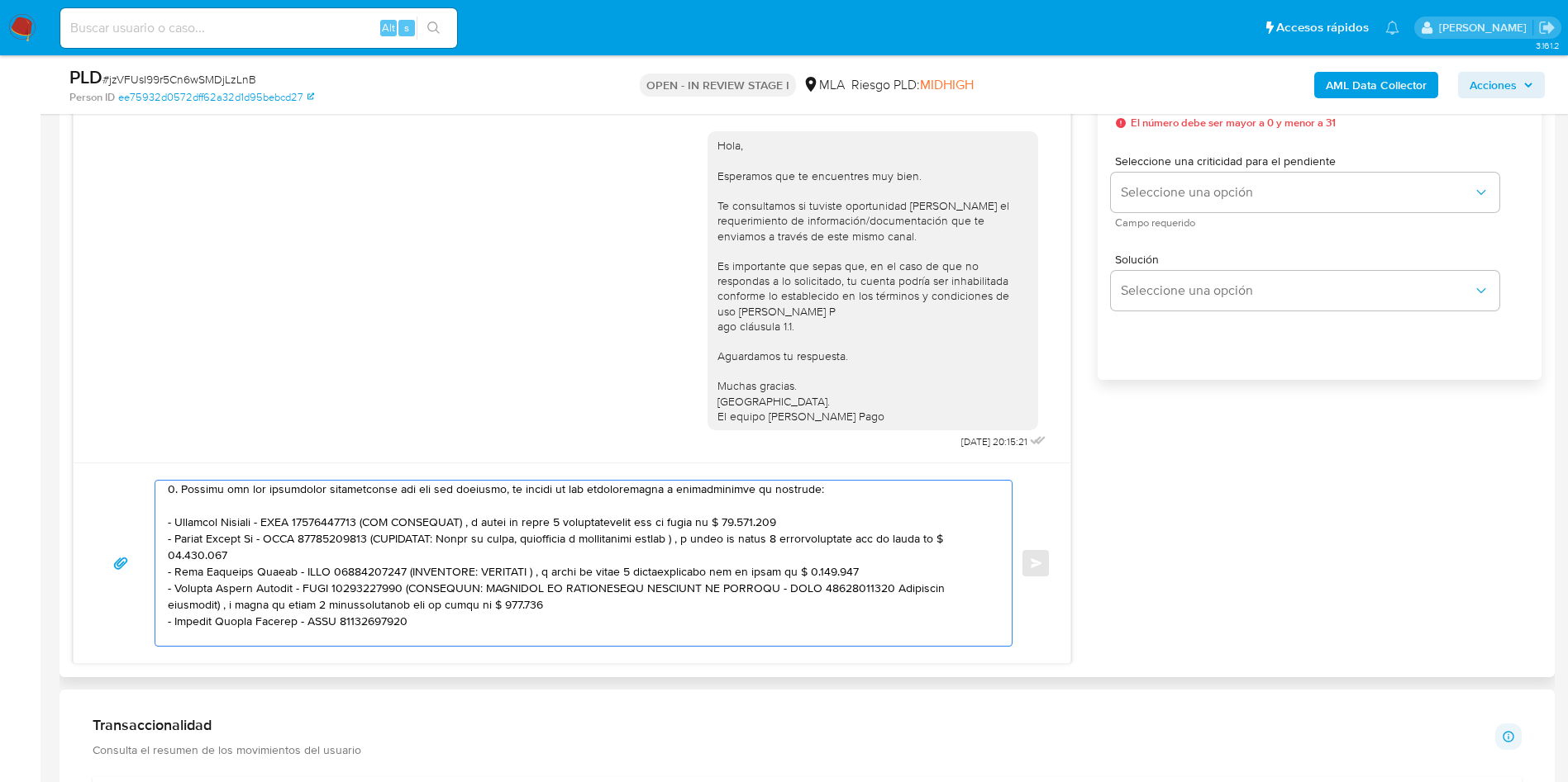
drag, startPoint x: 367, startPoint y: 525, endPoint x: 869, endPoint y: 522, distance: 502.0
click at [869, 522] on textarea at bounding box center [579, 563] width 823 height 165
drag, startPoint x: 378, startPoint y: 554, endPoint x: 389, endPoint y: 565, distance: 15.6
click at [387, 565] on textarea at bounding box center [579, 563] width 823 height 165
click at [391, 538] on textarea at bounding box center [579, 563] width 823 height 165
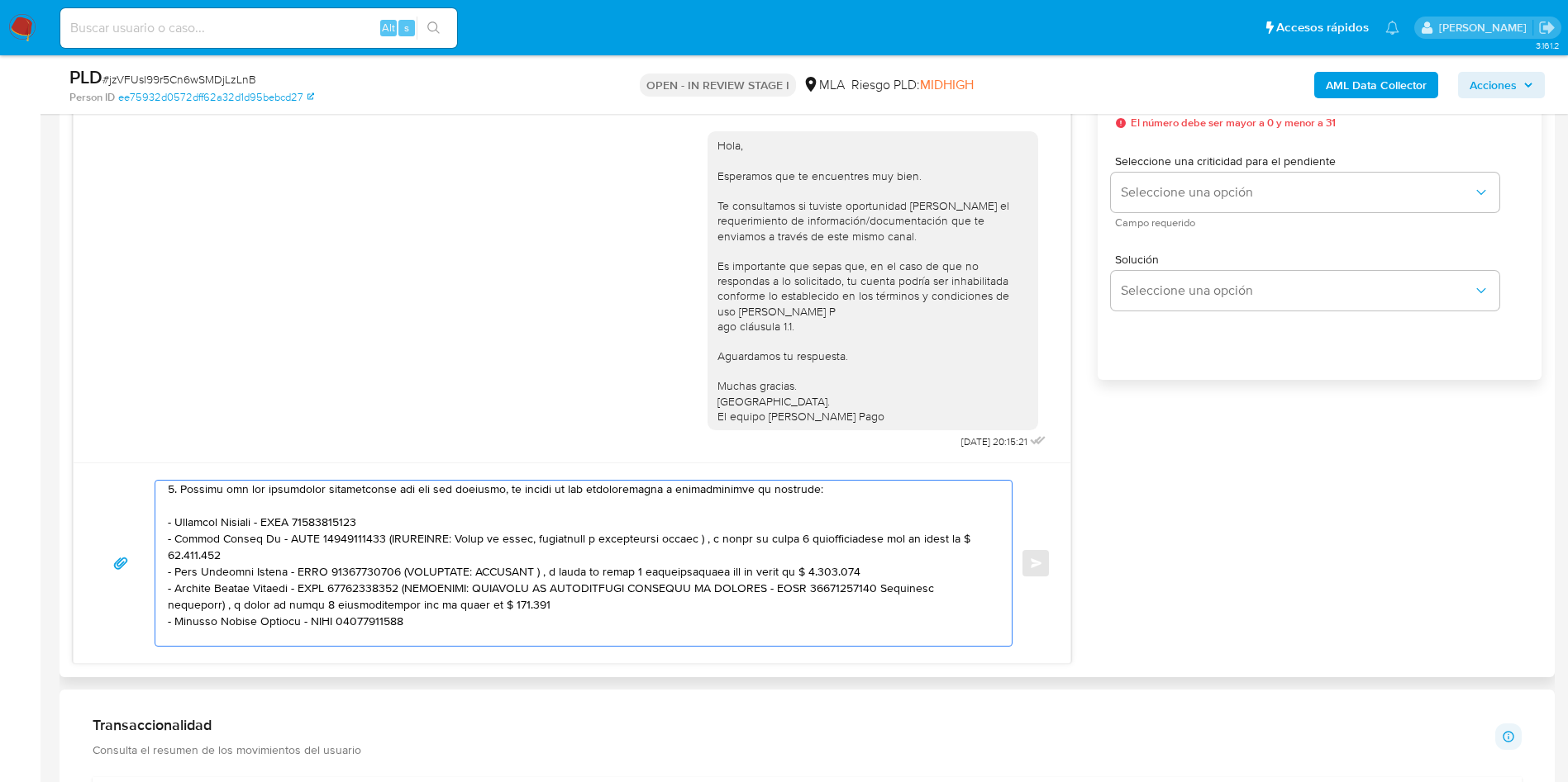
drag, startPoint x: 364, startPoint y: 538, endPoint x: 383, endPoint y: 551, distance: 23.0
click at [383, 551] on textarea at bounding box center [579, 563] width 823 height 165
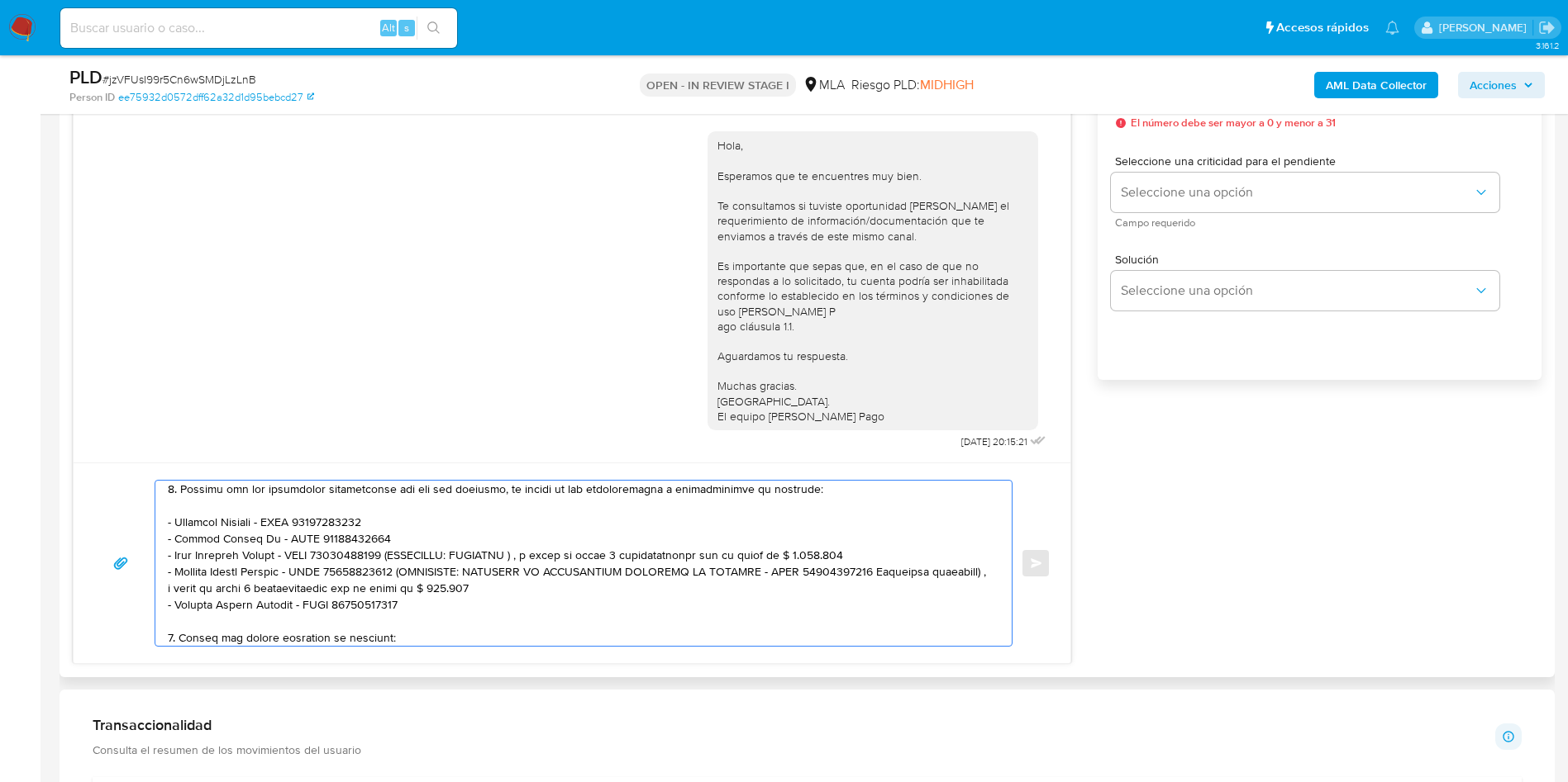
drag, startPoint x: 403, startPoint y: 557, endPoint x: 896, endPoint y: 553, distance: 493.0
click at [896, 553] on textarea at bounding box center [579, 563] width 823 height 165
drag, startPoint x: 404, startPoint y: 574, endPoint x: 480, endPoint y: 585, distance: 76.8
click at [480, 585] on textarea at bounding box center [579, 563] width 823 height 165
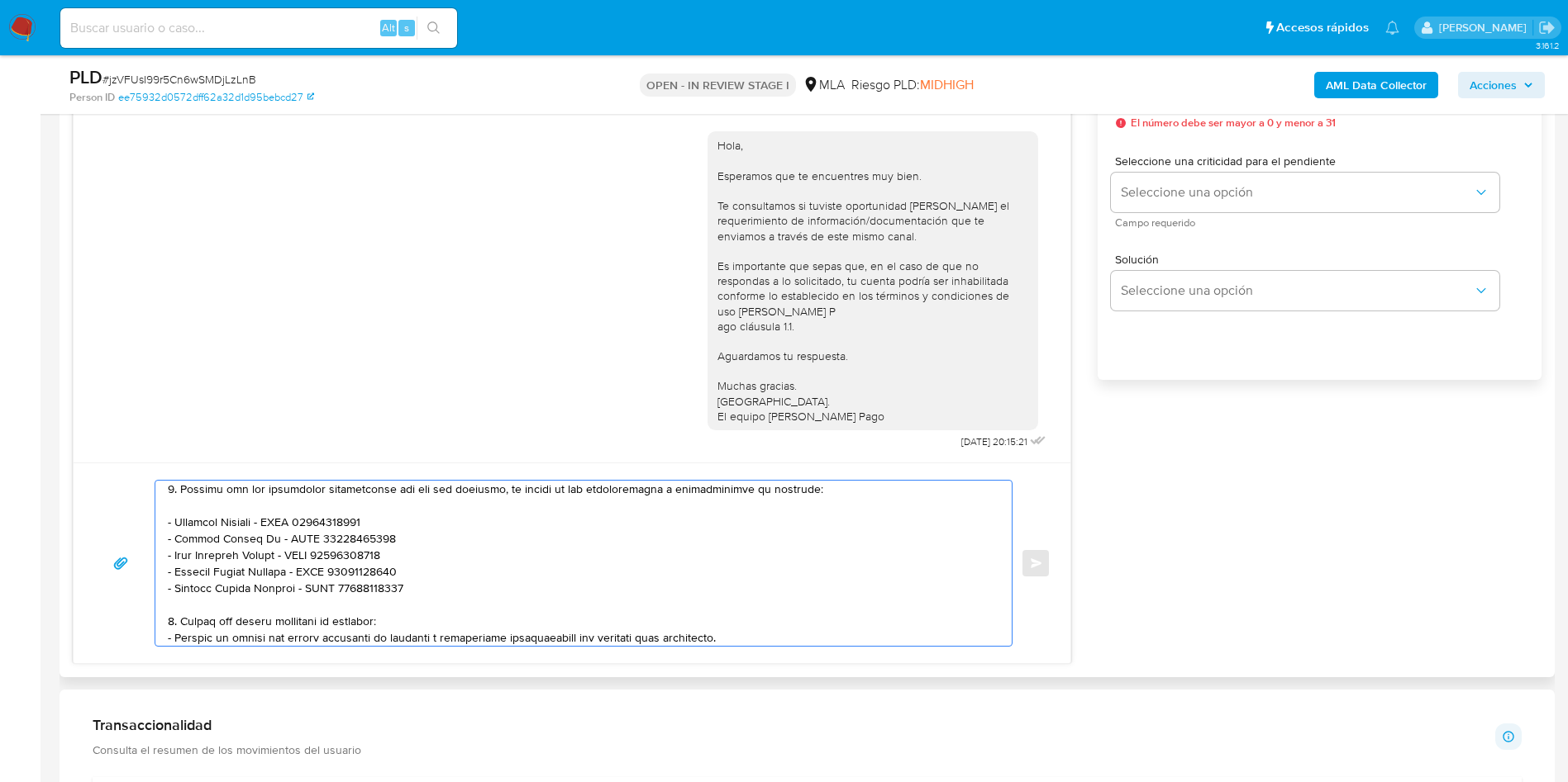
scroll to position [394, 0]
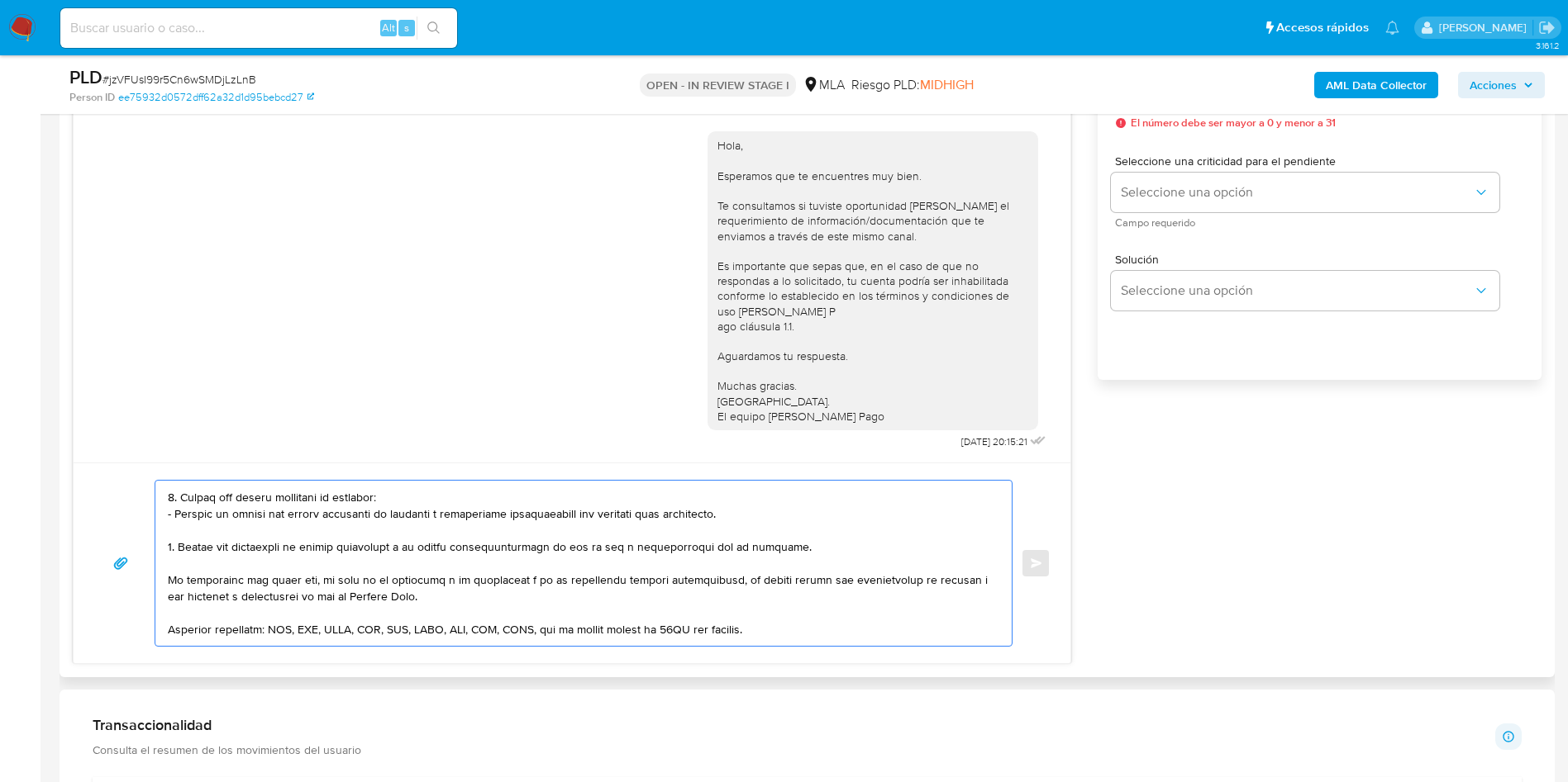
drag, startPoint x: 180, startPoint y: 499, endPoint x: 188, endPoint y: 522, distance: 24.4
click at [188, 524] on textarea at bounding box center [579, 563] width 823 height 165
click at [169, 494] on textarea at bounding box center [579, 563] width 823 height 165
drag, startPoint x: 169, startPoint y: 494, endPoint x: 764, endPoint y: 517, distance: 595.4
click at [764, 517] on textarea at bounding box center [579, 563] width 823 height 165
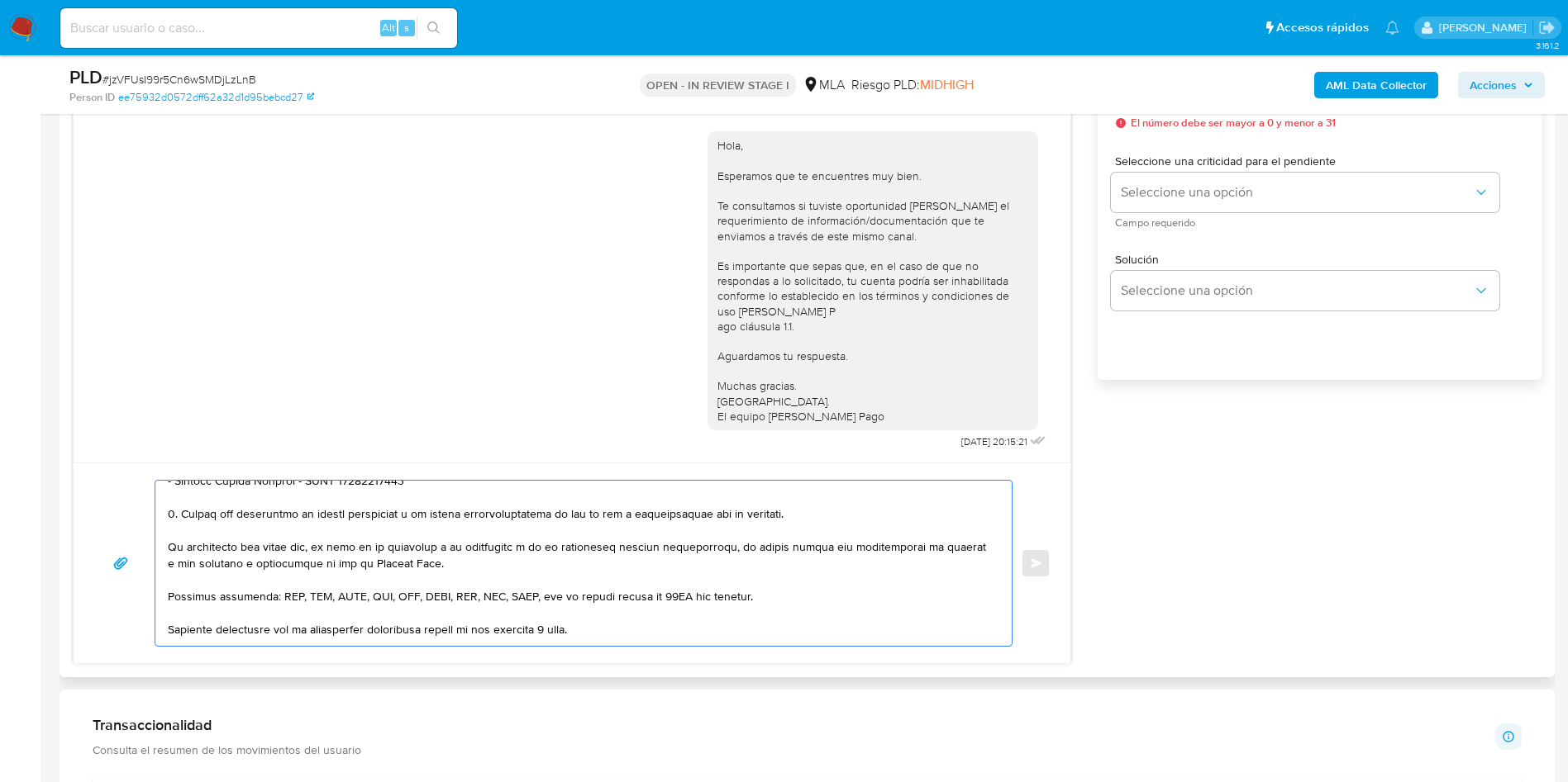
scroll to position [361, 0]
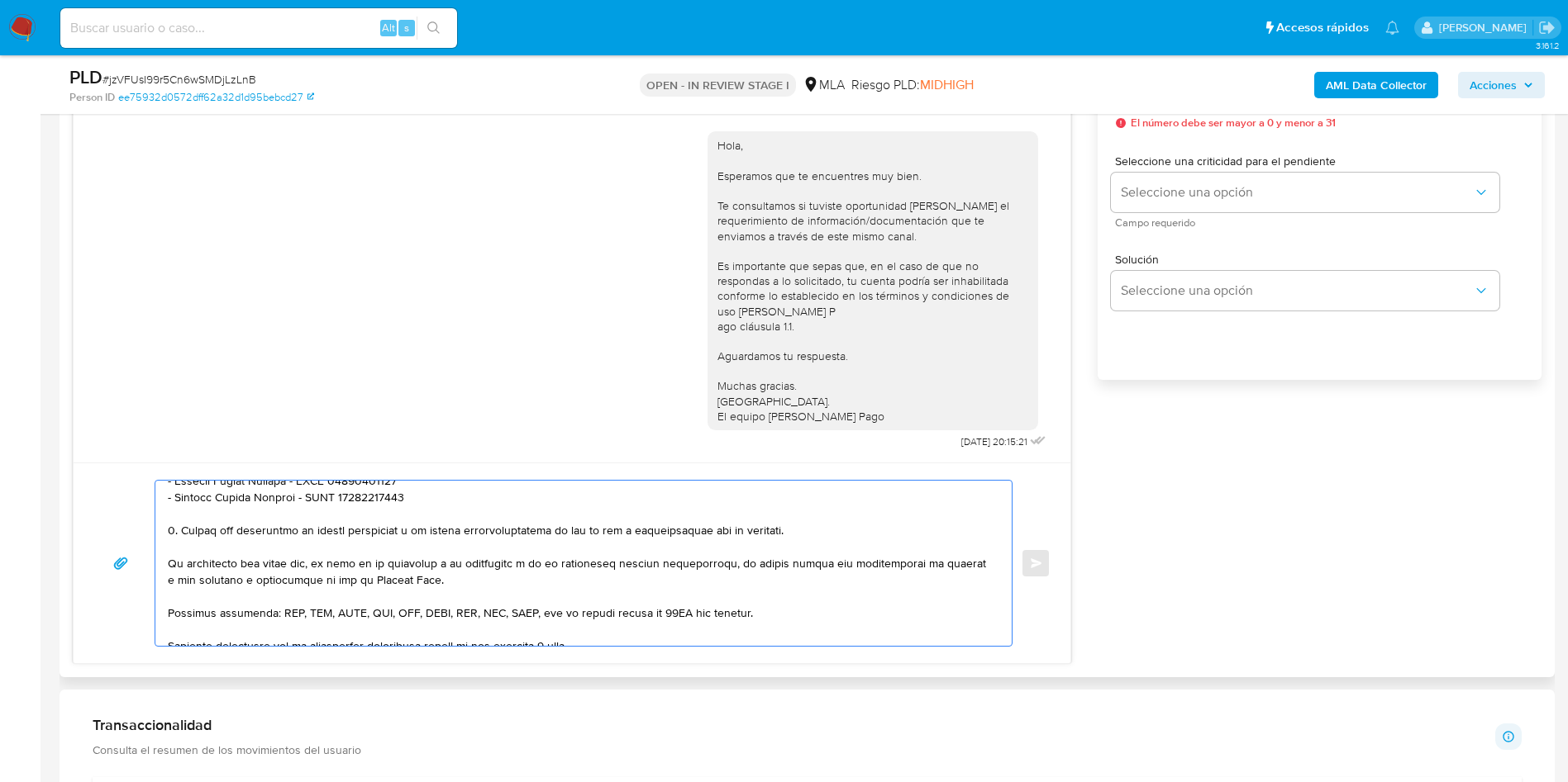
click at [614, 534] on textarea at bounding box center [579, 563] width 823 height 165
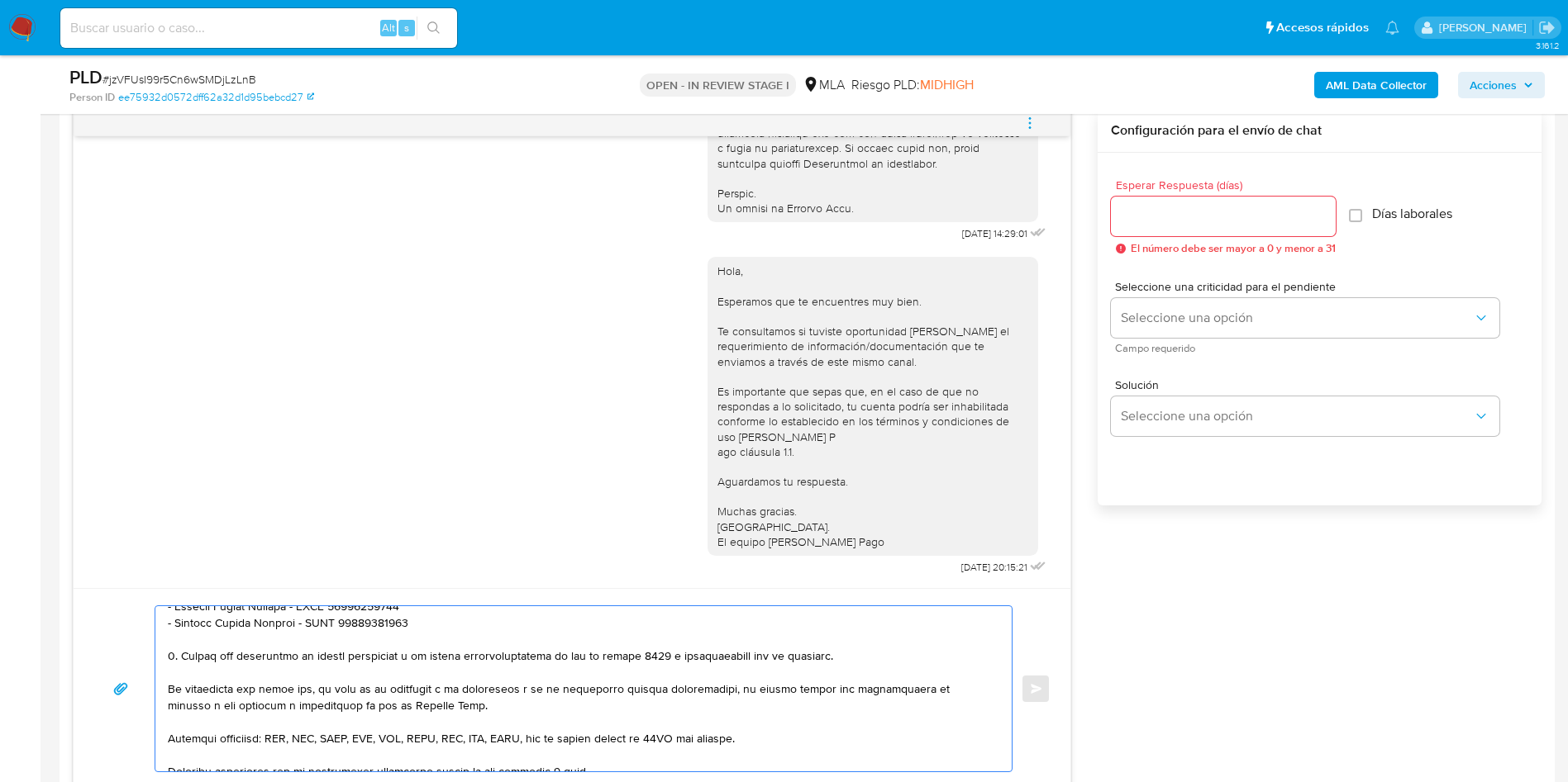
scroll to position [744, 0]
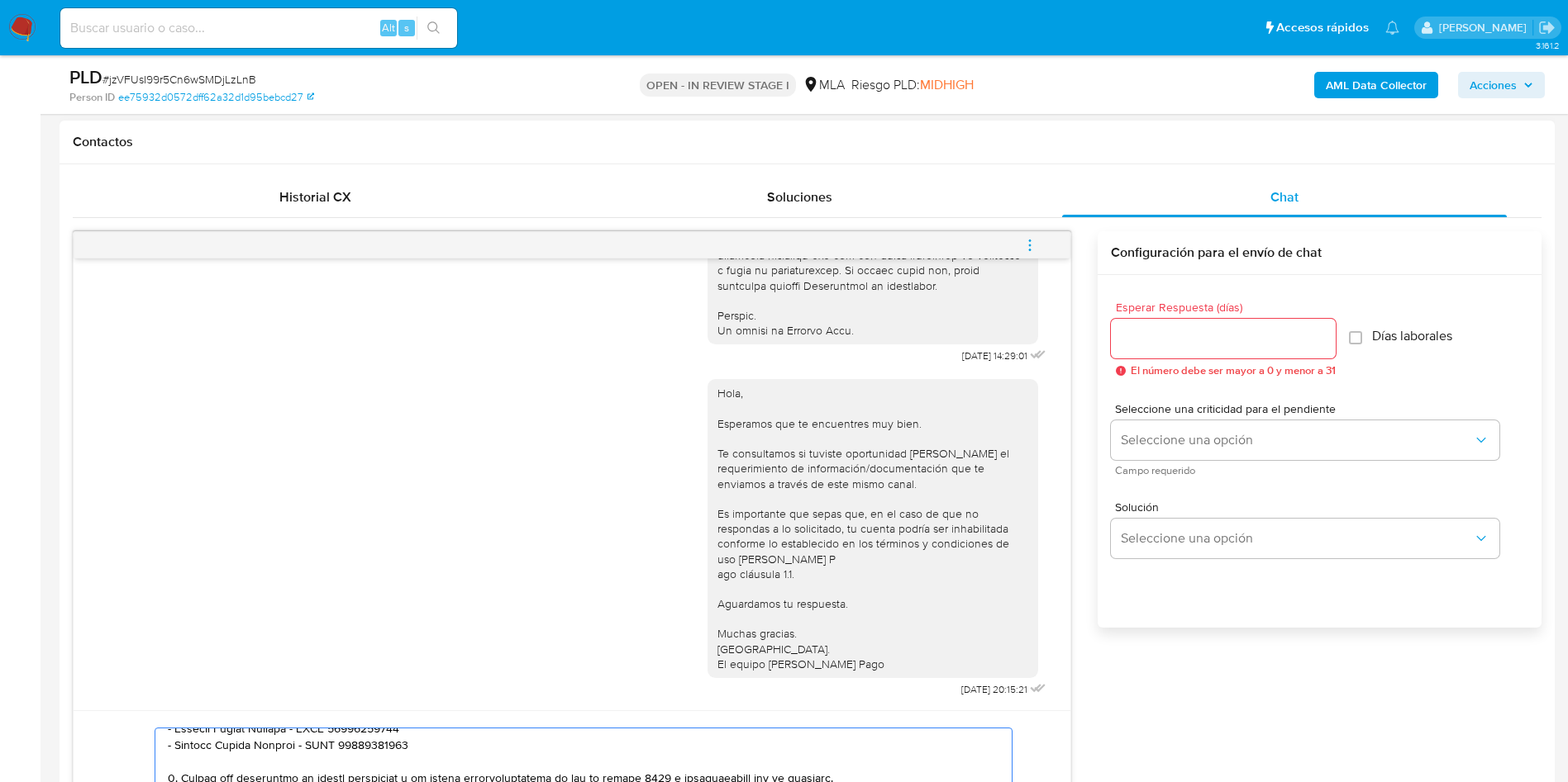
type textarea "Hola, Ezequiel Cristian Biolatto, En función de las operaciones registradas en …"
click at [1235, 352] on div at bounding box center [1223, 339] width 225 height 40
click at [1235, 338] on input "Esperar Respuesta (días)" at bounding box center [1223, 338] width 225 height 21
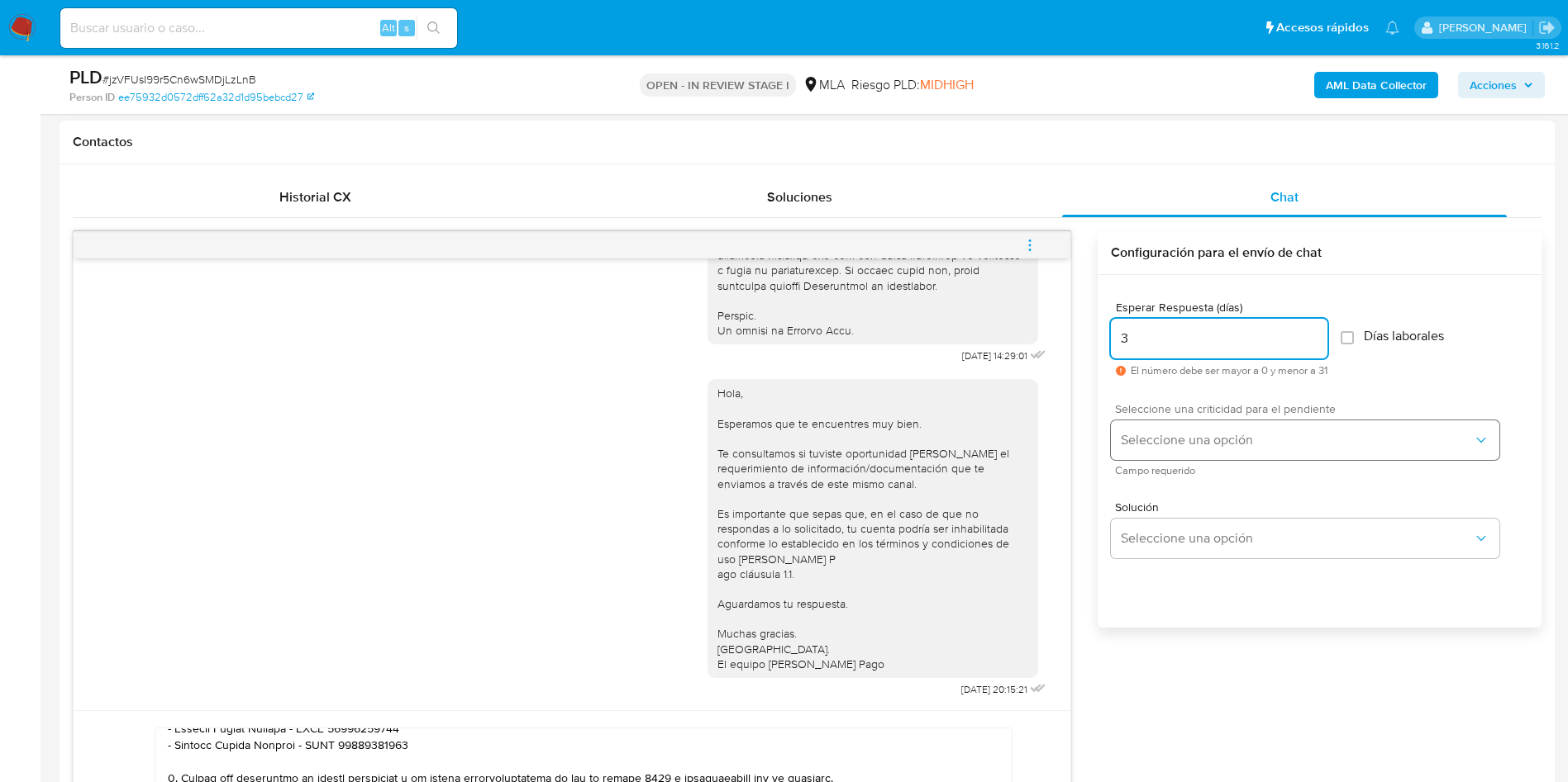
type input "3"
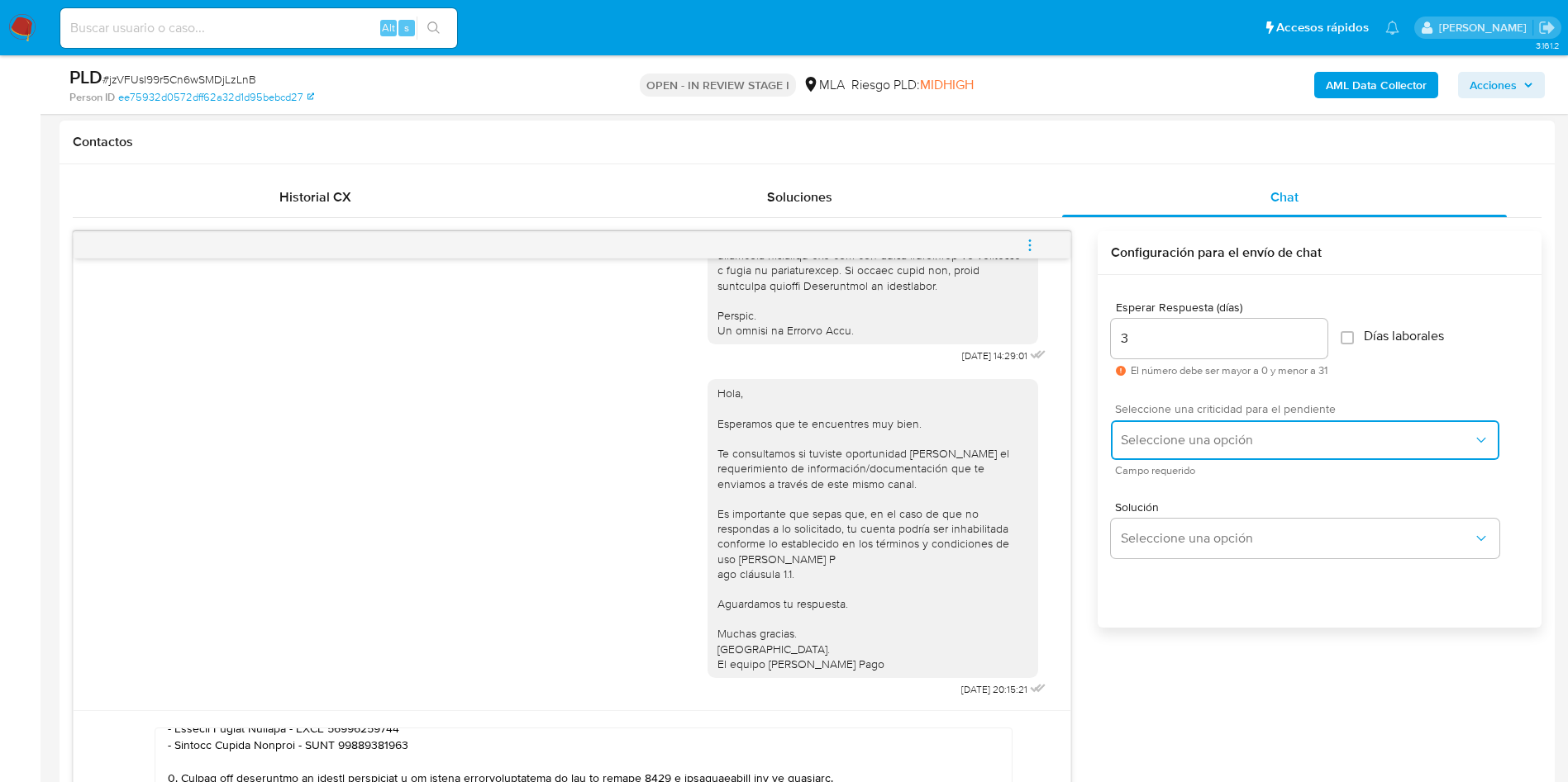
click at [1199, 435] on span "Seleccione una opción" at bounding box center [1296, 440] width 352 height 16
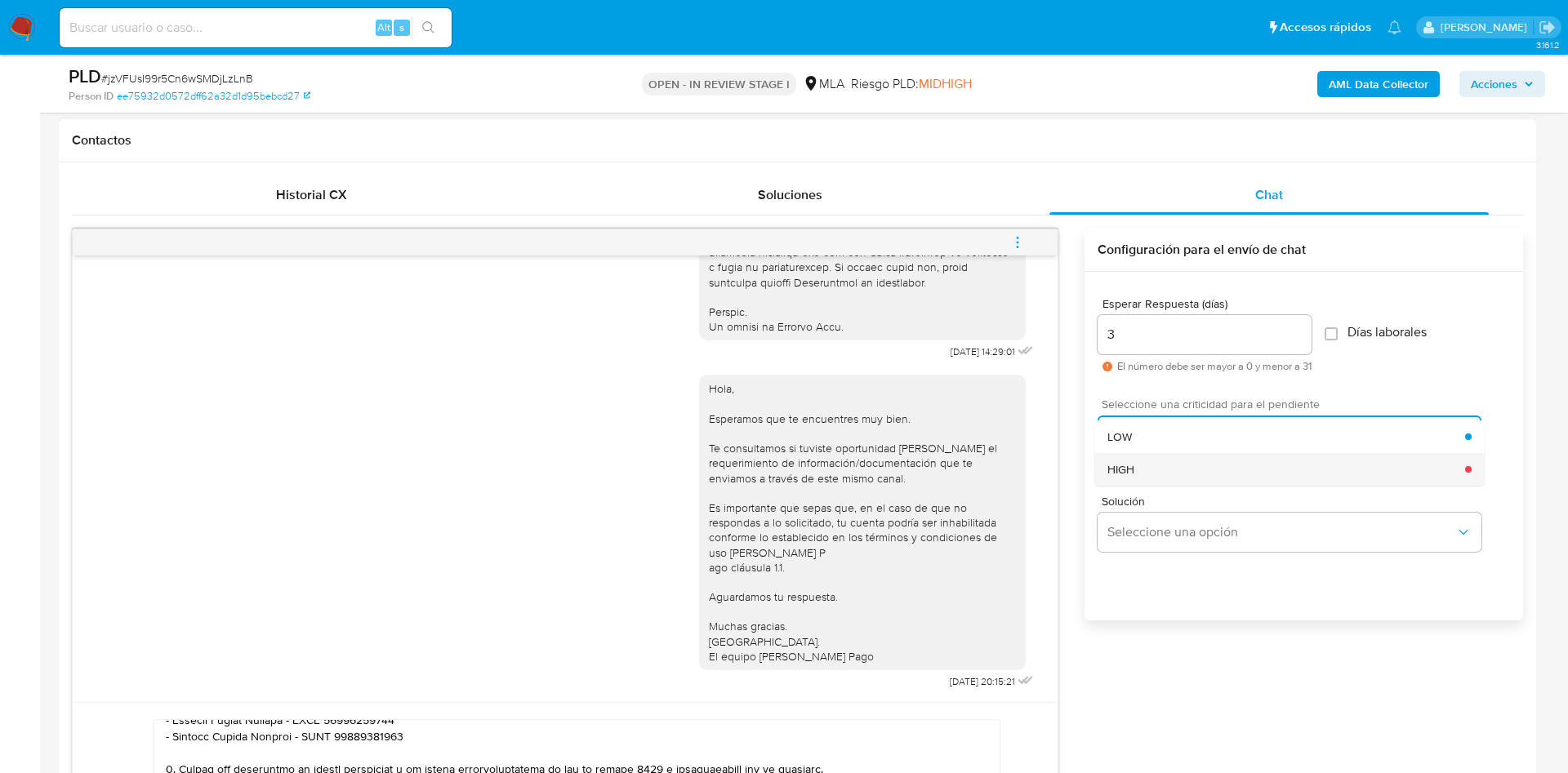
click at [1186, 465] on div "HIGH" at bounding box center [1285, 469] width 358 height 33
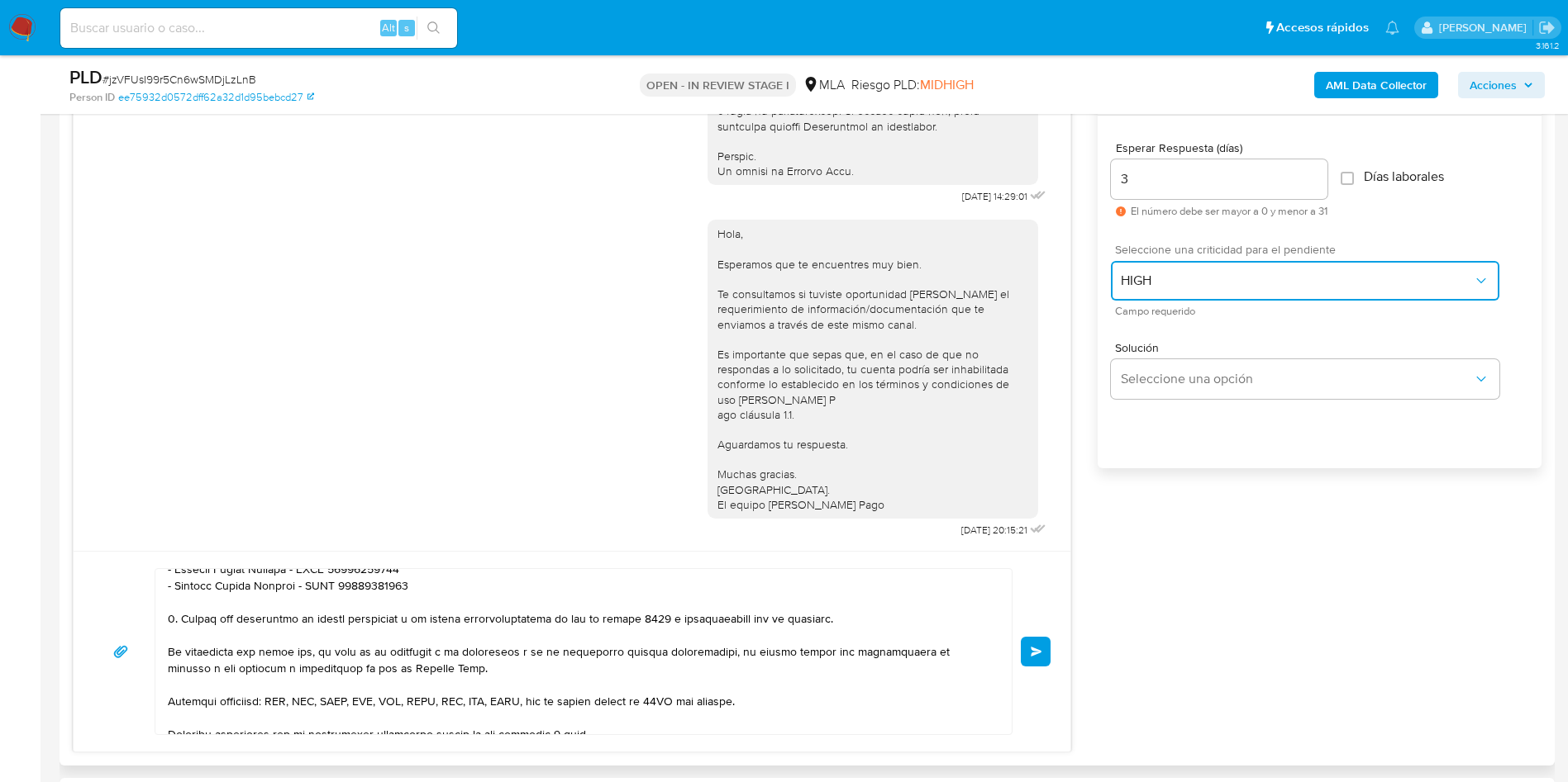
scroll to position [991, 0]
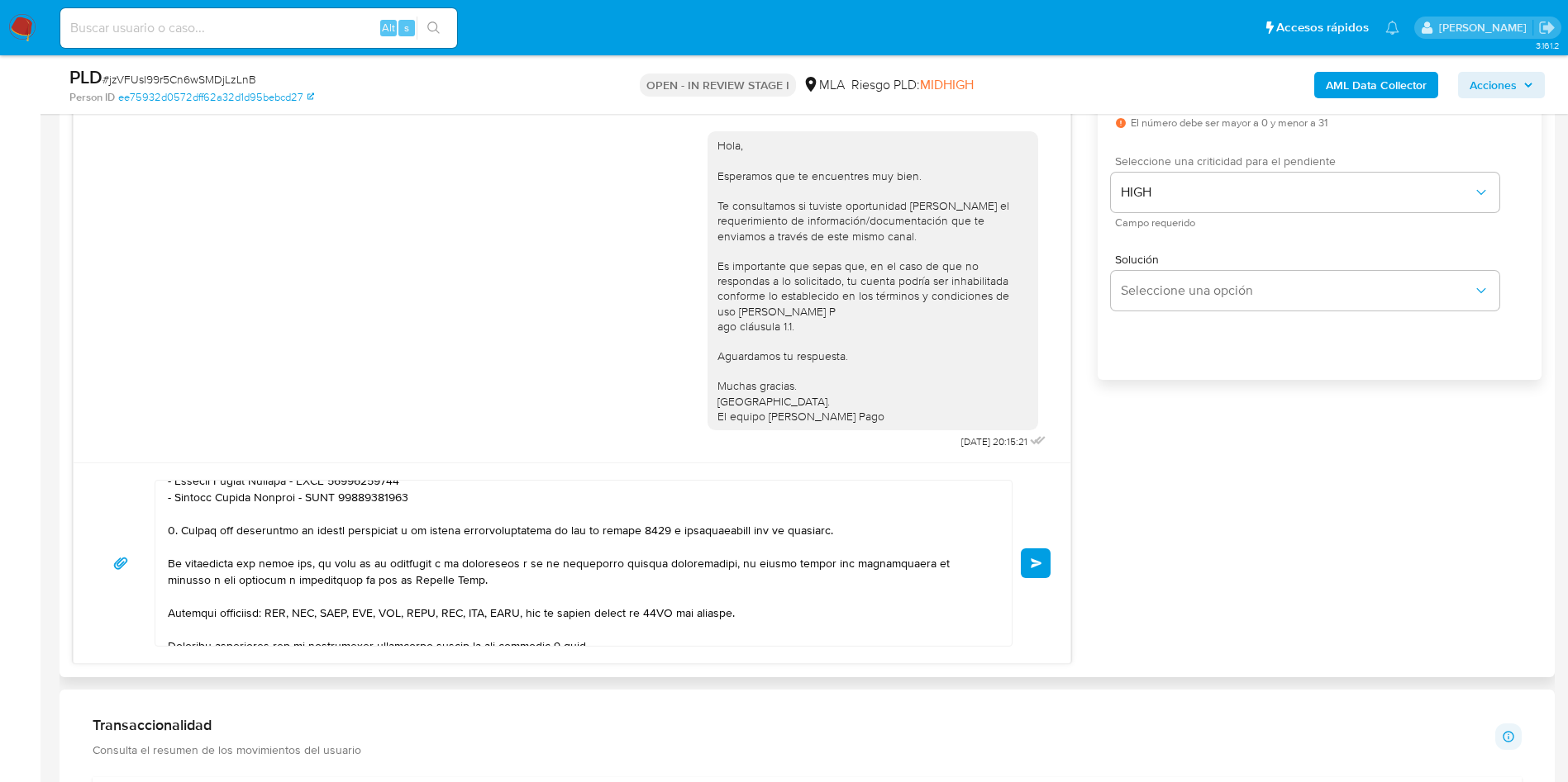
click at [1043, 553] on button "Enviar" at bounding box center [1035, 563] width 30 height 30
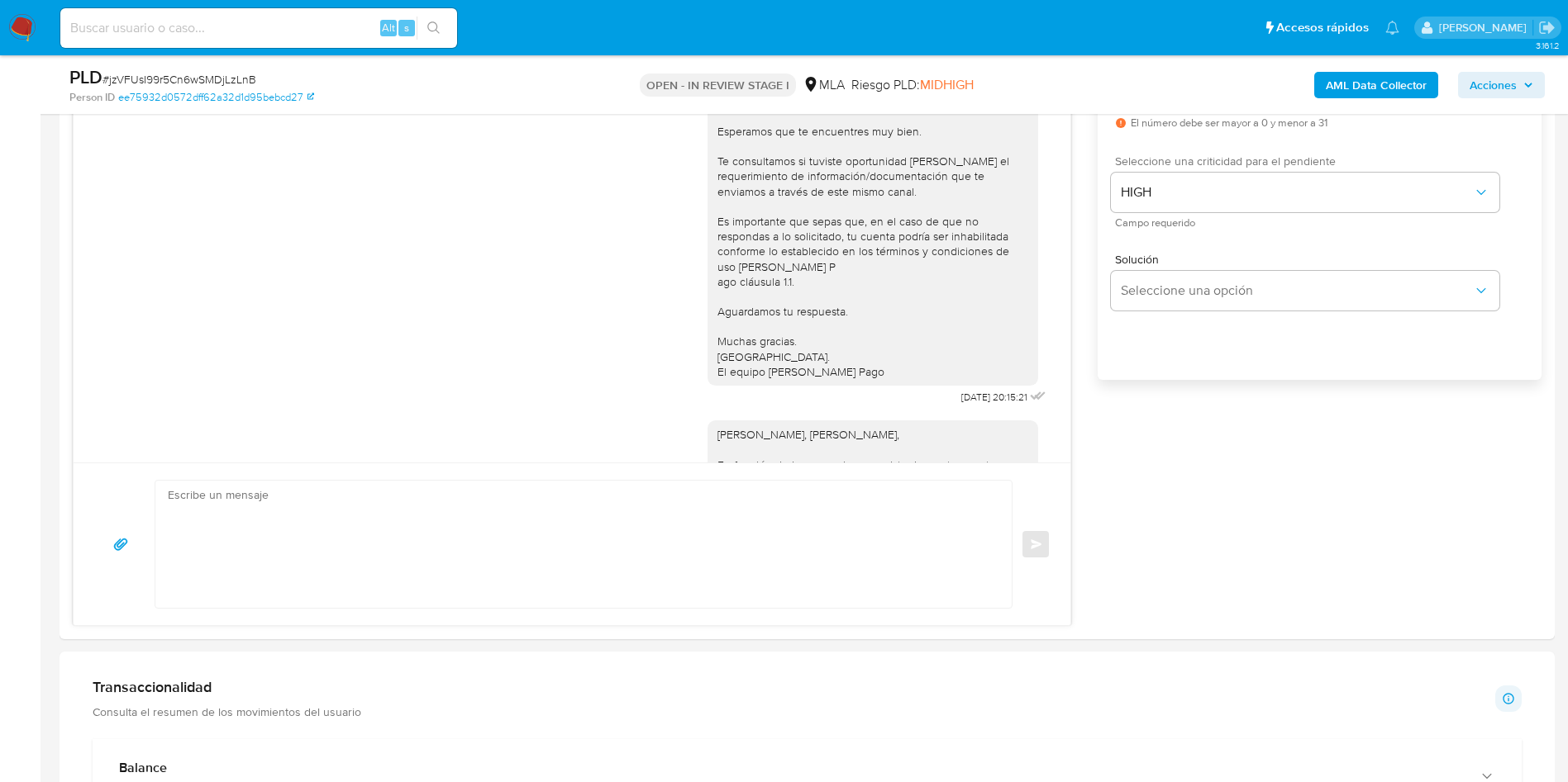
scroll to position [1722, 0]
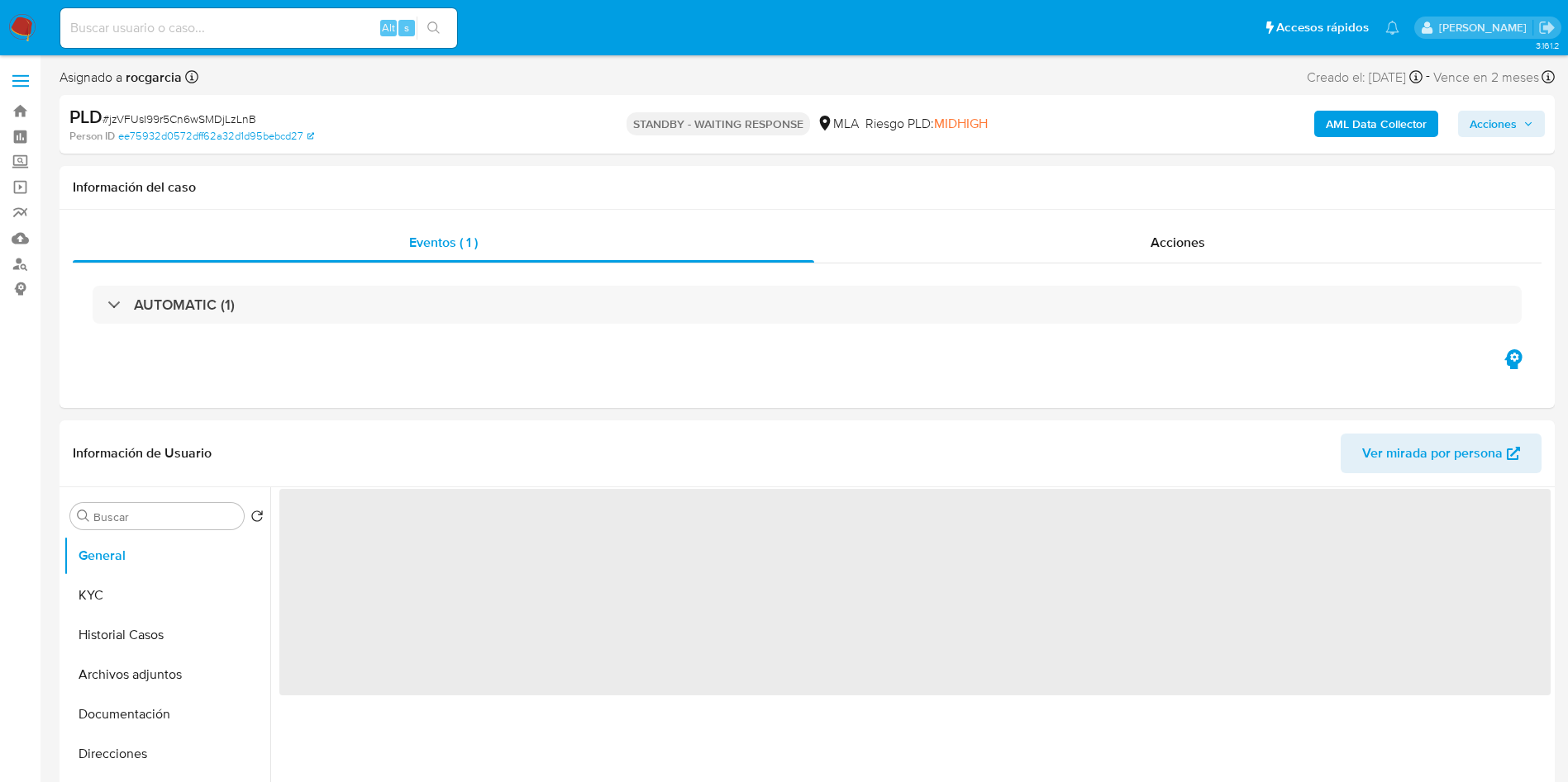
select select "10"
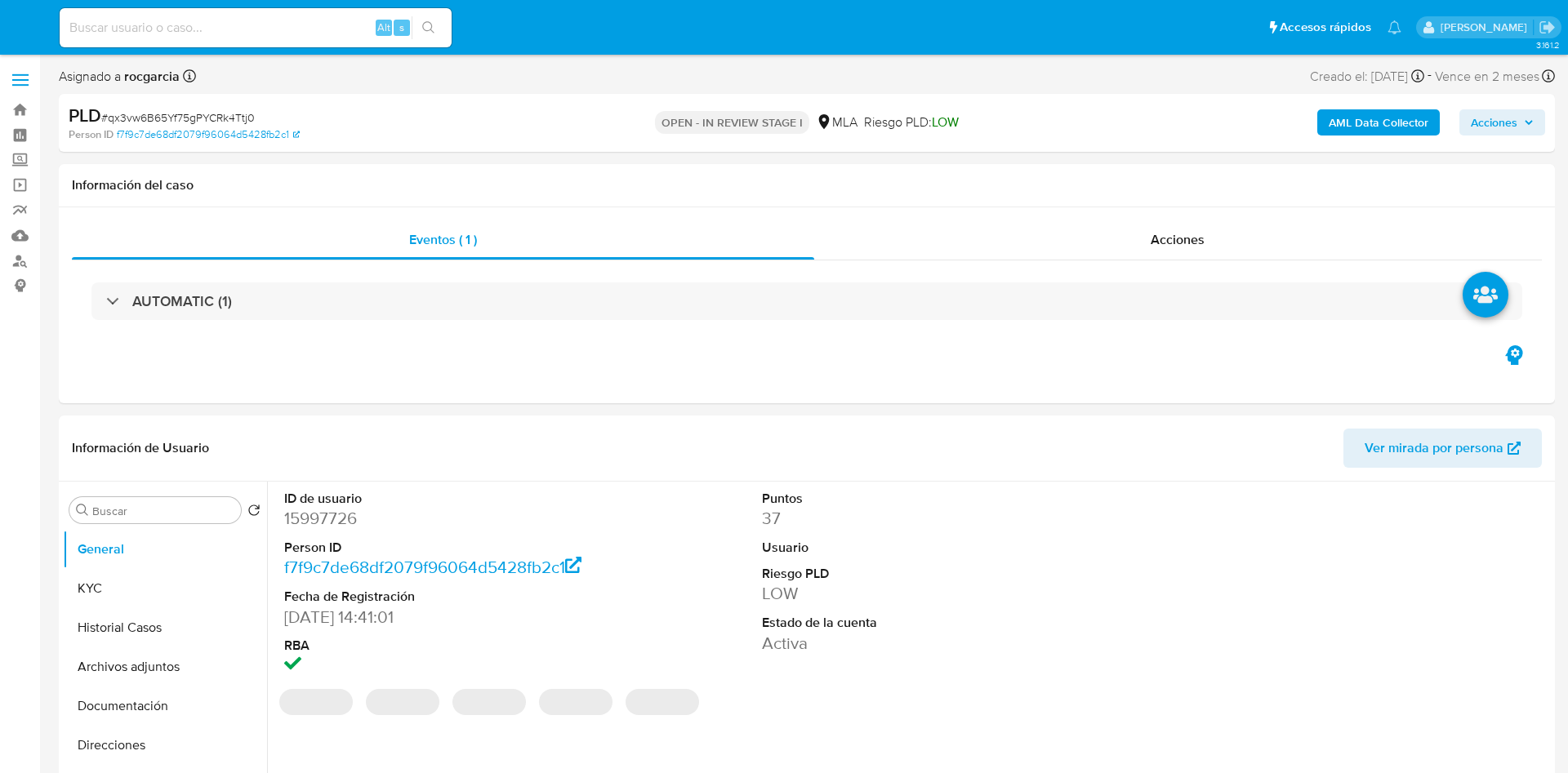
select select "10"
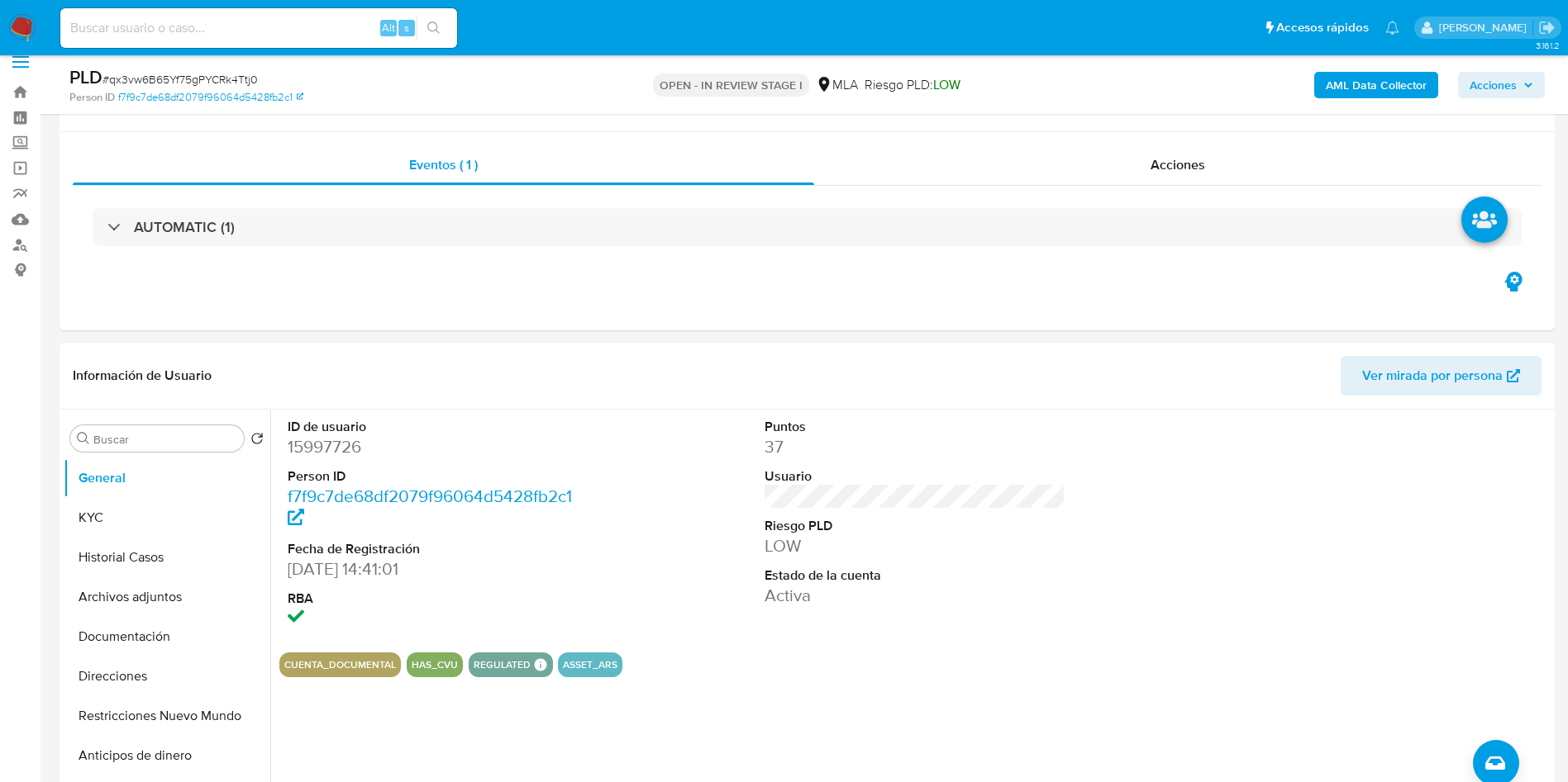
scroll to position [372, 0]
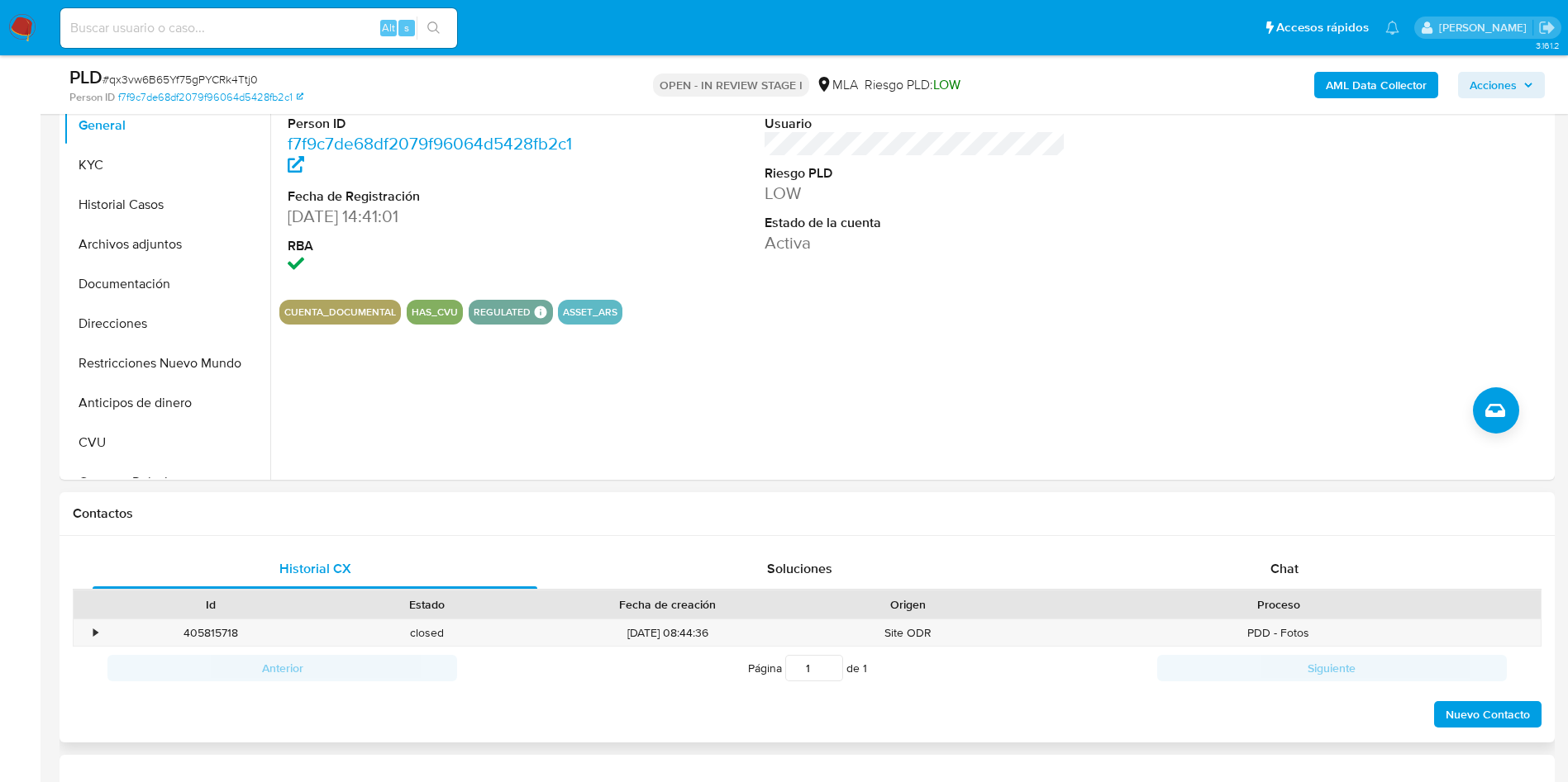
click at [1262, 558] on div "Chat" at bounding box center [1285, 569] width 444 height 40
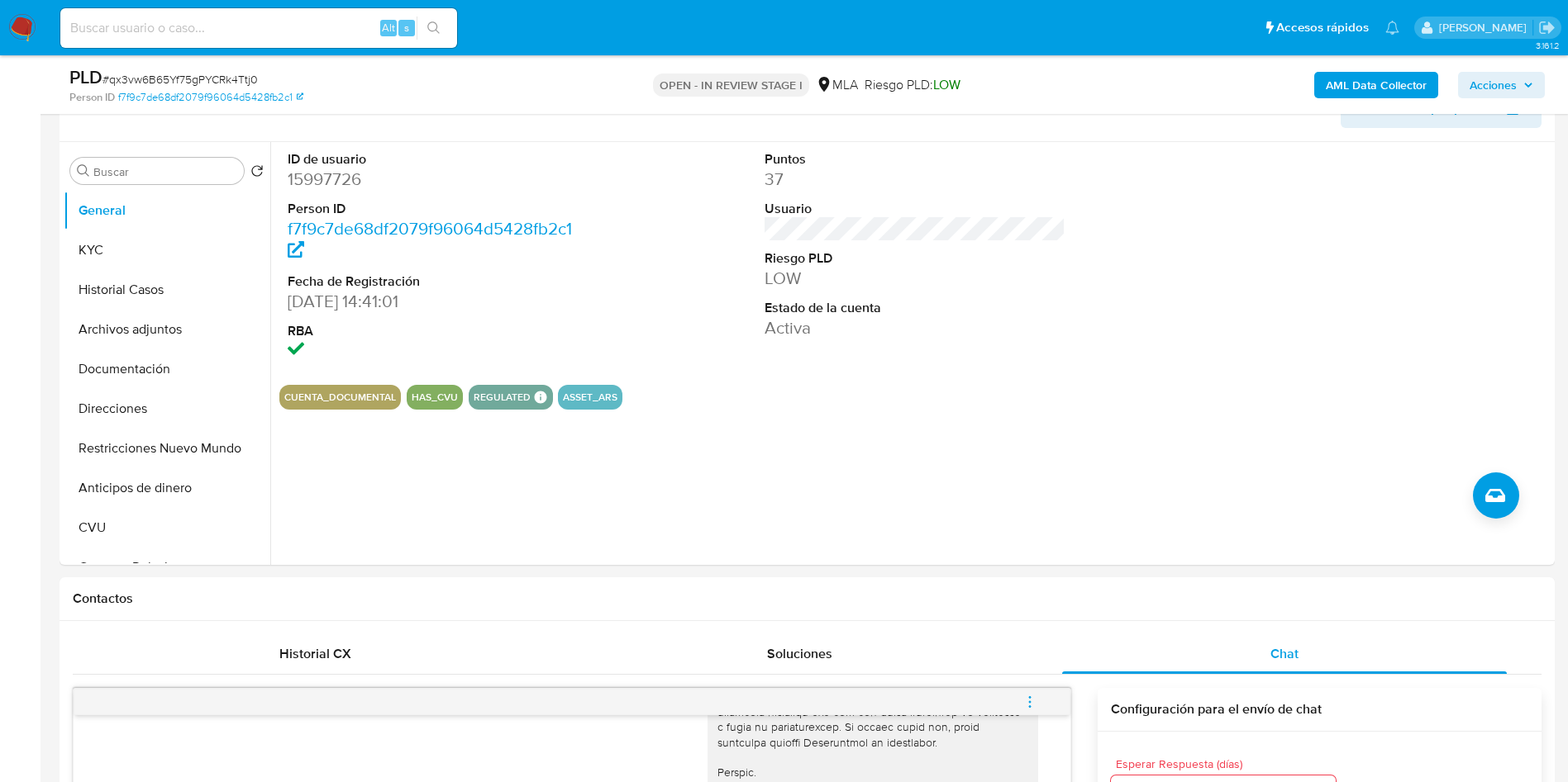
scroll to position [248, 0]
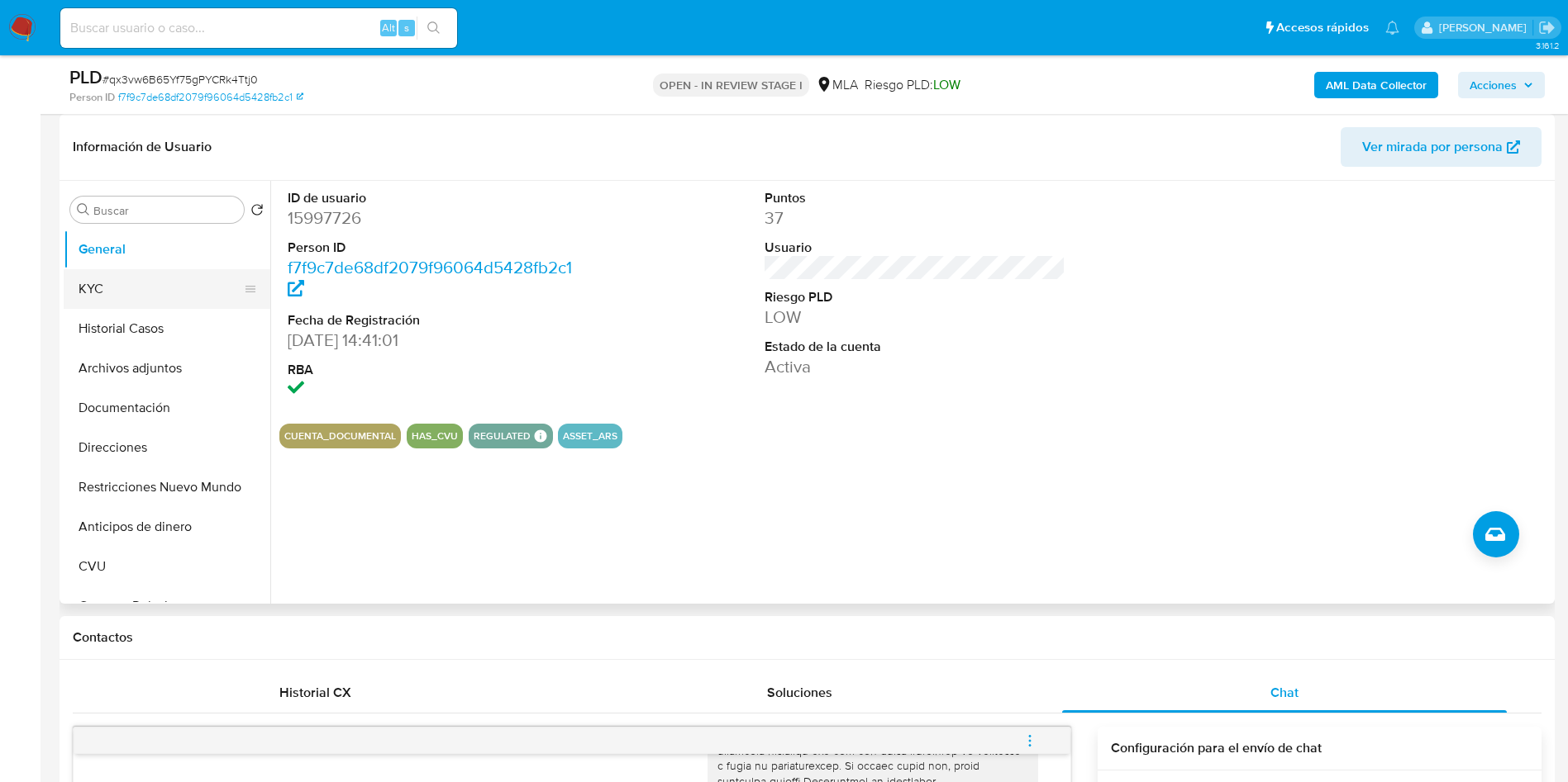
click at [150, 274] on button "KYC" at bounding box center [160, 288] width 193 height 40
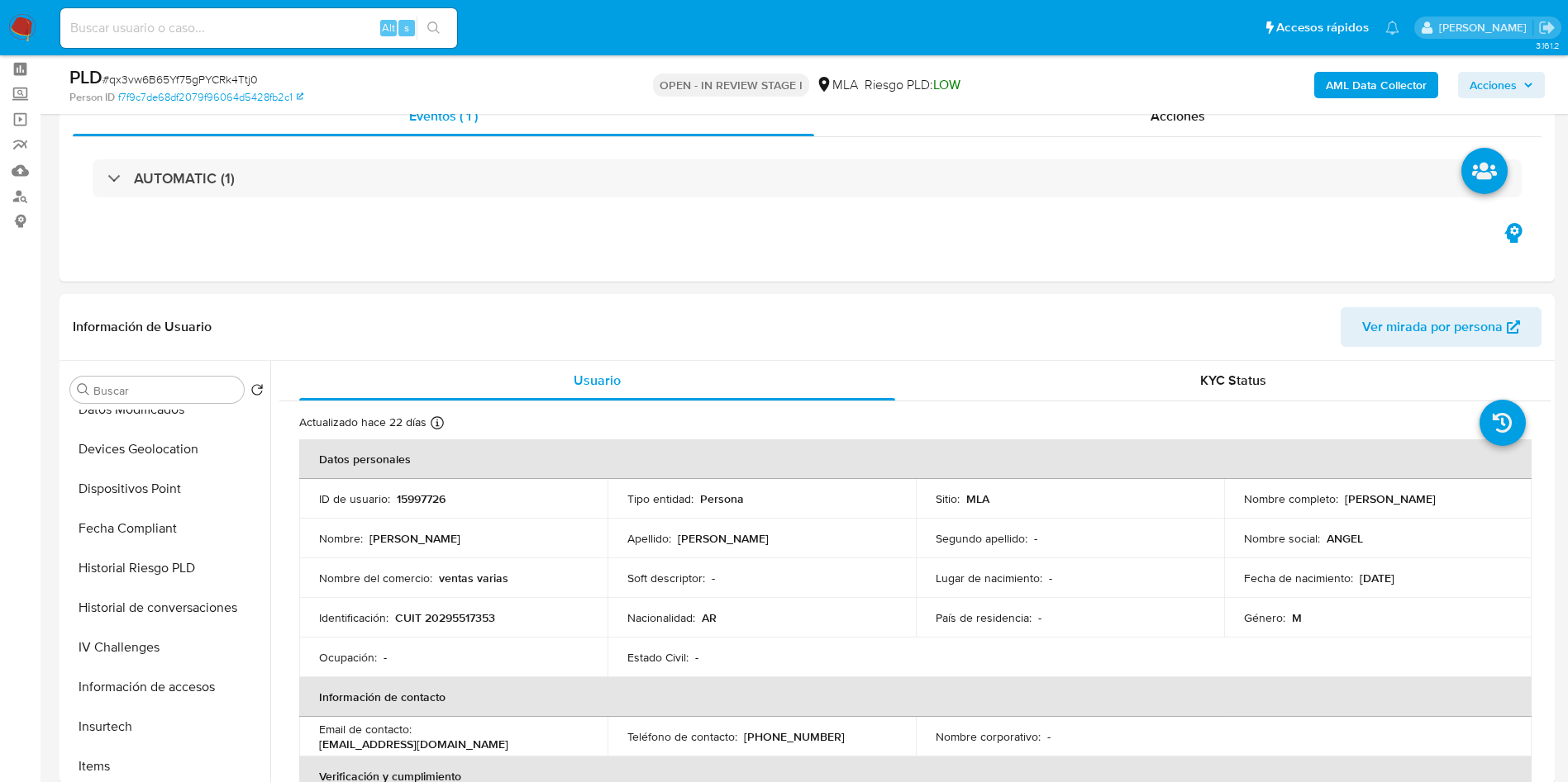
scroll to position [124, 0]
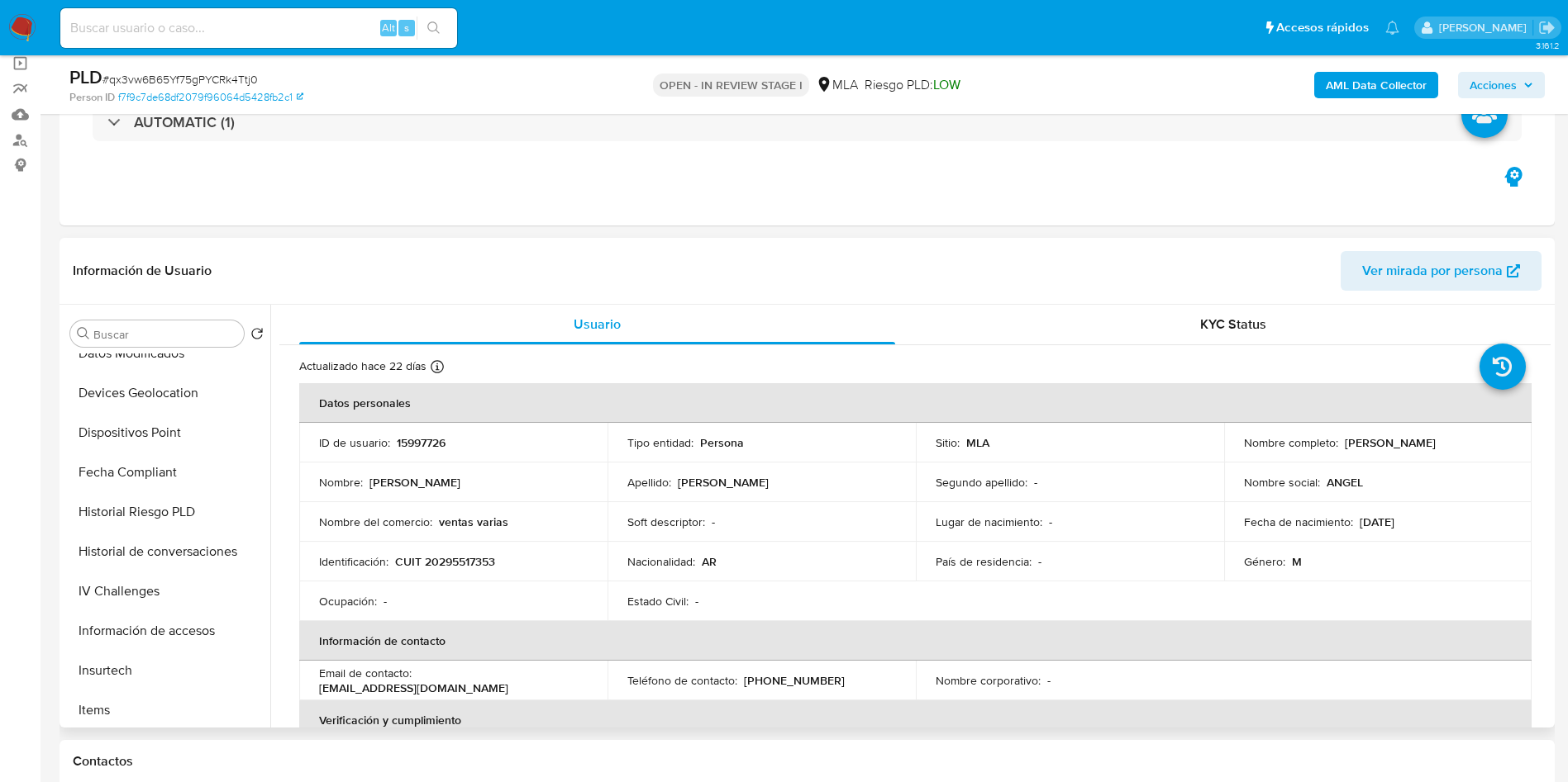
click at [474, 568] on p "CUIT 20295517353" at bounding box center [444, 561] width 100 height 14
copy p "20295517353"
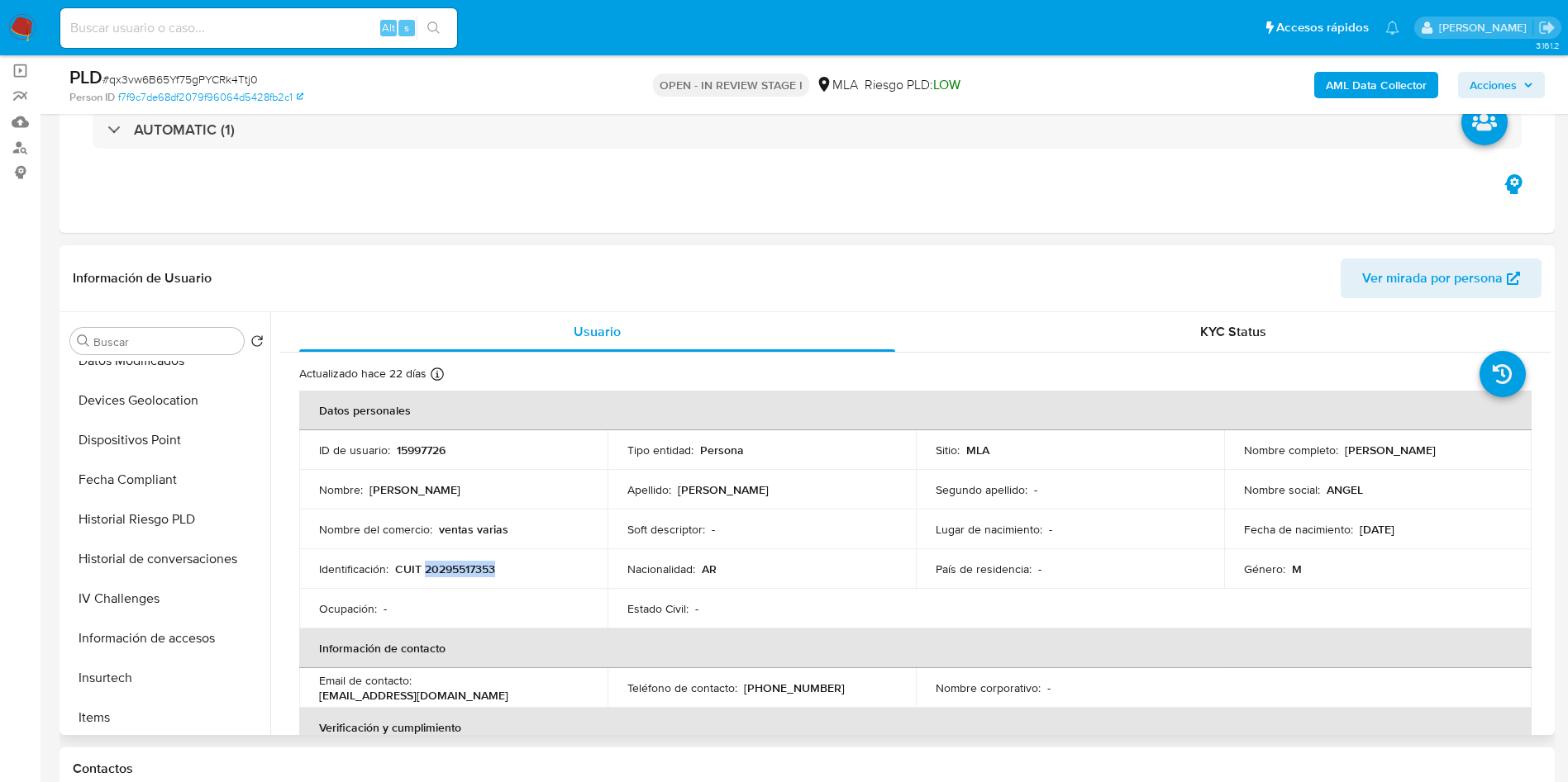
scroll to position [248, 0]
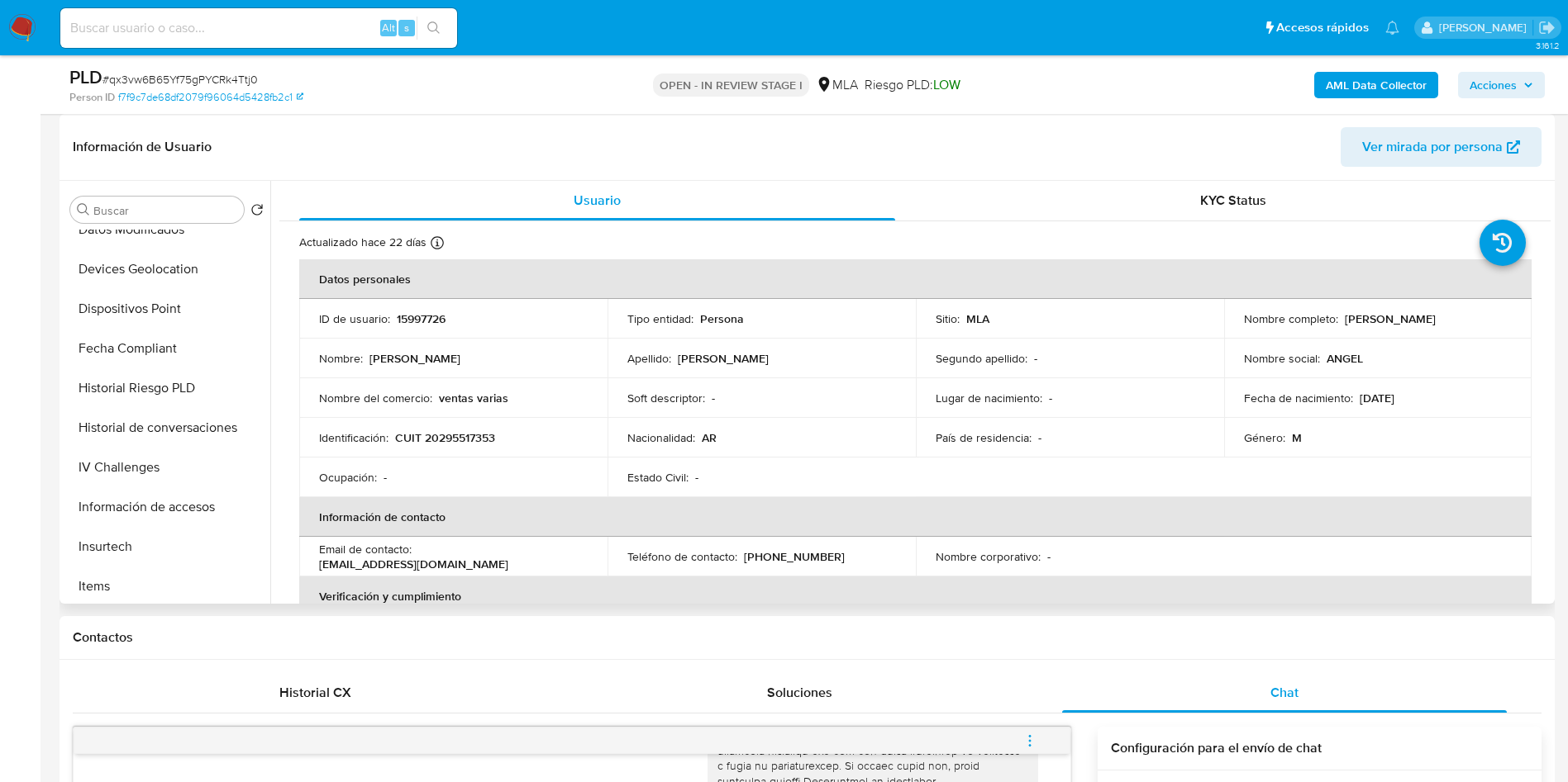
click at [417, 311] on p "15997726" at bounding box center [421, 318] width 49 height 14
copy p "15997726"
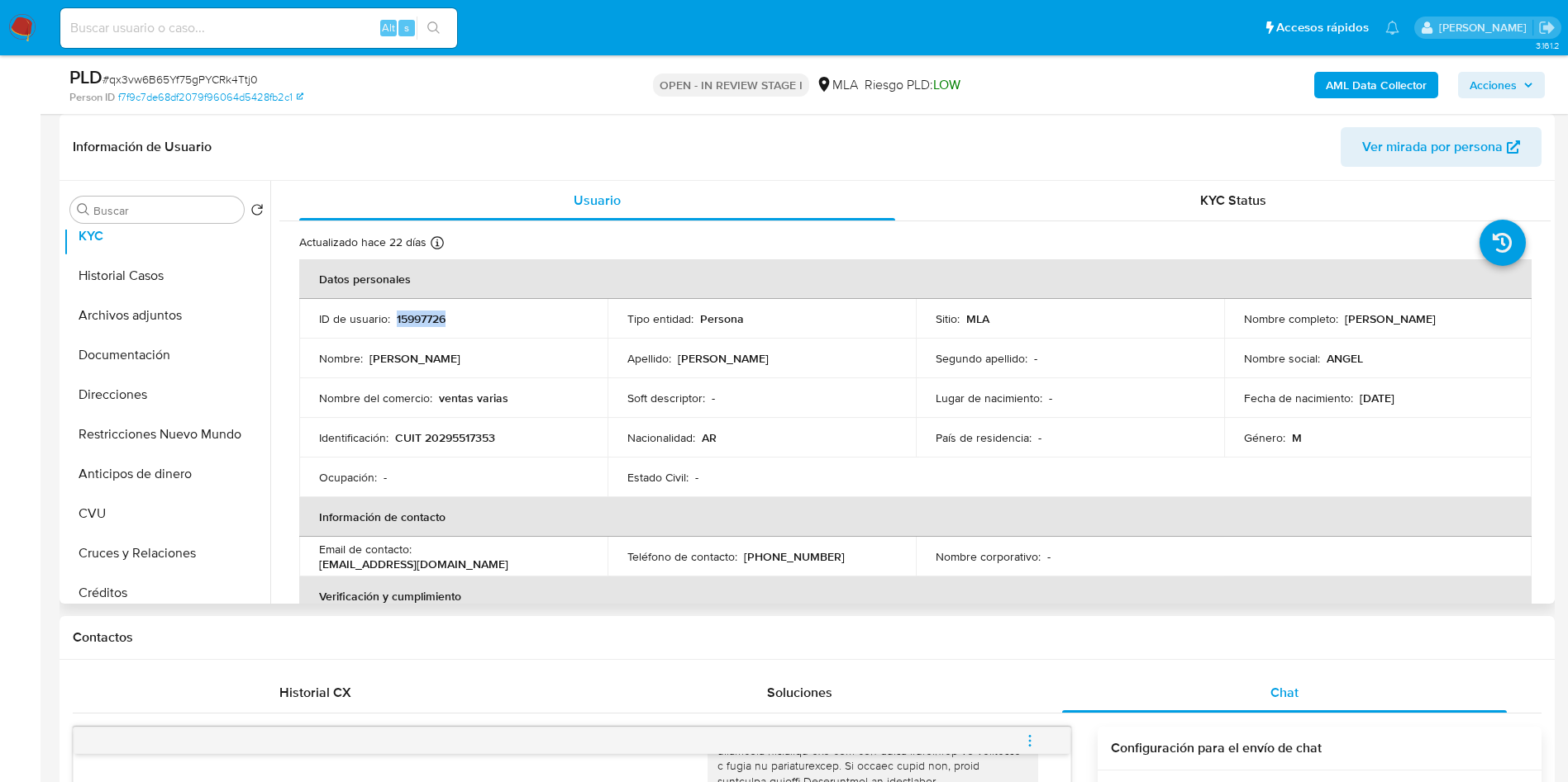
scroll to position [0, 0]
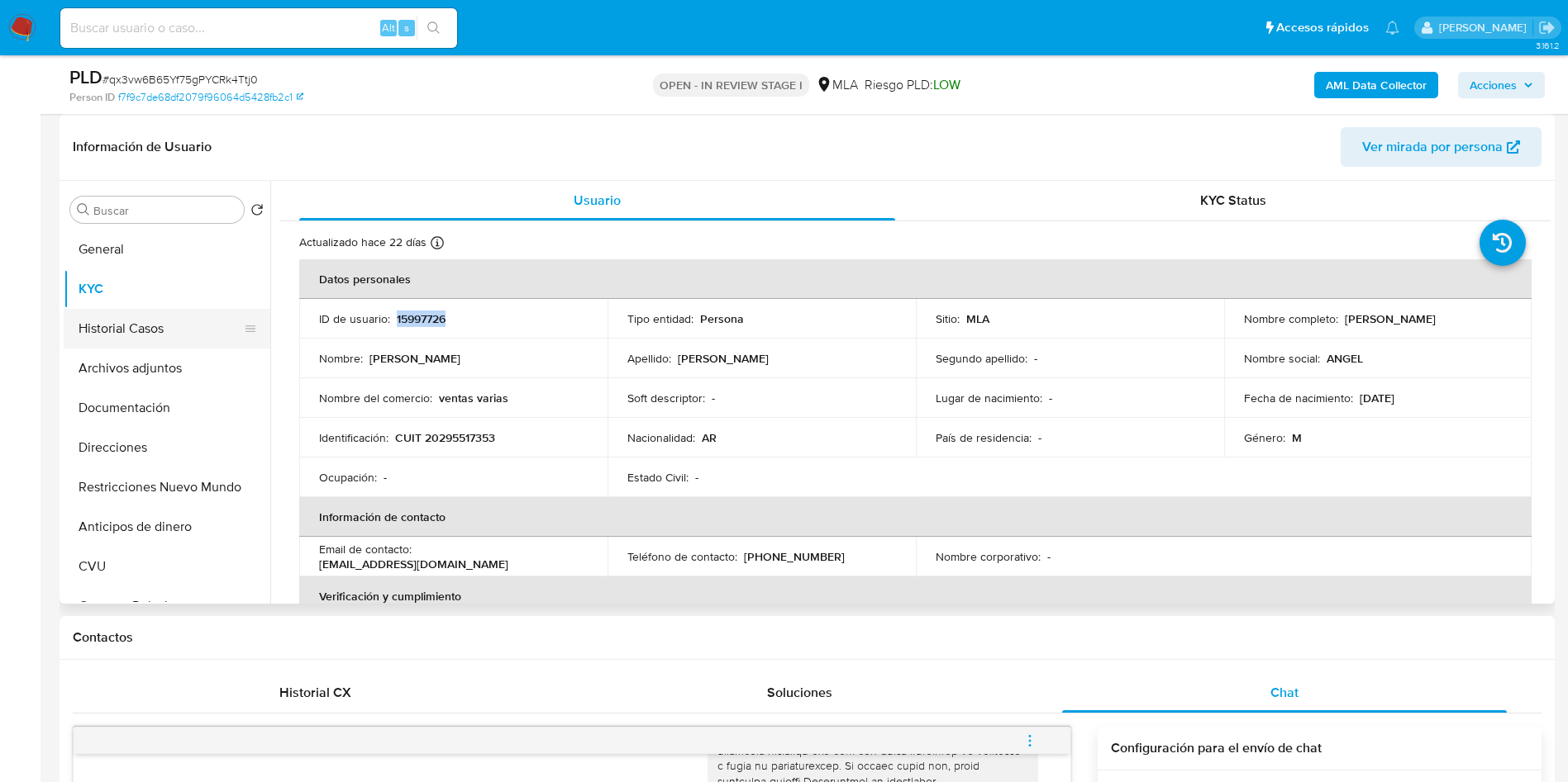
click at [149, 329] on button "Historial Casos" at bounding box center [160, 328] width 193 height 40
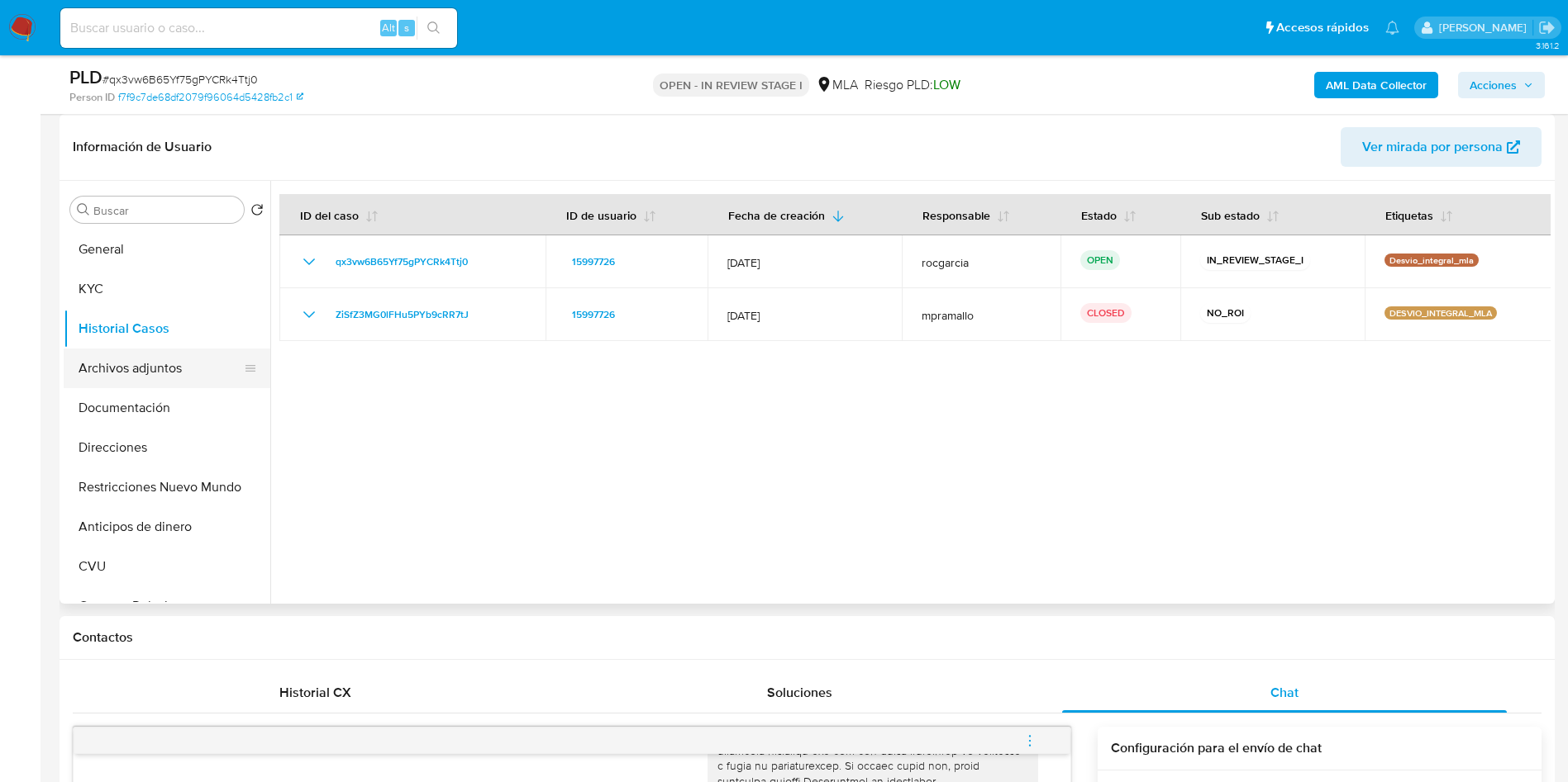
click at [176, 365] on button "Archivos adjuntos" at bounding box center [160, 368] width 193 height 40
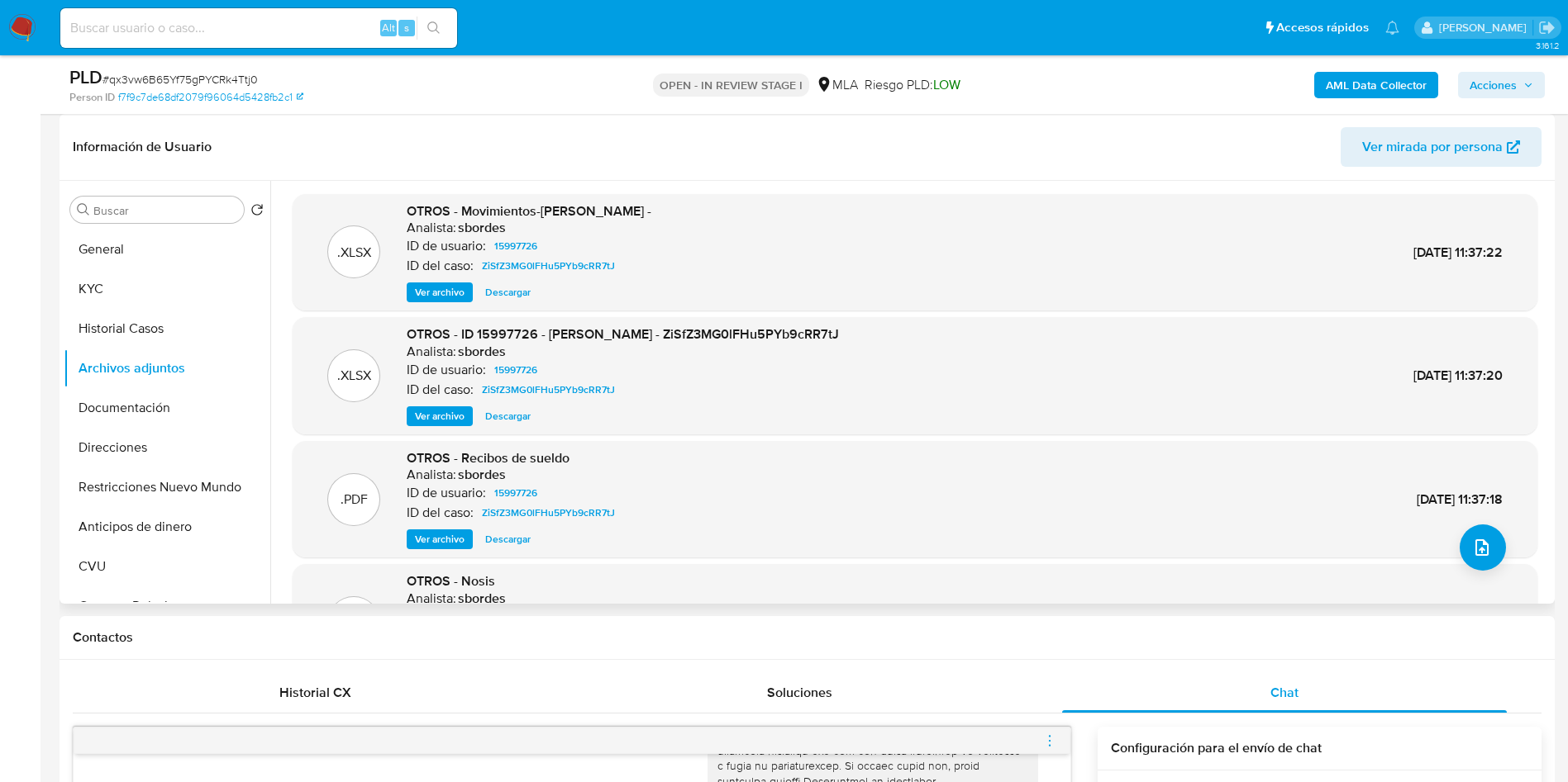
click at [458, 540] on span "Ver archivo" at bounding box center [439, 539] width 49 height 16
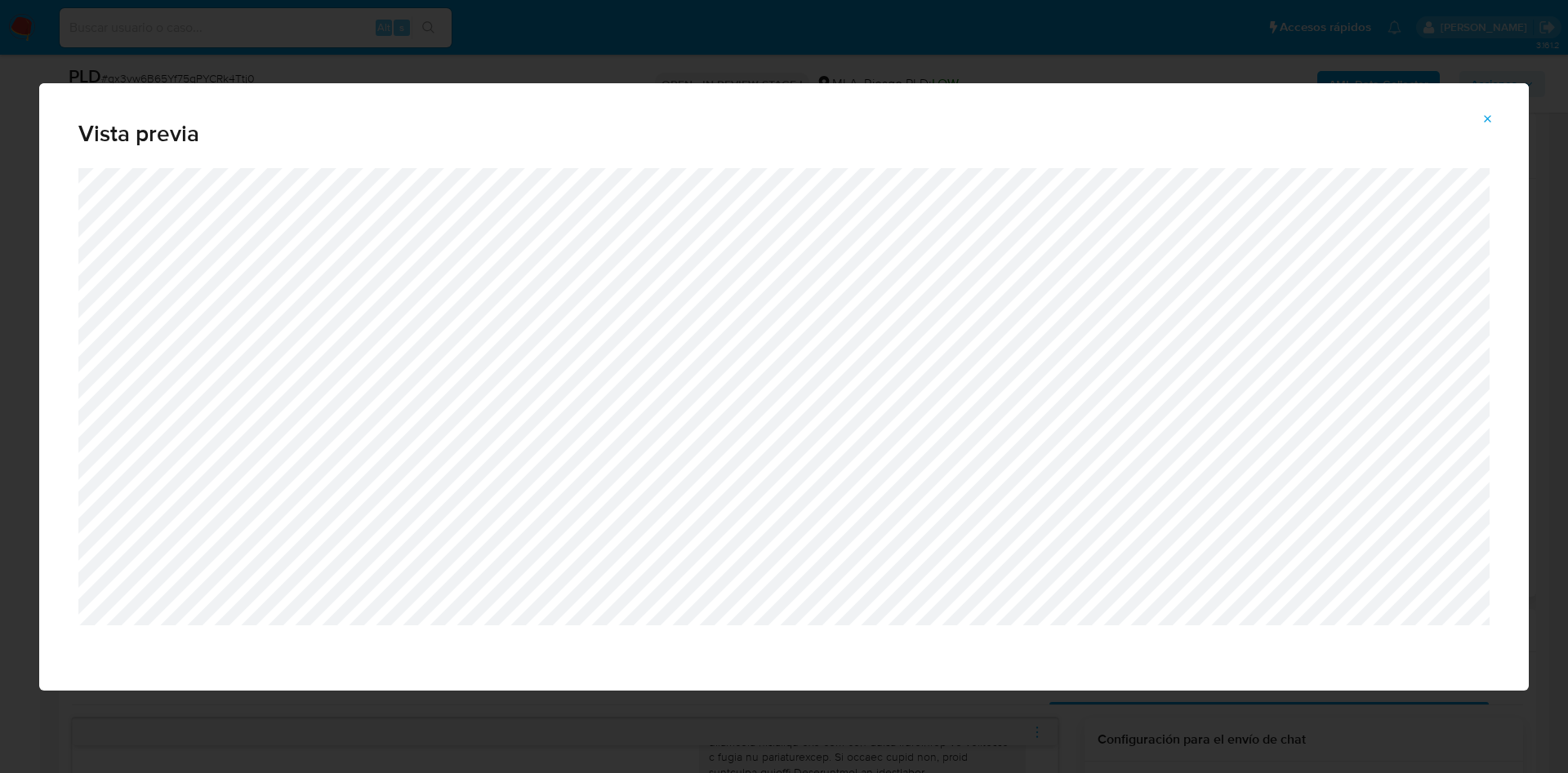
click at [1488, 121] on icon "Attachment preview" at bounding box center [1488, 119] width 13 height 13
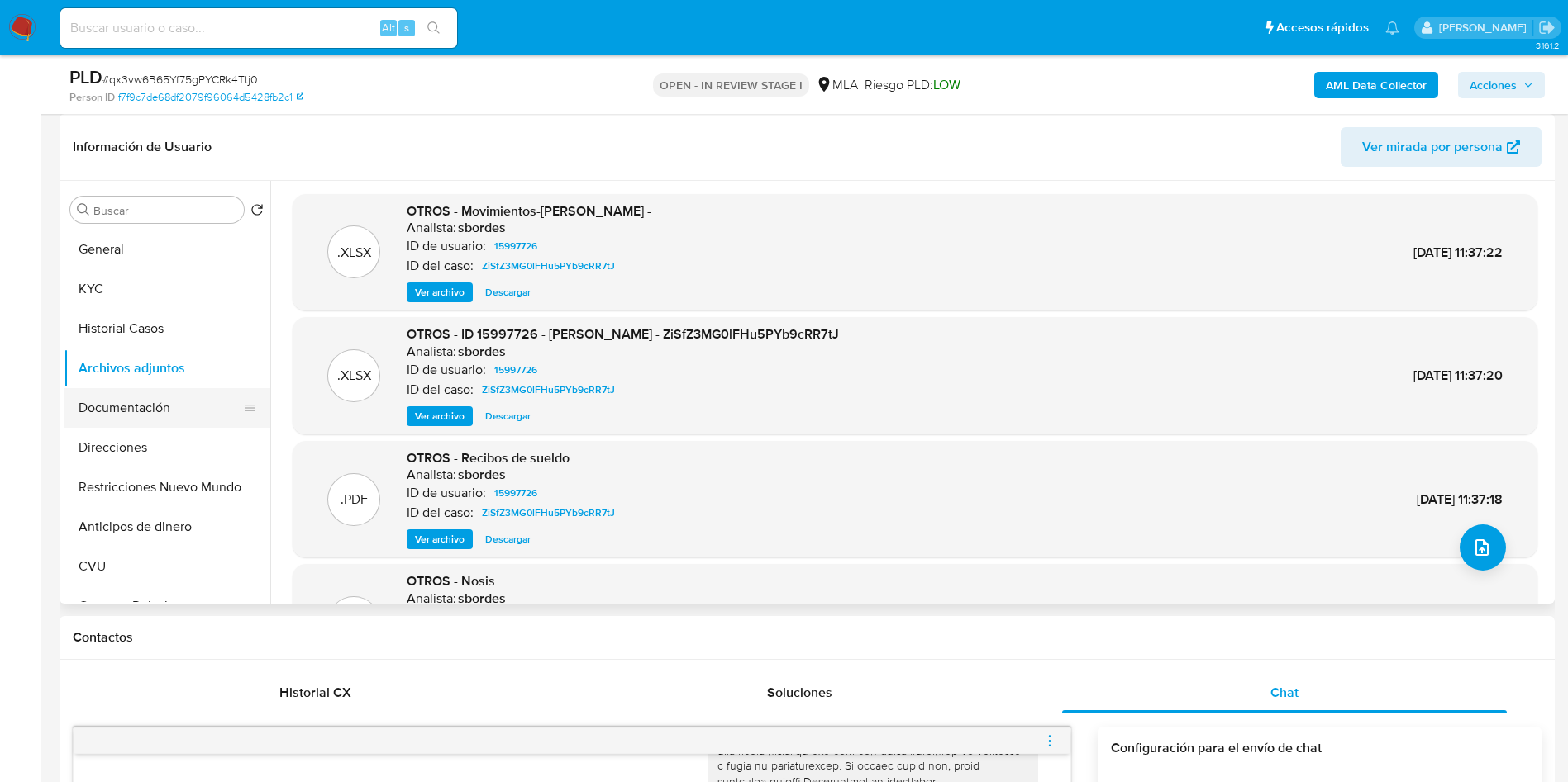
click at [132, 409] on button "Documentación" at bounding box center [160, 408] width 193 height 40
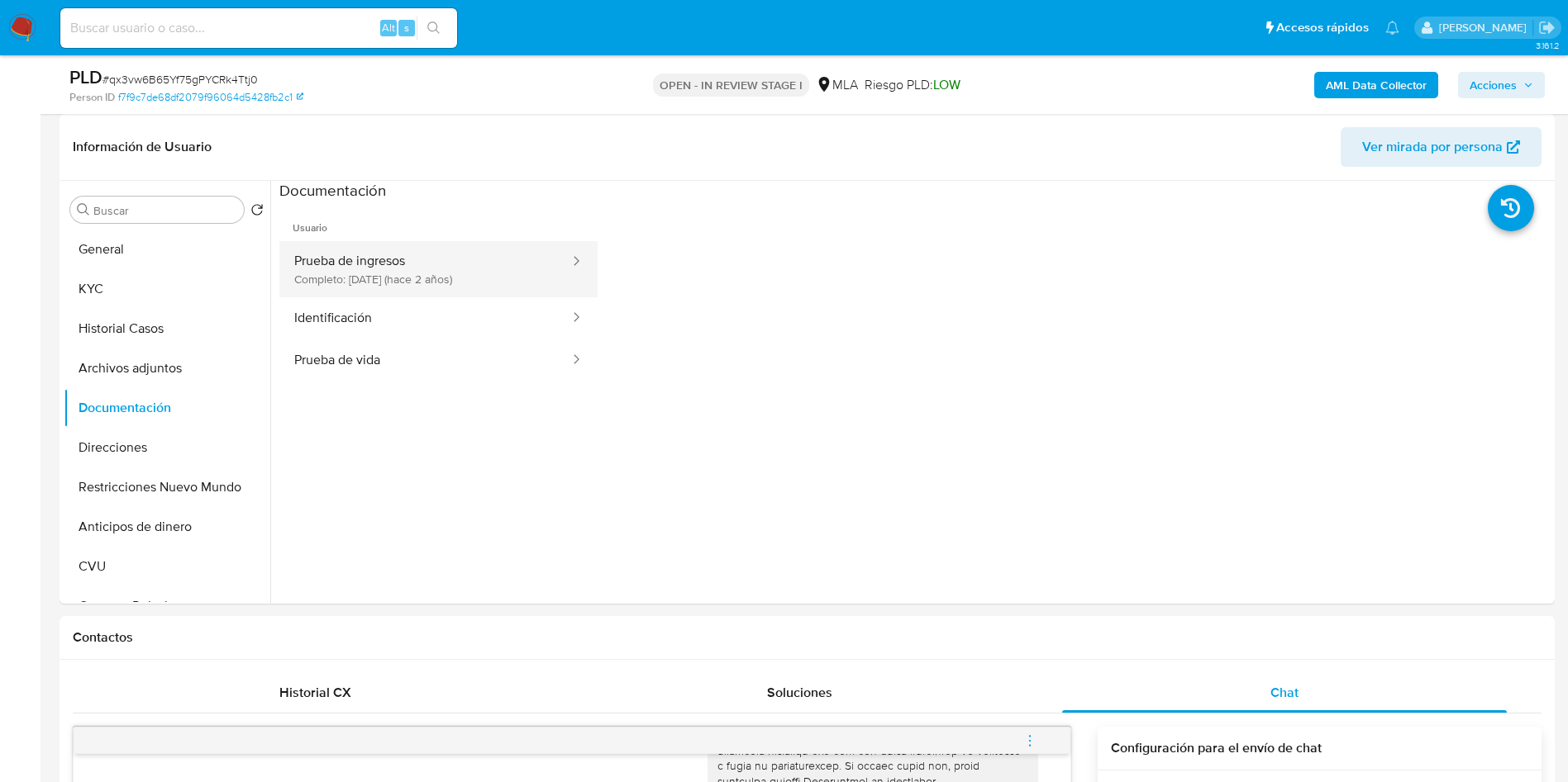
click at [393, 259] on button "Prueba de ingresos Completo: [DATE] (hace 2 años)" at bounding box center [425, 269] width 292 height 56
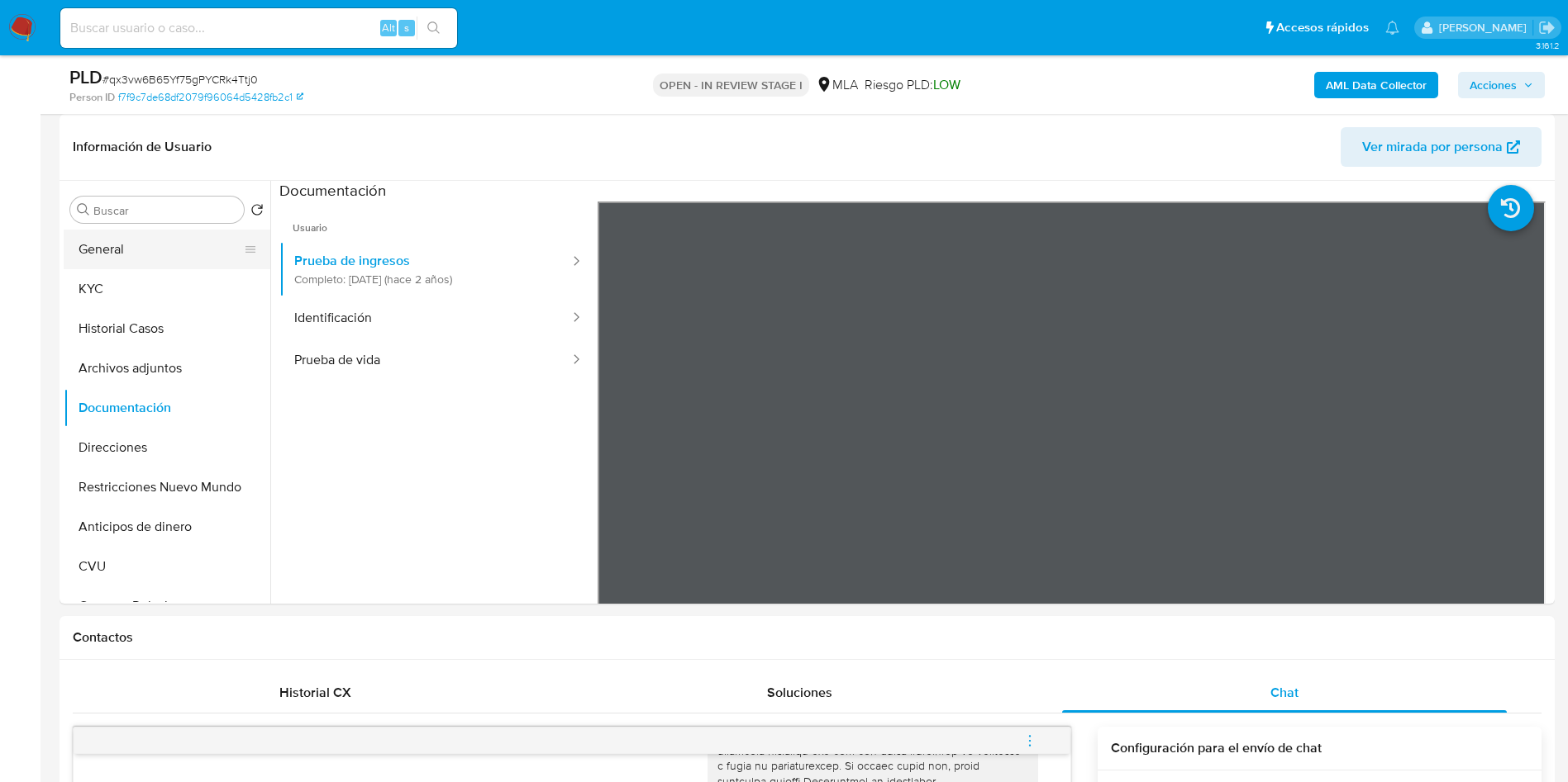
click at [104, 237] on button "General" at bounding box center [160, 249] width 193 height 40
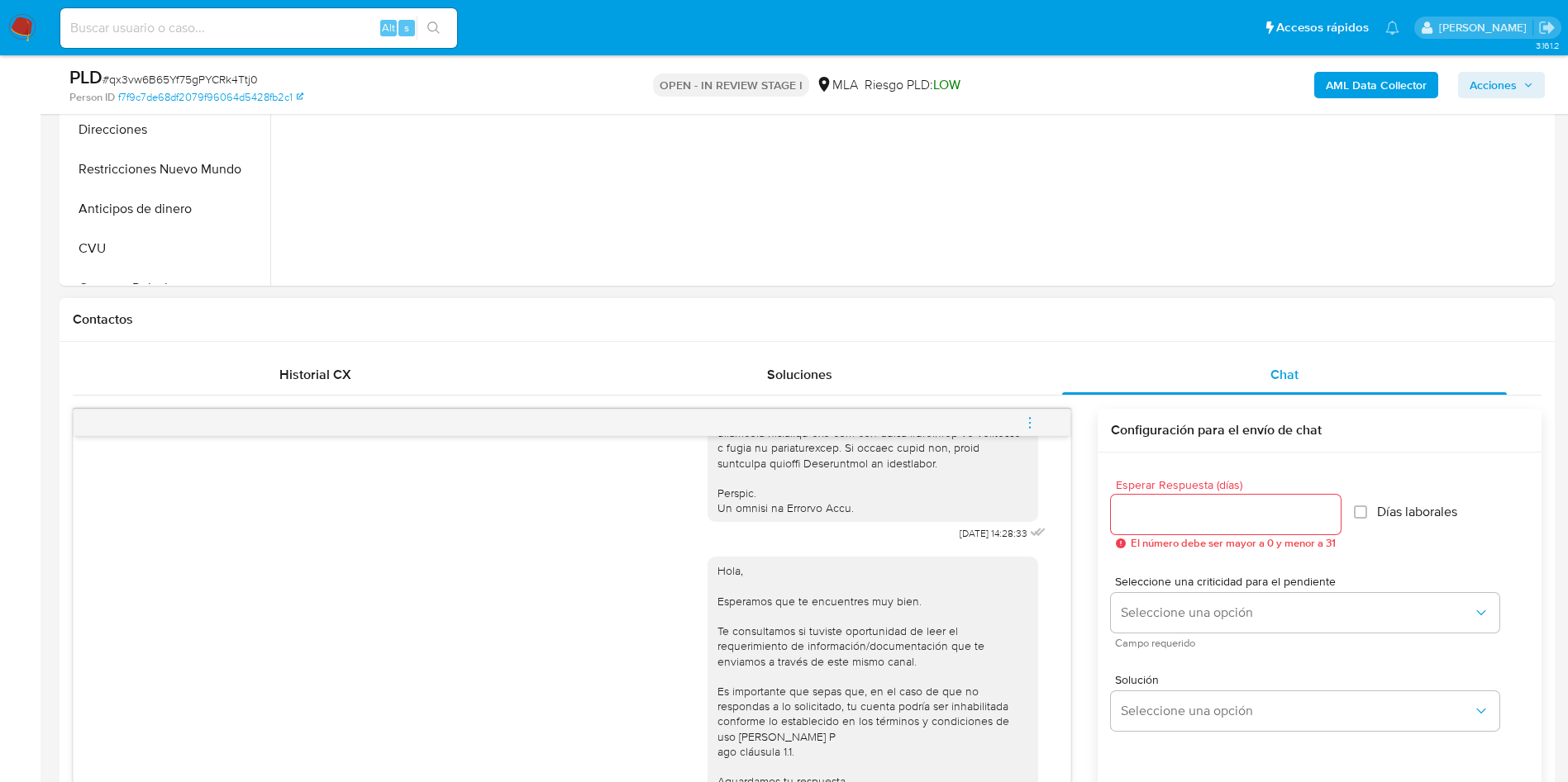
scroll to position [744, 0]
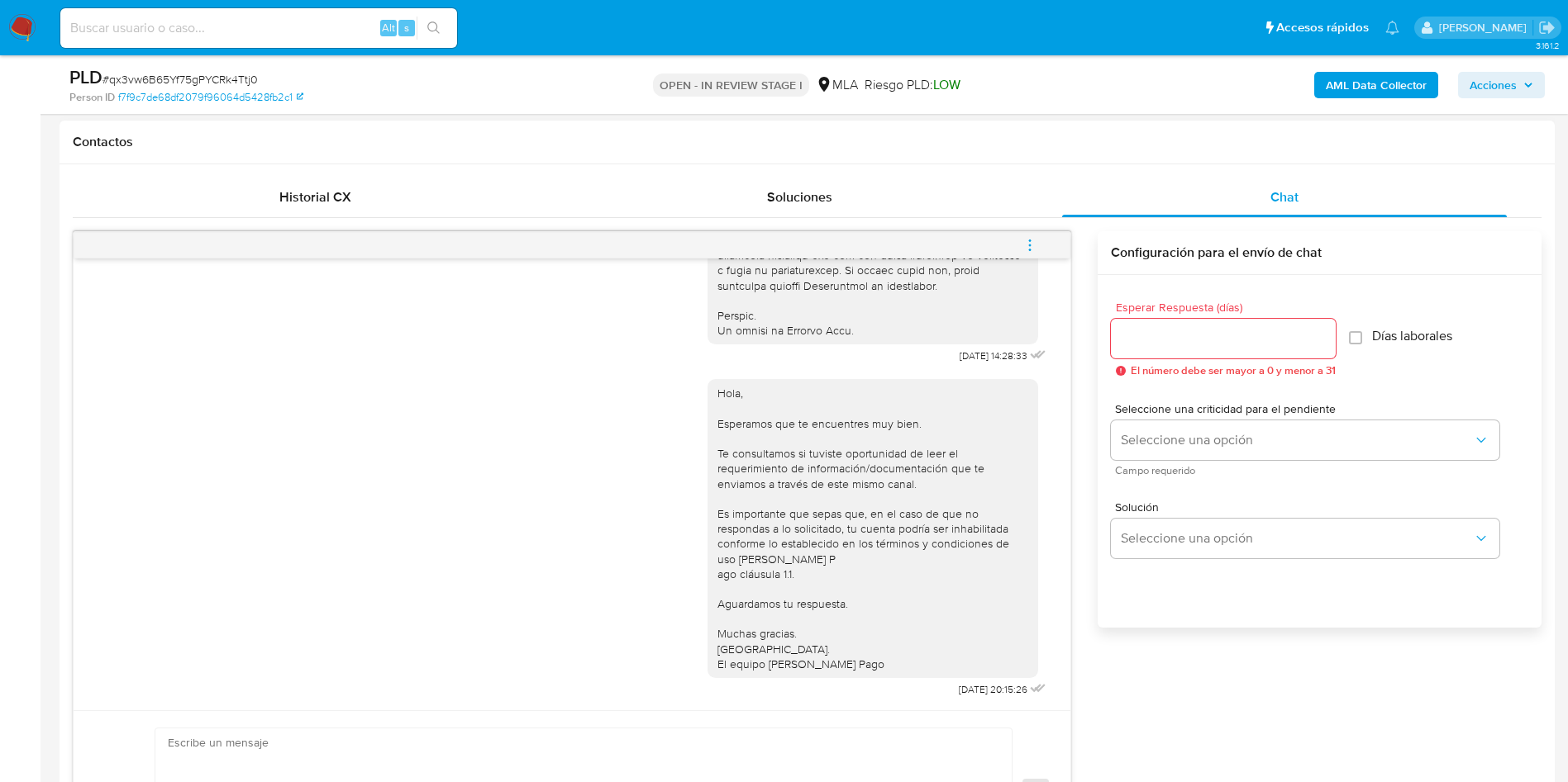
click at [1035, 241] on icon "menu-action" at bounding box center [1029, 245] width 14 height 14
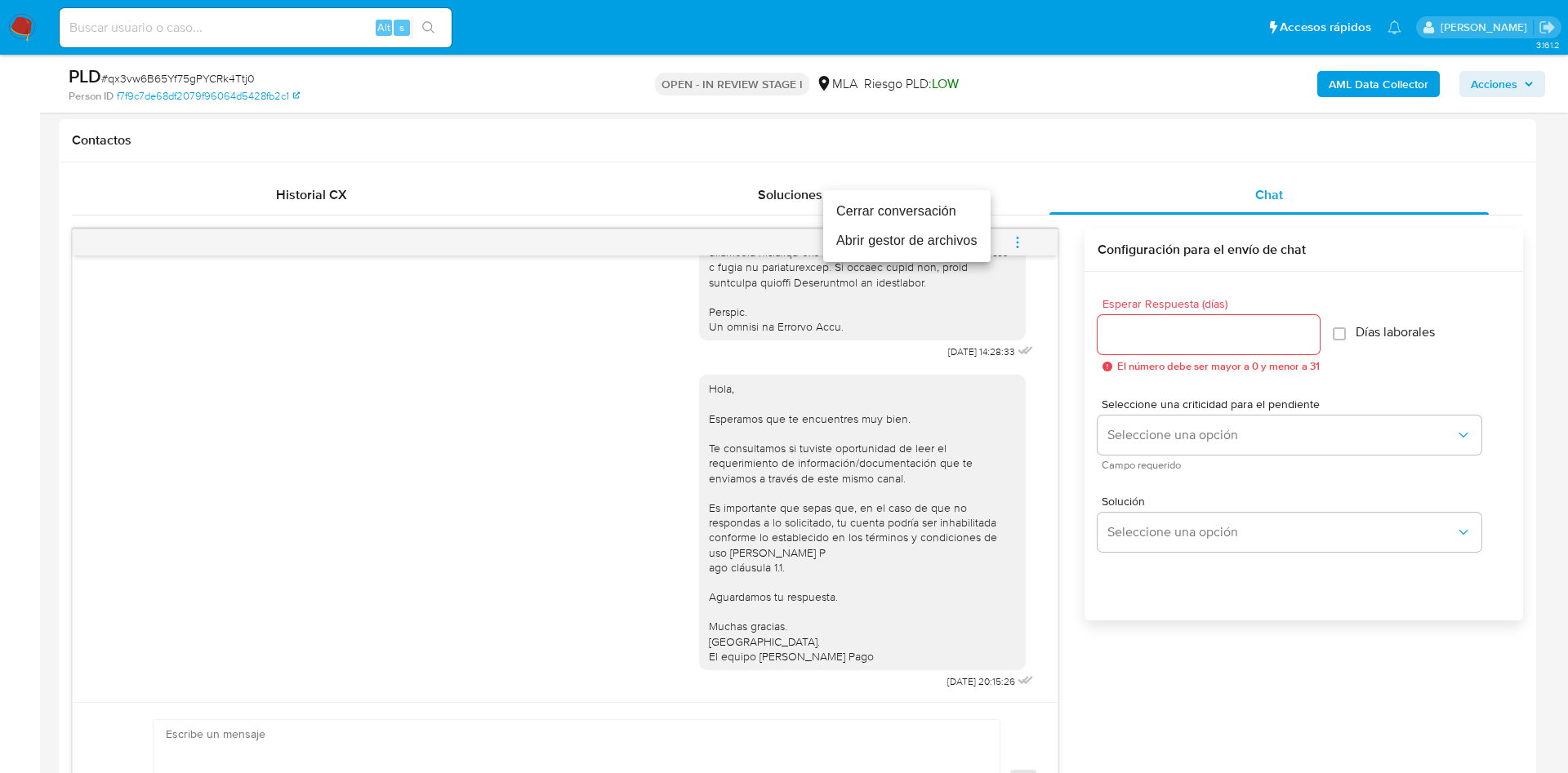
click at [882, 213] on li "Cerrar conversación" at bounding box center [907, 211] width 167 height 29
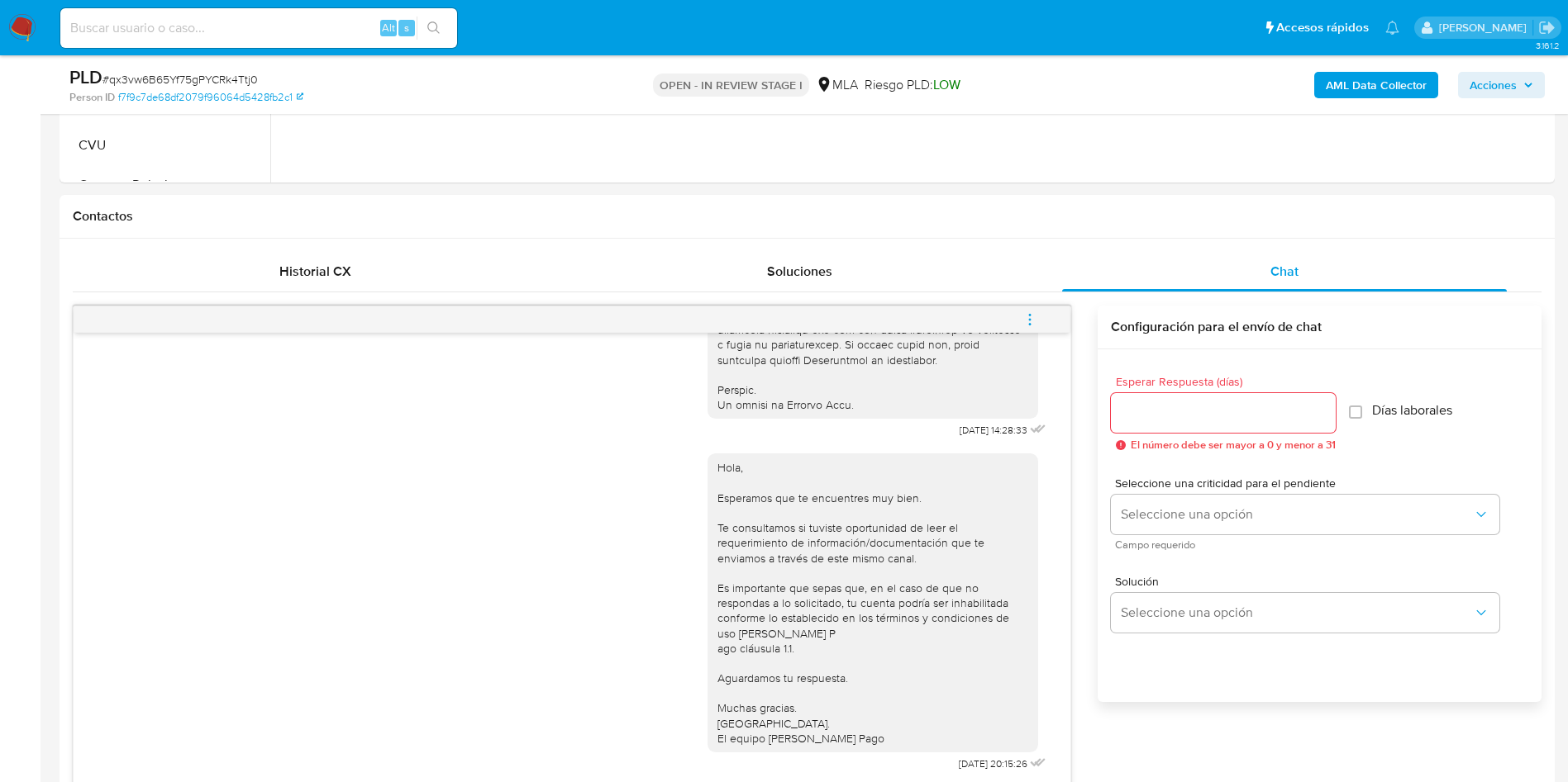
scroll to position [0, 0]
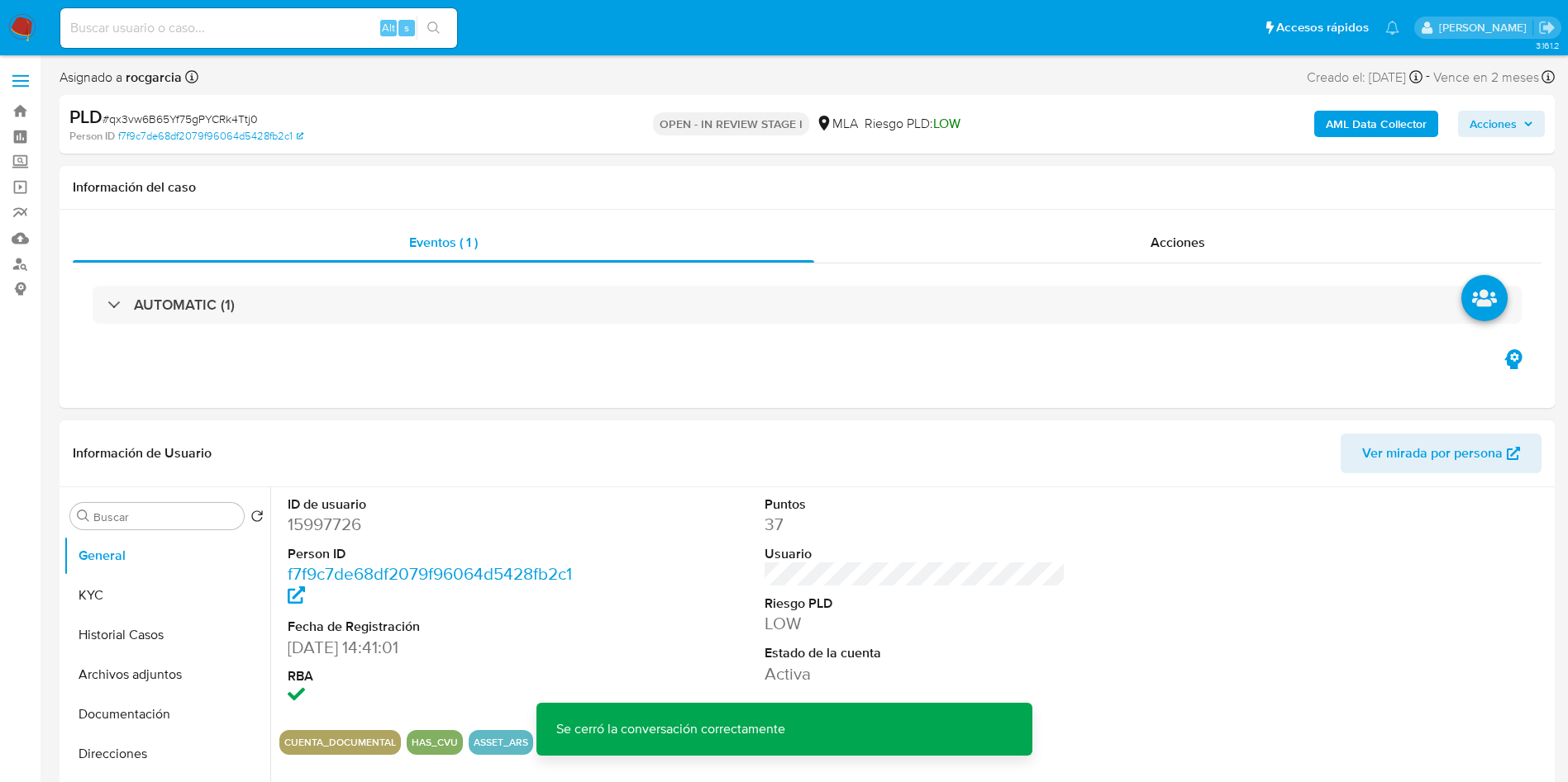
click at [342, 530] on dd "15997726" at bounding box center [438, 524] width 301 height 23
copy dd "15997726"
click at [1356, 128] on b "AML Data Collector" at bounding box center [1376, 123] width 100 height 26
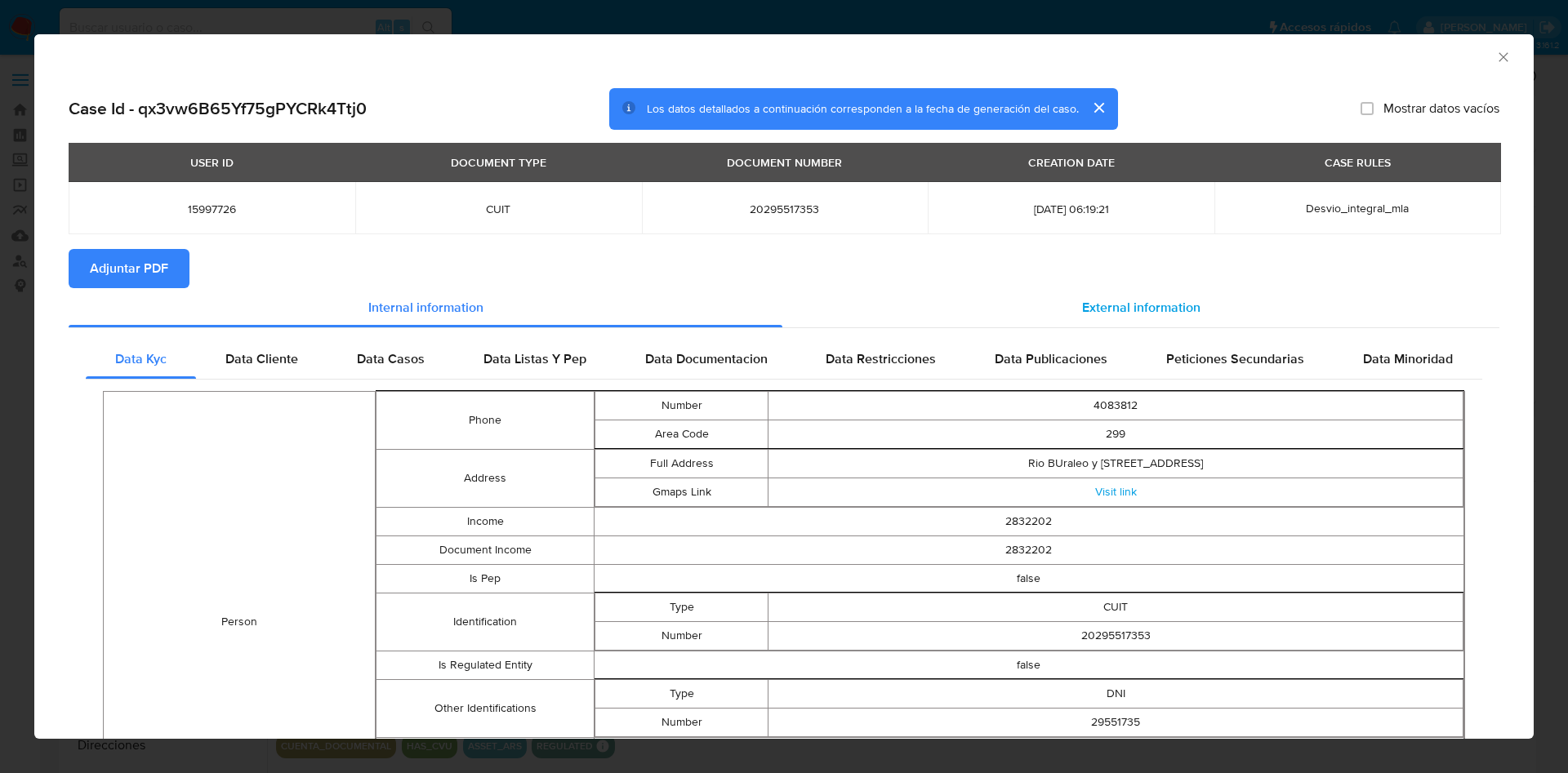
click at [1086, 307] on span "External information" at bounding box center [1141, 307] width 119 height 19
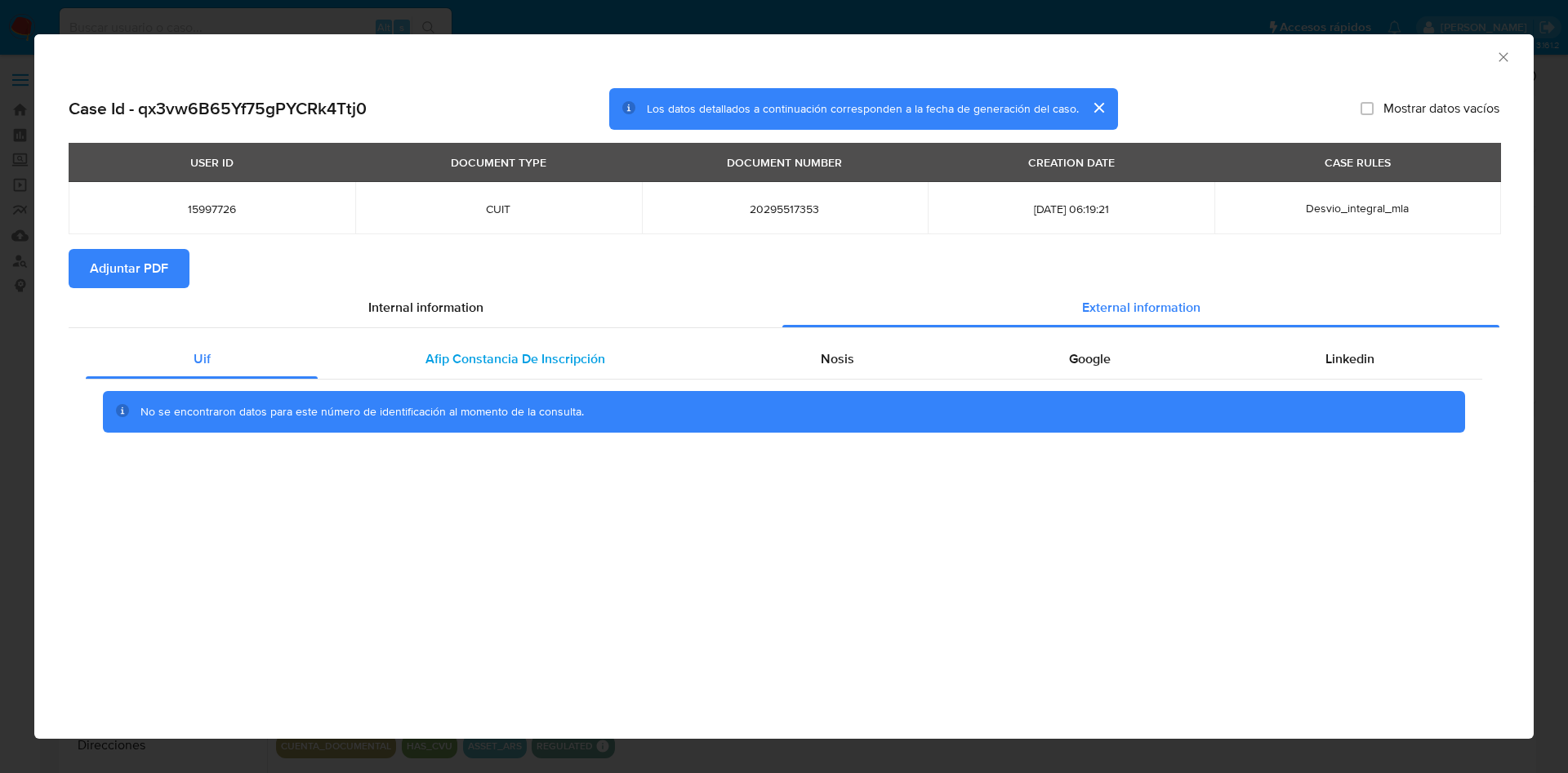
click at [460, 355] on span "Afip Constancia De Inscripción" at bounding box center [516, 359] width 180 height 19
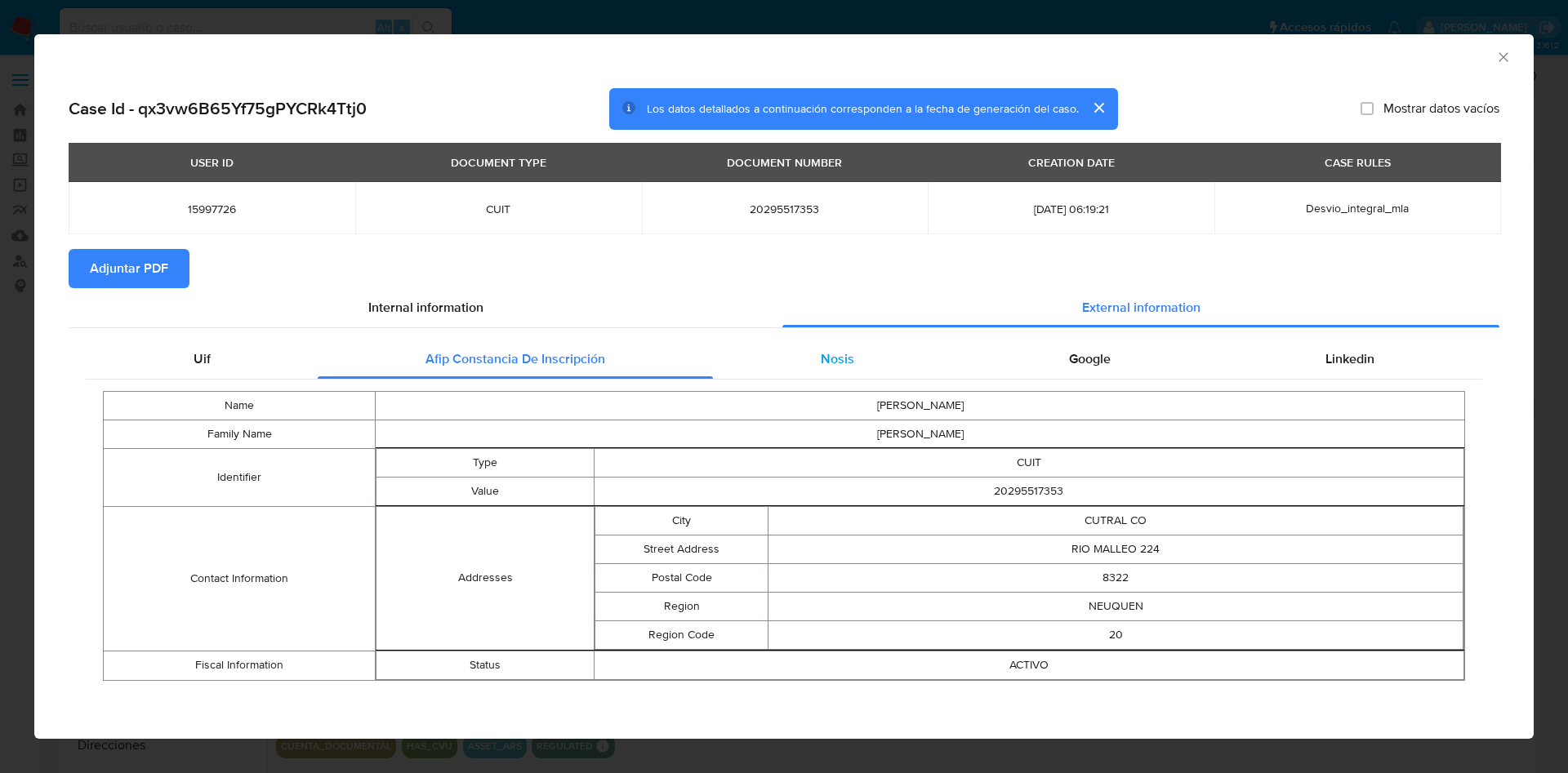
click at [842, 364] on span "Nosis" at bounding box center [838, 359] width 34 height 19
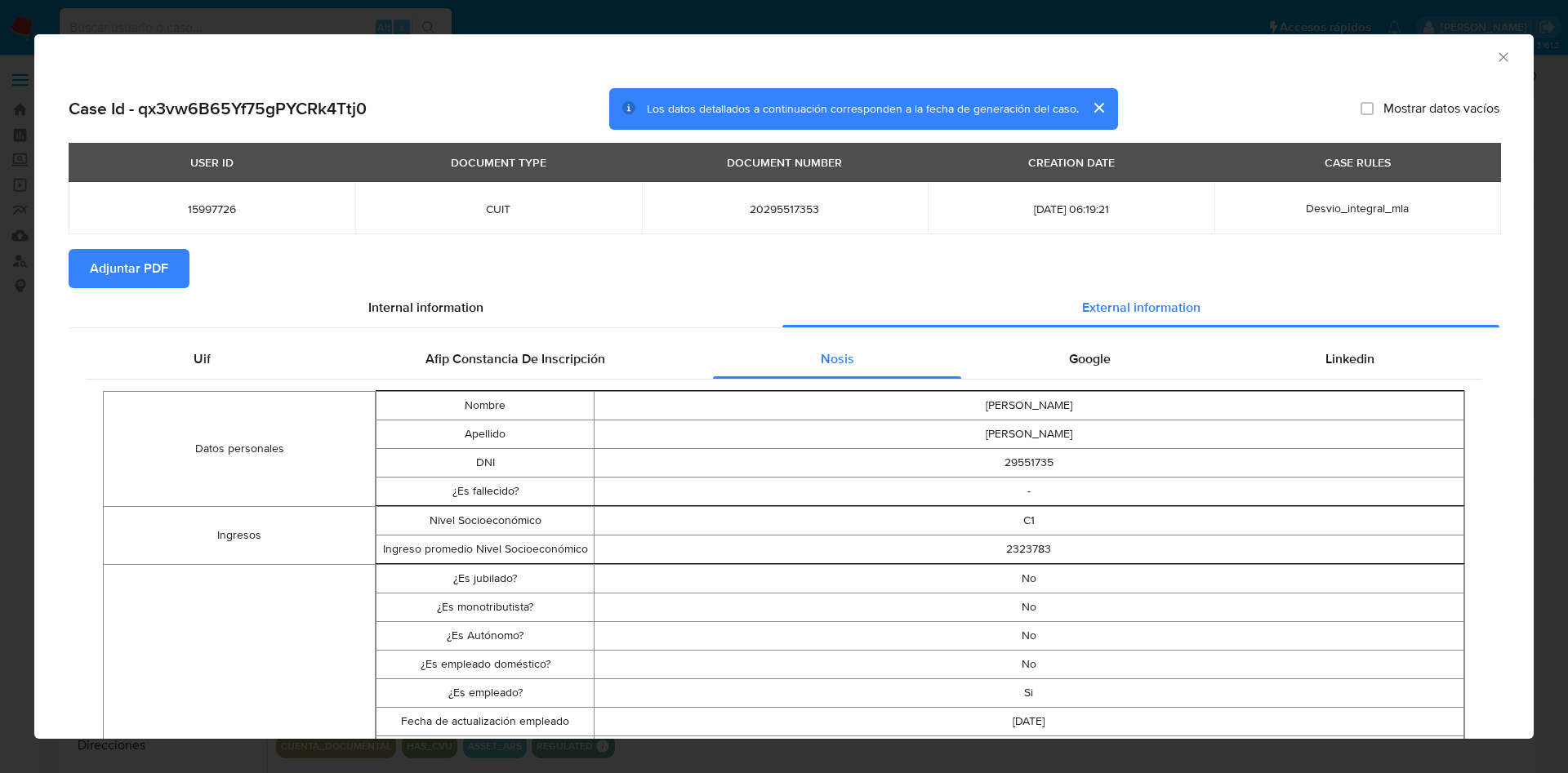
click at [1082, 350] on span "Google" at bounding box center [1090, 359] width 42 height 19
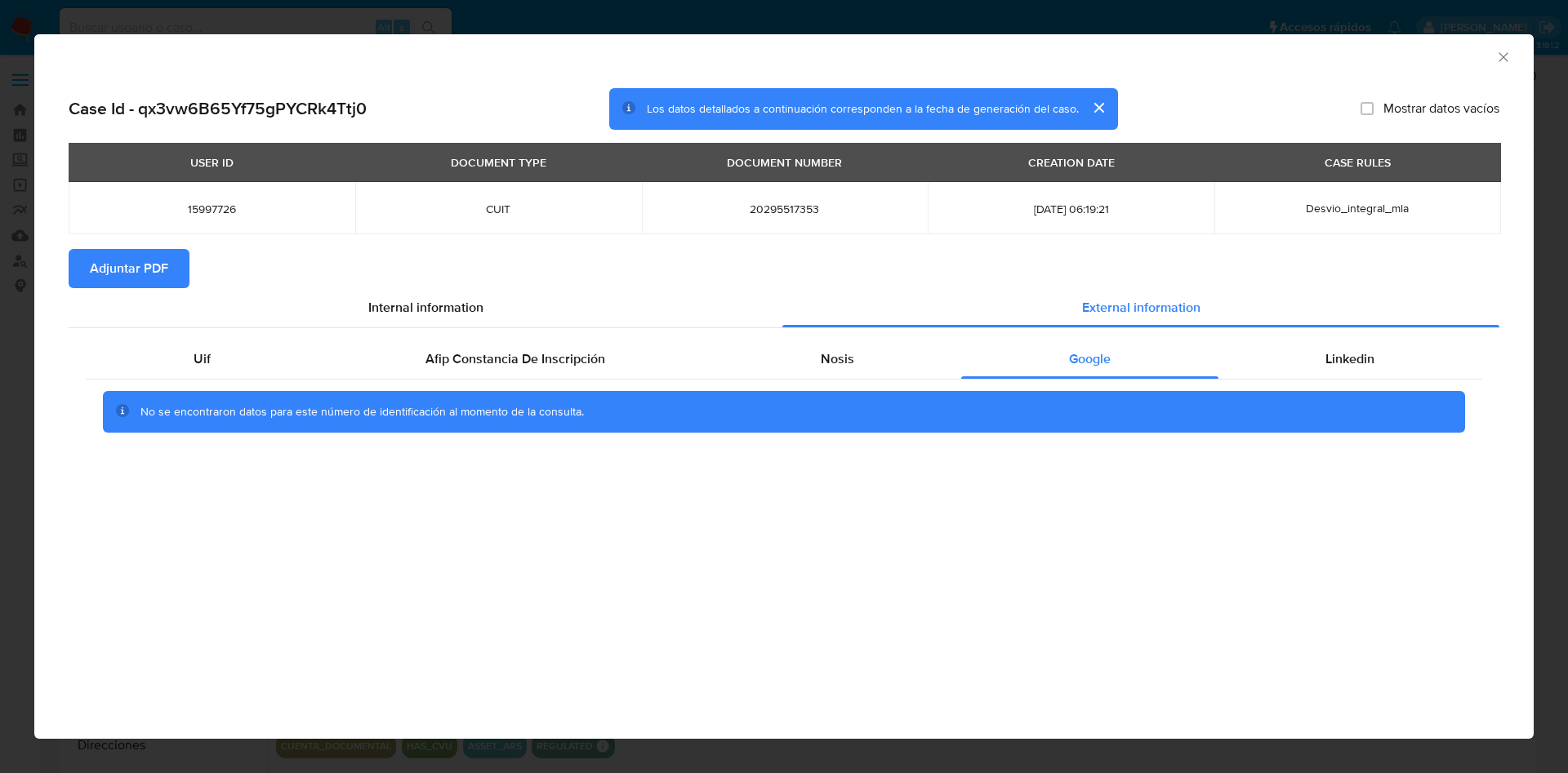
drag, startPoint x: 1326, startPoint y: 363, endPoint x: 529, endPoint y: 204, distance: 812.7
click at [1326, 363] on span "Linkedin" at bounding box center [1350, 359] width 49 height 19
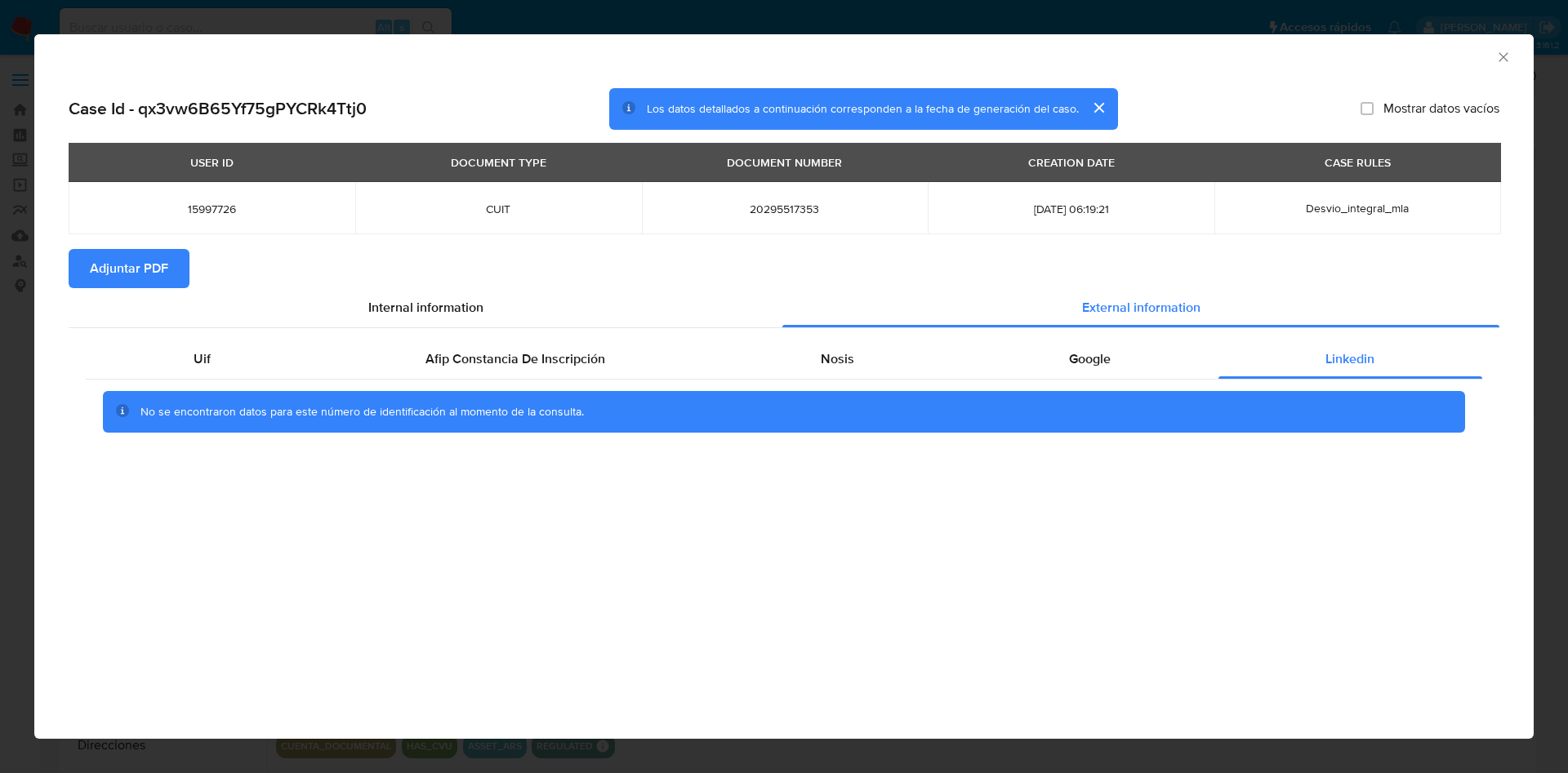
click at [120, 243] on div "USER ID DOCUMENT TYPE DOCUMENT NUMBER CREATION DATE CASE RULES 15997726 CUIT 20…" at bounding box center [784, 196] width 1431 height 106
click at [131, 262] on span "Adjuntar PDF" at bounding box center [129, 268] width 78 height 36
click at [1502, 51] on icon "Cerrar ventana" at bounding box center [1503, 56] width 16 height 16
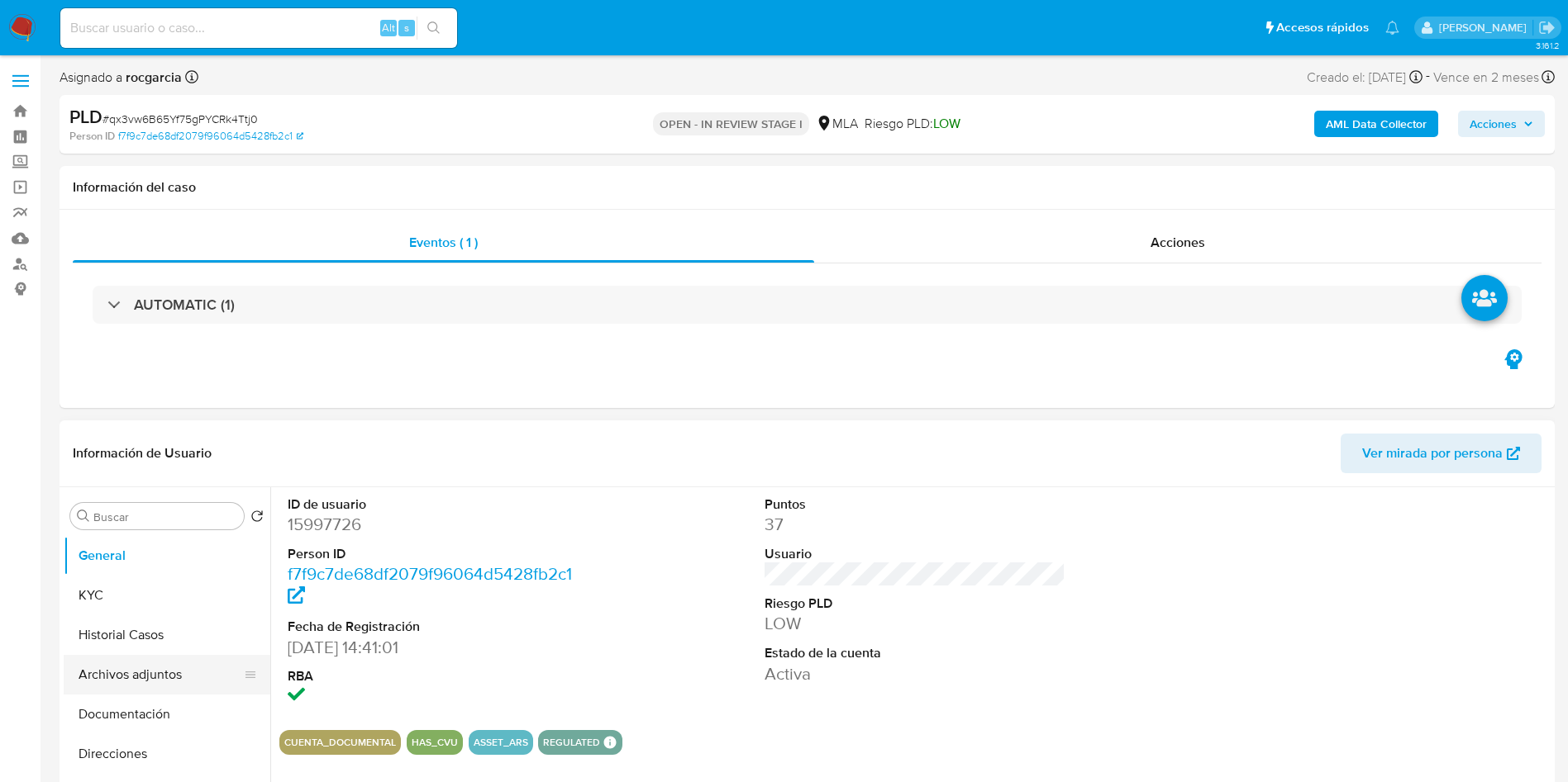
click at [136, 672] on button "Archivos adjuntos" at bounding box center [160, 675] width 193 height 40
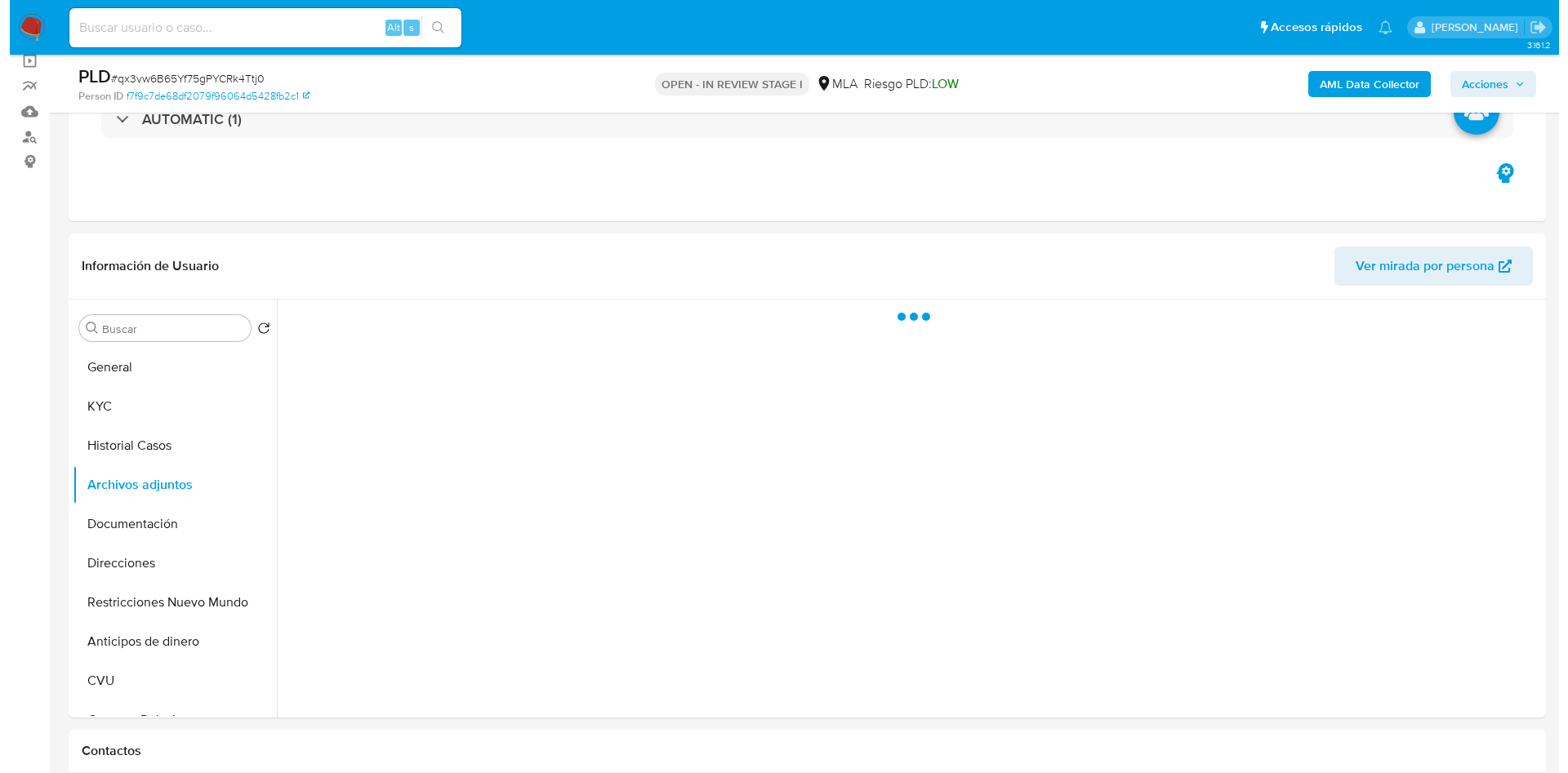
scroll to position [123, 0]
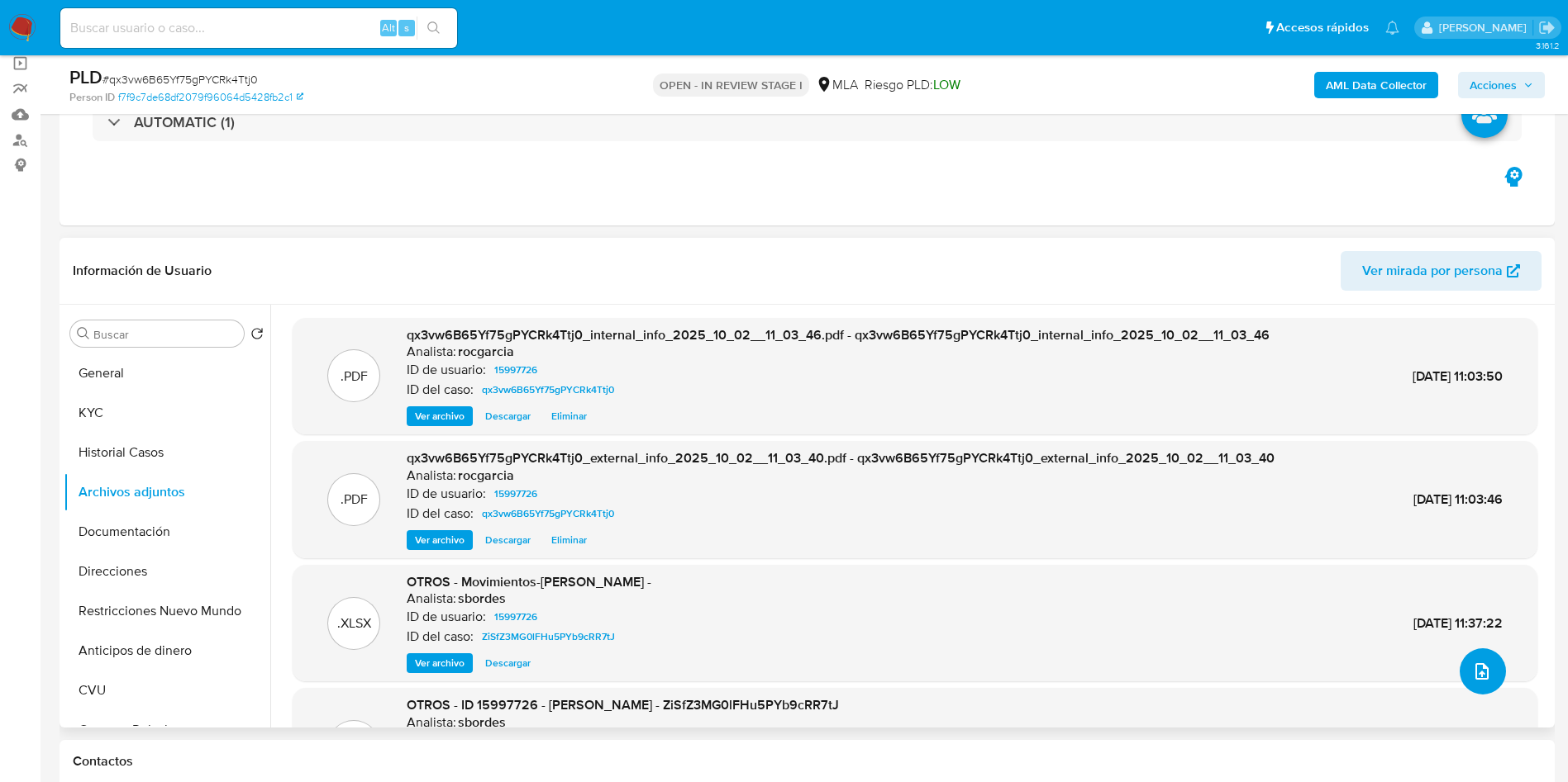
click at [1495, 664] on button "upload-file" at bounding box center [1482, 671] width 46 height 46
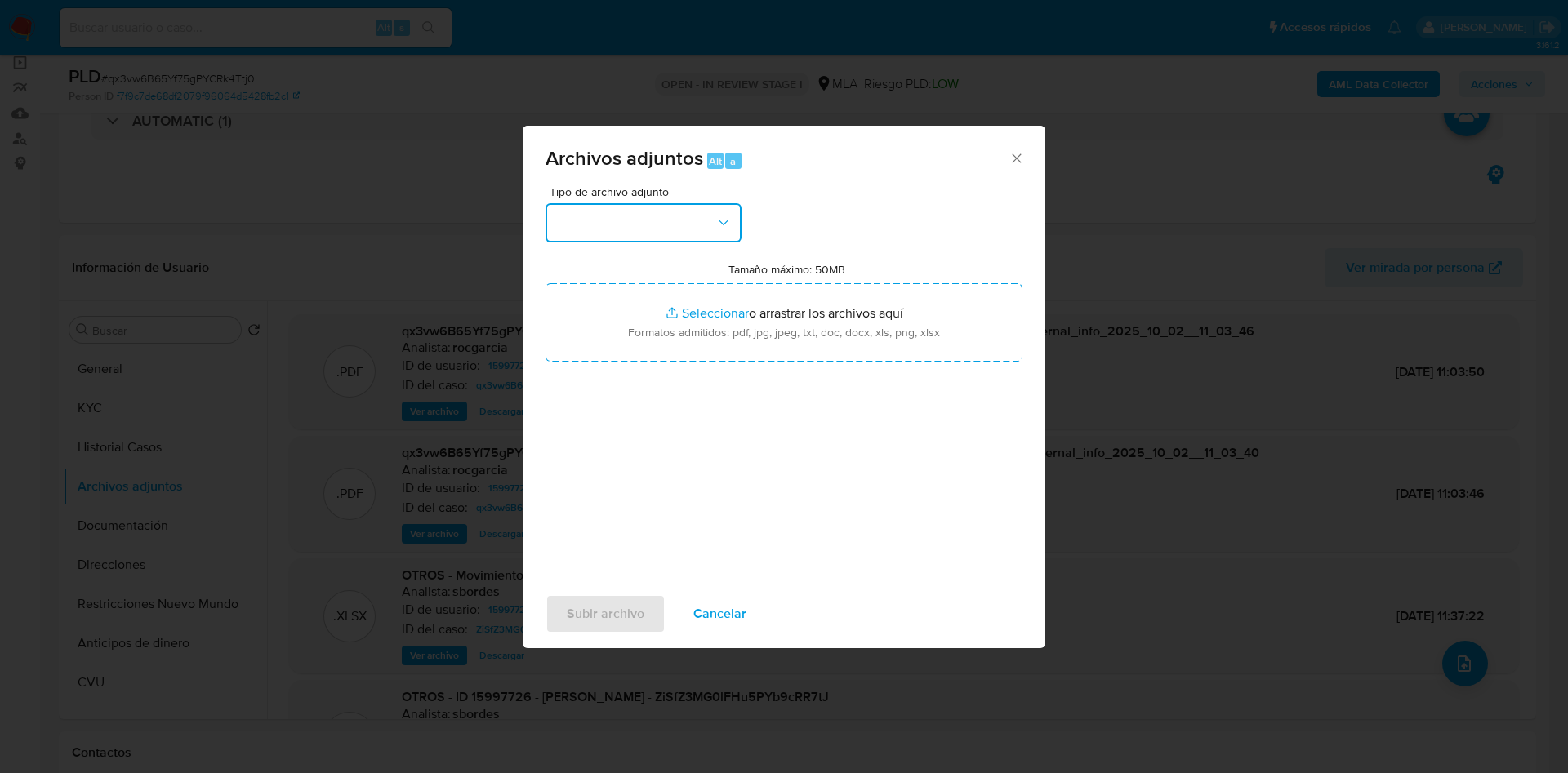
click at [679, 232] on button "button" at bounding box center [644, 223] width 196 height 40
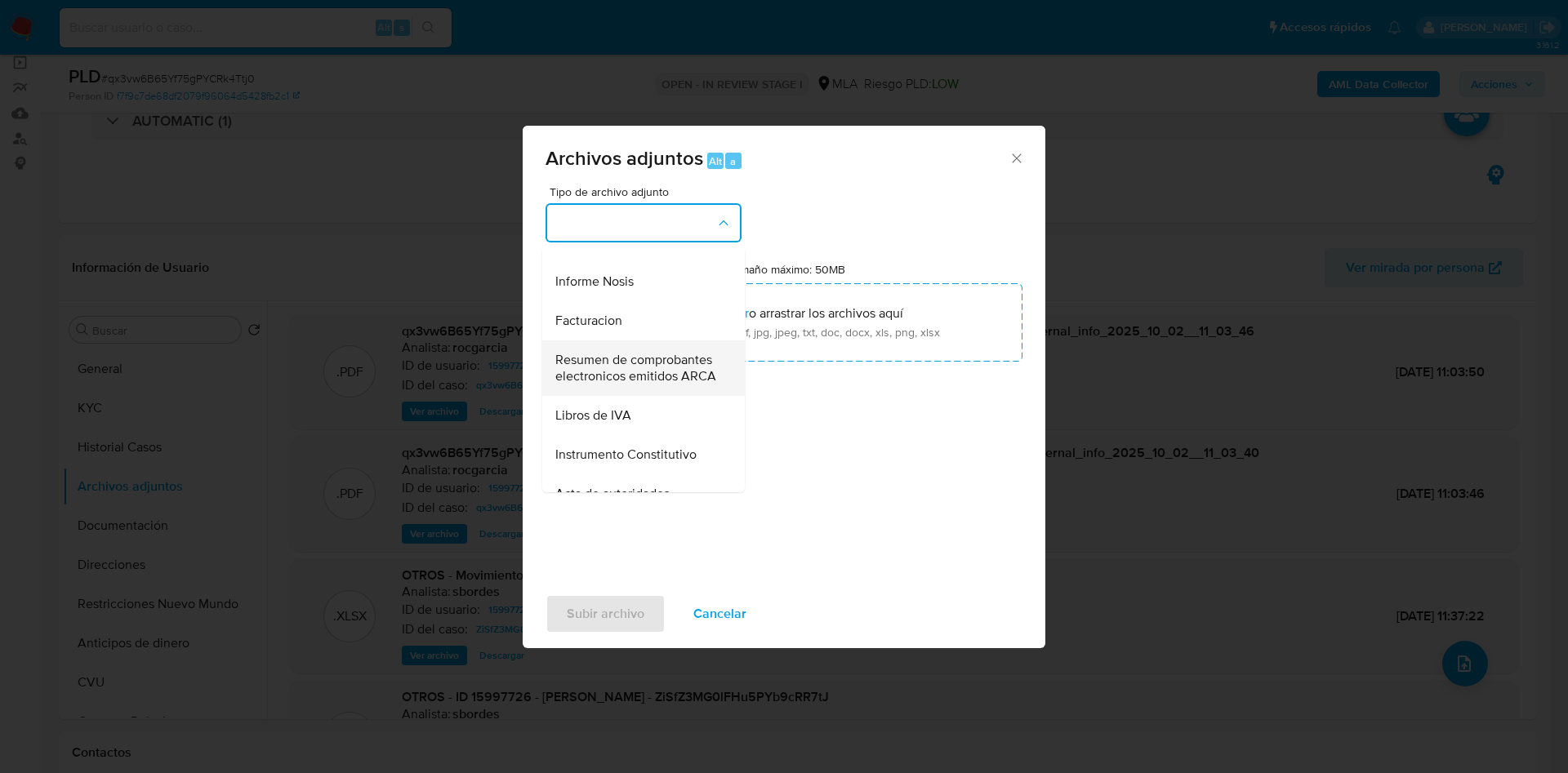
scroll to position [735, 0]
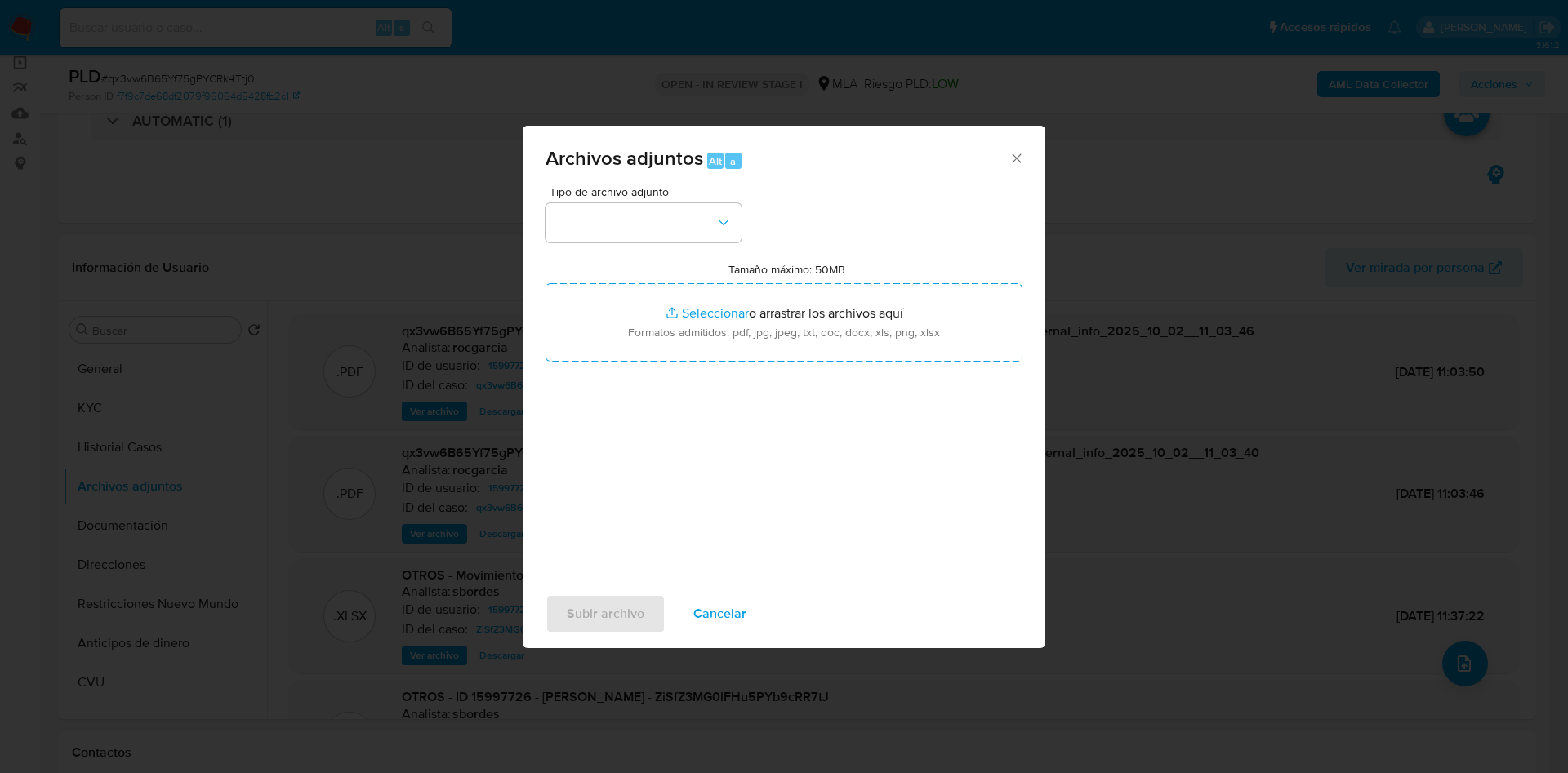
click at [1015, 161] on icon "Cerrar" at bounding box center [1016, 158] width 16 height 16
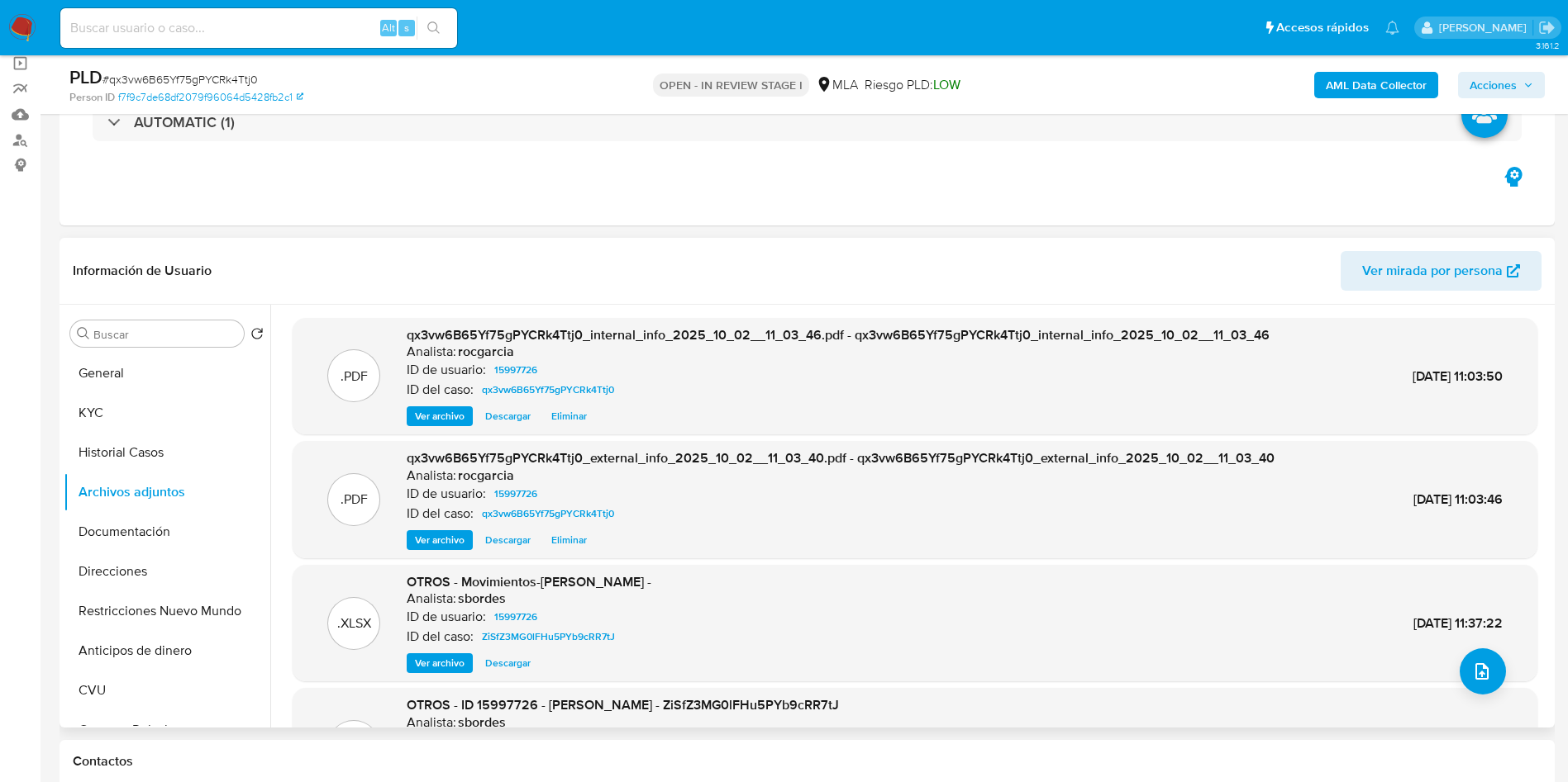
click at [177, 349] on div "Buscar Volver al orden por defecto General KYC Historial Casos Archivos adjunto…" at bounding box center [167, 517] width 207 height 420
click at [112, 371] on button "General" at bounding box center [160, 374] width 193 height 40
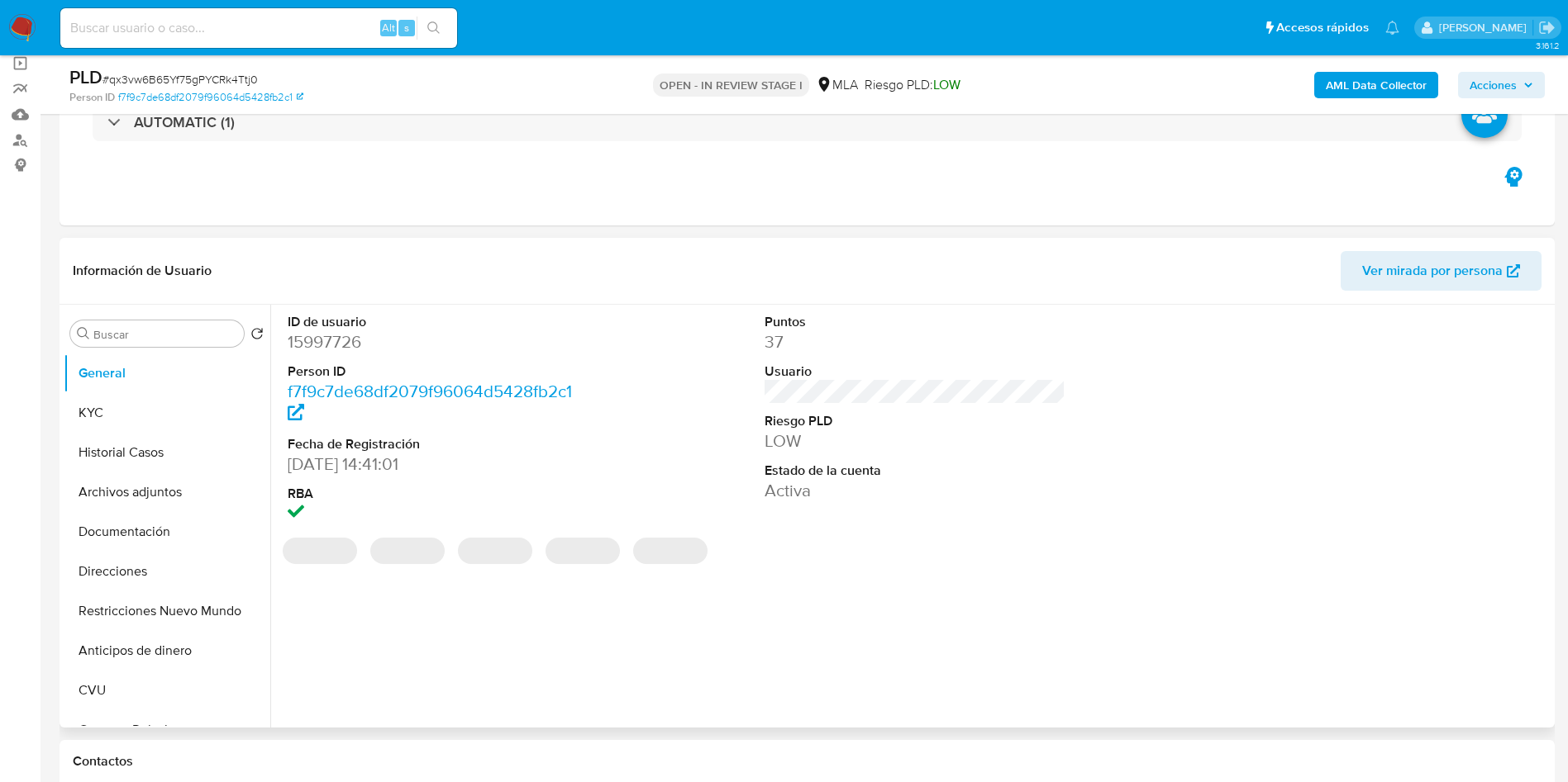
click at [319, 346] on dd "15997726" at bounding box center [438, 341] width 301 height 23
copy dd "15997726"
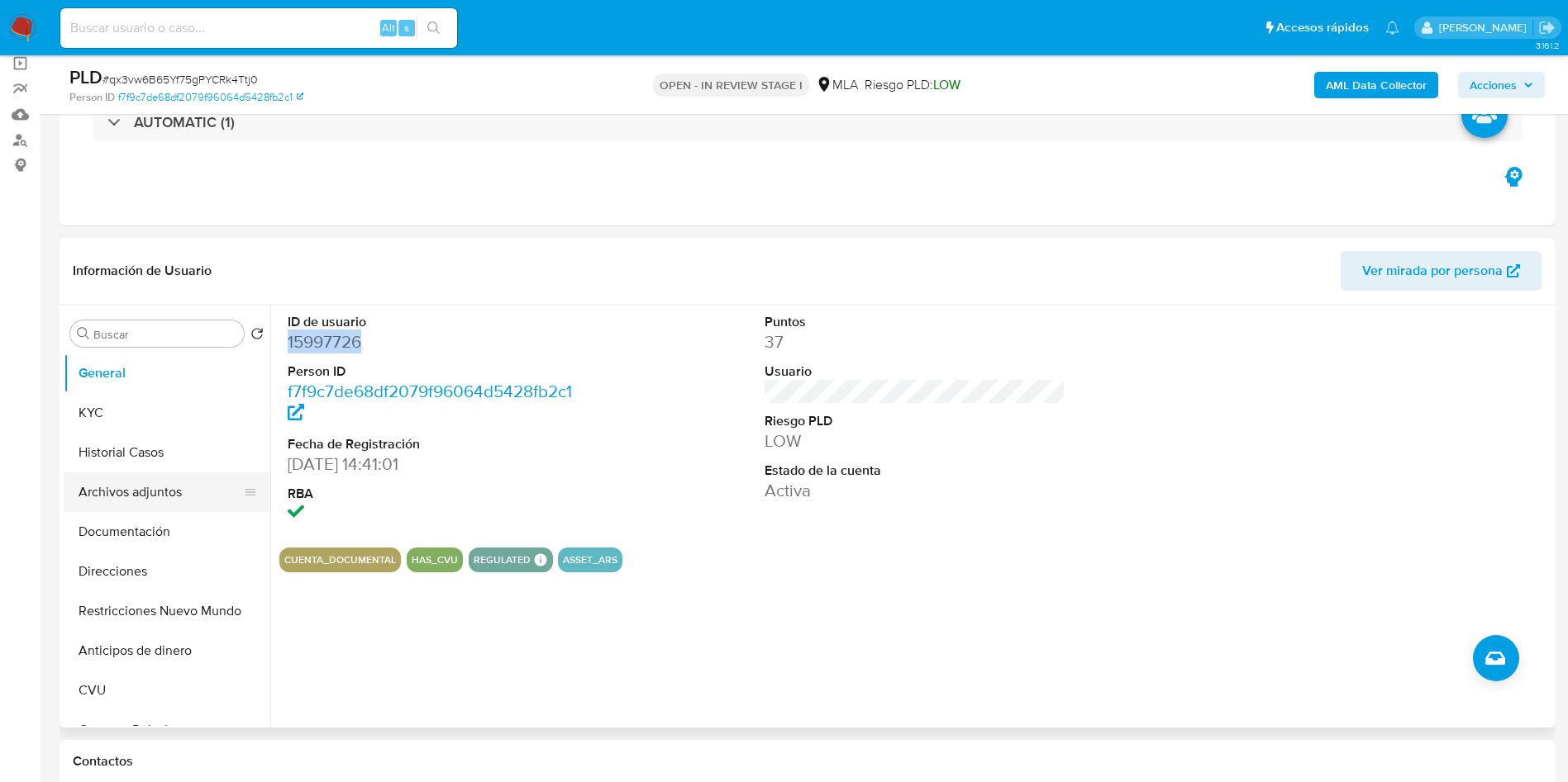
click at [128, 481] on button "Archivos adjuntos" at bounding box center [160, 492] width 193 height 40
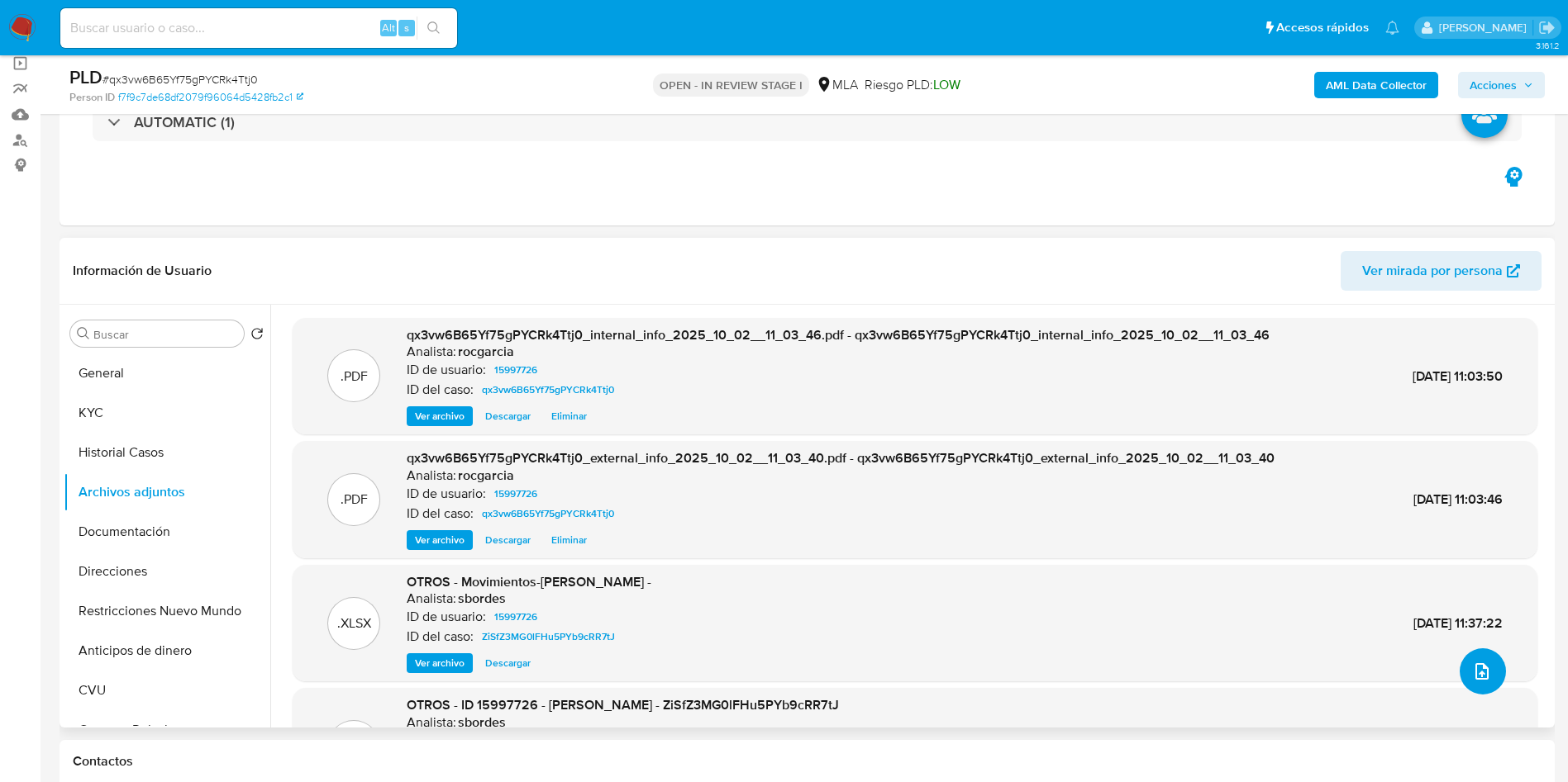
click at [1472, 677] on icon "upload-file" at bounding box center [1481, 671] width 20 height 20
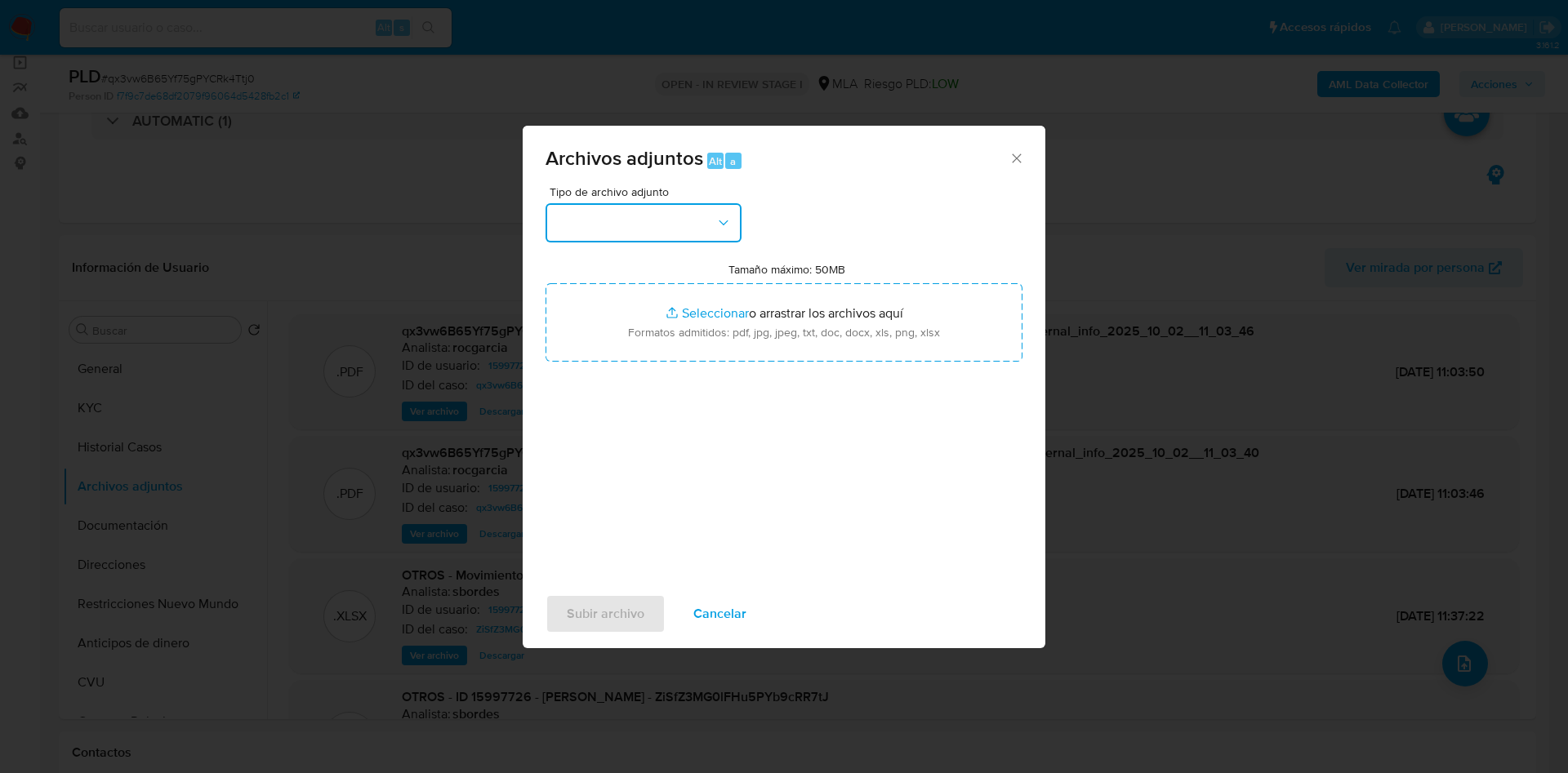
click at [597, 209] on button "button" at bounding box center [644, 223] width 196 height 40
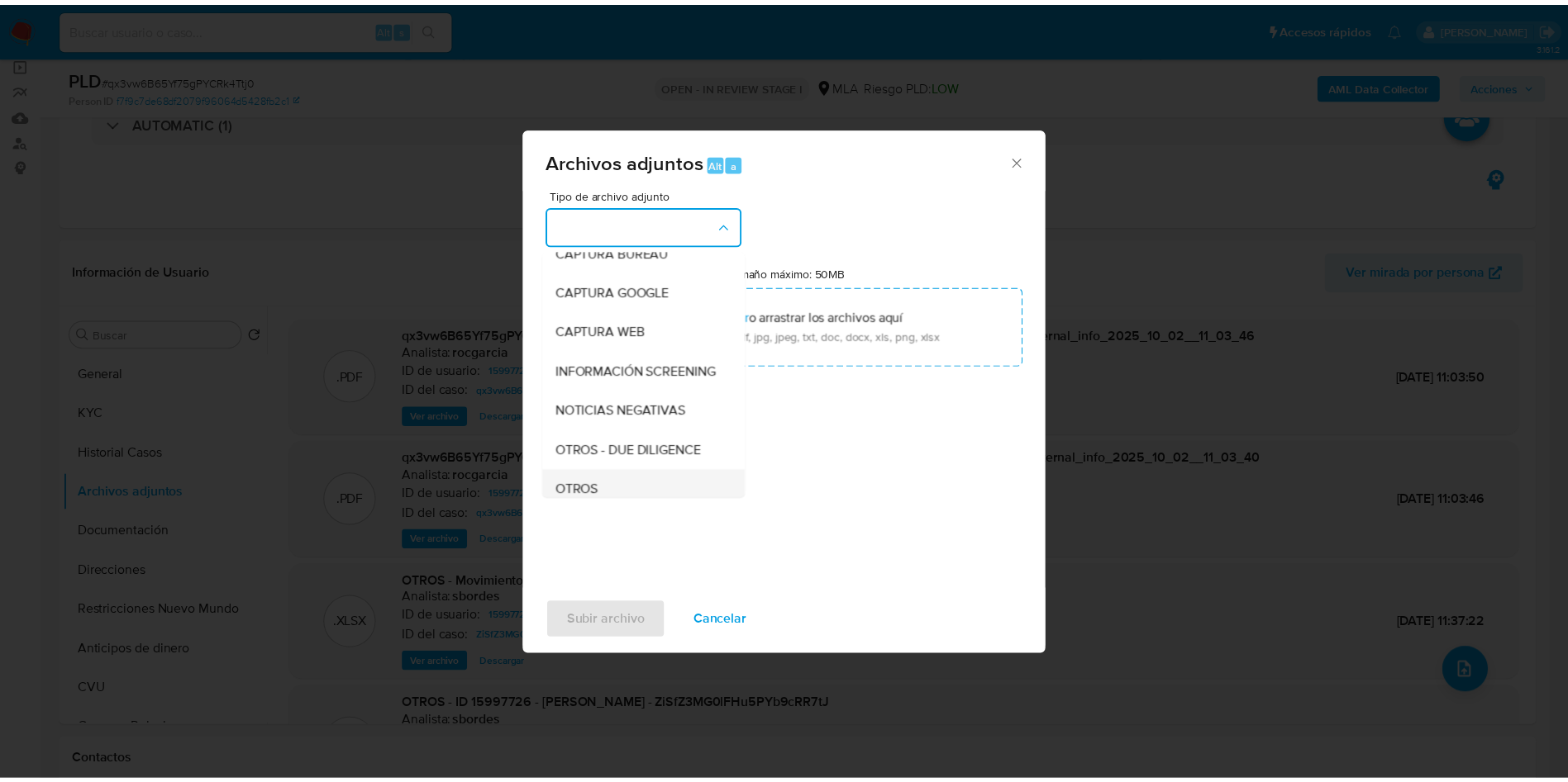
scroll to position [248, 0]
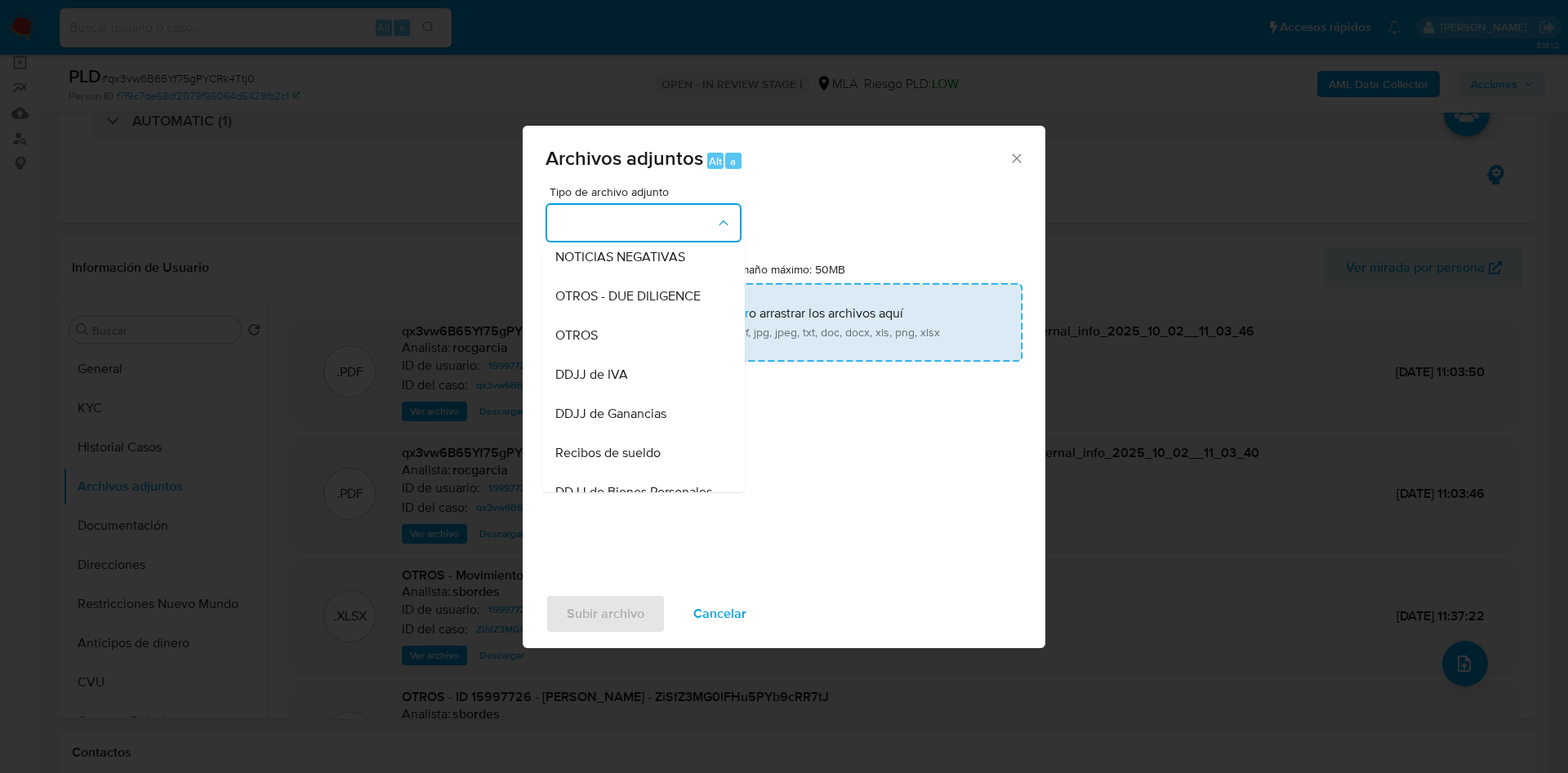
drag, startPoint x: 654, startPoint y: 360, endPoint x: 683, endPoint y: 336, distance: 37.6
click at [654, 355] on div "OTROS" at bounding box center [638, 336] width 167 height 40
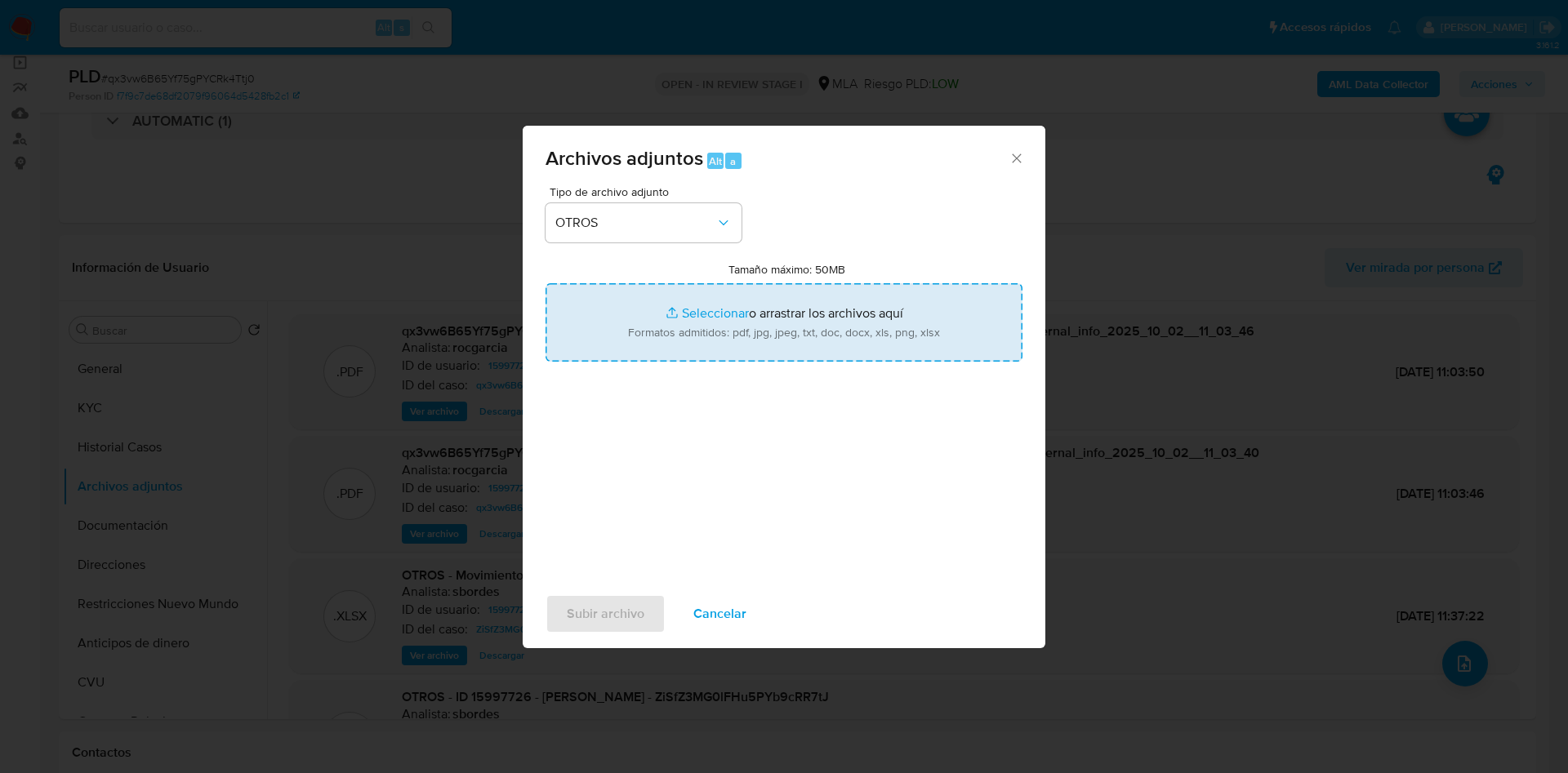
click at [721, 310] on input "Tamaño máximo: 50MB Seleccionar archivos" at bounding box center [784, 322] width 477 height 78
type input "C:\fakepath\Movimientos 15997726.xlsx"
click at [696, 312] on input "Tamaño máximo: 50MB Seleccionar archivos" at bounding box center [784, 322] width 477 height 78
type input "C:\fakepath\Caselog qx3vw6B65Yf75gPYCRk4Ttj0 - 15997726.docx"
click at [601, 618] on span "Subir archivo" at bounding box center [606, 614] width 77 height 36
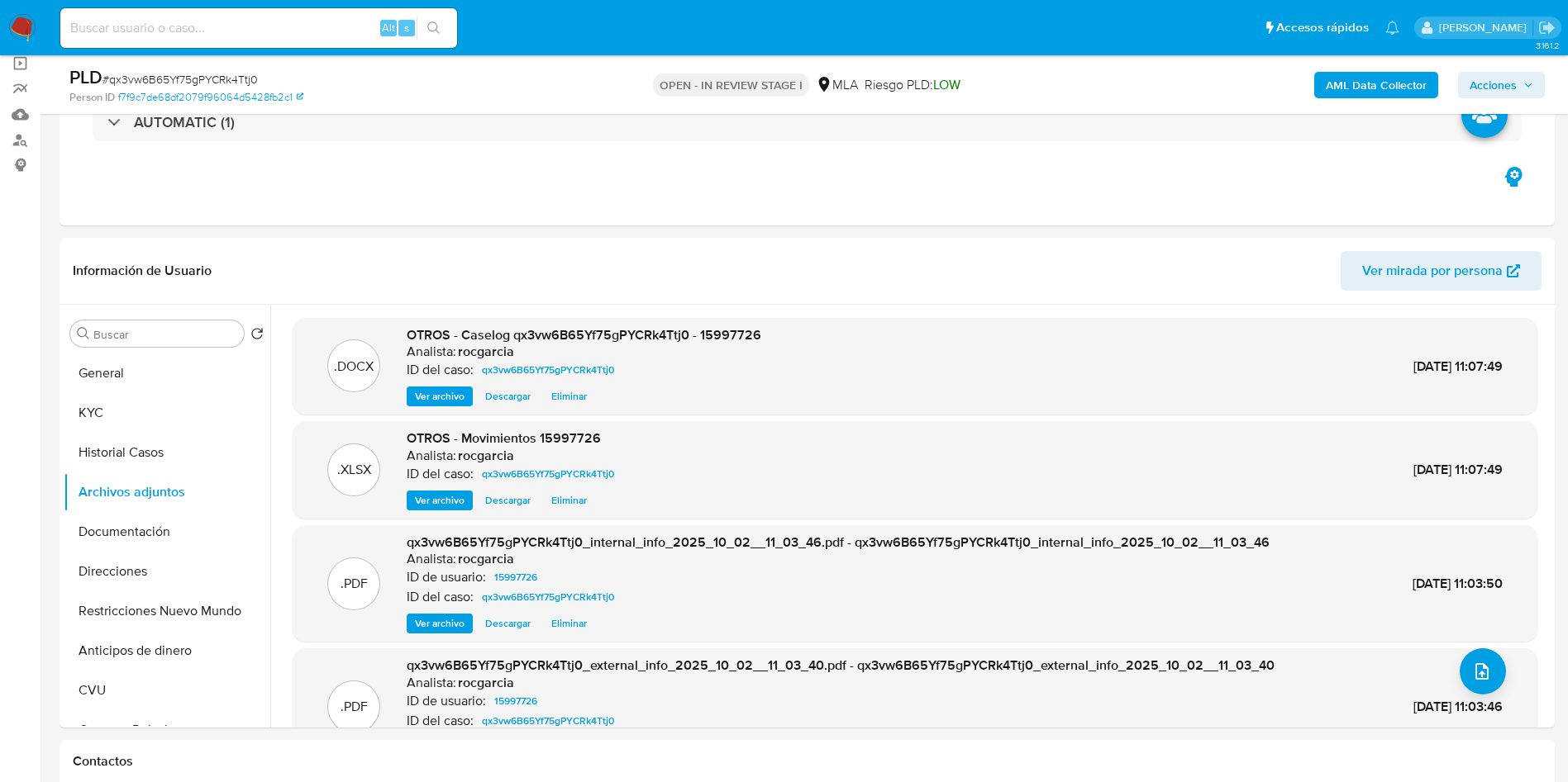
click at [1537, 83] on button "Acciones" at bounding box center [1502, 84] width 87 height 26
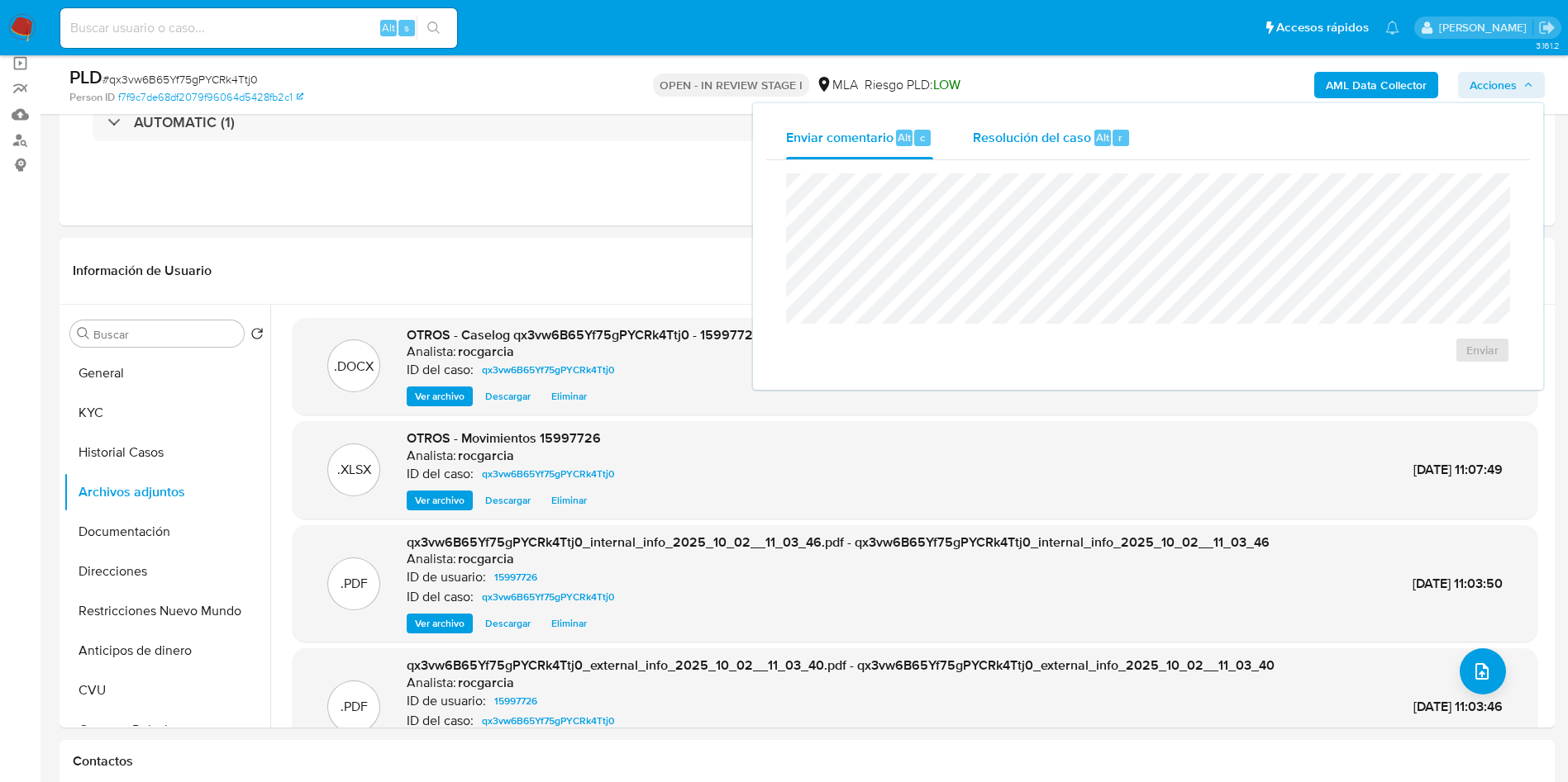
click at [1068, 141] on span "Resolución del caso" at bounding box center [1032, 137] width 118 height 19
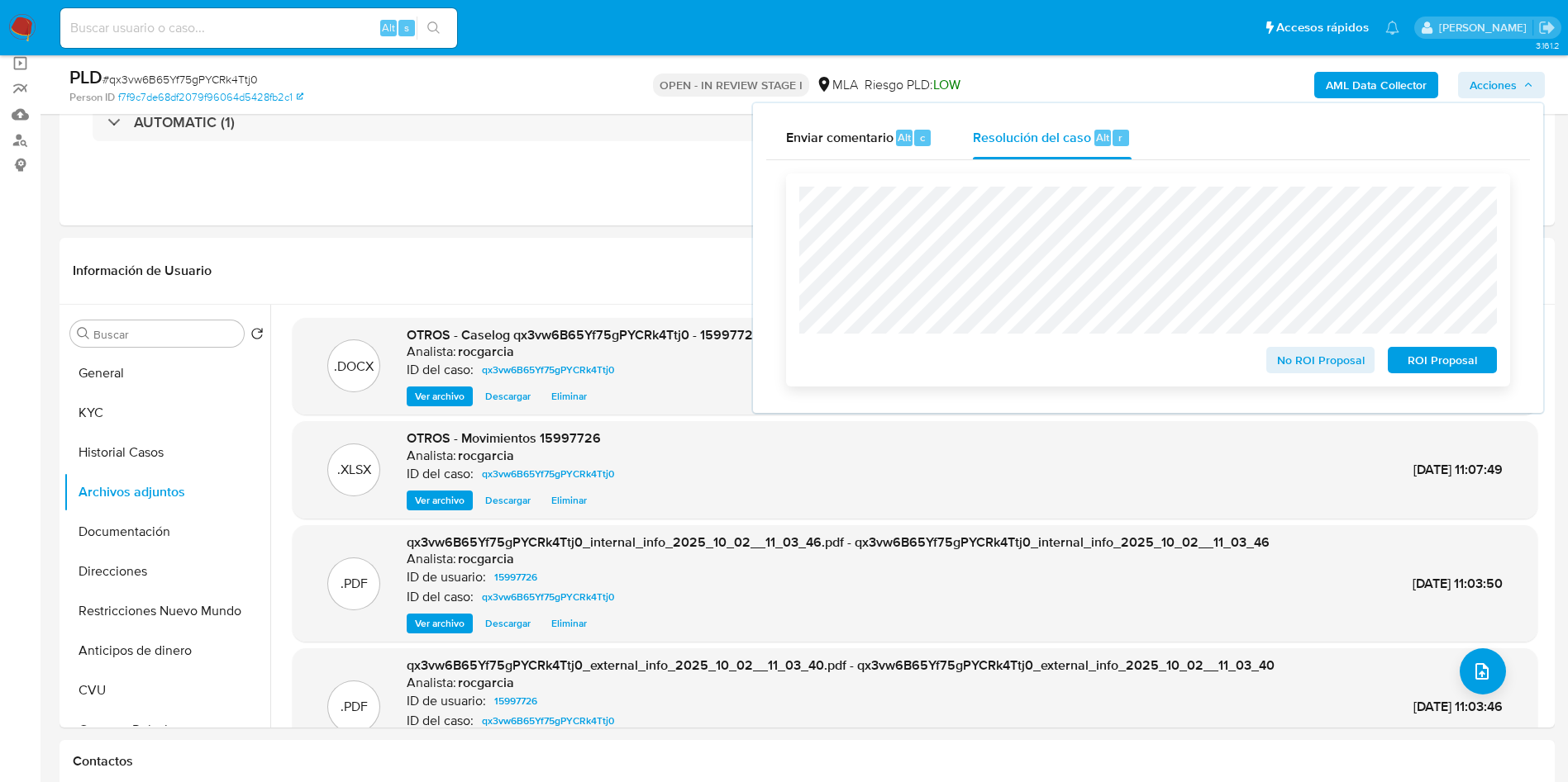
click at [1290, 358] on span "No ROI Proposal" at bounding box center [1320, 360] width 86 height 23
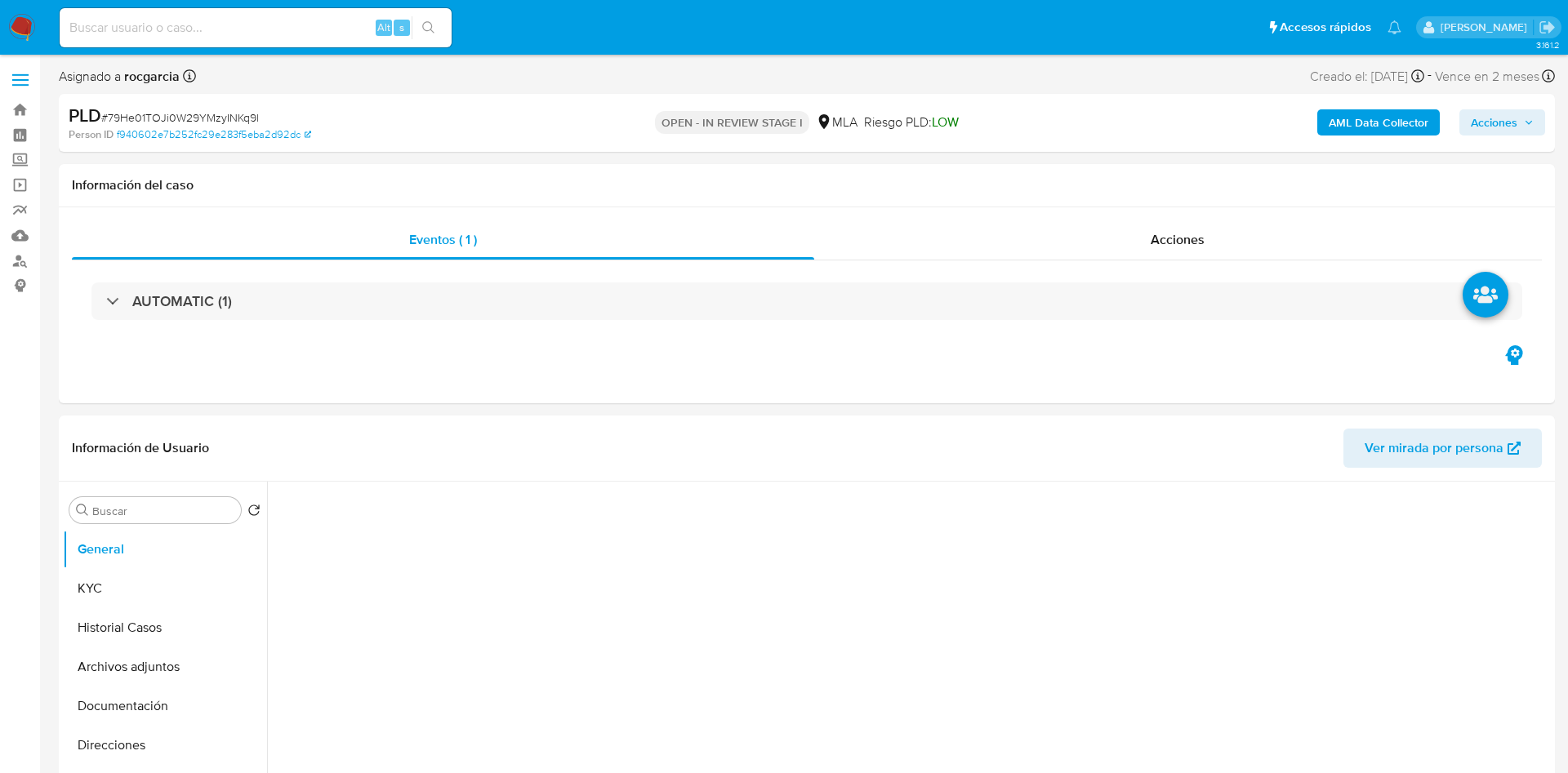
select select "10"
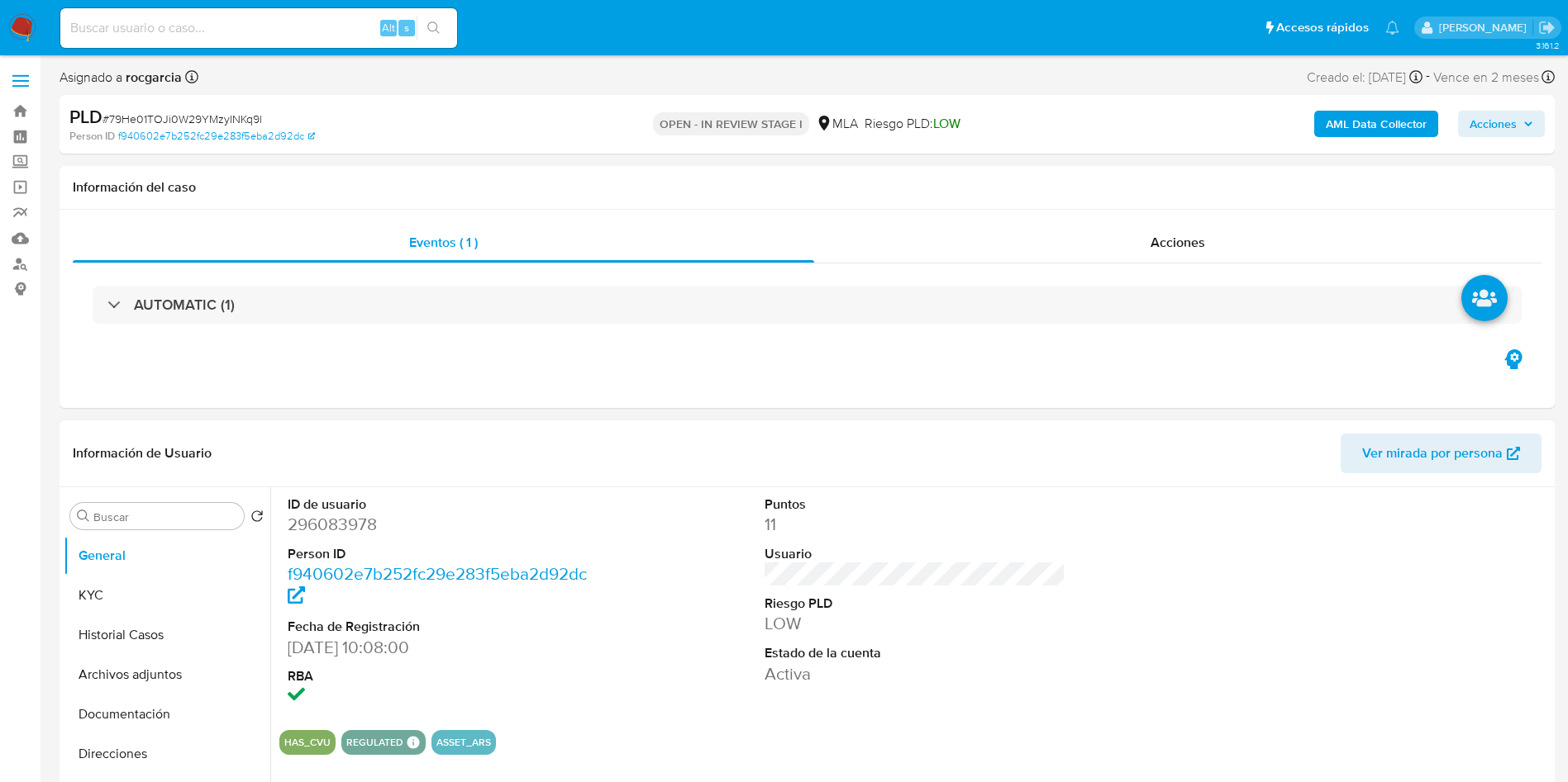
scroll to position [248, 0]
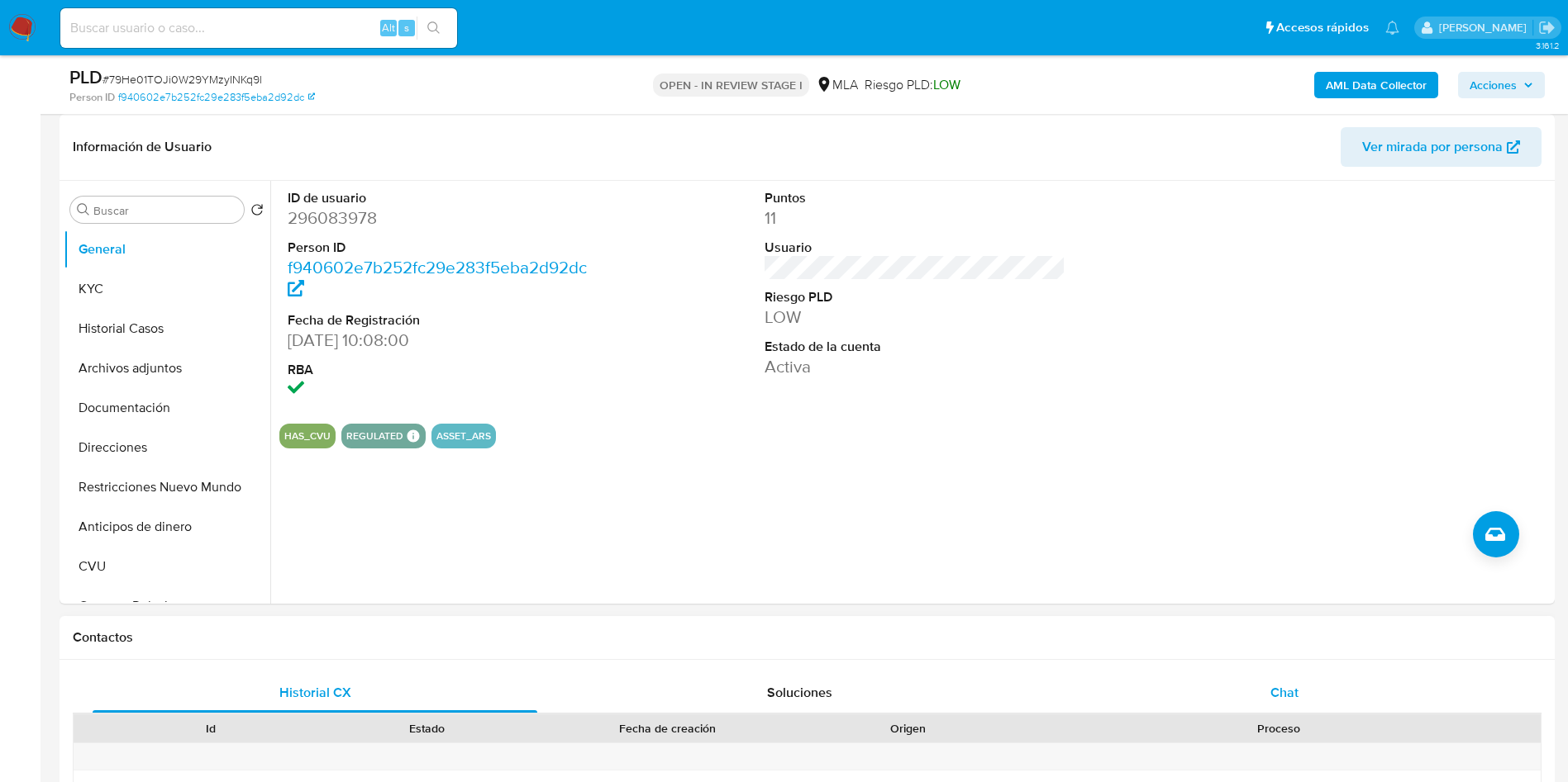
drag, startPoint x: 1335, startPoint y: 703, endPoint x: 1286, endPoint y: 703, distance: 49.0
click at [1335, 703] on div "Chat" at bounding box center [1285, 693] width 444 height 40
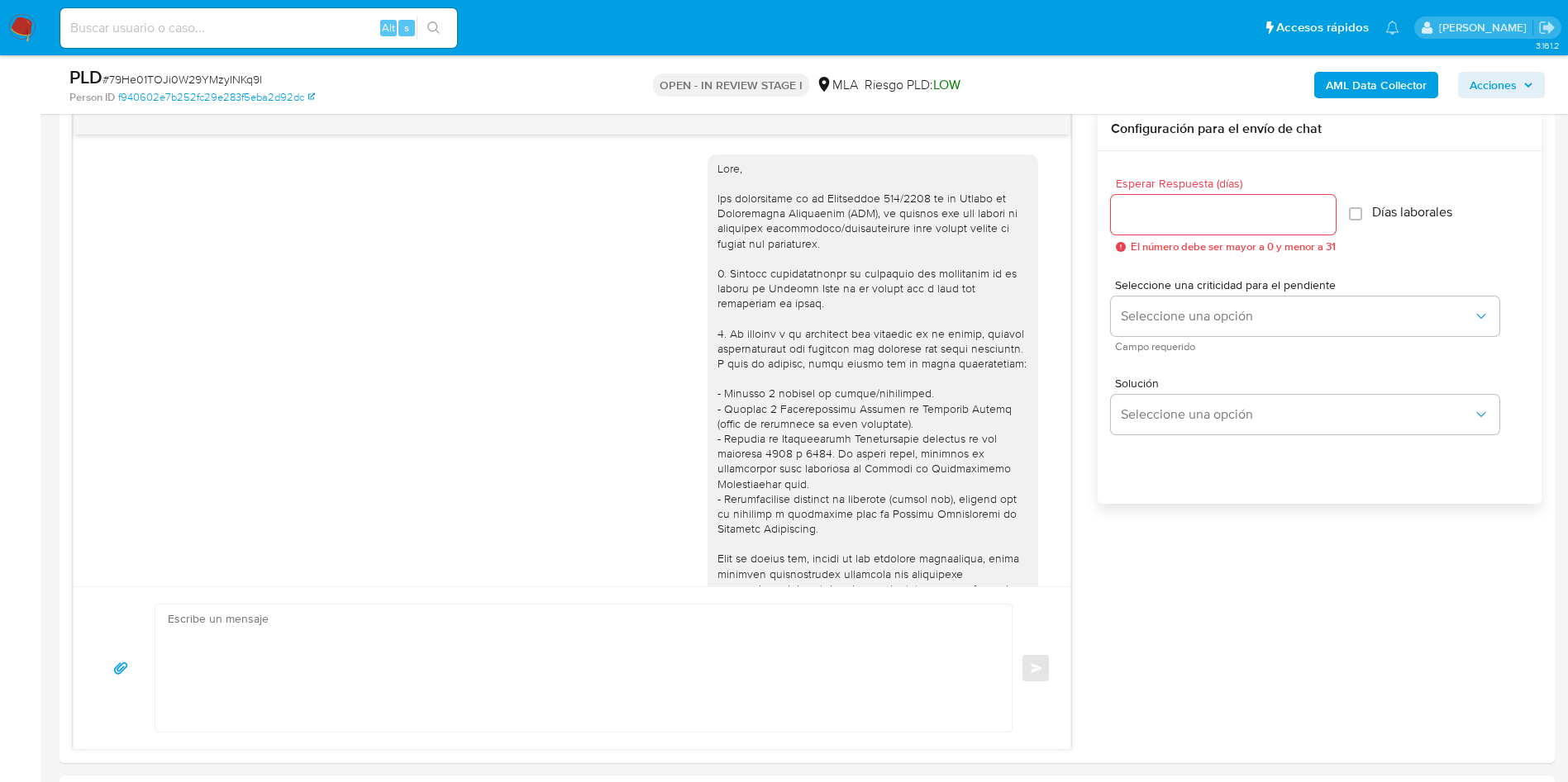
scroll to position [848, 0]
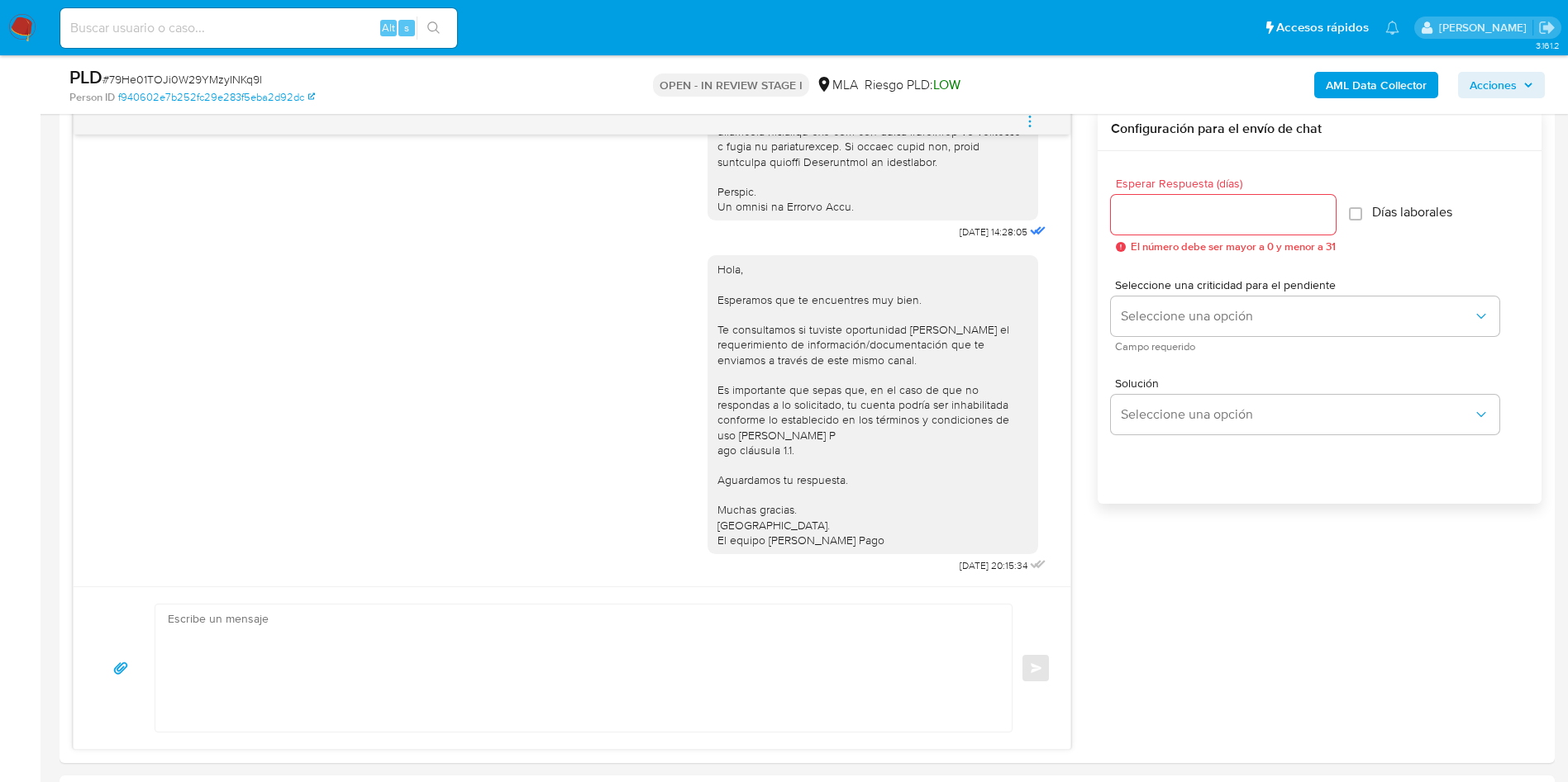
click at [0, 536] on aside "Bandeja Tablero Screening Búsqueda en Listas Watchlist Herramientas Operaciones…" at bounding box center [20, 788] width 41 height 3310
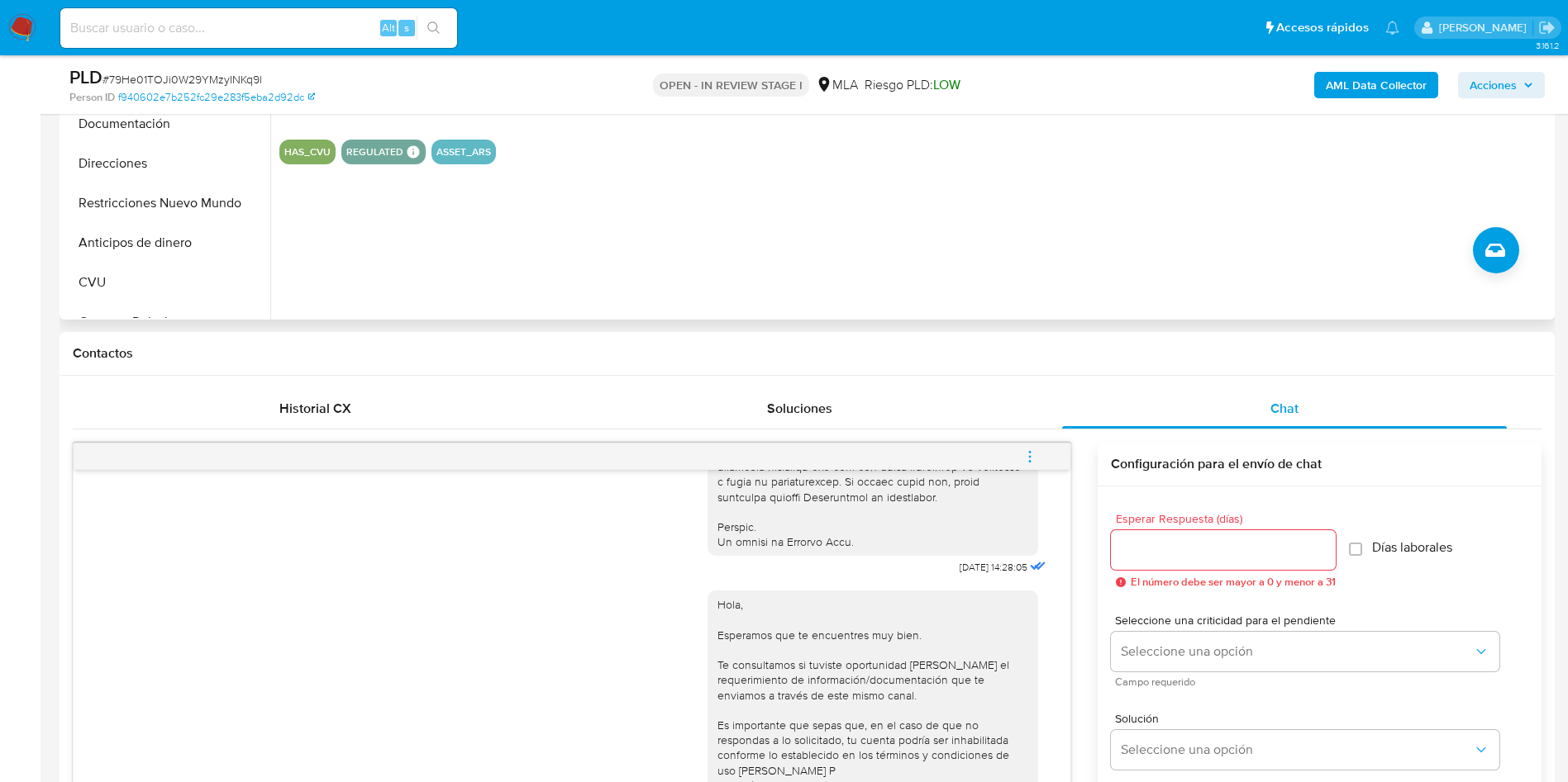
scroll to position [372, 0]
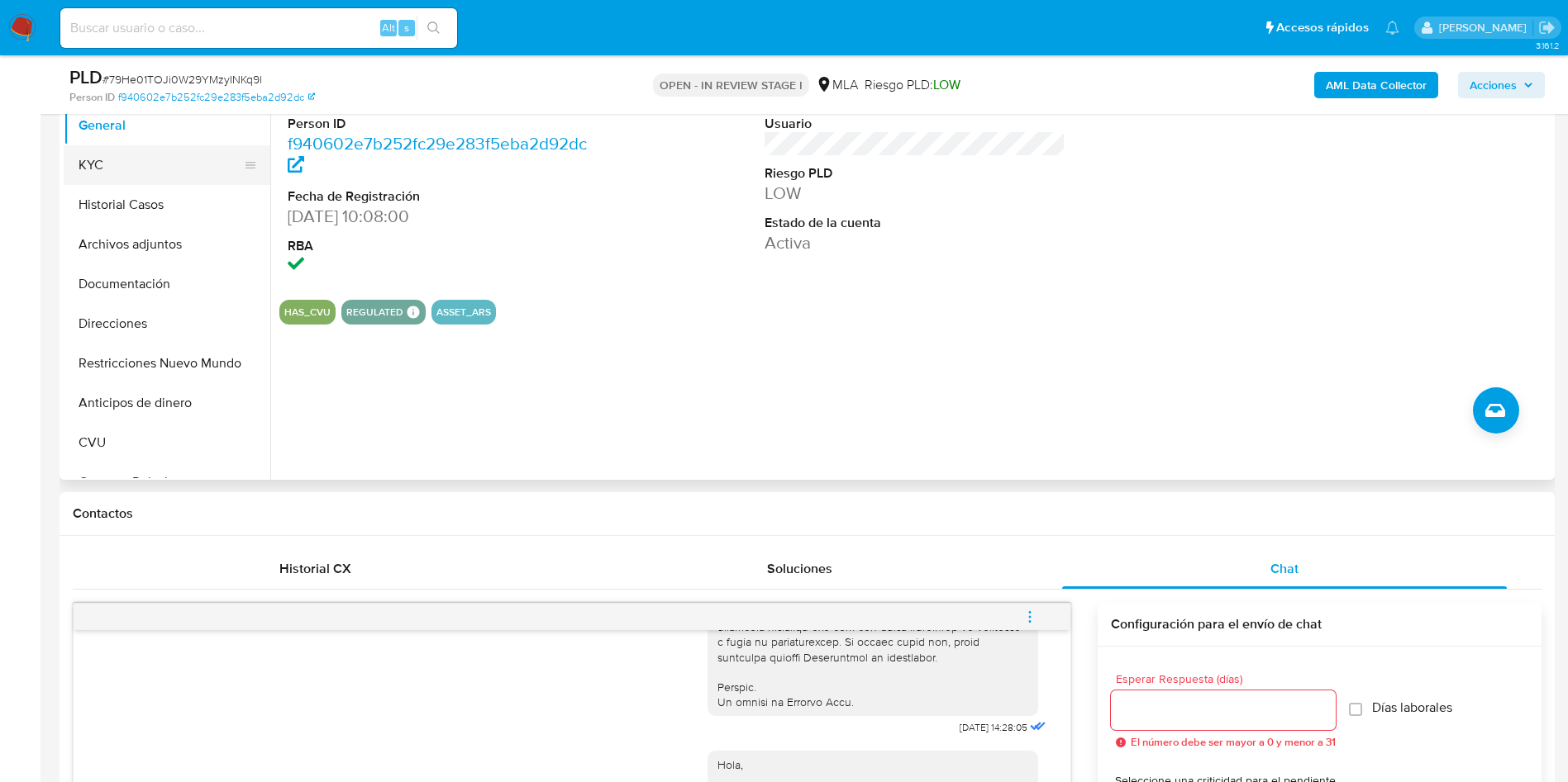
click at [113, 180] on button "KYC" at bounding box center [160, 165] width 193 height 40
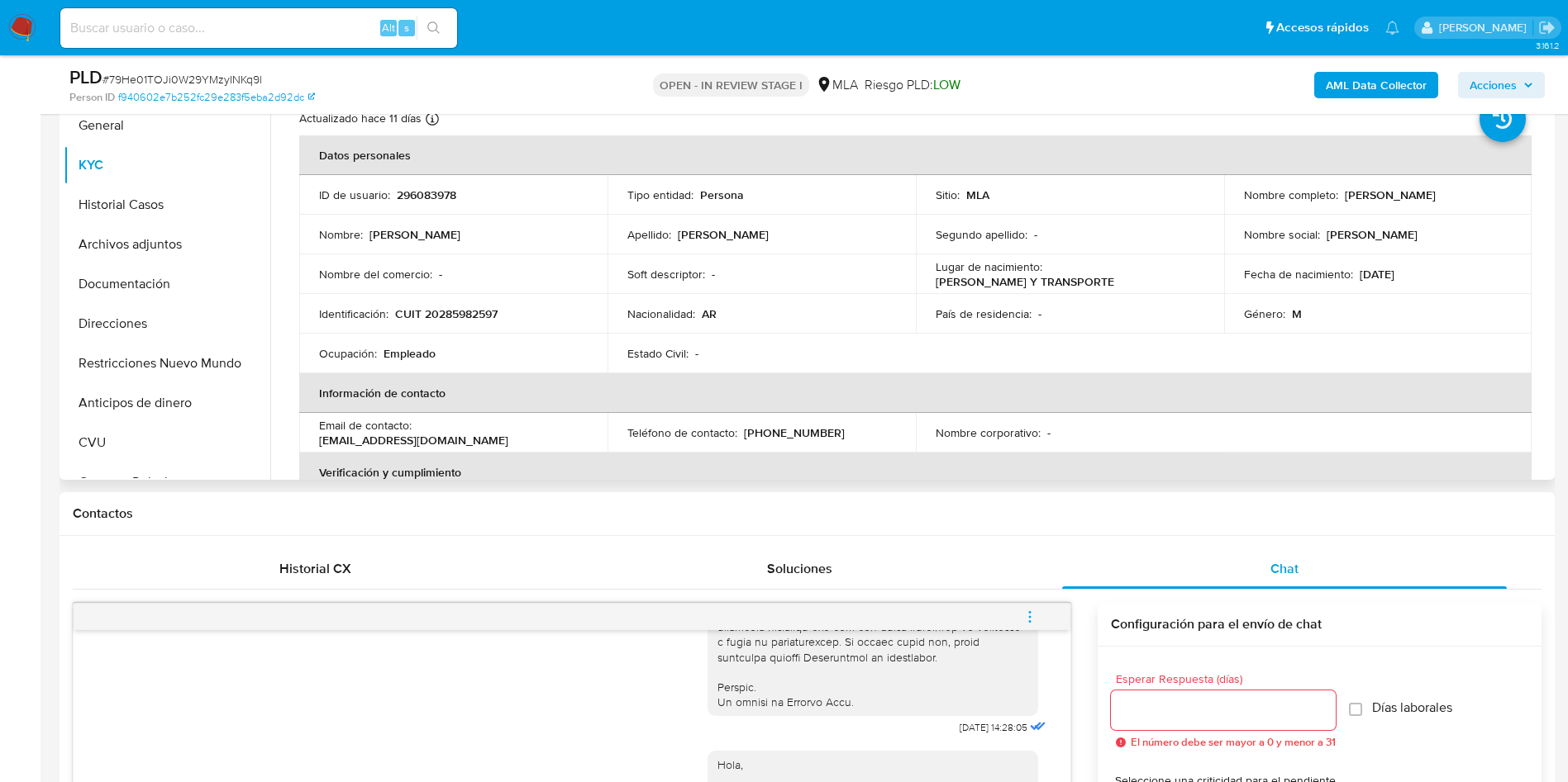
click at [486, 311] on p "CUIT 20285982597" at bounding box center [446, 313] width 102 height 14
copy p "20285982597"
click at [1435, 200] on p "[PERSON_NAME]" at bounding box center [1390, 194] width 91 height 14
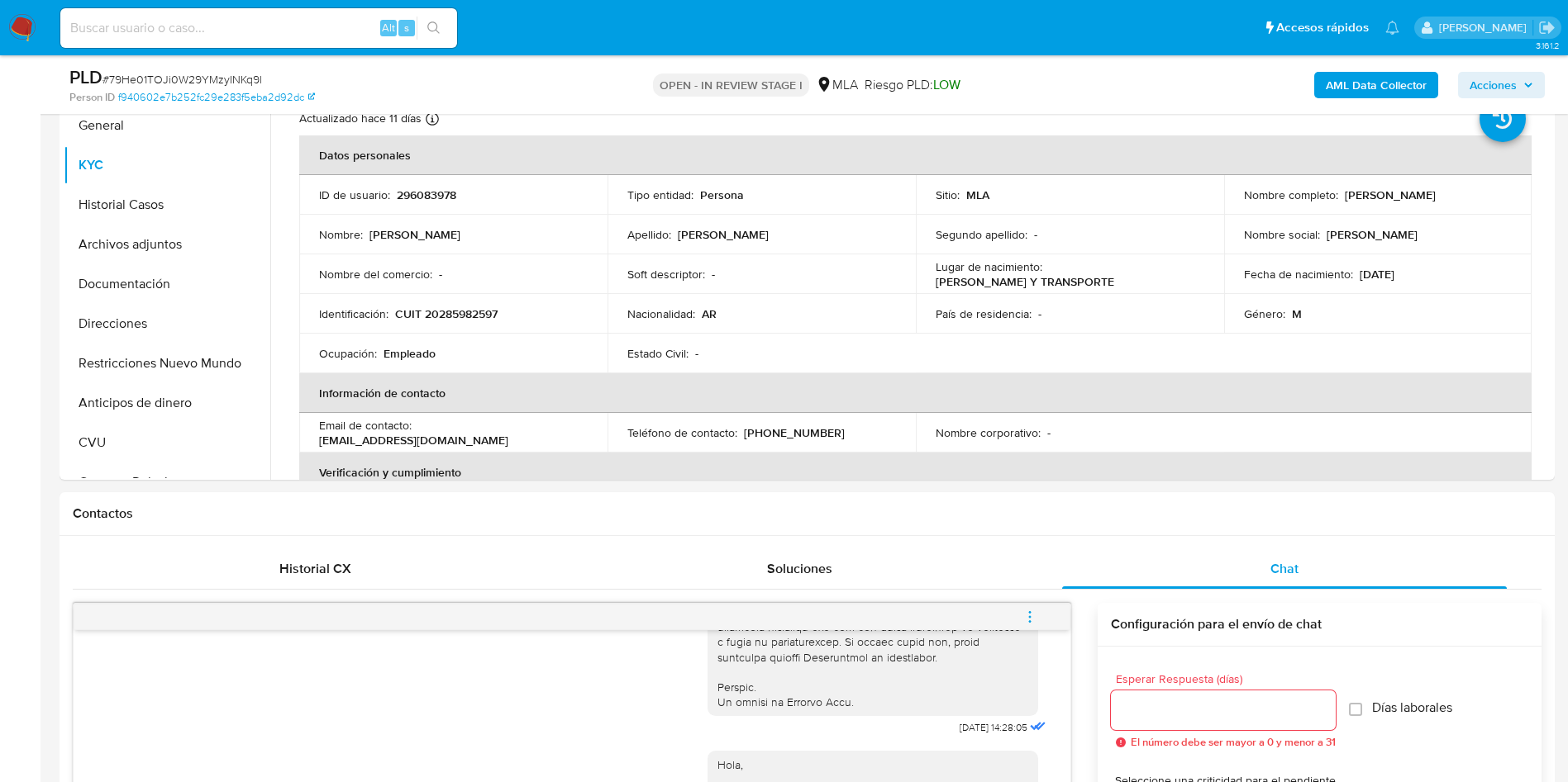
copy p "[PERSON_NAME]"
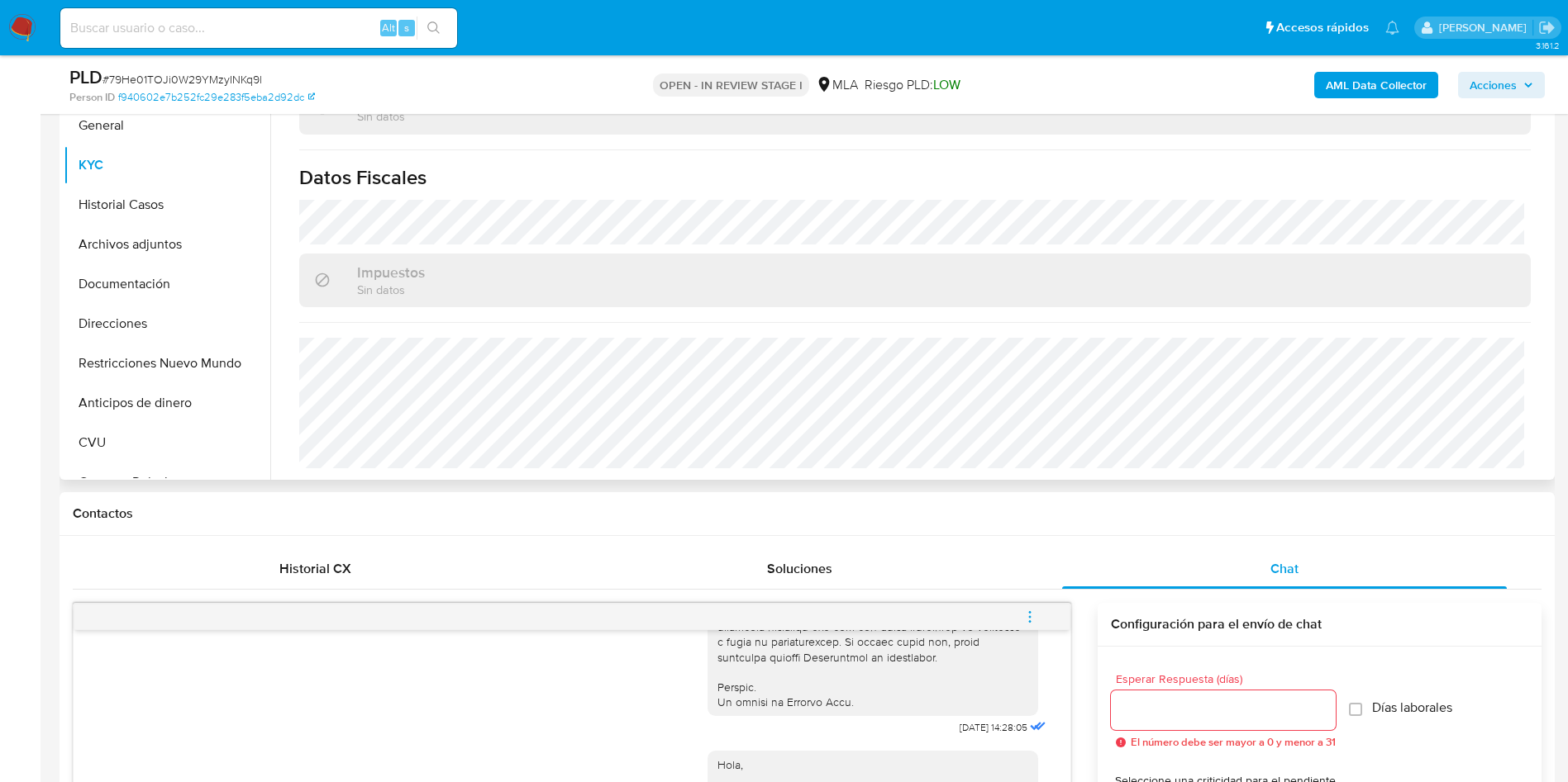
scroll to position [855, 0]
click at [123, 309] on button "Direcciones" at bounding box center [160, 323] width 193 height 40
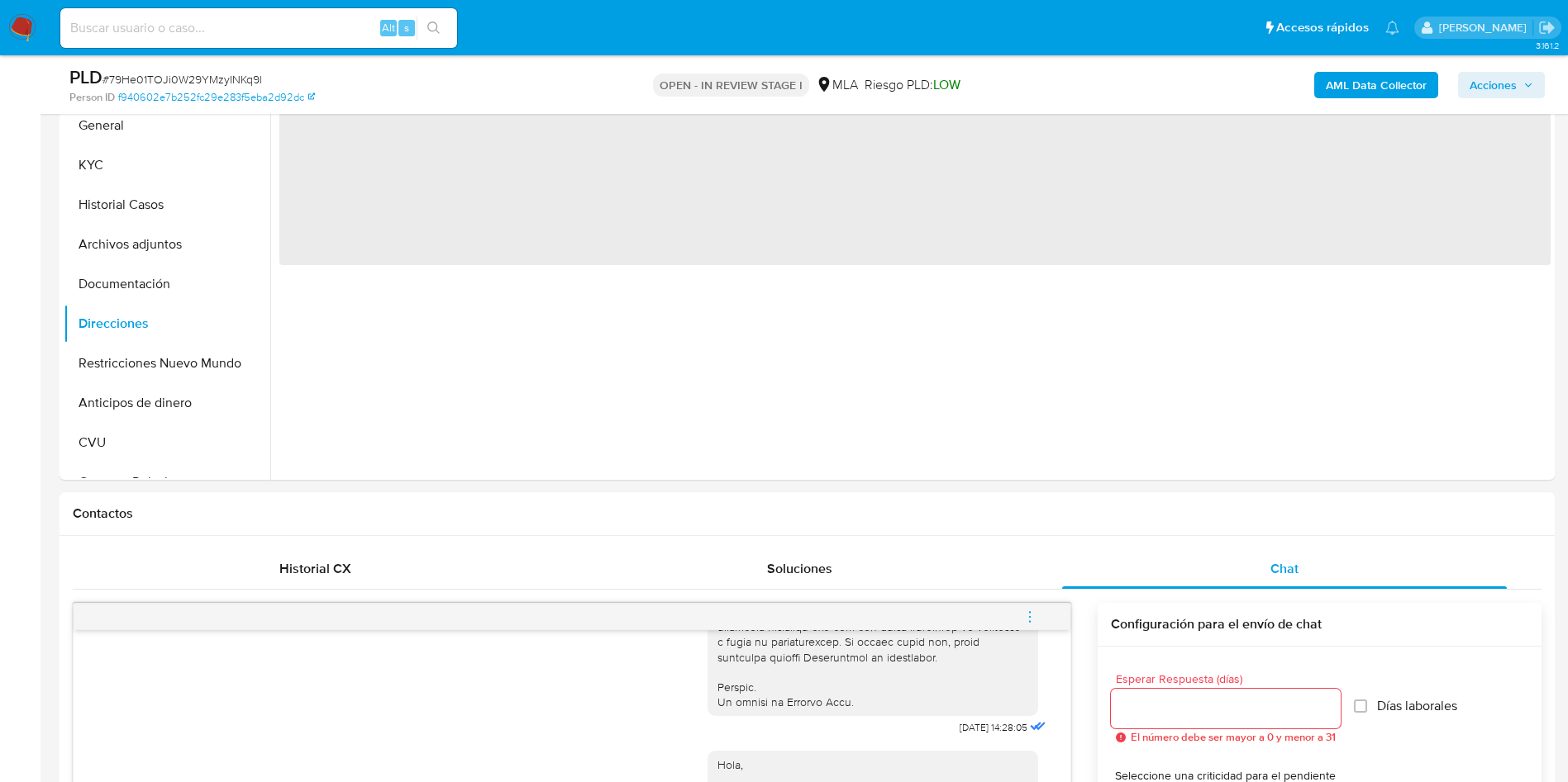
scroll to position [124, 0]
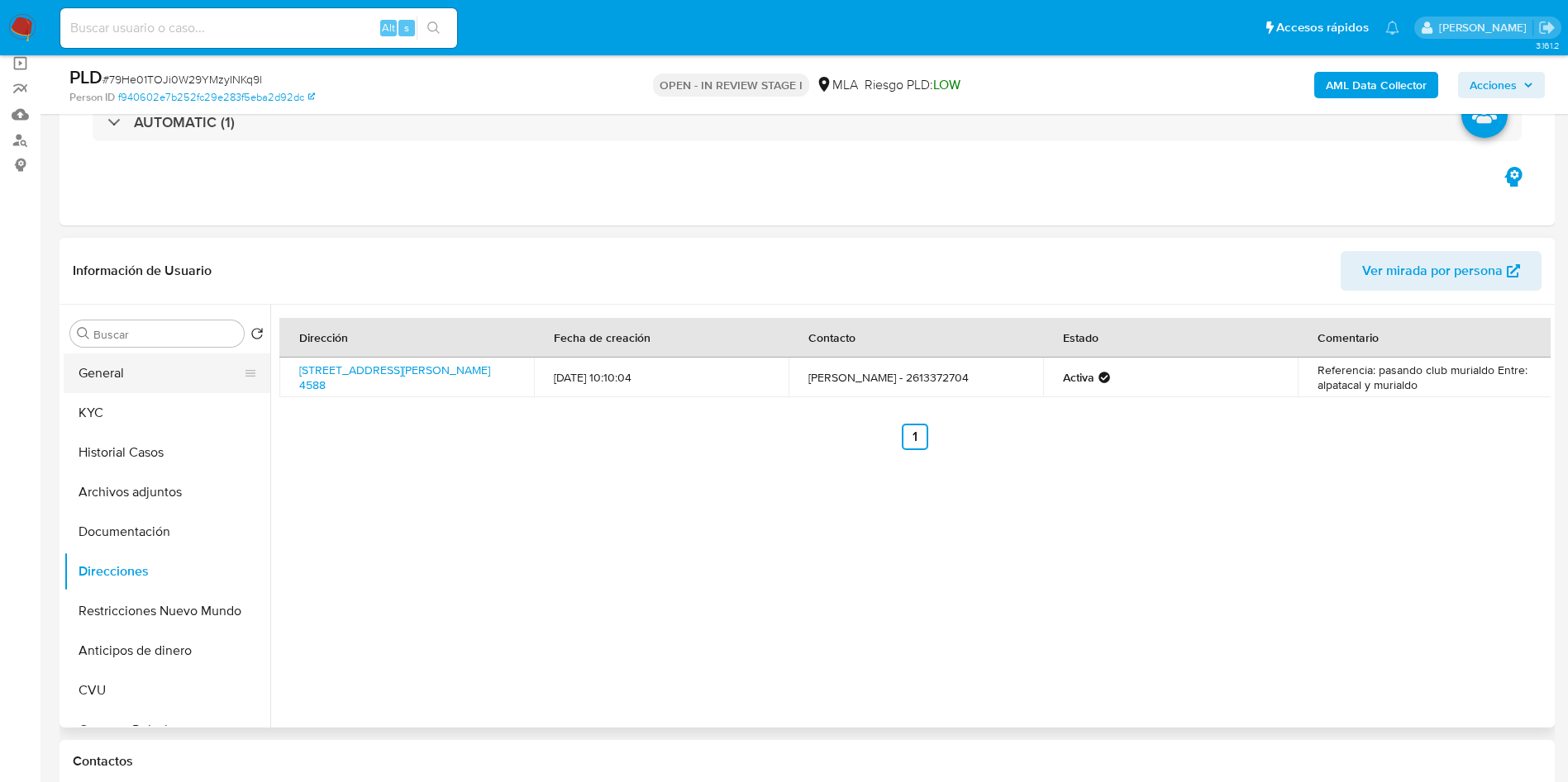
click at [109, 367] on button "General" at bounding box center [160, 374] width 193 height 40
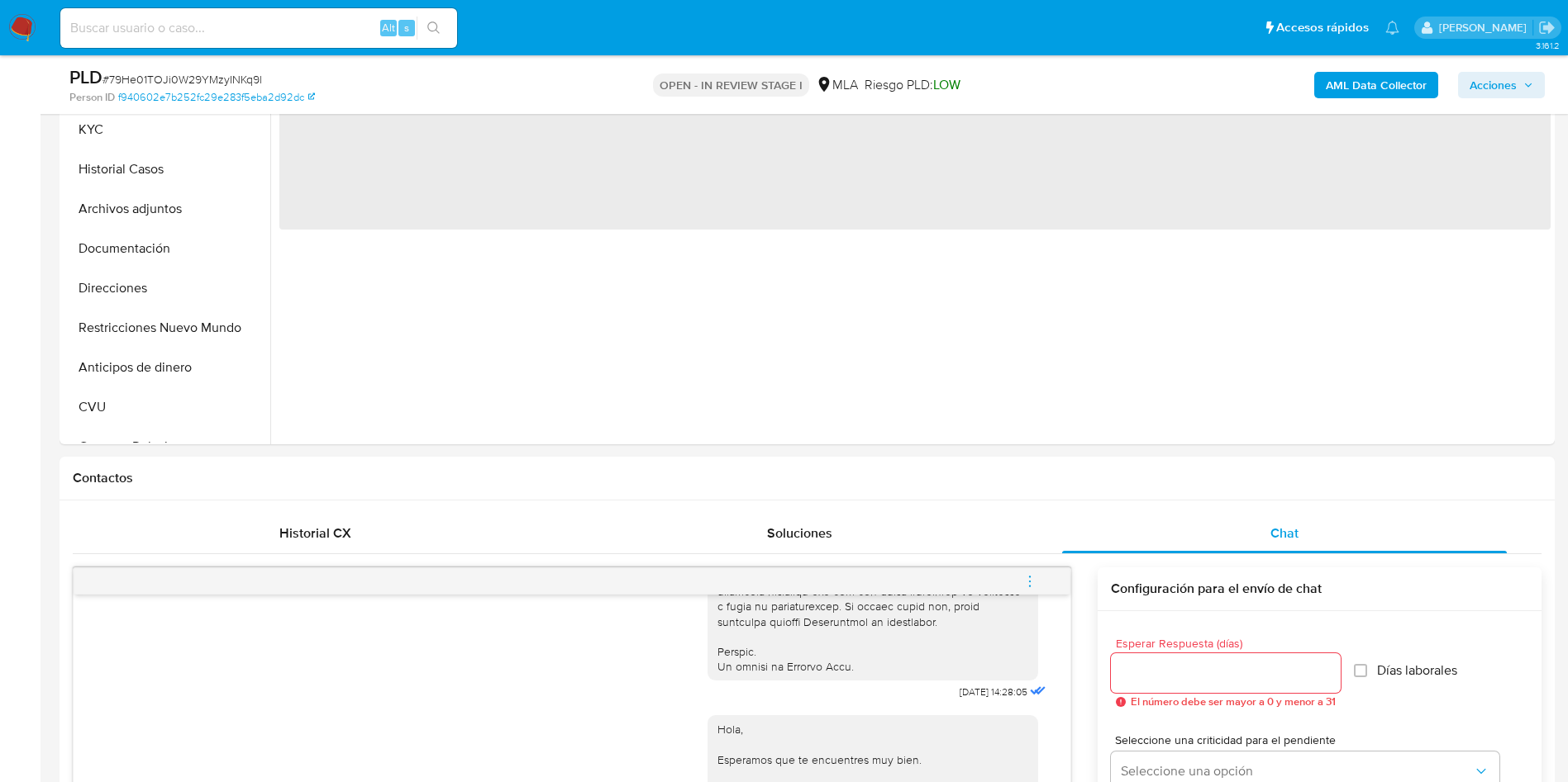
scroll to position [496, 0]
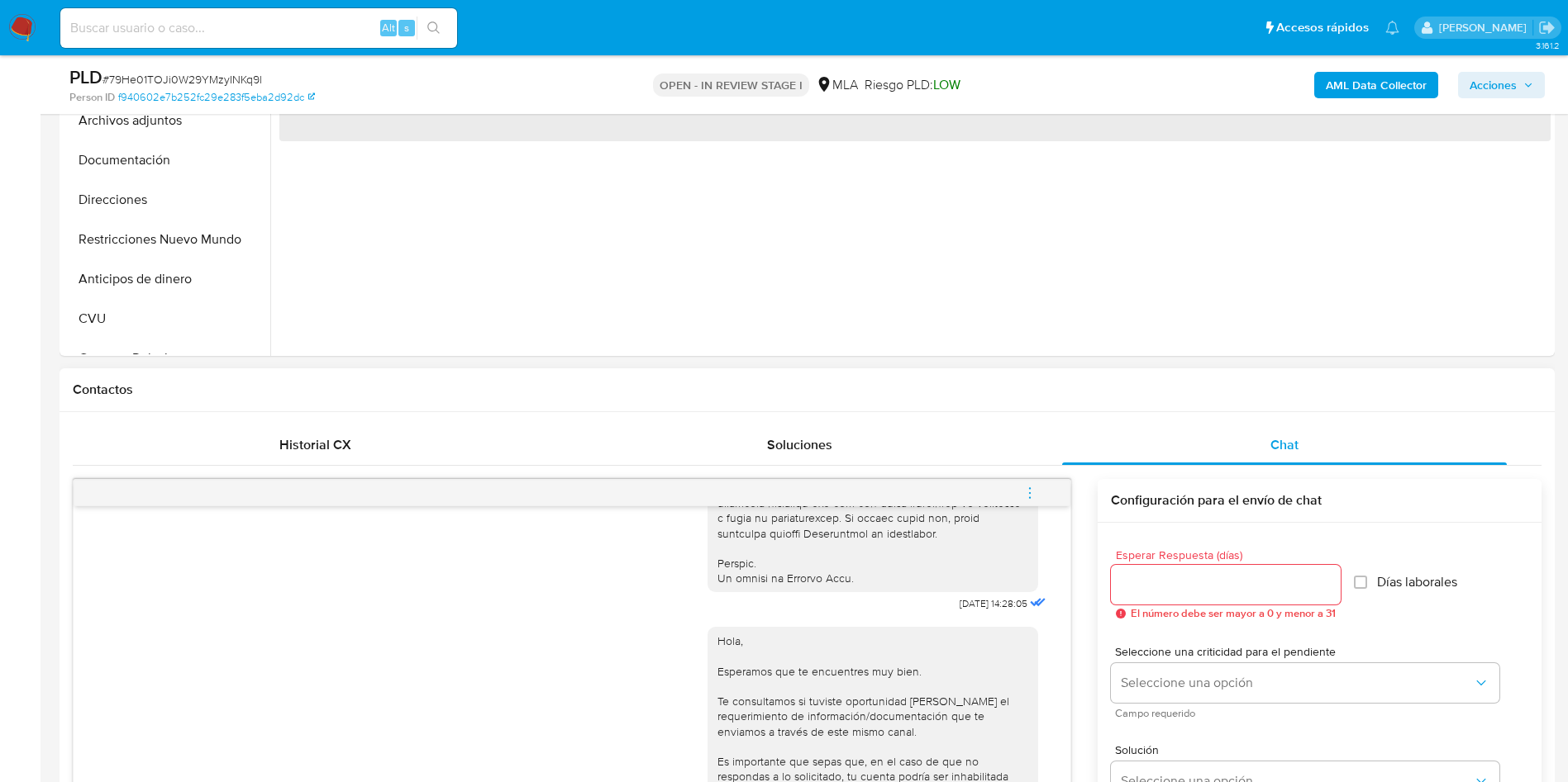
click at [1051, 486] on button "menu-action" at bounding box center [1030, 493] width 54 height 40
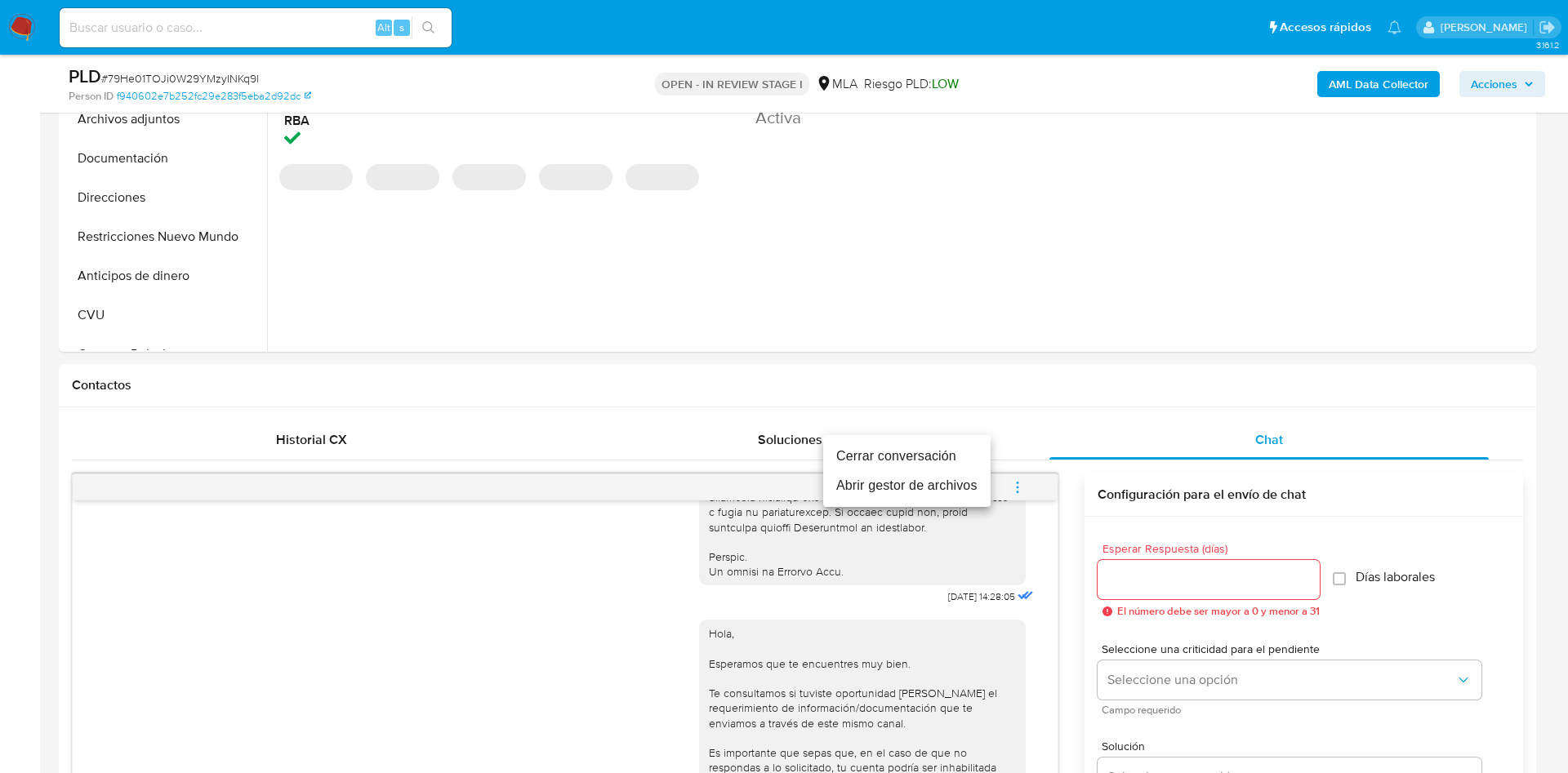
click at [951, 447] on li "Cerrar conversación" at bounding box center [907, 456] width 167 height 29
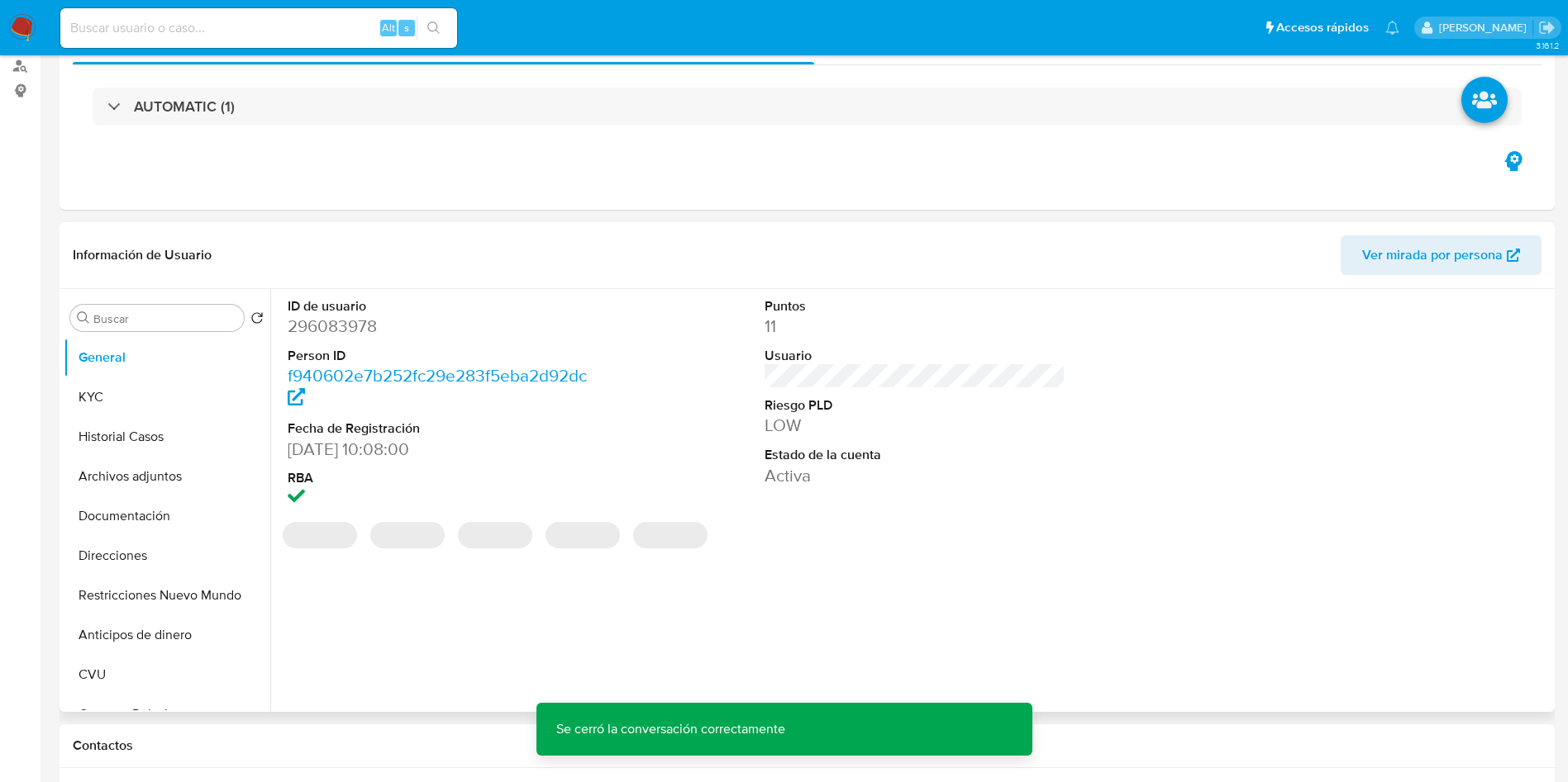
scroll to position [0, 0]
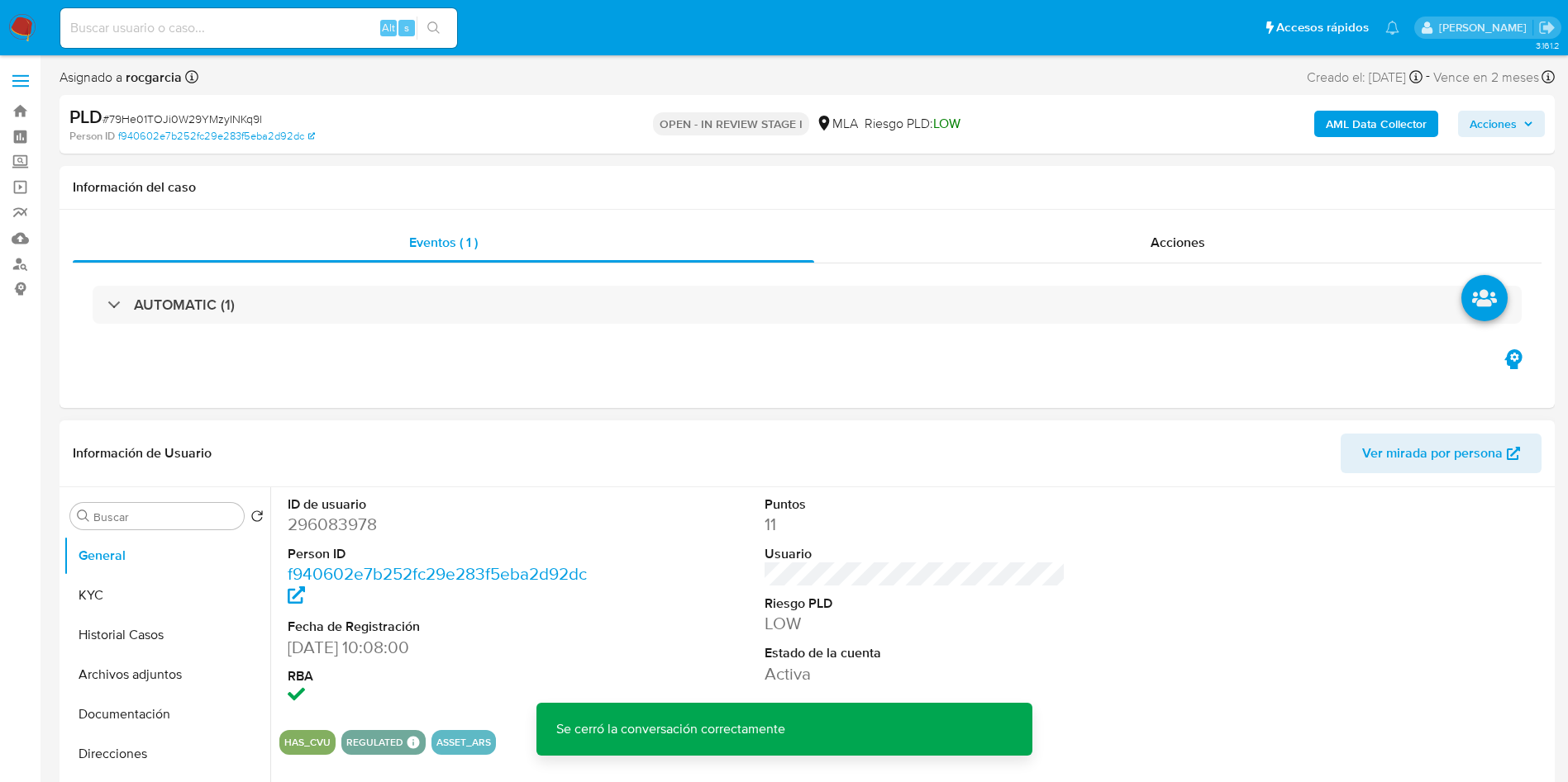
click at [325, 516] on dd "296083978" at bounding box center [438, 524] width 301 height 23
copy dd "296083978"
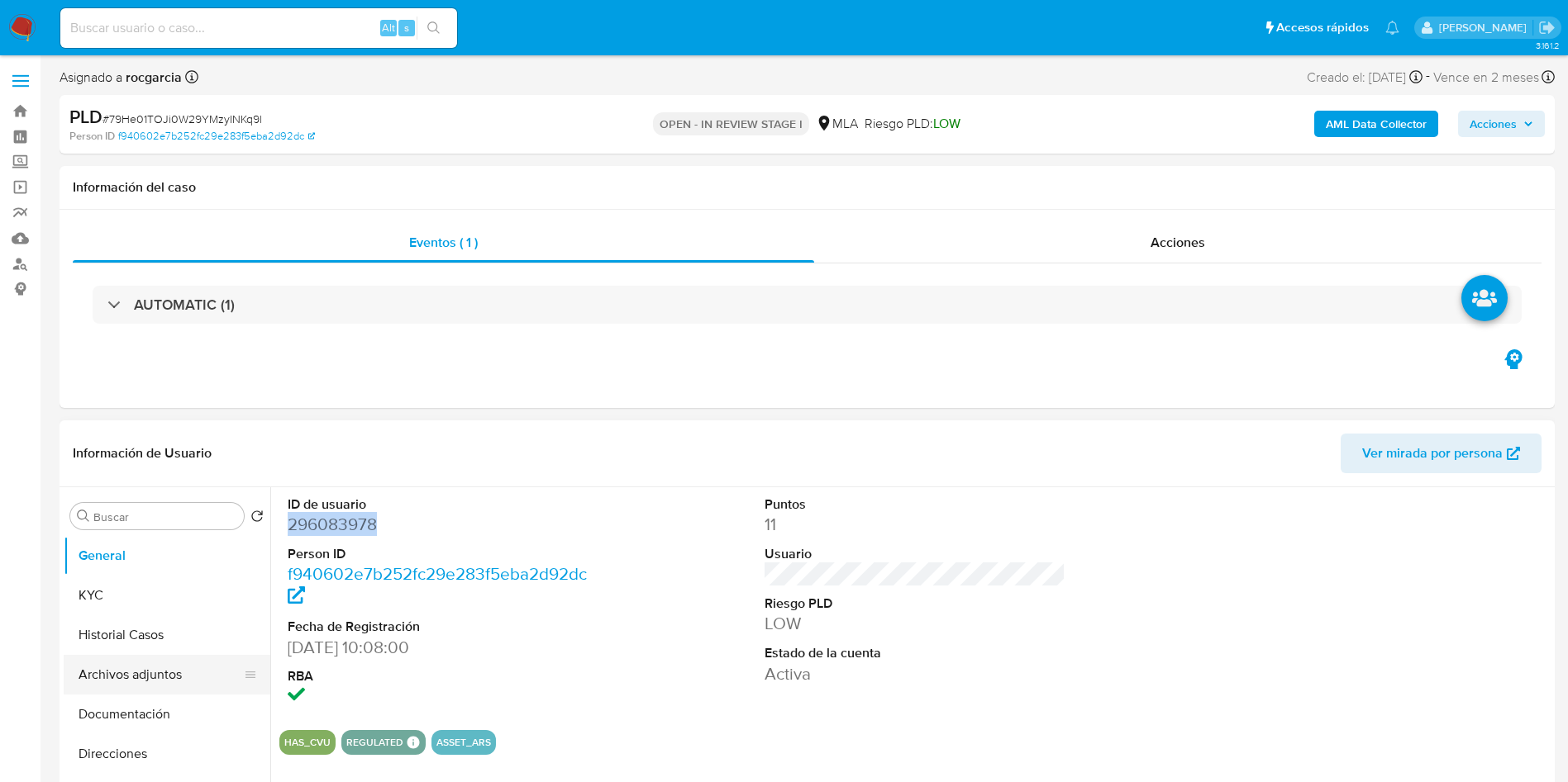
click at [106, 682] on button "Archivos adjuntos" at bounding box center [160, 675] width 193 height 40
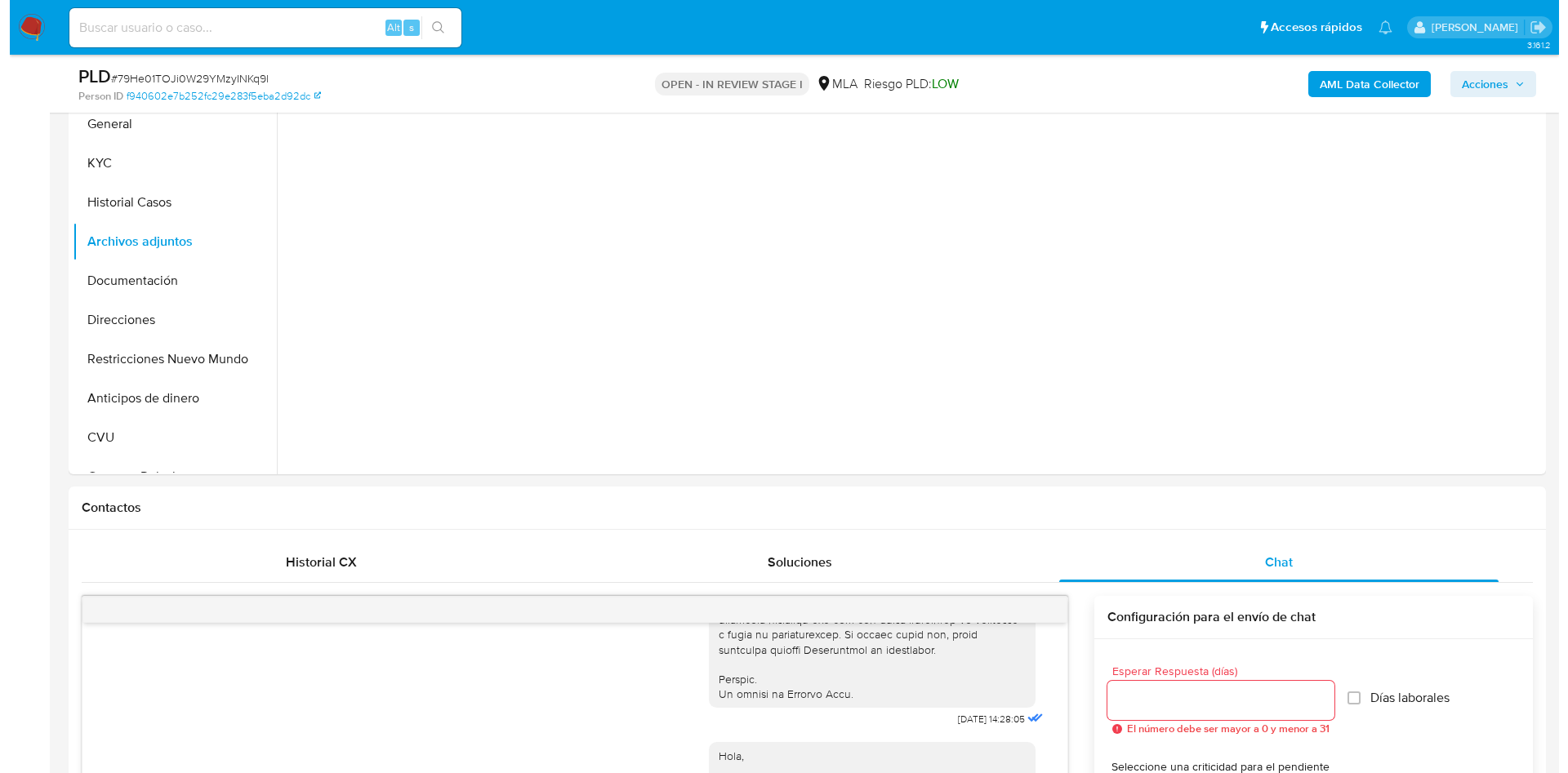
scroll to position [123, 0]
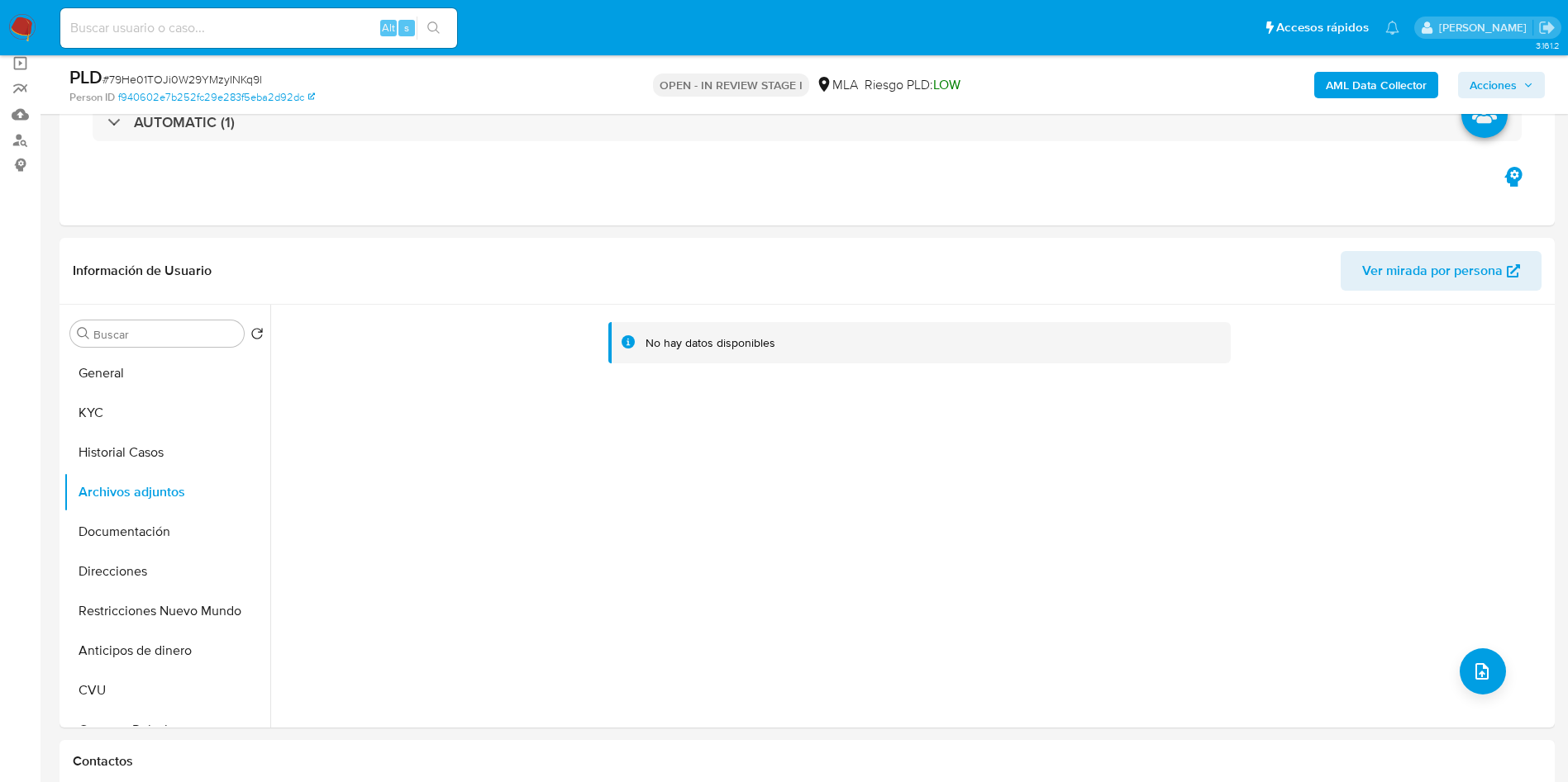
click at [1391, 87] on b "AML Data Collector" at bounding box center [1376, 84] width 100 height 26
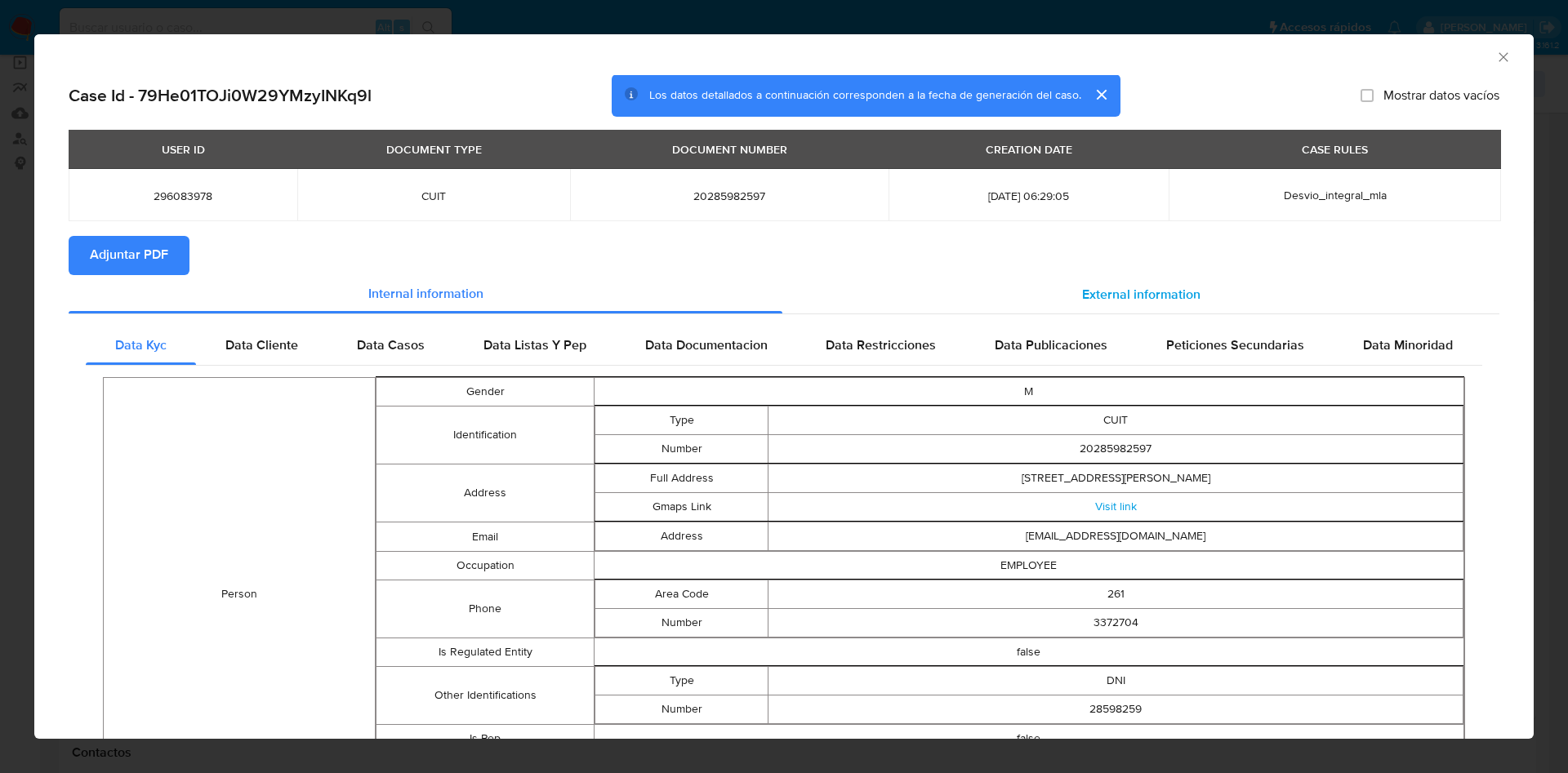
click at [1125, 289] on span "External information" at bounding box center [1141, 294] width 119 height 19
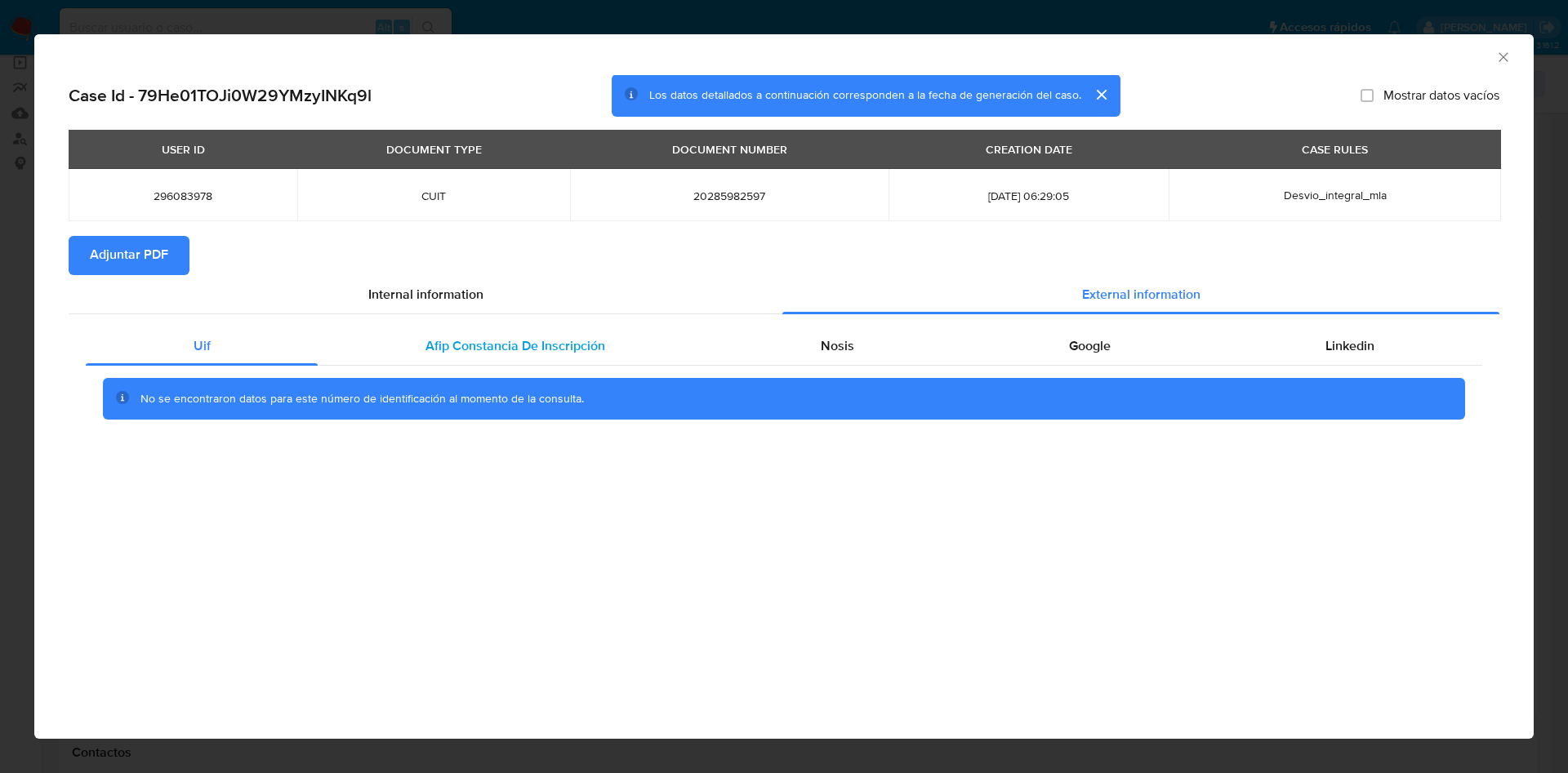
click at [508, 361] on div "Afip Constancia De Inscripción" at bounding box center [515, 346] width 395 height 40
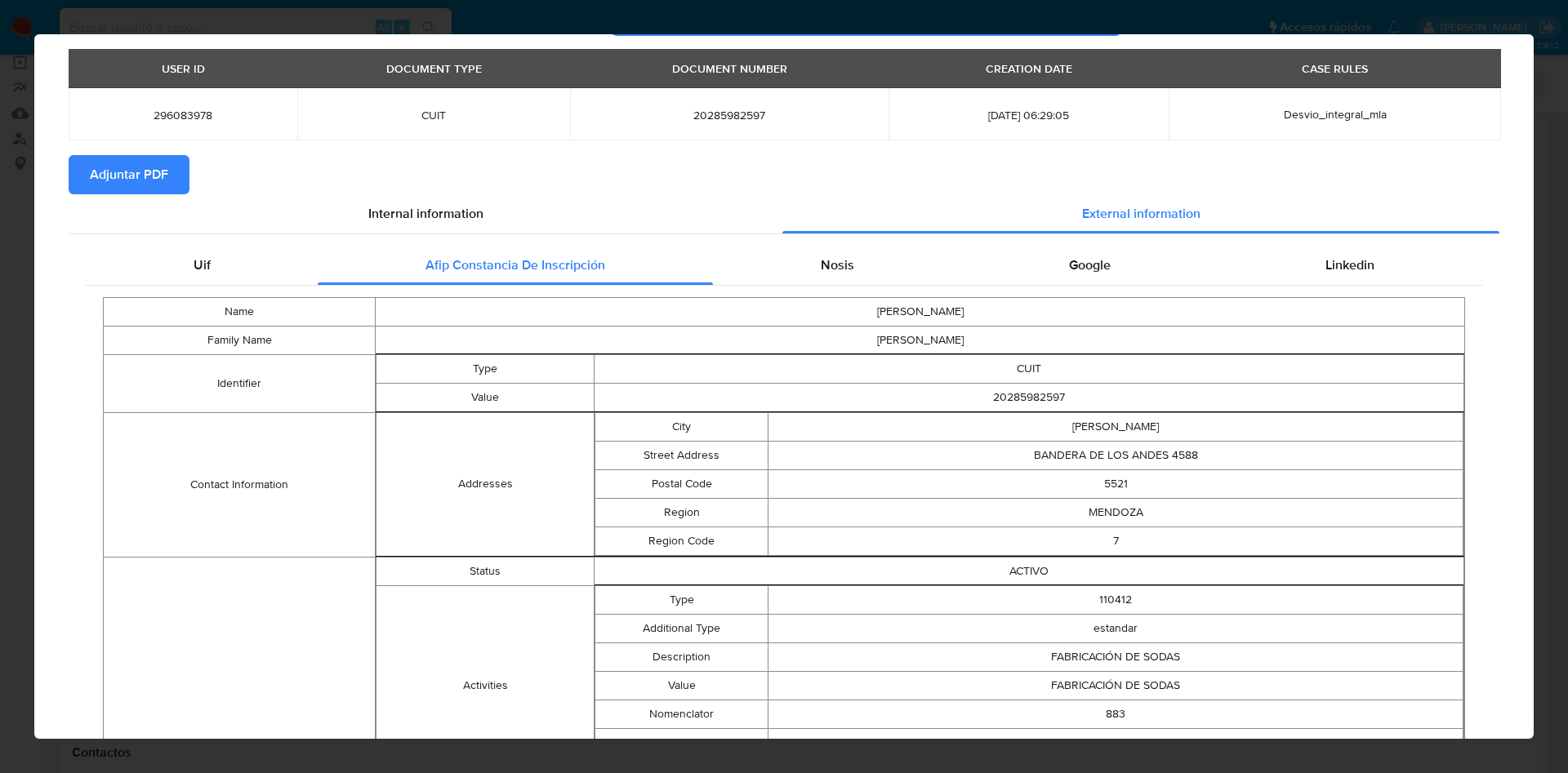
scroll to position [0, 0]
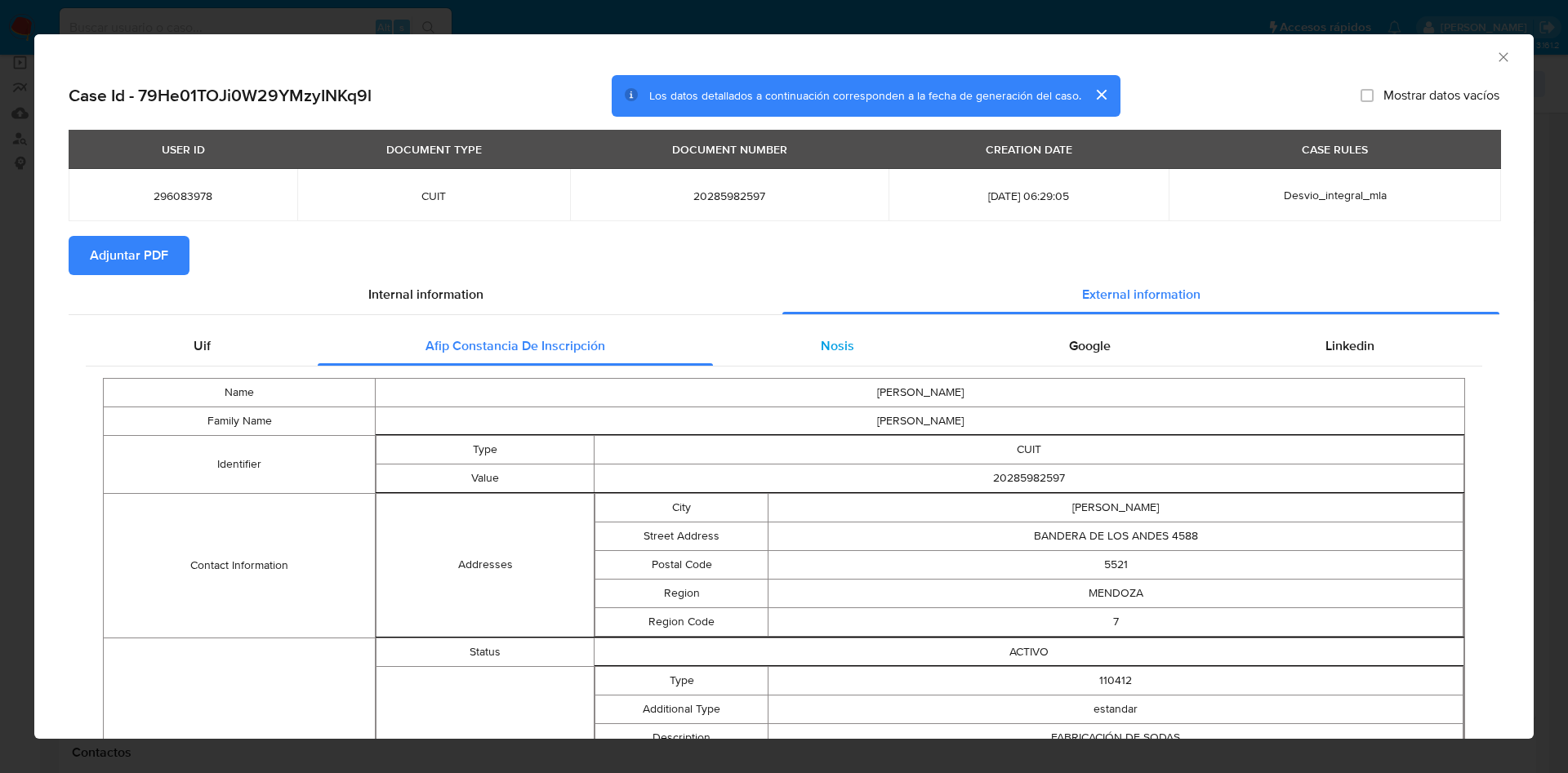
click at [855, 357] on div "Nosis" at bounding box center [837, 346] width 248 height 40
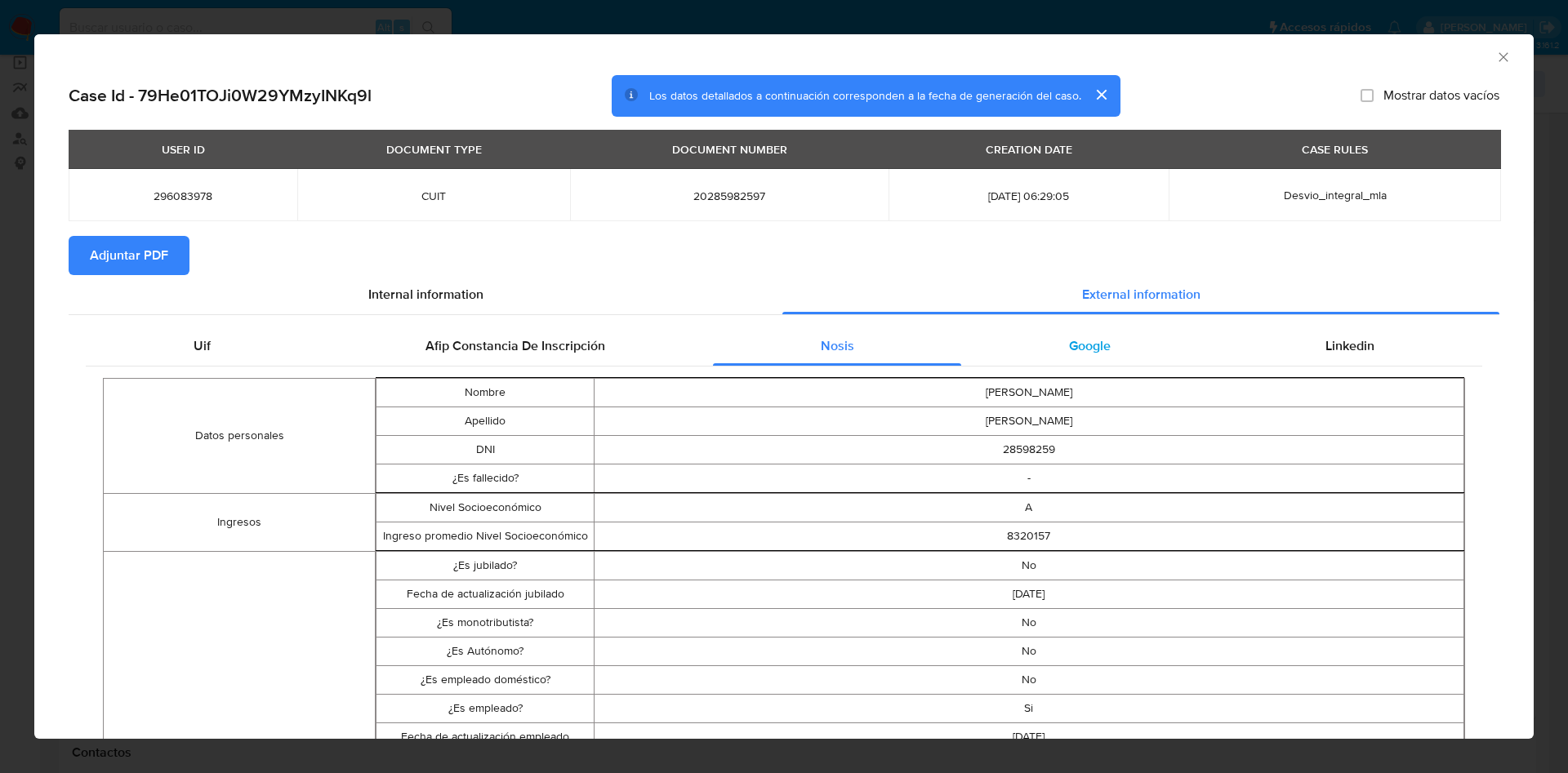
click at [1083, 352] on span "Google" at bounding box center [1090, 346] width 42 height 19
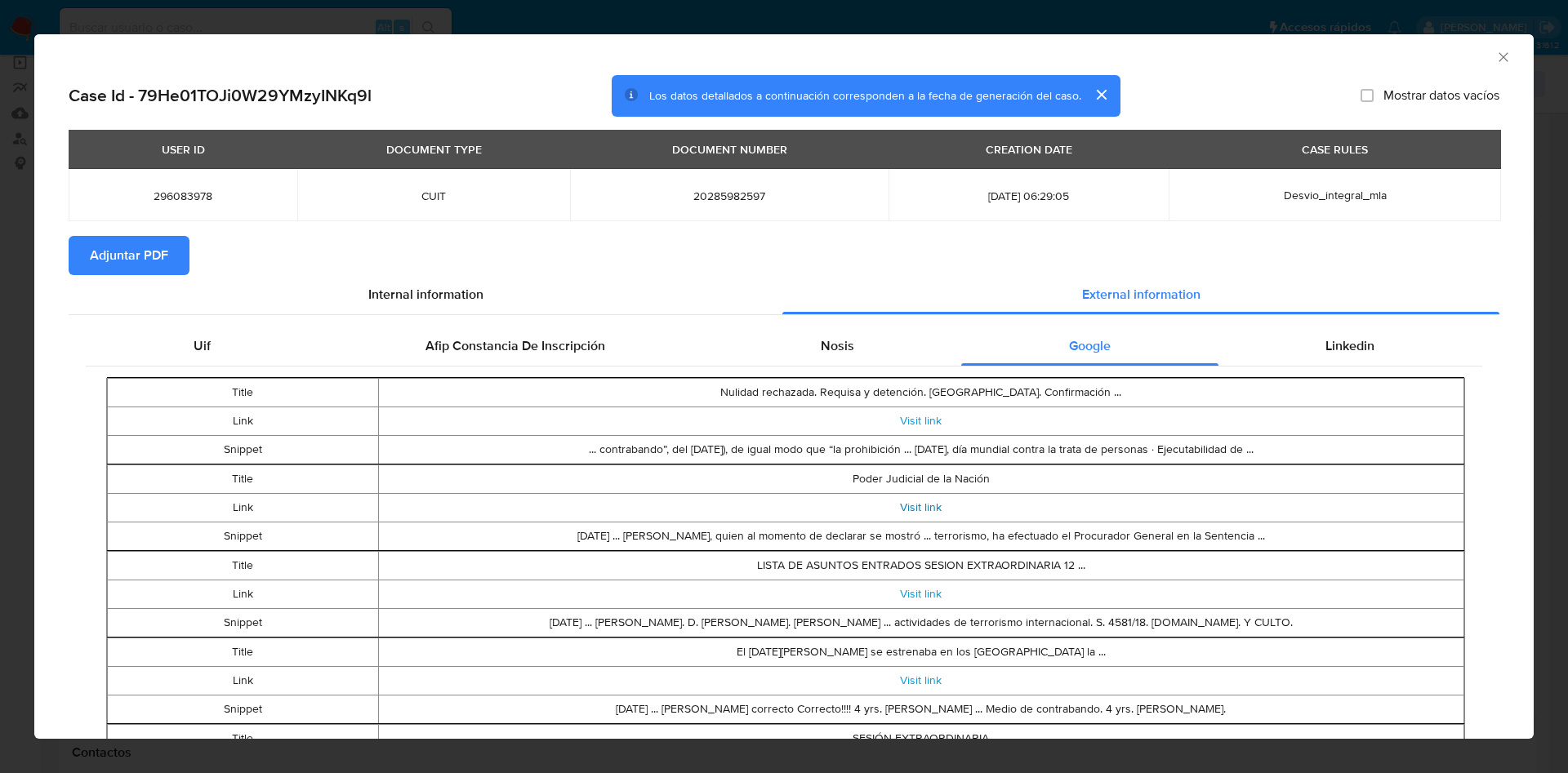
click at [920, 499] on link "Visit link" at bounding box center [921, 506] width 42 height 16
click at [915, 506] on link "Visit link" at bounding box center [921, 506] width 42 height 16
click at [1342, 350] on span "Linkedin" at bounding box center [1350, 346] width 49 height 19
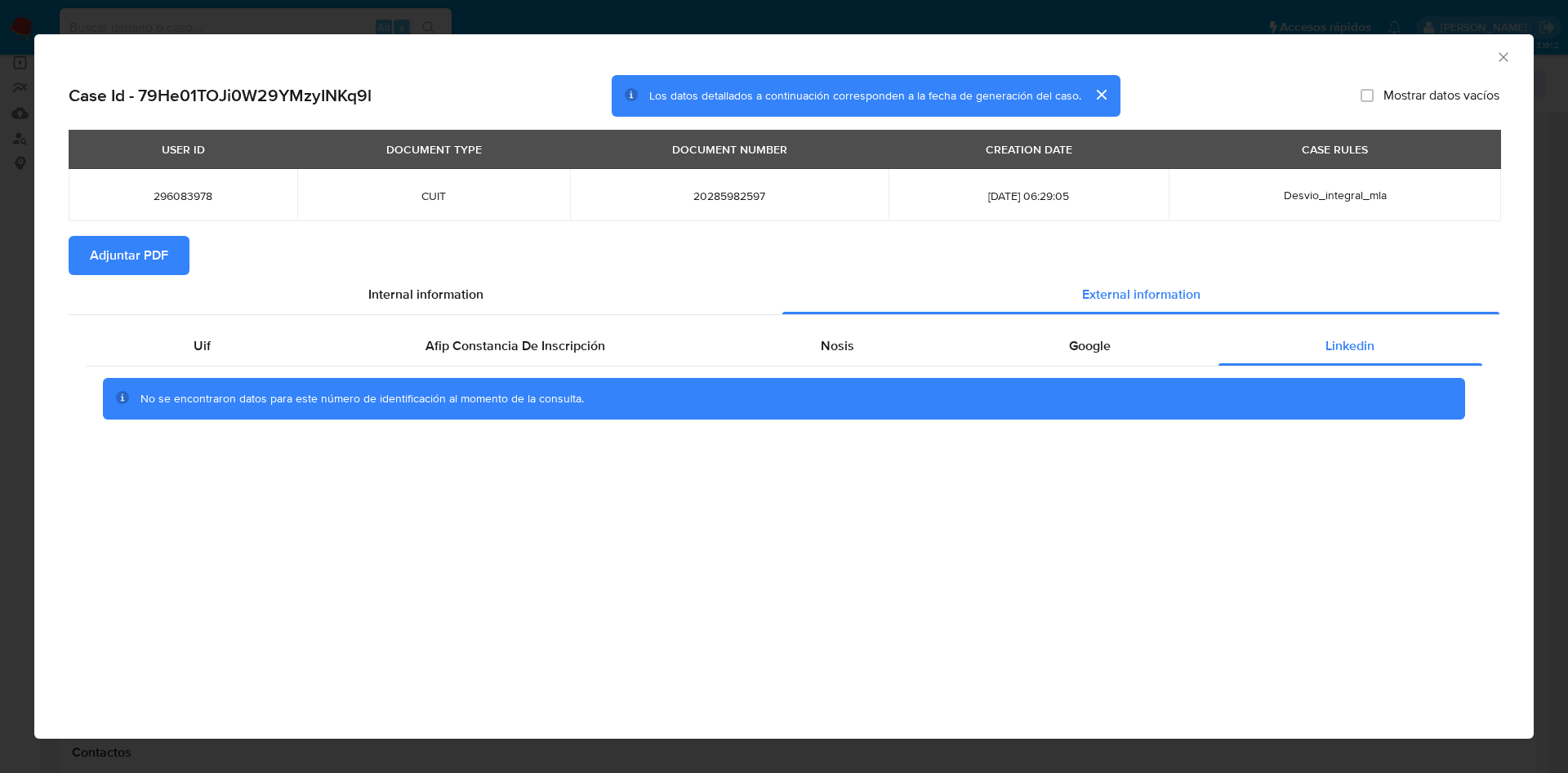
click at [98, 252] on span "Adjuntar PDF" at bounding box center [129, 256] width 78 height 36
click at [1516, 58] on div "AML Data Collector" at bounding box center [784, 55] width 1499 height 41
click at [1502, 56] on icon "Cerrar ventana" at bounding box center [1503, 56] width 16 height 16
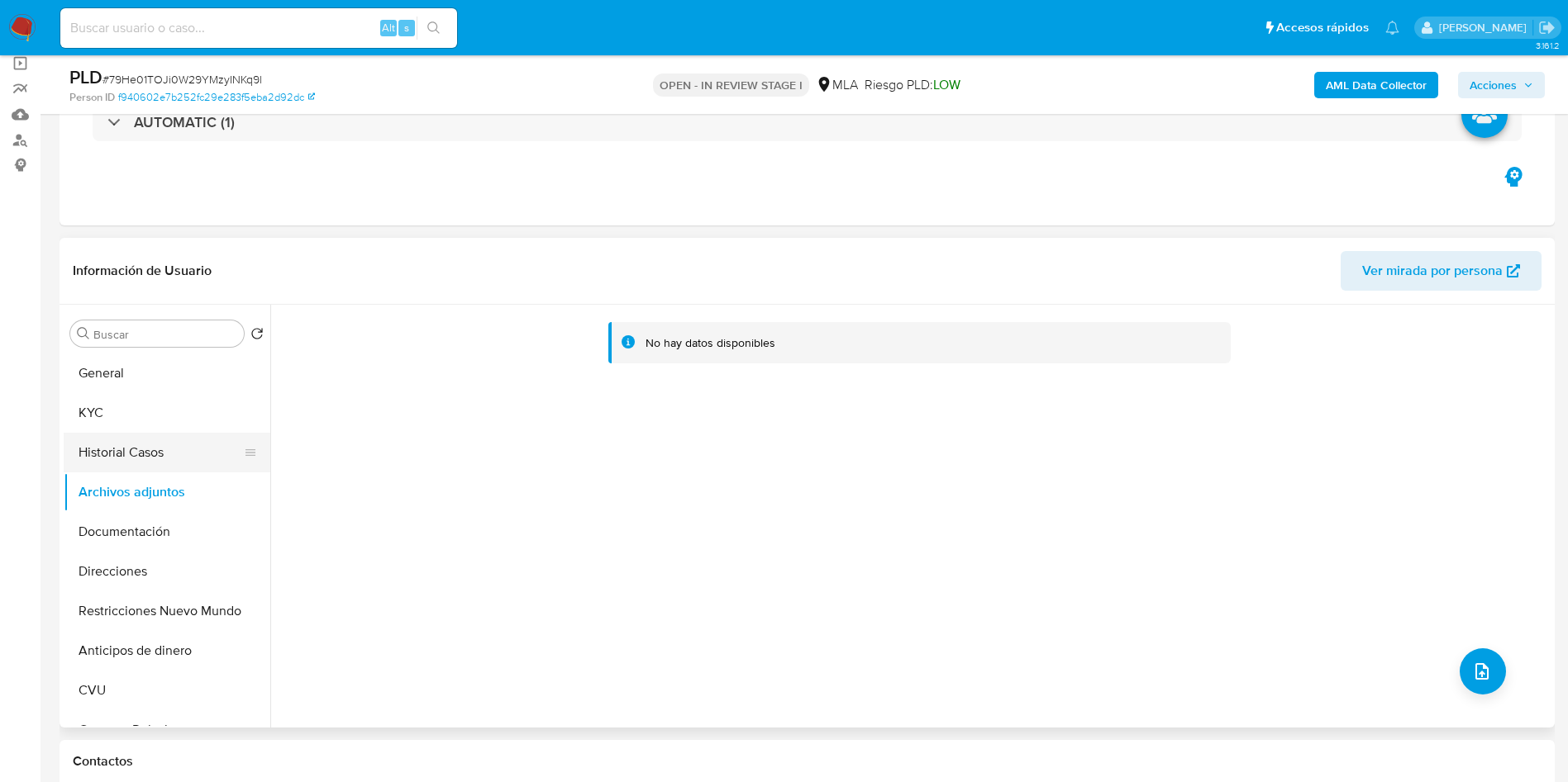
click at [91, 449] on button "Historial Casos" at bounding box center [160, 453] width 193 height 40
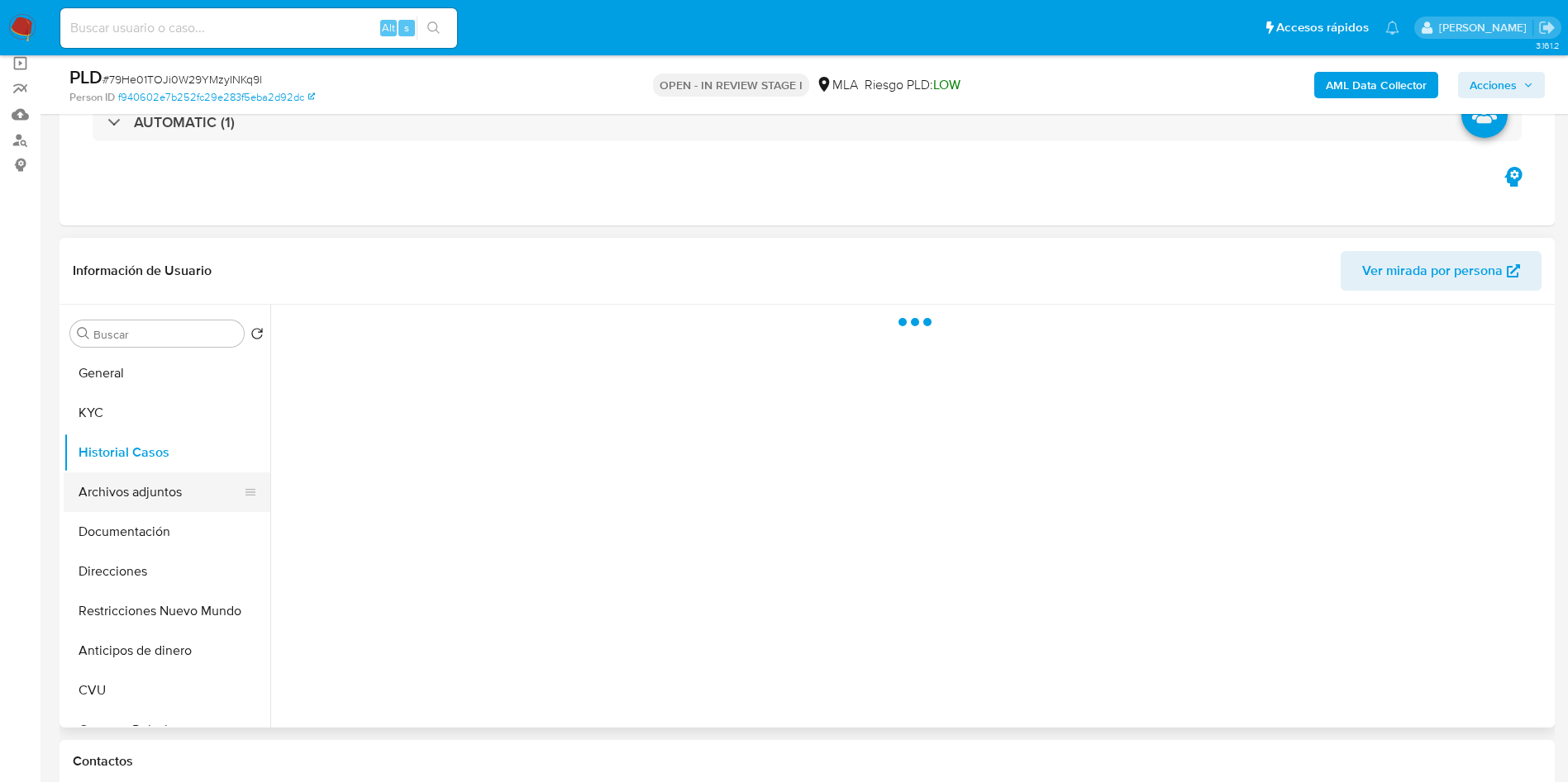
click at [101, 482] on button "Archivos adjuntos" at bounding box center [160, 492] width 193 height 40
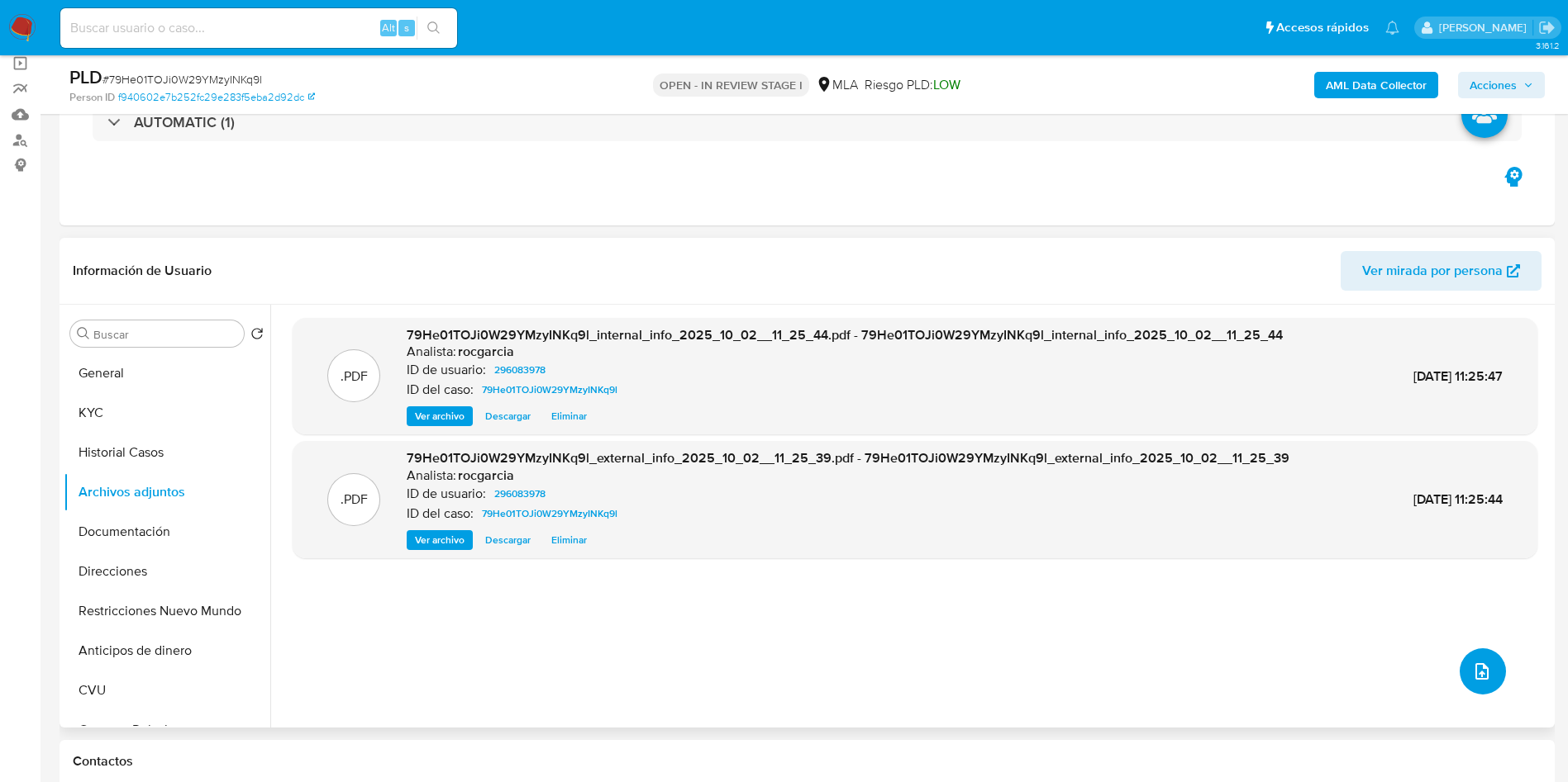
click at [1463, 666] on button "upload-file" at bounding box center [1482, 671] width 46 height 46
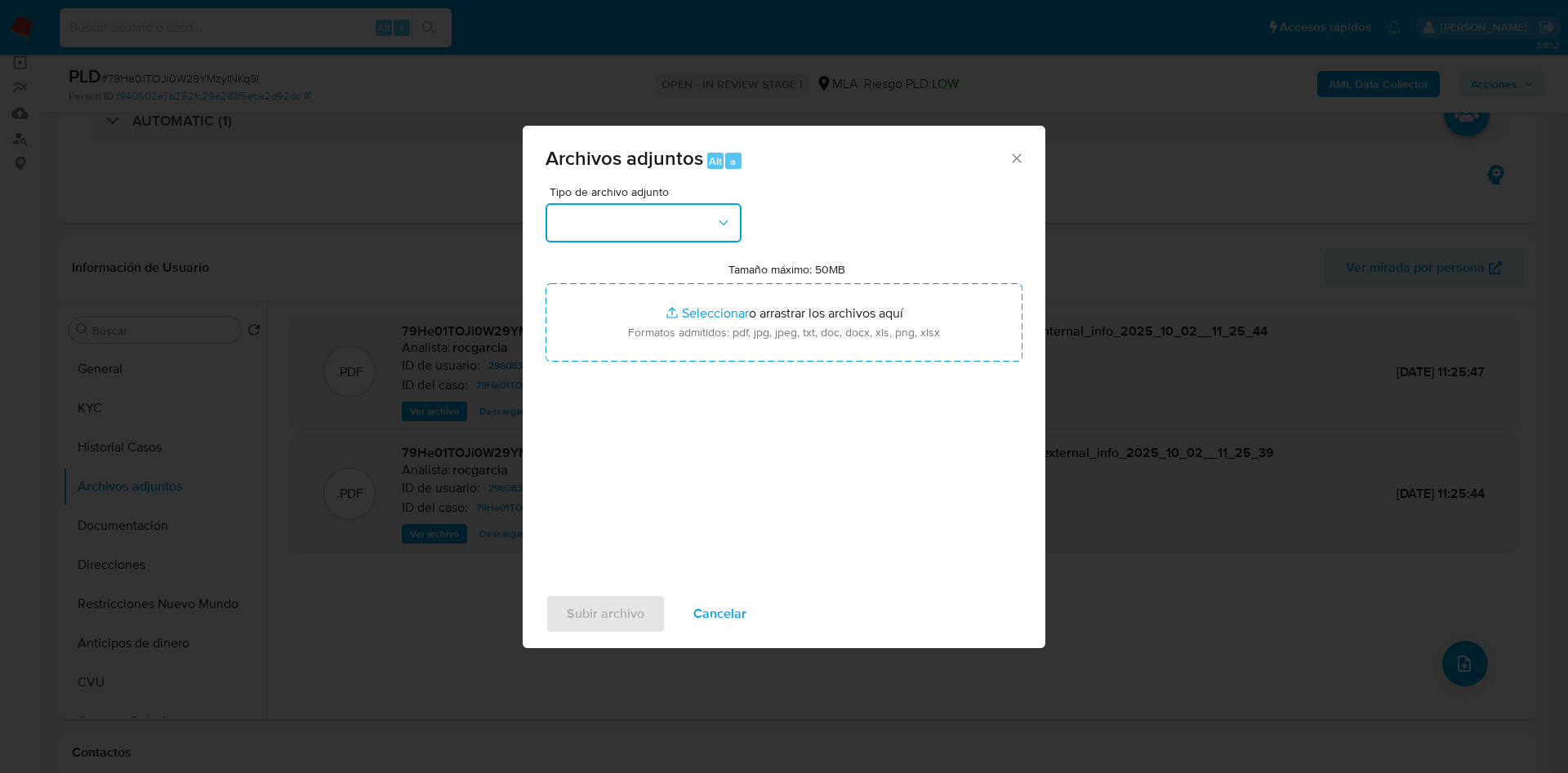
click at [618, 212] on button "button" at bounding box center [644, 223] width 196 height 40
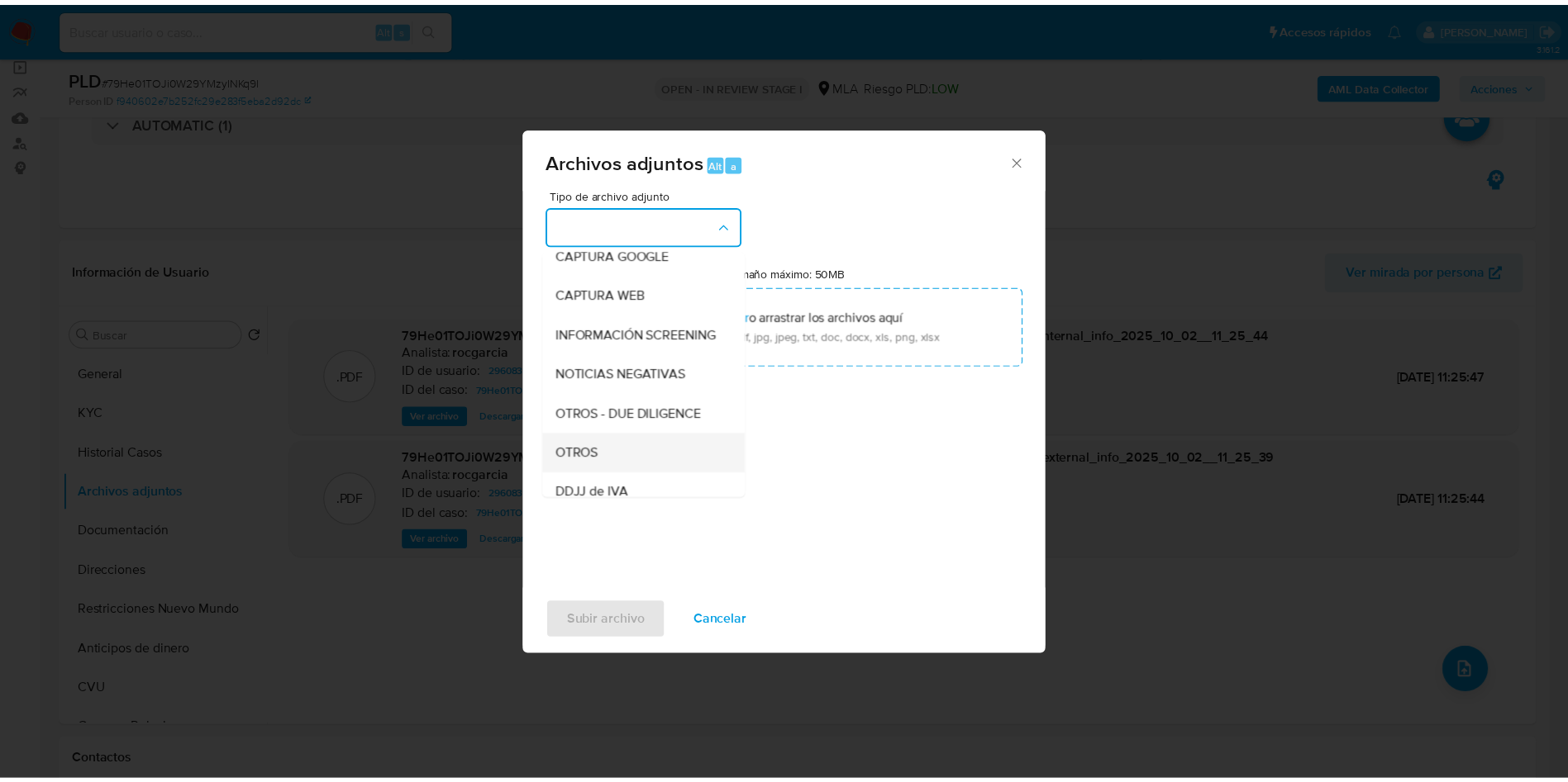
scroll to position [248, 0]
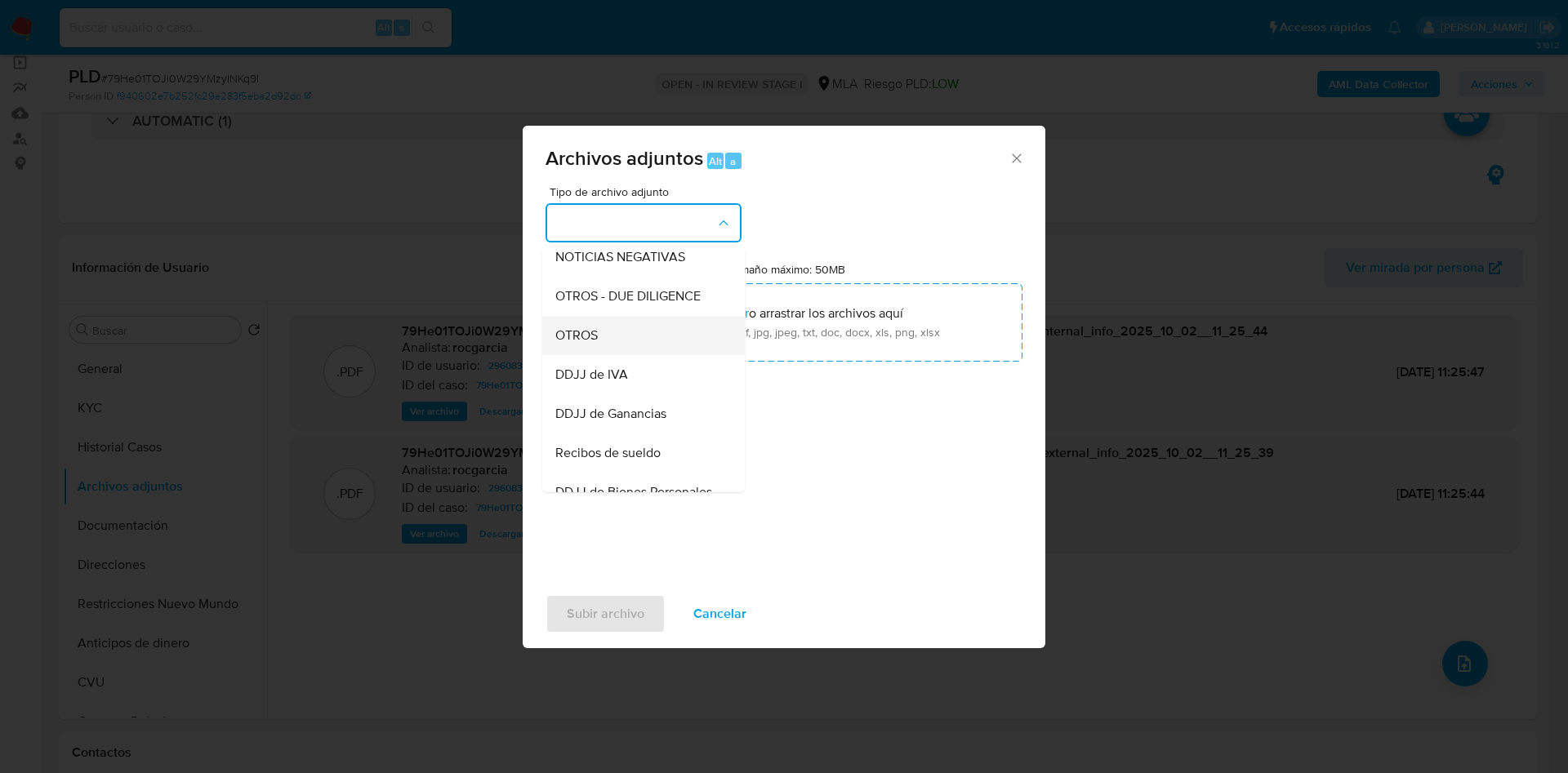
click at [617, 346] on div "OTROS" at bounding box center [638, 336] width 167 height 40
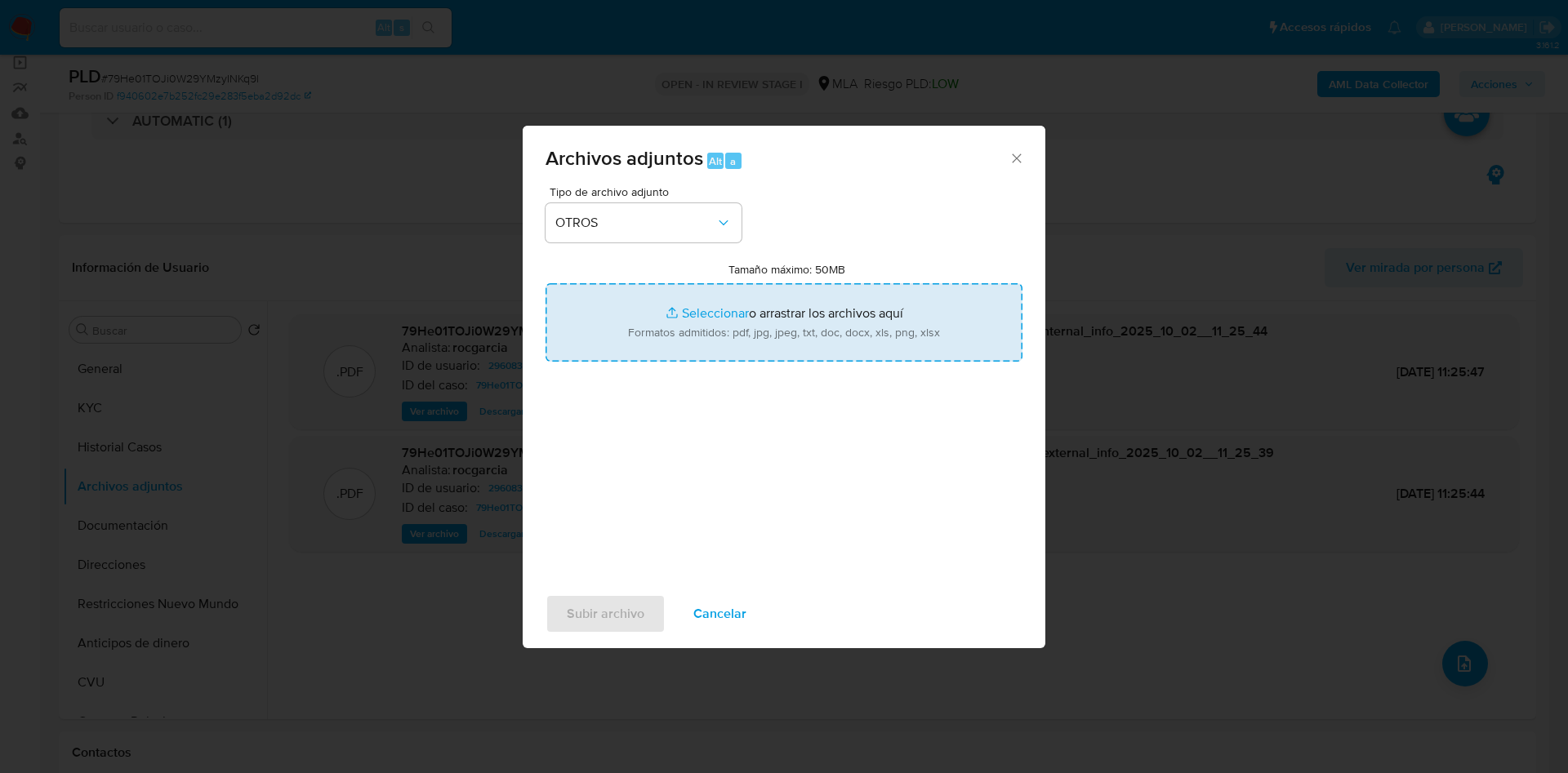
click at [688, 329] on input "Tamaño máximo: 50MB Seleccionar archivos" at bounding box center [784, 322] width 477 height 78
type input "C:\fakepath\Movimientos 296083978.xlsx"
click at [698, 315] on input "Tamaño máximo: 50MB Seleccionar archivos" at bounding box center [784, 322] width 477 height 78
type input "C:\fakepath\Caselog 79He01TOJi0W29YMzyINKq9l -296083978.docx"
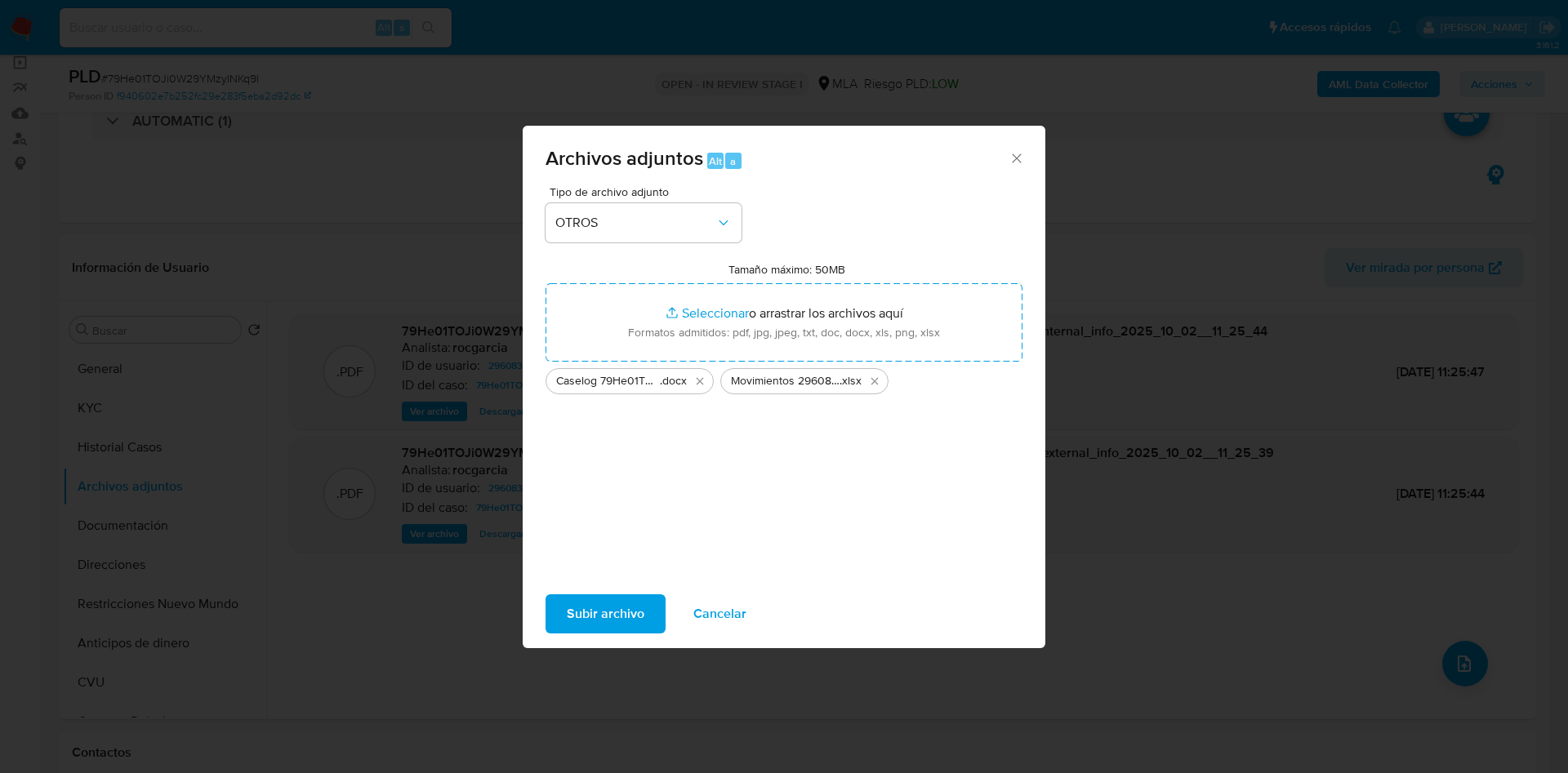
click at [602, 608] on span "Subir archivo" at bounding box center [606, 614] width 77 height 36
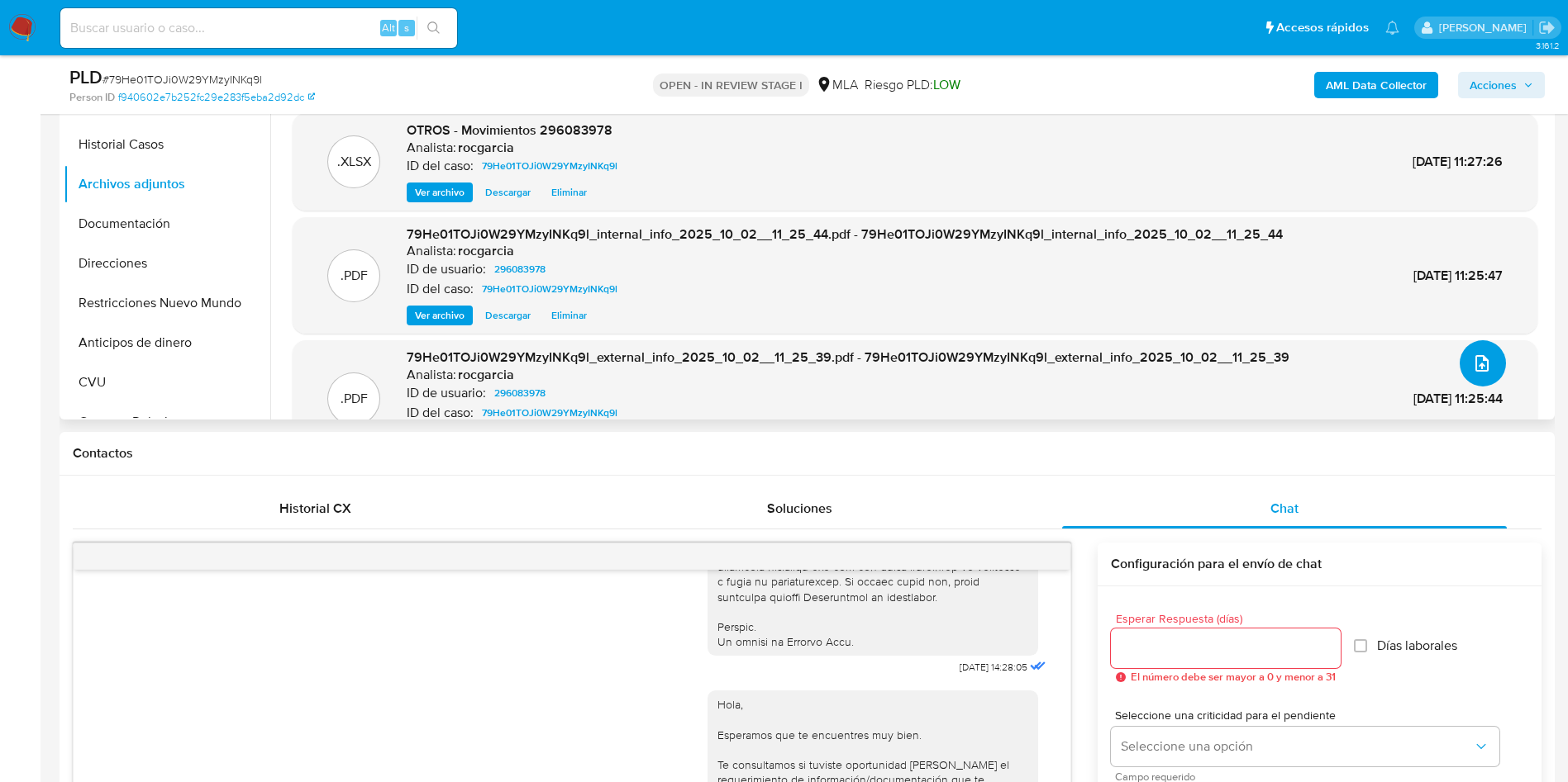
scroll to position [0, 0]
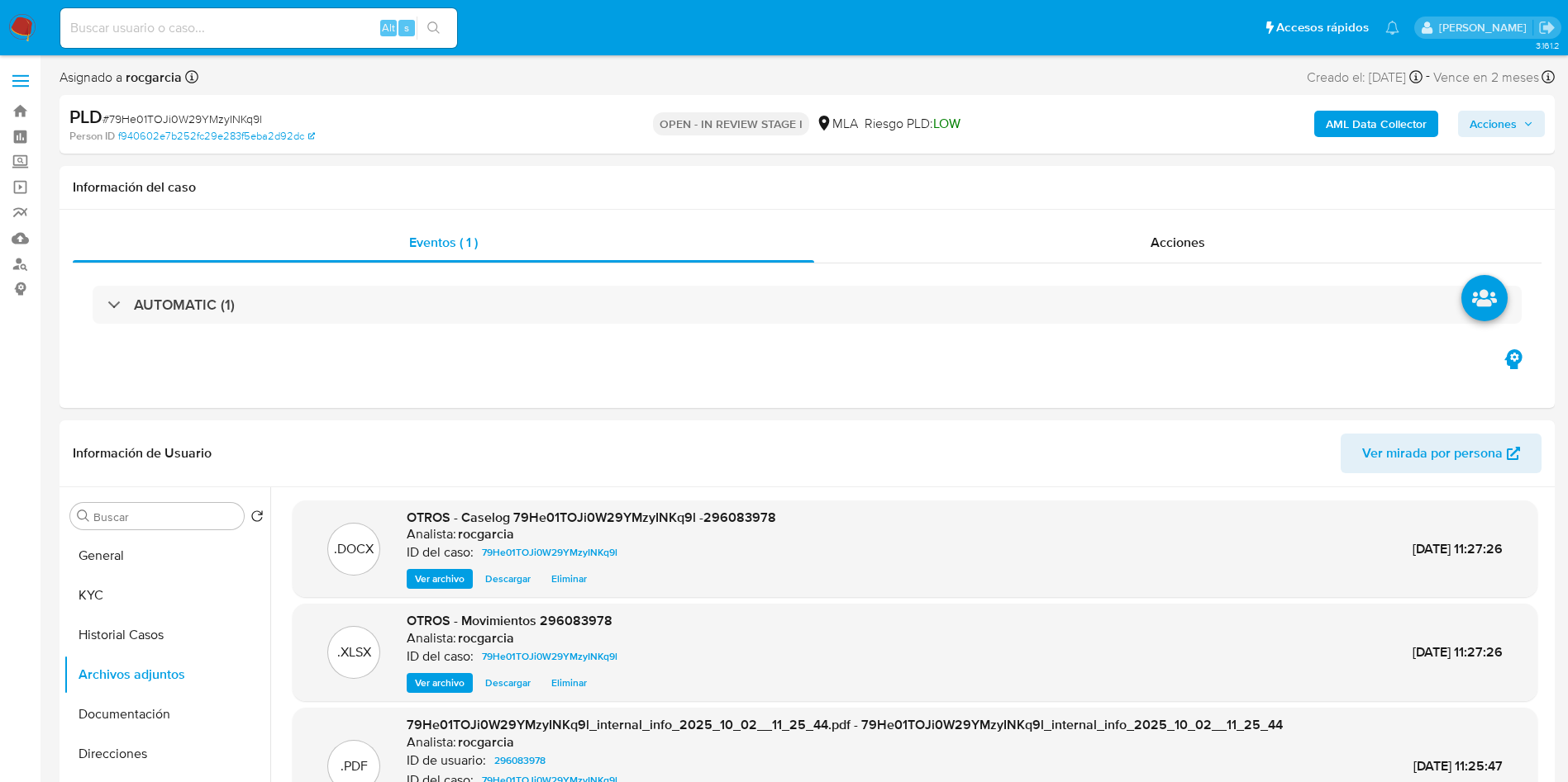
click at [1500, 130] on span "Acciones" at bounding box center [1492, 123] width 47 height 26
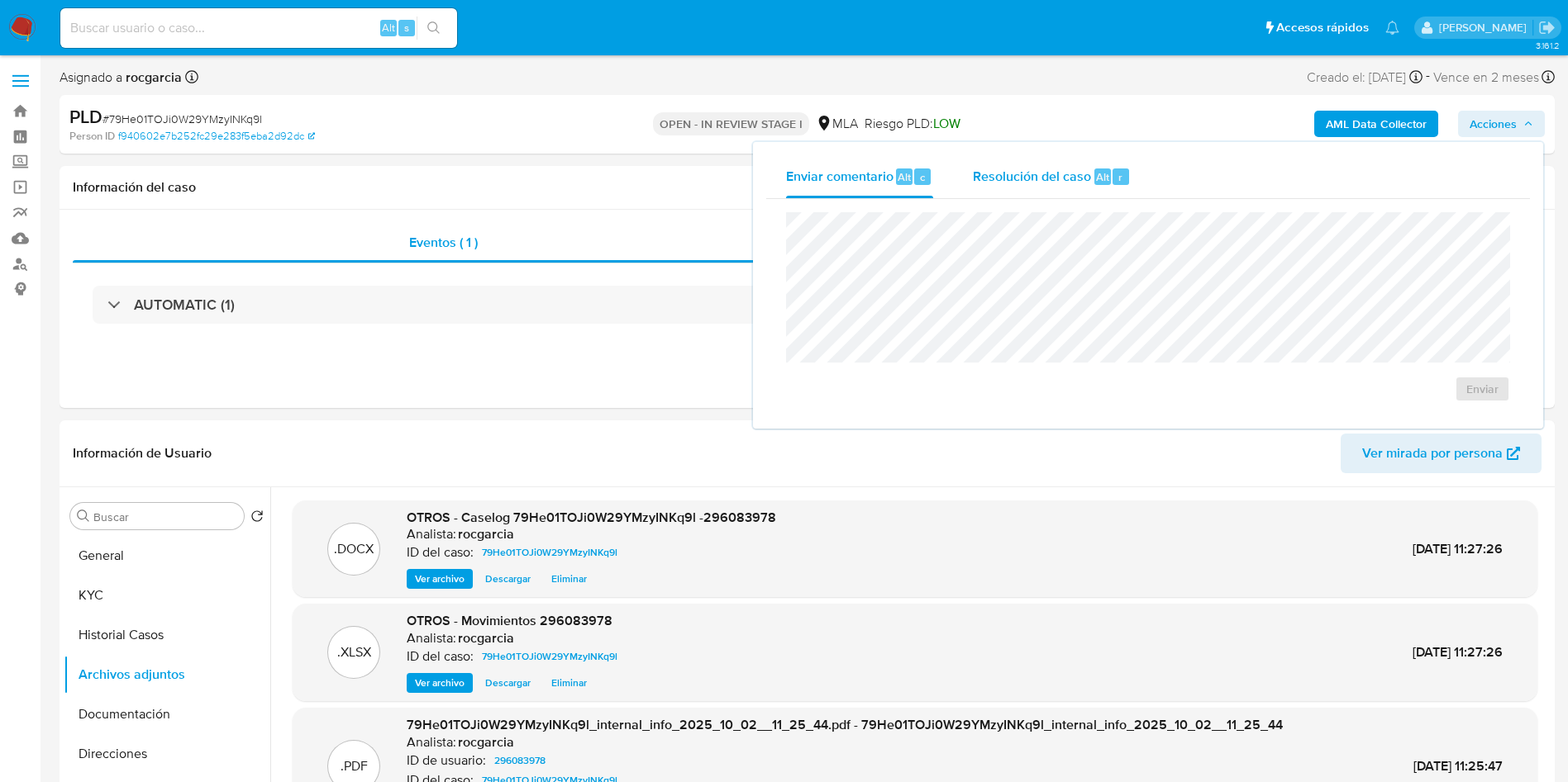
drag, startPoint x: 1003, startPoint y: 176, endPoint x: 1016, endPoint y: 191, distance: 19.8
click at [1003, 178] on span "Resolución del caso" at bounding box center [1032, 176] width 118 height 19
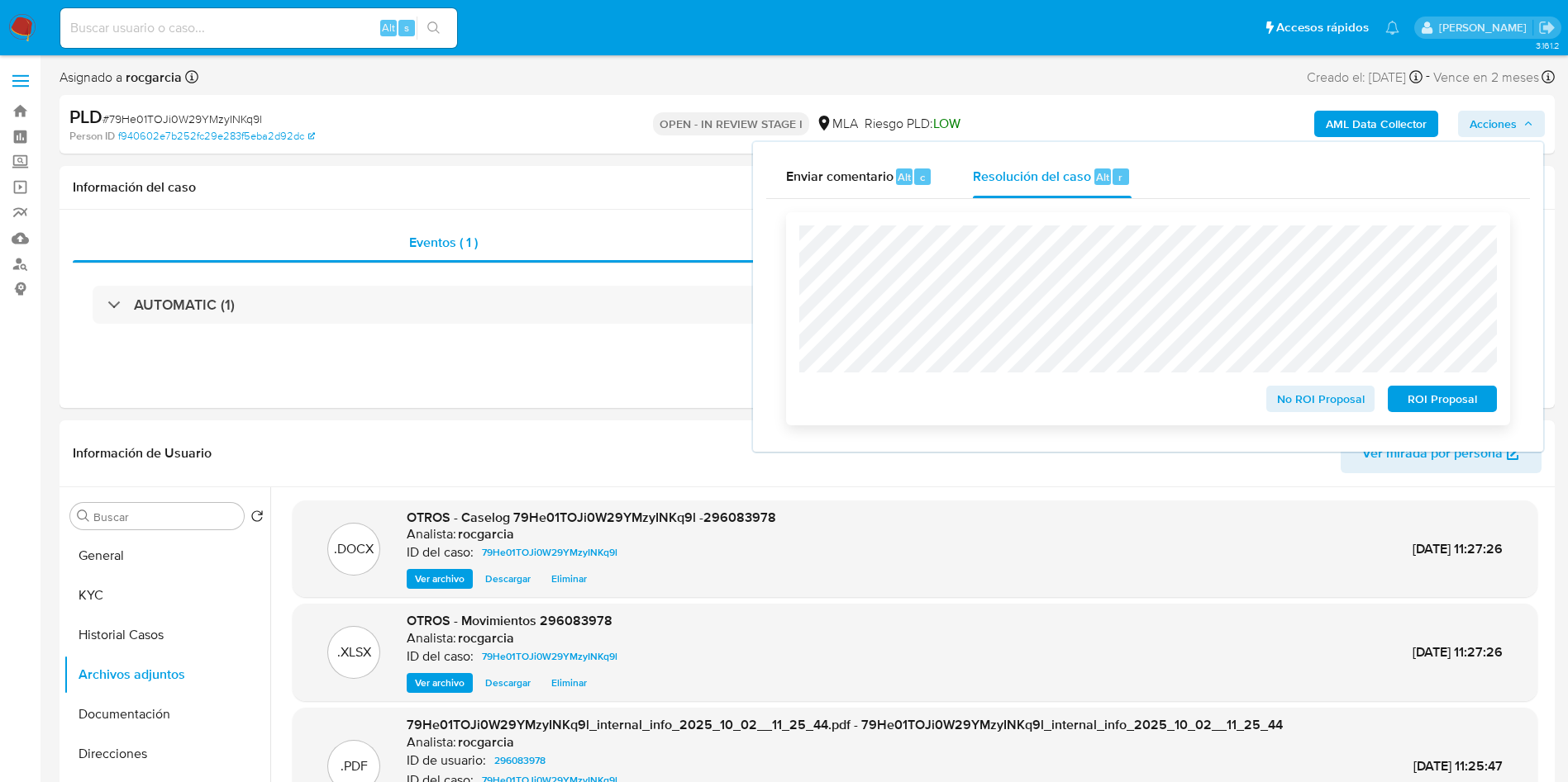
click at [1355, 411] on span "No ROI Proposal" at bounding box center [1320, 398] width 86 height 23
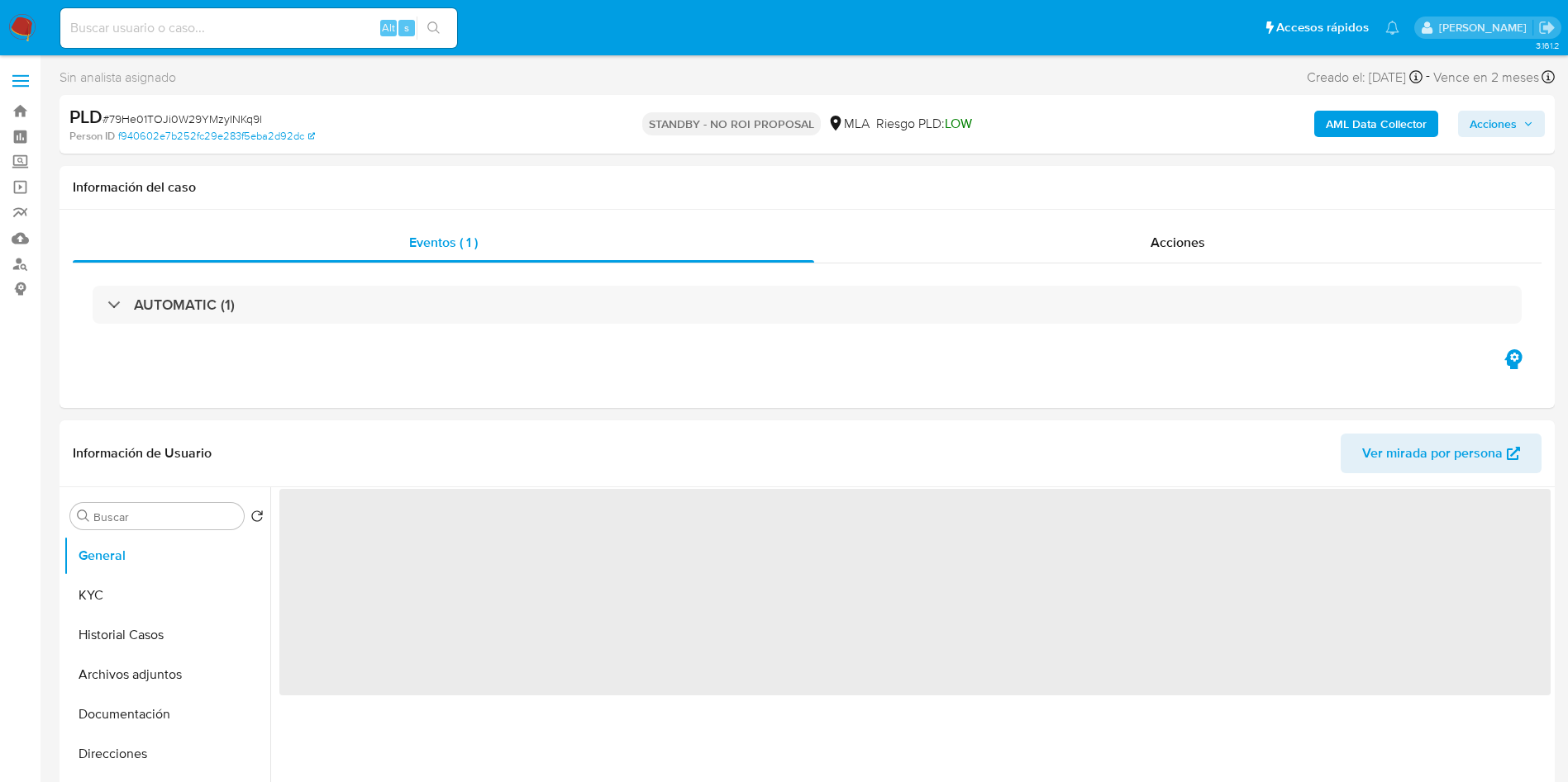
select select "10"
